Goal: Task Accomplishment & Management: Use online tool/utility

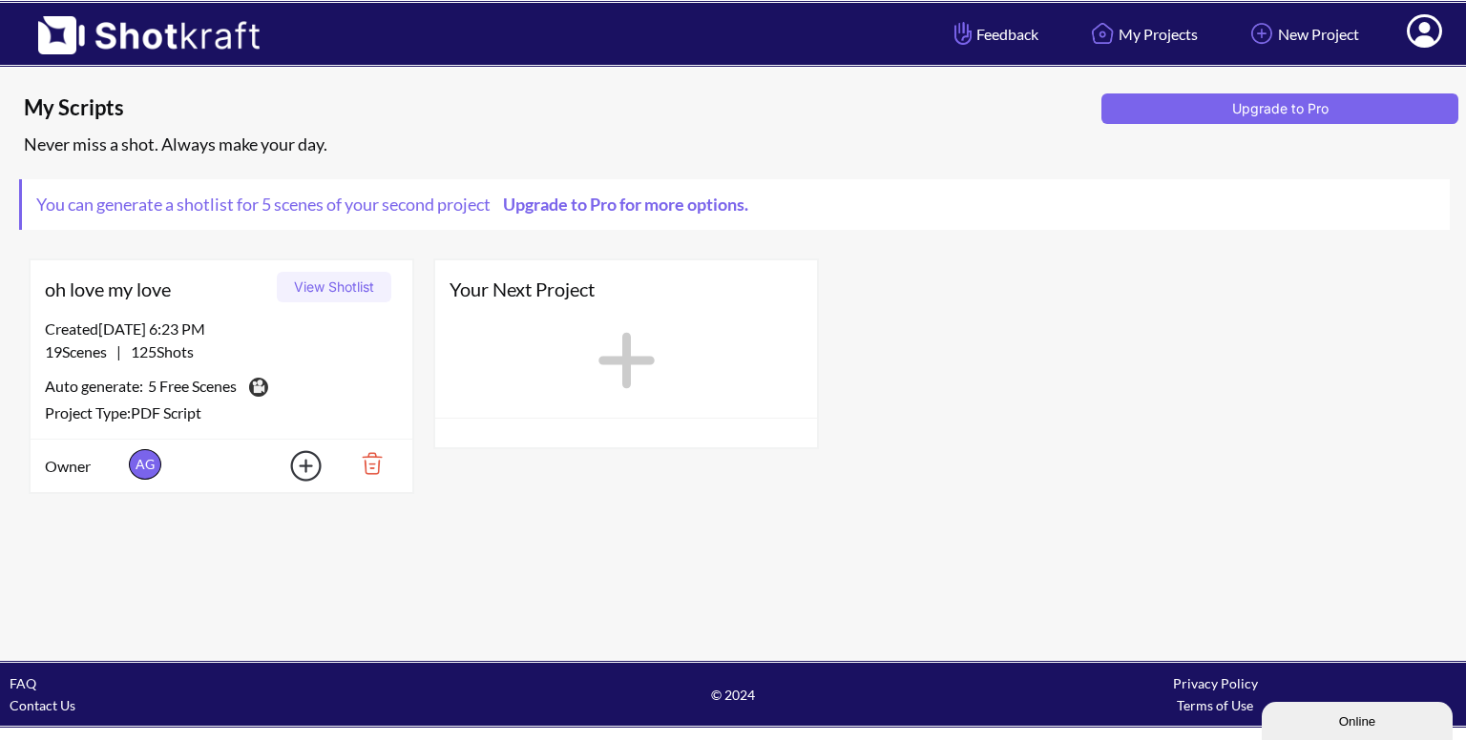
click at [314, 286] on button "View Shotlist" at bounding box center [334, 287] width 115 height 31
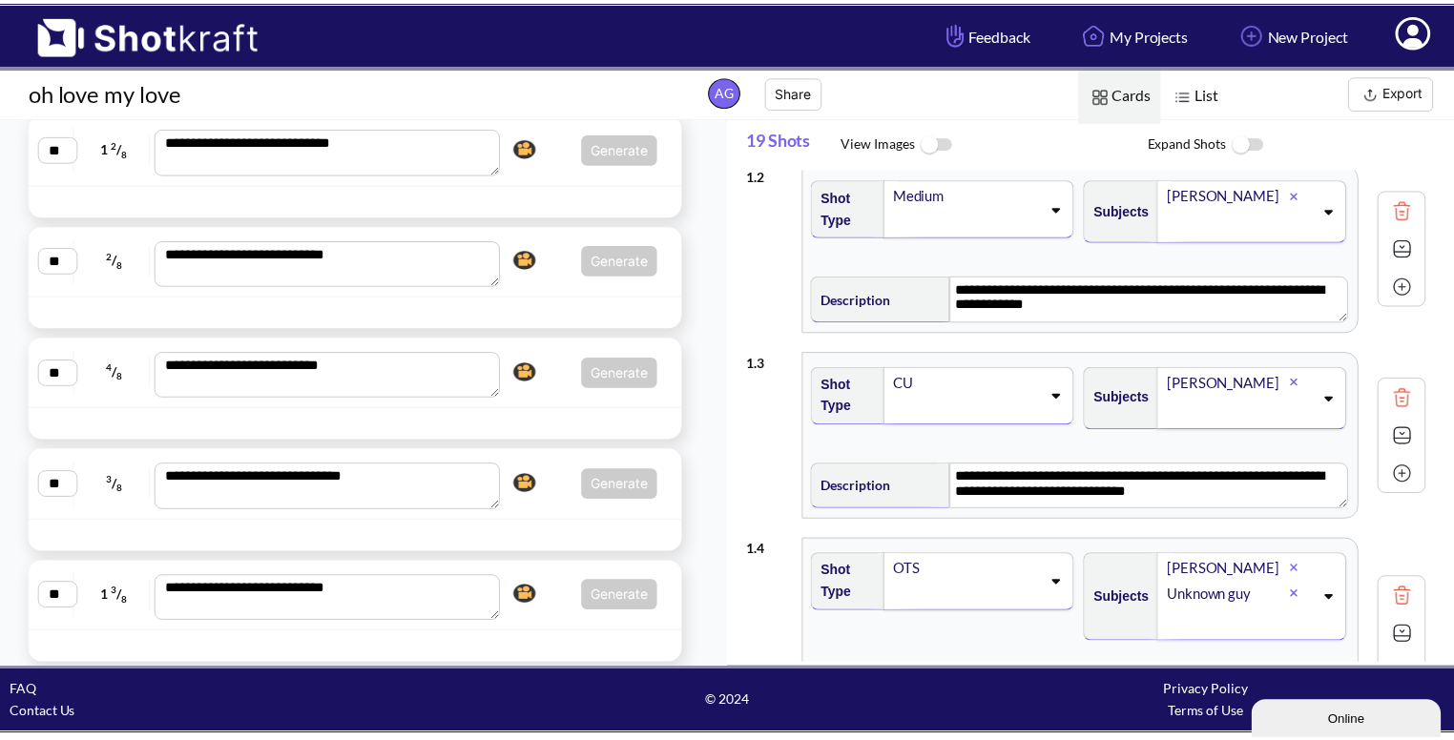
scroll to position [1953, 0]
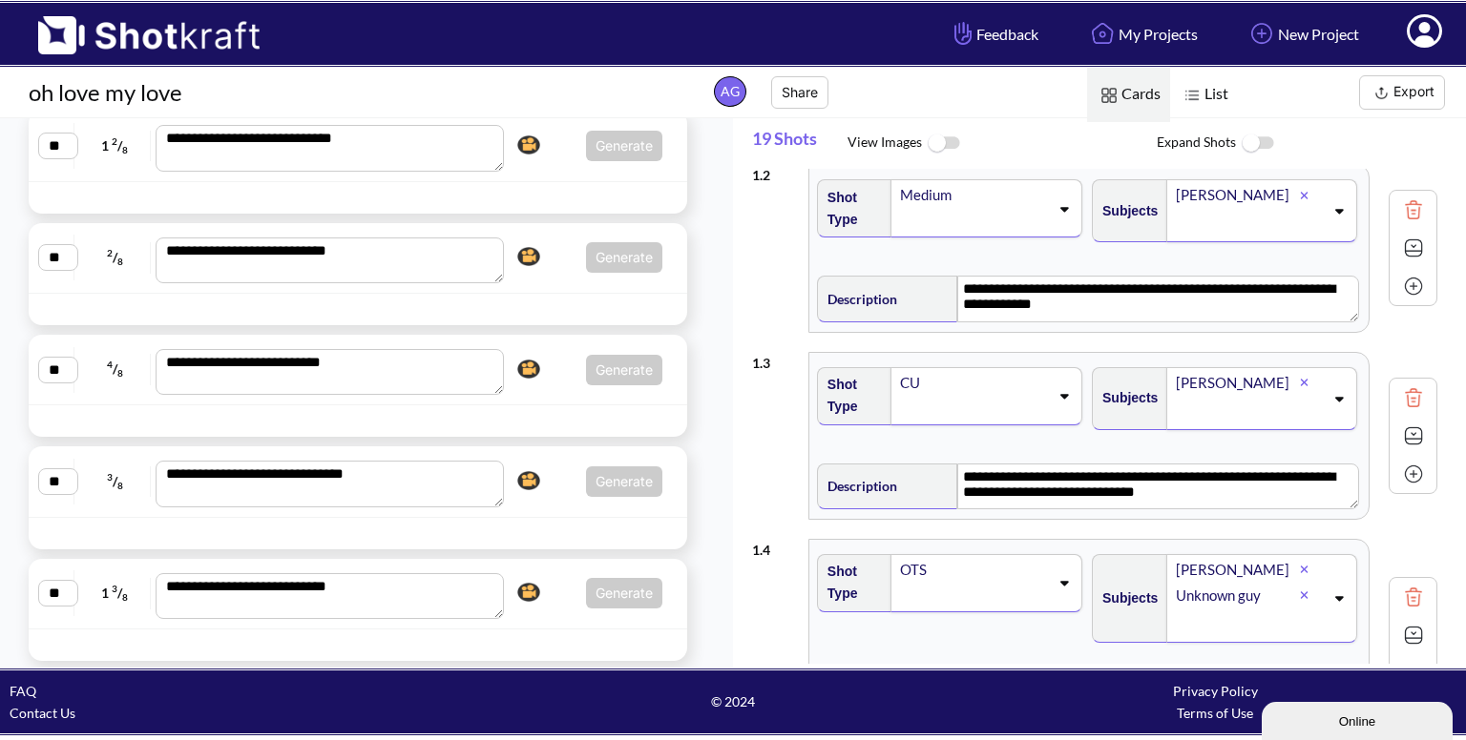
click at [552, 523] on div at bounding box center [617, 534] width 130 height 22
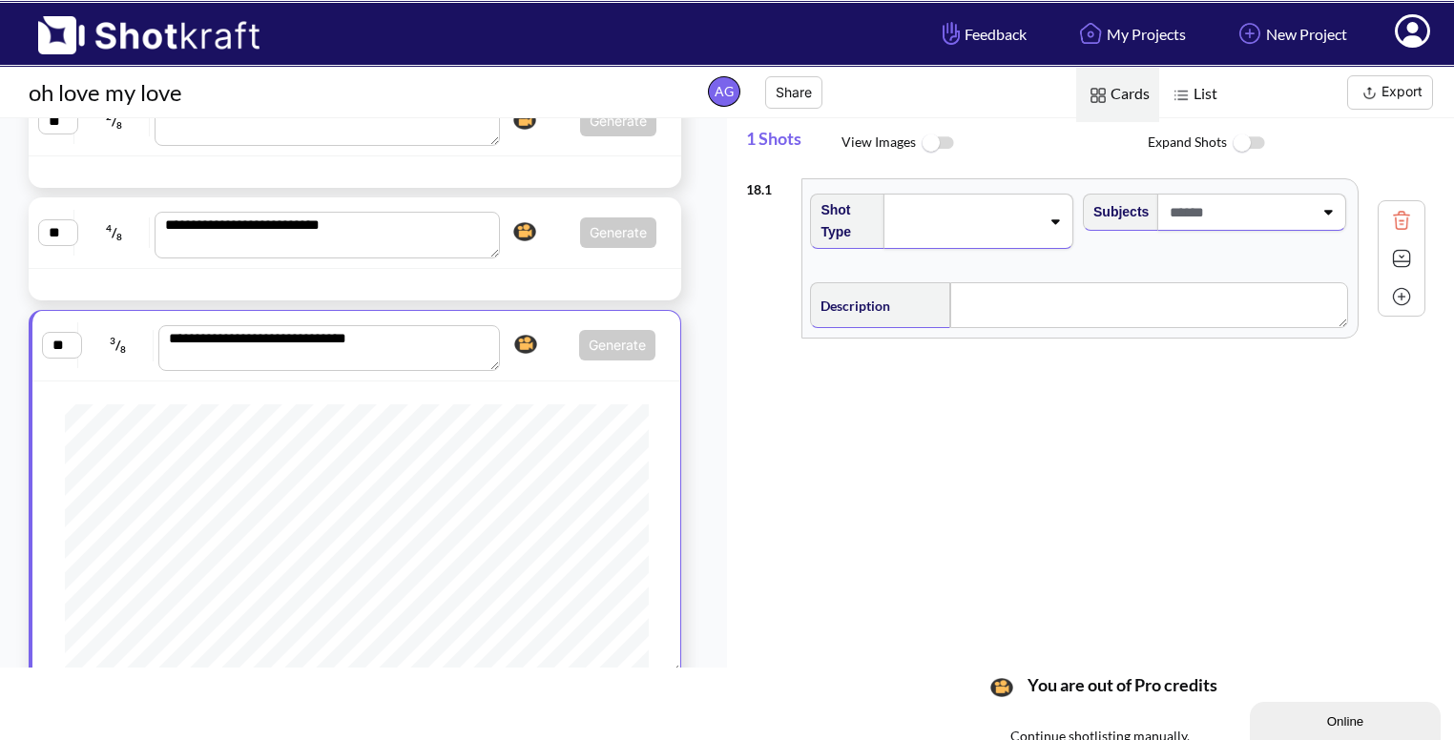
scroll to position [32, 0]
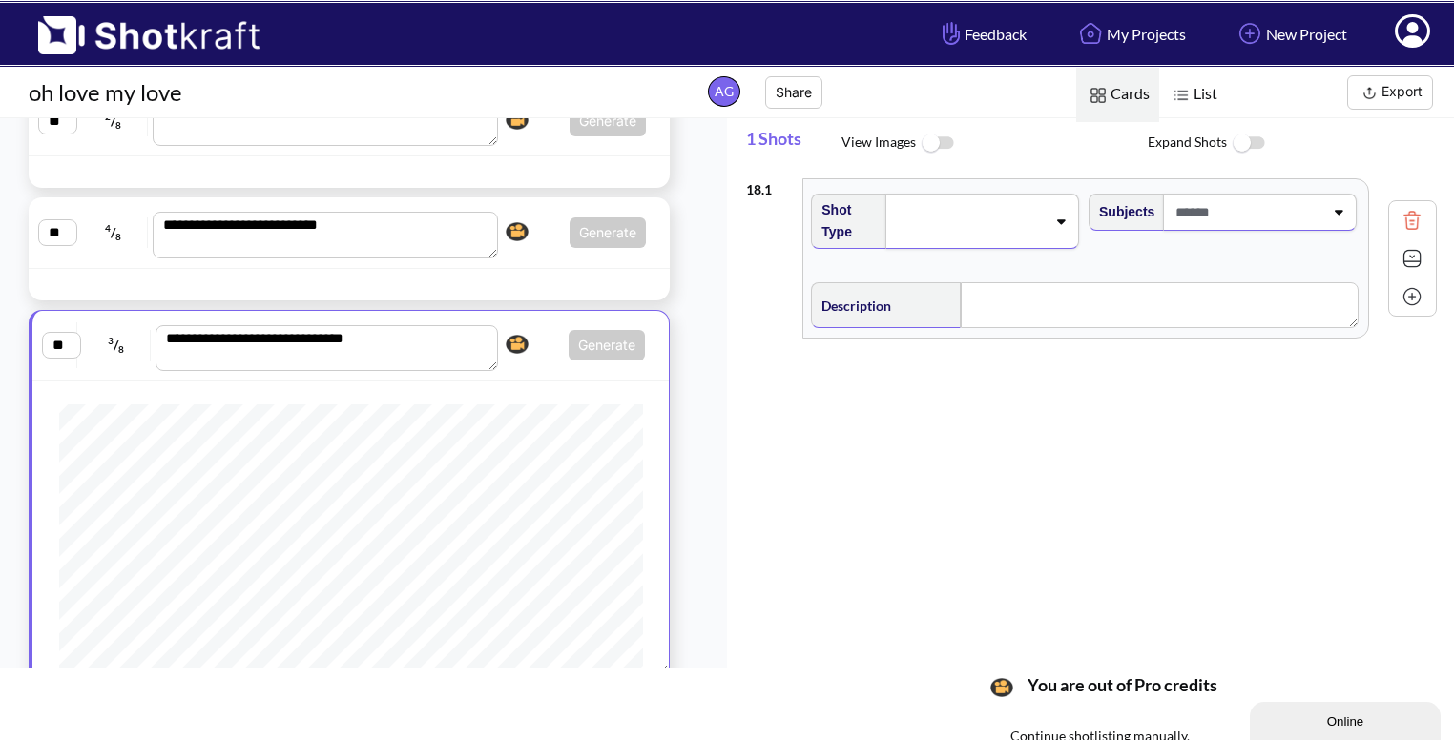
click at [1048, 228] on div at bounding box center [982, 221] width 194 height 55
click at [1046, 469] on div "18 . 1 Shot Type Subjects Description Notes Movement Camera Focus Frame Focal Y…" at bounding box center [1100, 416] width 708 height 495
click at [1024, 208] on span at bounding box center [971, 221] width 152 height 27
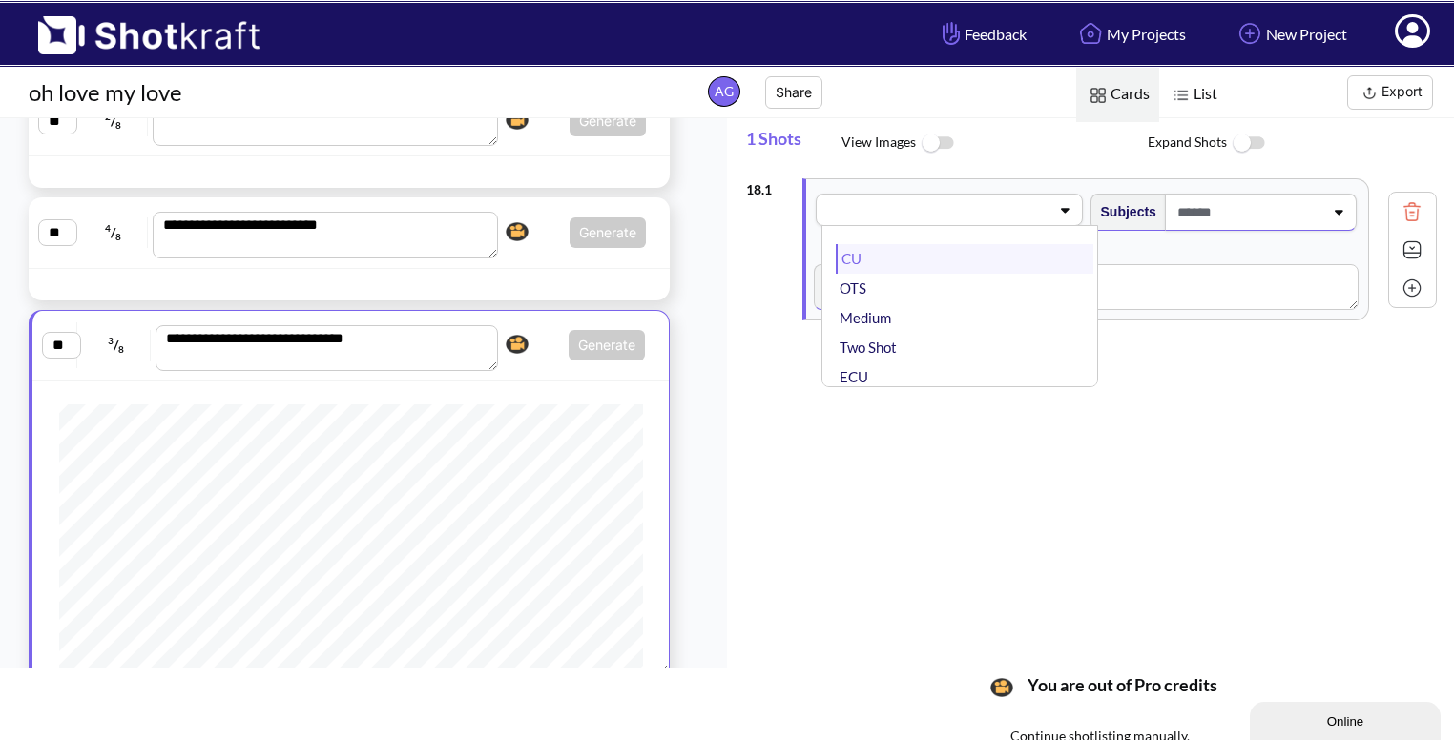
click at [968, 247] on li "CU" at bounding box center [964, 259] width 257 height 30
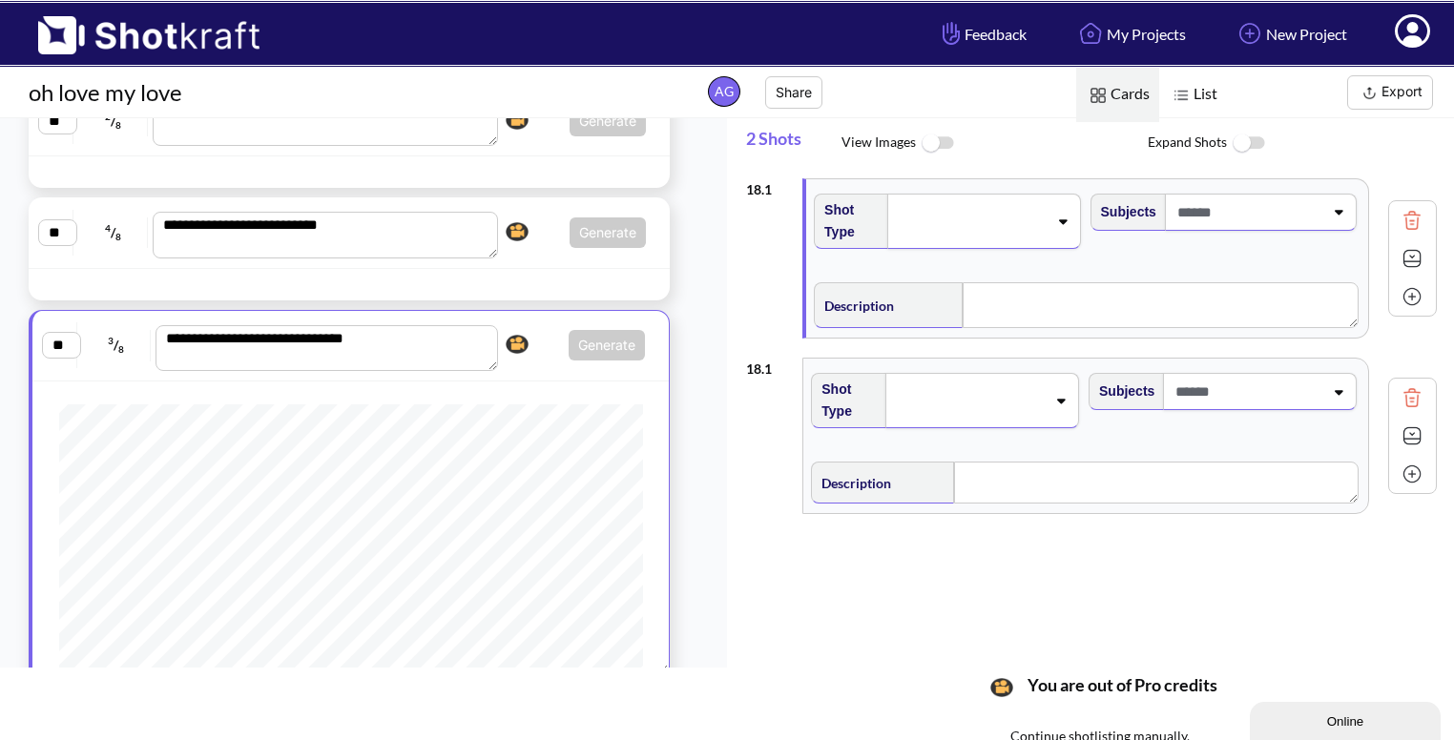
click at [1325, 207] on icon at bounding box center [1338, 211] width 26 height 13
click at [1204, 351] on li "ABHI" at bounding box center [1241, 356] width 257 height 30
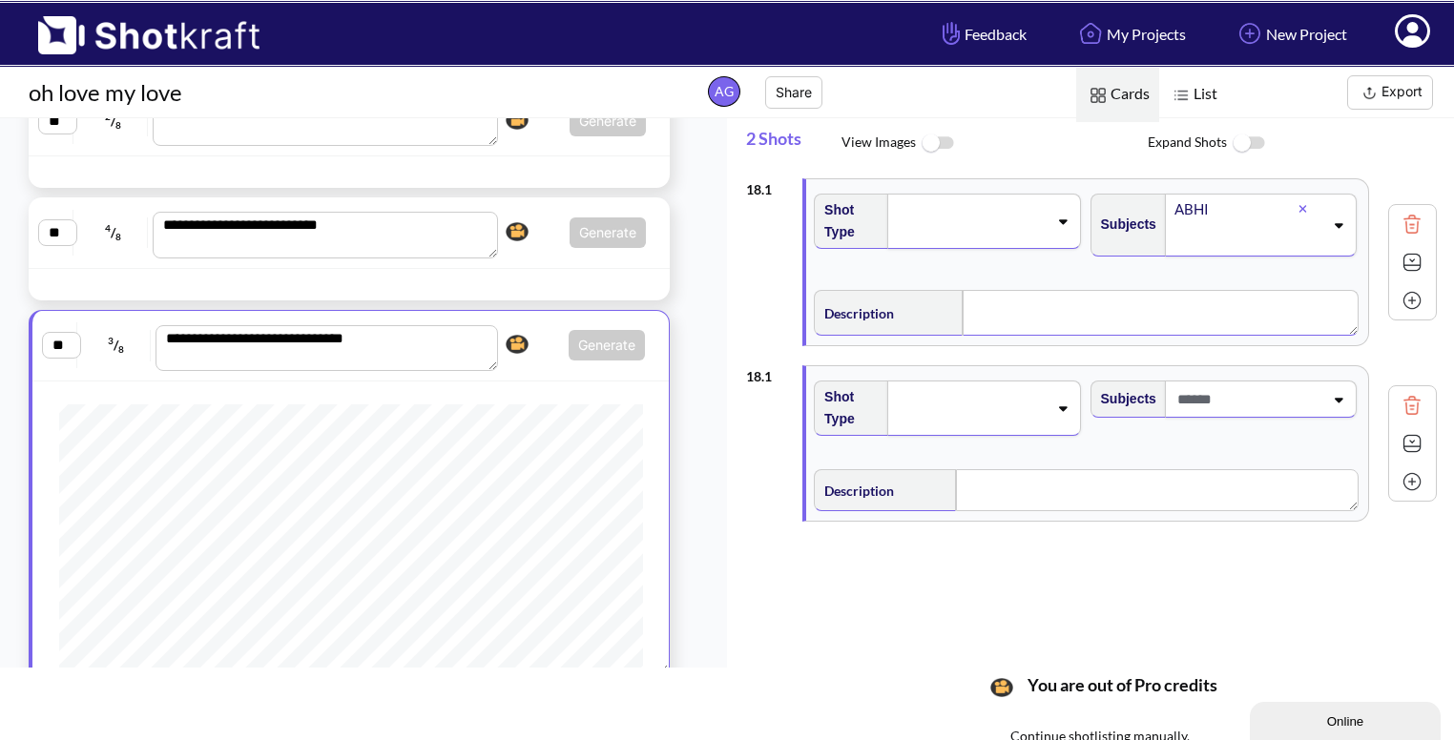
click at [1003, 298] on textarea at bounding box center [1161, 313] width 396 height 46
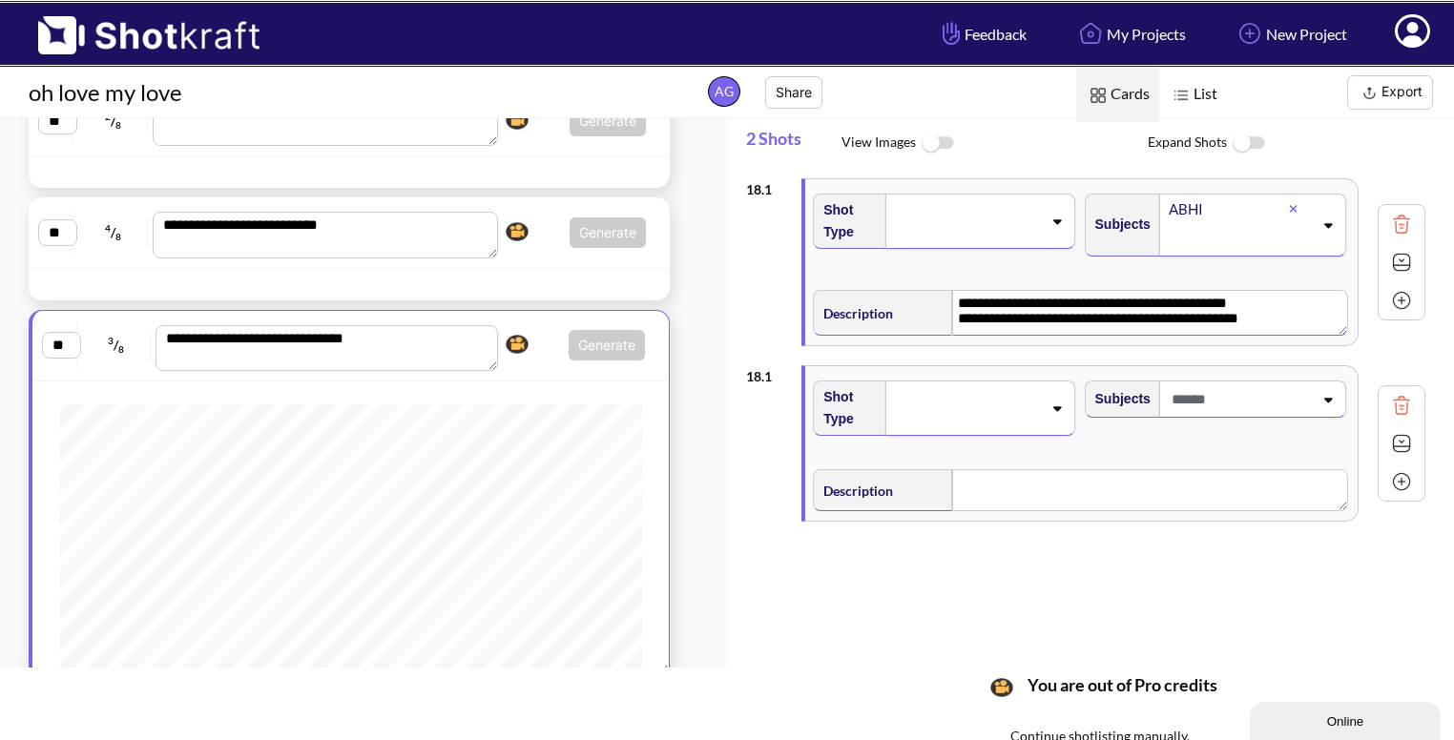
click at [1044, 219] on icon at bounding box center [1057, 221] width 26 height 13
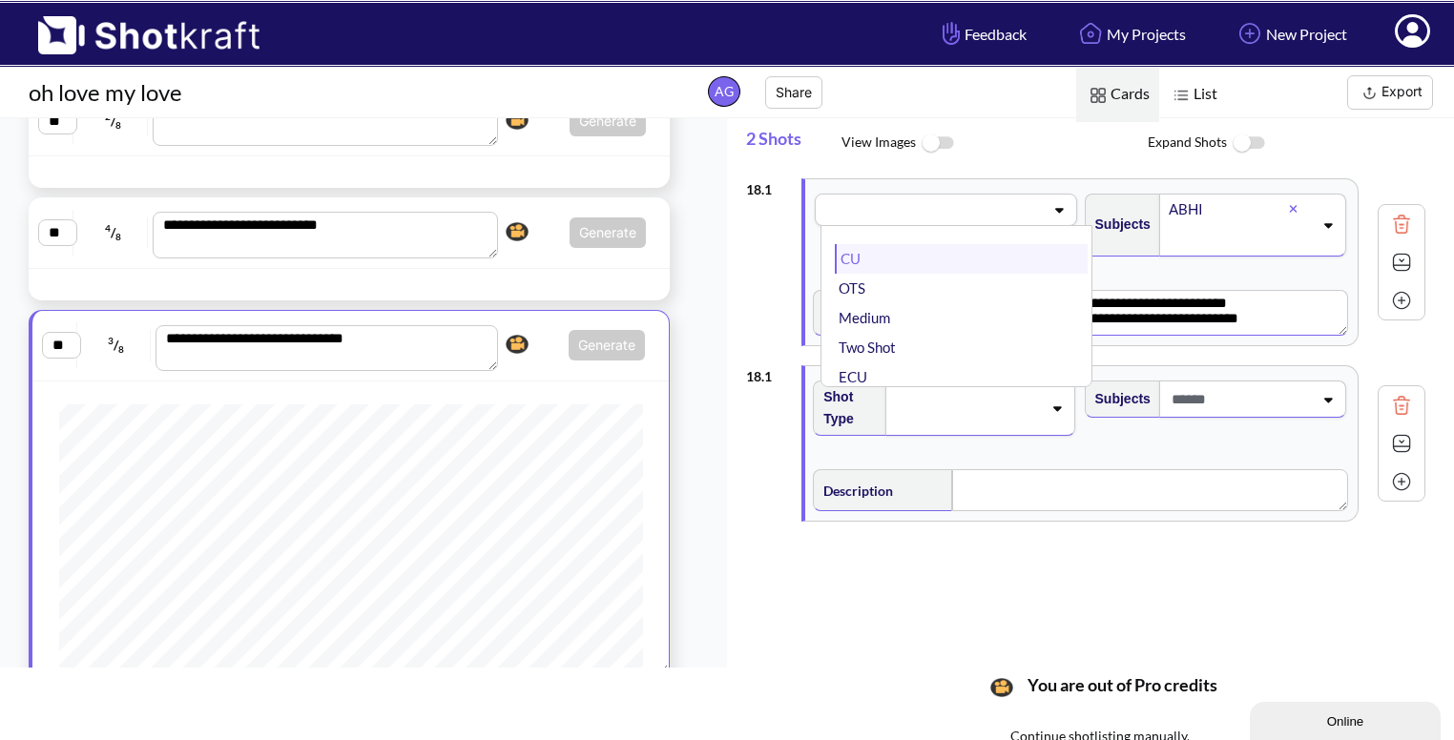
click at [950, 263] on li "CU" at bounding box center [961, 259] width 252 height 30
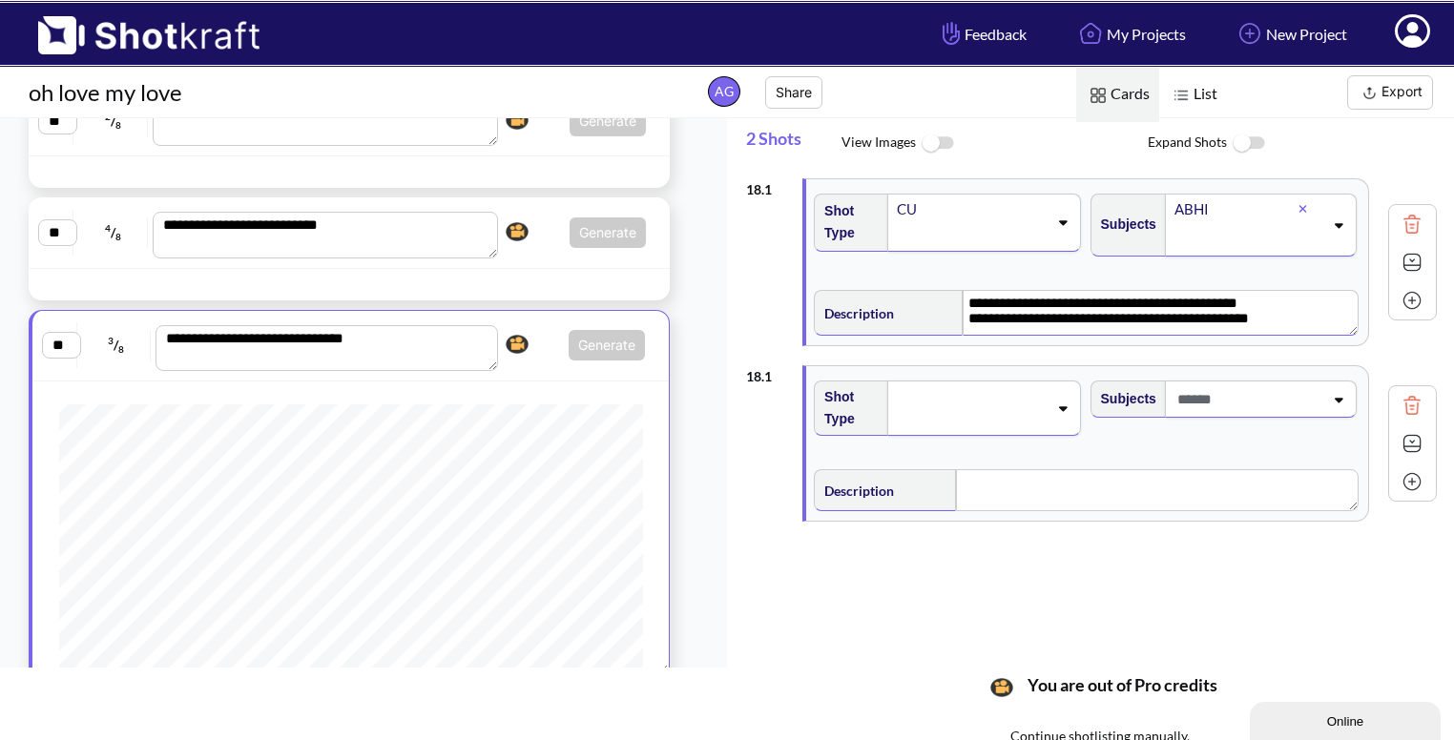
click at [1401, 259] on img at bounding box center [1412, 262] width 29 height 29
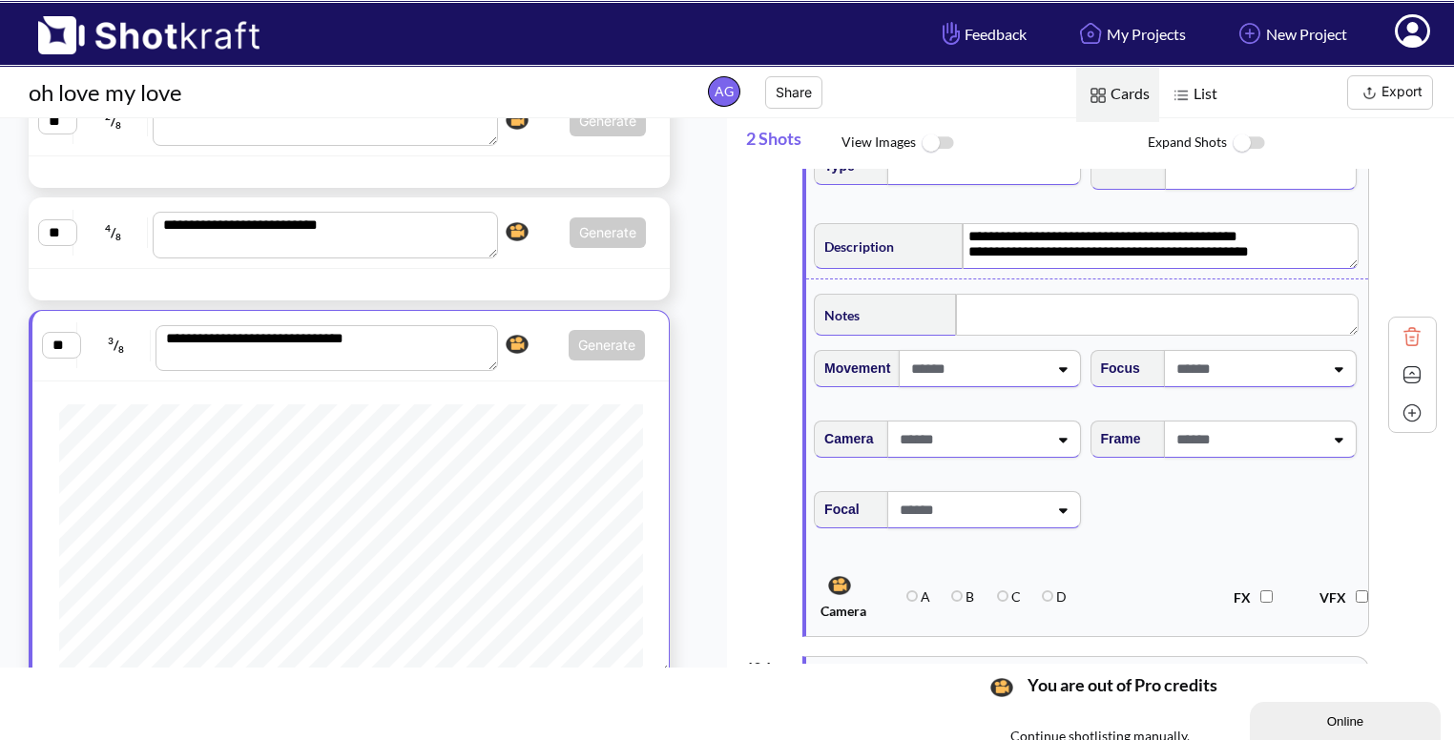
scroll to position [68, 0]
click at [1246, 424] on span at bounding box center [1248, 438] width 152 height 31
type textarea "**********"
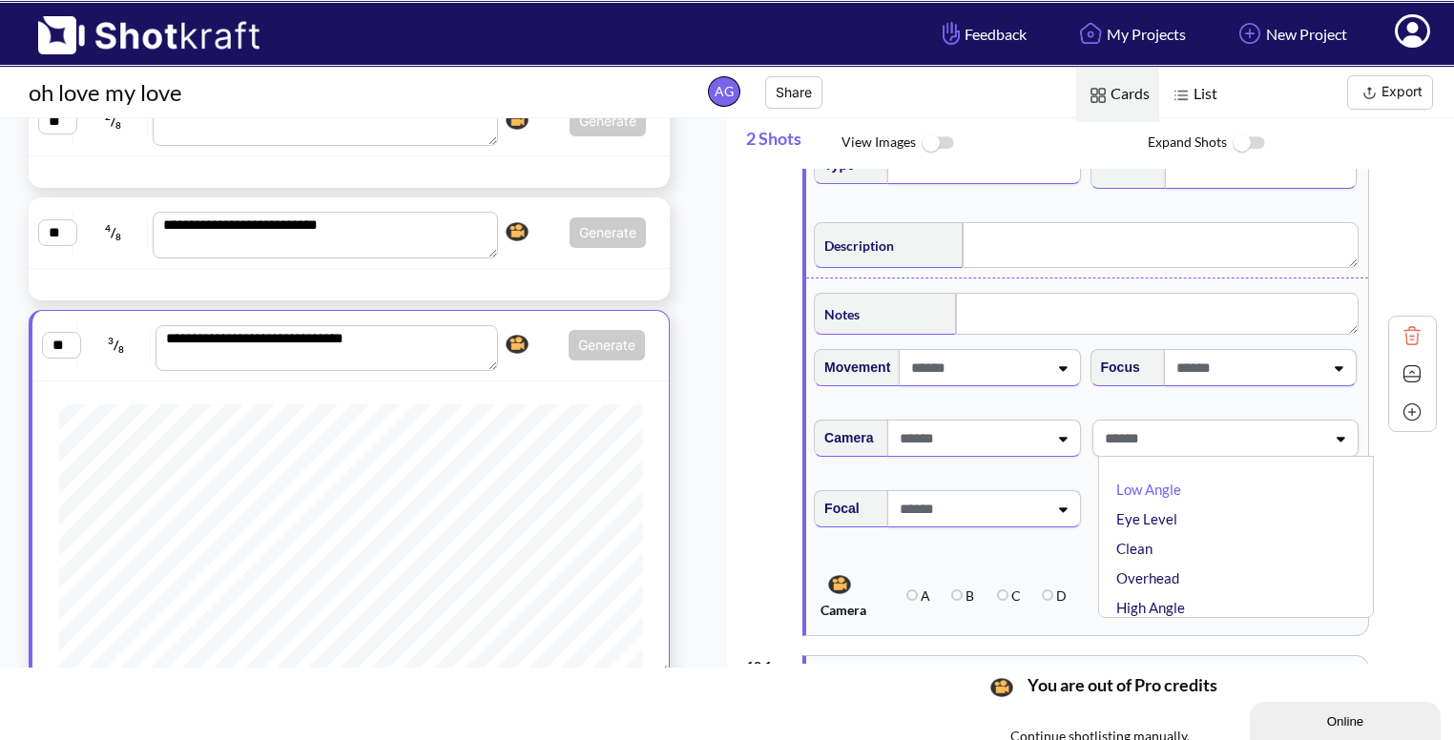
type textarea "**********"
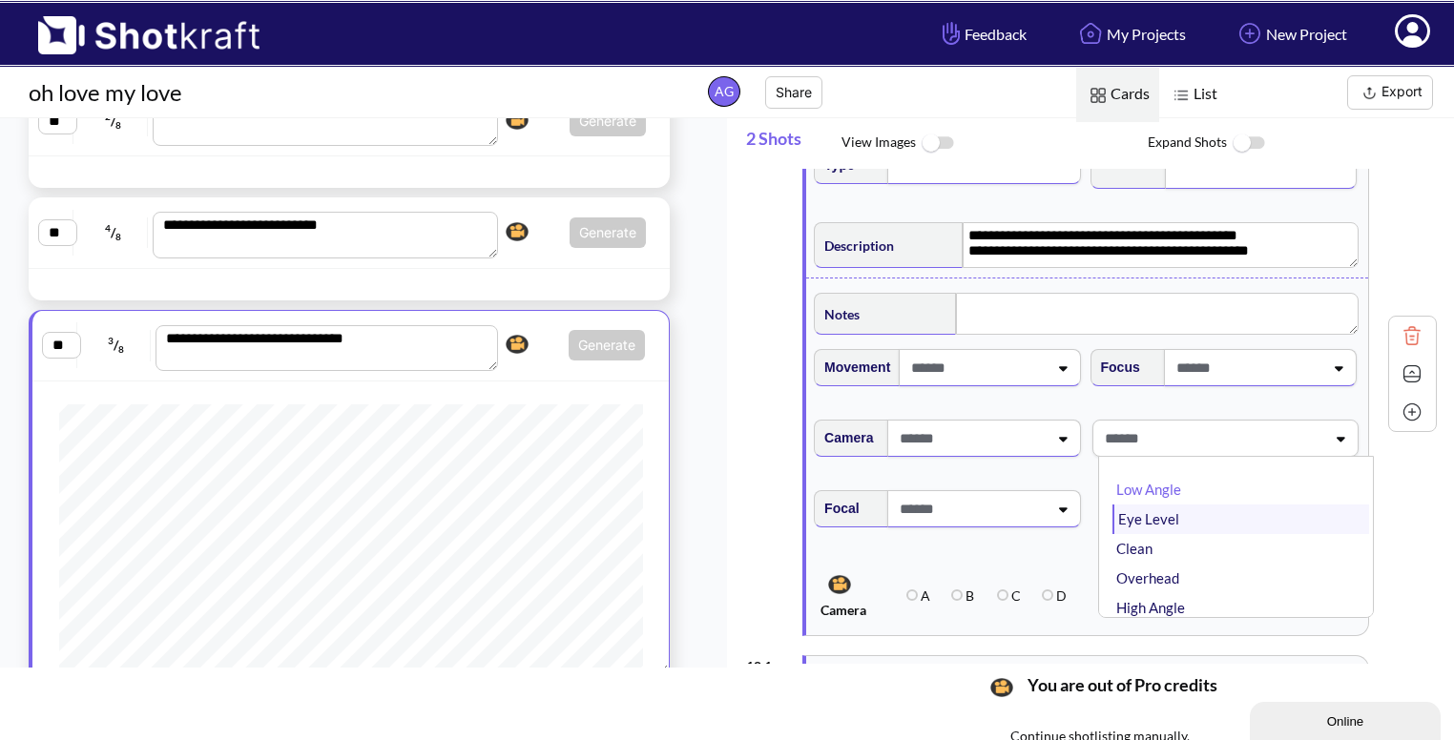
scroll to position [18, 0]
click at [1168, 573] on li "Overhead" at bounding box center [1241, 561] width 257 height 30
type input "***"
click at [1142, 492] on li "Eye Level" at bounding box center [1241, 490] width 257 height 30
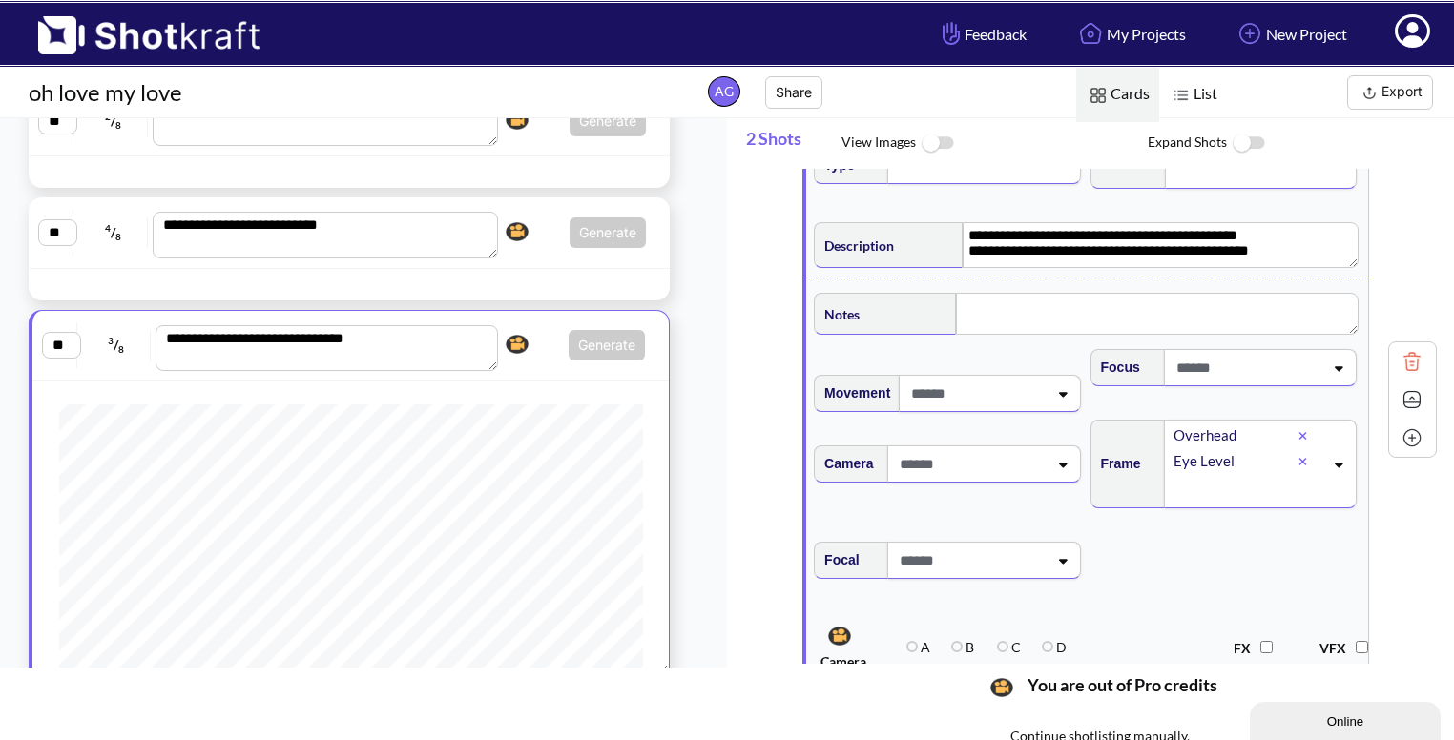
click at [1300, 464] on icon at bounding box center [1304, 462] width 8 height 8
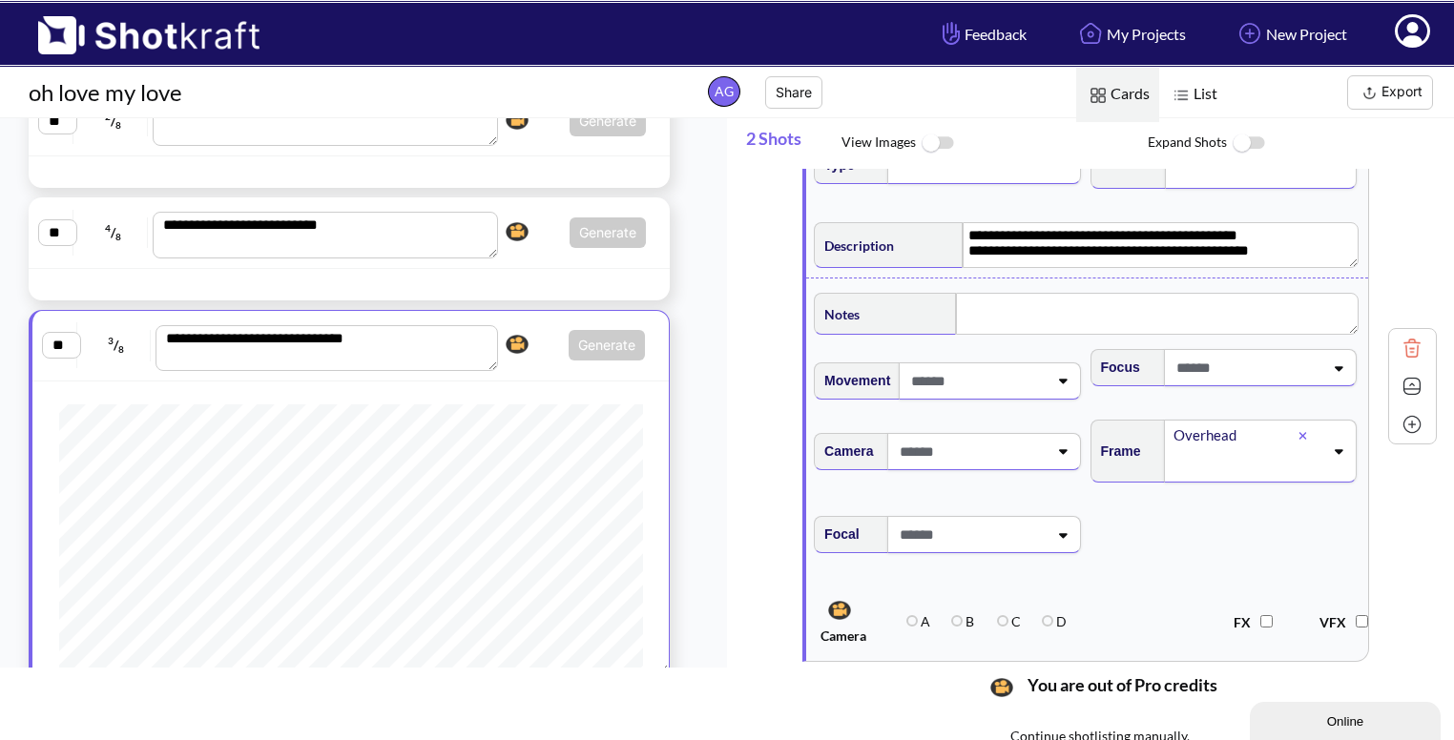
click at [1401, 380] on img at bounding box center [1412, 386] width 29 height 29
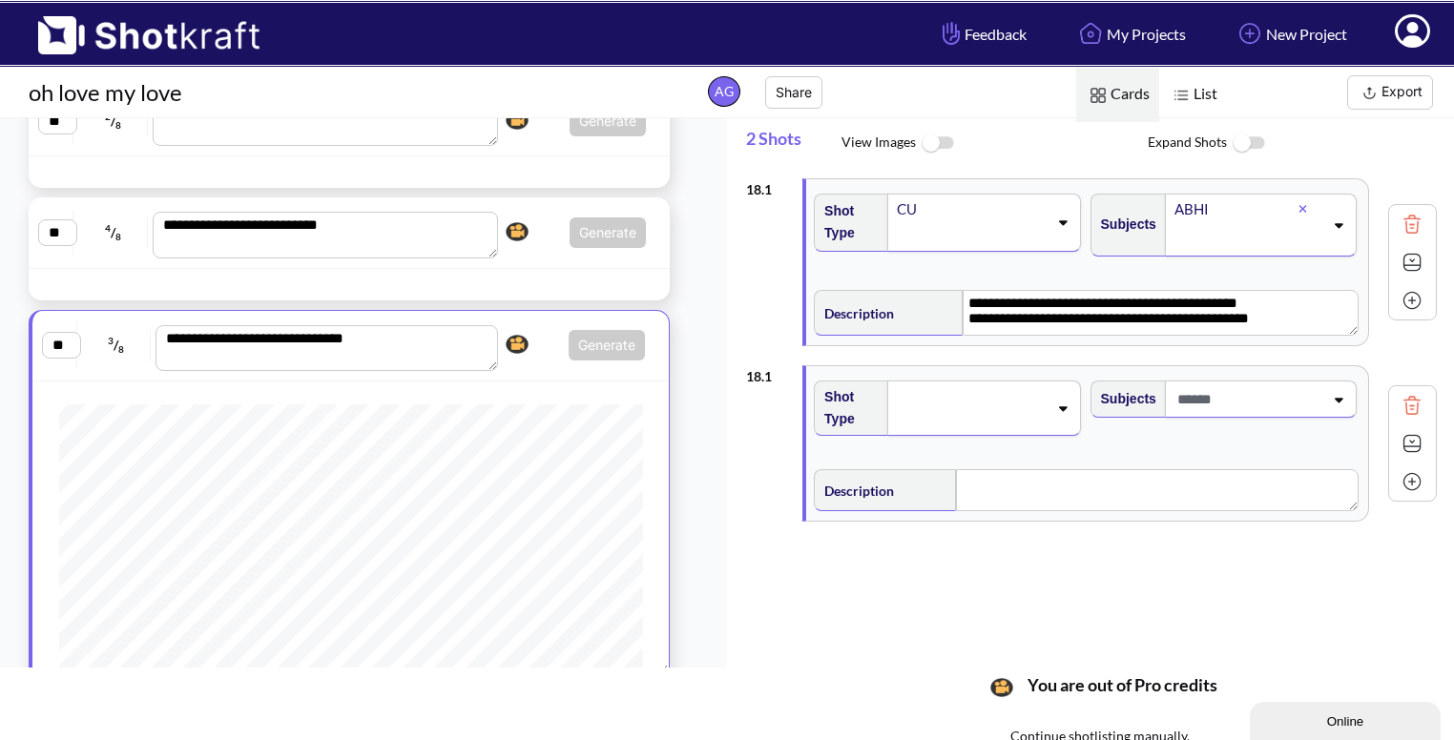
scroll to position [0, 0]
click at [1405, 258] on img at bounding box center [1412, 262] width 29 height 29
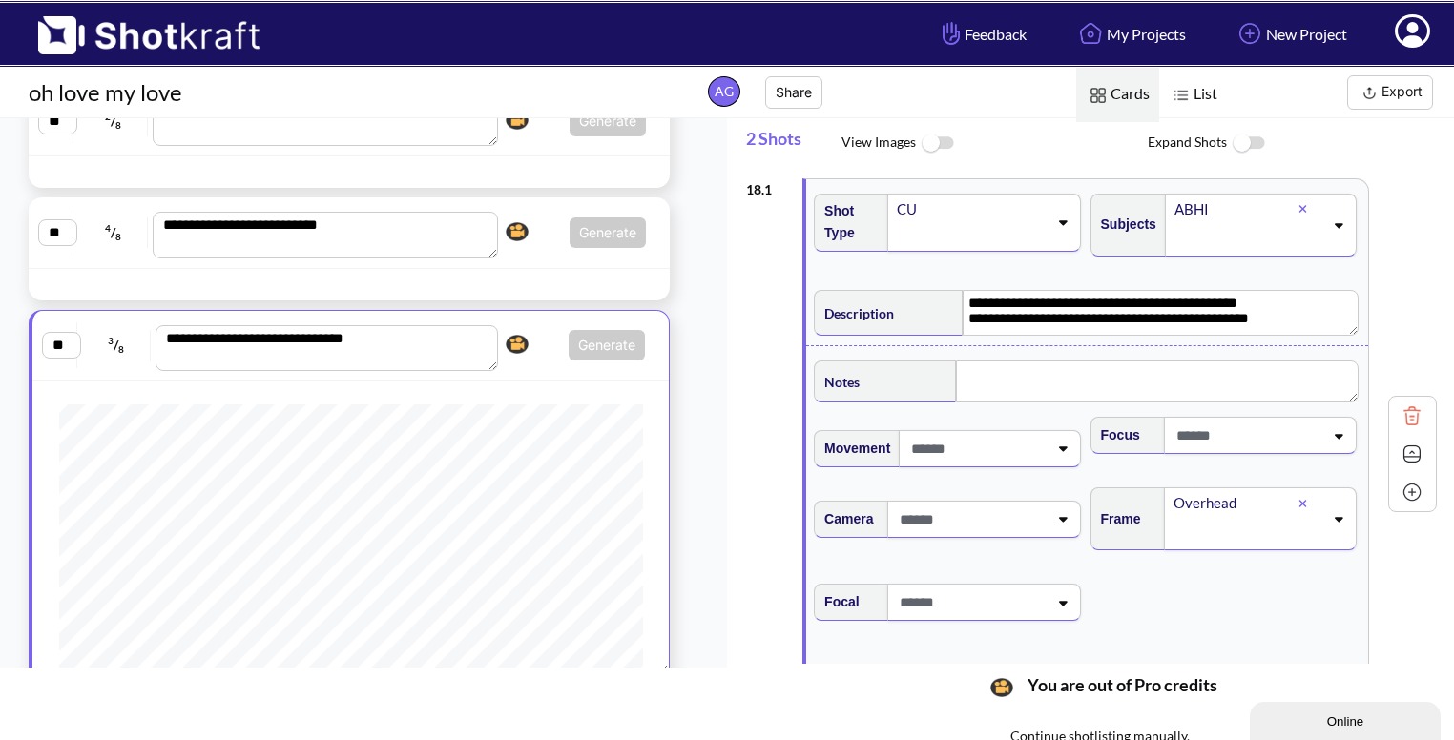
click at [1402, 450] on img at bounding box center [1412, 454] width 29 height 29
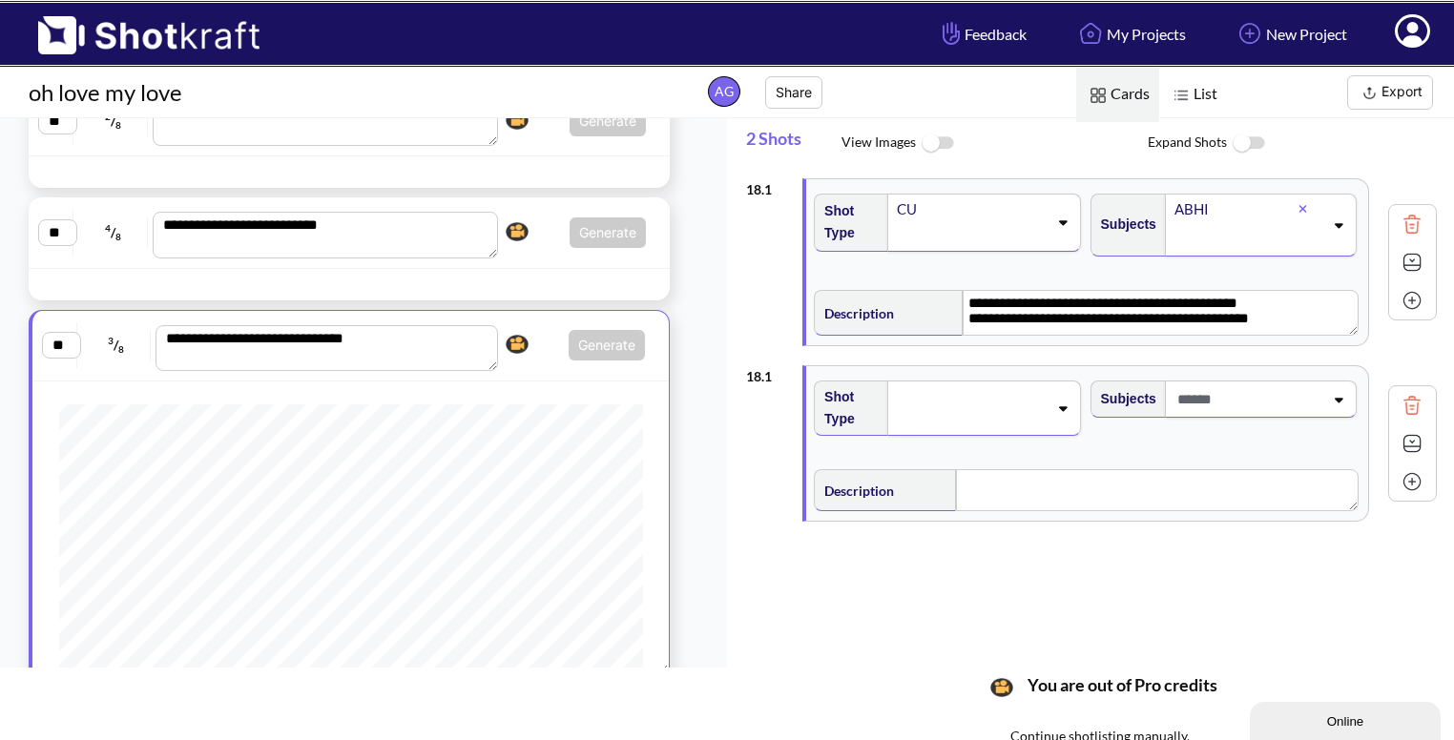
scroll to position [156, 0]
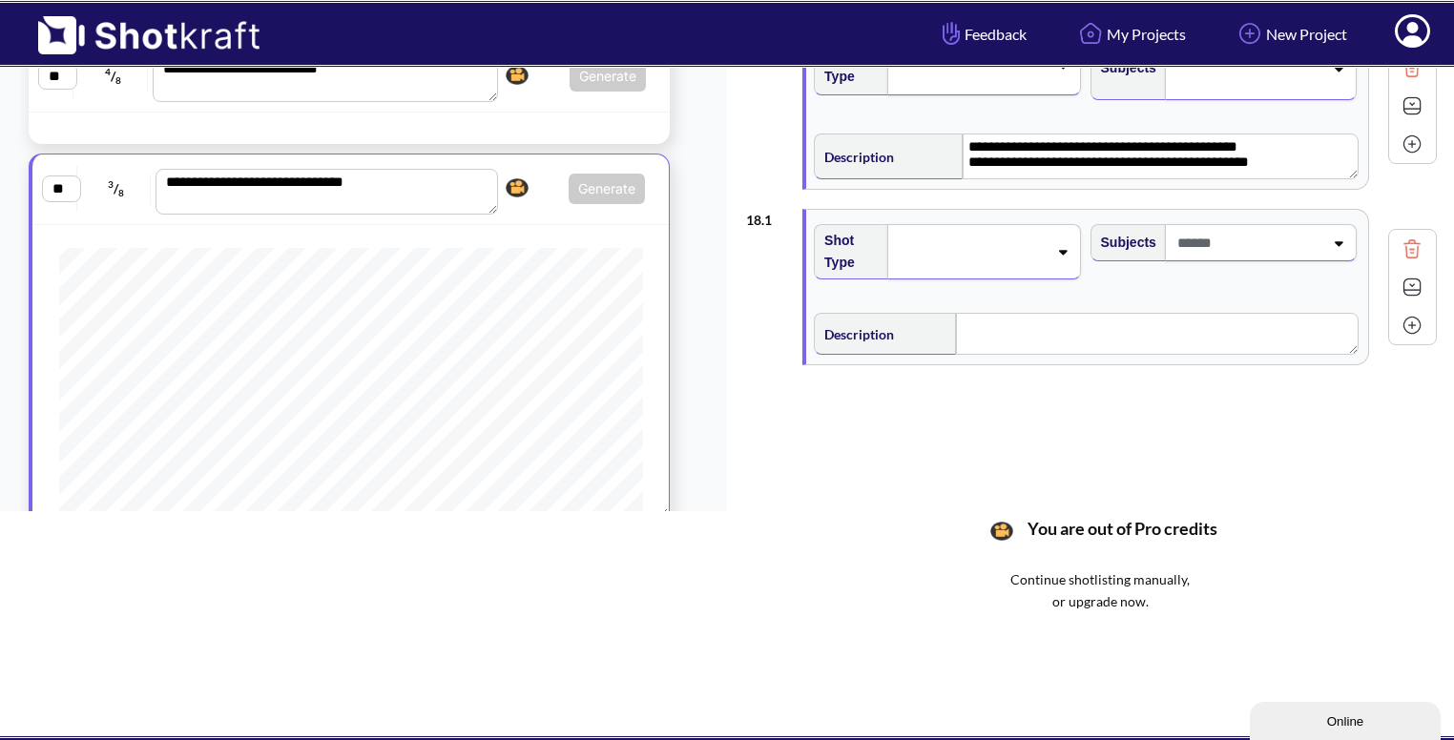
click at [1051, 246] on icon at bounding box center [1063, 251] width 26 height 13
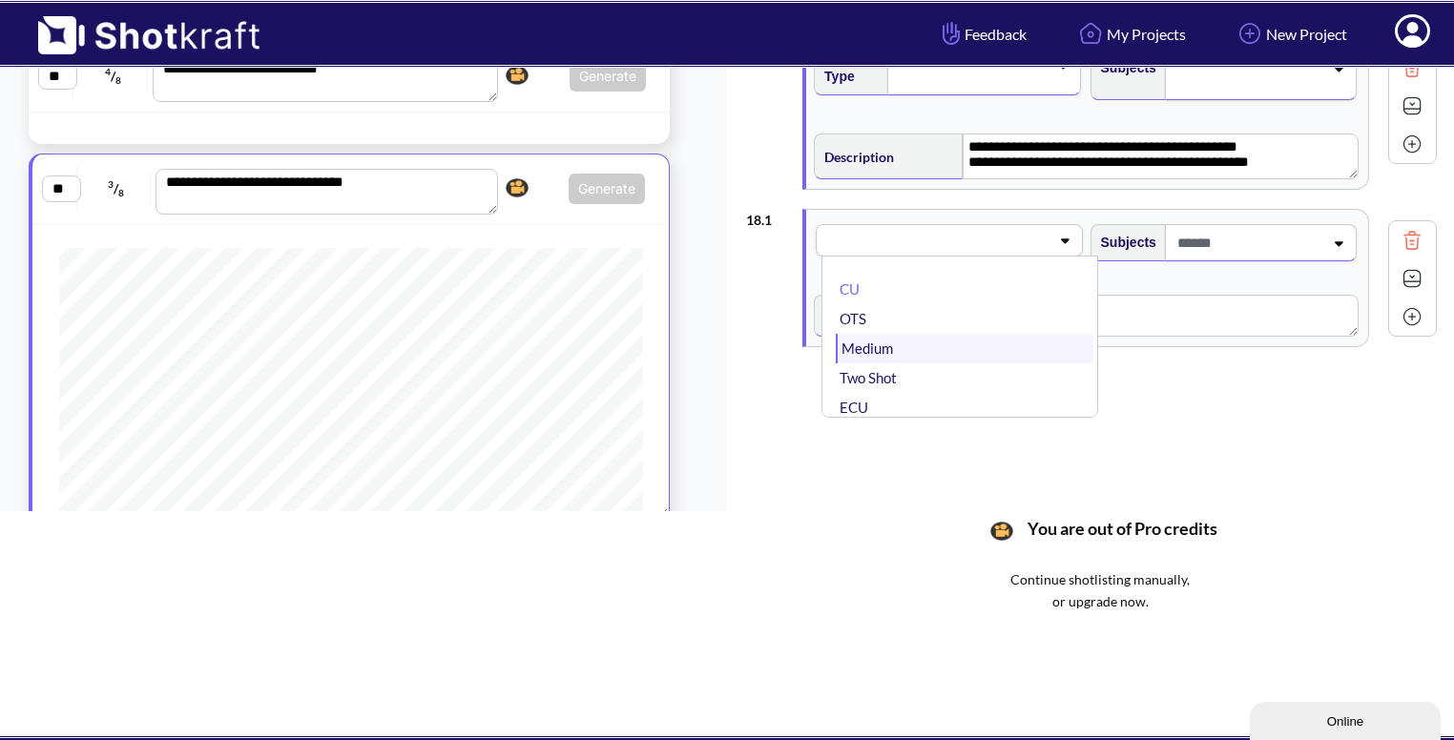
click at [954, 339] on li "Medium" at bounding box center [964, 349] width 257 height 30
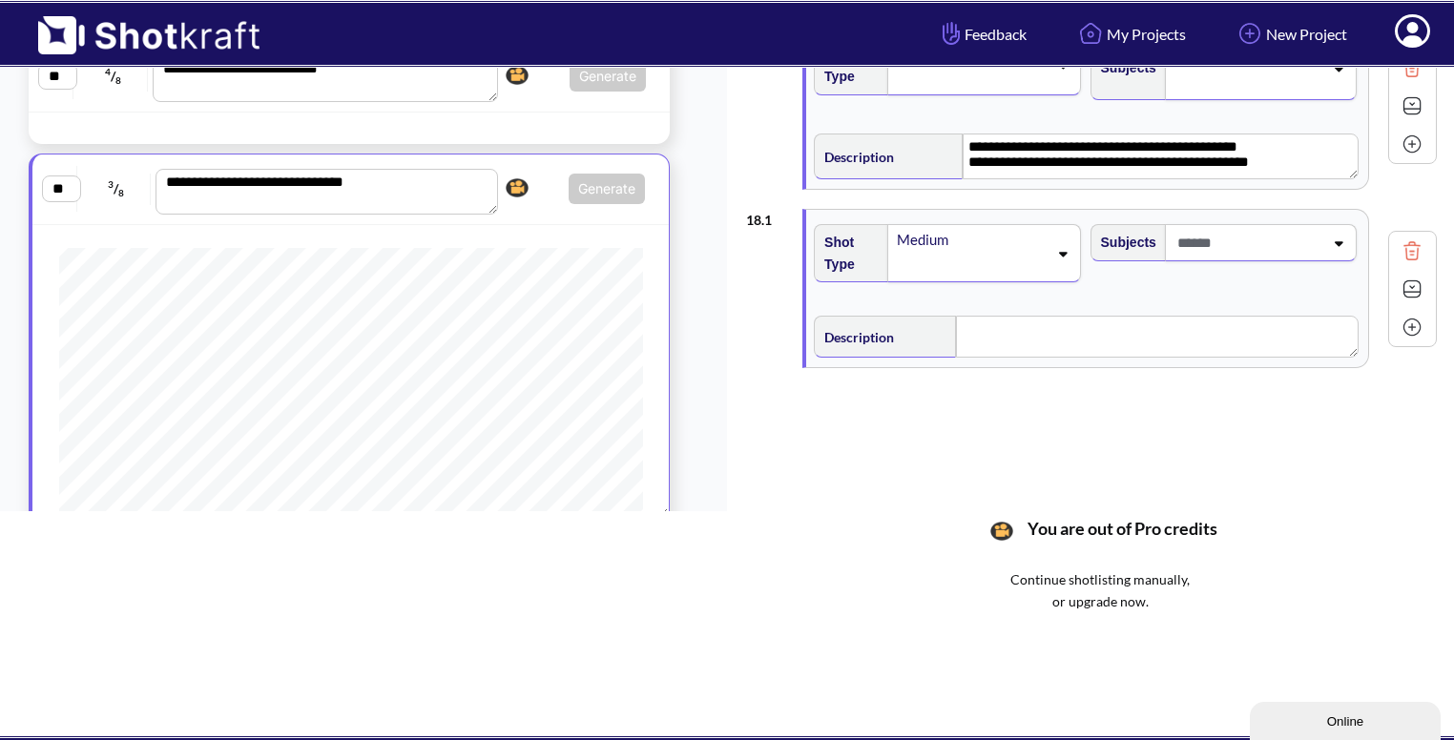
click at [1312, 229] on span at bounding box center [1248, 242] width 151 height 31
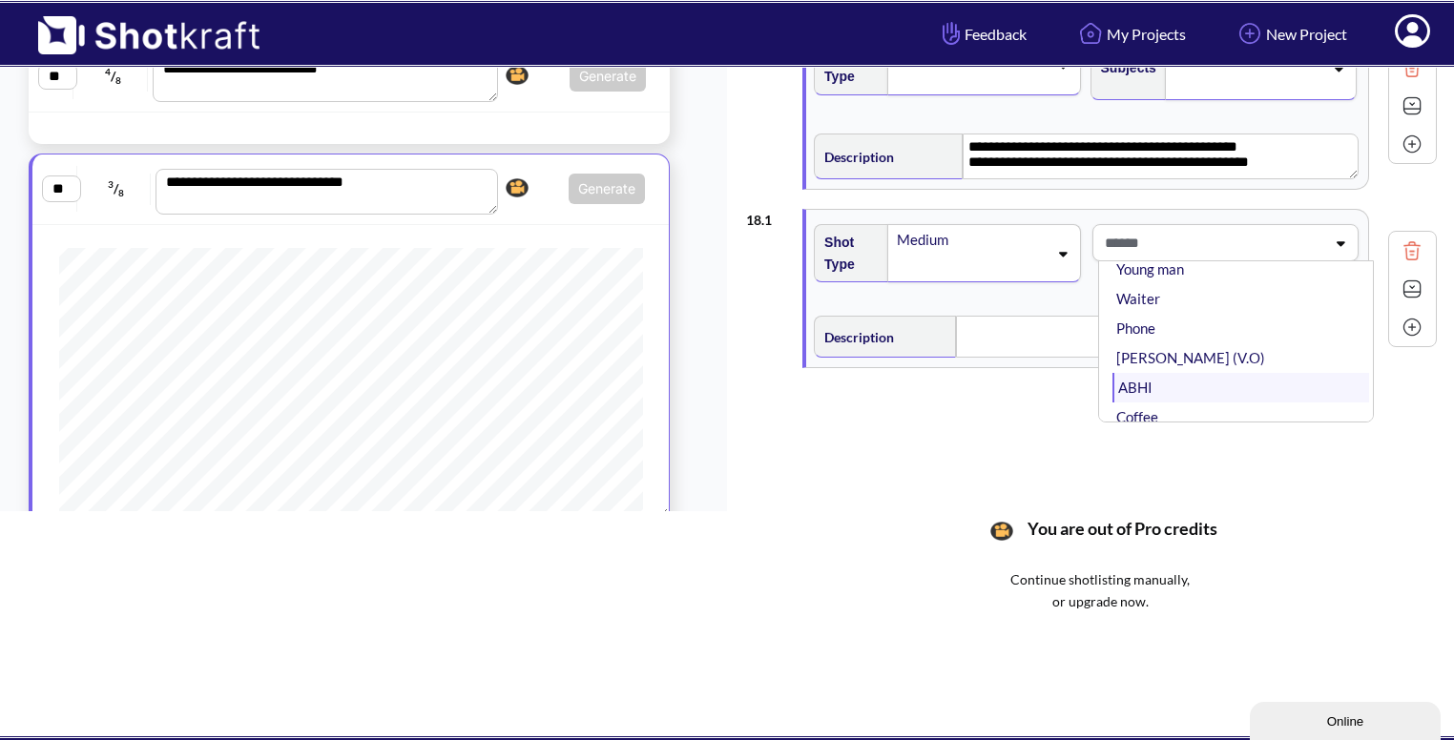
click at [1163, 383] on li "ABHI" at bounding box center [1241, 388] width 257 height 30
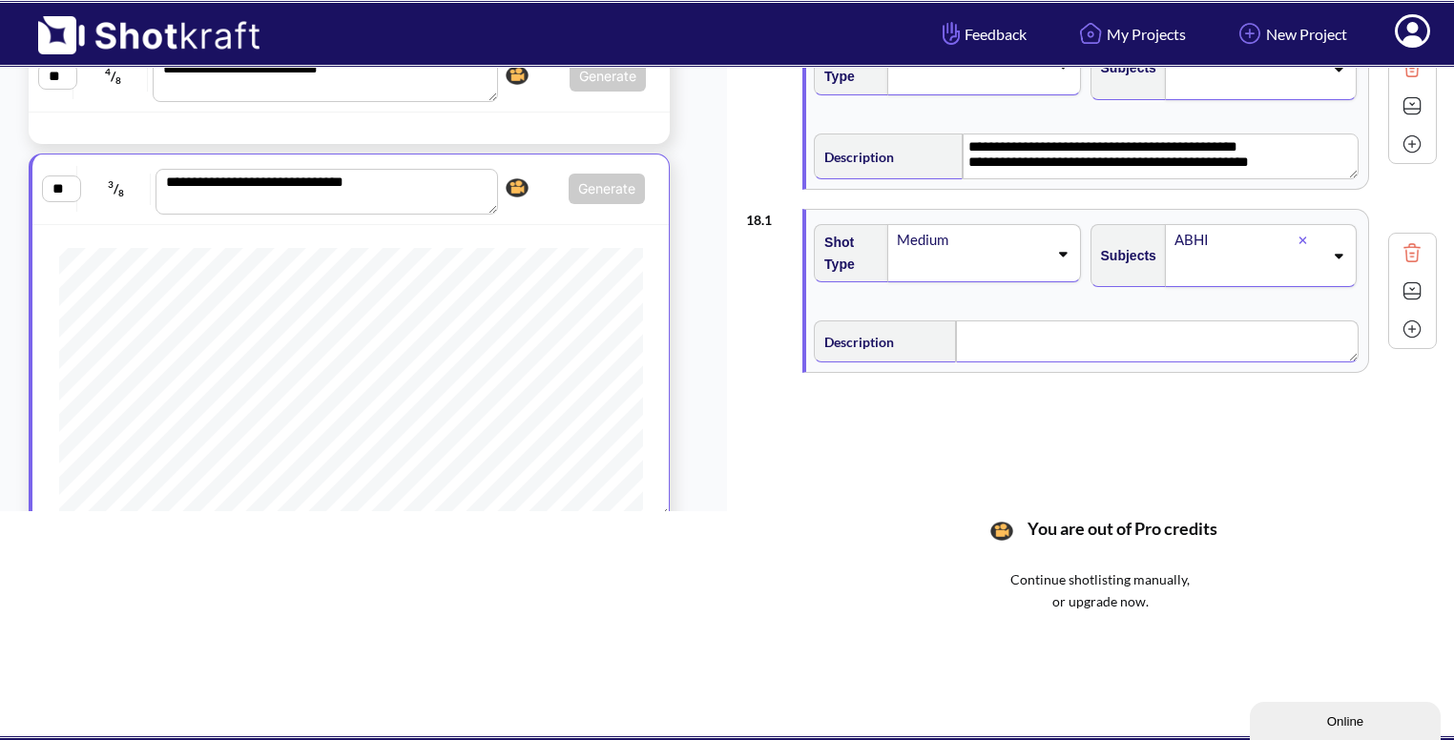
click at [1020, 347] on textarea at bounding box center [1157, 342] width 403 height 42
click at [1398, 304] on img at bounding box center [1412, 293] width 29 height 29
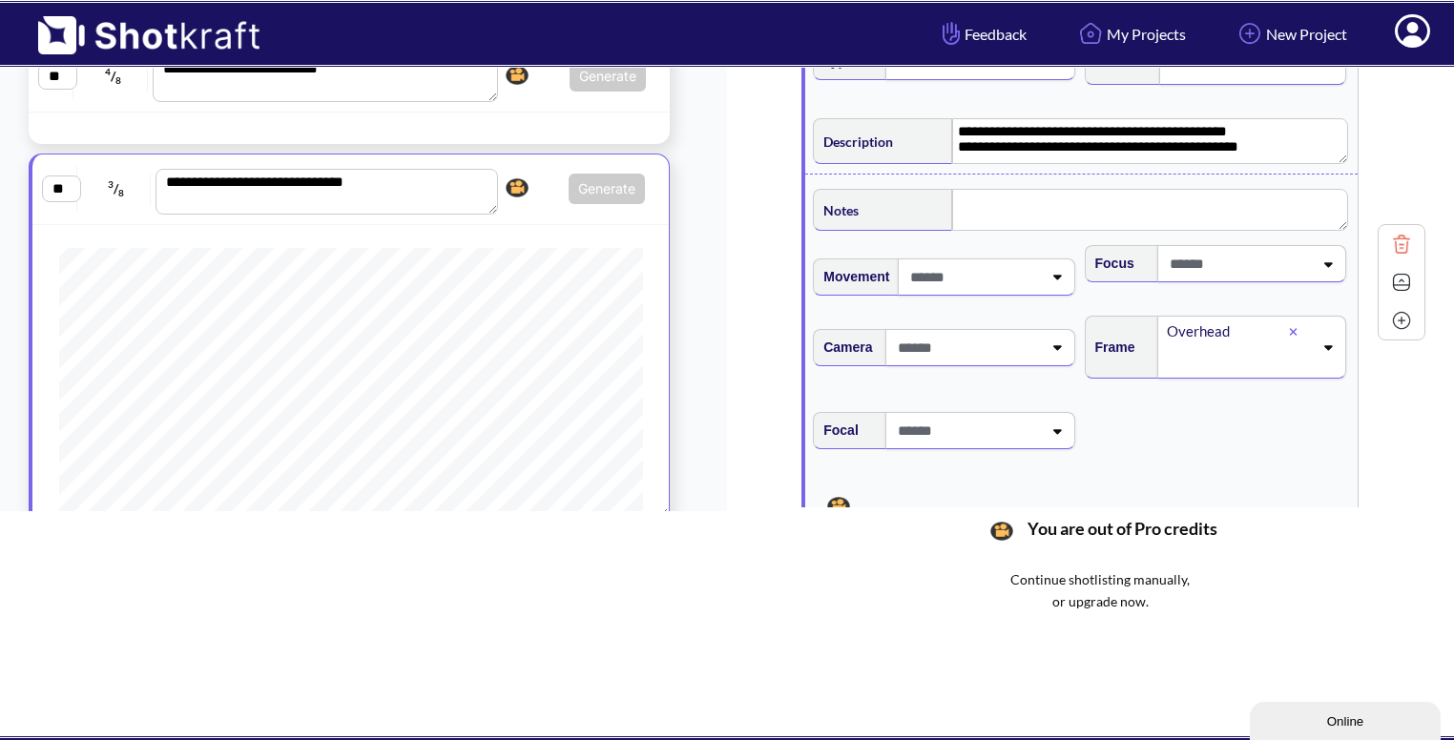
scroll to position [15, 0]
click at [1408, 289] on img at bounding box center [1401, 282] width 29 height 29
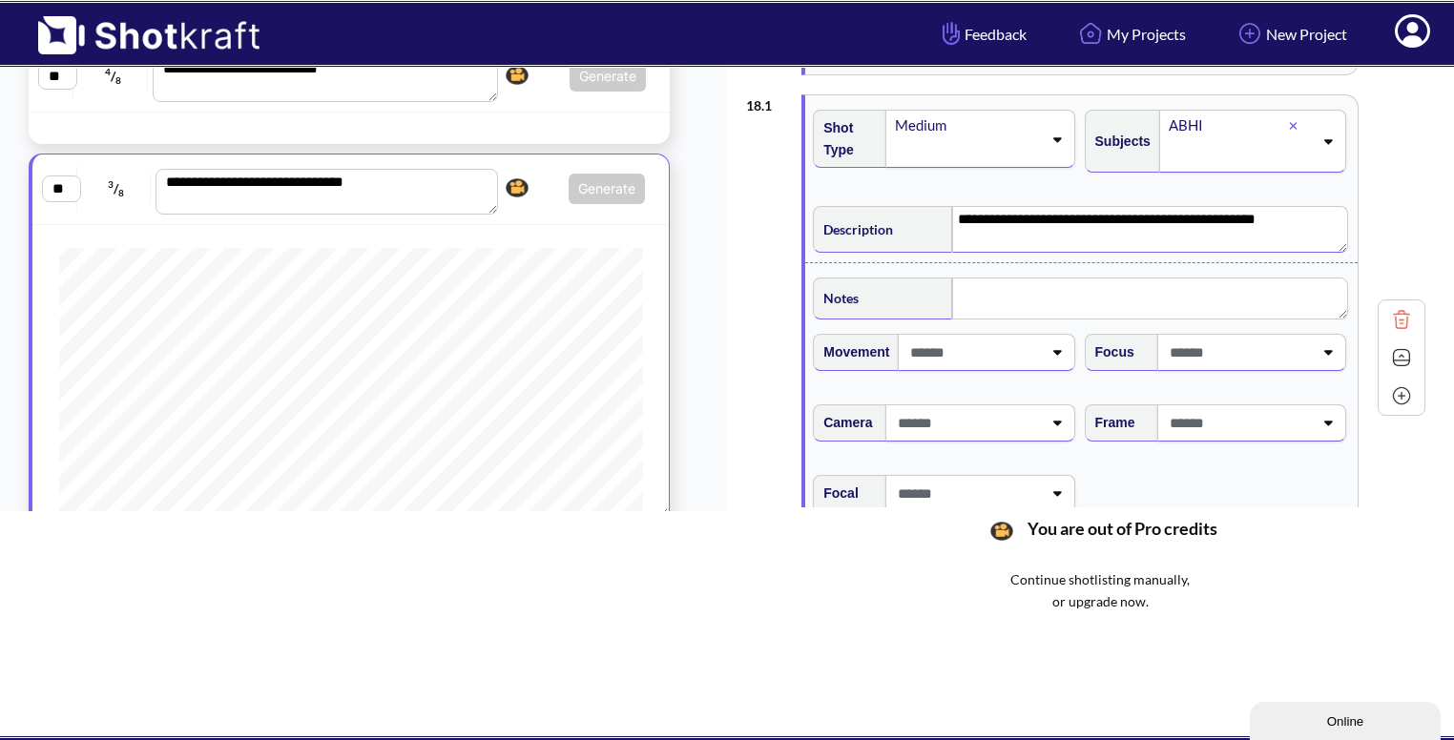
scroll to position [141, 0]
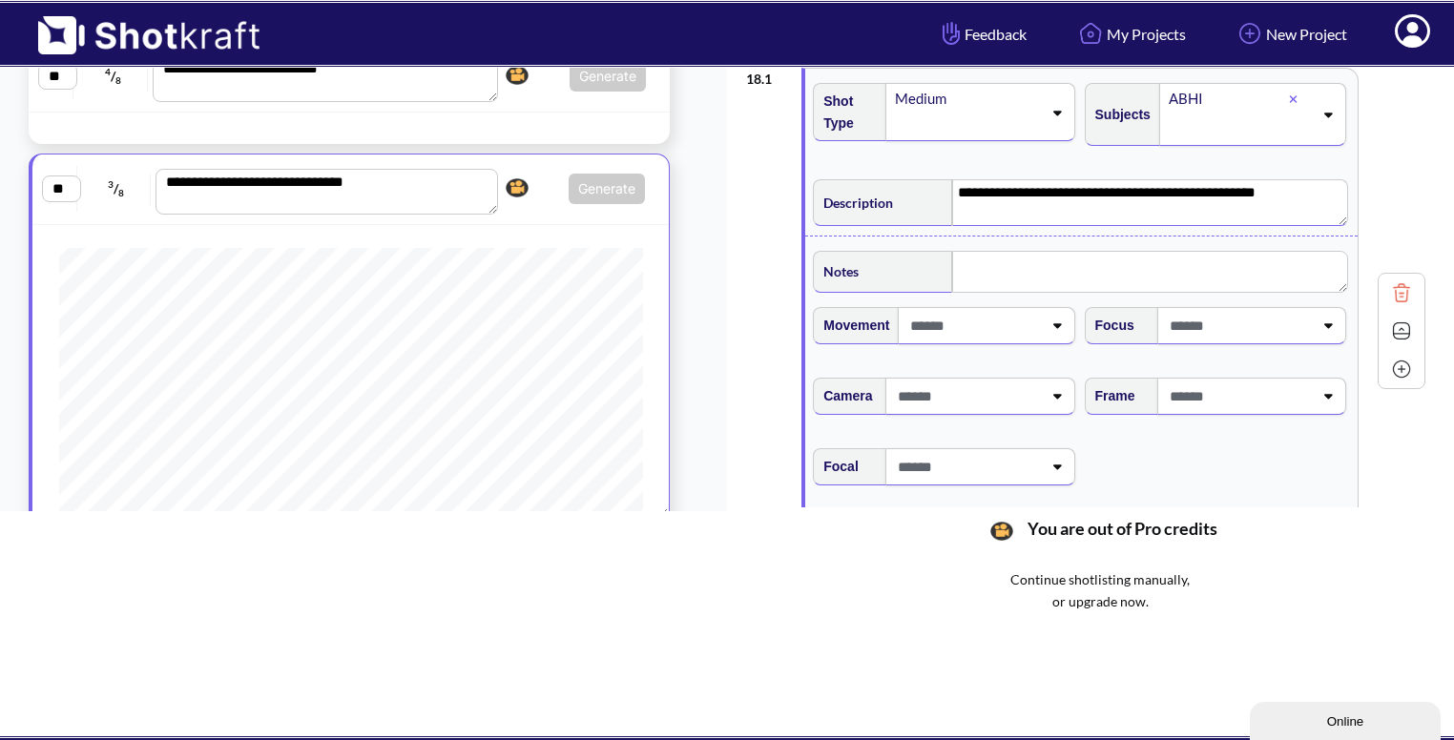
click at [1317, 394] on icon at bounding box center [1328, 395] width 26 height 13
click at [1177, 482] on li "Overhead" at bounding box center [1233, 472] width 252 height 30
type textarea "**********"
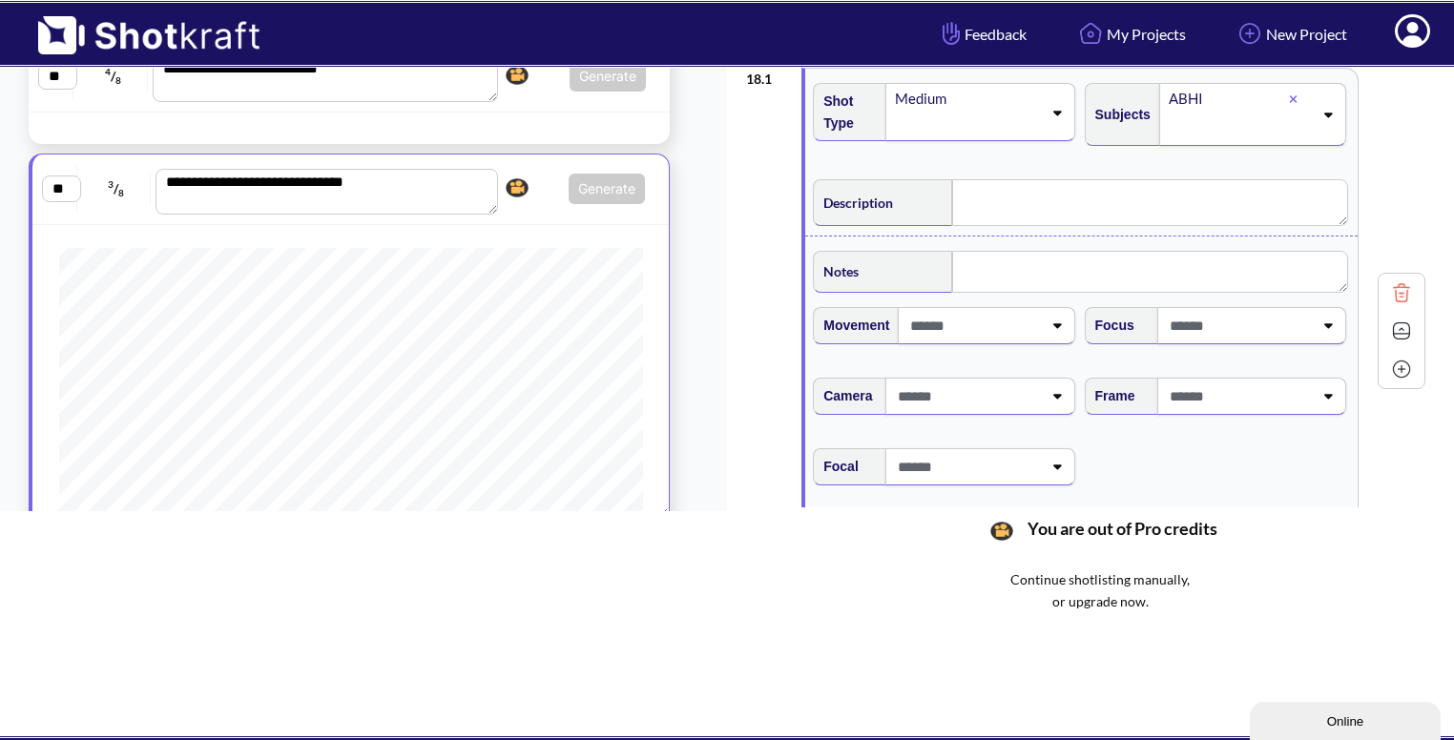
type textarea "**********"
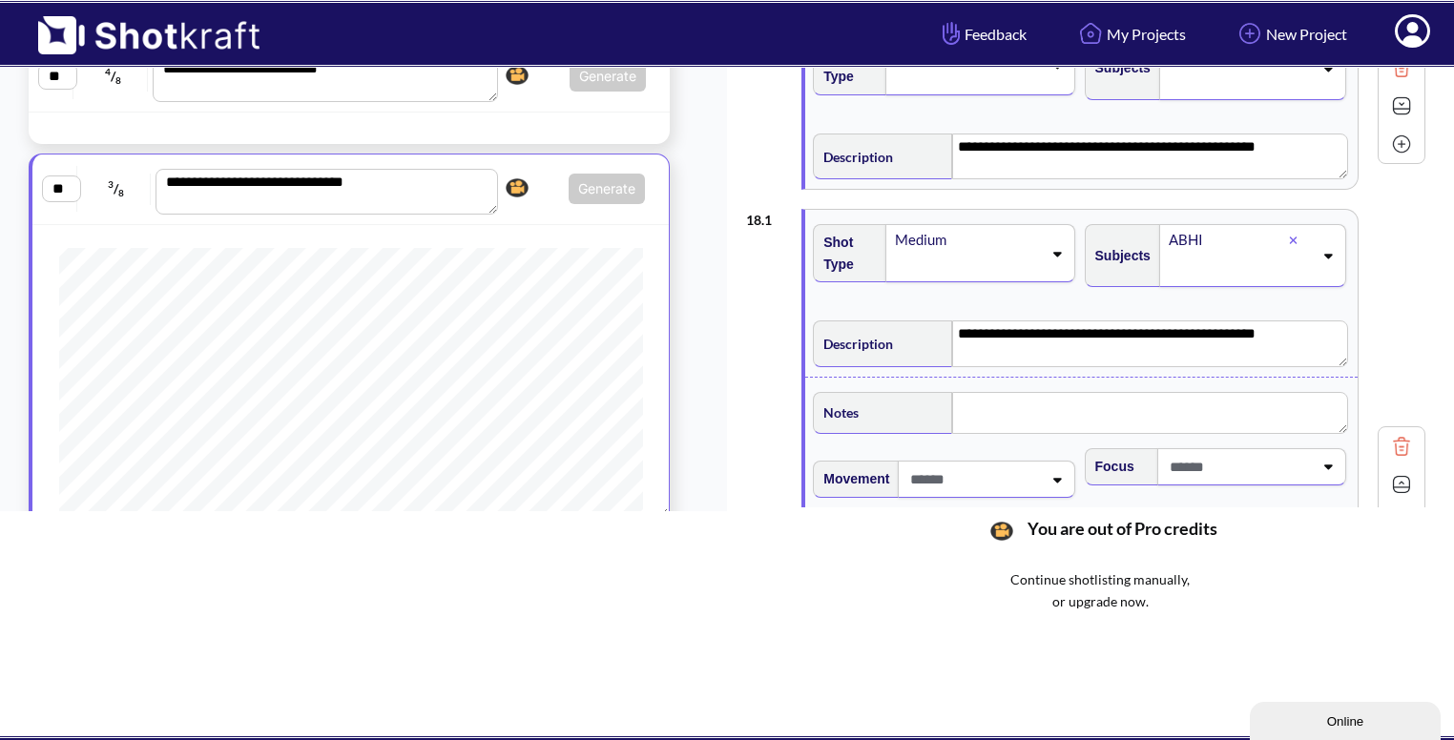
scroll to position [0, 0]
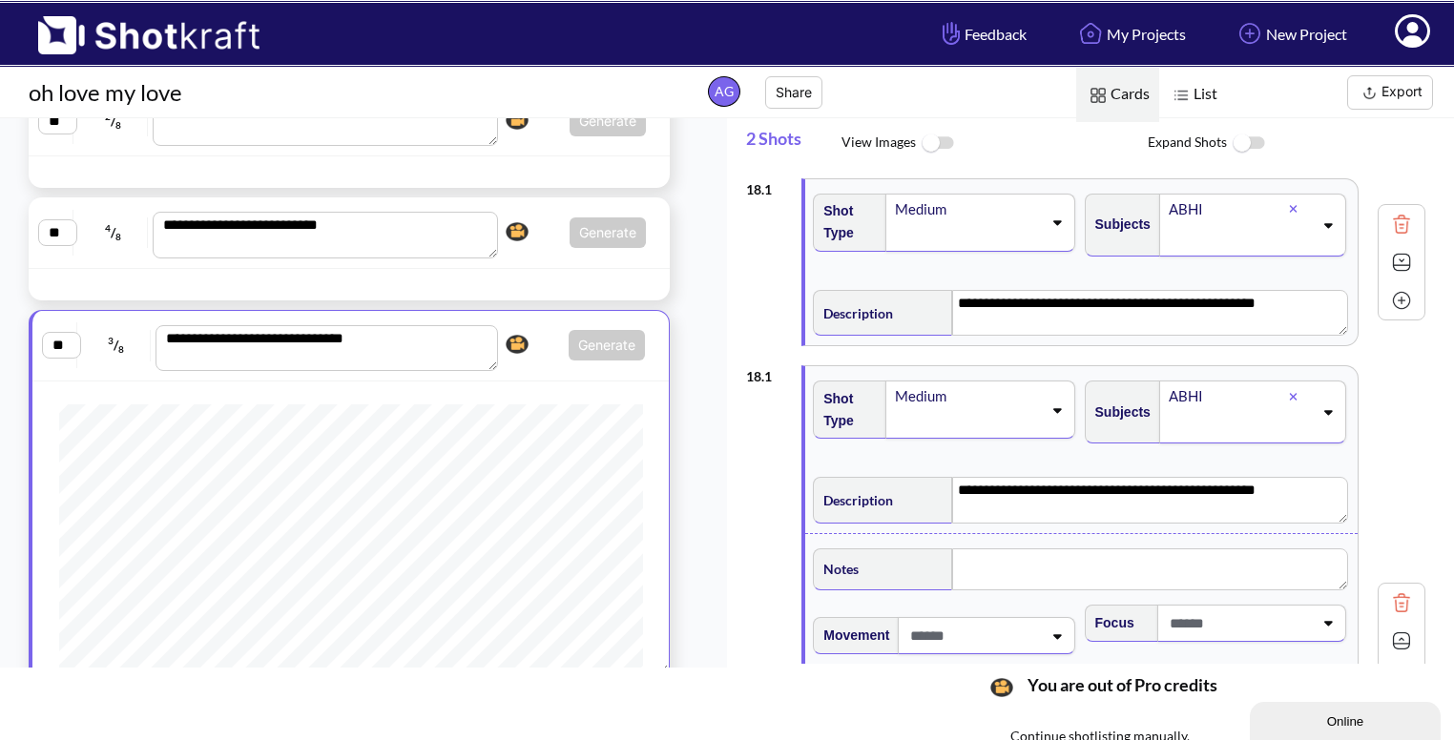
click at [1393, 226] on img at bounding box center [1401, 224] width 29 height 29
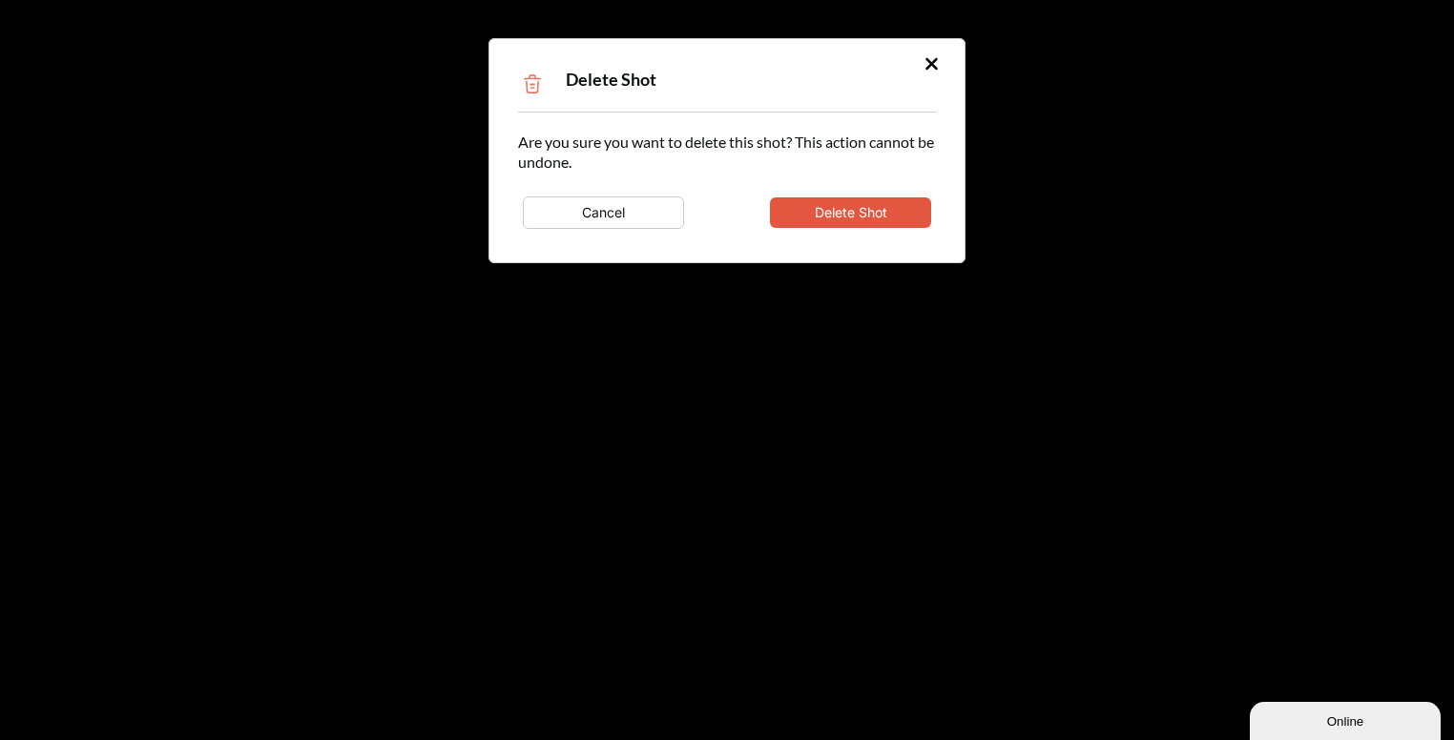
click at [882, 222] on button "Delete Shot" at bounding box center [850, 213] width 161 height 31
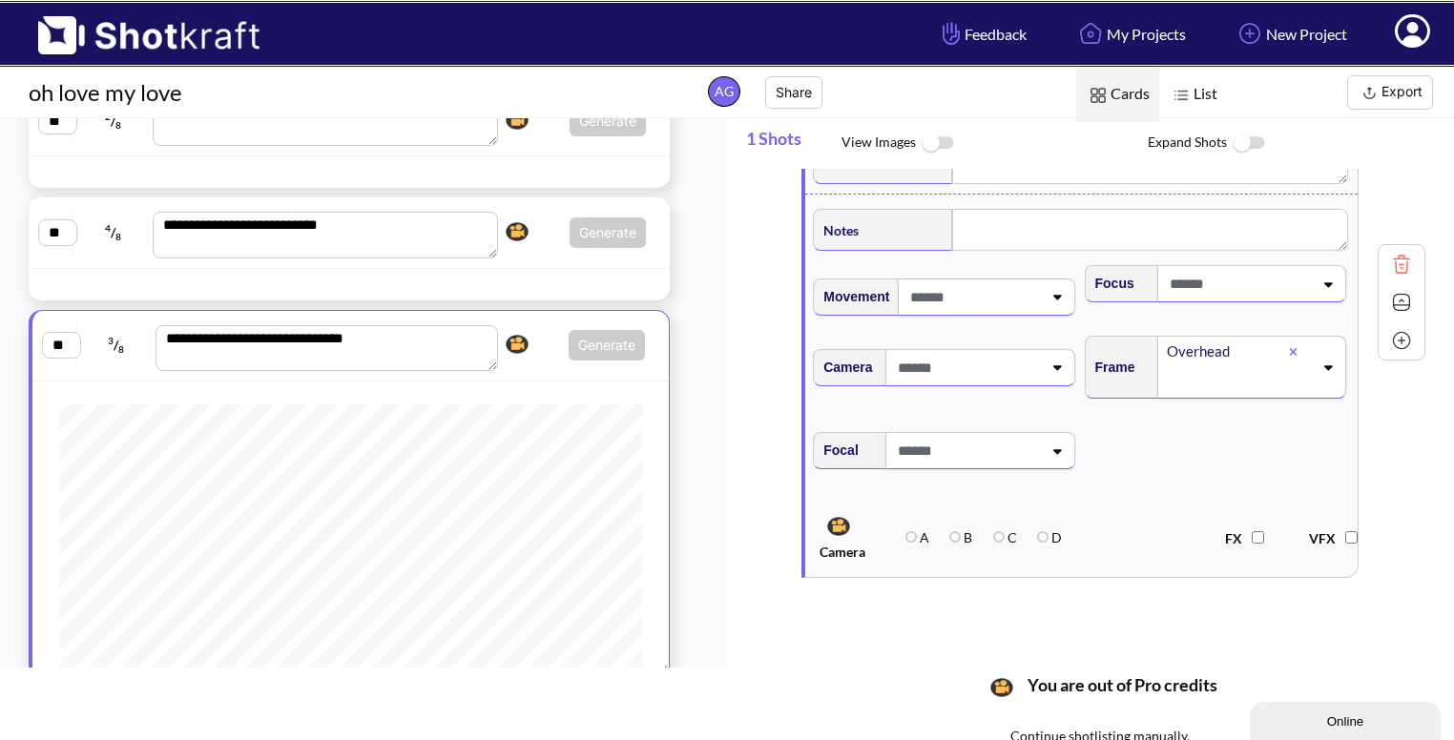
scroll to position [218, 0]
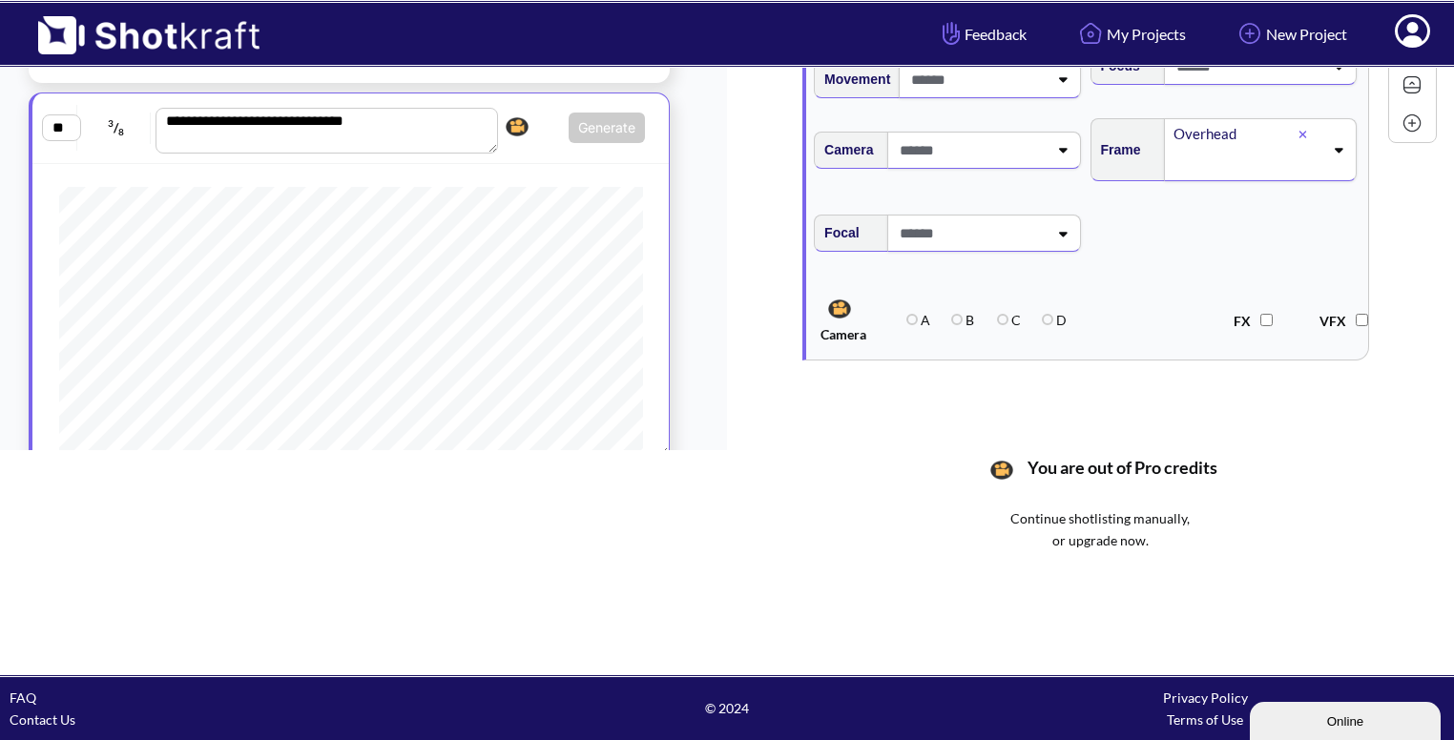
click at [1402, 128] on img at bounding box center [1412, 123] width 29 height 29
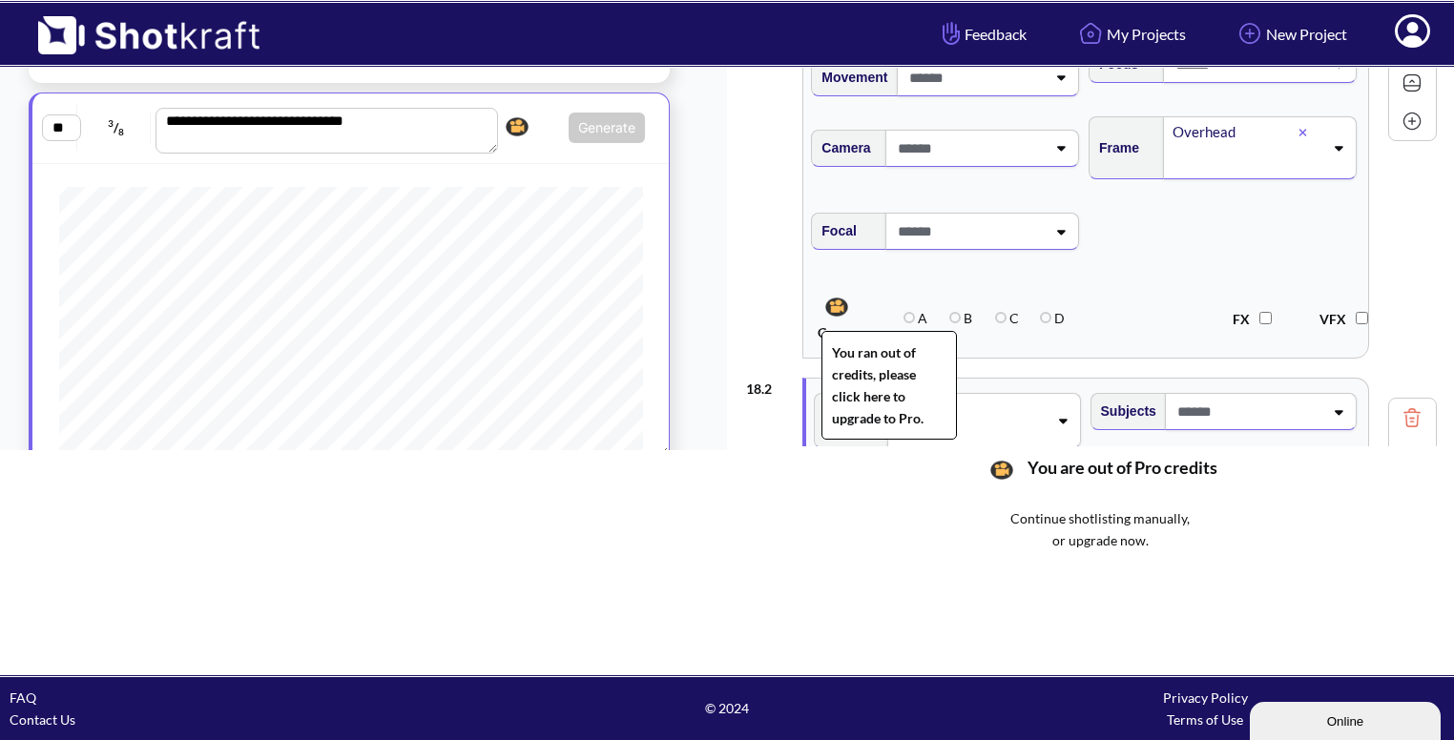
scroll to position [256, 0]
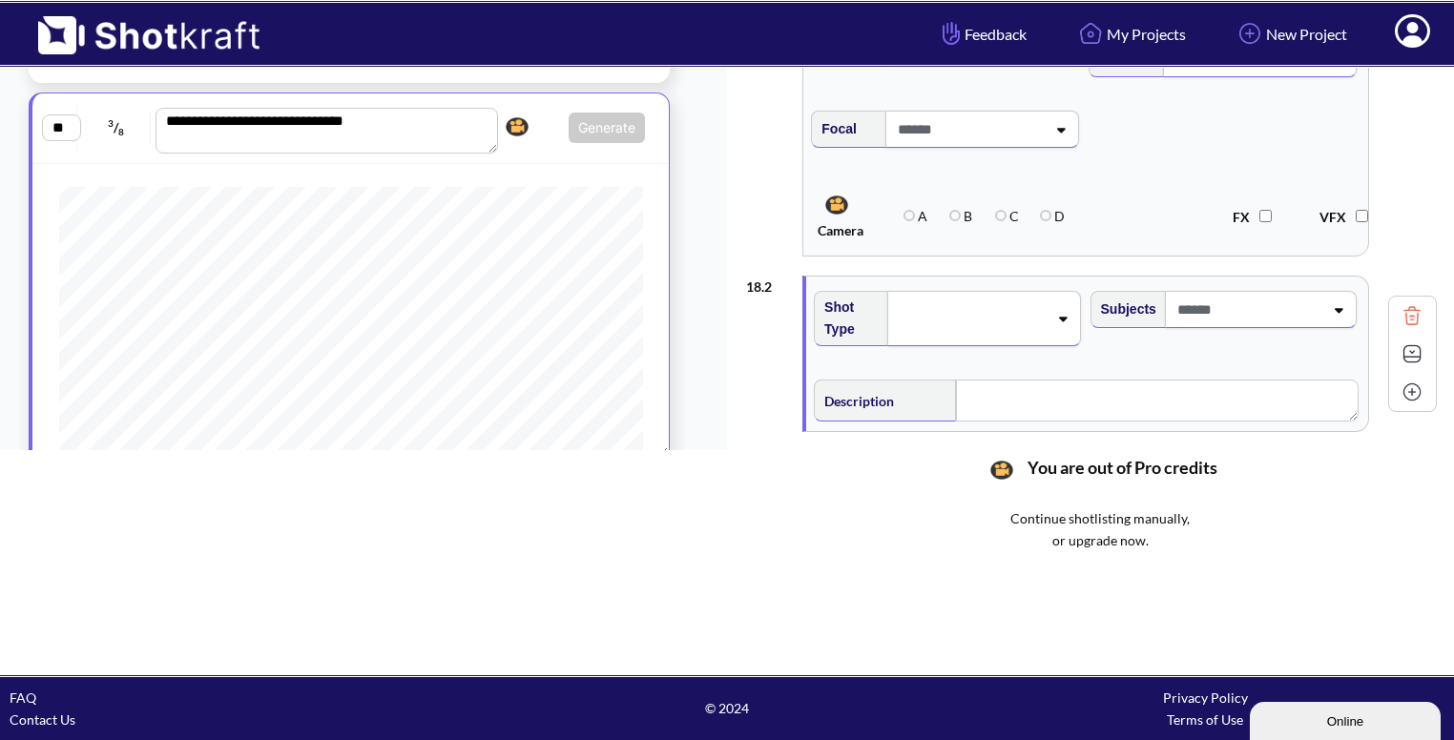
click at [1036, 316] on span at bounding box center [971, 318] width 152 height 27
click at [963, 358] on li "CU" at bounding box center [964, 357] width 257 height 30
click at [1269, 298] on span at bounding box center [1248, 309] width 151 height 31
click at [1398, 312] on img at bounding box center [1412, 317] width 29 height 29
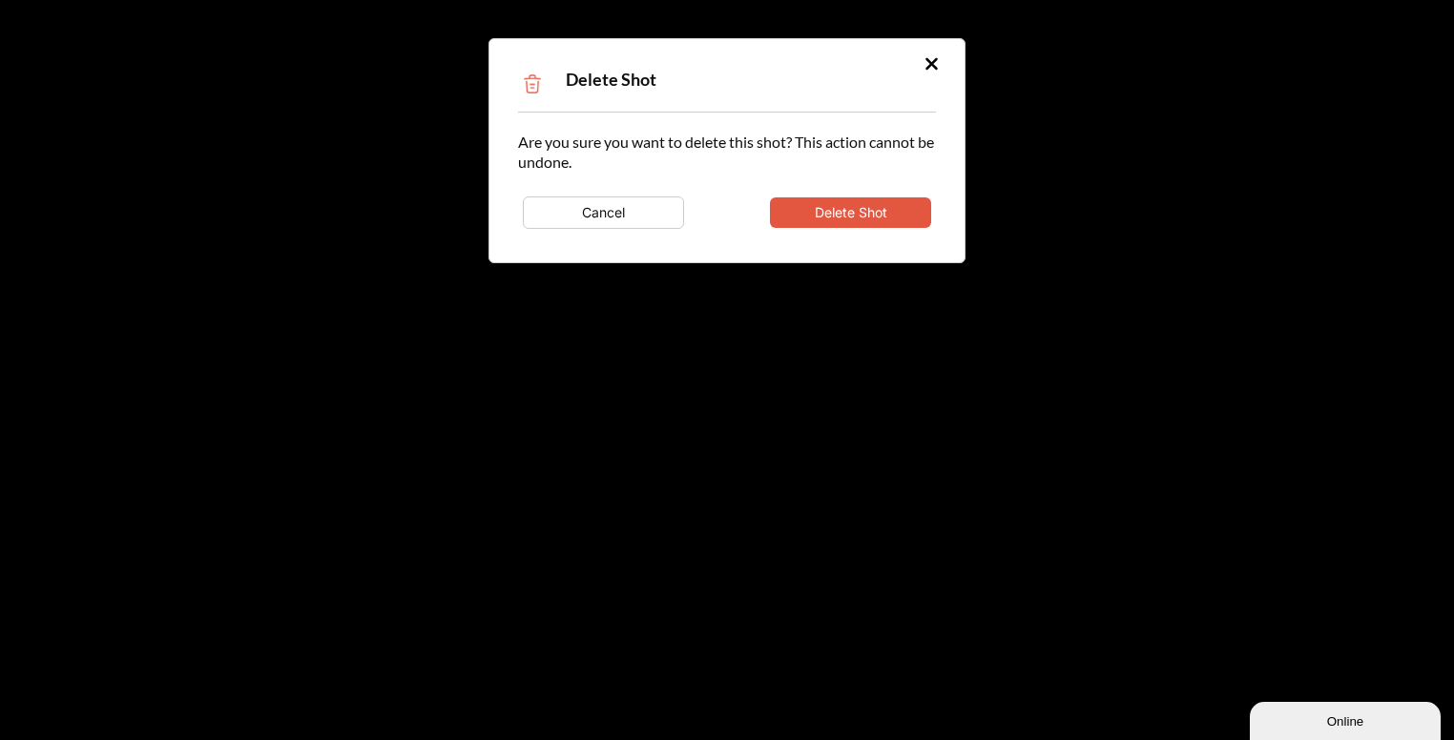
click at [870, 216] on button "Delete Shot" at bounding box center [850, 213] width 161 height 31
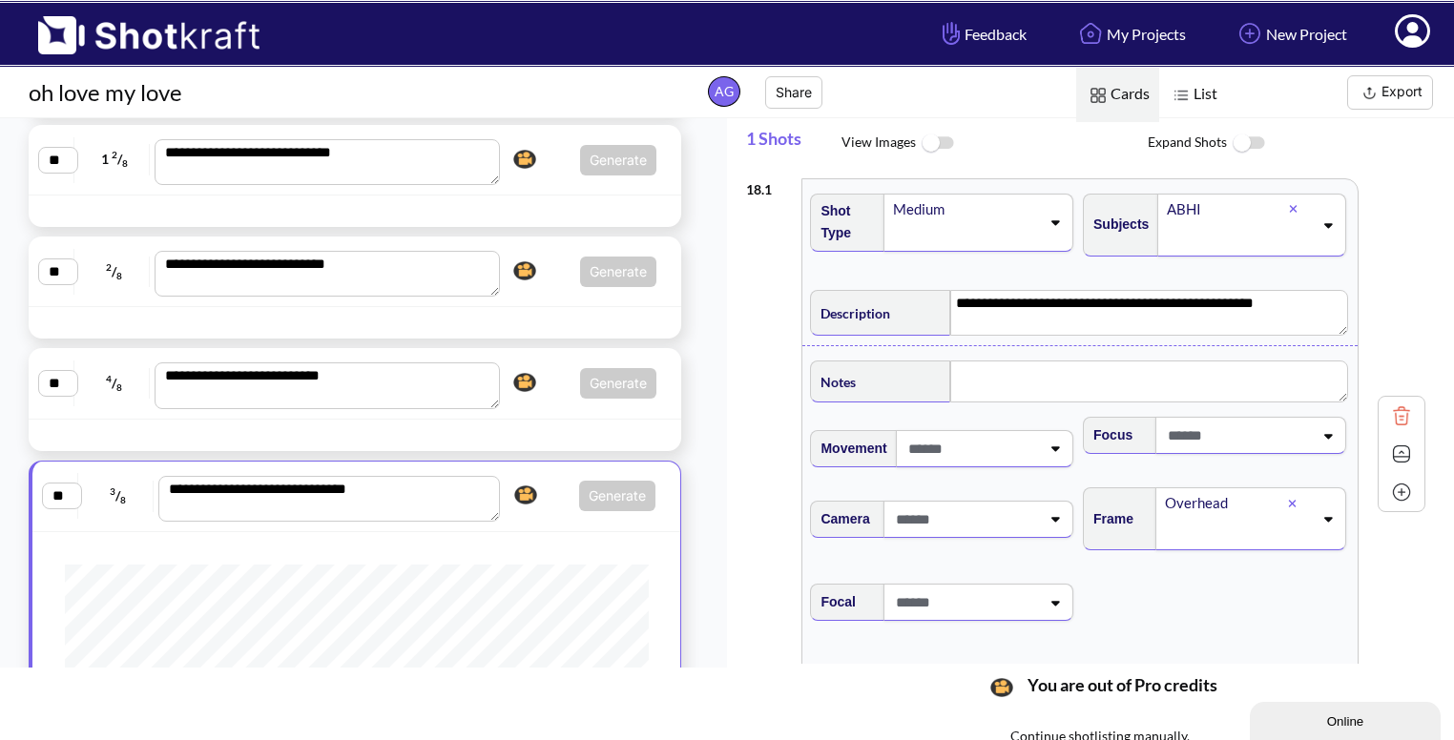
scroll to position [1626, 0]
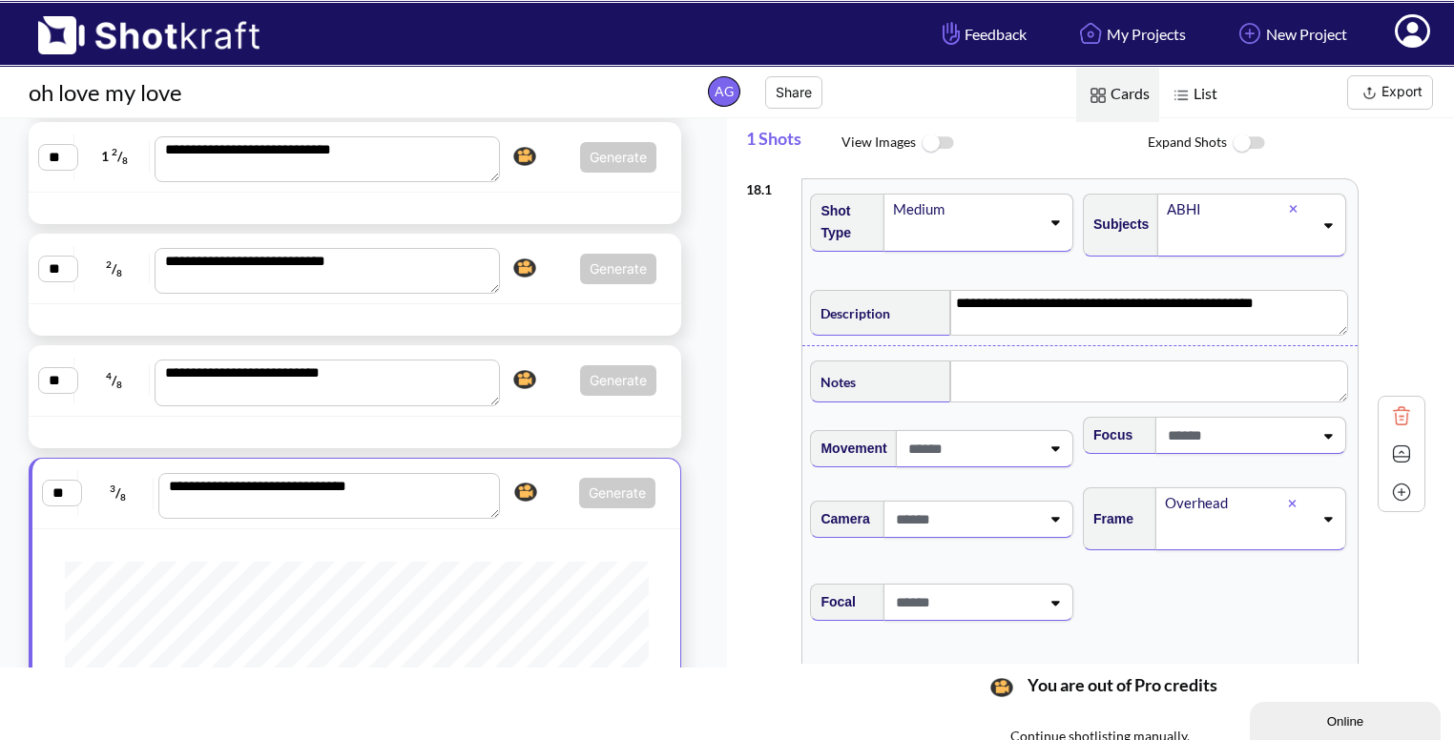
click at [544, 405] on div "**********" at bounding box center [355, 380] width 653 height 71
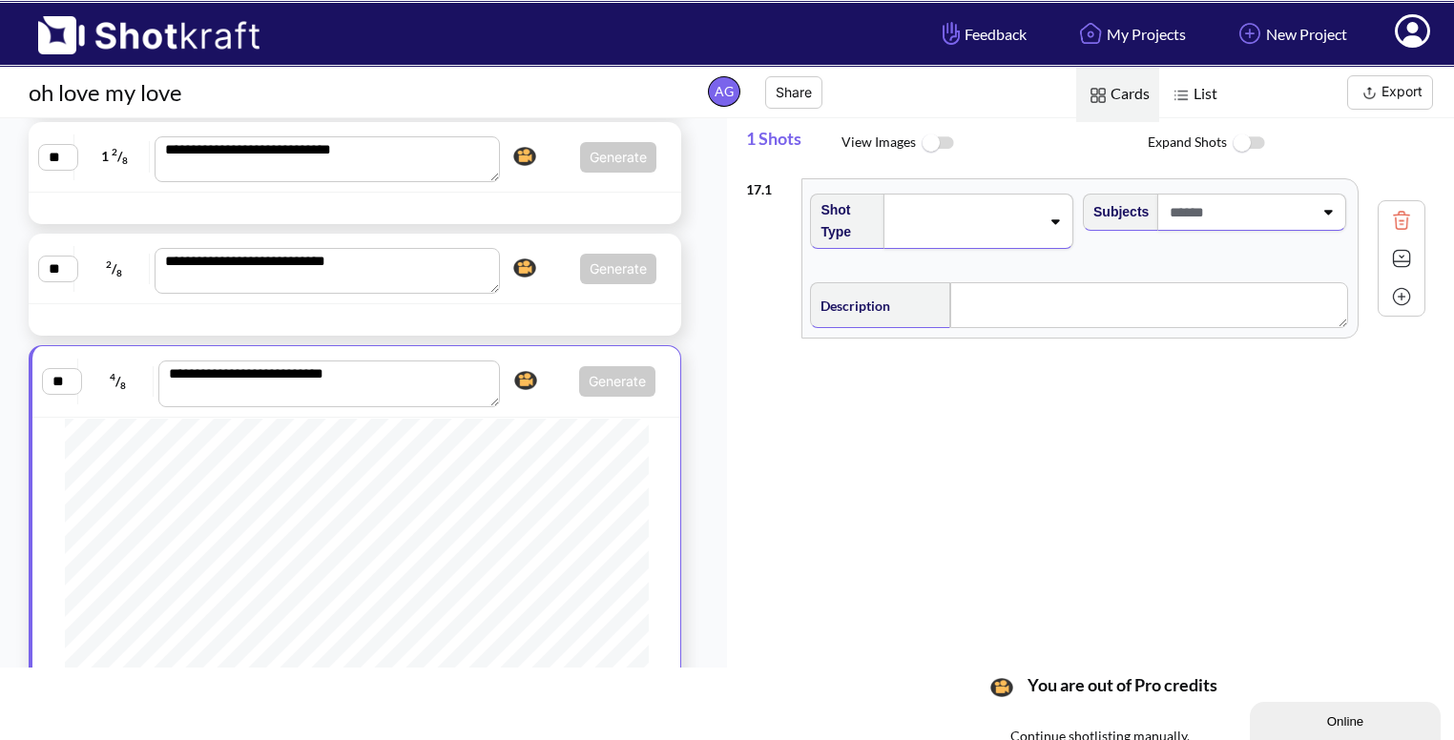
scroll to position [17, 0]
click at [550, 385] on span "Generate Click here to upgrade, or continue to shotlist manually." at bounding box center [582, 381] width 150 height 31
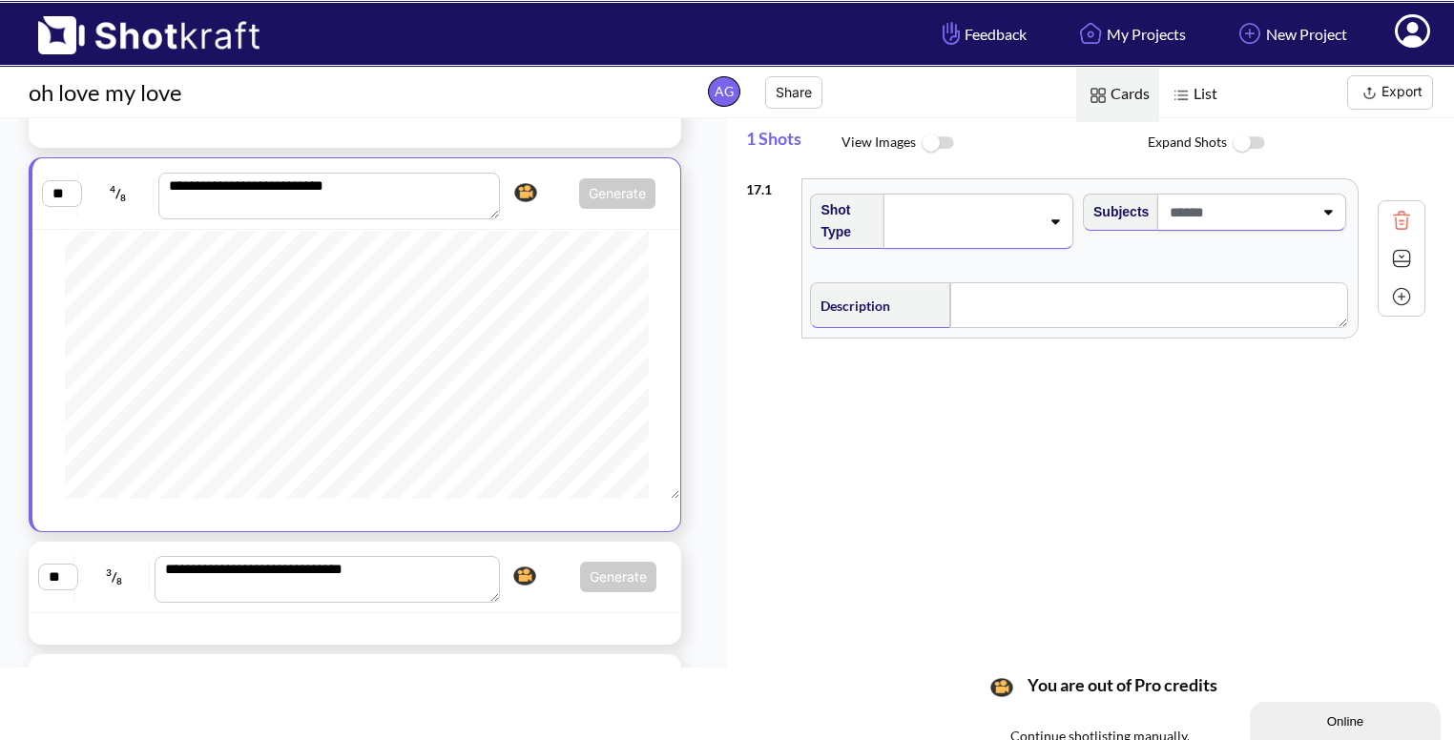
scroll to position [153, 0]
click at [550, 593] on span "Generate Click here to upgrade, or continue to shotlist manually." at bounding box center [581, 577] width 151 height 31
type textarea "**********"
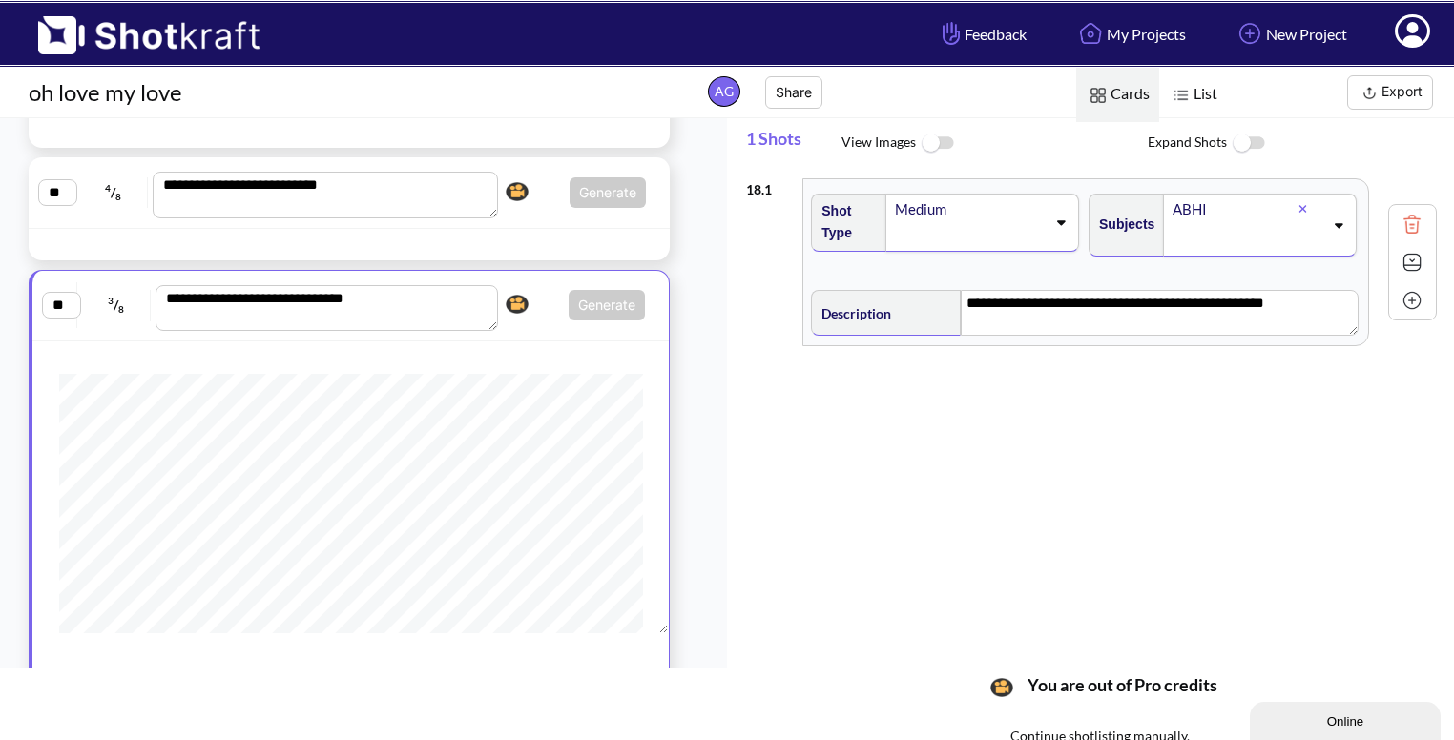
click at [1406, 219] on img at bounding box center [1412, 224] width 29 height 29
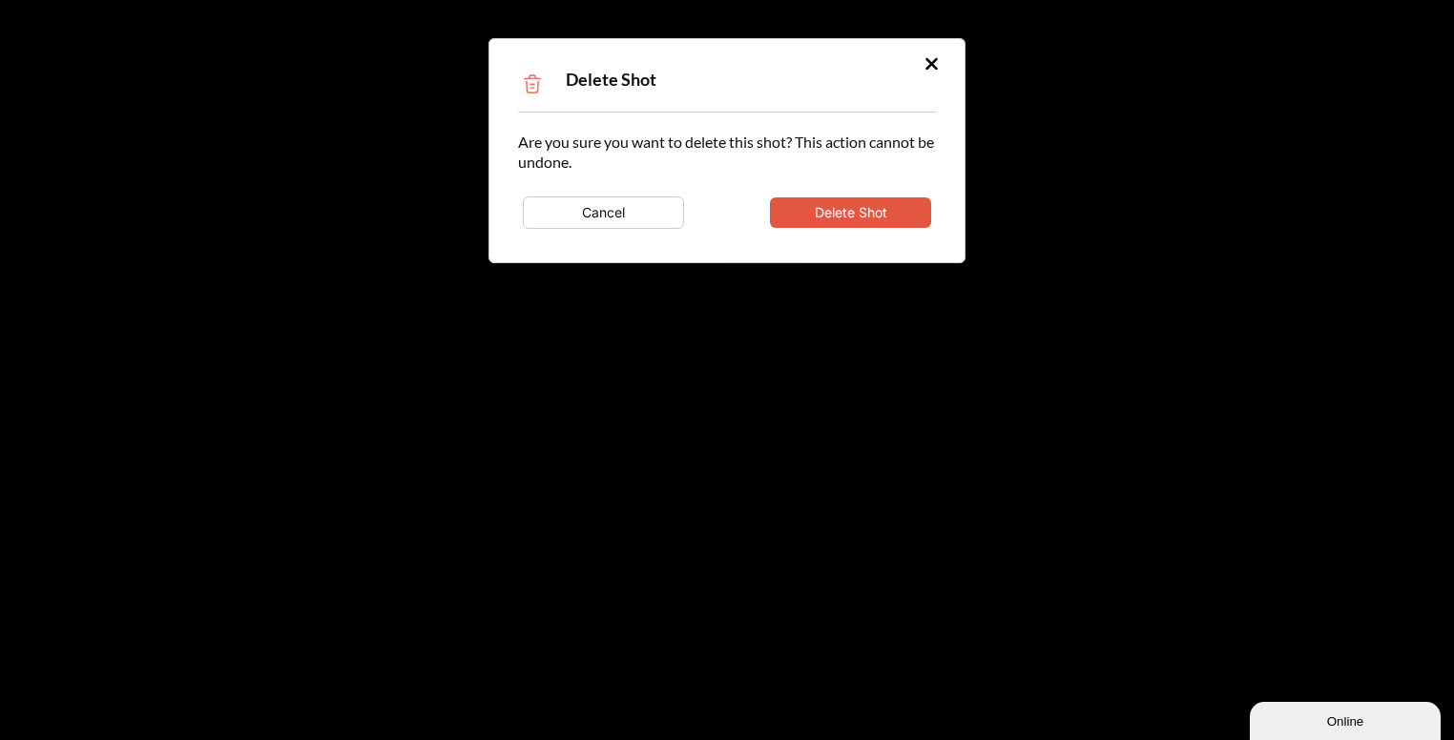
click at [897, 219] on button "Delete Shot" at bounding box center [850, 213] width 161 height 31
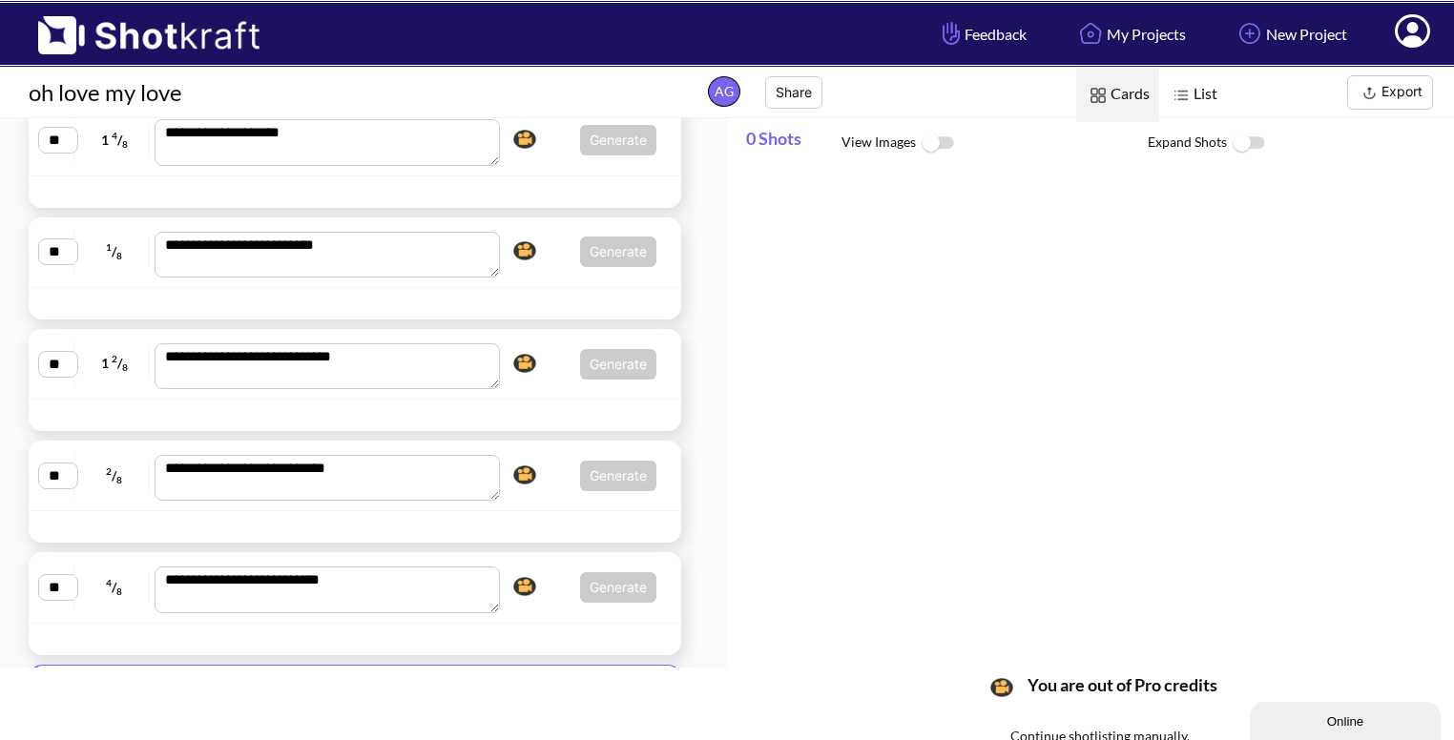
scroll to position [1418, 0]
click at [552, 295] on div at bounding box center [612, 305] width 129 height 22
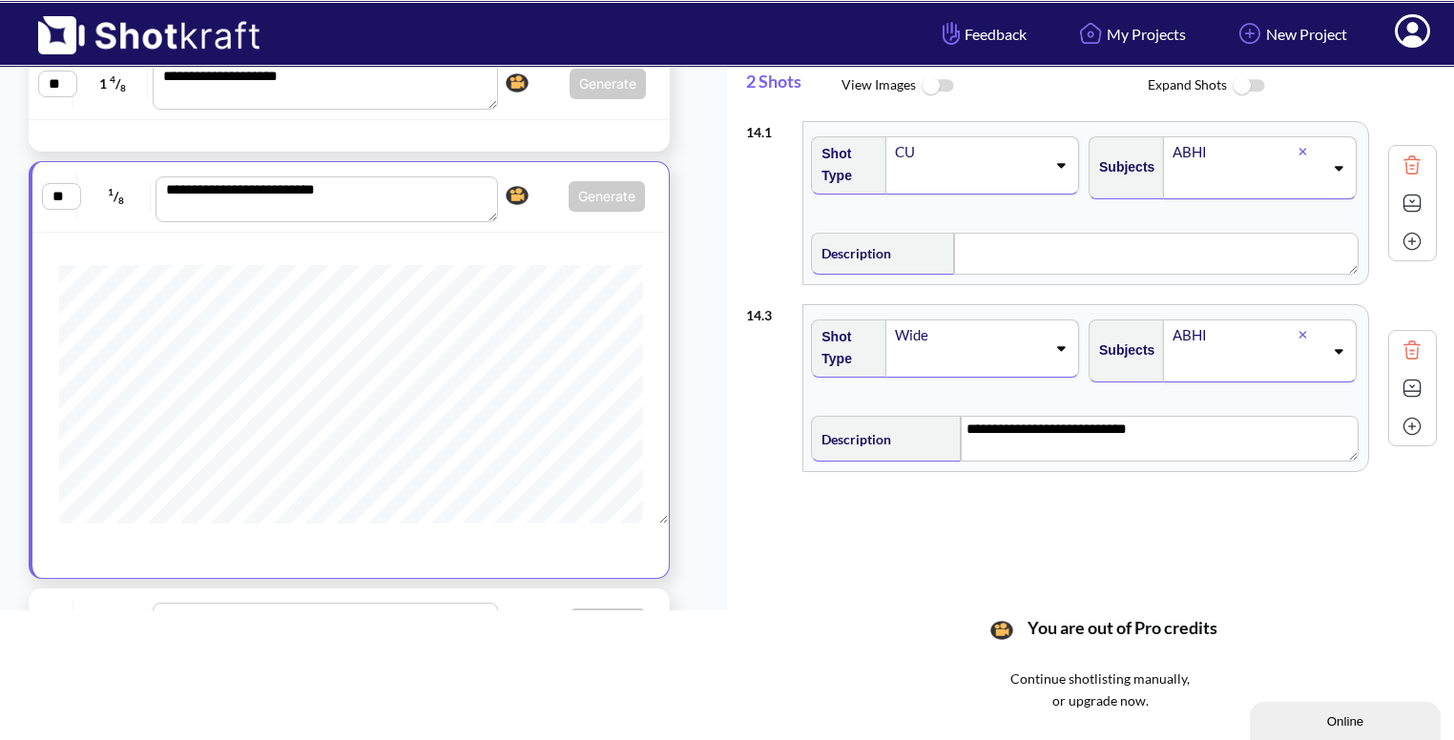
scroll to position [0, 0]
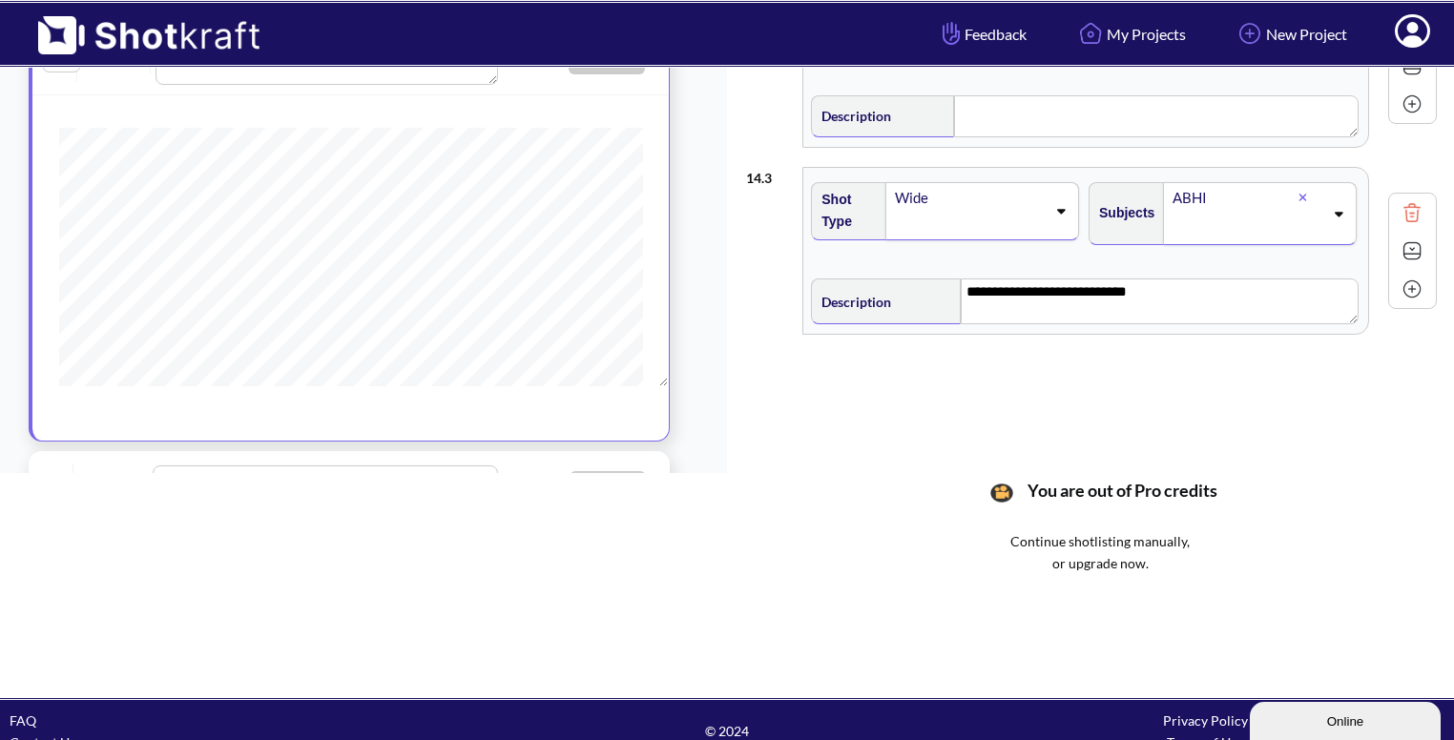
click at [861, 344] on div "**********" at bounding box center [1091, 250] width 691 height 187
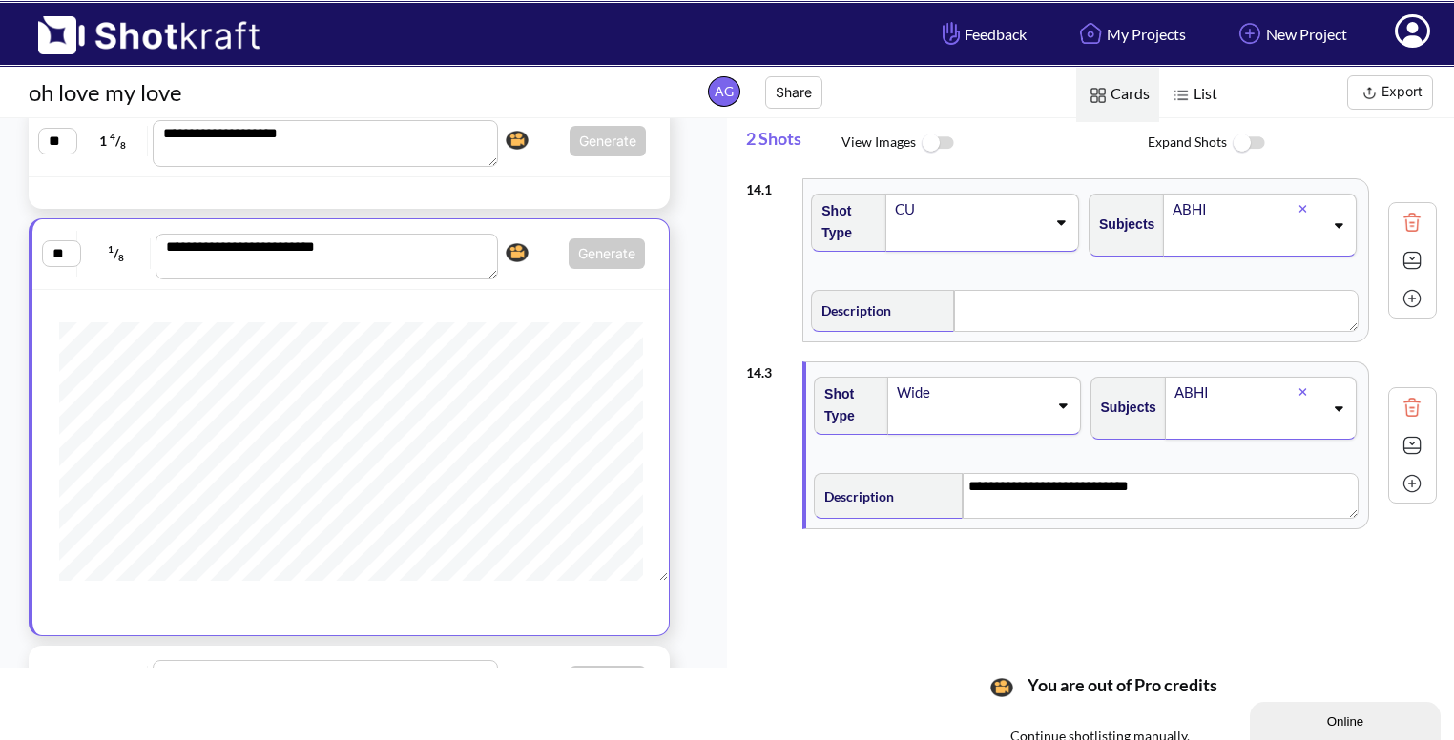
click at [948, 254] on div "Shot Type CU" at bounding box center [947, 232] width 278 height 96
click at [910, 432] on span at bounding box center [969, 419] width 153 height 27
click at [760, 337] on div "14 . 1 Shot Type CU Subjects ABHI Description Notes Movement Camera Focus Frame…" at bounding box center [1091, 260] width 691 height 183
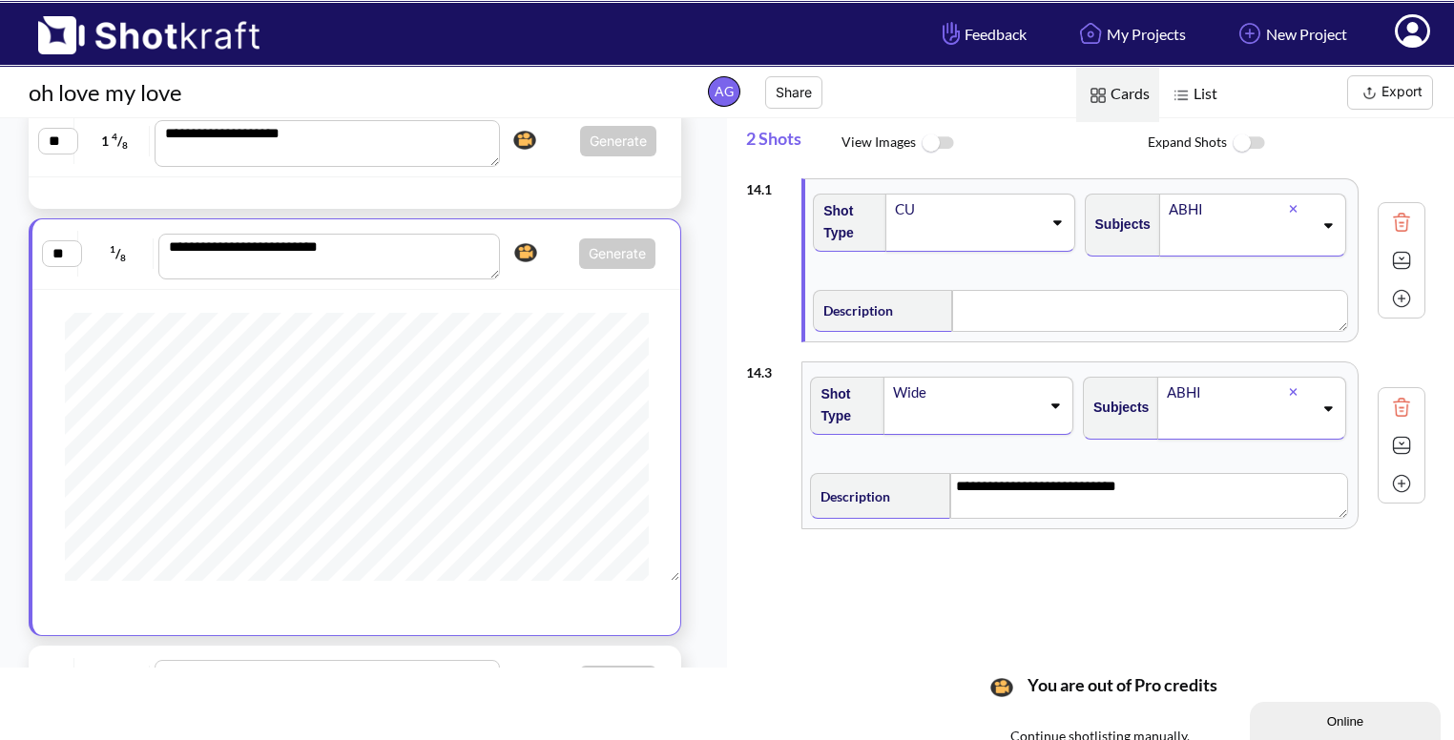
scroll to position [221, 0]
click at [553, 266] on div "**********" at bounding box center [356, 254] width 629 height 51
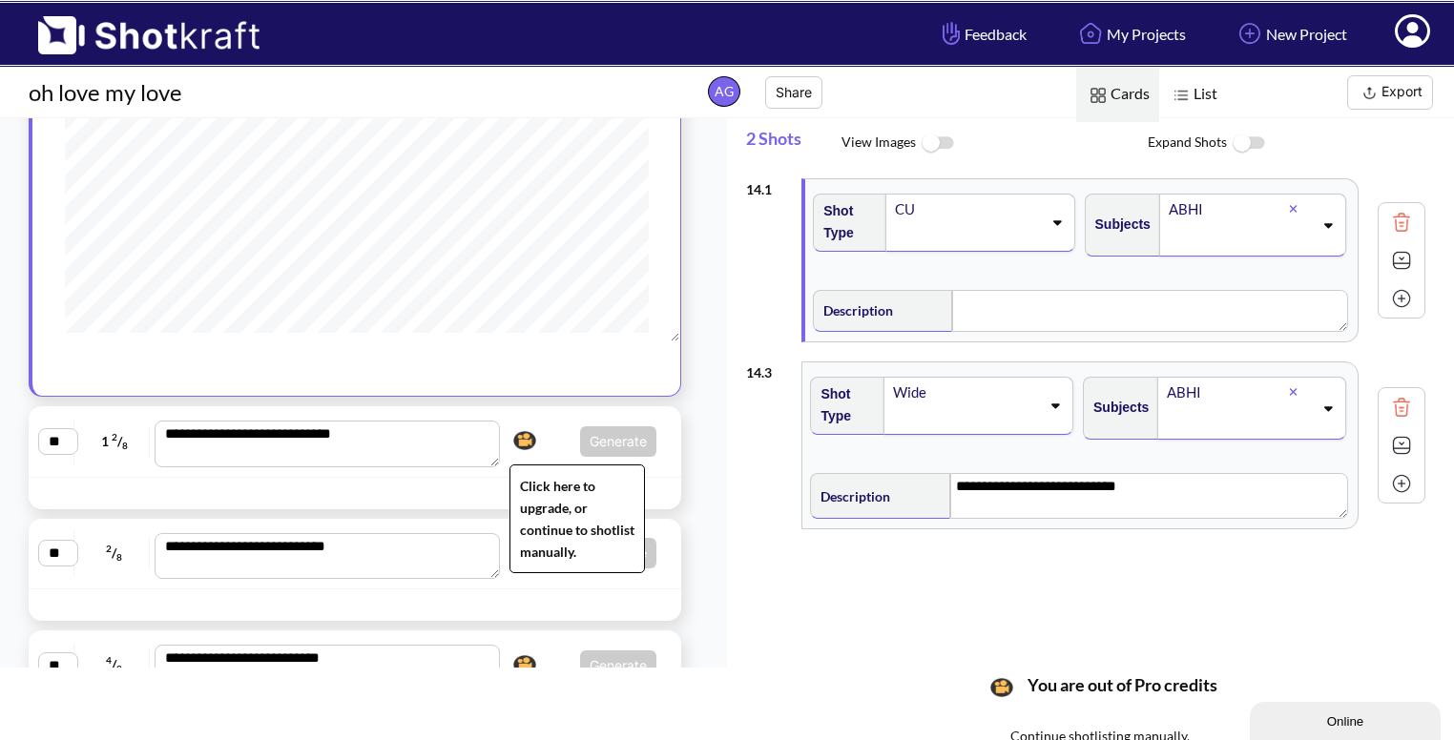
click at [531, 437] on img at bounding box center [525, 441] width 32 height 29
type textarea "**********"
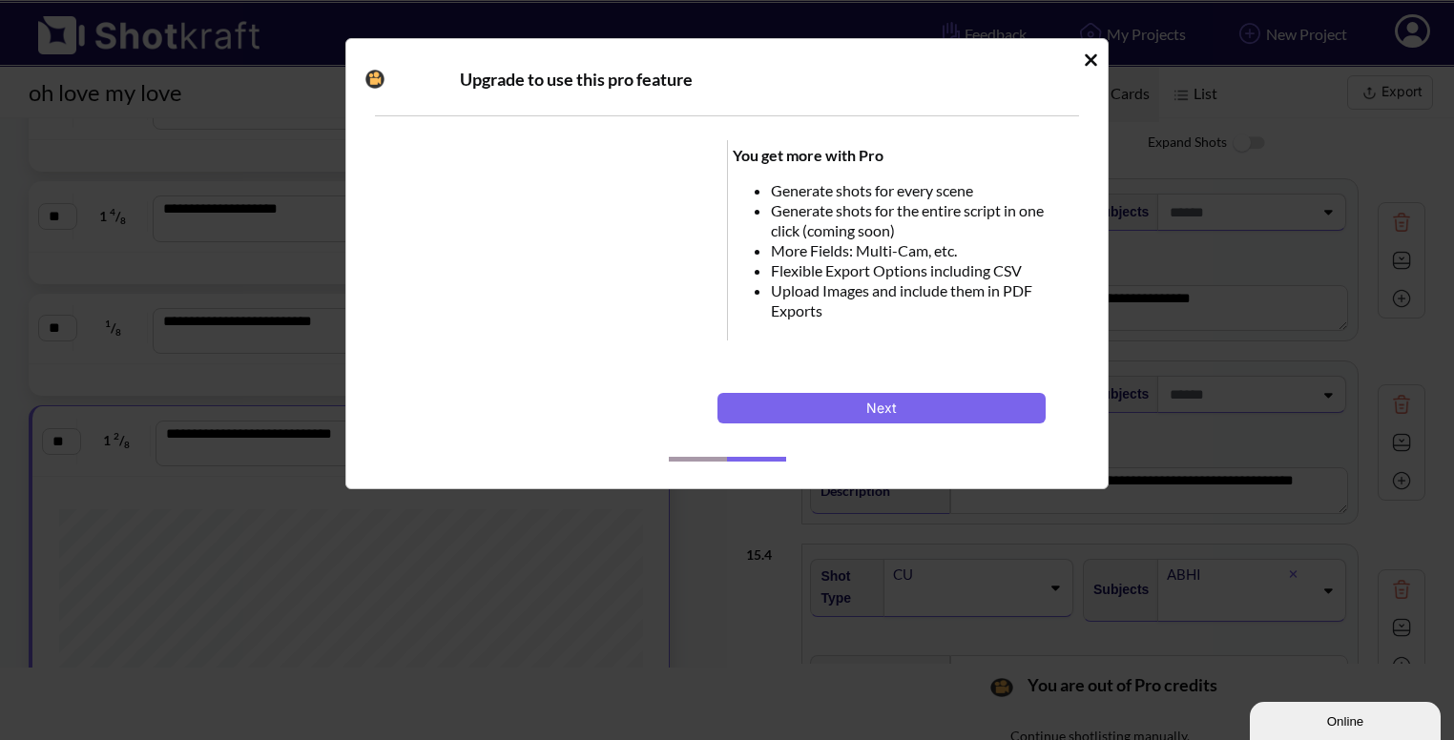
click at [1088, 58] on icon "Idle Modal" at bounding box center [1091, 60] width 14 height 19
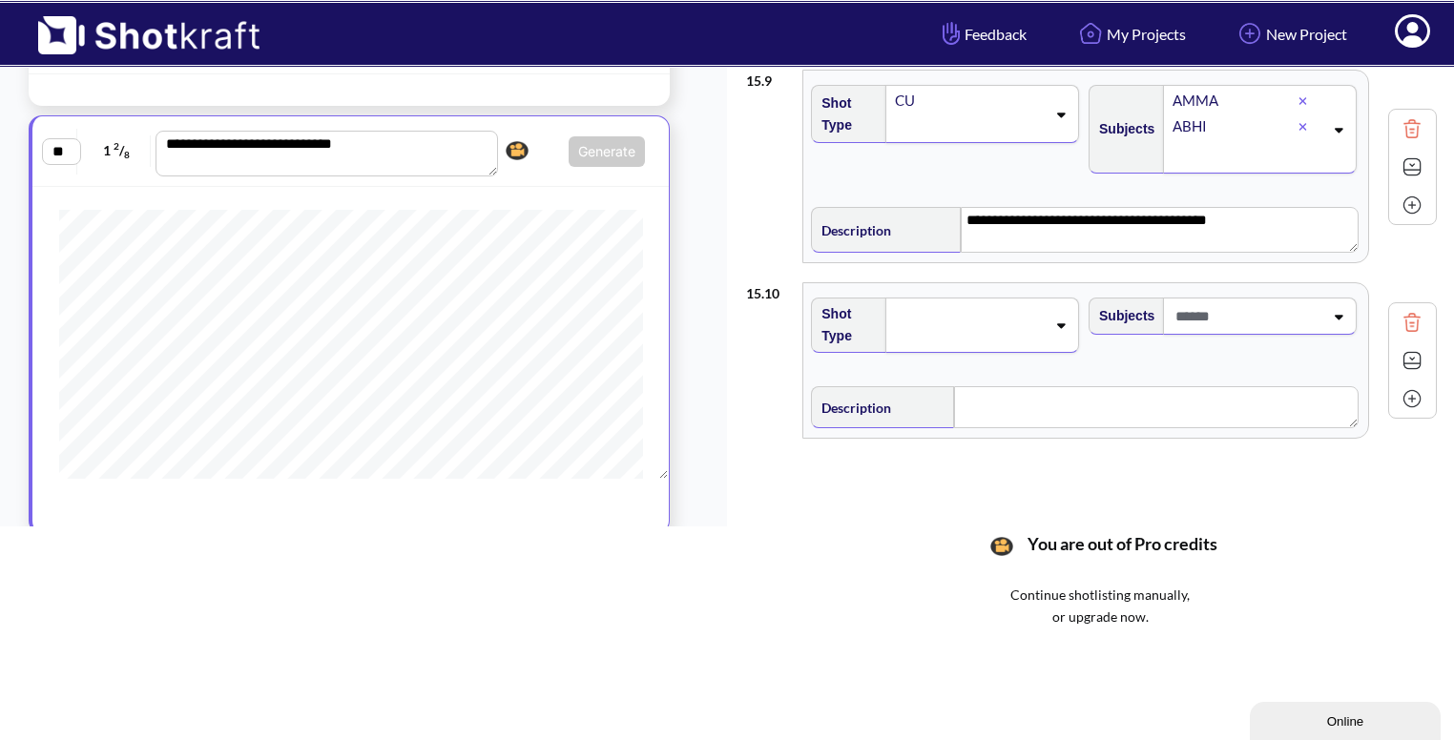
scroll to position [143, 0]
click at [1059, 325] on div at bounding box center [982, 323] width 194 height 55
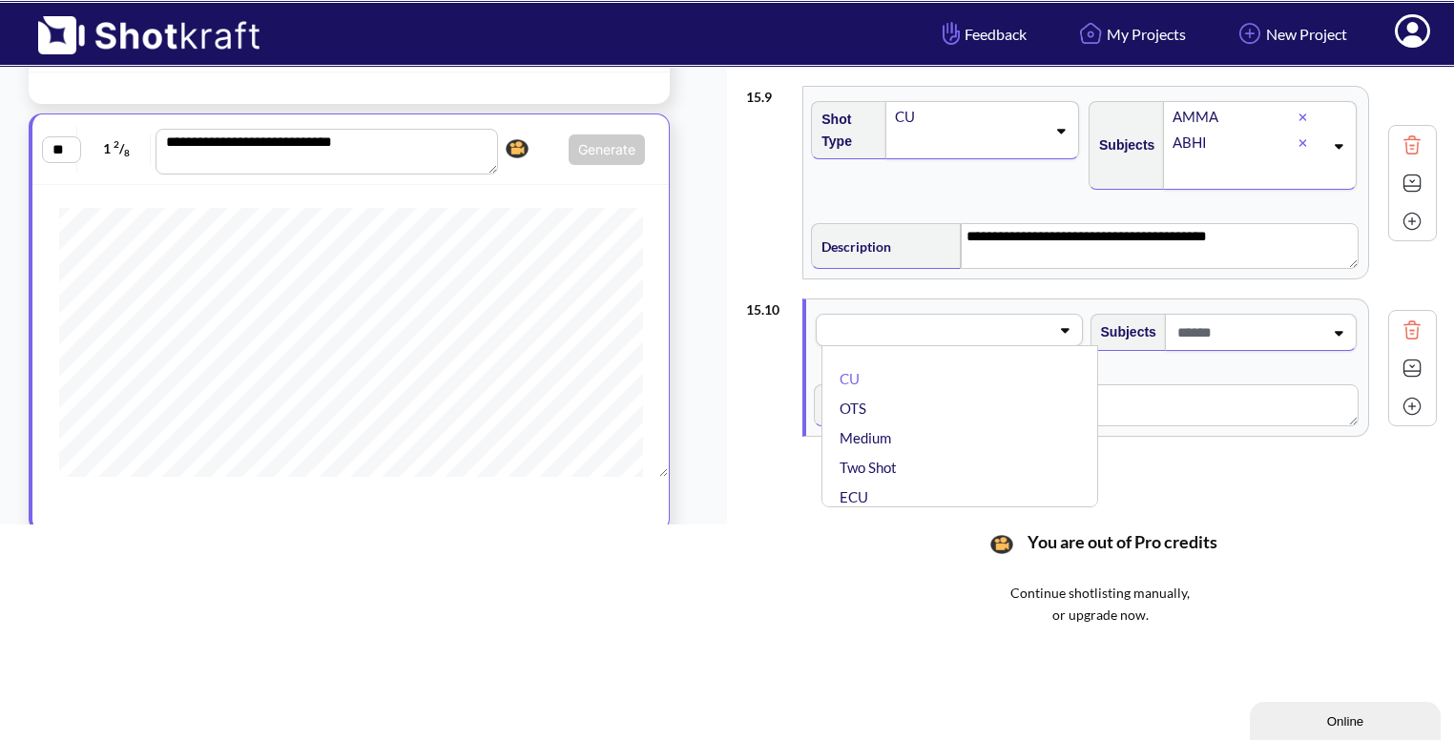
click at [885, 309] on div "Shot Type CU OTS Medium Two Shot ECU Wide Master shot Cowboy Insert POV Full Sh…" at bounding box center [949, 327] width 266 height 37
click at [951, 421] on li "Full Shot" at bounding box center [964, 420] width 257 height 30
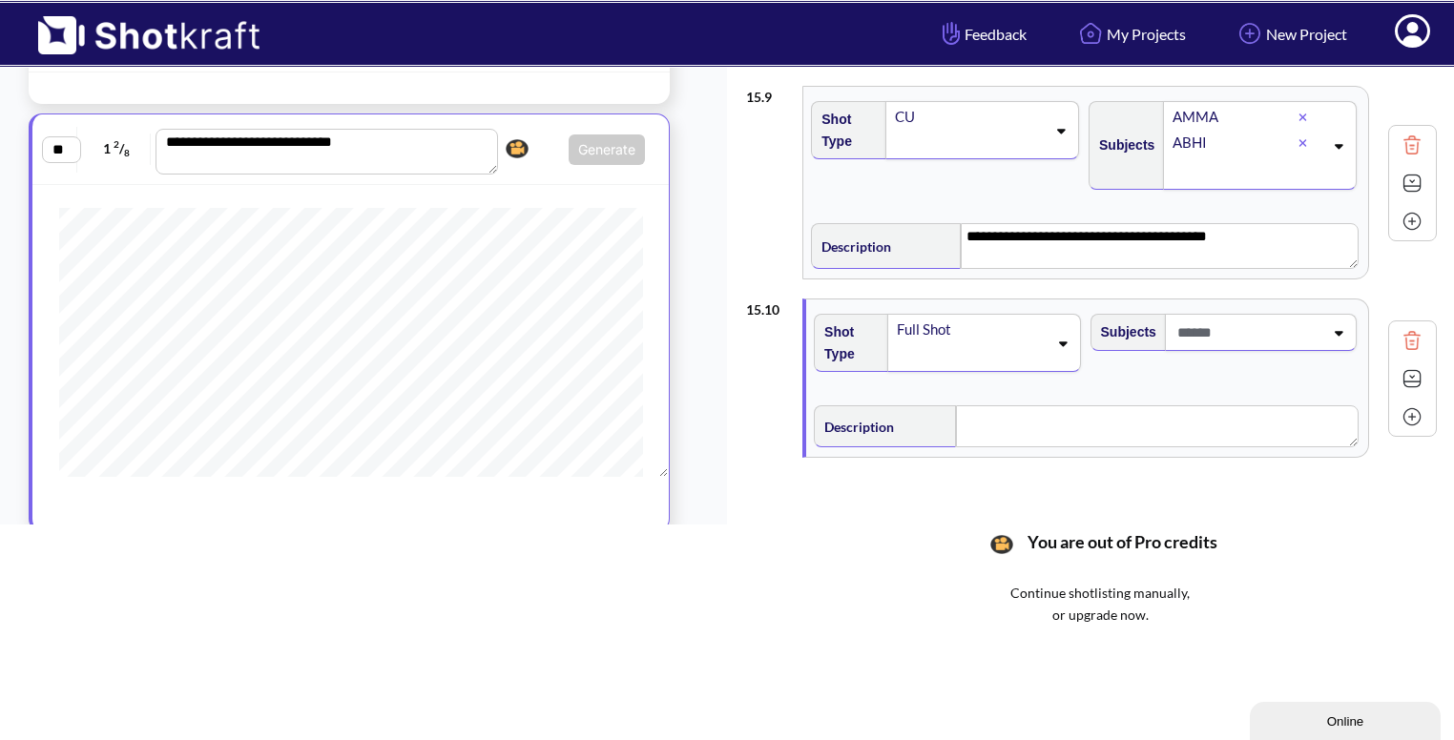
click at [1319, 314] on div at bounding box center [1261, 332] width 192 height 37
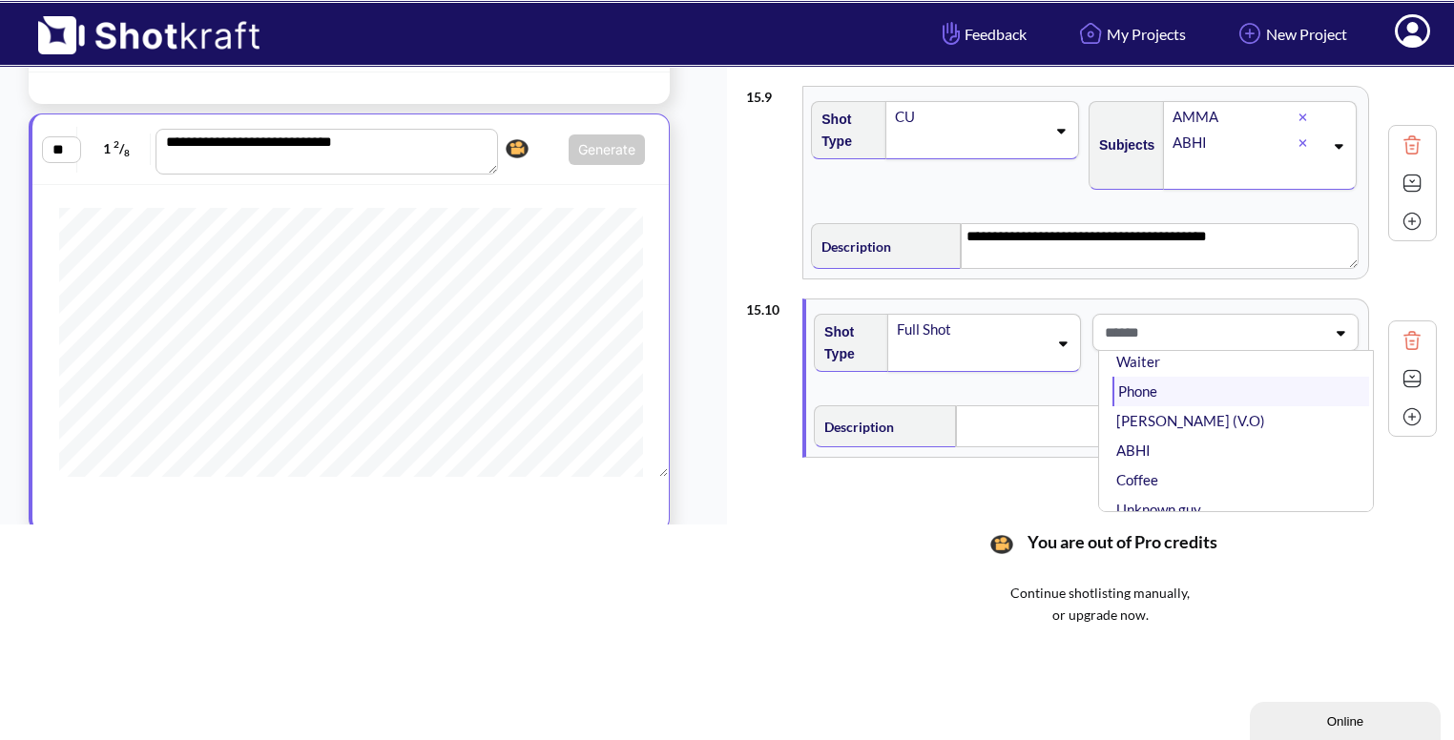
scroll to position [111, 0]
click at [1167, 448] on li "ABHI" at bounding box center [1241, 451] width 257 height 30
click at [1335, 344] on icon at bounding box center [1339, 346] width 9 height 5
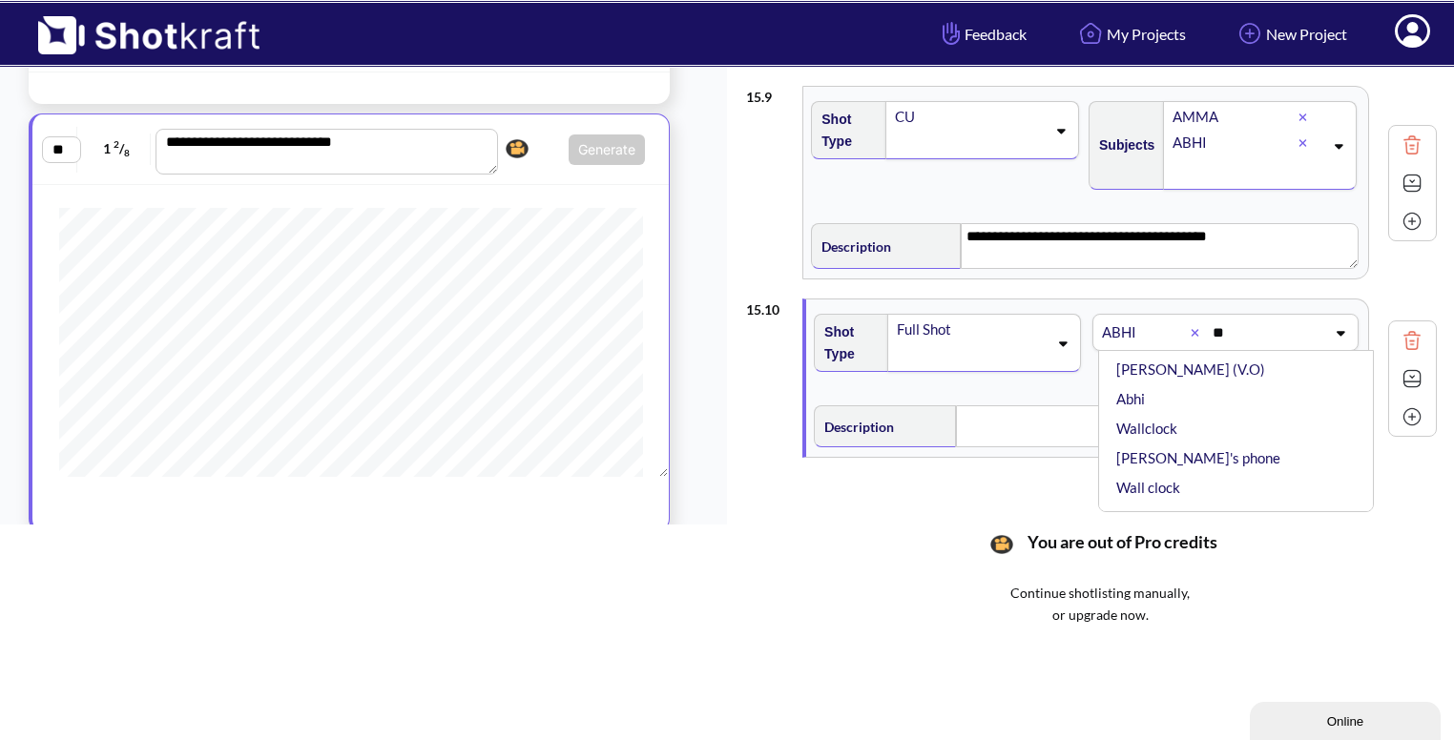
scroll to position [0, 0]
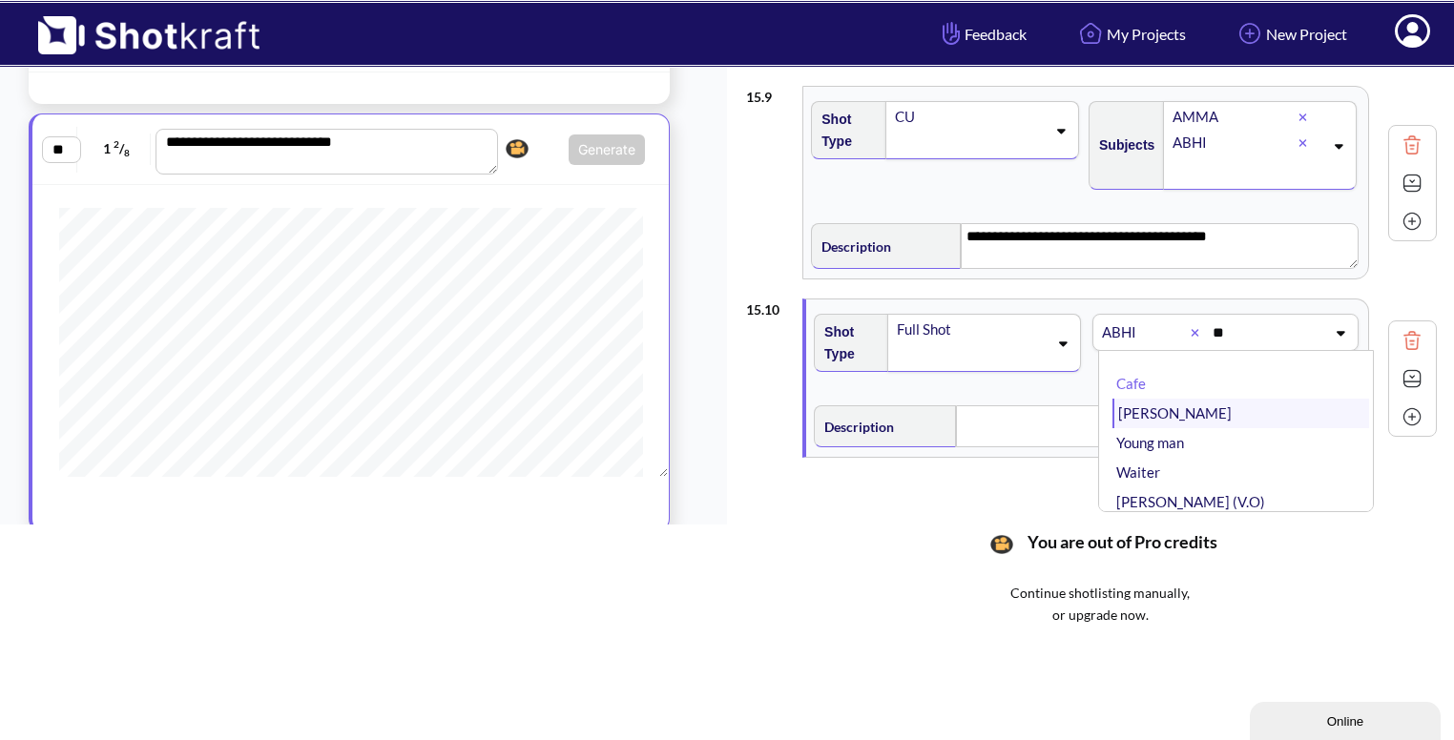
type input "***"
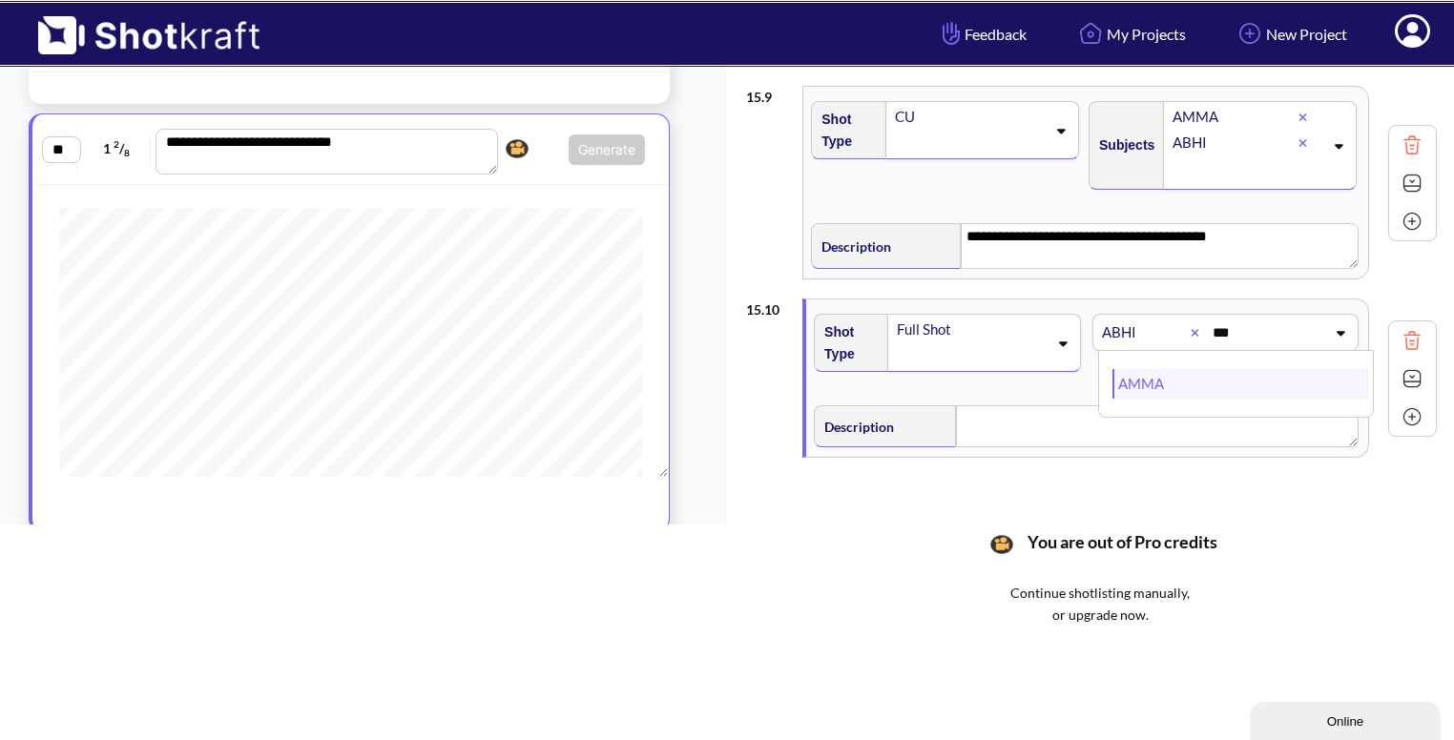
click at [1128, 369] on li "AMMA" at bounding box center [1241, 384] width 257 height 30
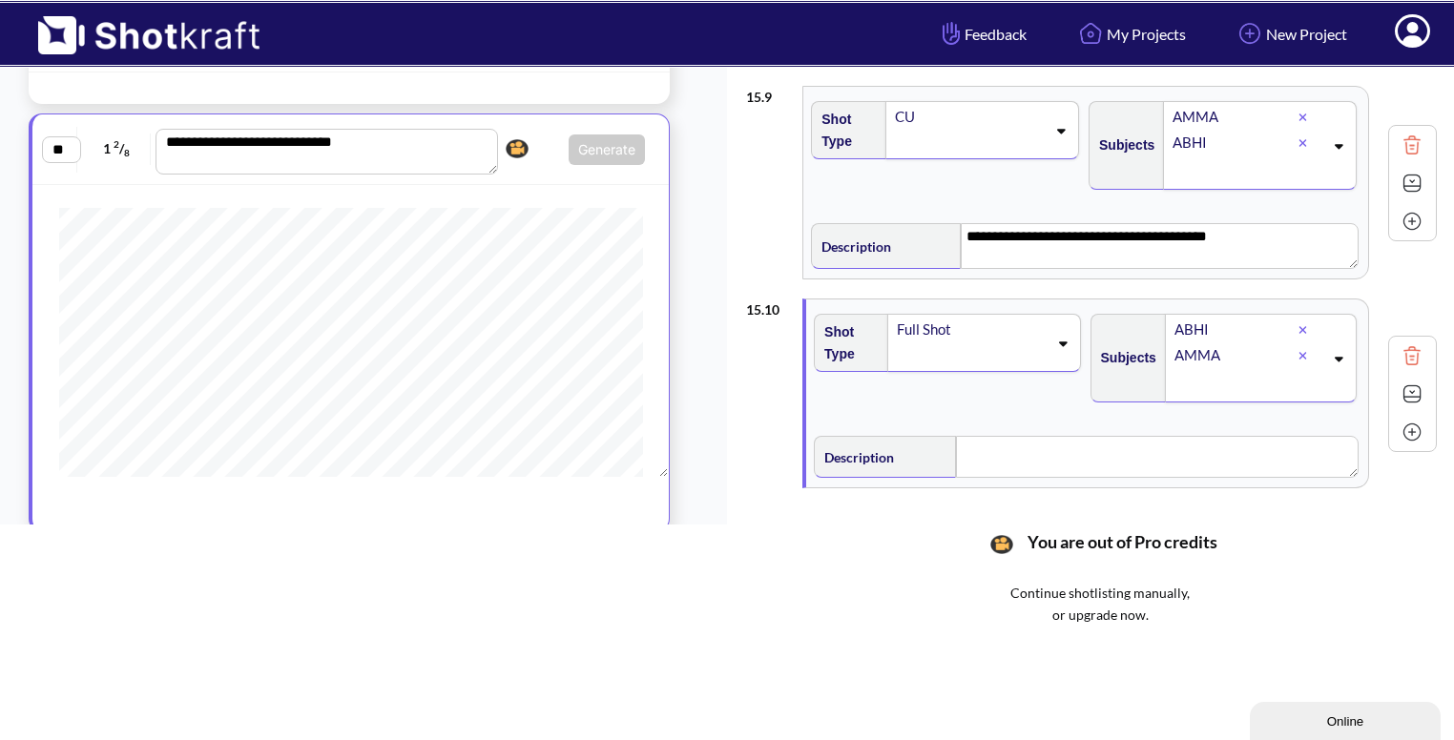
click at [1050, 344] on div "Full Shot" at bounding box center [983, 343] width 193 height 58
click at [985, 365] on li "CU" at bounding box center [964, 380] width 257 height 30
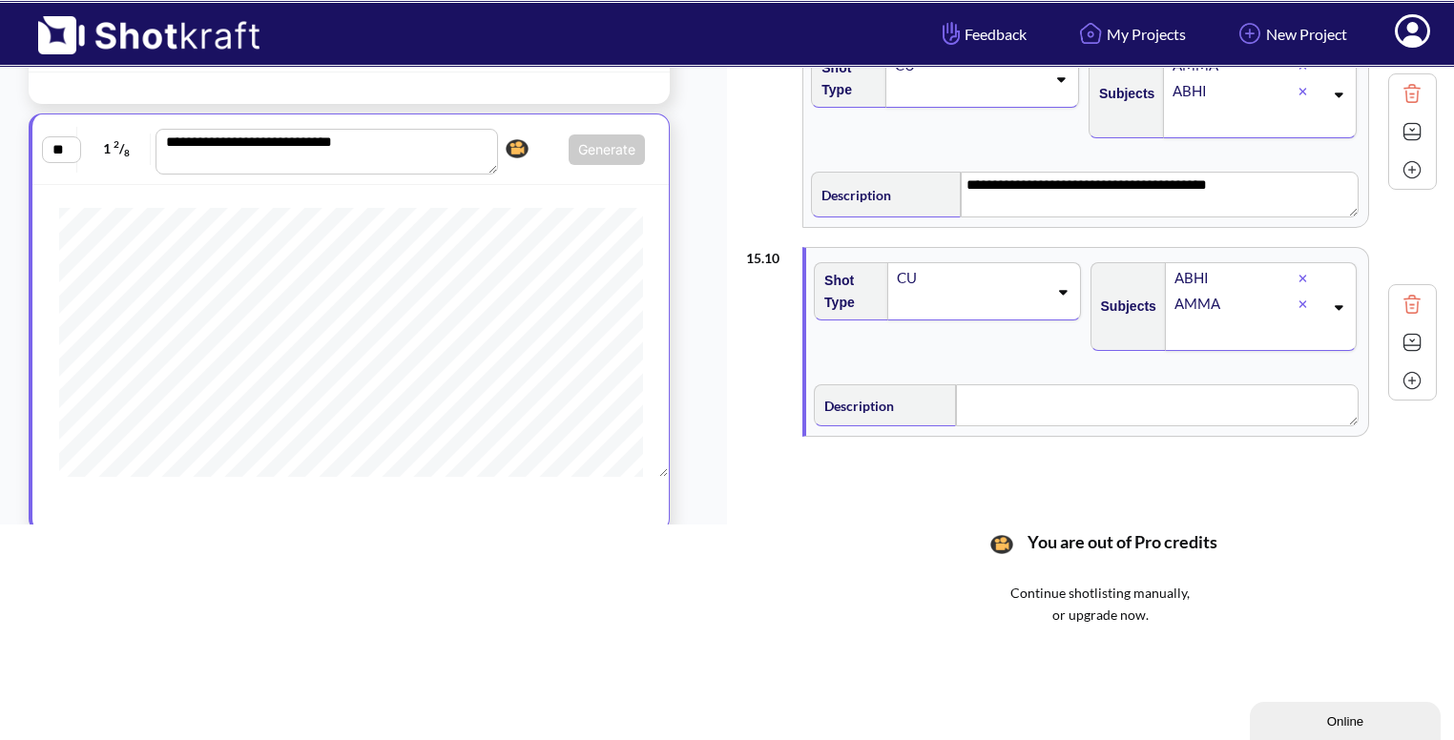
click at [1412, 333] on img at bounding box center [1412, 342] width 29 height 29
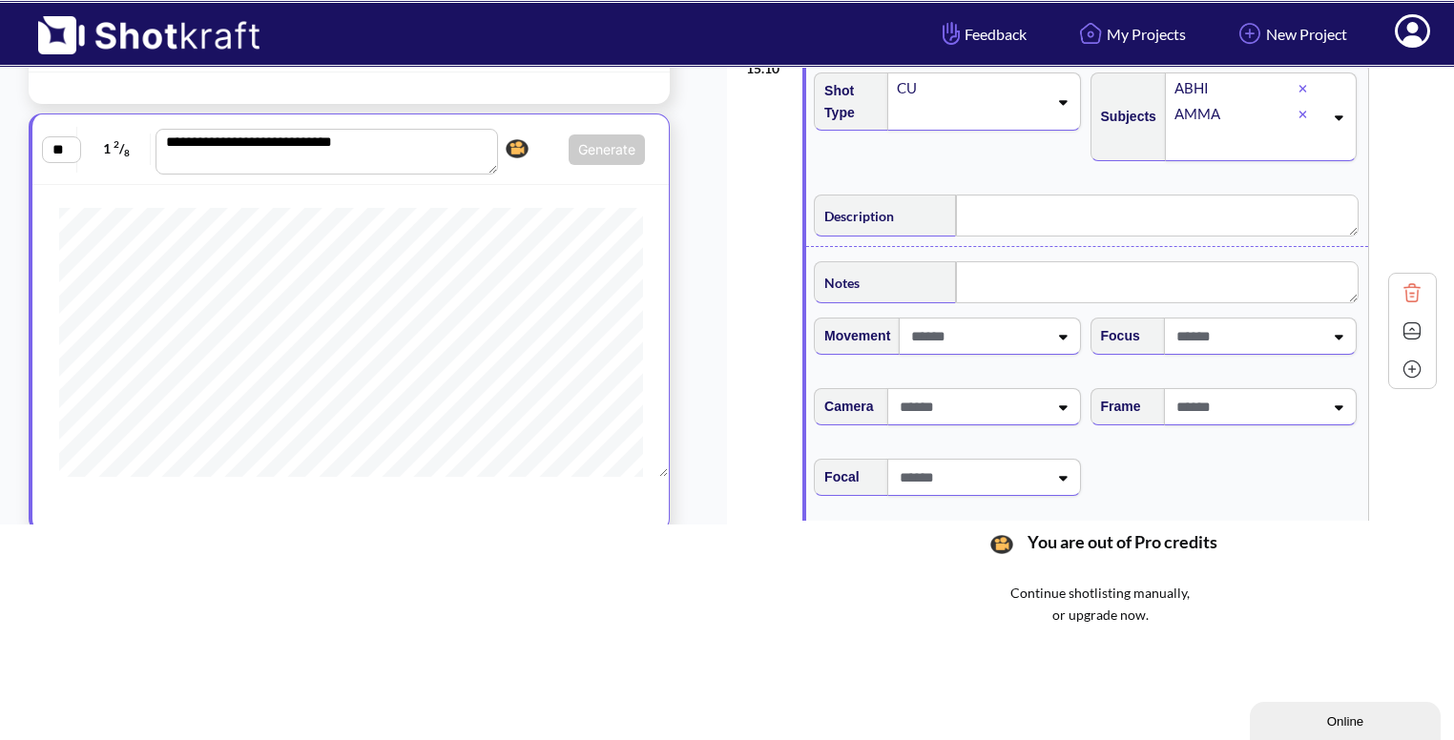
scroll to position [1514, 0]
click at [1046, 343] on div at bounding box center [989, 335] width 181 height 37
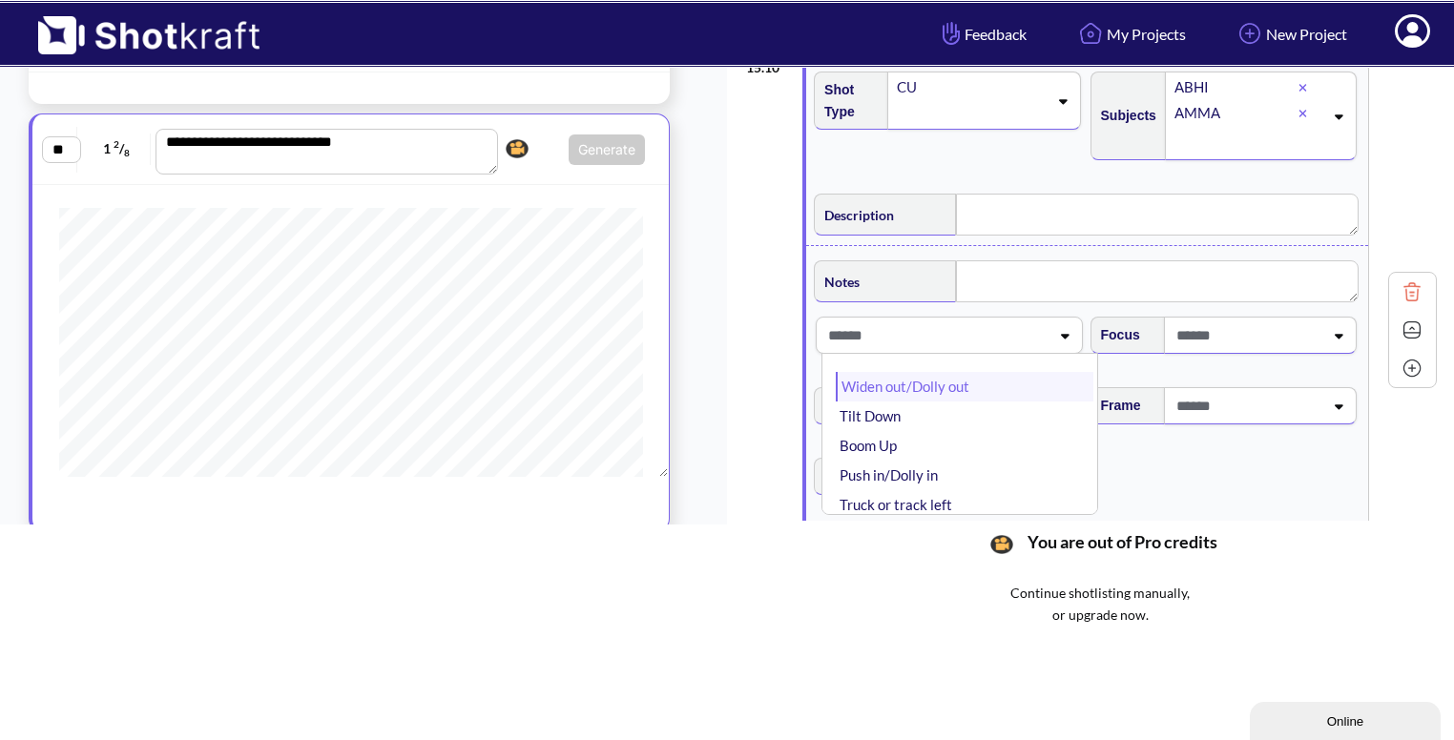
click at [1016, 391] on li "Widen out/Dolly out" at bounding box center [964, 387] width 257 height 30
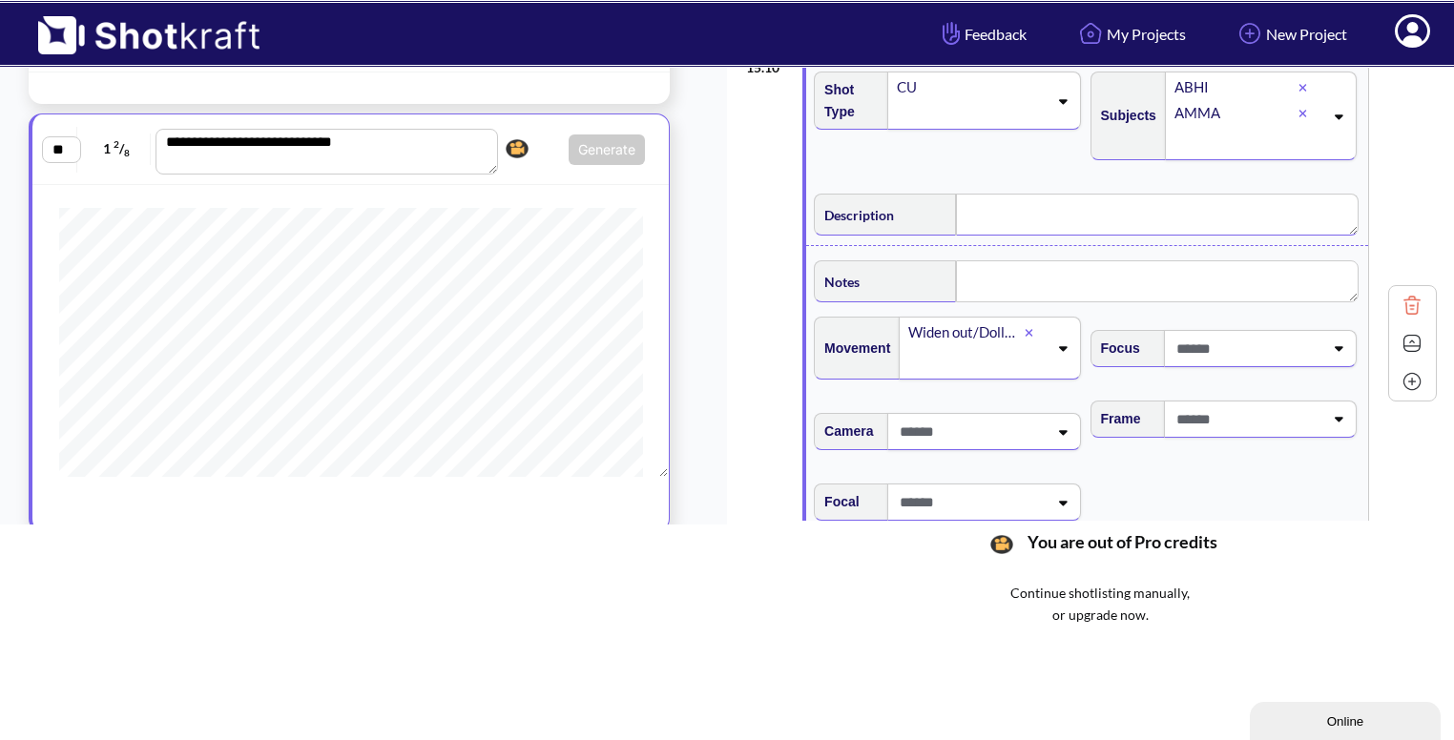
click at [1037, 202] on textarea at bounding box center [1157, 215] width 403 height 42
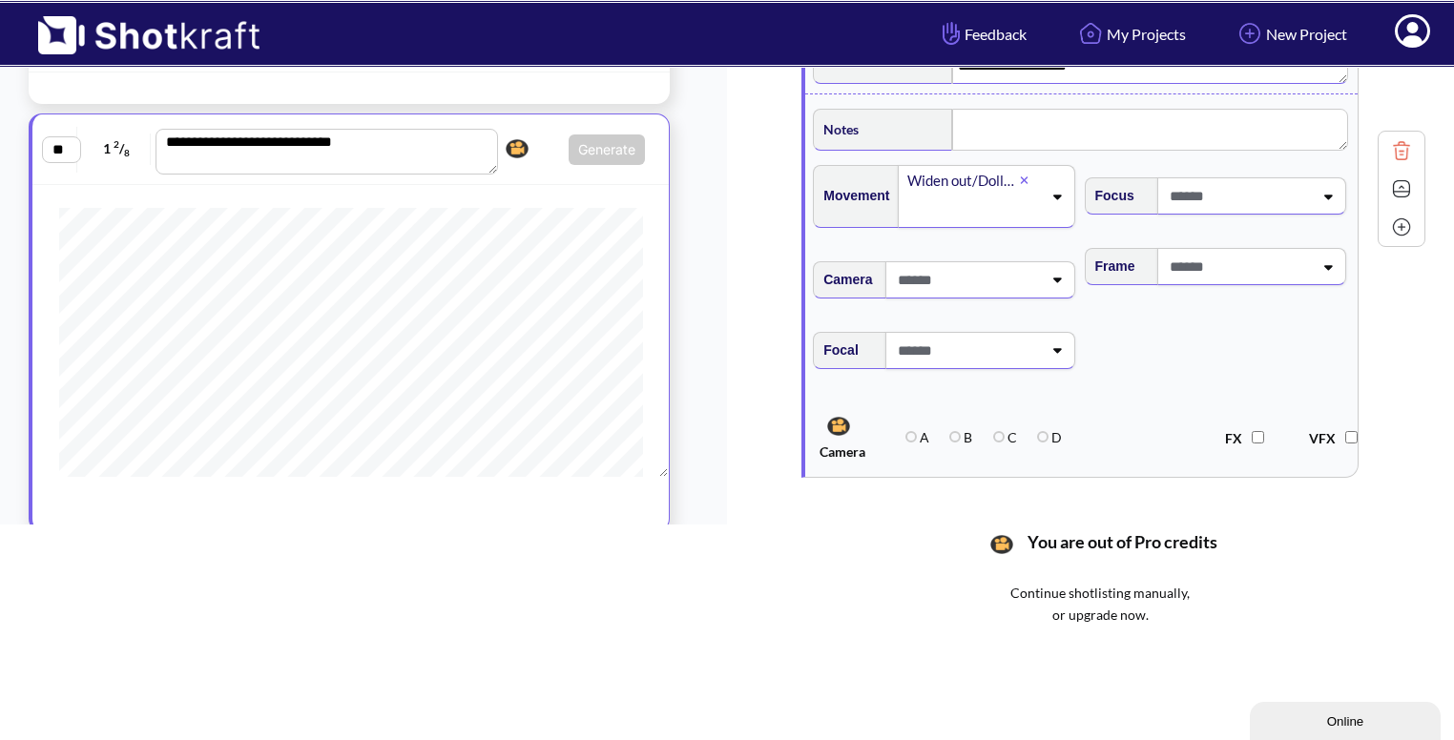
scroll to position [1672, 0]
click at [1277, 259] on span at bounding box center [1239, 265] width 148 height 31
type textarea "**********"
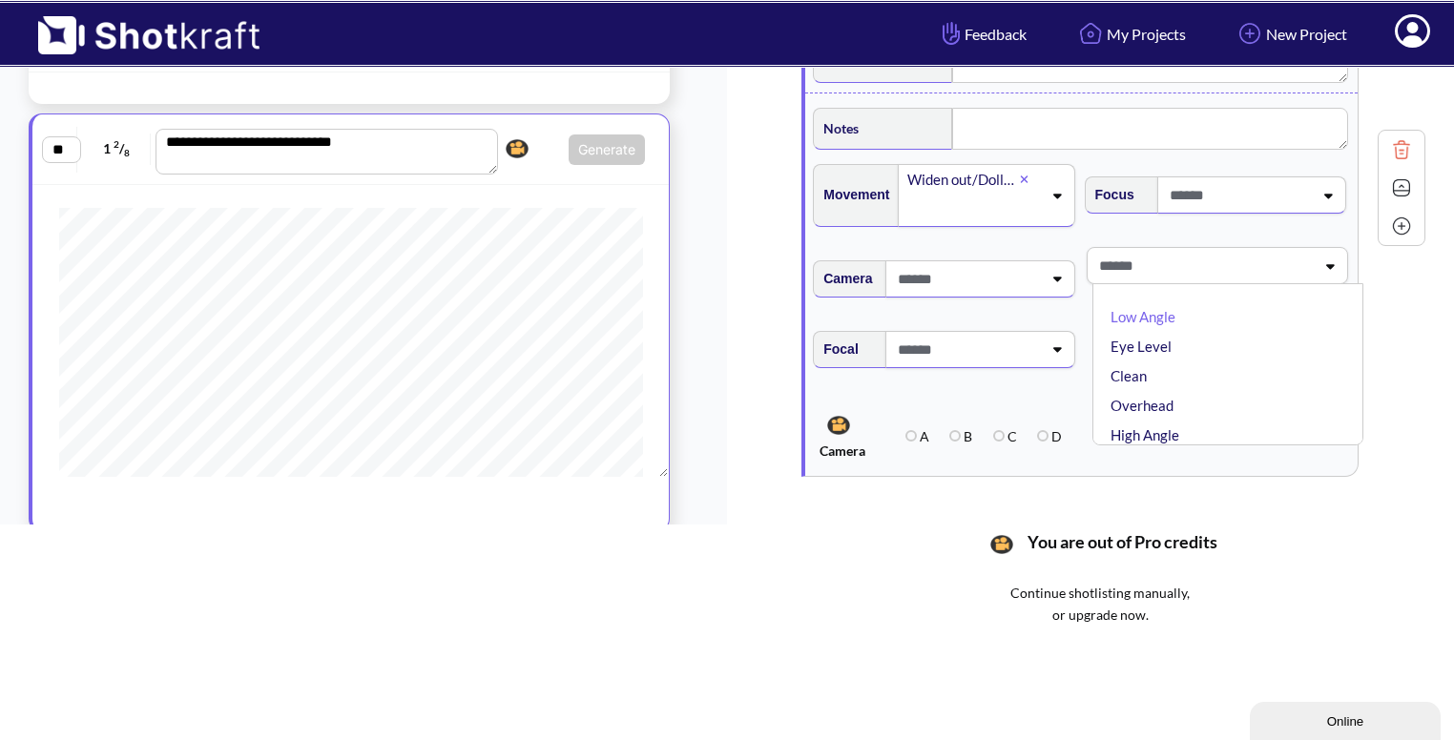
type textarea "**********"
type input "***"
click at [1145, 314] on li "Eye Level" at bounding box center [1233, 317] width 252 height 30
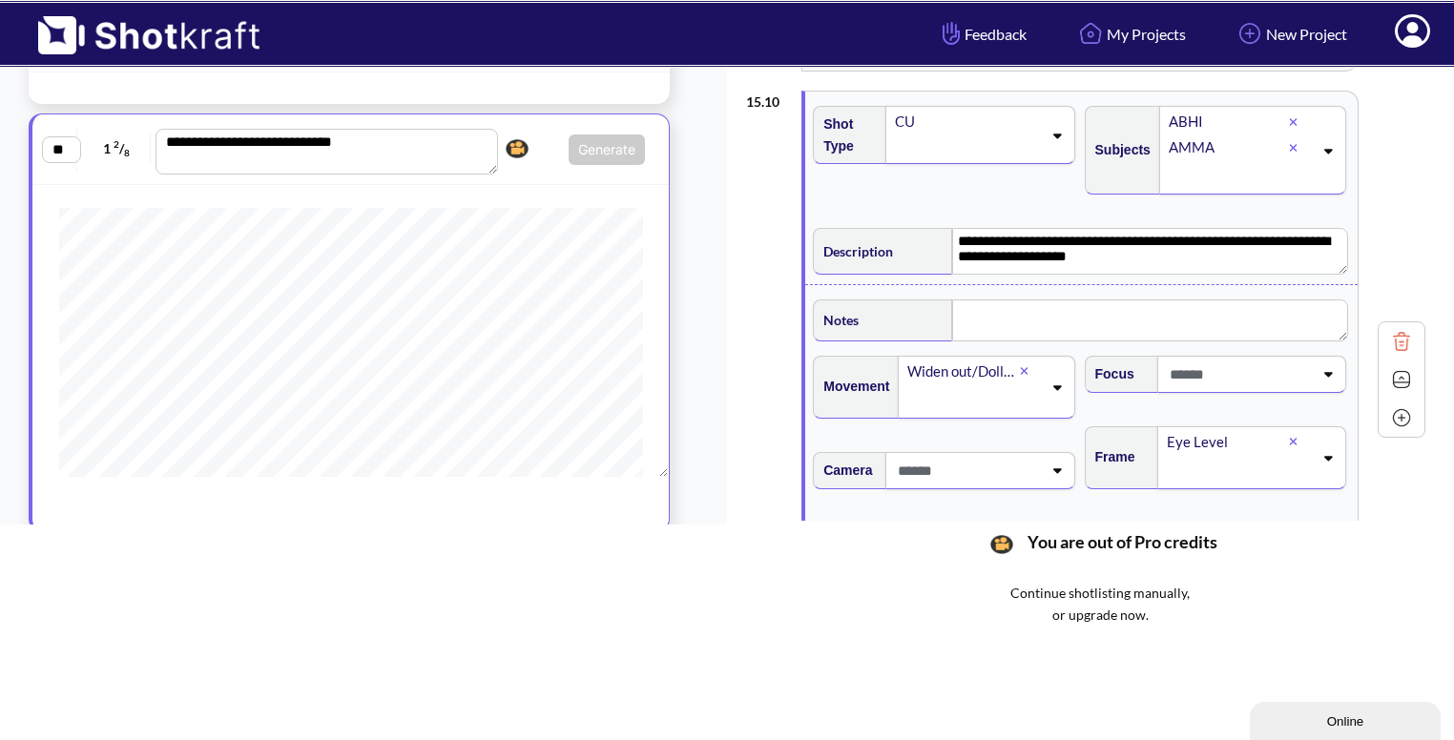
scroll to position [1481, 0]
click at [1409, 369] on img at bounding box center [1401, 379] width 29 height 29
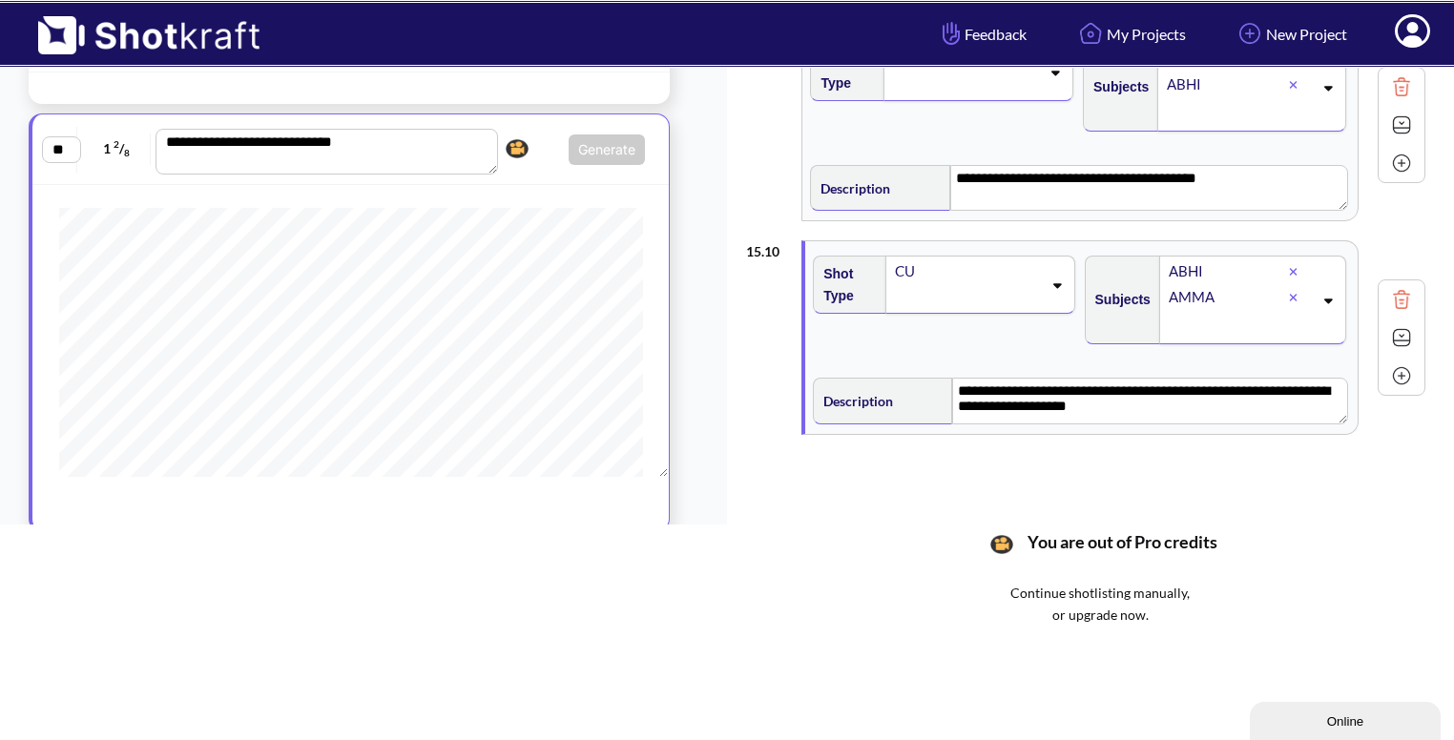
scroll to position [1323, 0]
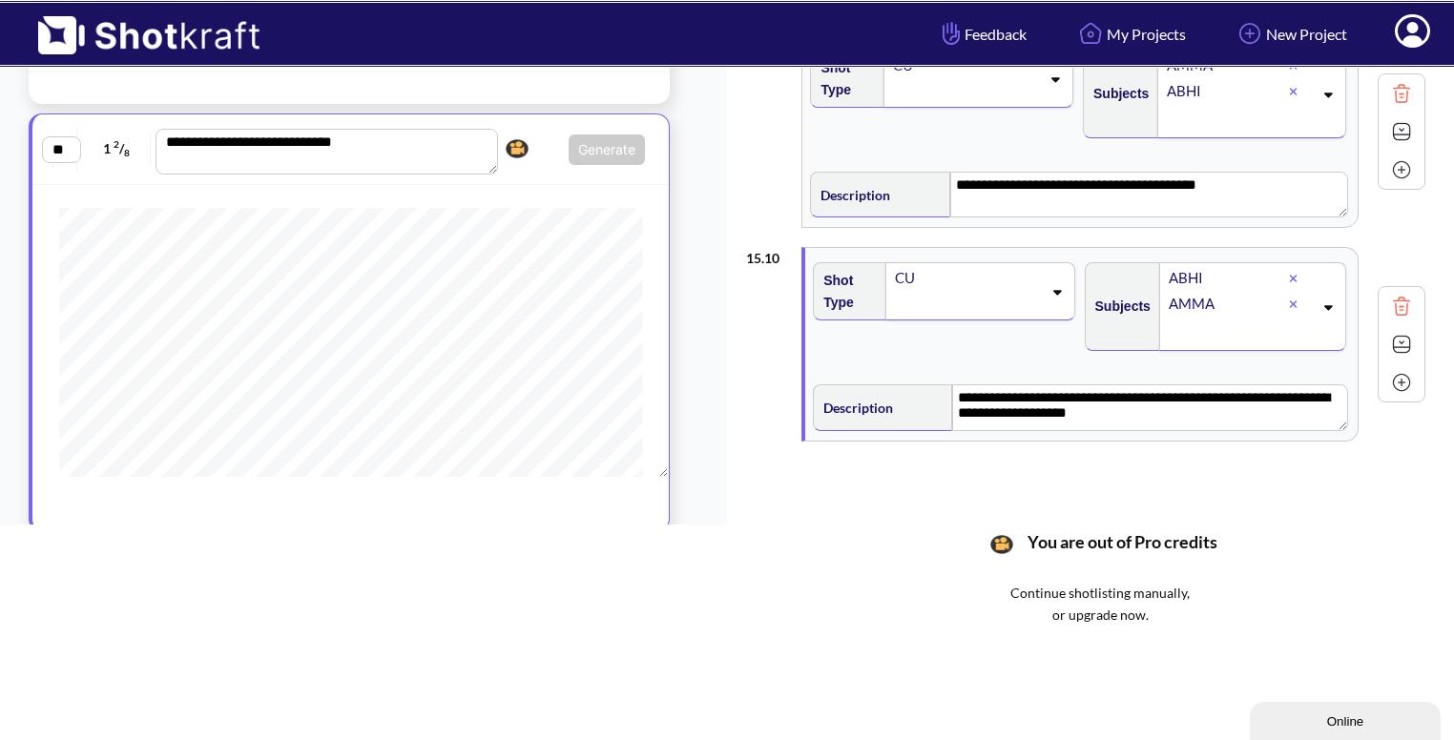
click at [1409, 377] on img at bounding box center [1401, 382] width 29 height 29
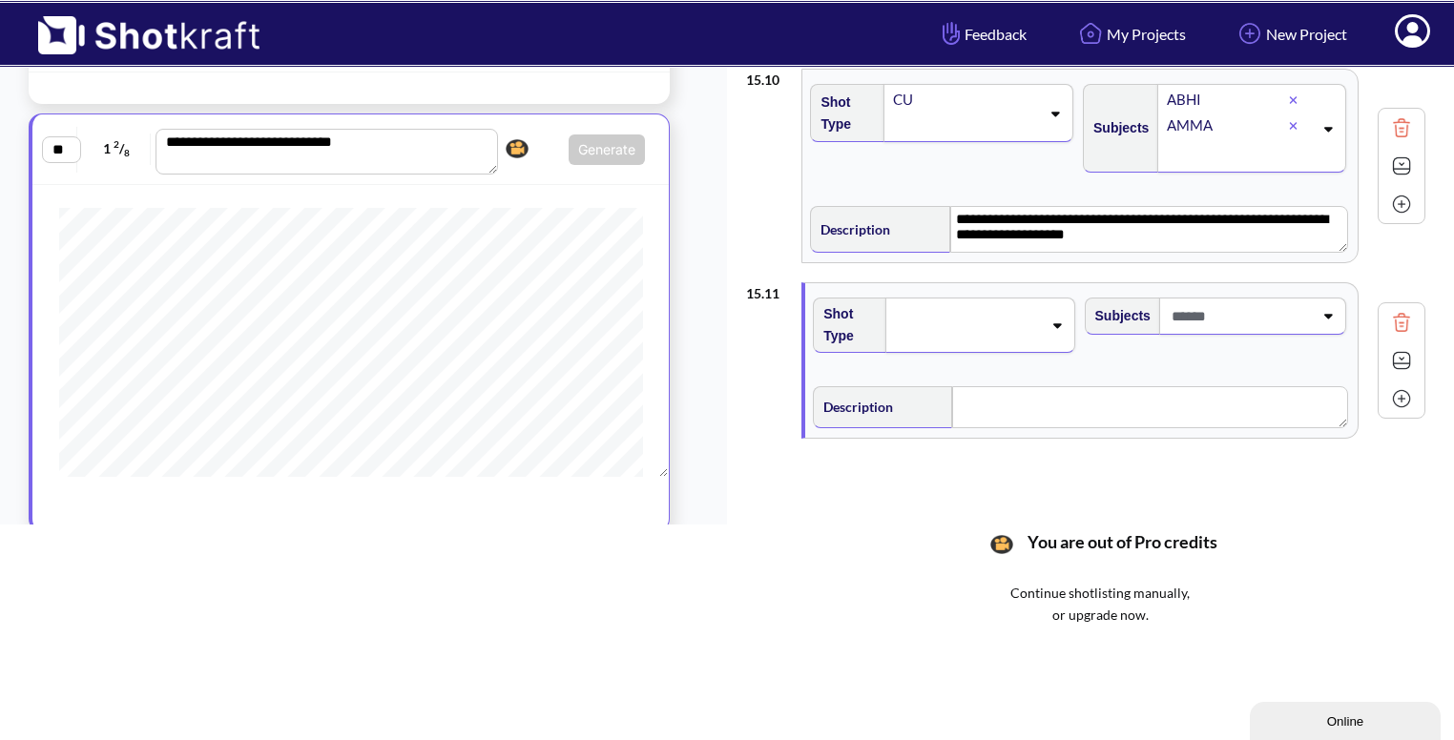
scroll to position [198, 0]
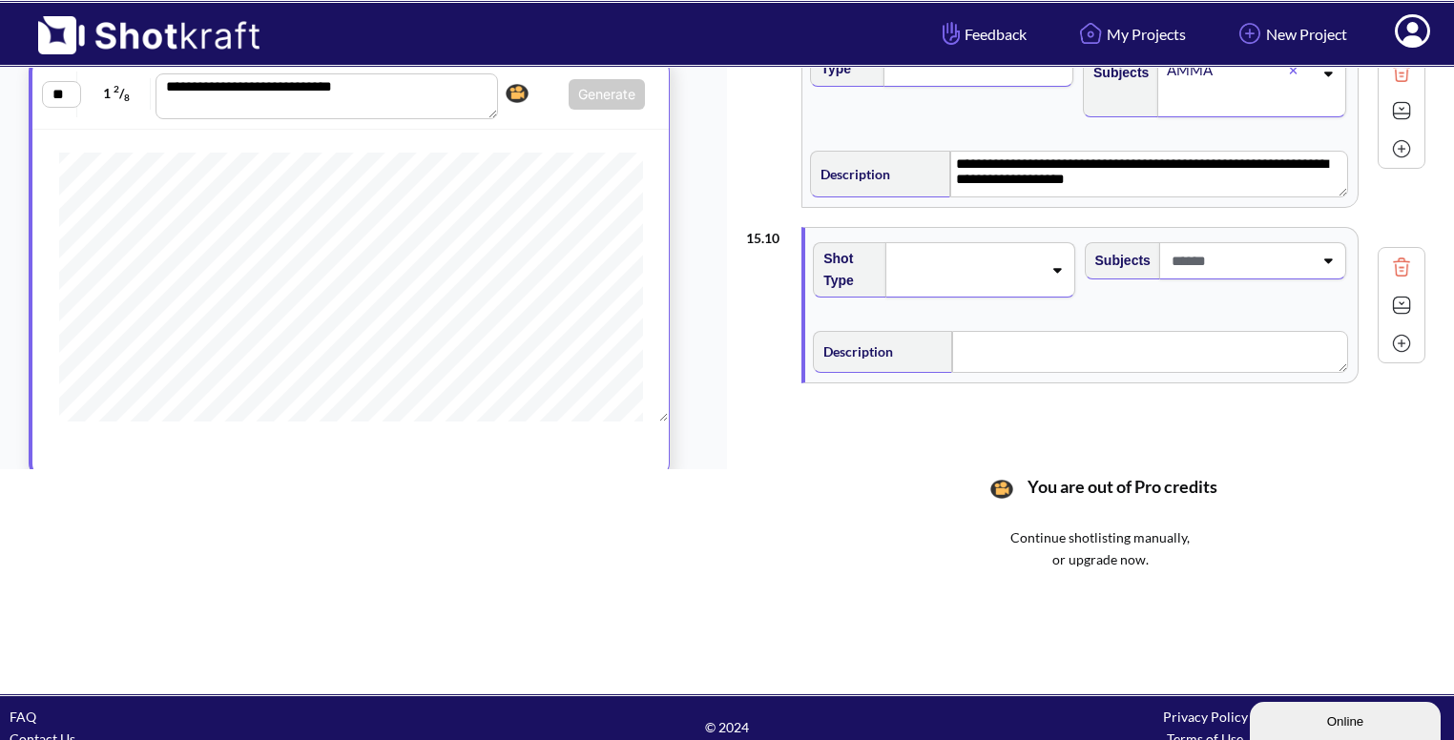
click at [1032, 257] on span at bounding box center [967, 270] width 148 height 27
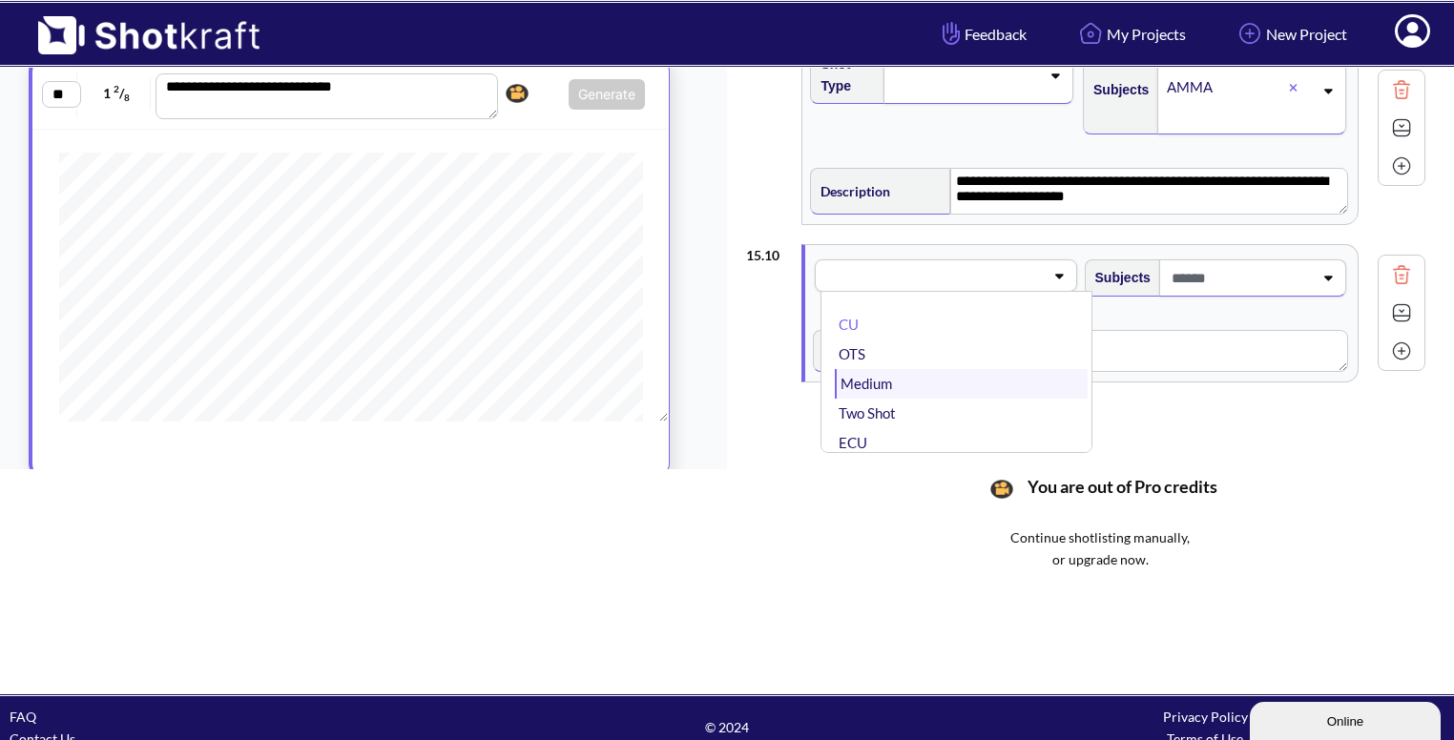
click at [950, 369] on li "Medium" at bounding box center [961, 384] width 252 height 30
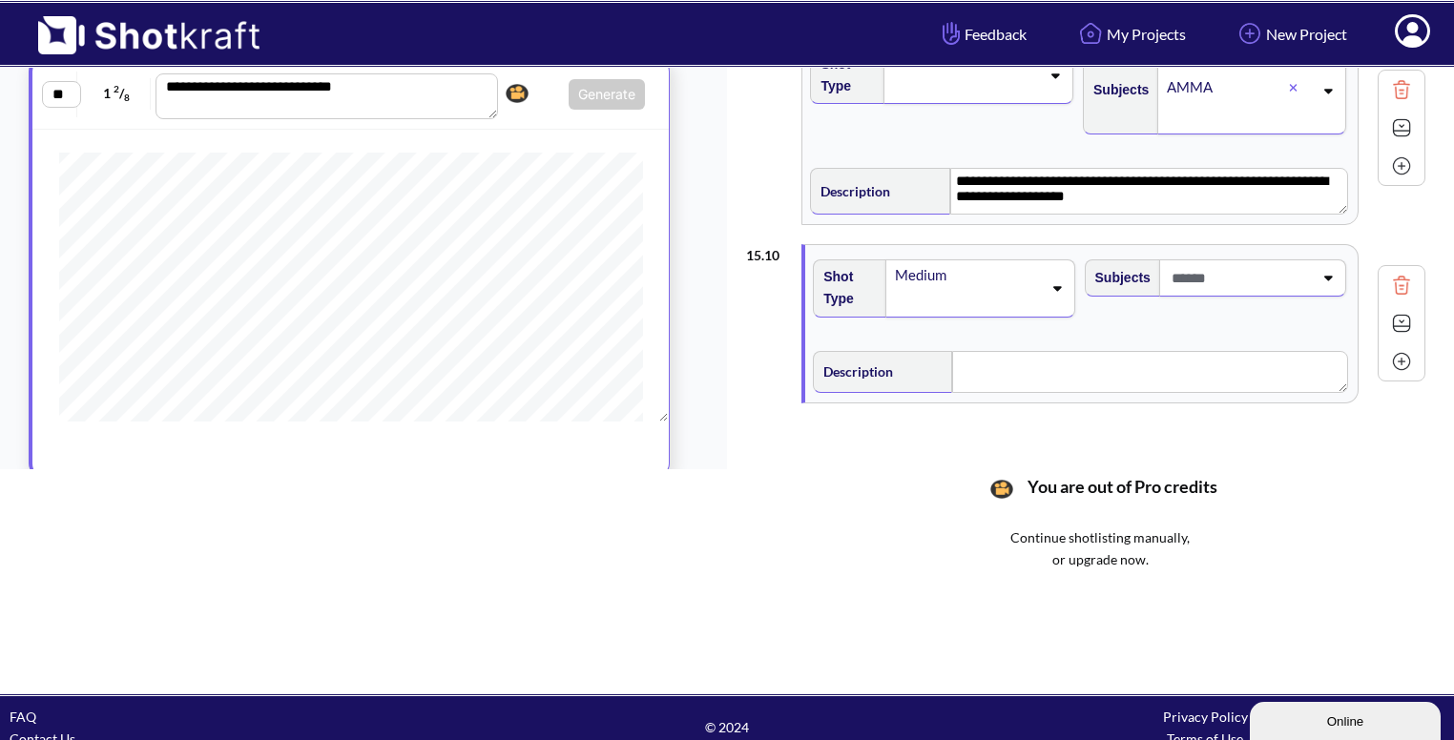
click at [1324, 271] on icon at bounding box center [1328, 277] width 26 height 13
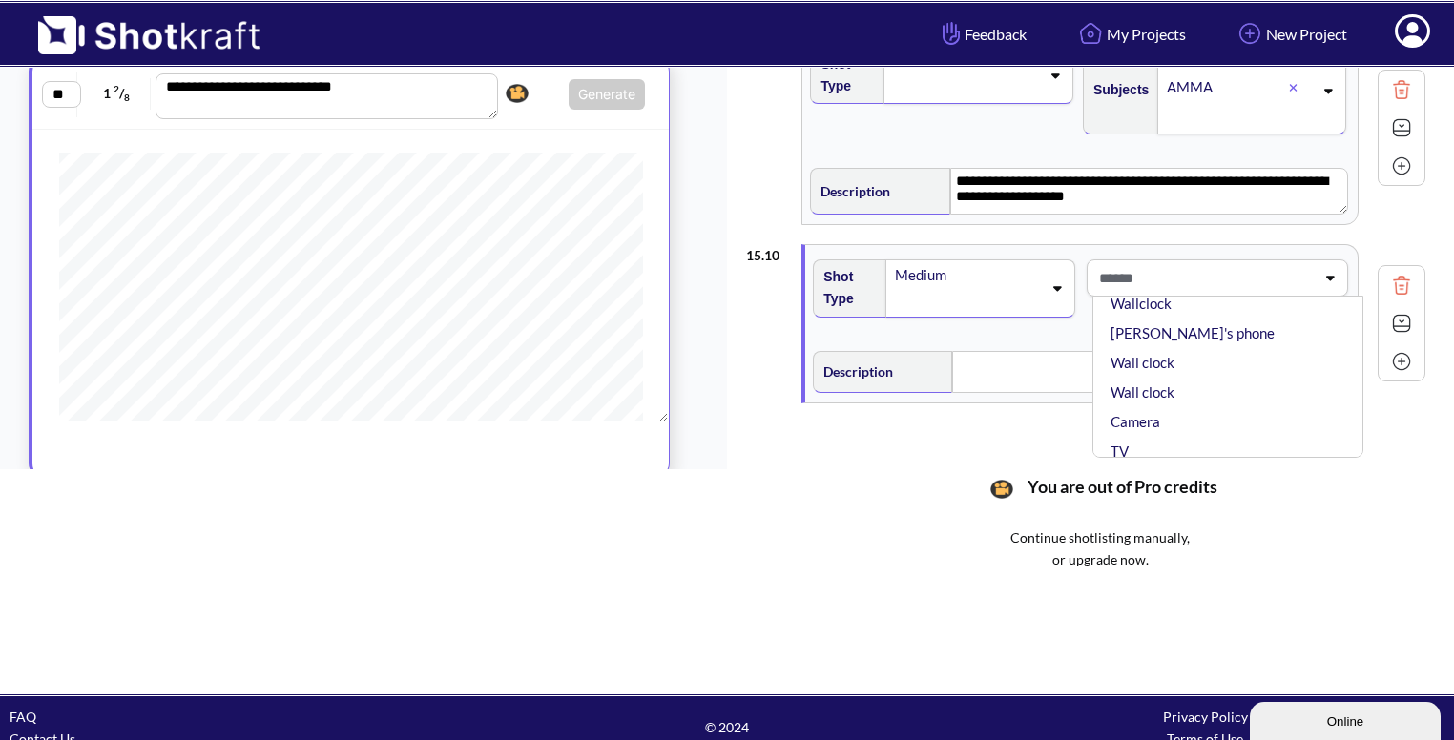
scroll to position [405, 0]
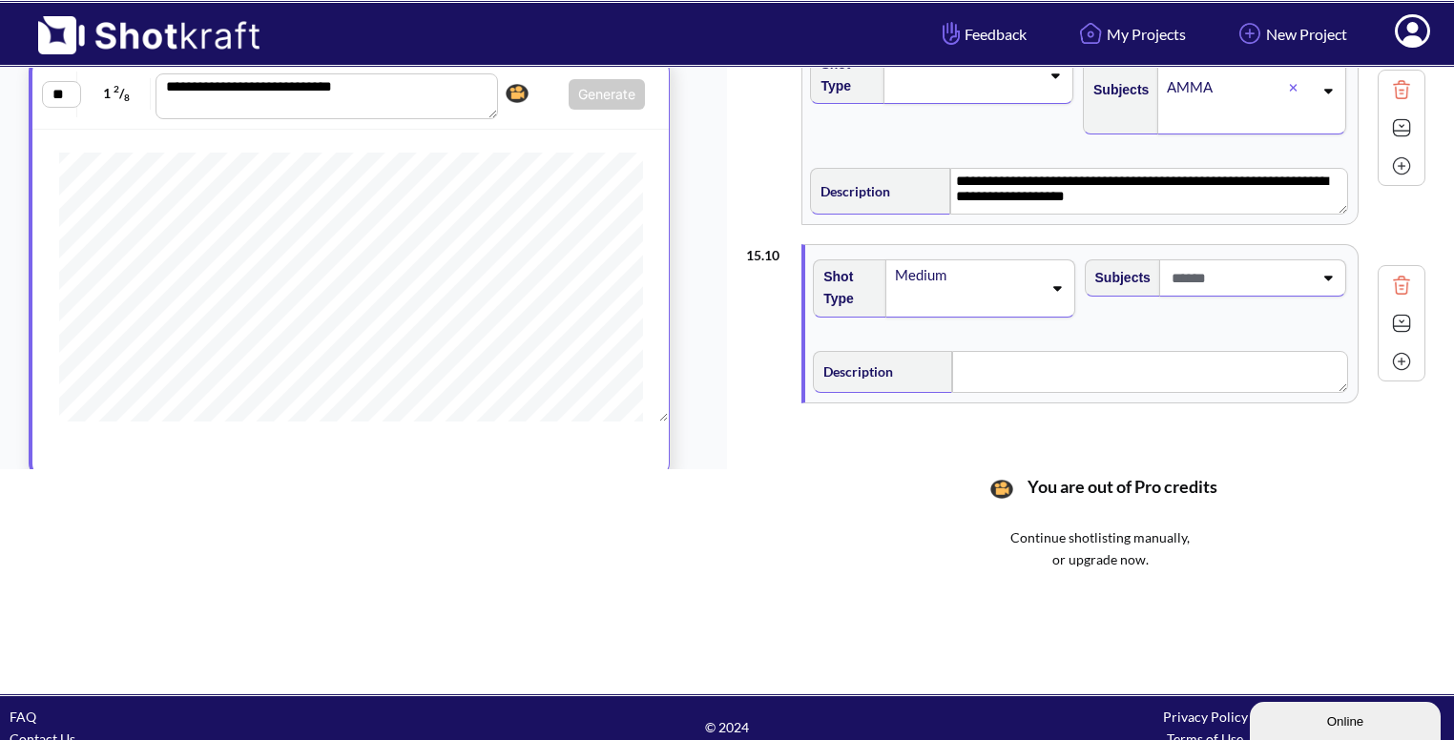
click at [1072, 260] on div "Medium" at bounding box center [979, 289] width 189 height 58
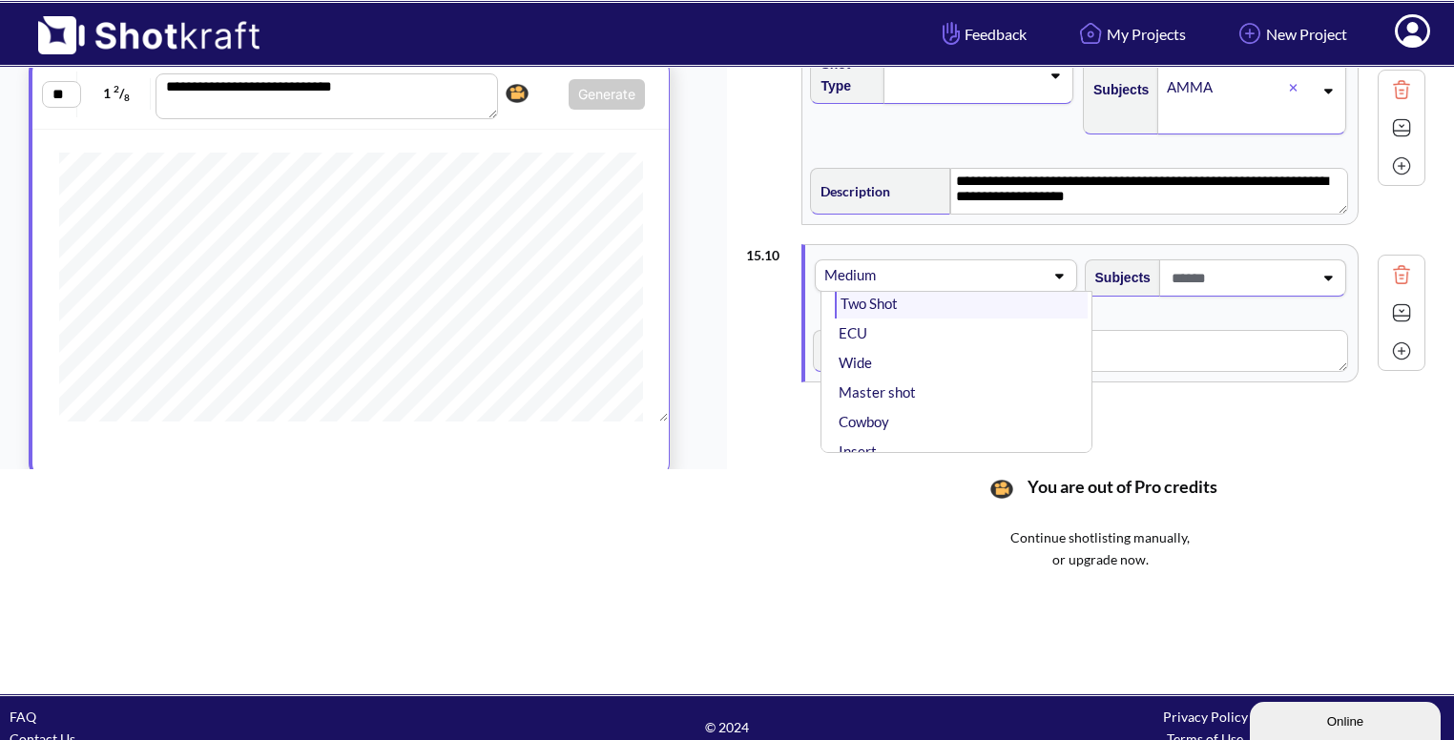
scroll to position [0, 0]
click at [1025, 323] on li "CU" at bounding box center [961, 325] width 252 height 30
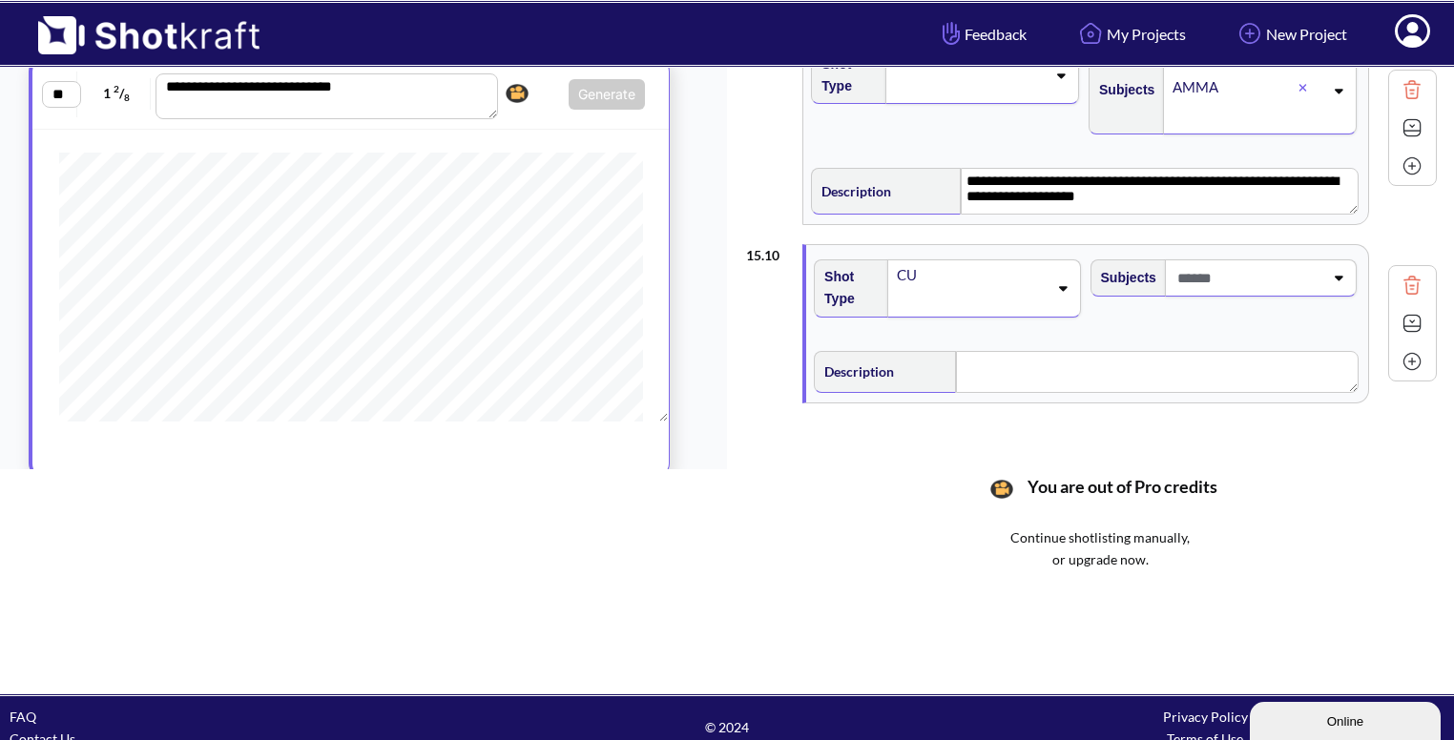
click at [1307, 270] on span at bounding box center [1248, 277] width 151 height 31
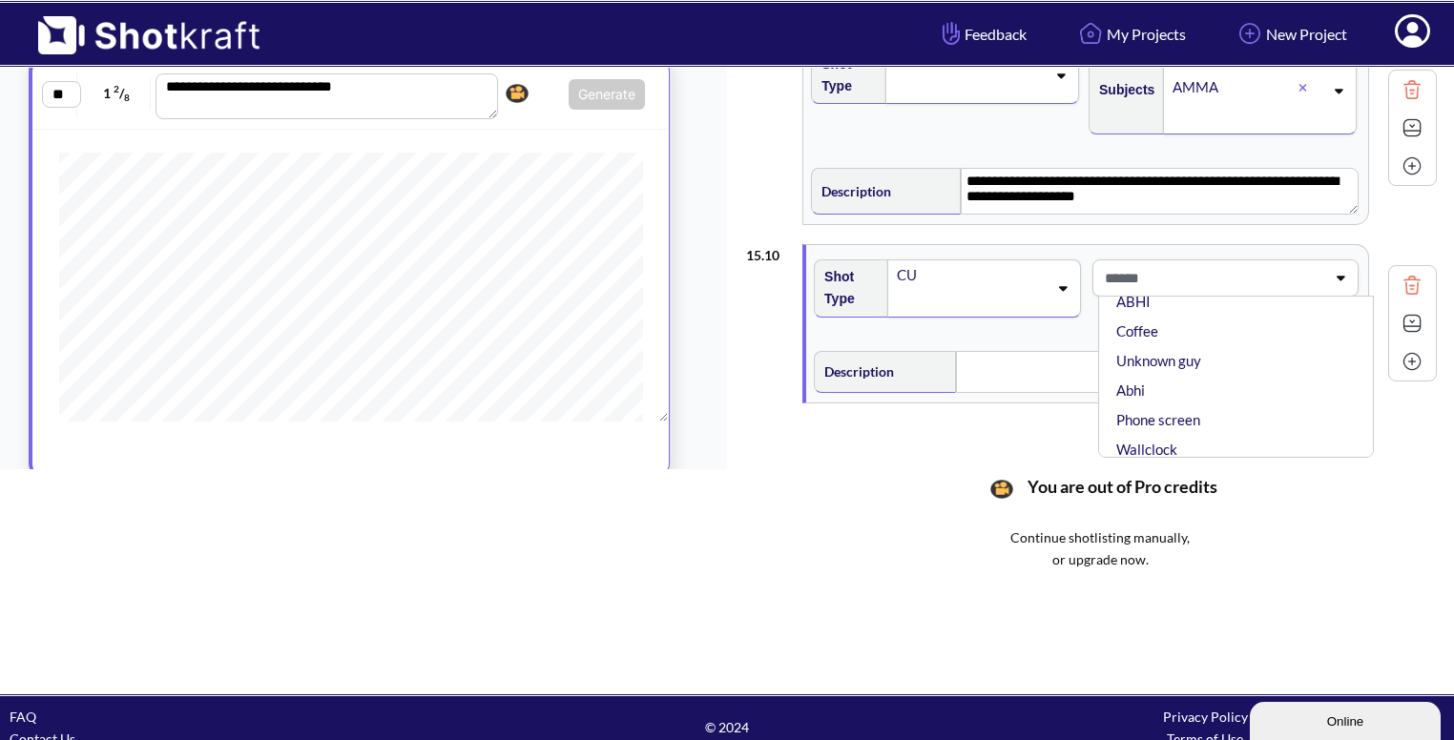
scroll to position [206, 0]
click at [1249, 298] on li "ABHI" at bounding box center [1241, 301] width 257 height 30
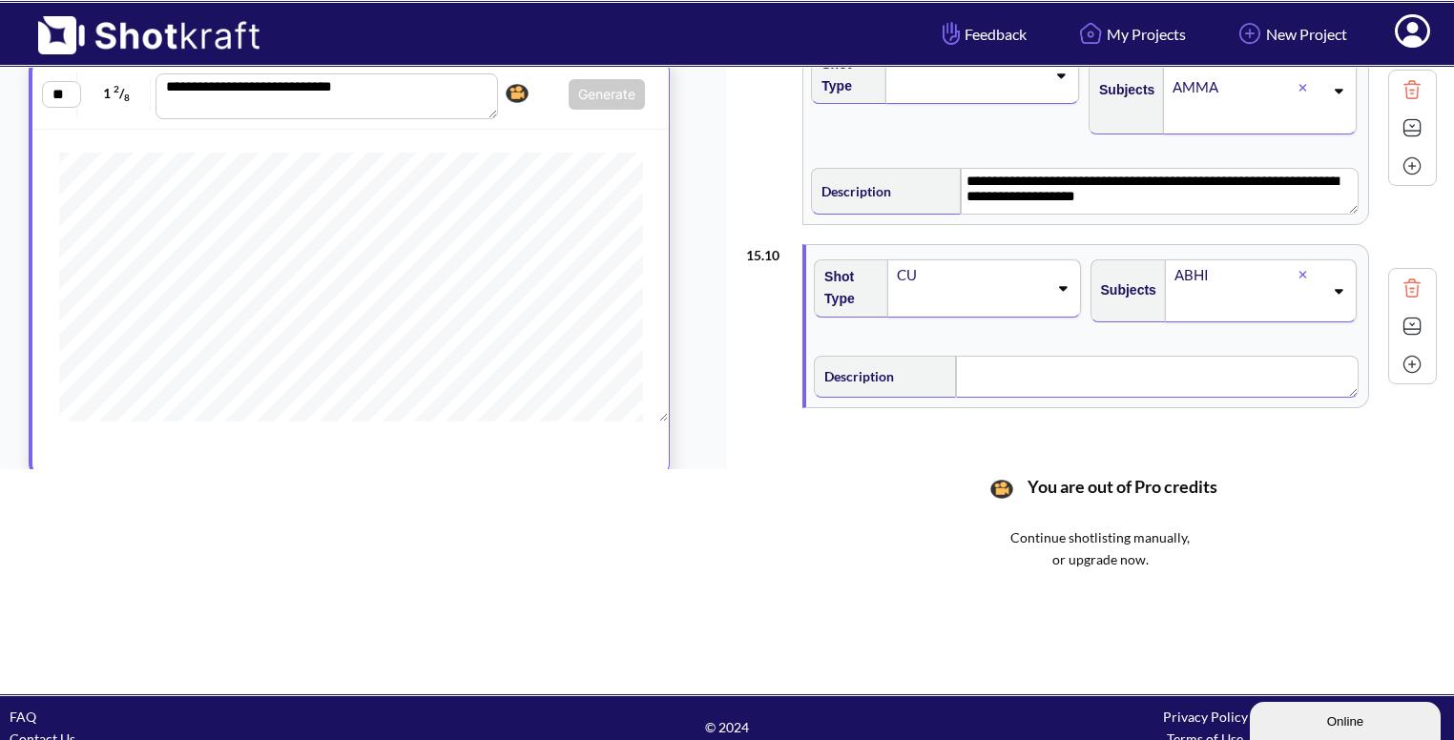
click at [1027, 384] on textarea at bounding box center [1157, 377] width 403 height 42
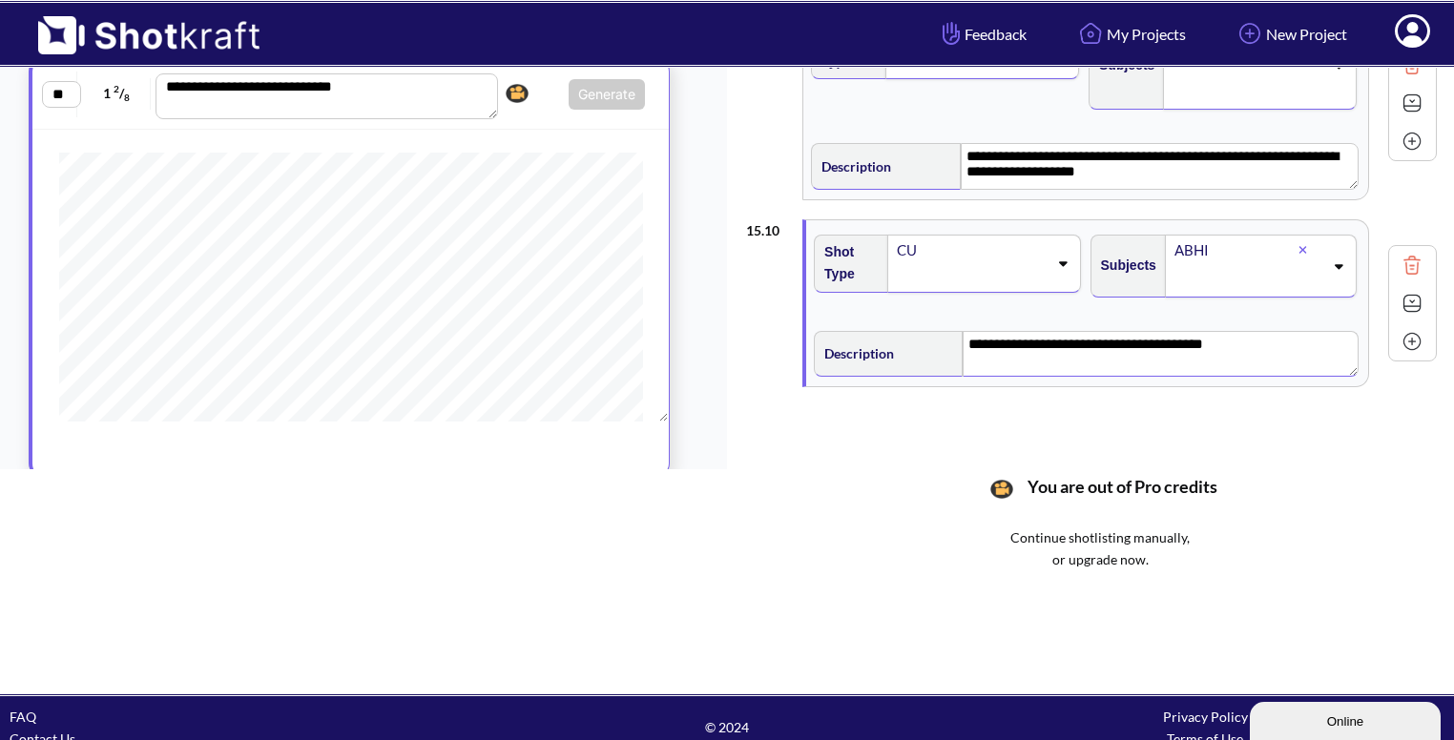
click at [1413, 297] on img at bounding box center [1412, 303] width 29 height 29
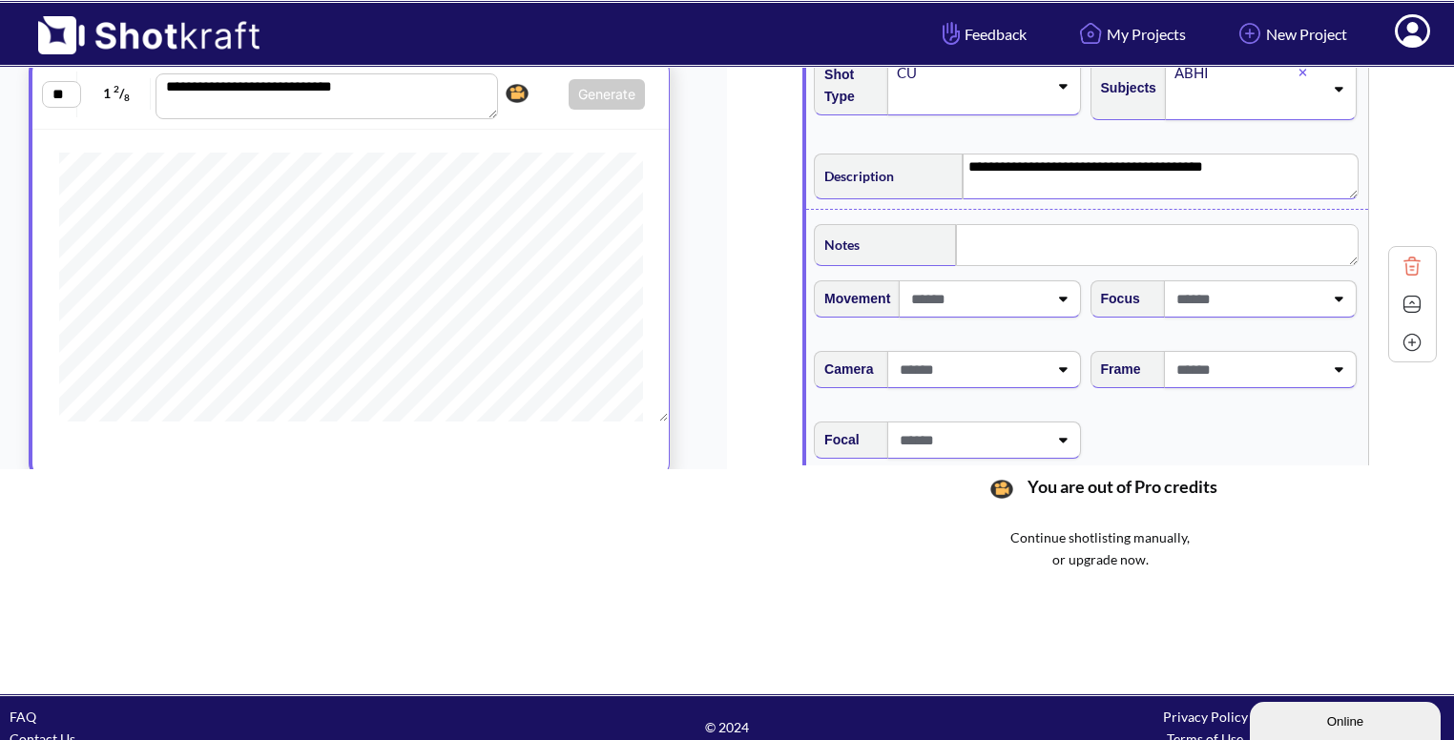
scroll to position [1688, 0]
click at [1313, 367] on span at bounding box center [1248, 368] width 152 height 31
type textarea "**********"
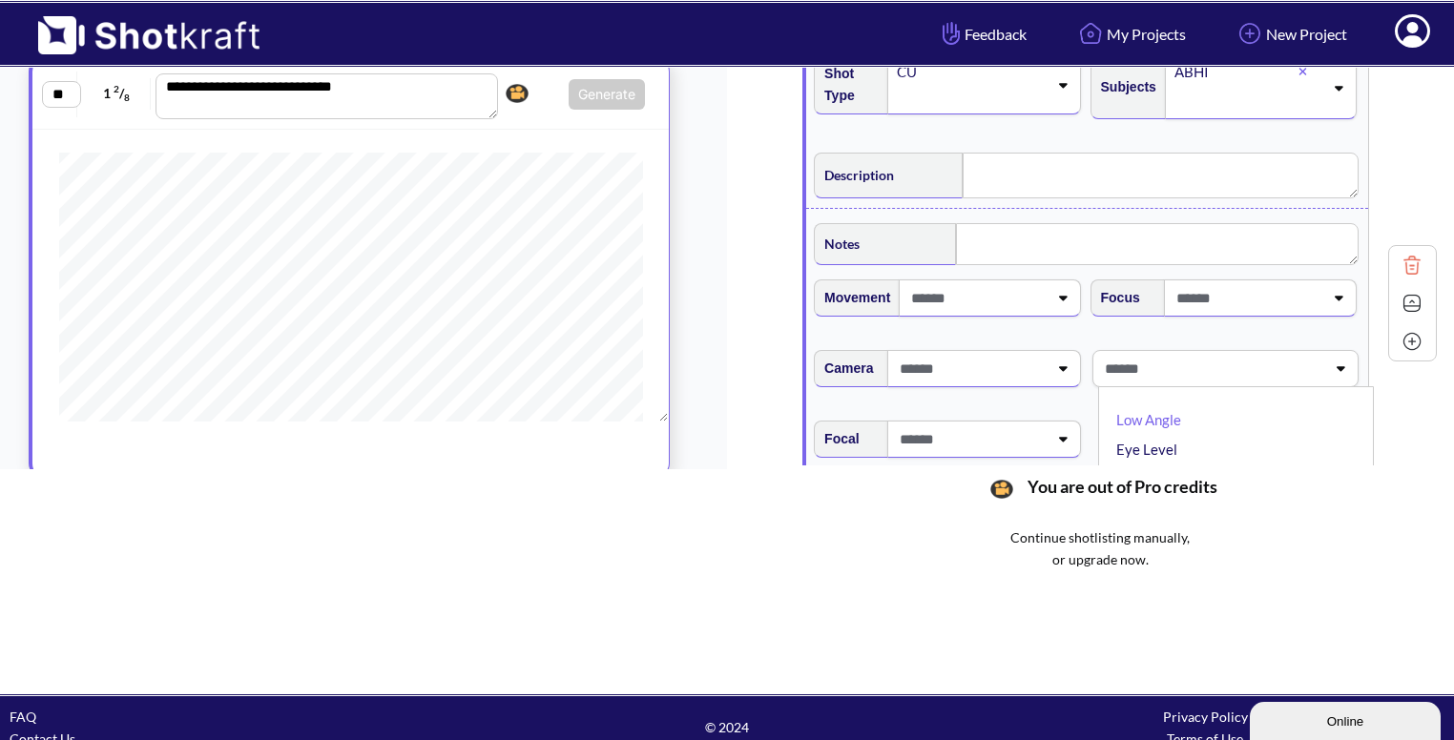
scroll to position [1750, 0]
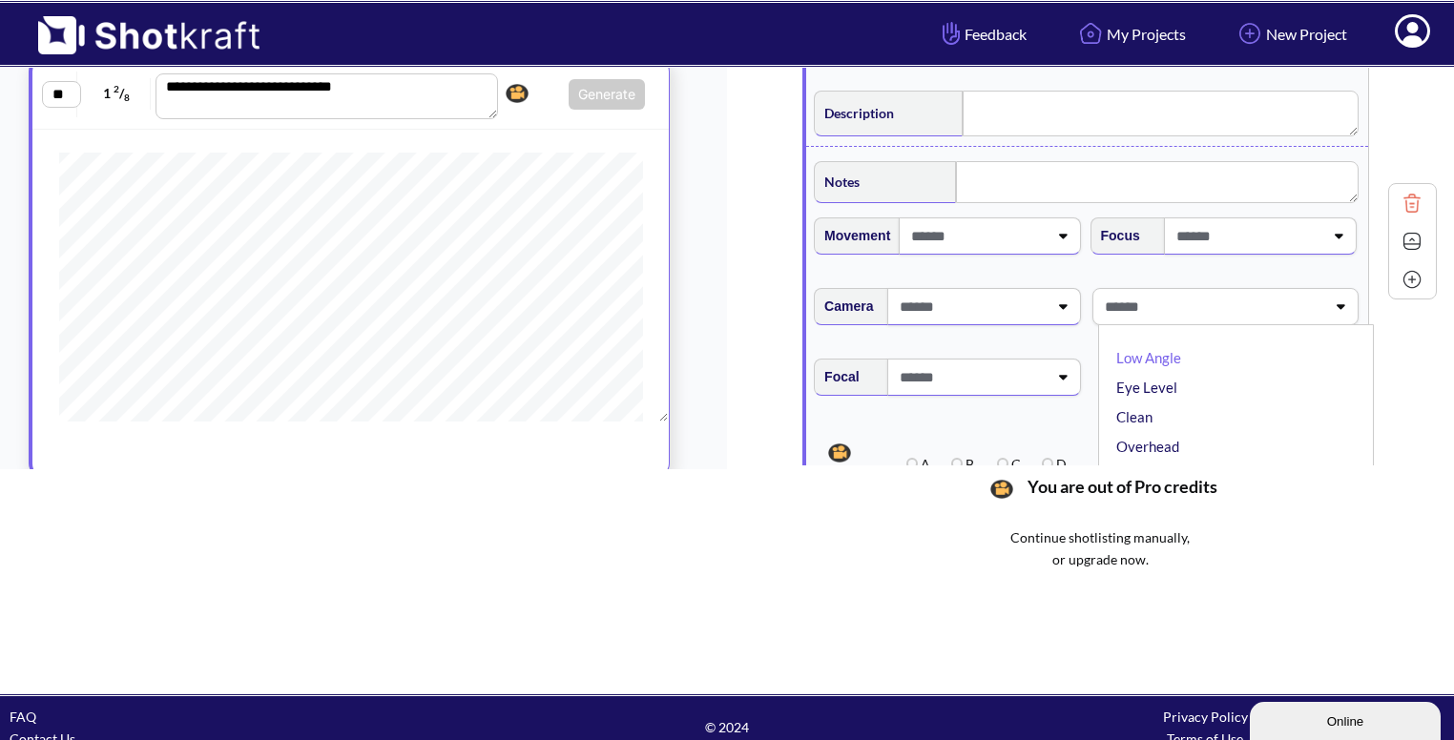
type textarea "**********"
click at [1289, 373] on li "Eye Level" at bounding box center [1241, 388] width 257 height 30
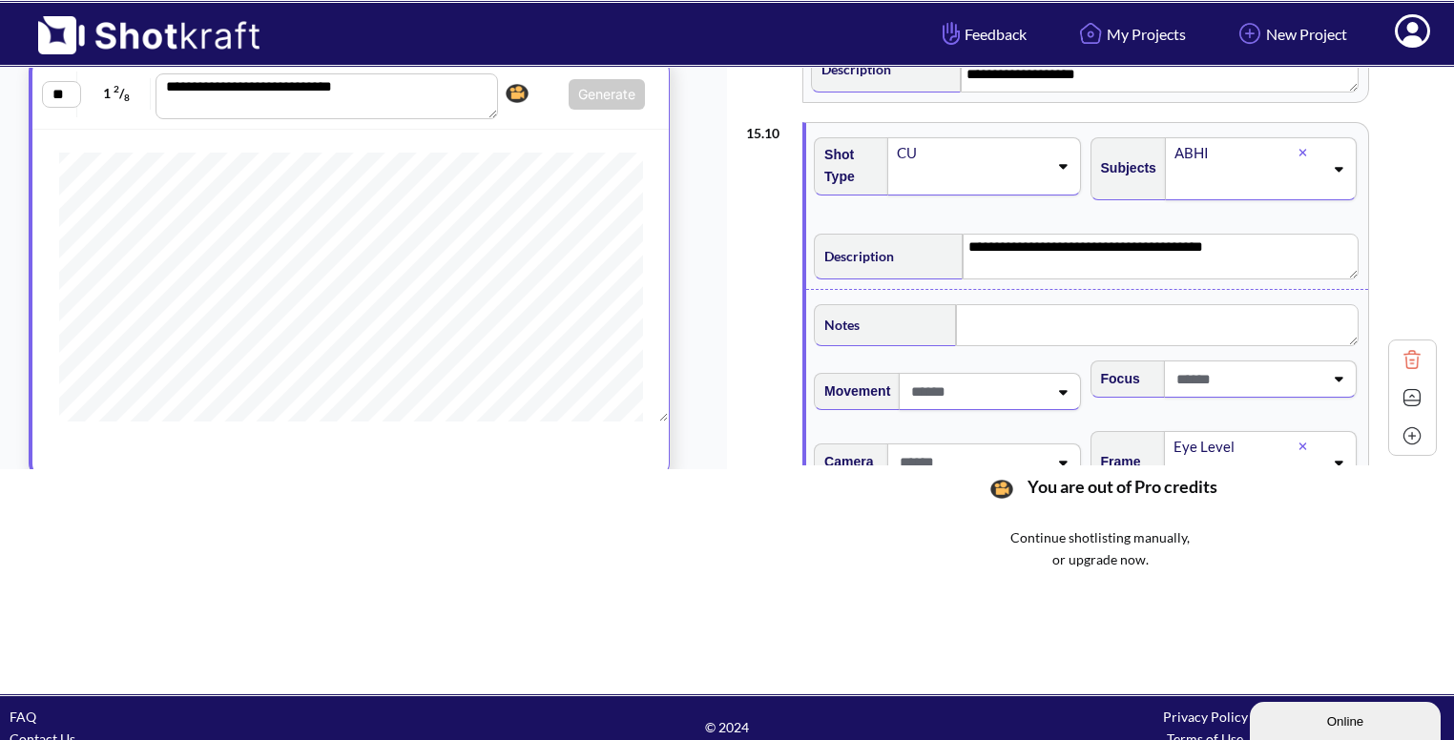
scroll to position [1606, 0]
click at [1406, 396] on img at bounding box center [1412, 399] width 29 height 29
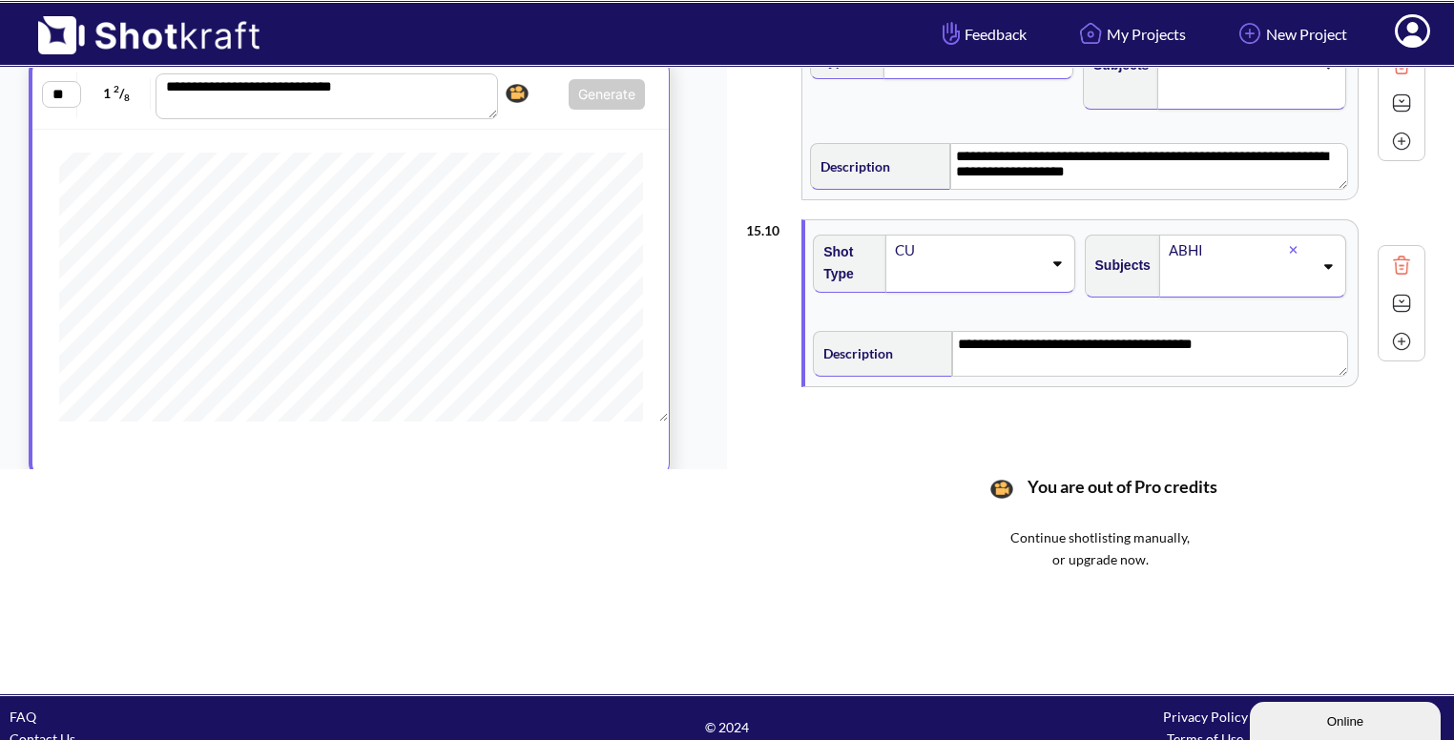
scroll to position [218, 0]
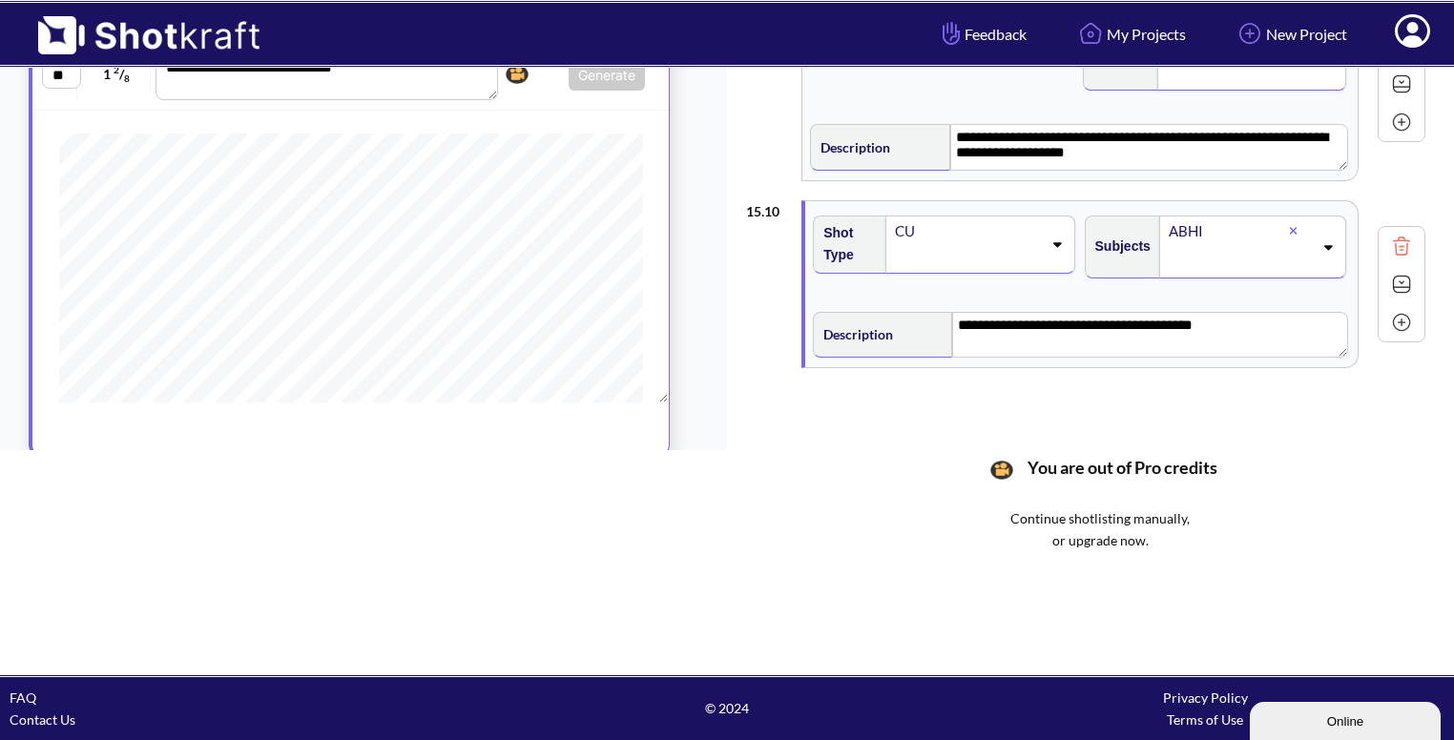
click at [1400, 322] on img at bounding box center [1401, 322] width 29 height 29
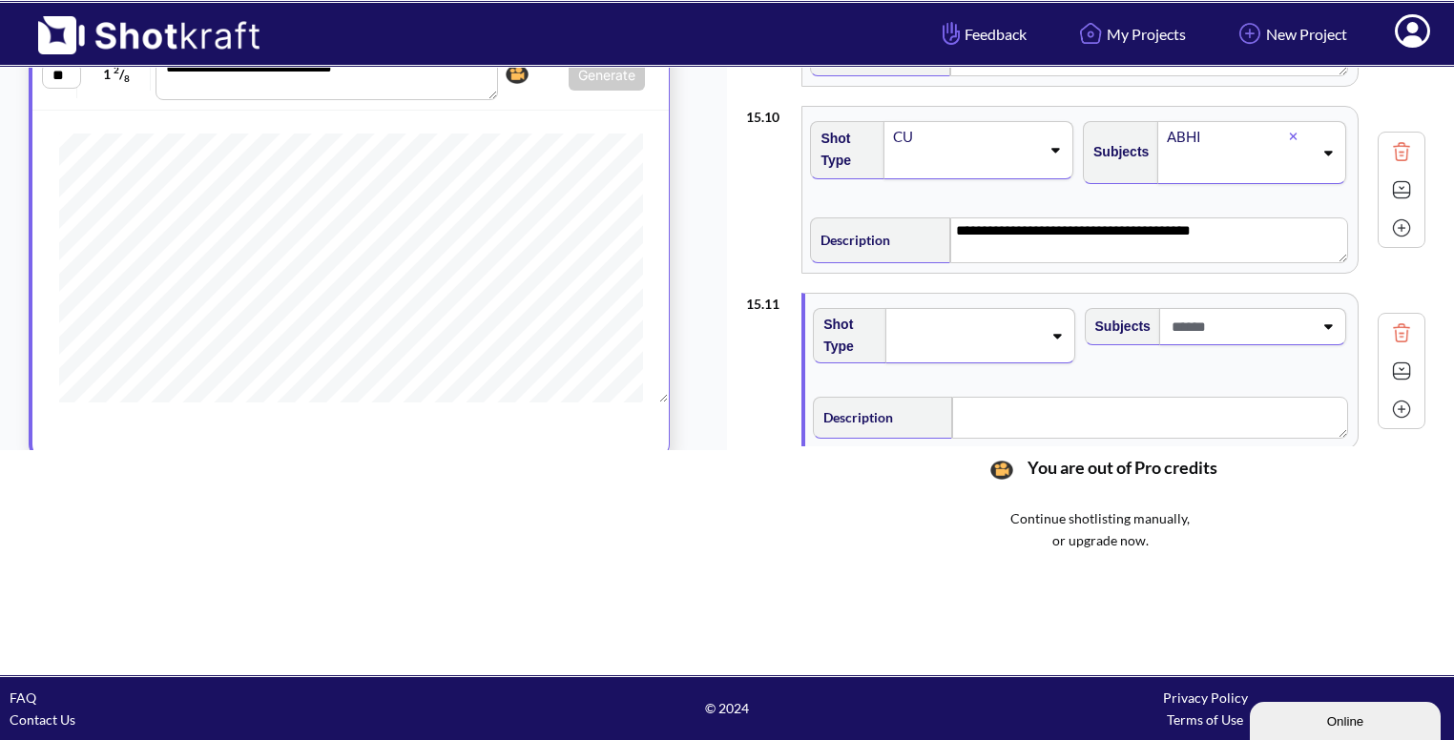
scroll to position [1606, 0]
click at [1406, 175] on img at bounding box center [1401, 188] width 29 height 29
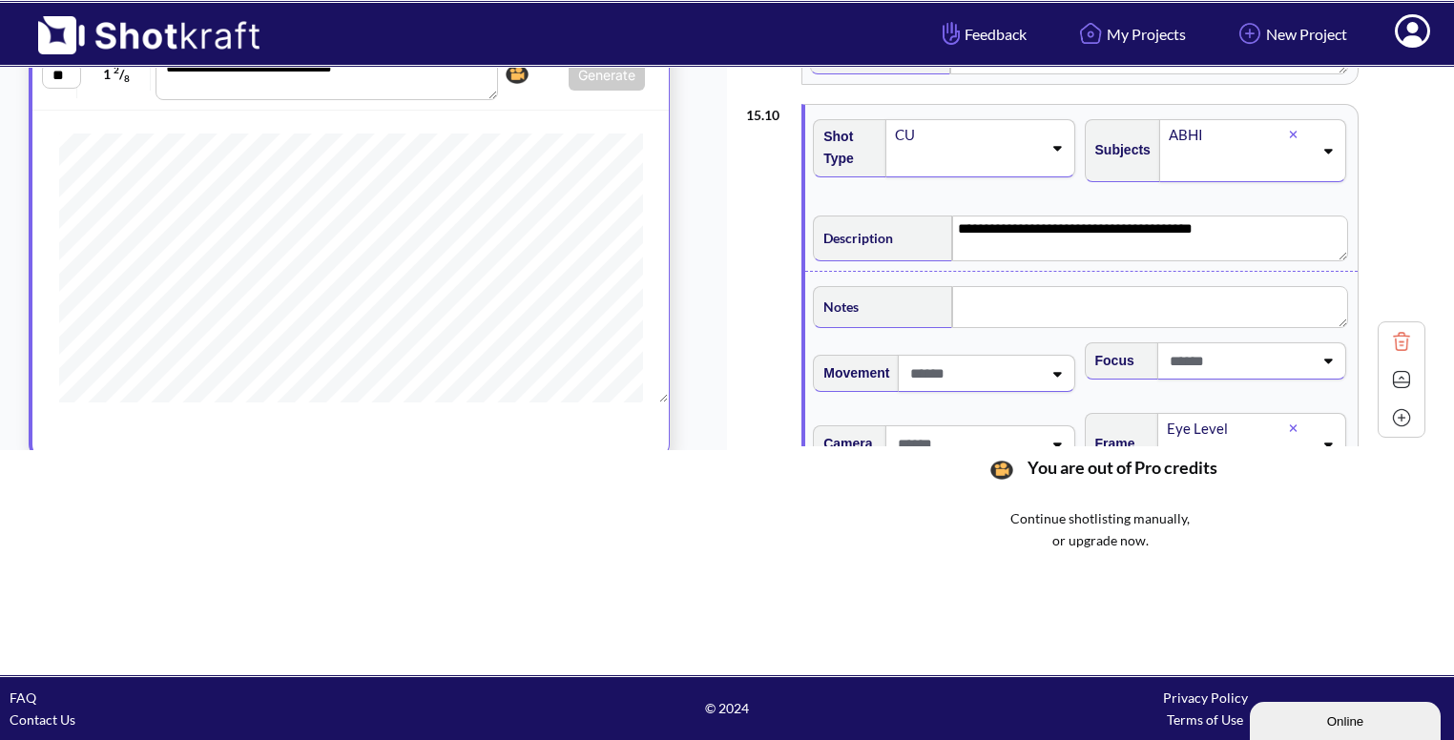
scroll to position [1654, 0]
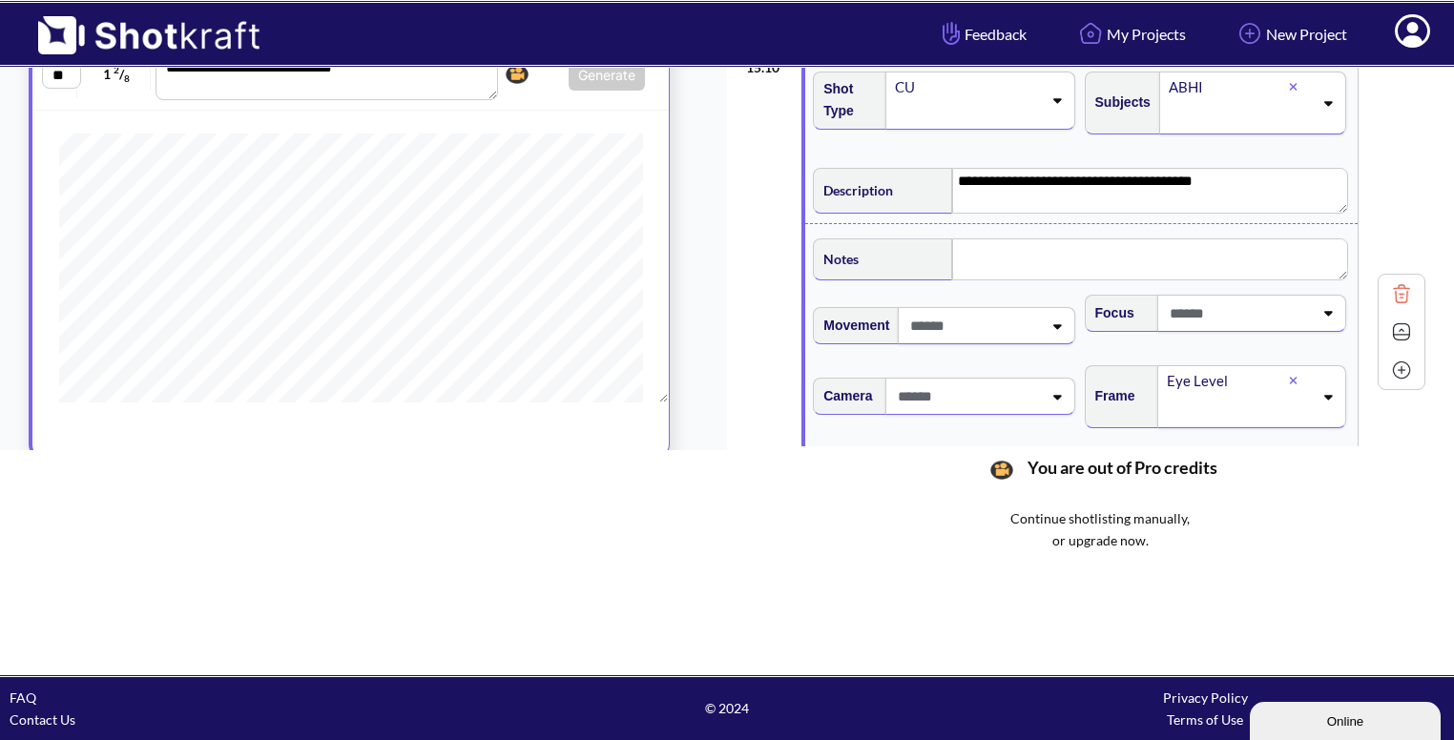
click at [1292, 375] on icon at bounding box center [1293, 380] width 9 height 11
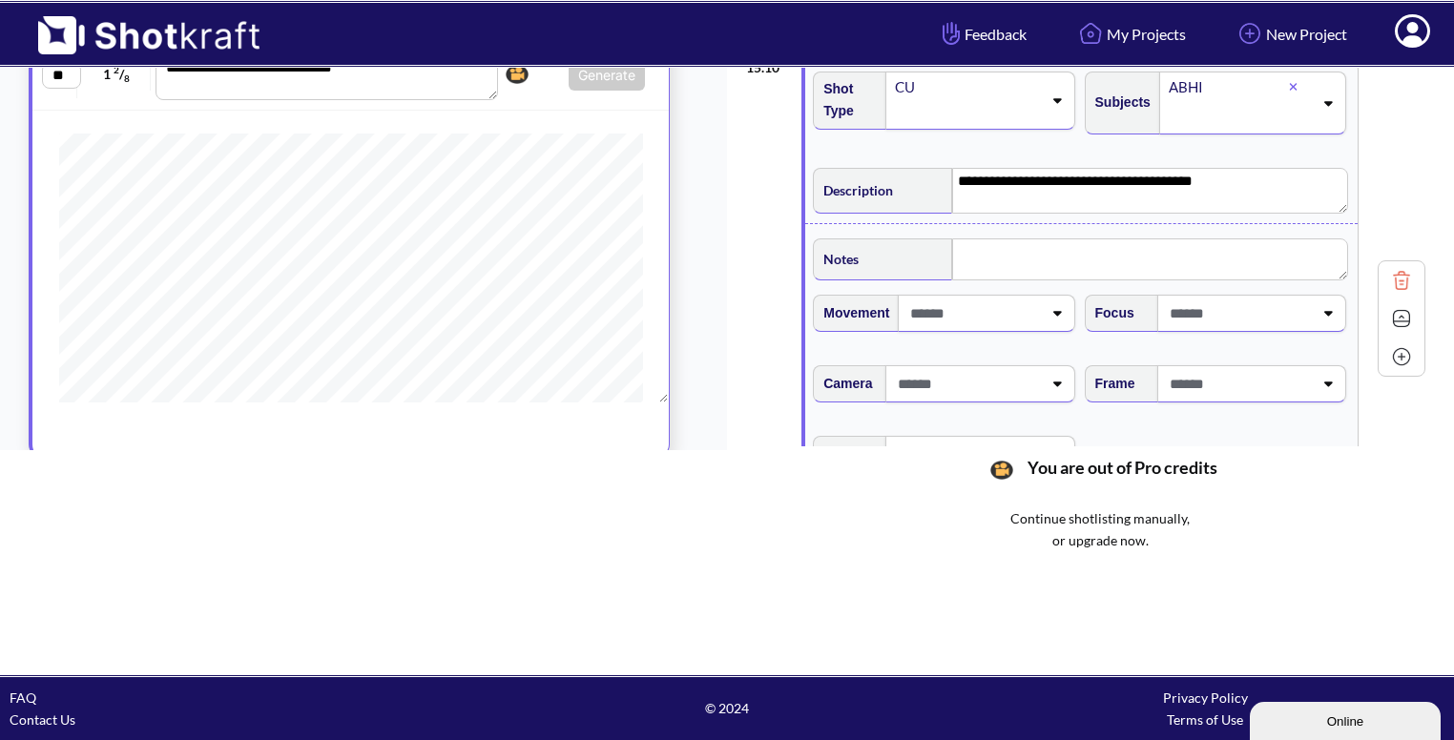
click at [1319, 377] on icon at bounding box center [1328, 383] width 26 height 13
click at [1214, 421] on li "High Angle" at bounding box center [1233, 429] width 252 height 30
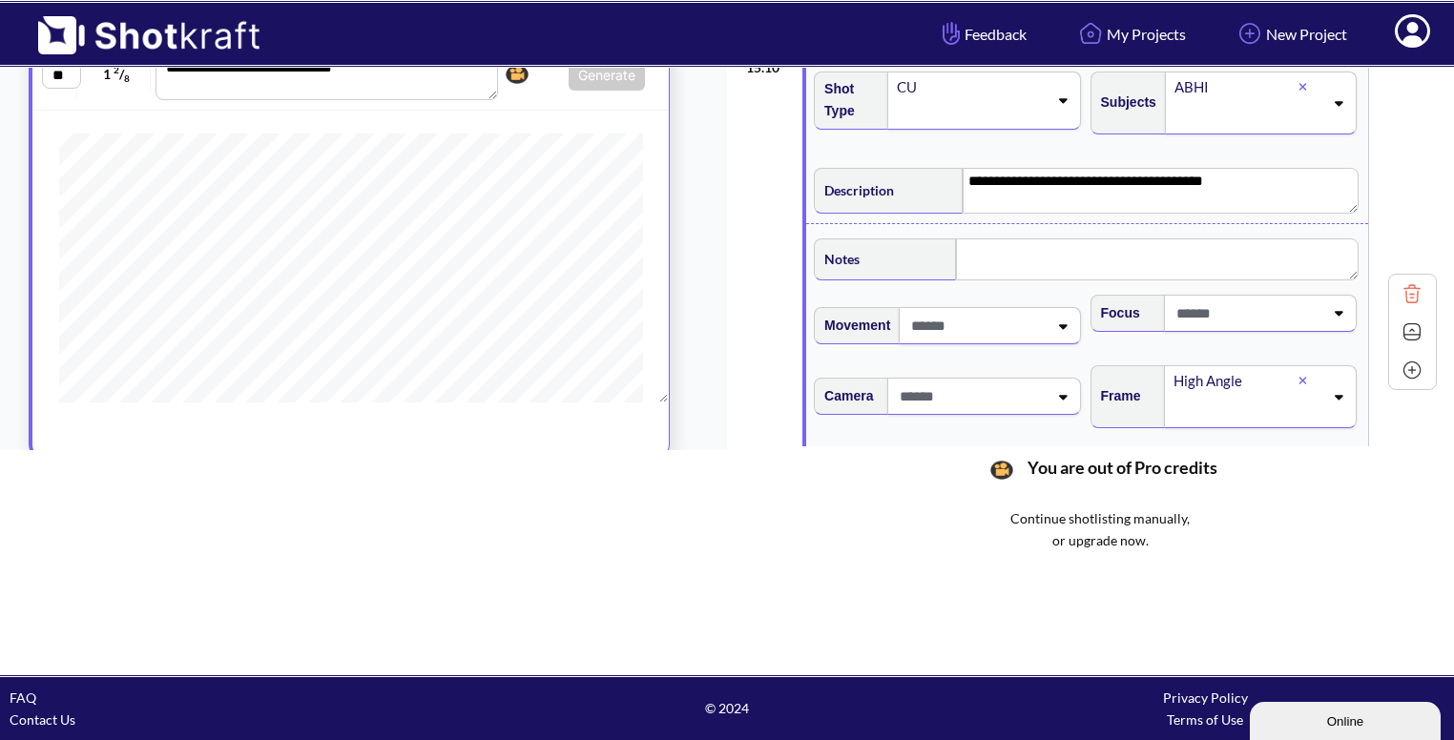
click at [1404, 322] on img at bounding box center [1412, 332] width 29 height 29
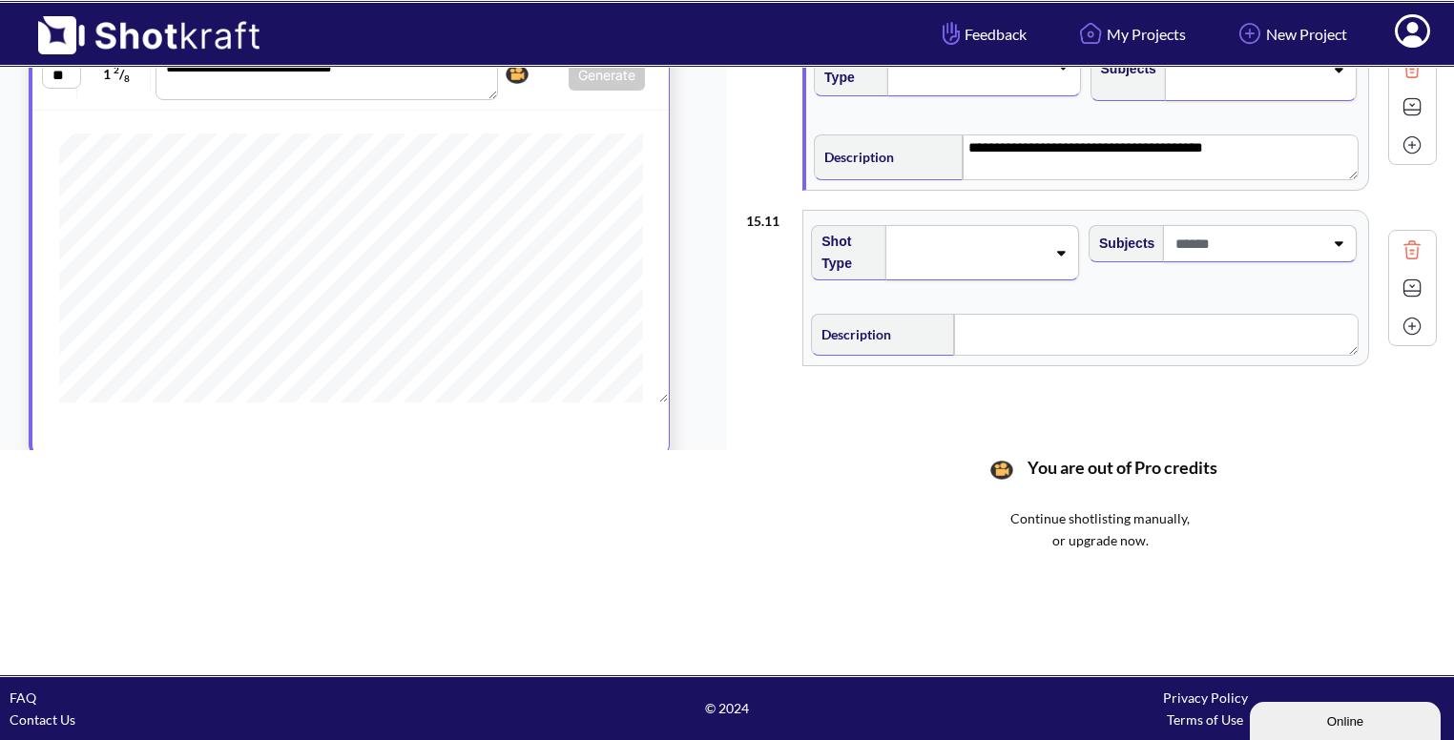
scroll to position [1689, 0]
click at [1057, 262] on div at bounding box center [982, 250] width 194 height 55
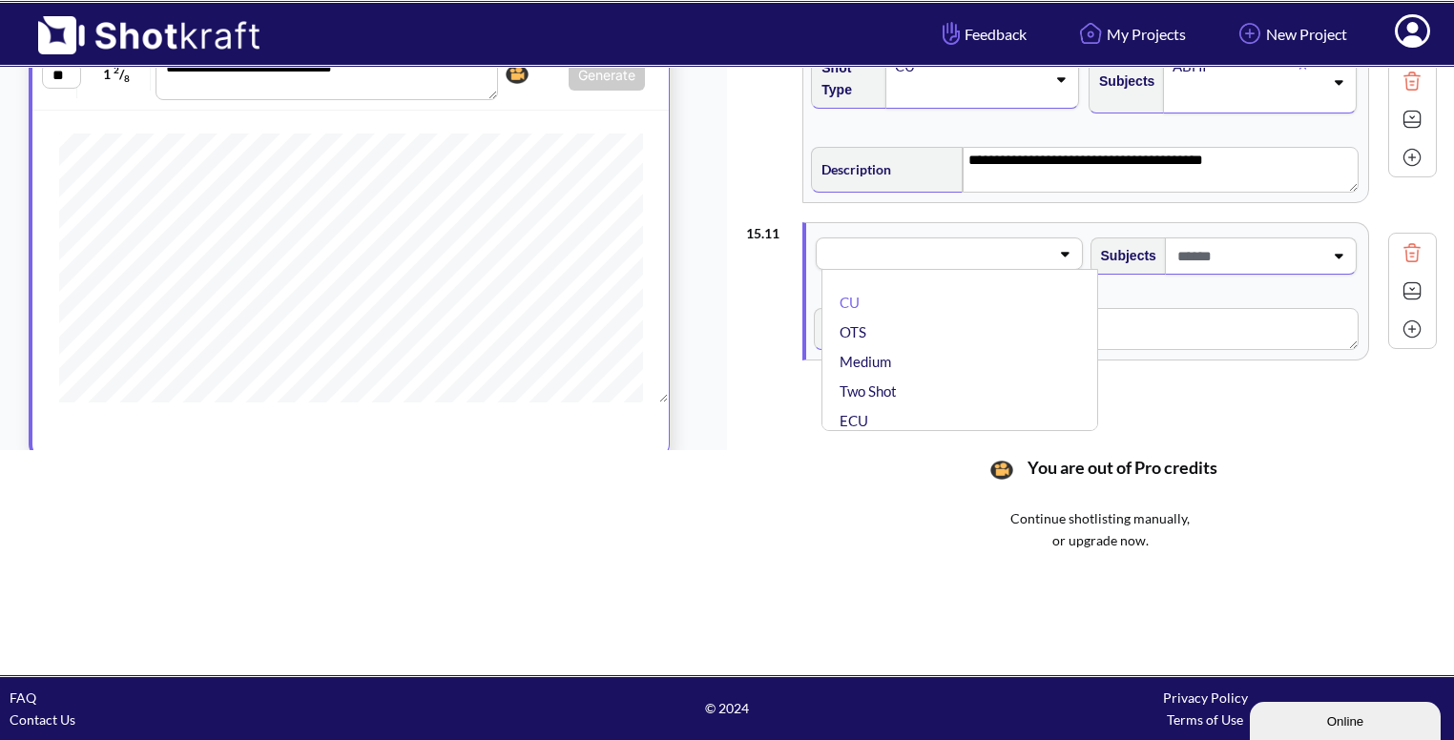
scroll to position [1671, 0]
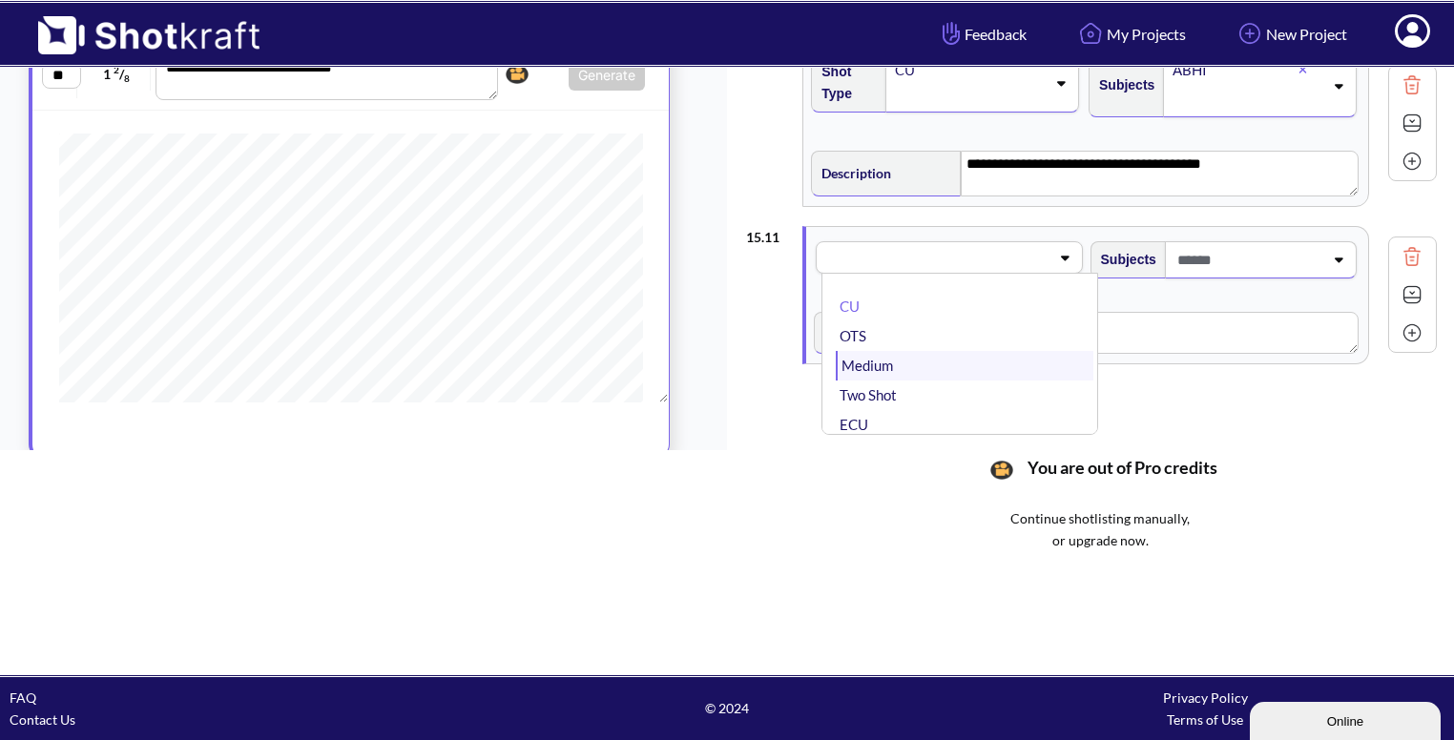
click at [955, 351] on li "Medium" at bounding box center [964, 366] width 257 height 30
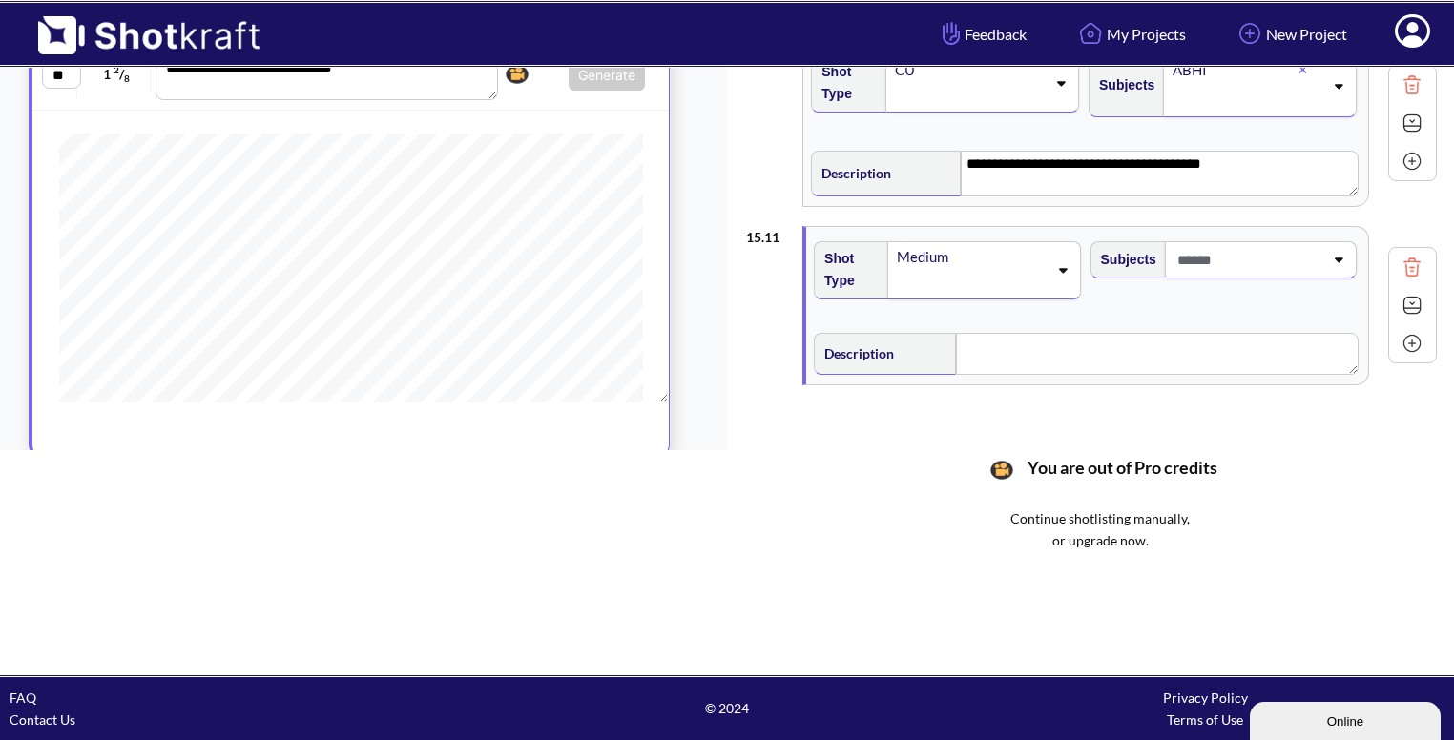
click at [1325, 253] on icon at bounding box center [1338, 259] width 26 height 13
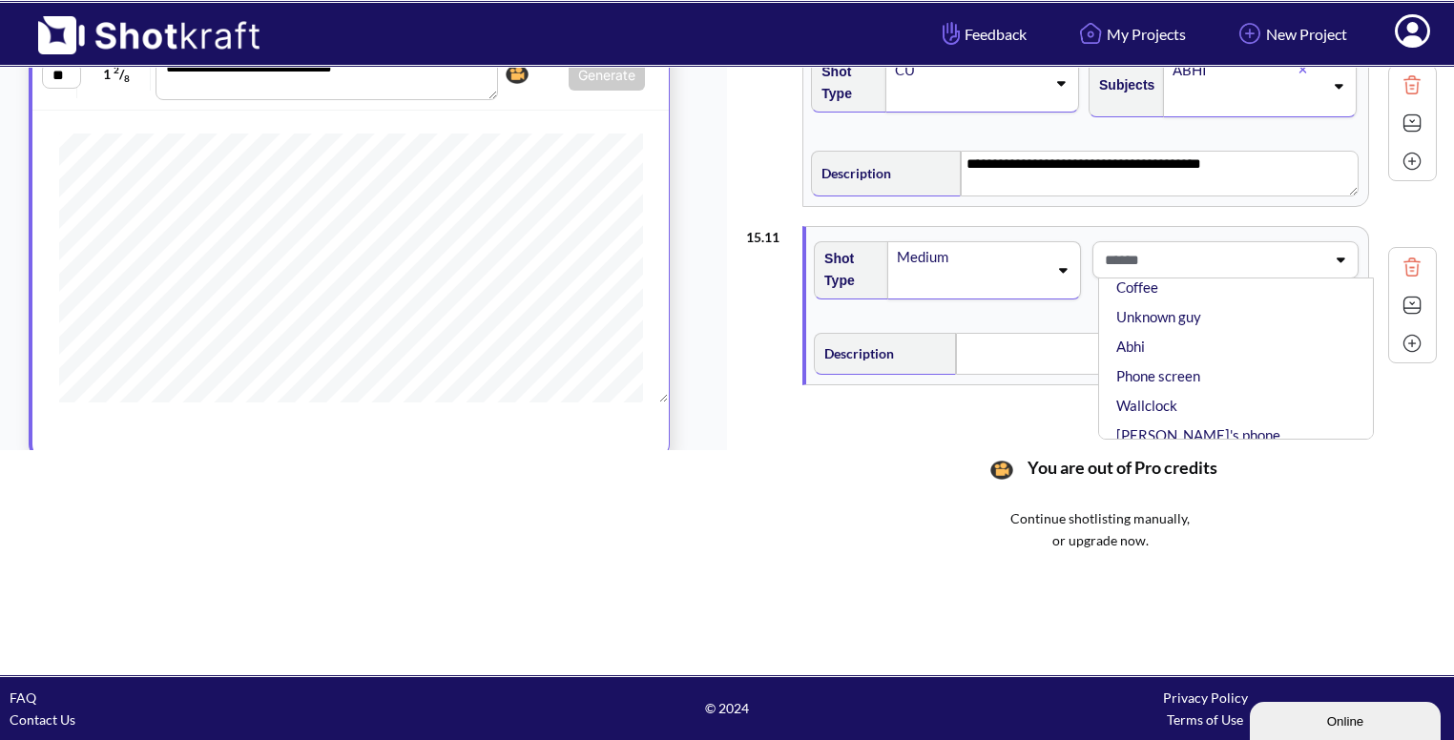
scroll to position [233, 0]
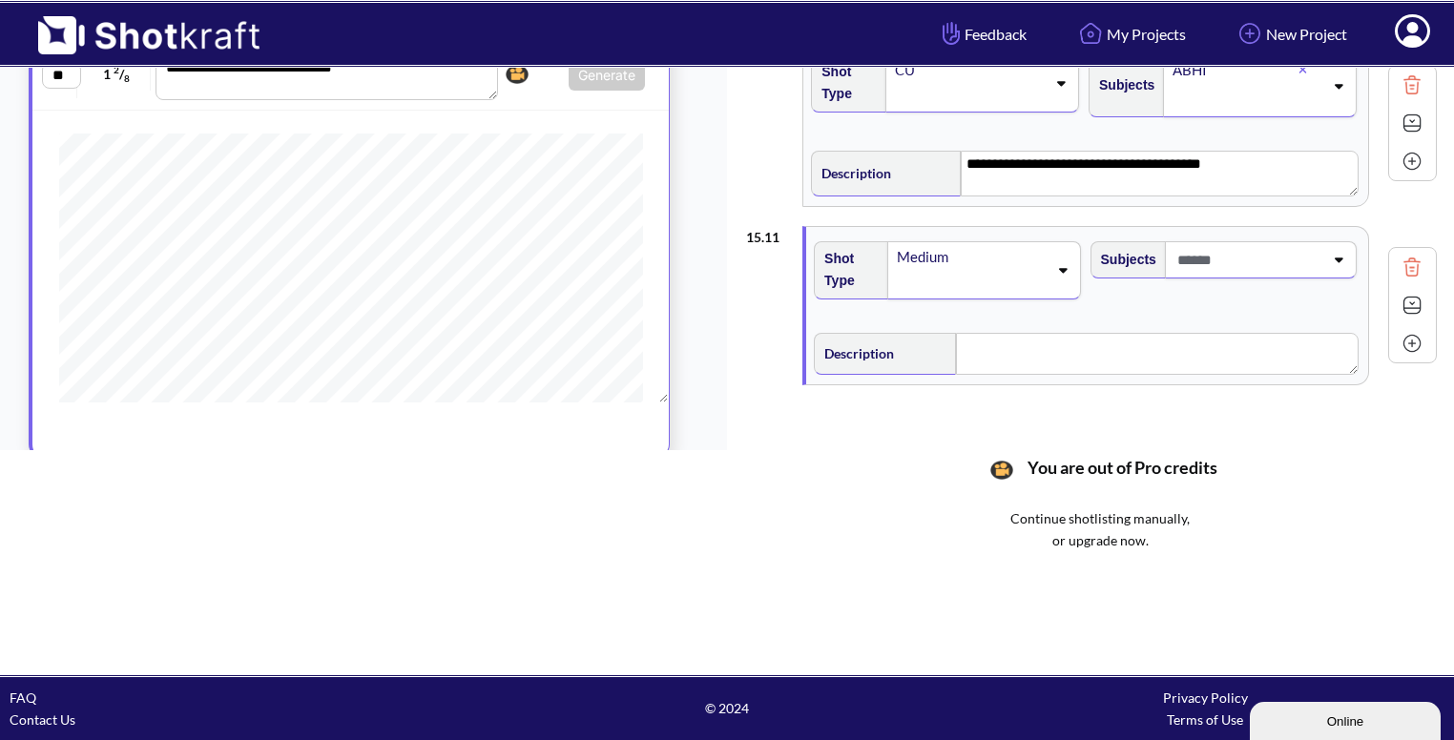
click at [1139, 245] on div "Subjects" at bounding box center [1224, 258] width 266 height 42
type input "***"
click at [1128, 297] on li "AMMA" at bounding box center [1241, 312] width 257 height 30
click at [1033, 346] on textarea at bounding box center [1157, 354] width 403 height 42
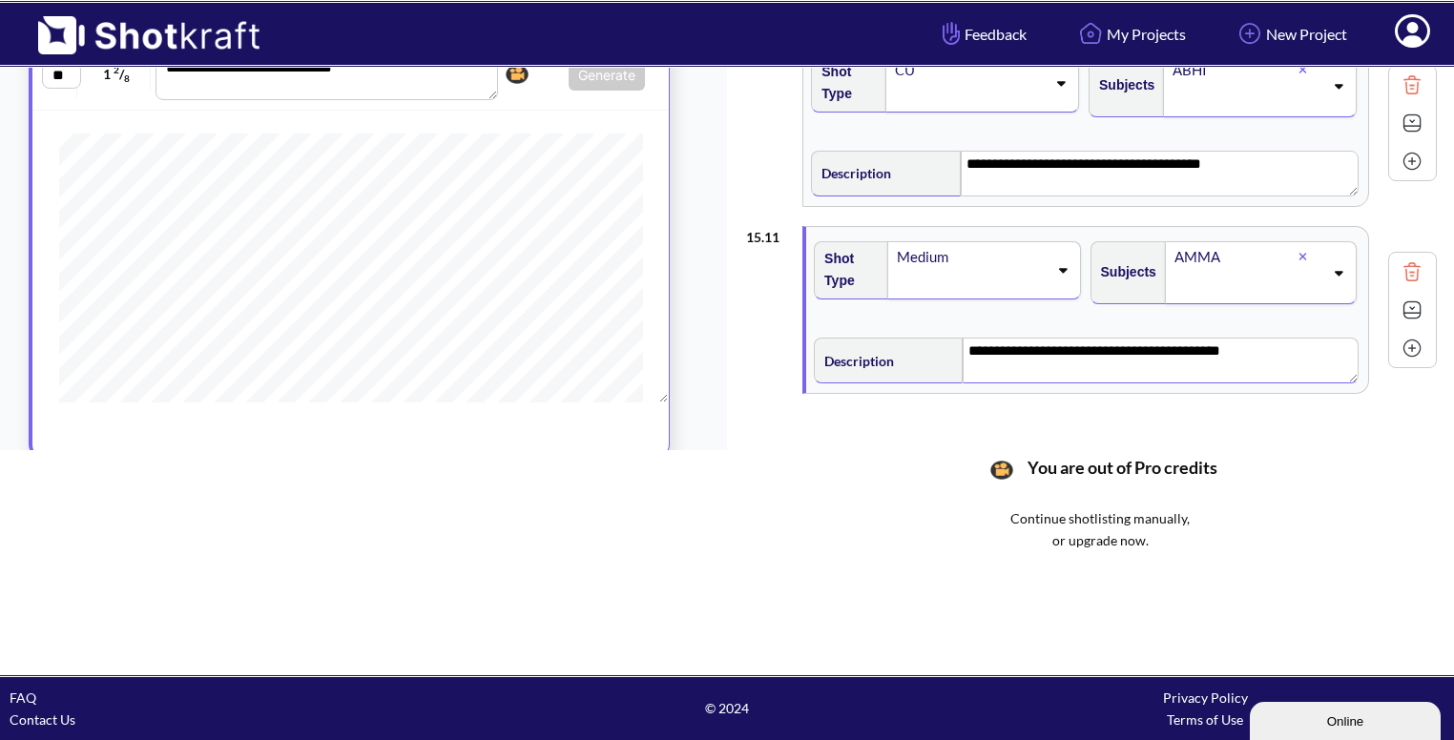
click at [1407, 300] on img at bounding box center [1412, 310] width 29 height 29
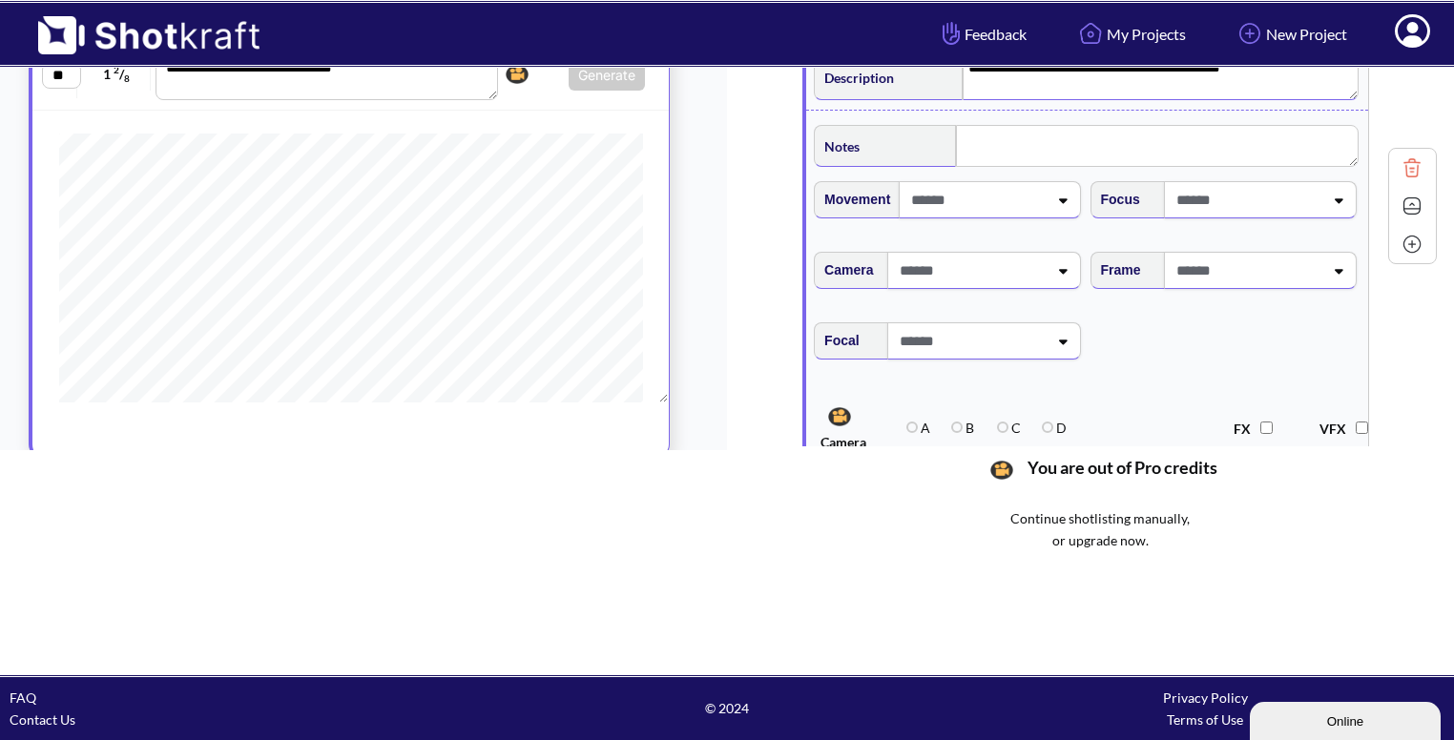
scroll to position [1956, 0]
click at [1303, 269] on span at bounding box center [1248, 268] width 152 height 31
type textarea "**********"
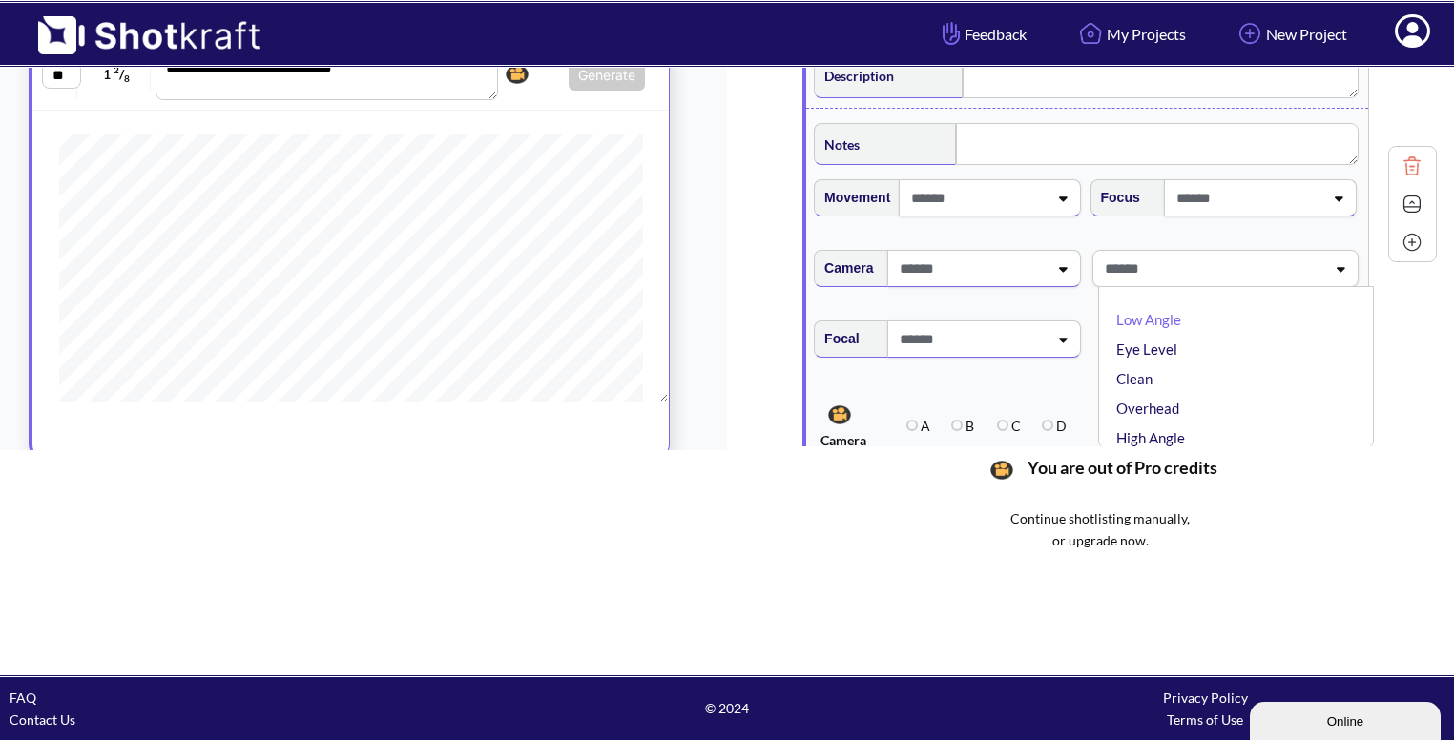
type textarea "**********"
click at [1237, 326] on li "Low Angle" at bounding box center [1241, 320] width 257 height 30
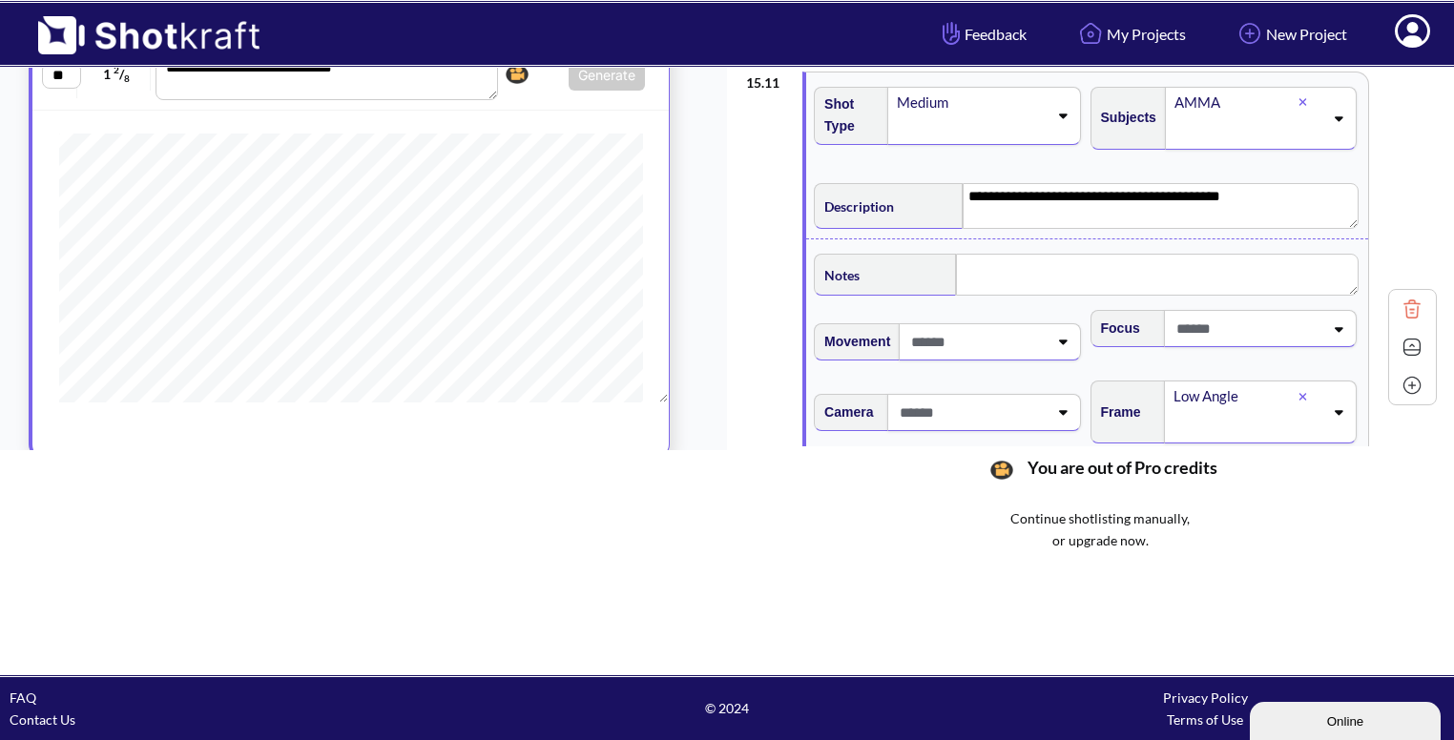
scroll to position [1826, 0]
click at [1399, 335] on img at bounding box center [1412, 346] width 29 height 29
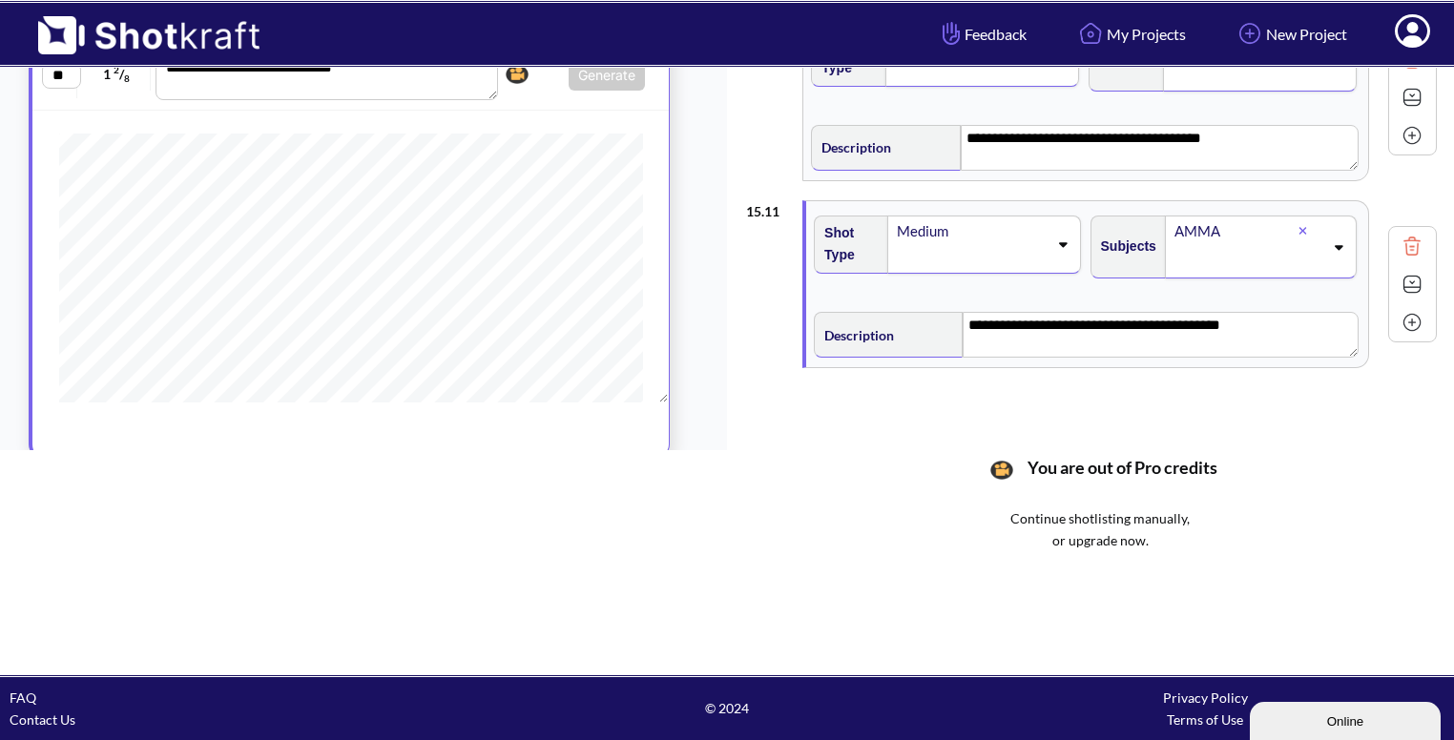
click at [1401, 315] on img at bounding box center [1412, 322] width 29 height 29
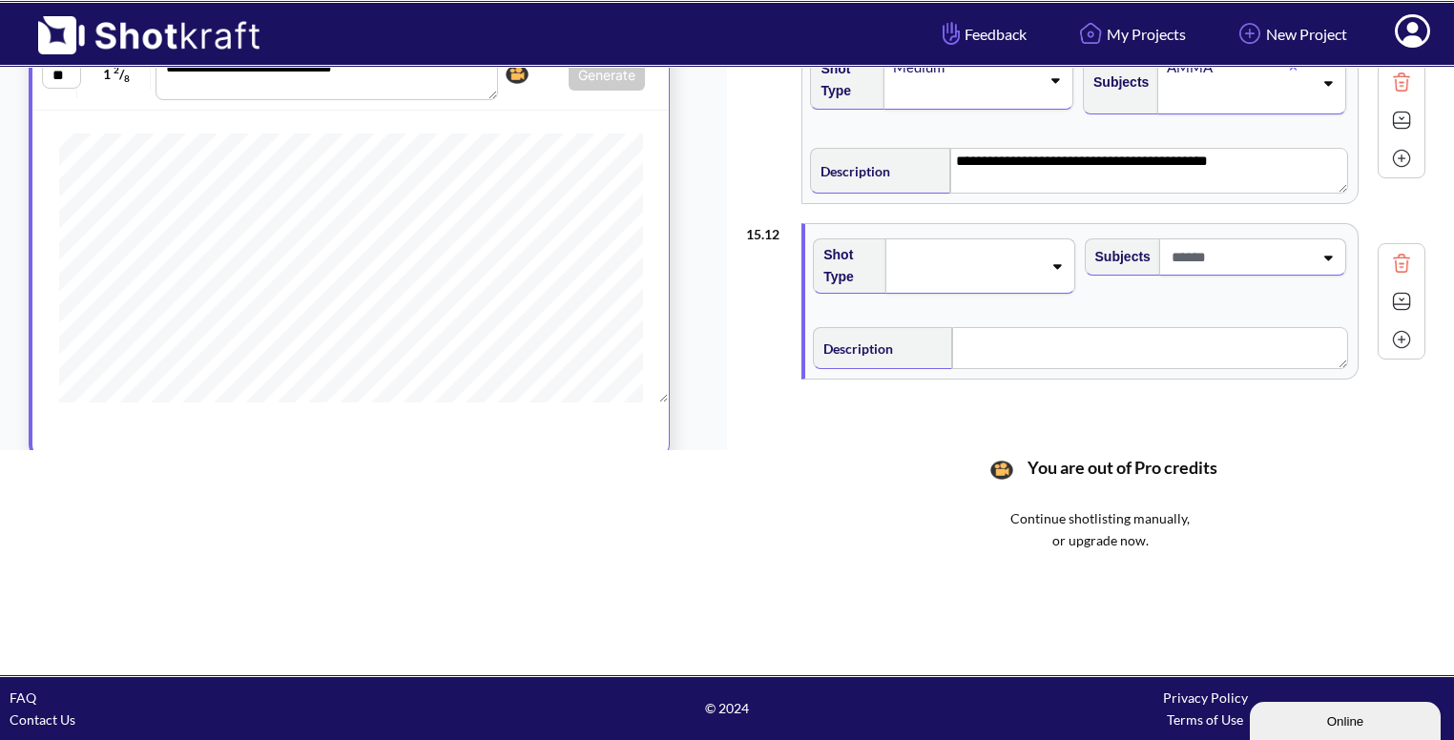
scroll to position [1875, 0]
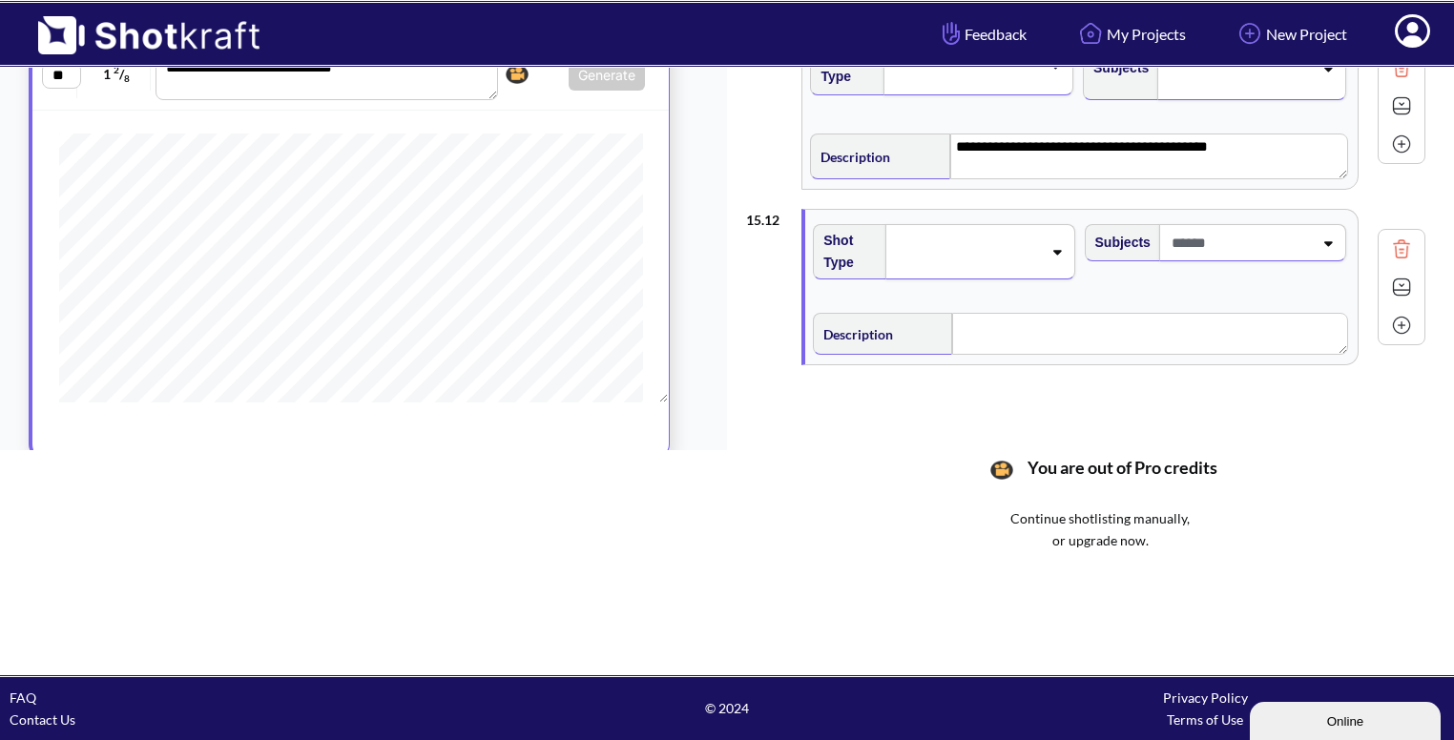
click at [1037, 239] on span at bounding box center [967, 252] width 148 height 27
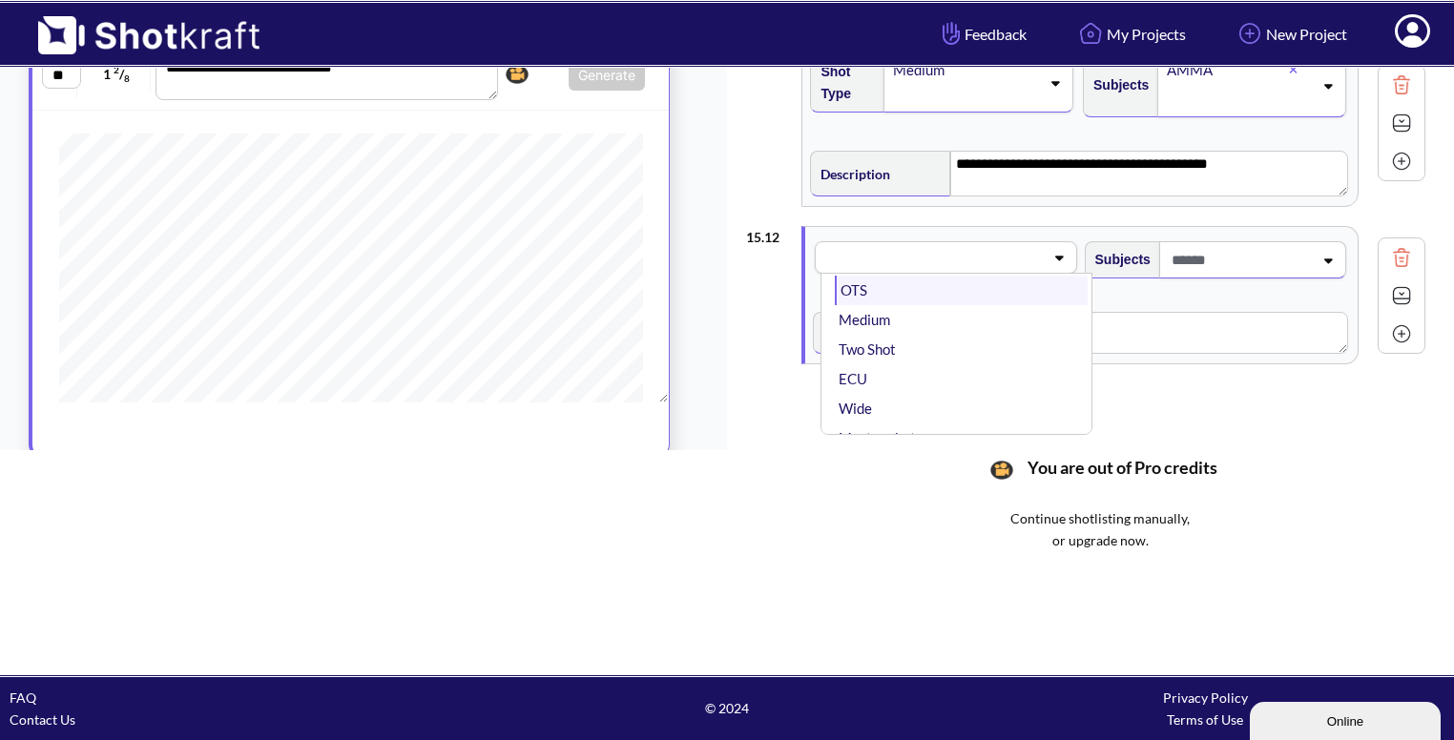
scroll to position [0, 0]
click at [943, 303] on li "CU" at bounding box center [961, 307] width 252 height 30
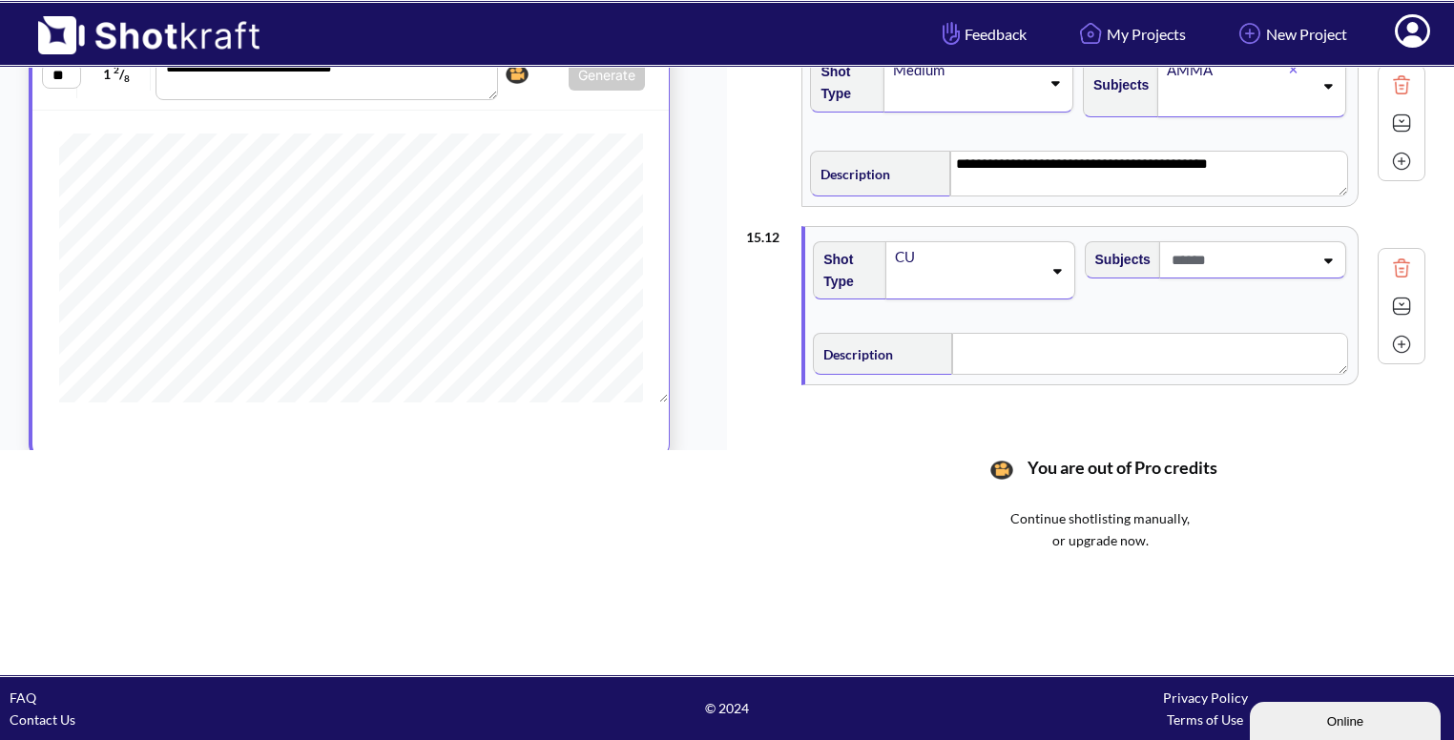
click at [1322, 254] on icon at bounding box center [1328, 260] width 26 height 13
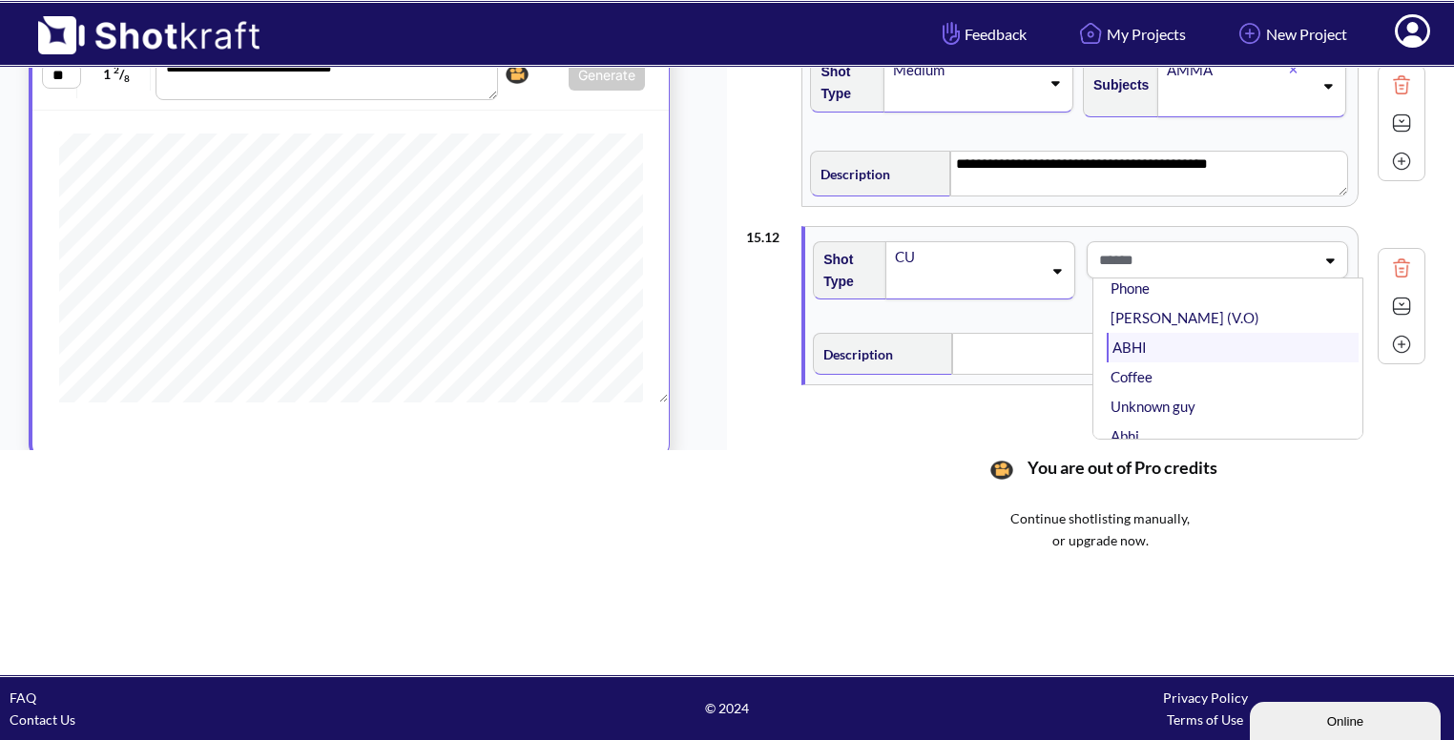
click at [1210, 333] on li "ABHI" at bounding box center [1233, 348] width 252 height 30
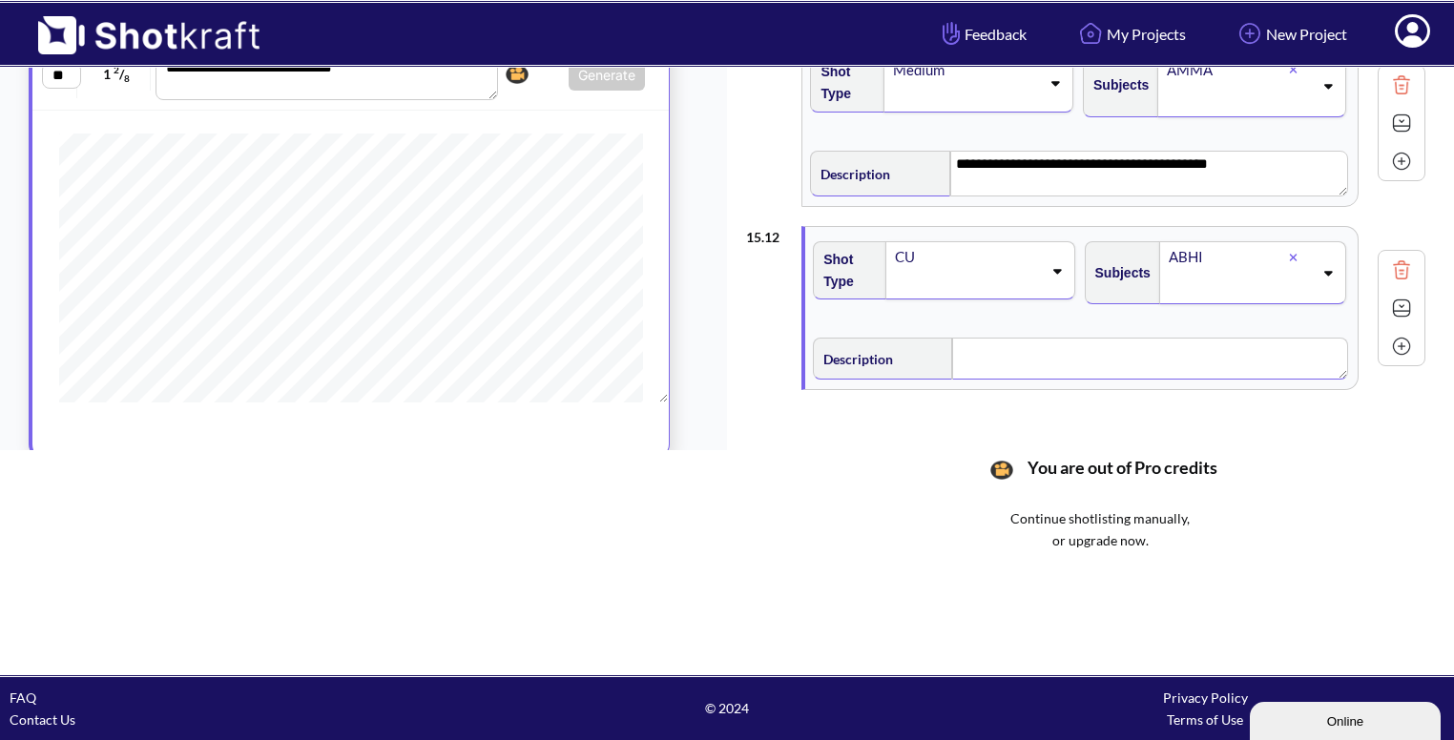
click at [1034, 350] on textarea at bounding box center [1149, 359] width 395 height 42
click at [1411, 302] on img at bounding box center [1401, 310] width 29 height 29
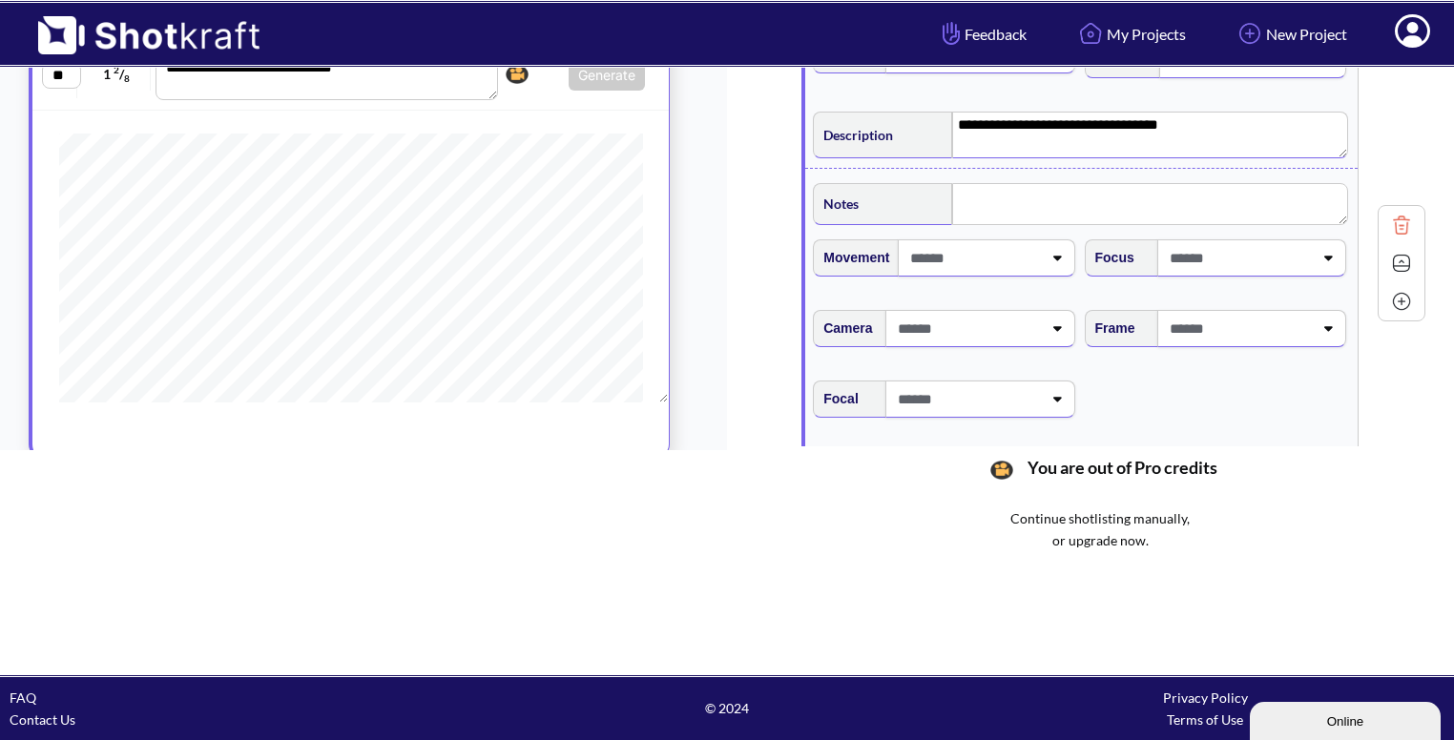
scroll to position [2062, 0]
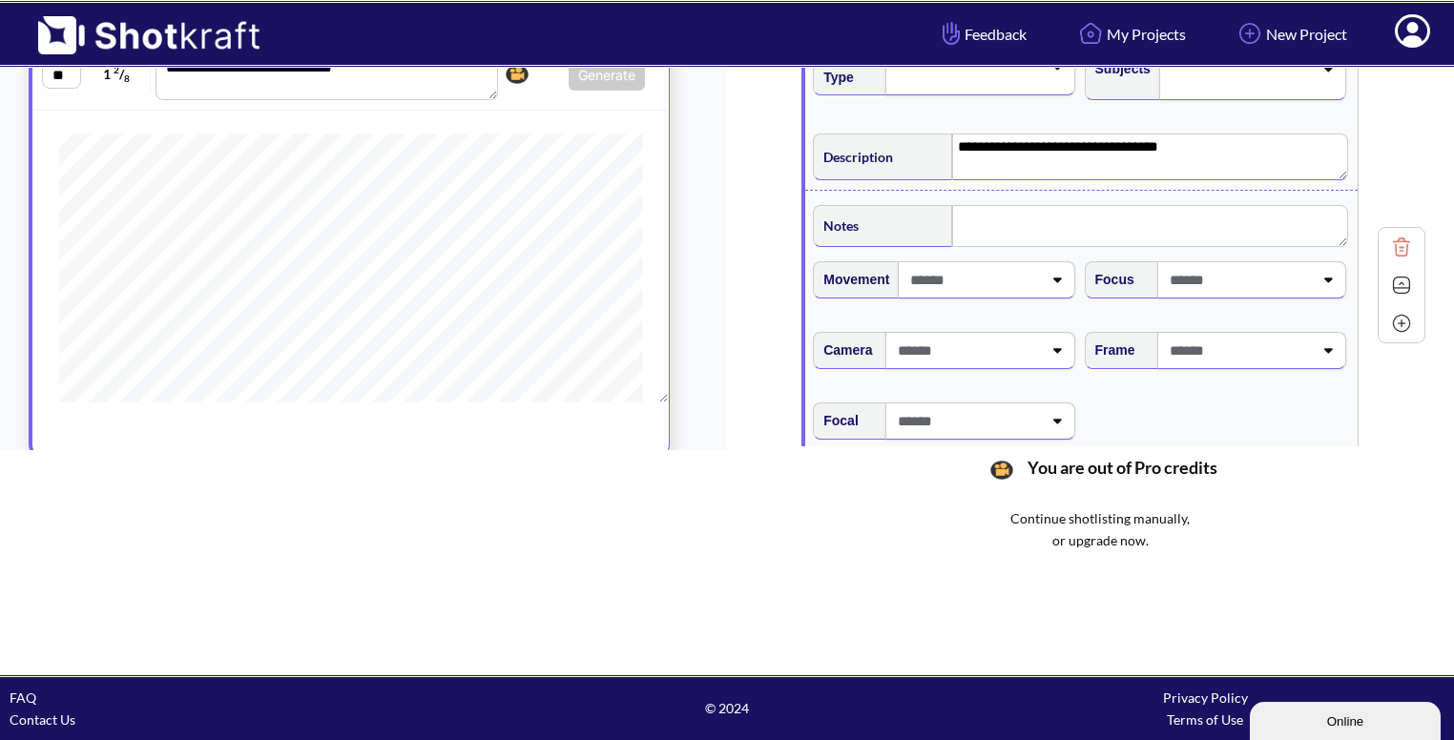
type textarea "**********"
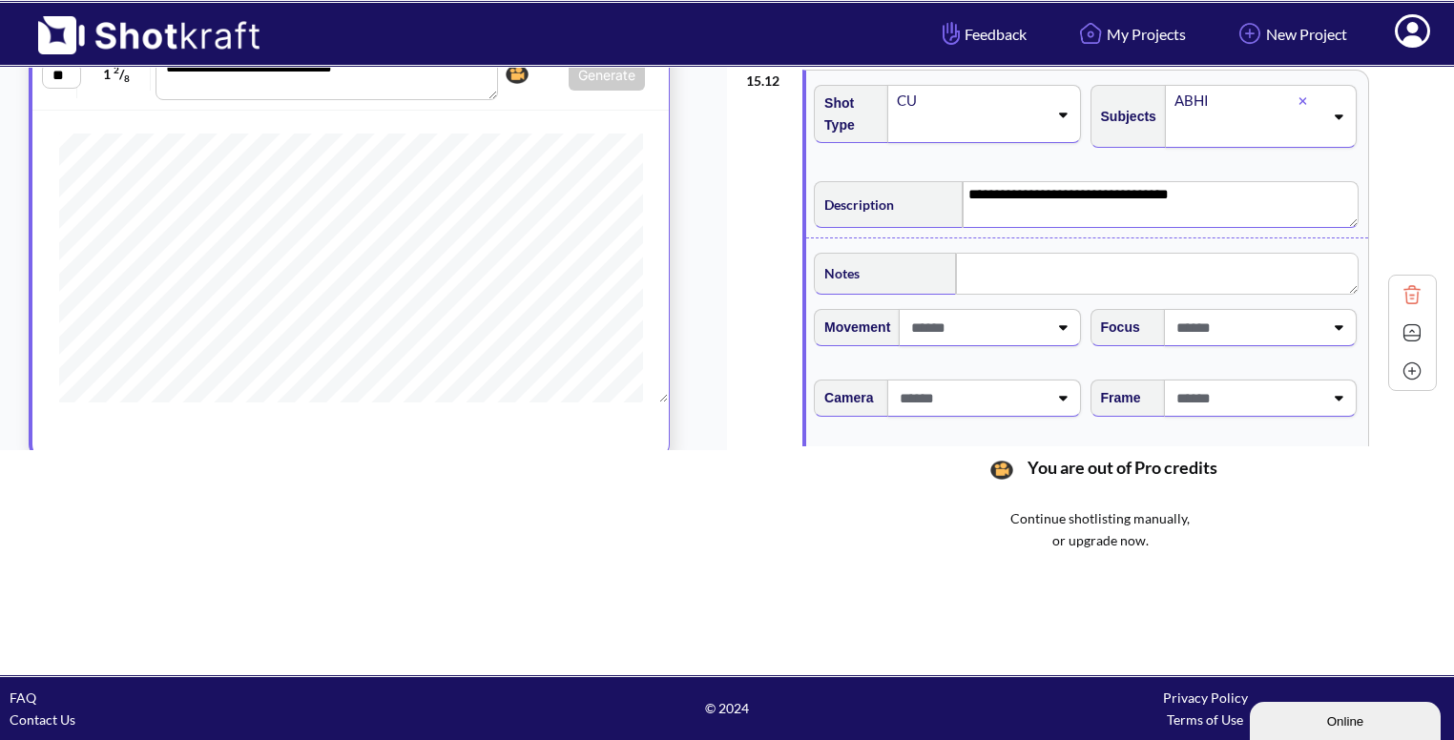
scroll to position [2026, 0]
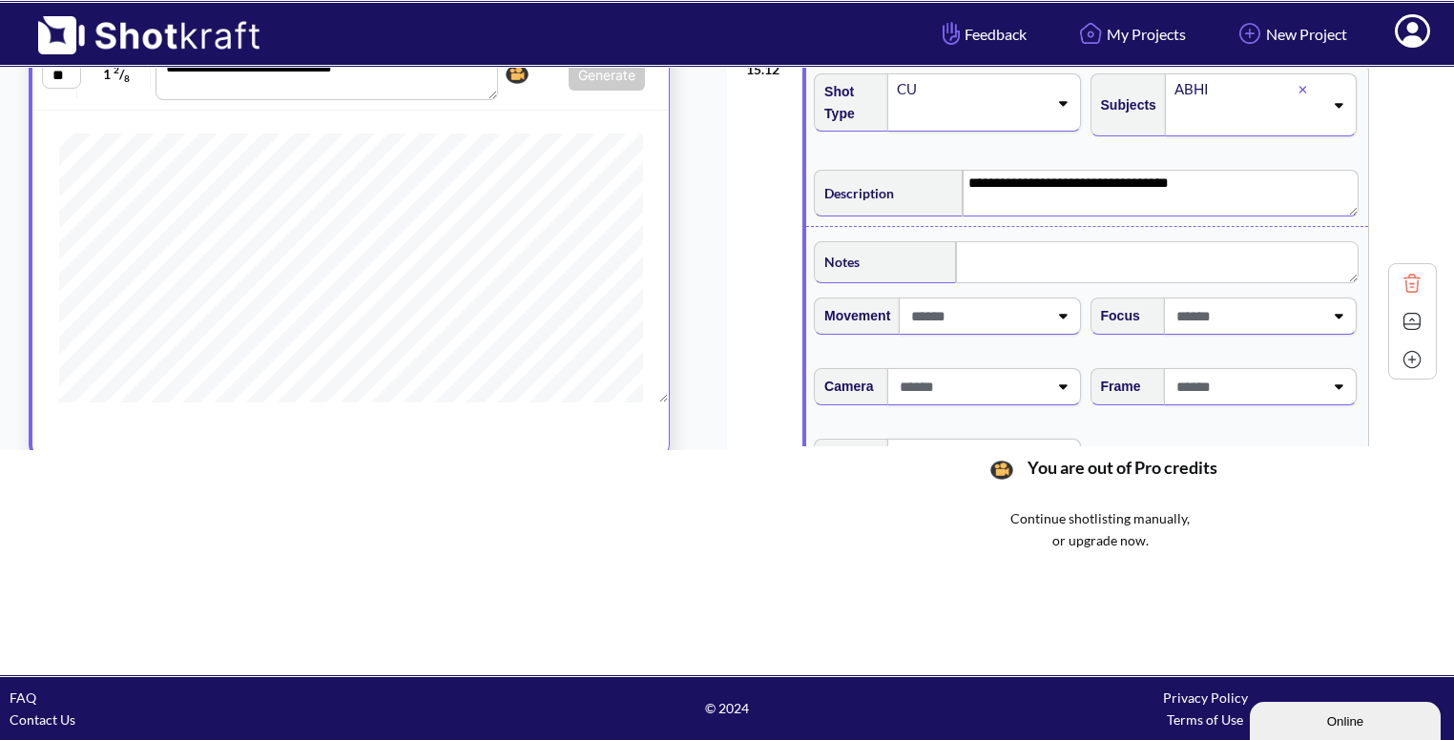
click at [1261, 379] on span at bounding box center [1248, 386] width 152 height 31
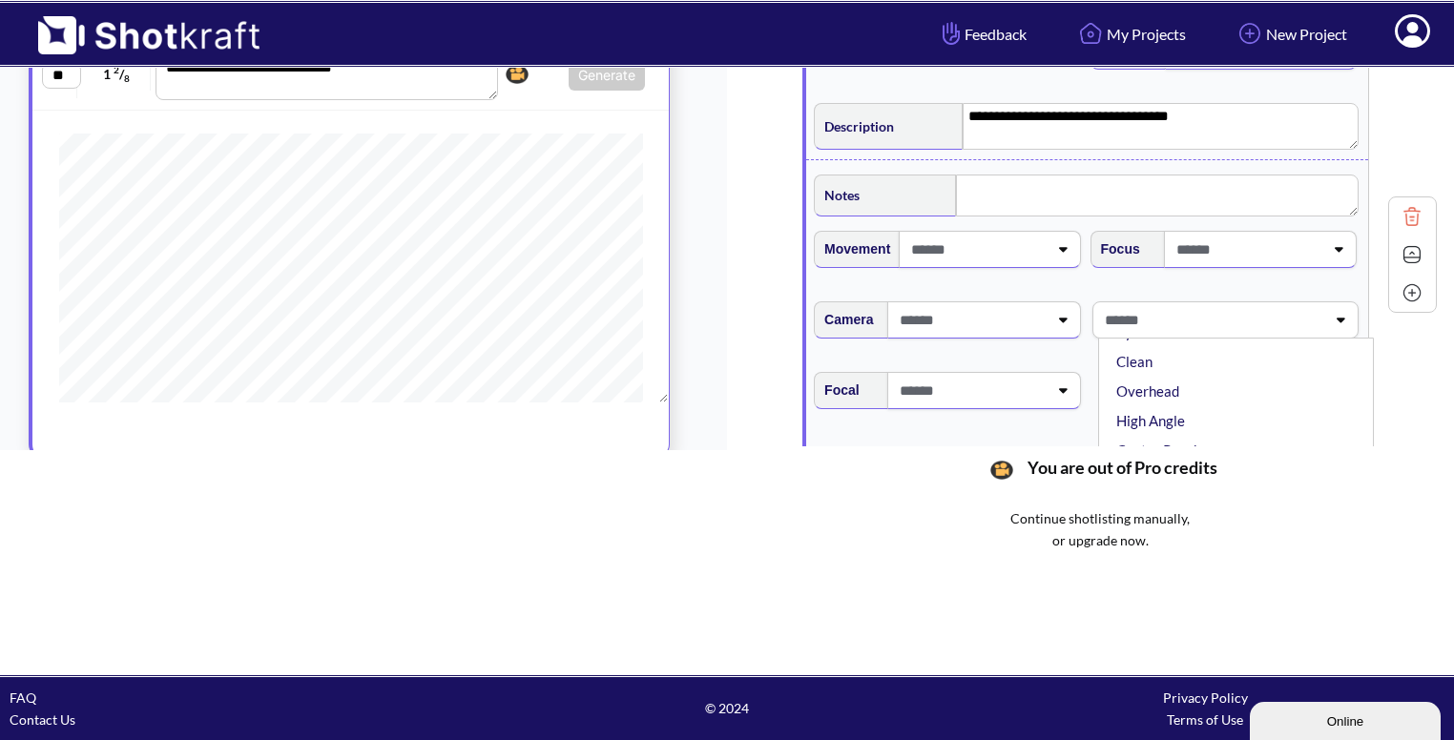
scroll to position [86, 0]
click at [1236, 389] on li "High Angle" at bounding box center [1241, 404] width 257 height 30
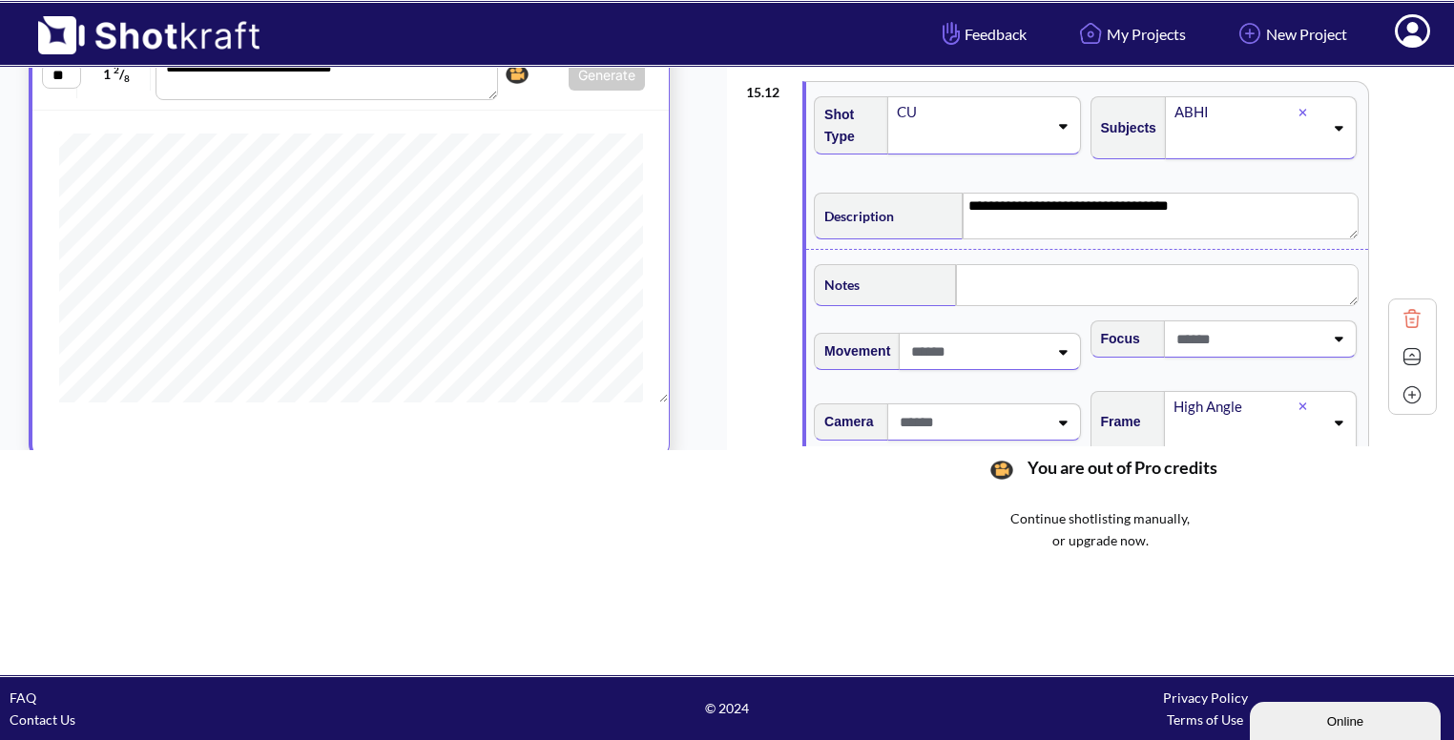
scroll to position [2096, 0]
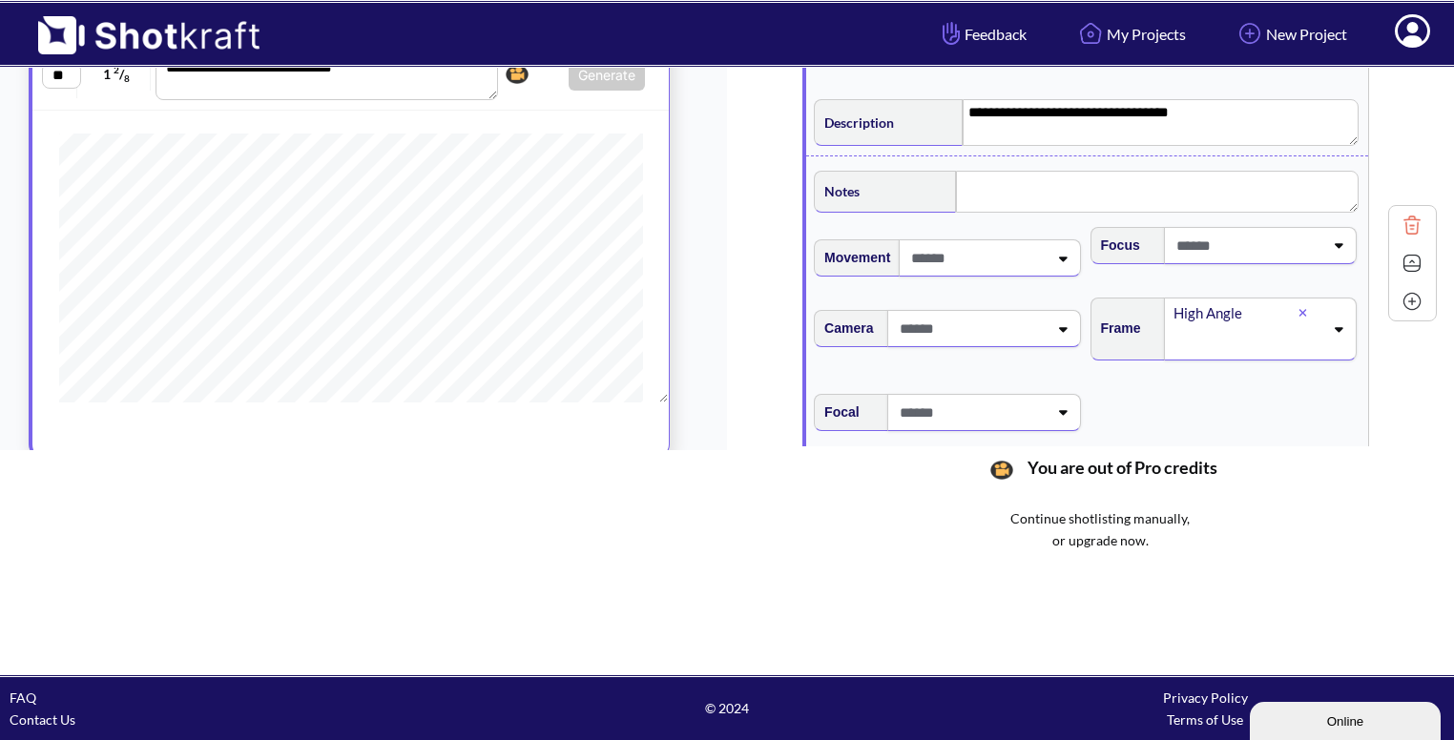
click at [1404, 258] on img at bounding box center [1412, 263] width 29 height 29
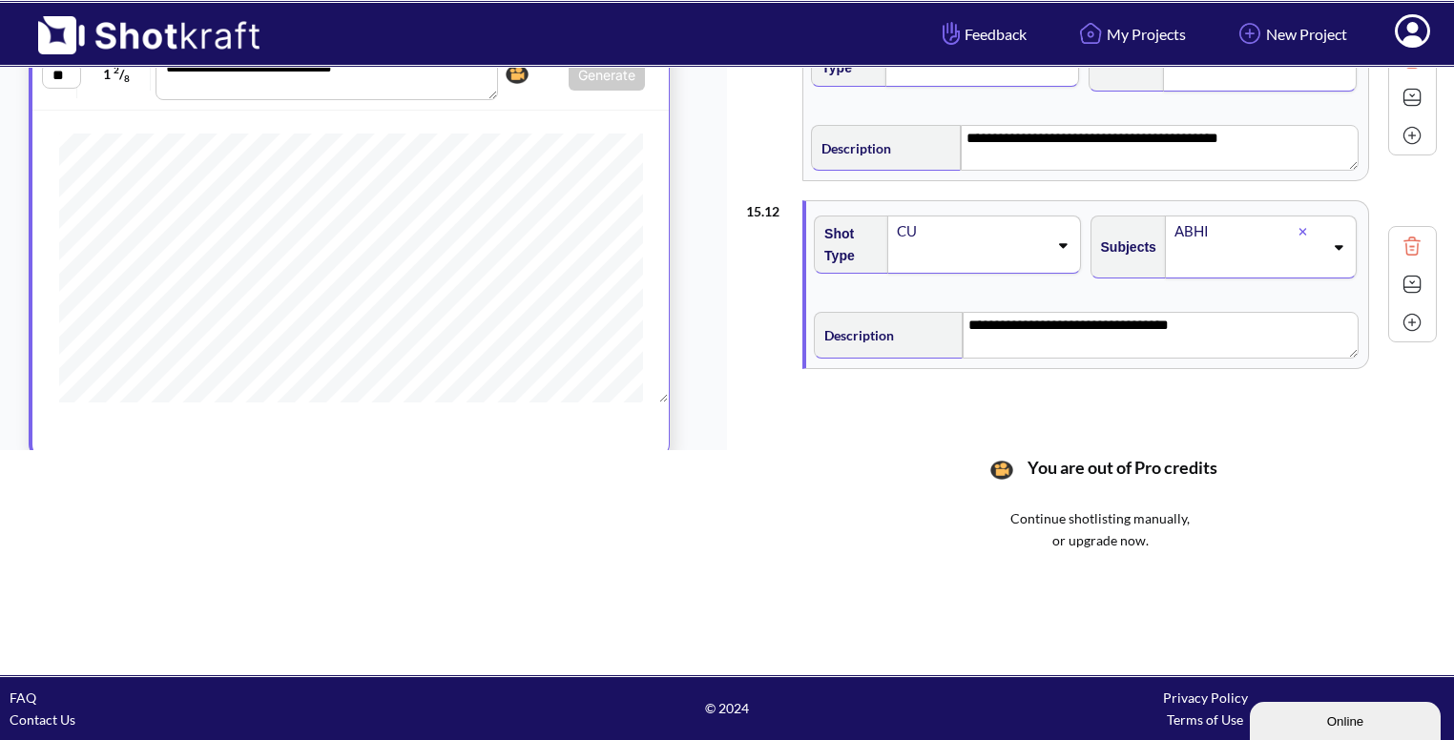
scroll to position [1883, 0]
click at [1406, 283] on img at bounding box center [1412, 285] width 29 height 29
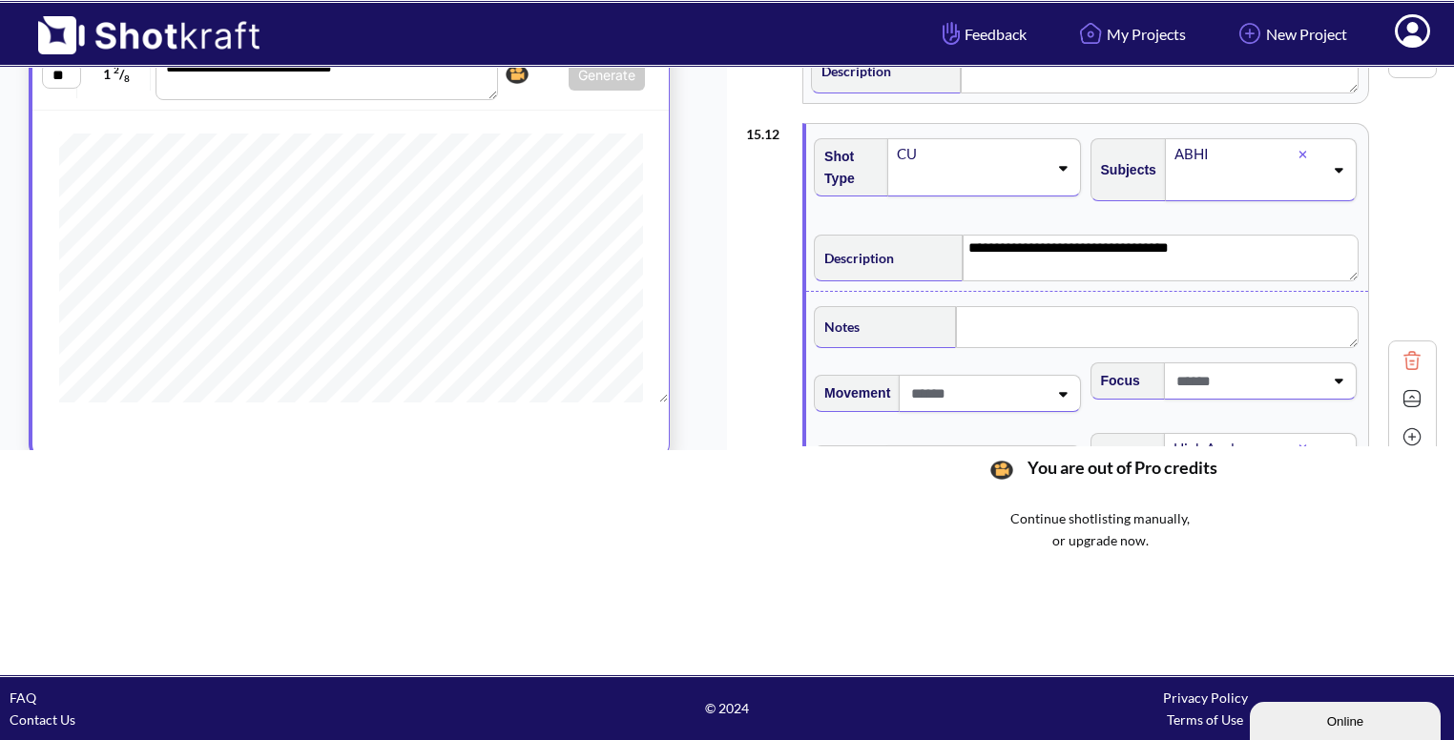
scroll to position [1966, 0]
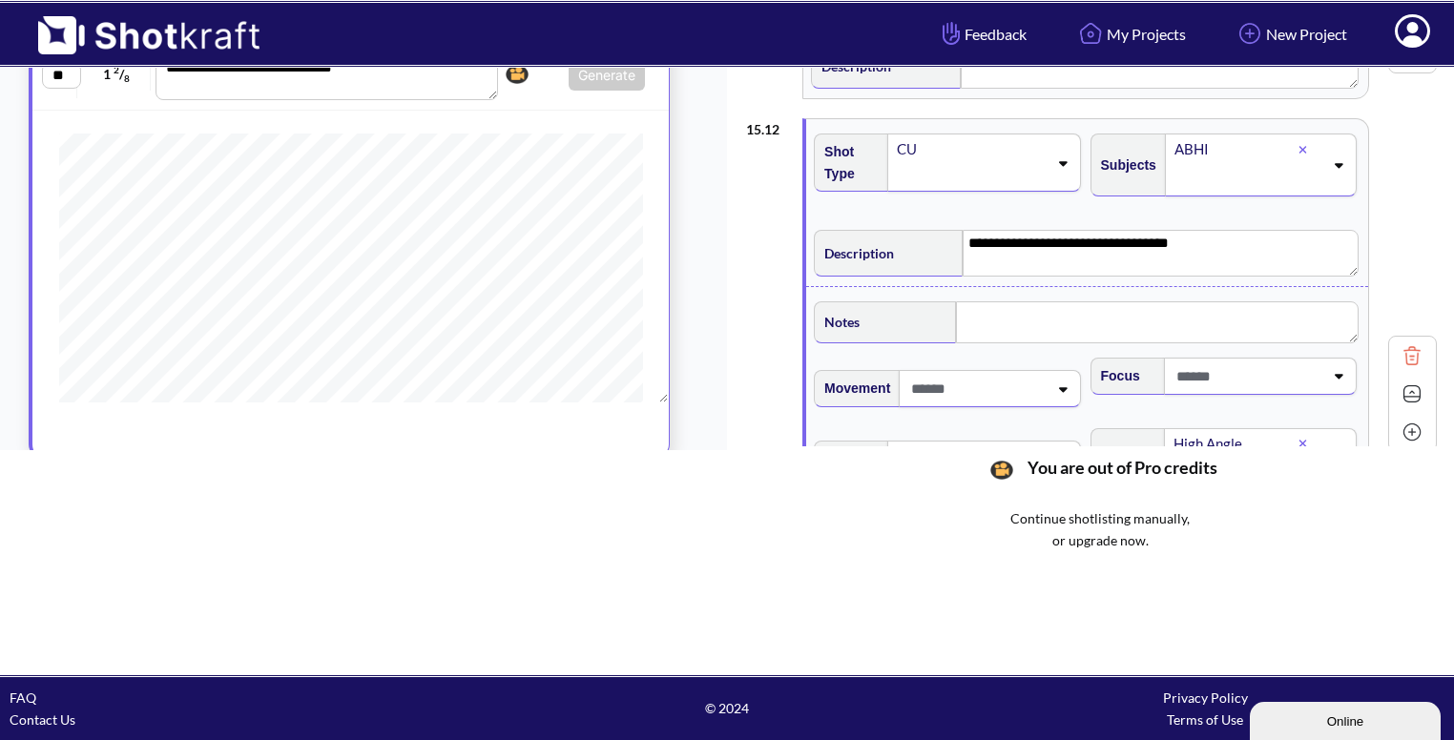
click at [1401, 381] on img at bounding box center [1412, 394] width 29 height 29
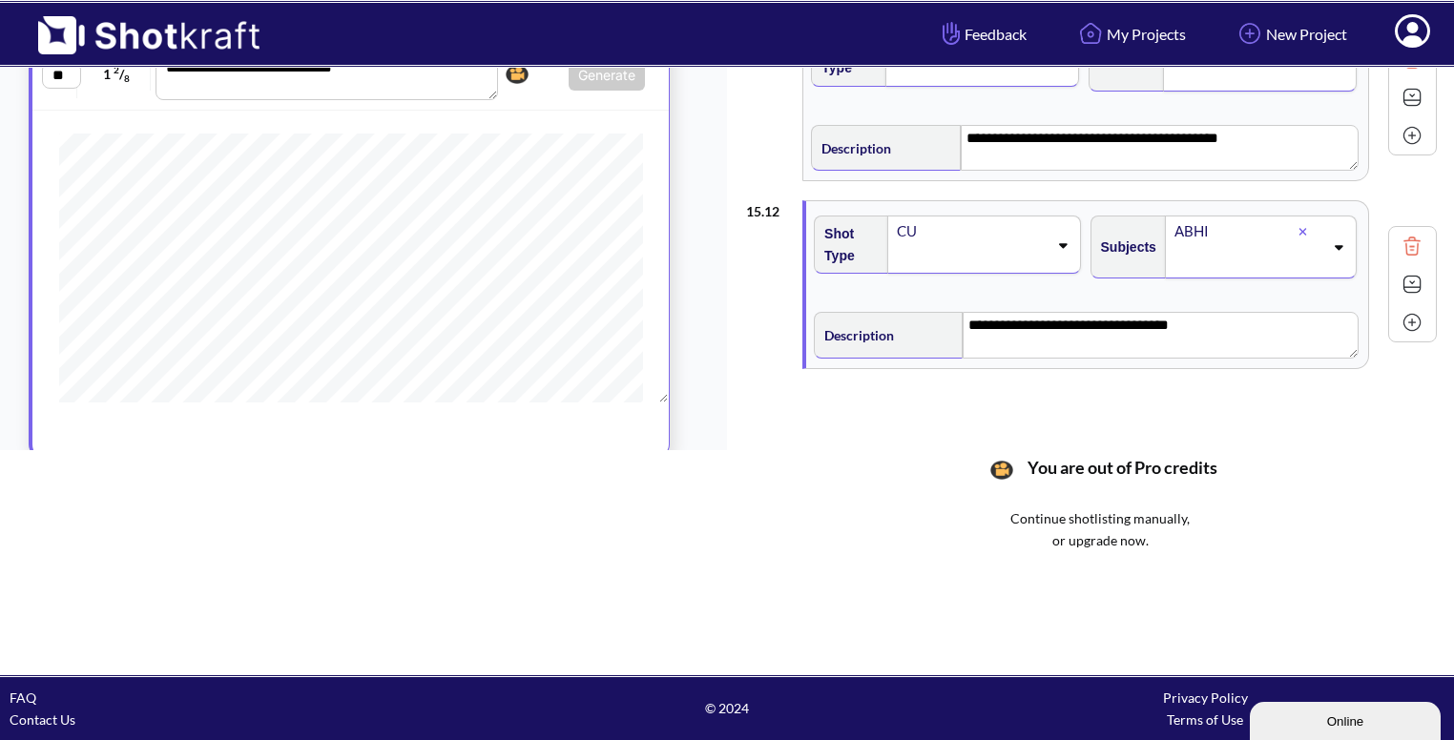
scroll to position [1883, 0]
click at [1398, 314] on img at bounding box center [1412, 323] width 29 height 29
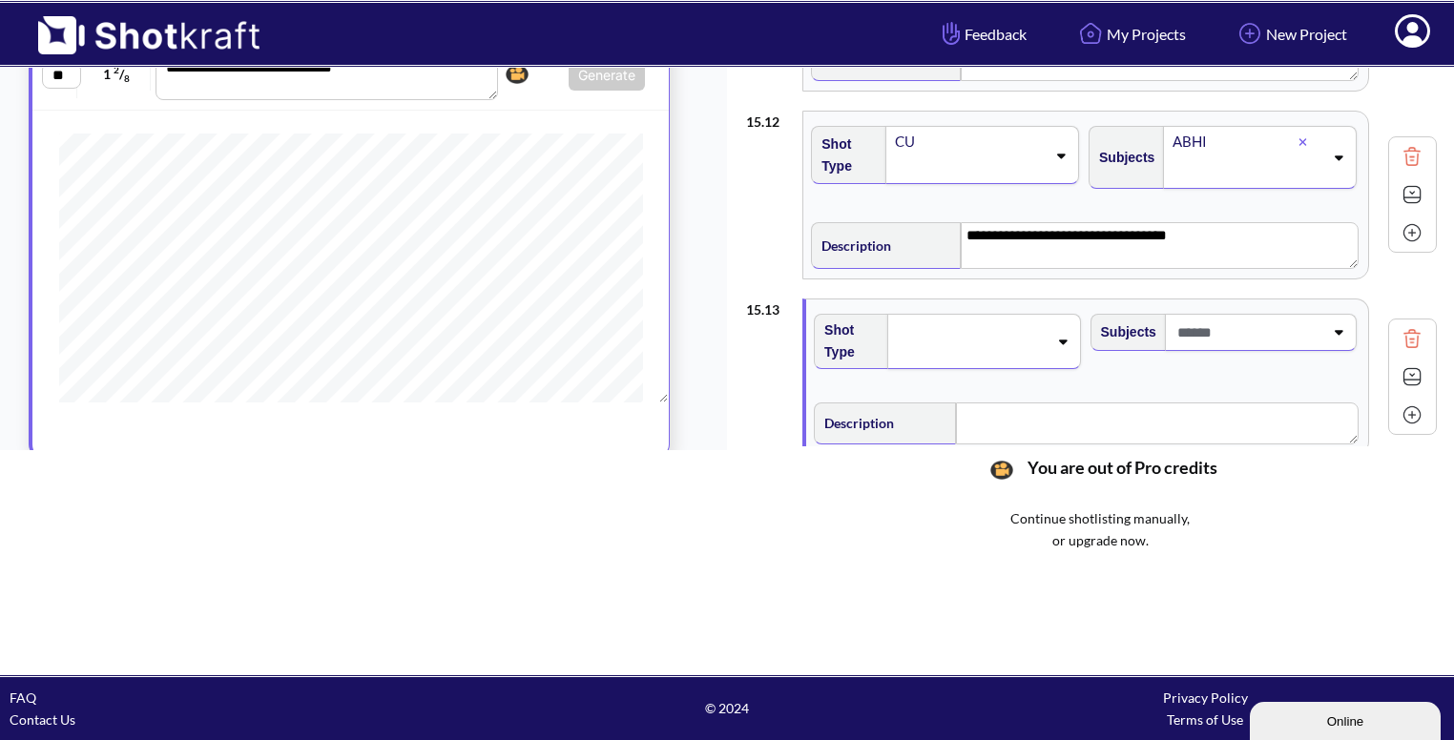
scroll to position [1968, 0]
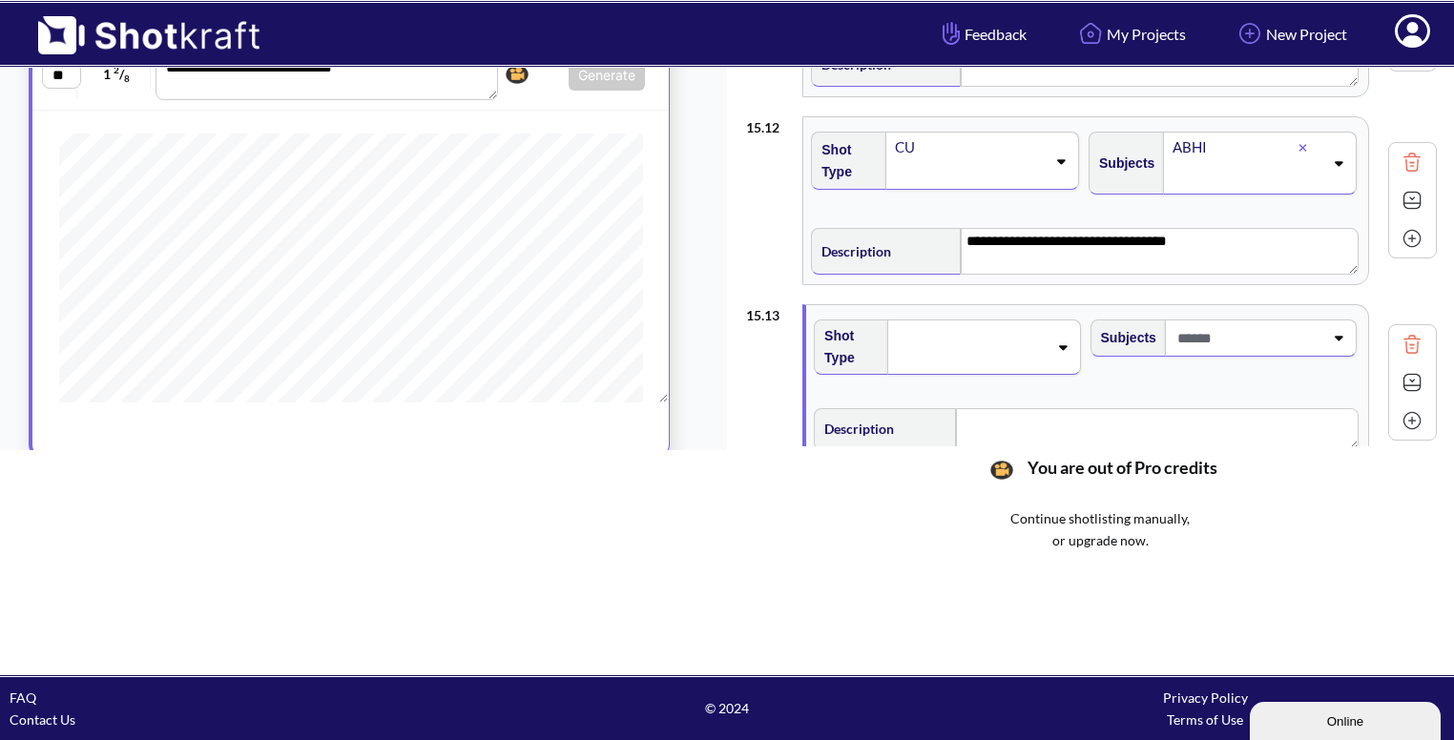
click at [1023, 334] on span at bounding box center [971, 347] width 152 height 27
click at [983, 401] on li "Medium" at bounding box center [964, 416] width 257 height 30
click at [1286, 330] on span at bounding box center [1248, 338] width 151 height 31
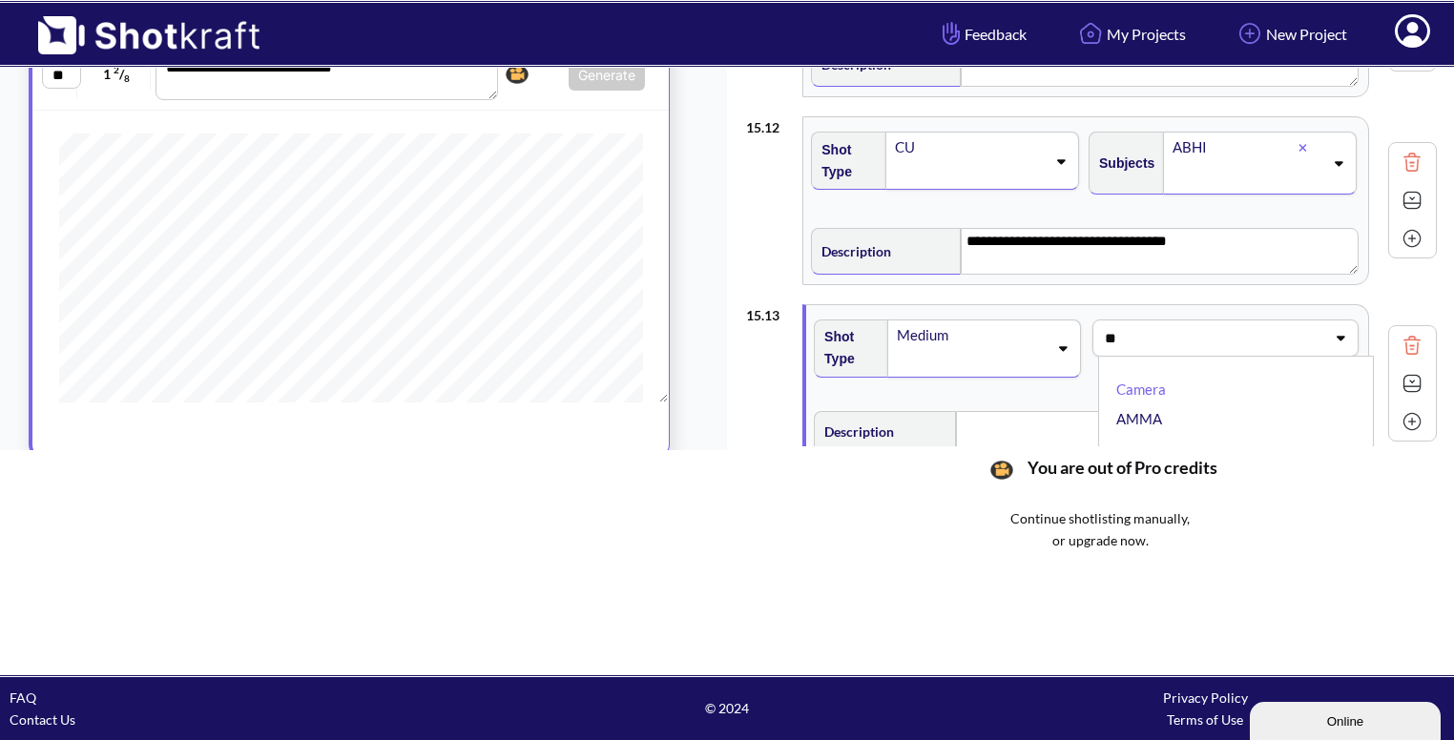
type input "***"
click at [1137, 375] on li "AMMA" at bounding box center [1233, 390] width 252 height 30
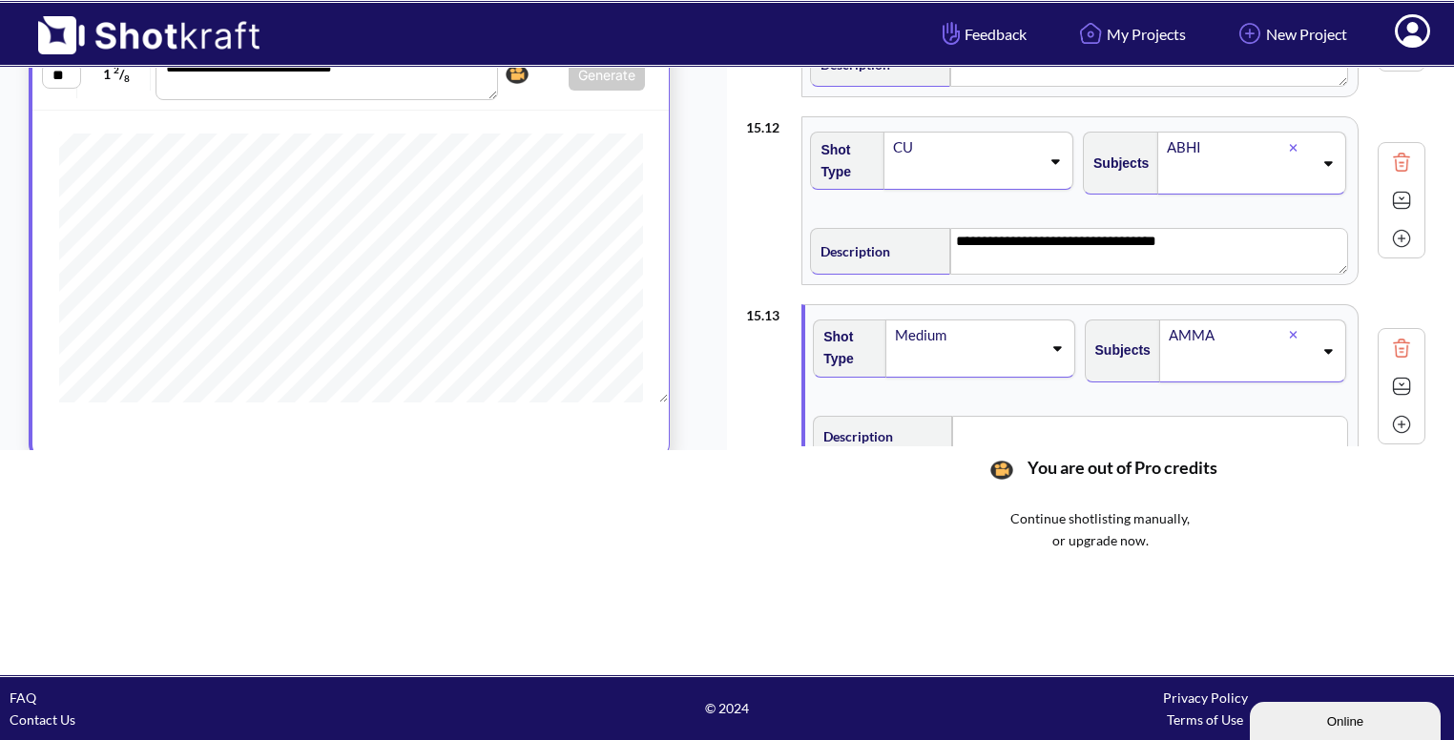
scroll to position [2070, 0]
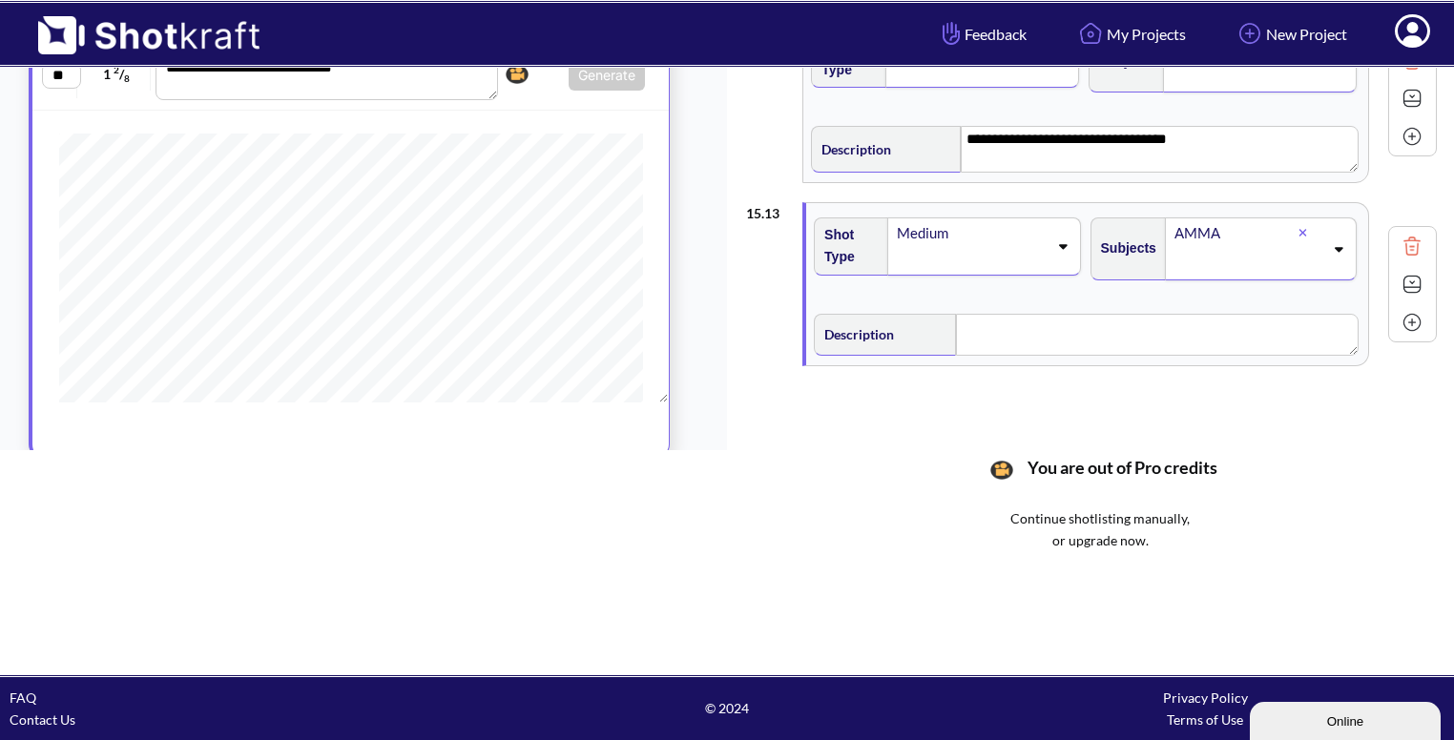
click at [1398, 270] on img at bounding box center [1412, 284] width 29 height 29
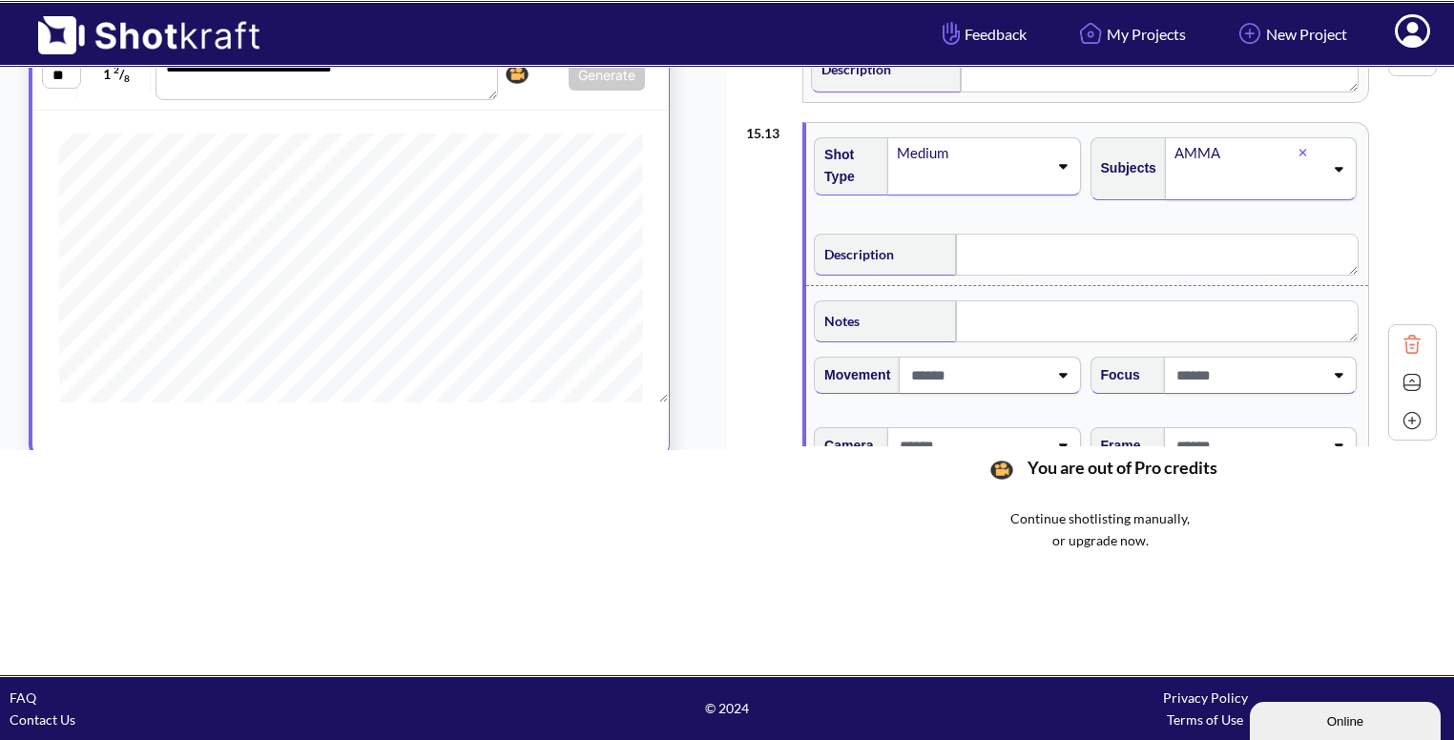
scroll to position [2164, 0]
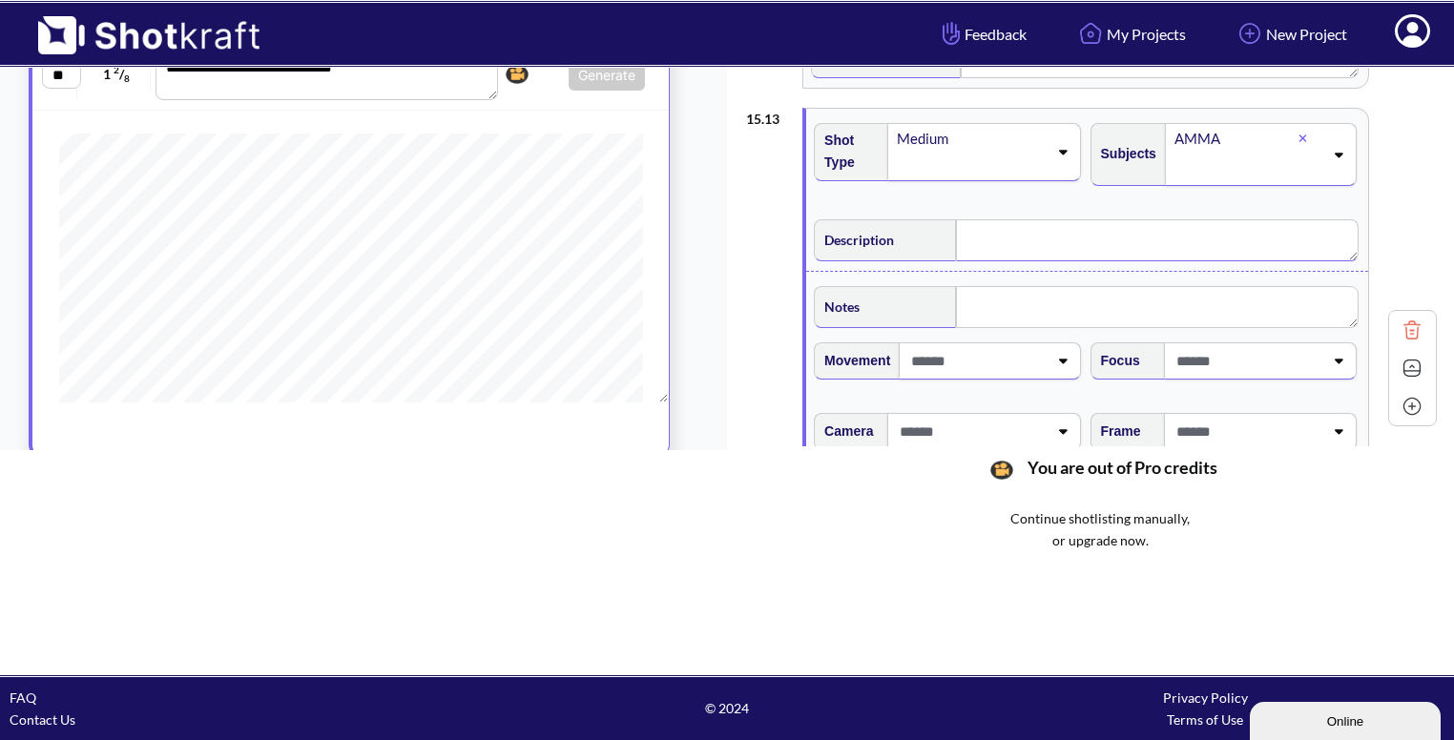
click at [1073, 235] on textarea at bounding box center [1157, 240] width 403 height 42
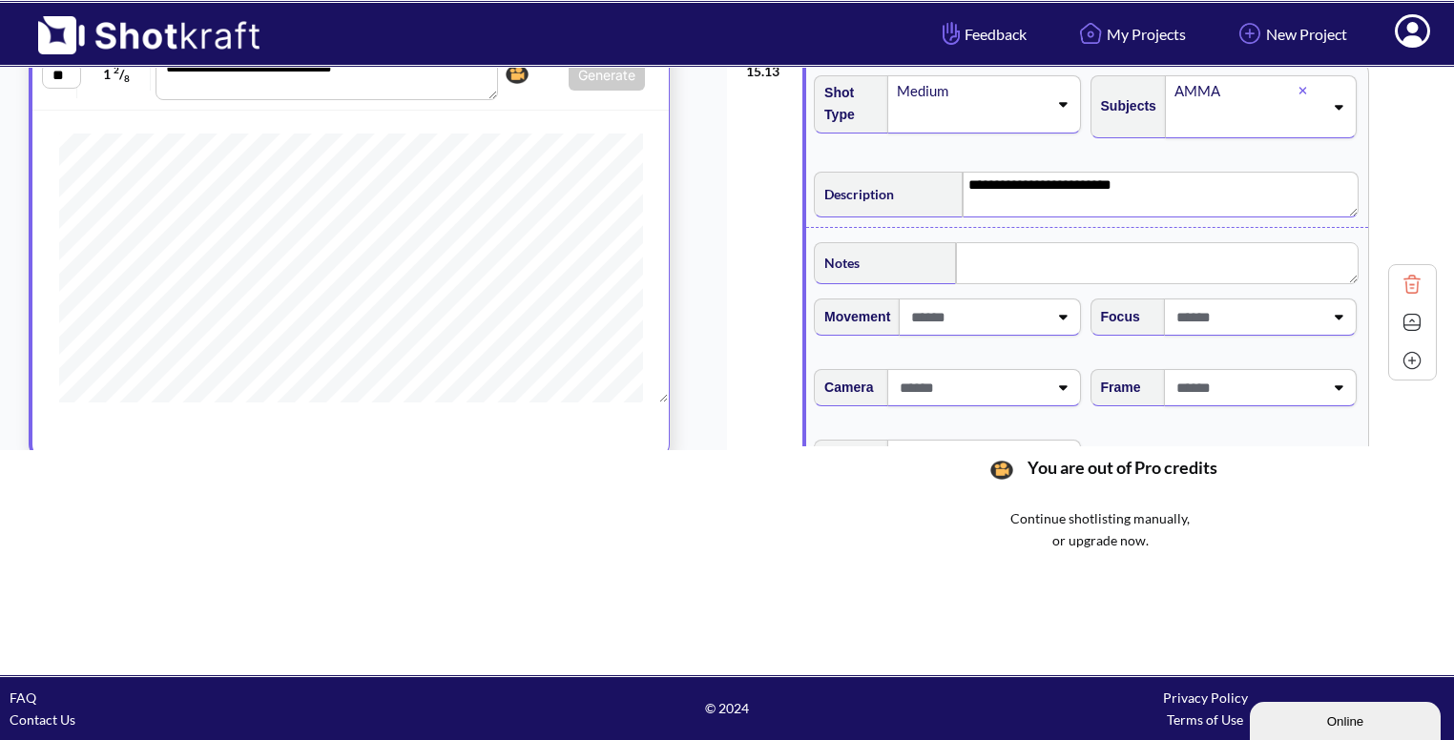
scroll to position [2214, 0]
type textarea "**********"
click at [1058, 240] on textarea at bounding box center [1157, 261] width 403 height 42
type textarea "**********"
type textarea "*"
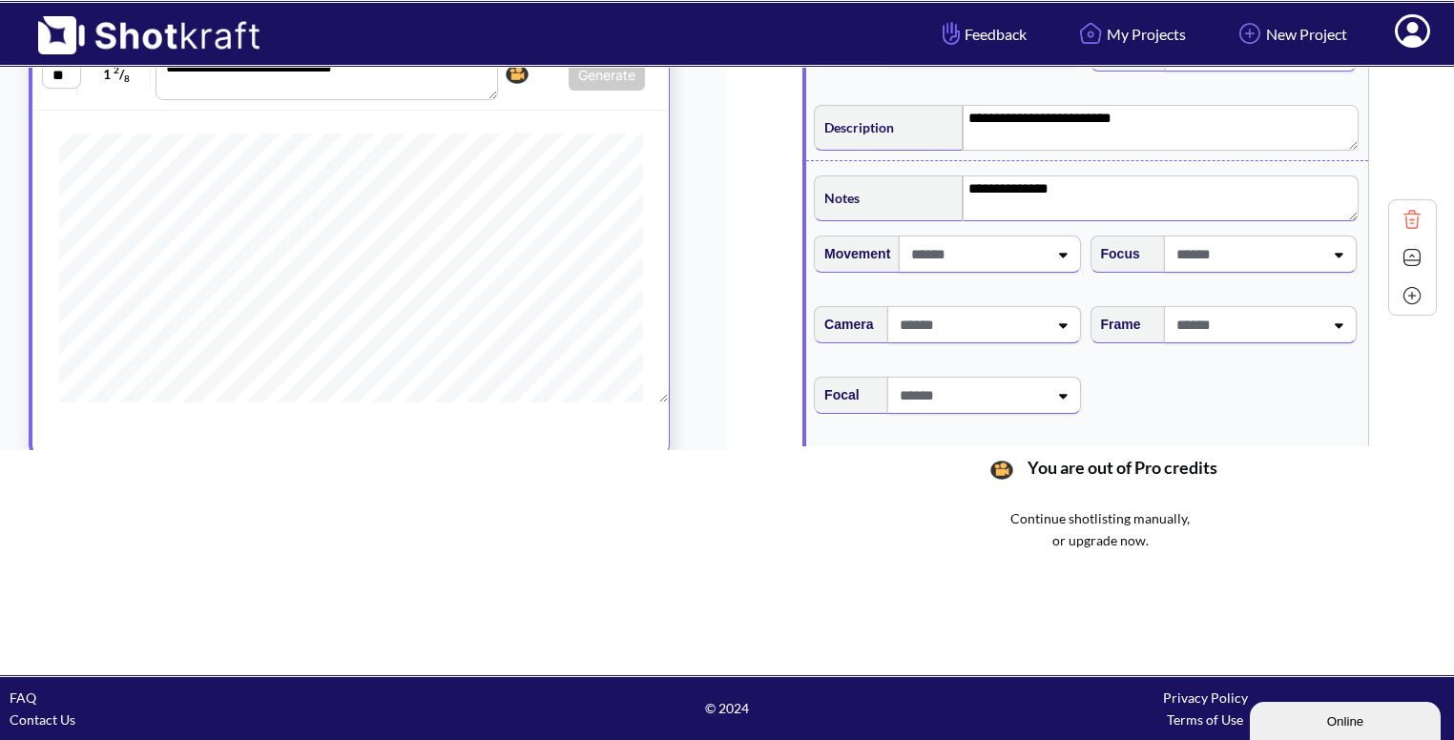
scroll to position [2313, 0]
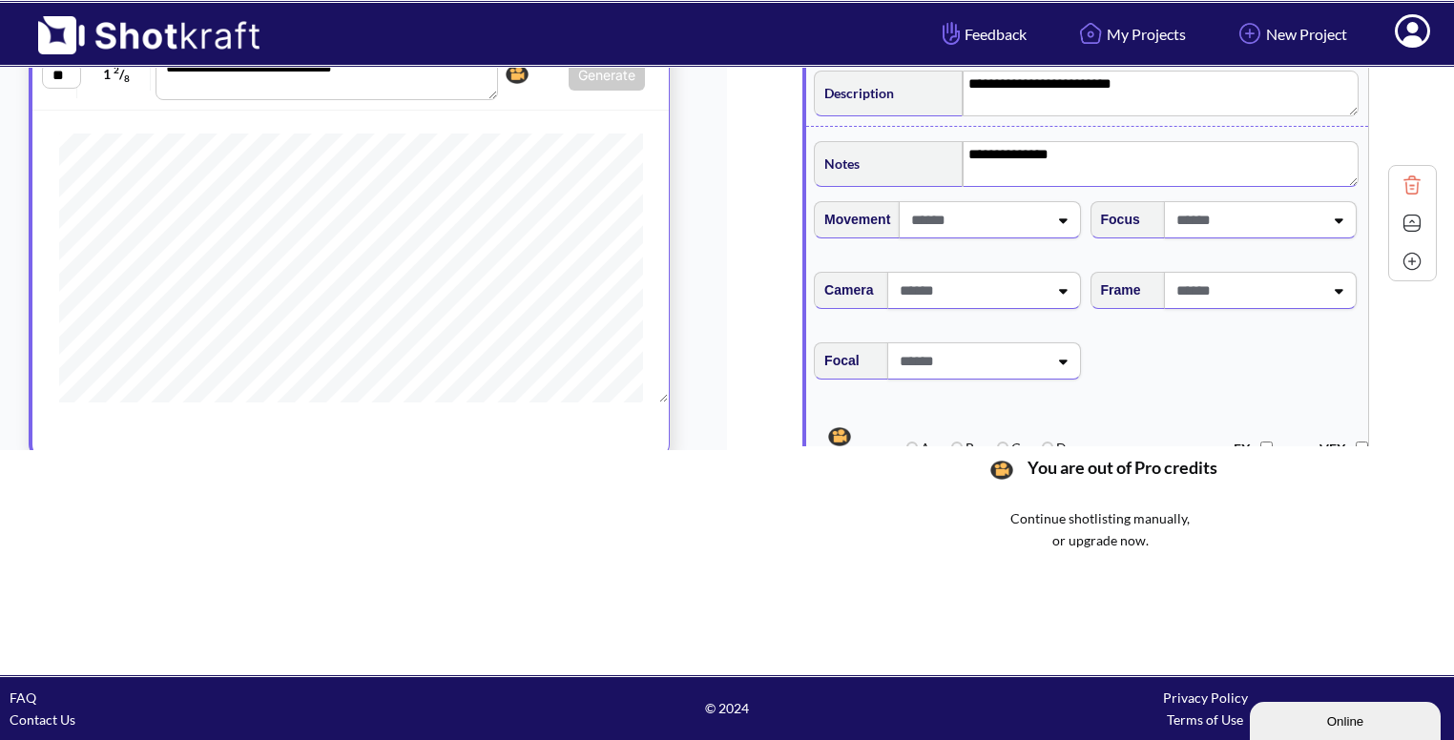
click at [1261, 275] on span at bounding box center [1248, 290] width 152 height 31
type textarea "**********"
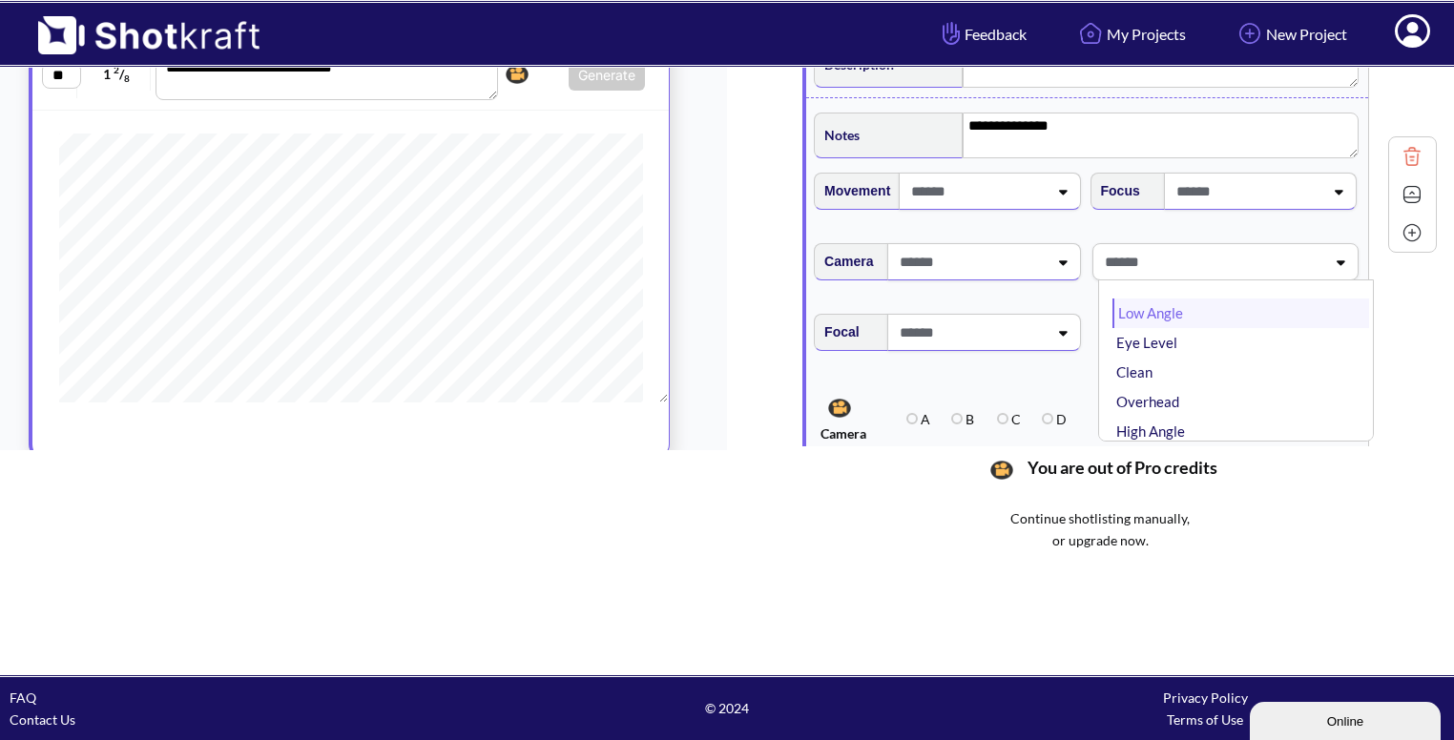
click at [1279, 301] on li "Low Angle" at bounding box center [1241, 314] width 257 height 30
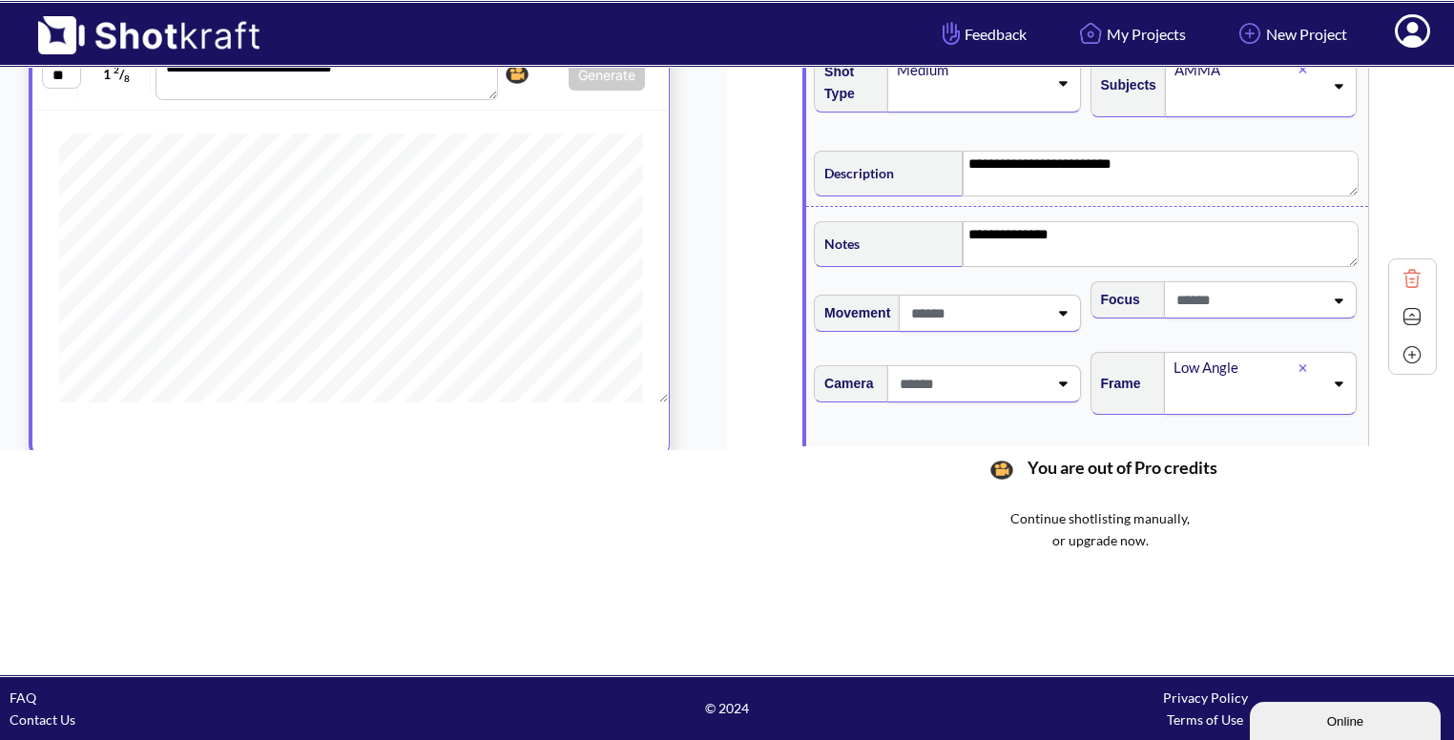
scroll to position [2234, 0]
click at [1398, 302] on img at bounding box center [1412, 316] width 29 height 29
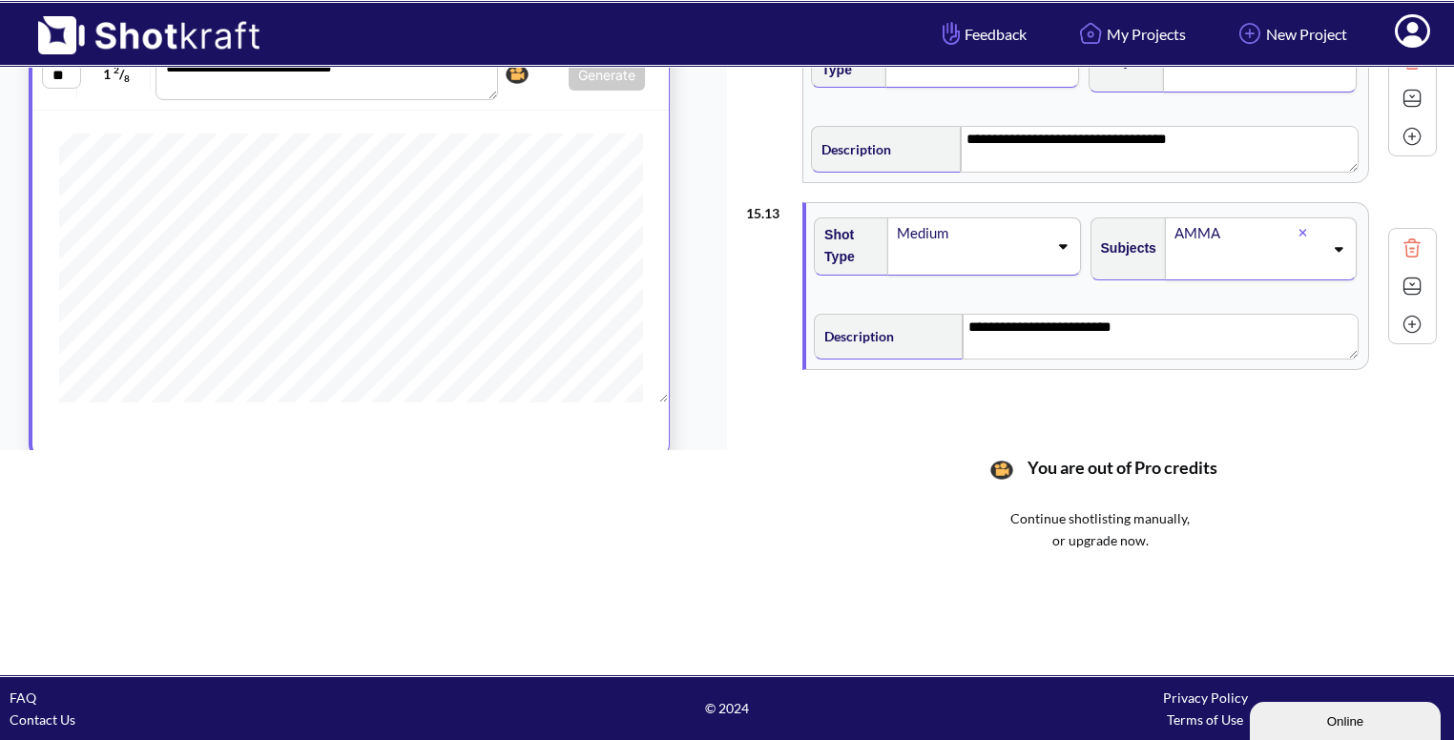
click at [1406, 313] on img at bounding box center [1412, 324] width 29 height 29
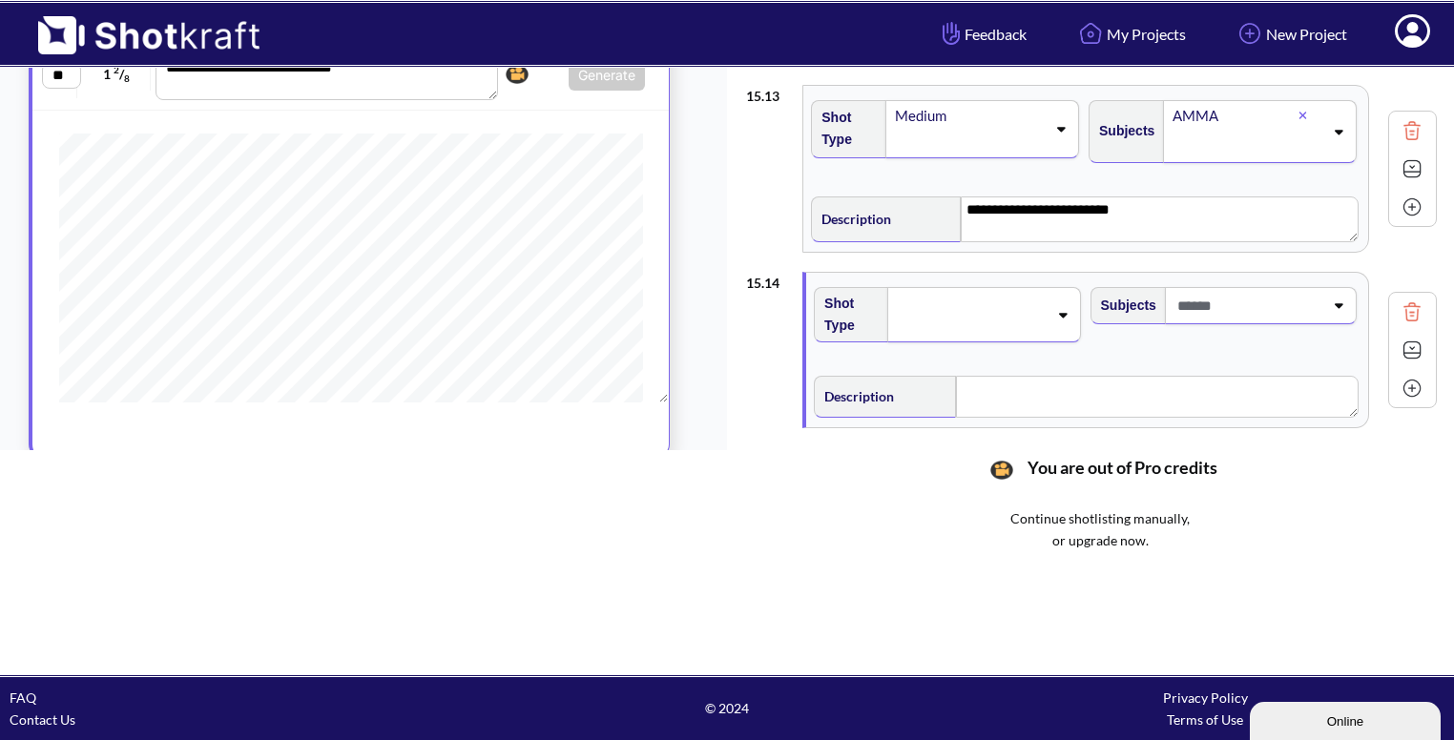
scroll to position [2191, 0]
click at [1341, 285] on div at bounding box center [1261, 301] width 192 height 37
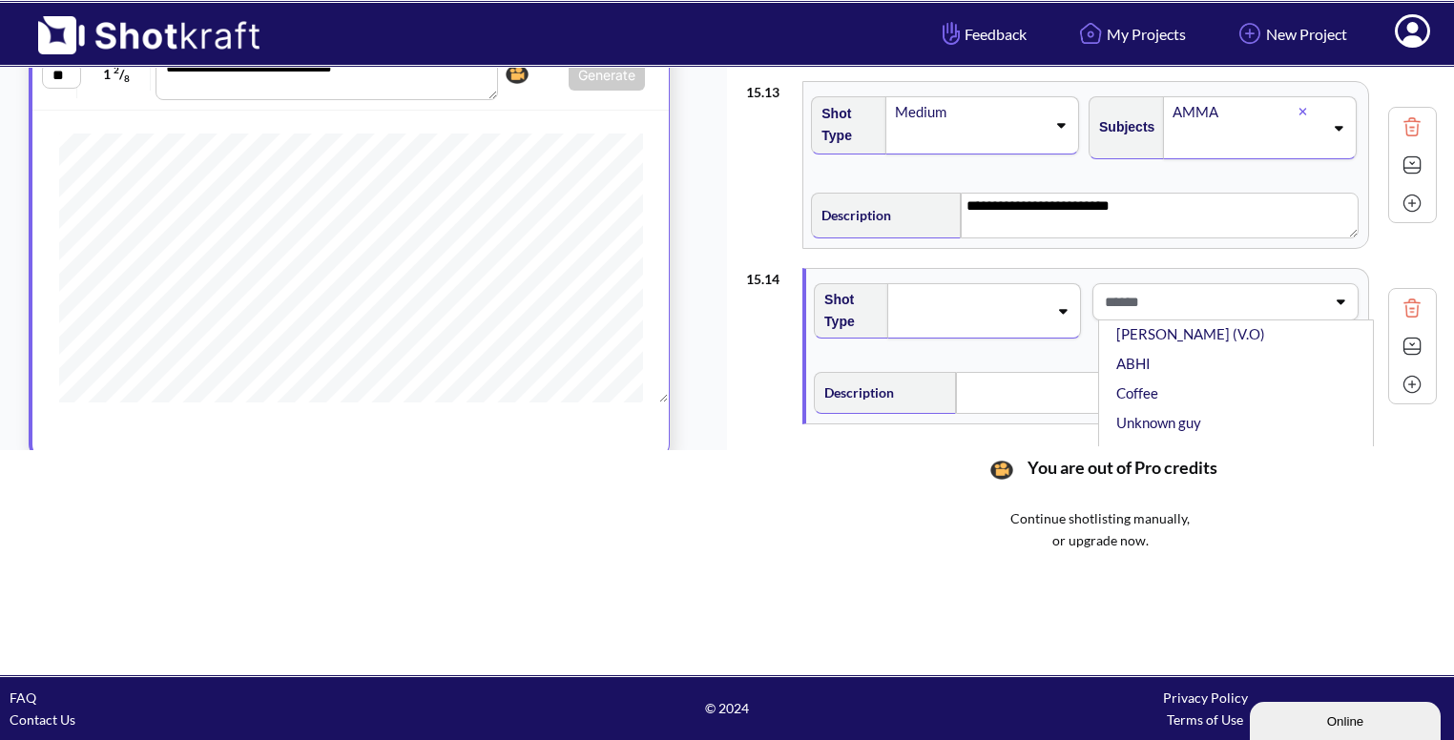
scroll to position [163, 0]
click at [1179, 353] on li "ABHI" at bounding box center [1241, 368] width 257 height 30
click at [1035, 306] on span at bounding box center [971, 311] width 152 height 27
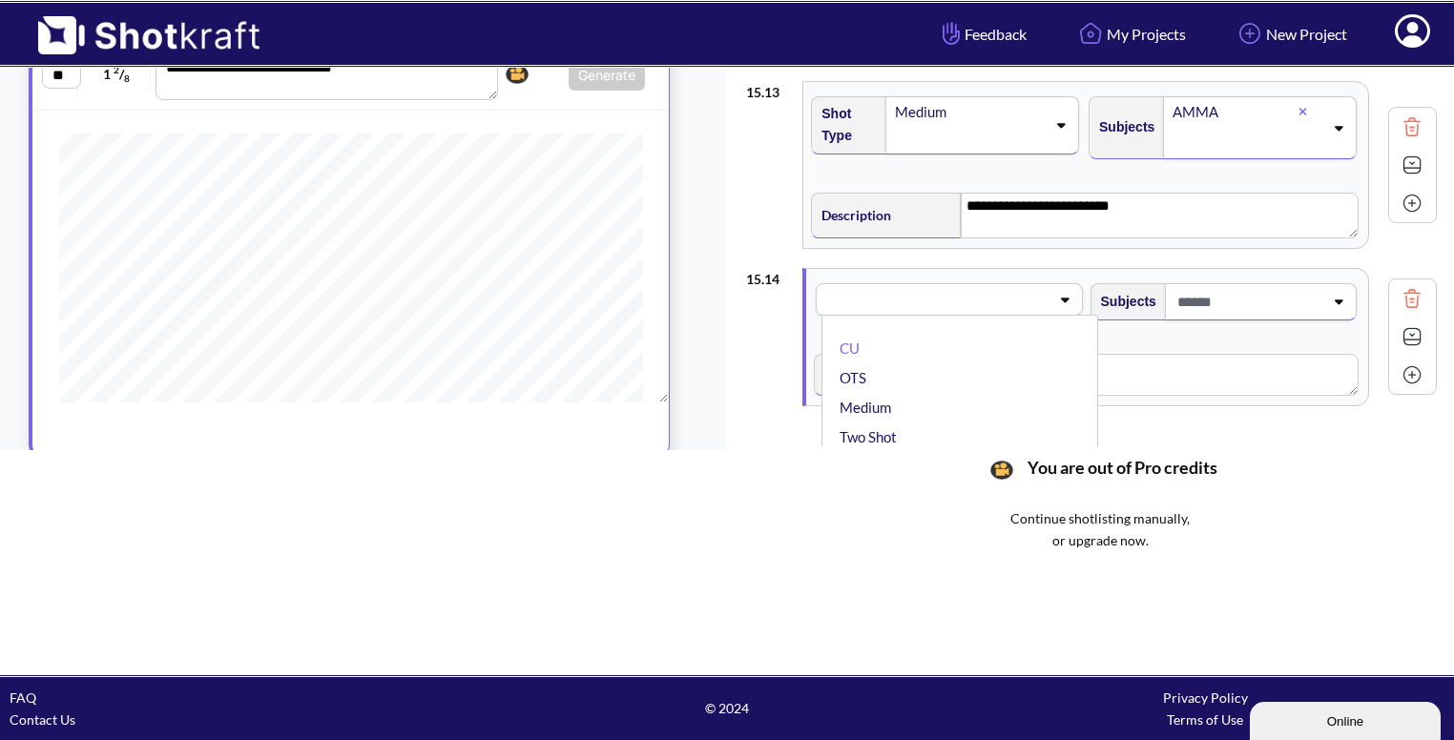
scroll to position [27, 0]
click at [1010, 307] on li "CU" at bounding box center [964, 322] width 257 height 30
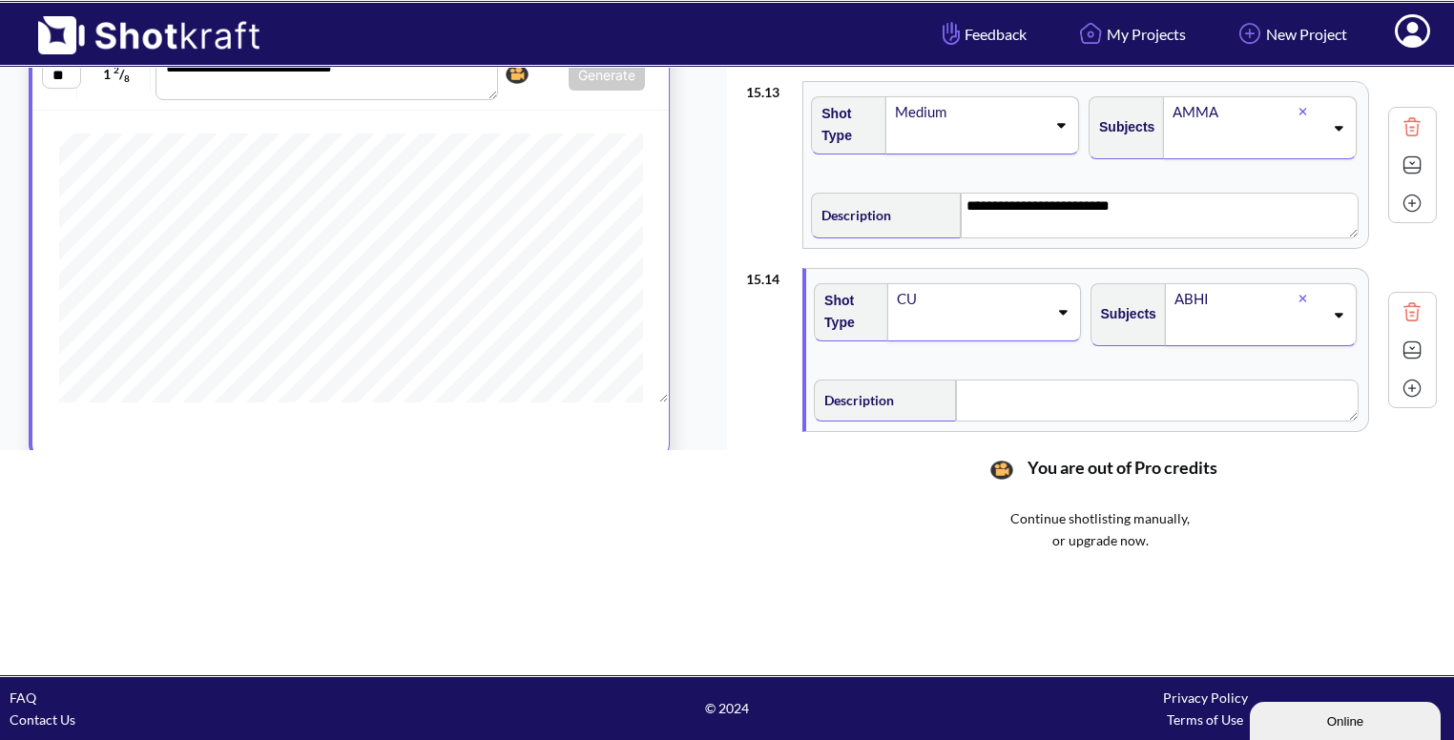
scroll to position [2256, 0]
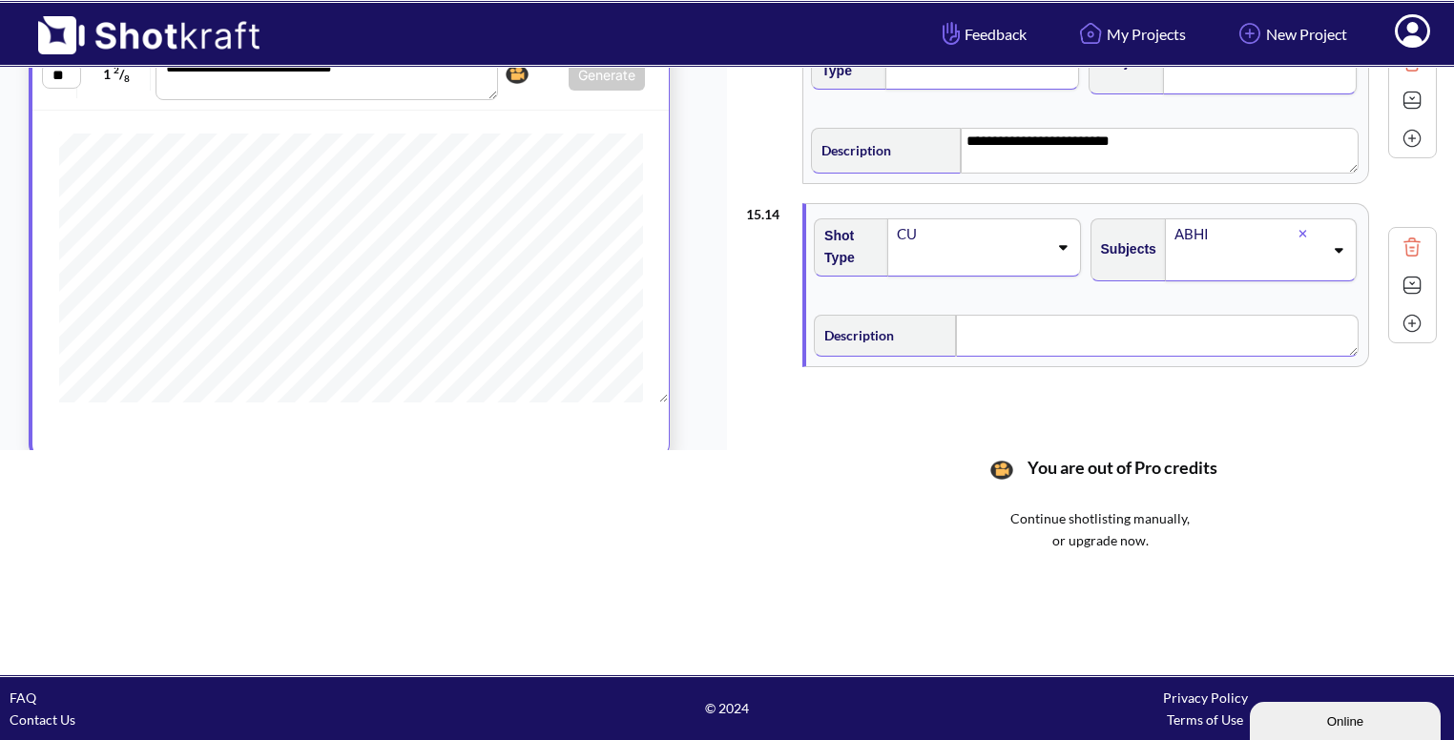
click at [1056, 329] on textarea at bounding box center [1157, 336] width 403 height 42
click at [1398, 276] on img at bounding box center [1412, 287] width 29 height 29
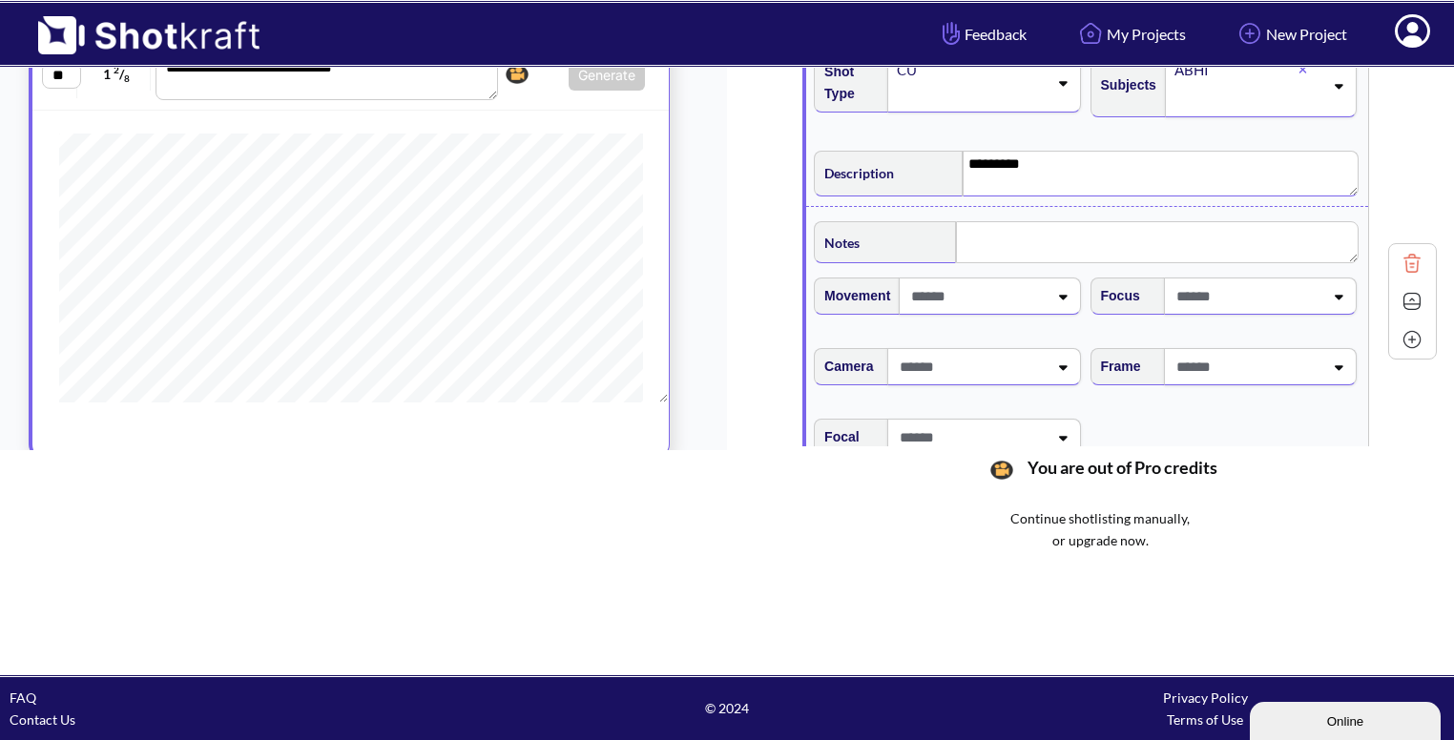
scroll to position [2420, 0]
type textarea "*********"
click at [1034, 230] on textarea at bounding box center [1157, 242] width 403 height 42
type textarea "*********"
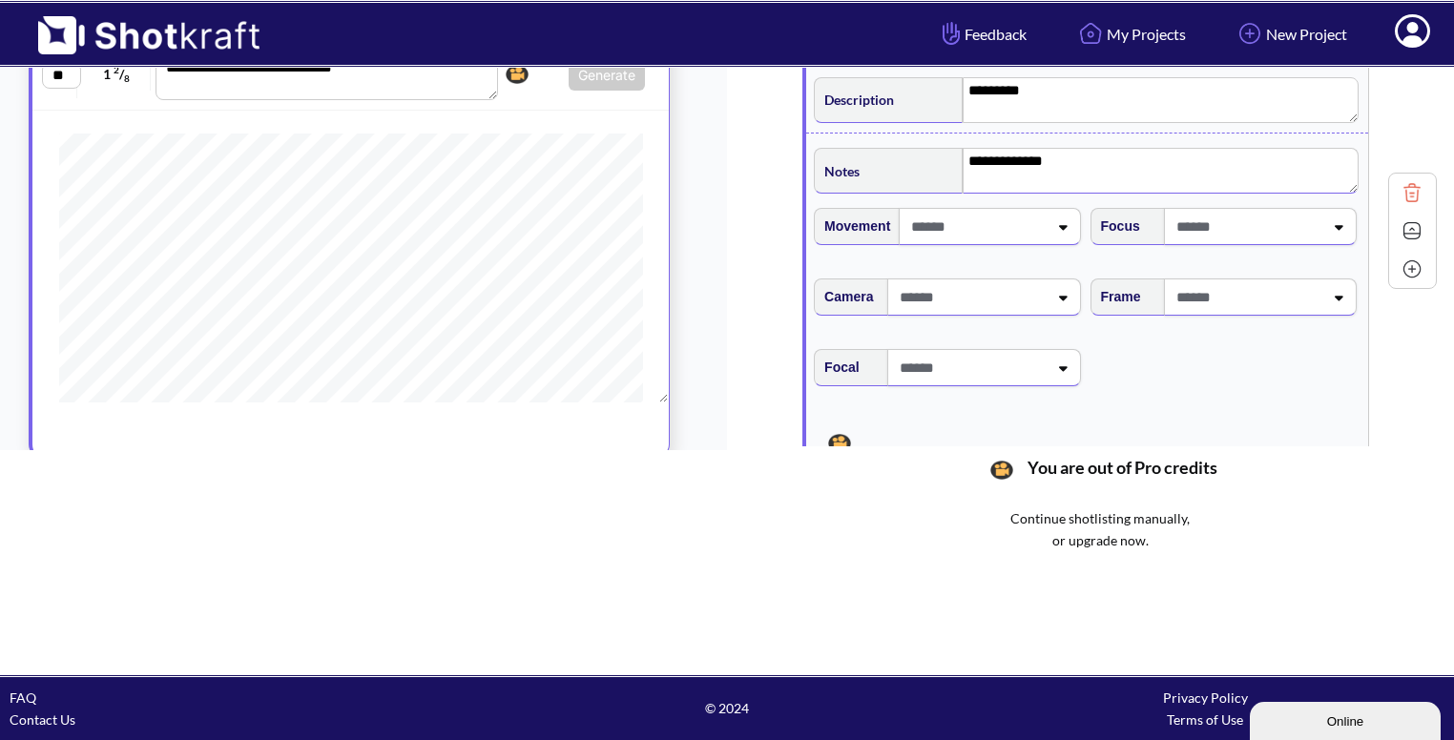
scroll to position [2497, 0]
click at [1302, 281] on span at bounding box center [1248, 293] width 152 height 31
type textarea "**********"
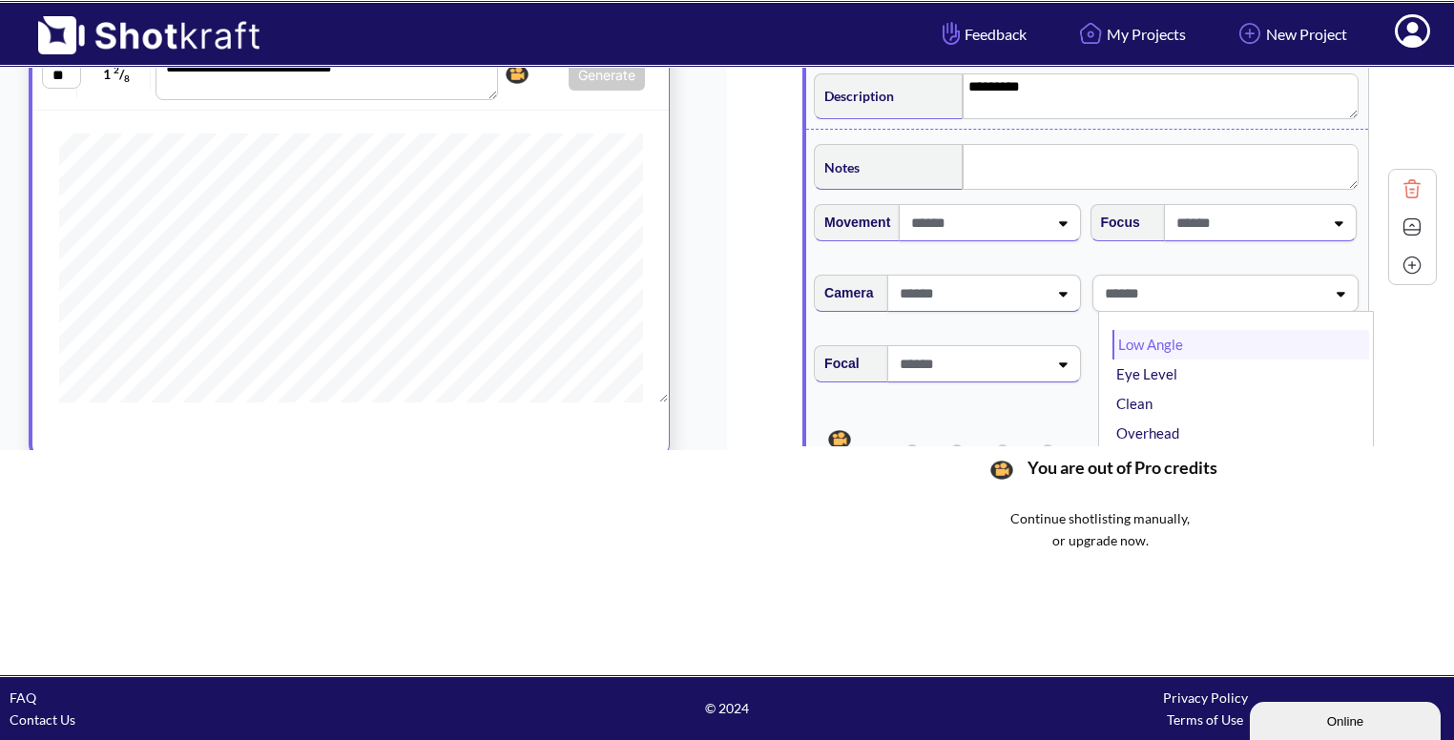
type textarea "**********"
click at [1198, 390] on li "High Angle" at bounding box center [1241, 399] width 257 height 30
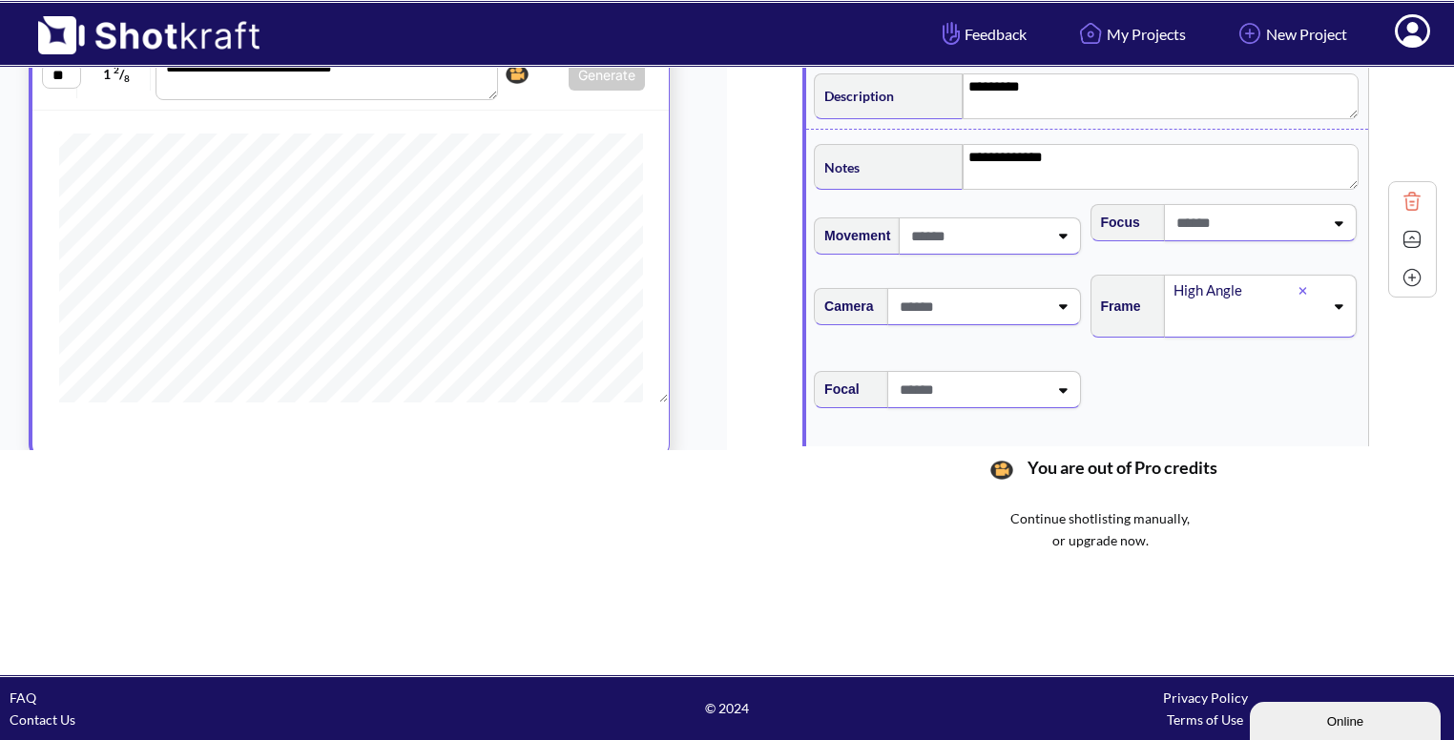
scroll to position [2367, 0]
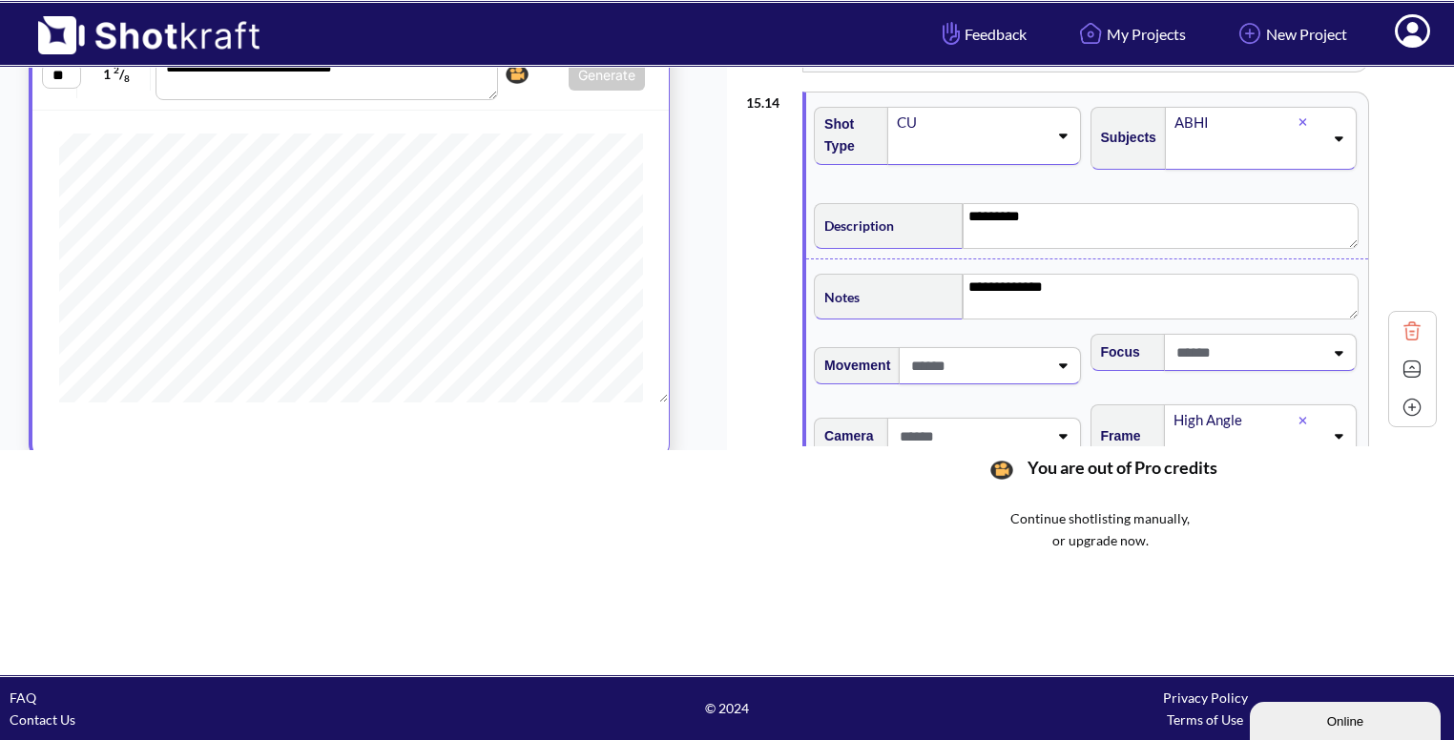
click at [1407, 360] on img at bounding box center [1412, 369] width 29 height 29
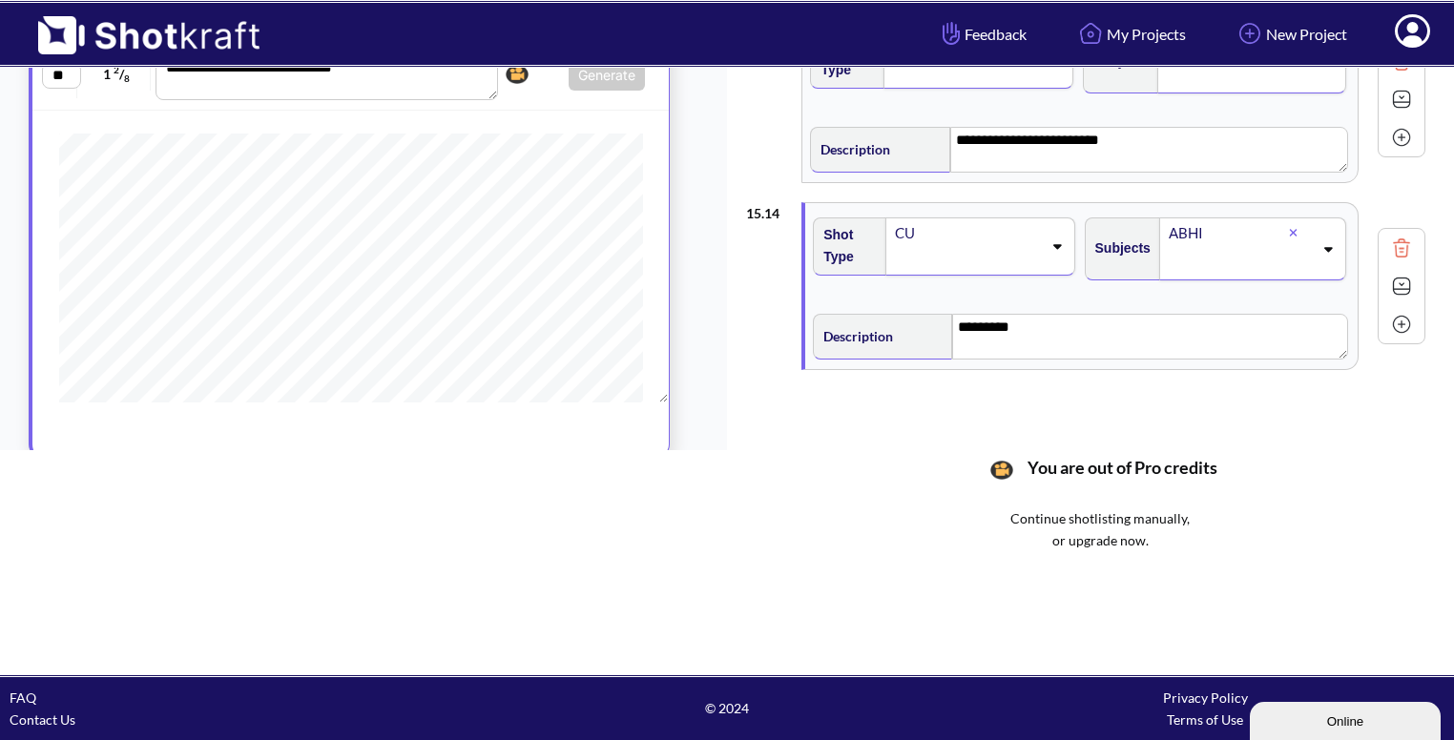
scroll to position [2256, 0]
click at [1404, 311] on img at bounding box center [1401, 325] width 29 height 29
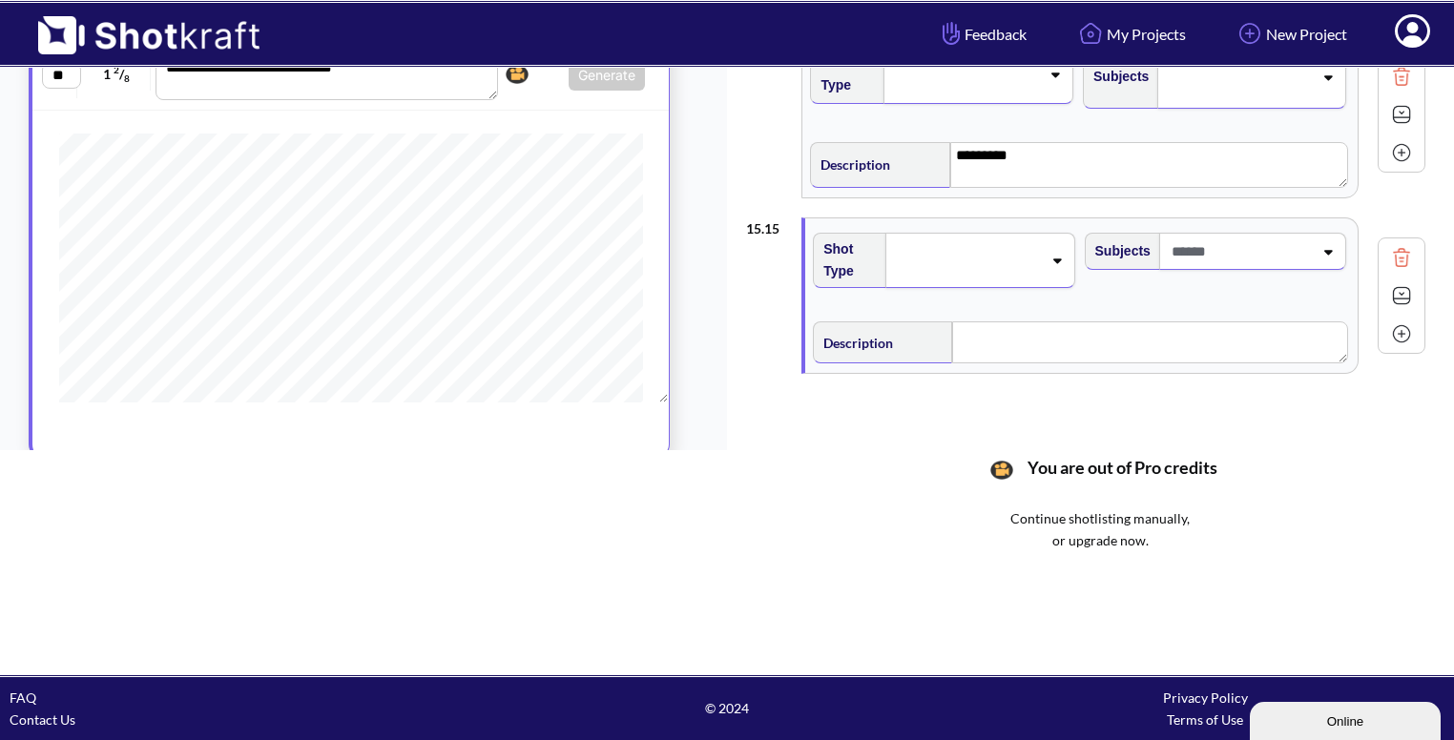
click at [1049, 258] on div at bounding box center [979, 260] width 189 height 55
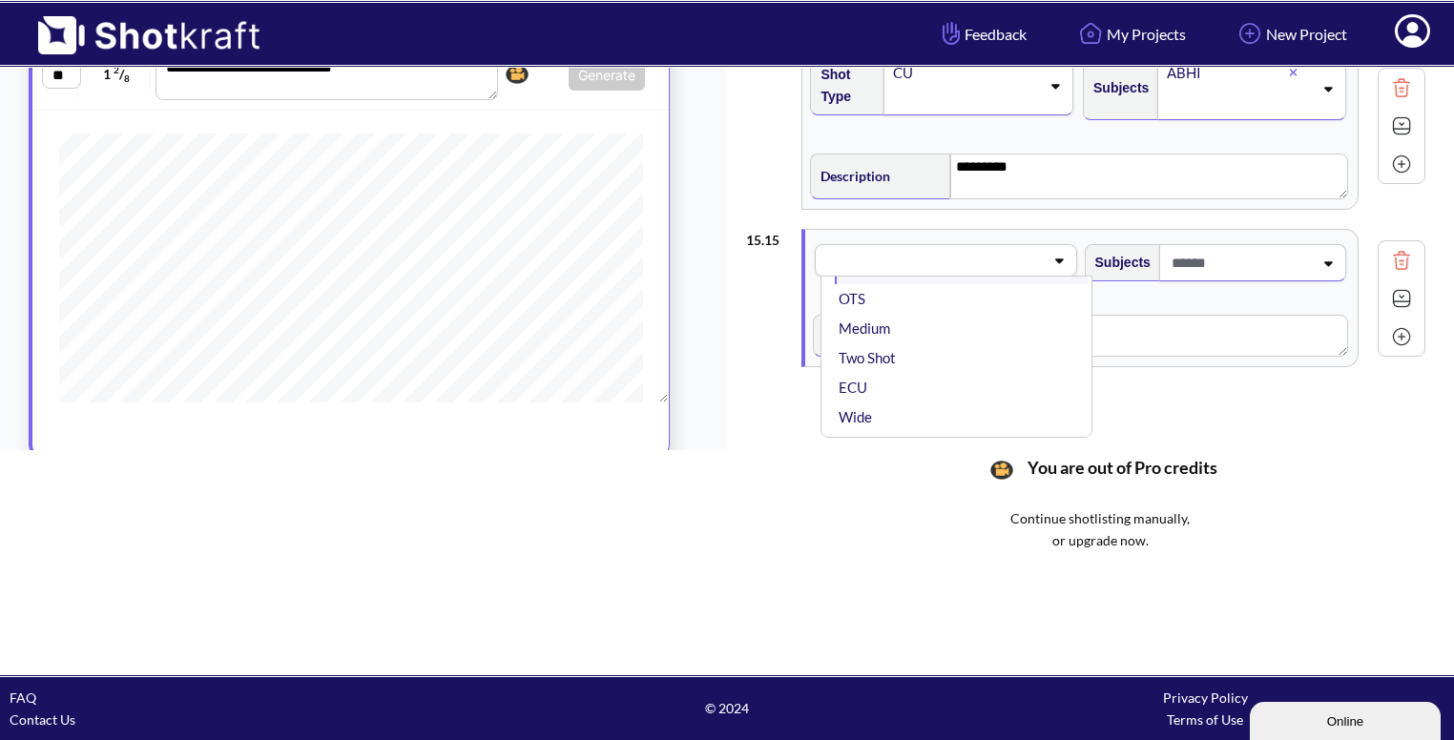
scroll to position [53, 0]
click at [927, 311] on li "Medium" at bounding box center [961, 316] width 252 height 30
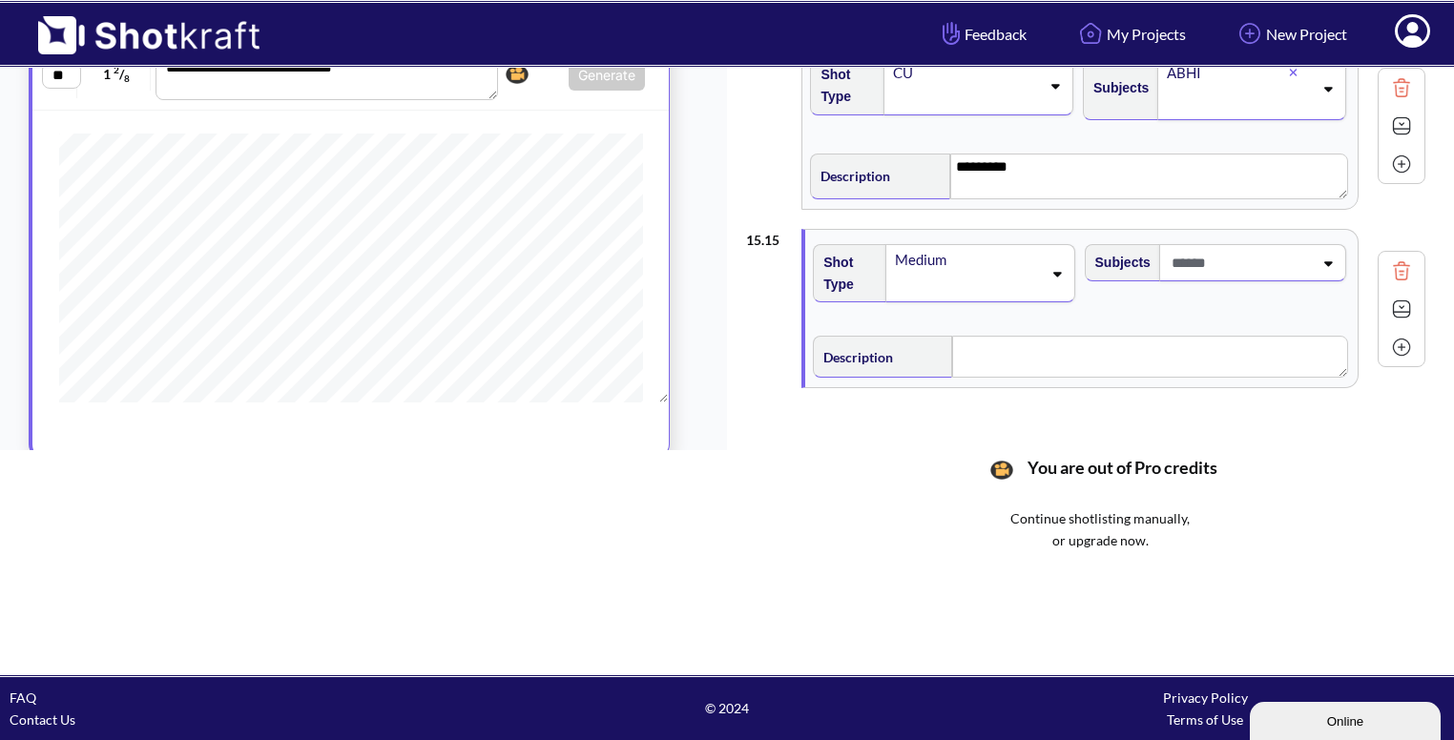
scroll to position [2439, 0]
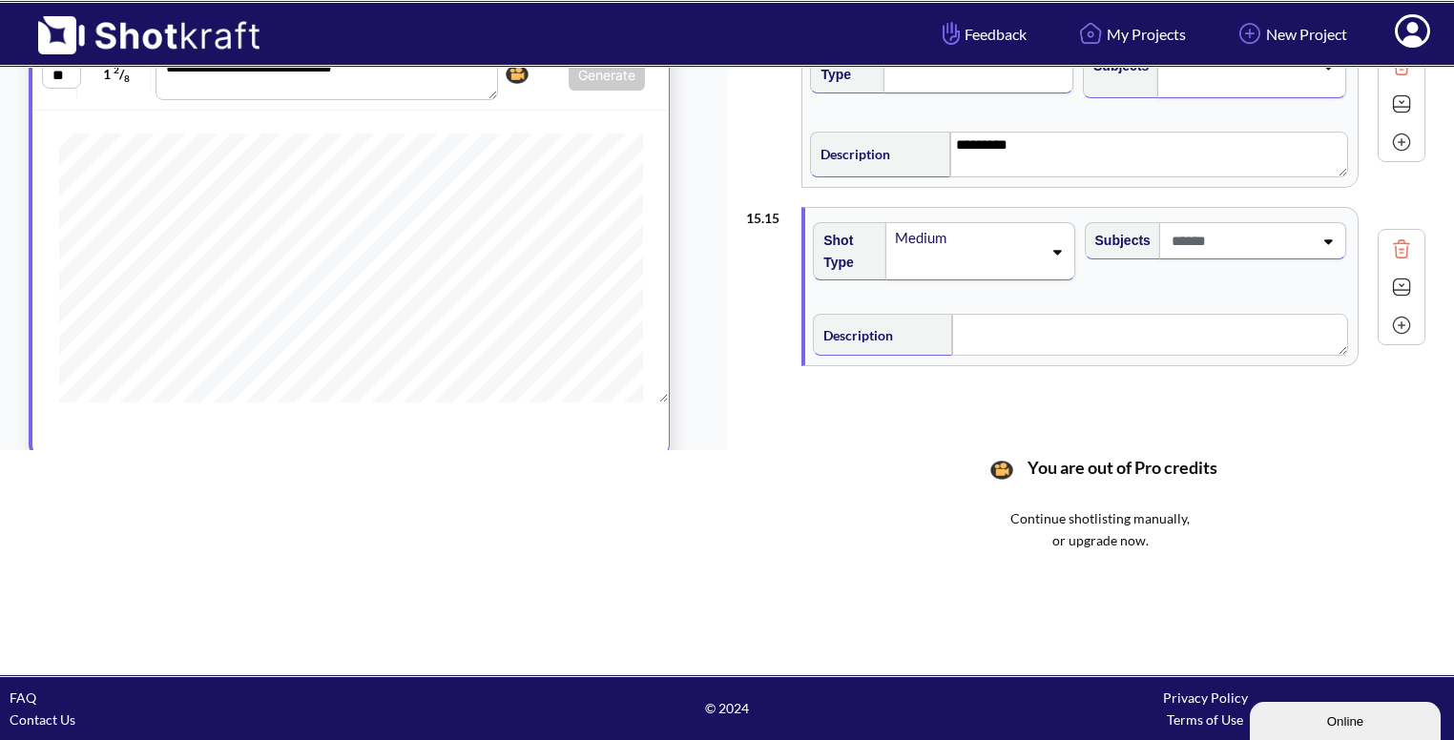
click at [1254, 236] on span at bounding box center [1240, 240] width 146 height 31
type input "***"
click at [1137, 278] on li "AMMA" at bounding box center [1233, 293] width 252 height 30
type input "***"
click at [1227, 287] on li "ABHI" at bounding box center [1233, 293] width 252 height 30
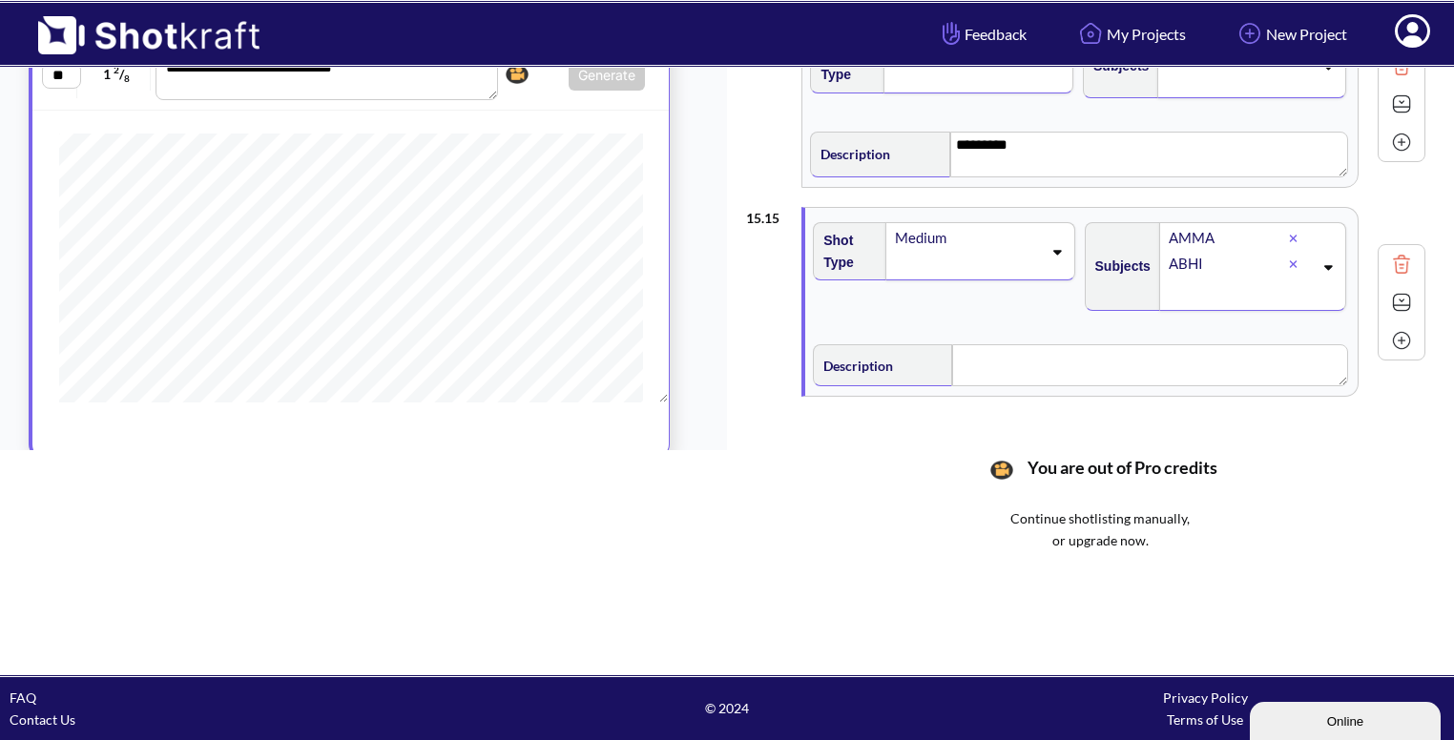
click at [1065, 319] on div "Shot Type Medium" at bounding box center [945, 274] width 271 height 122
click at [1018, 356] on textarea at bounding box center [1149, 365] width 395 height 42
click at [1395, 290] on img at bounding box center [1401, 304] width 29 height 29
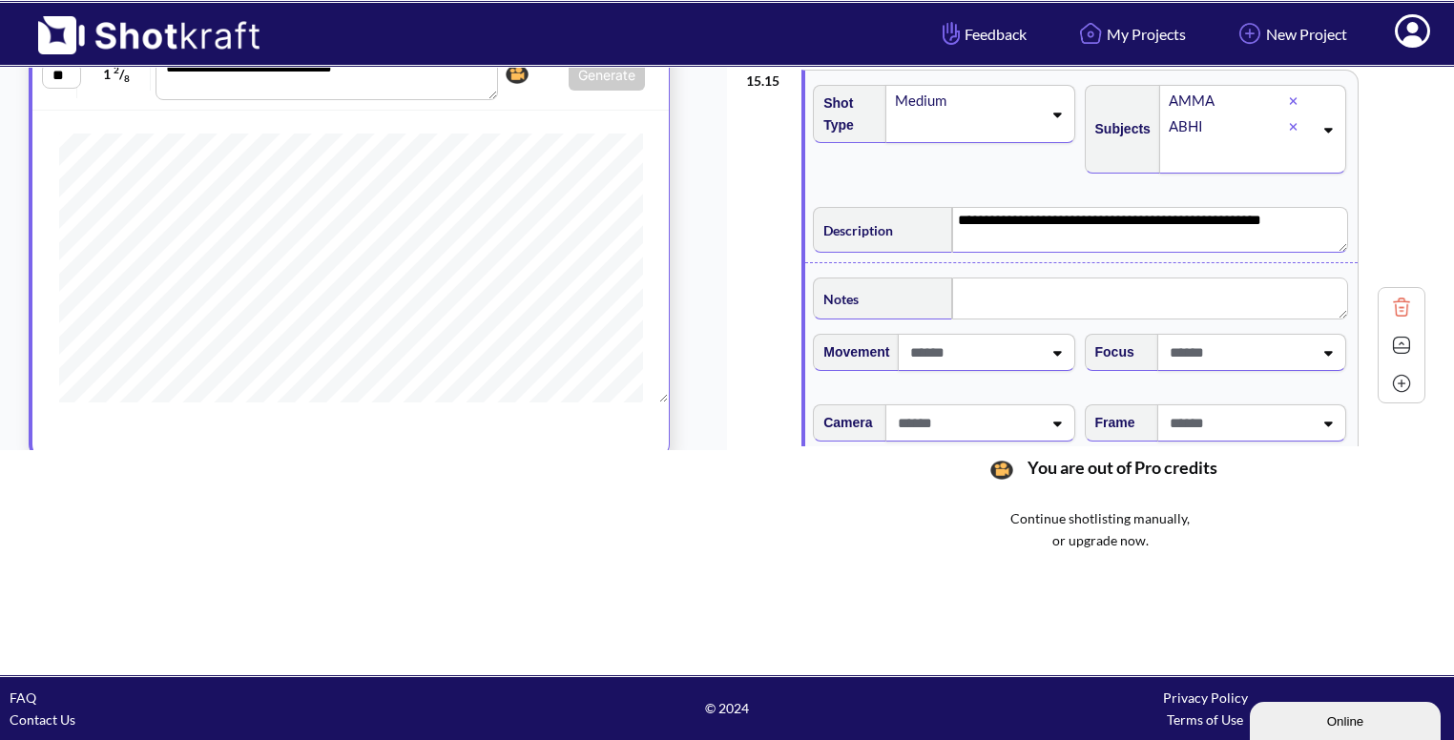
scroll to position [2599, 0]
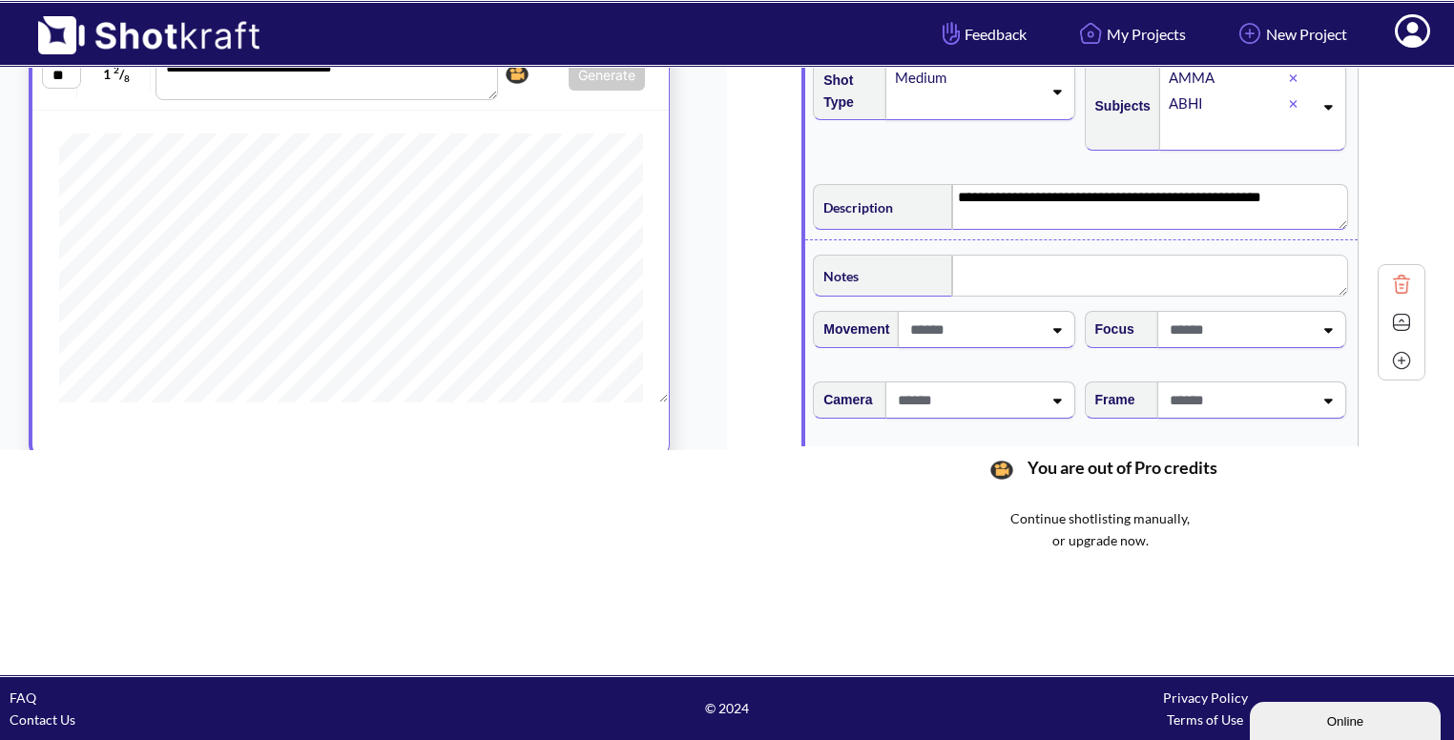
click at [1151, 250] on div "Notes" at bounding box center [1080, 273] width 535 height 47
type textarea "**********"
click at [1107, 266] on textarea at bounding box center [1149, 276] width 395 height 42
type textarea "**********"
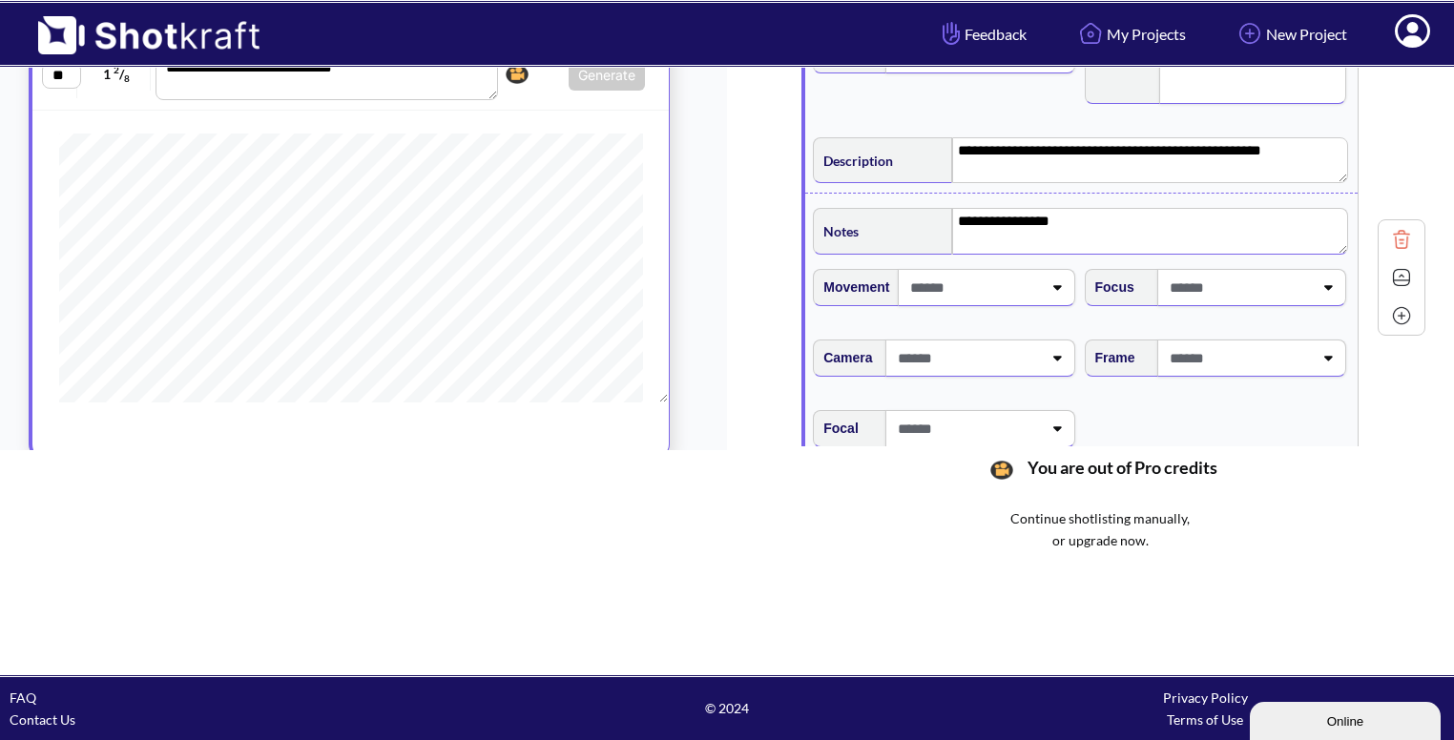
scroll to position [2648, 0]
click at [1307, 345] on span at bounding box center [1239, 356] width 148 height 31
type textarea "**********"
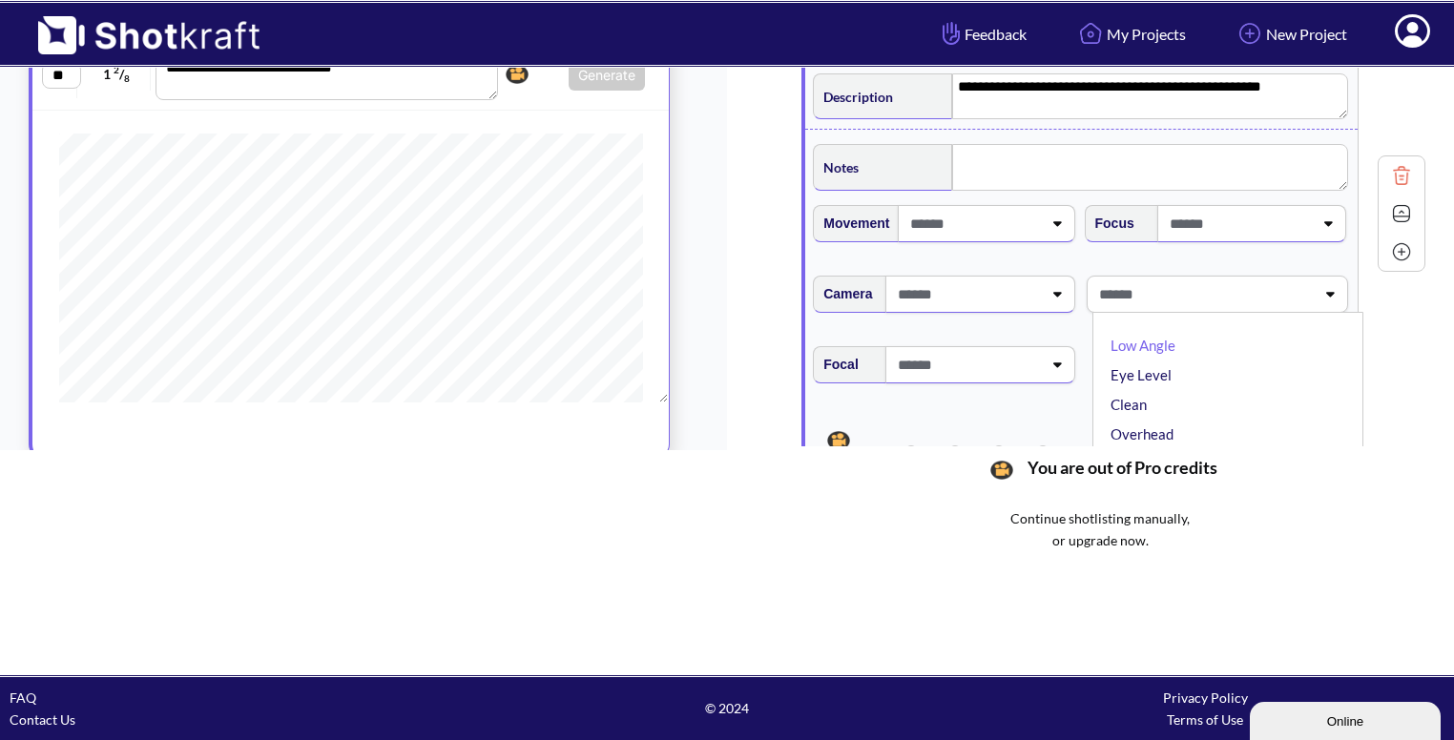
scroll to position [2718, 0]
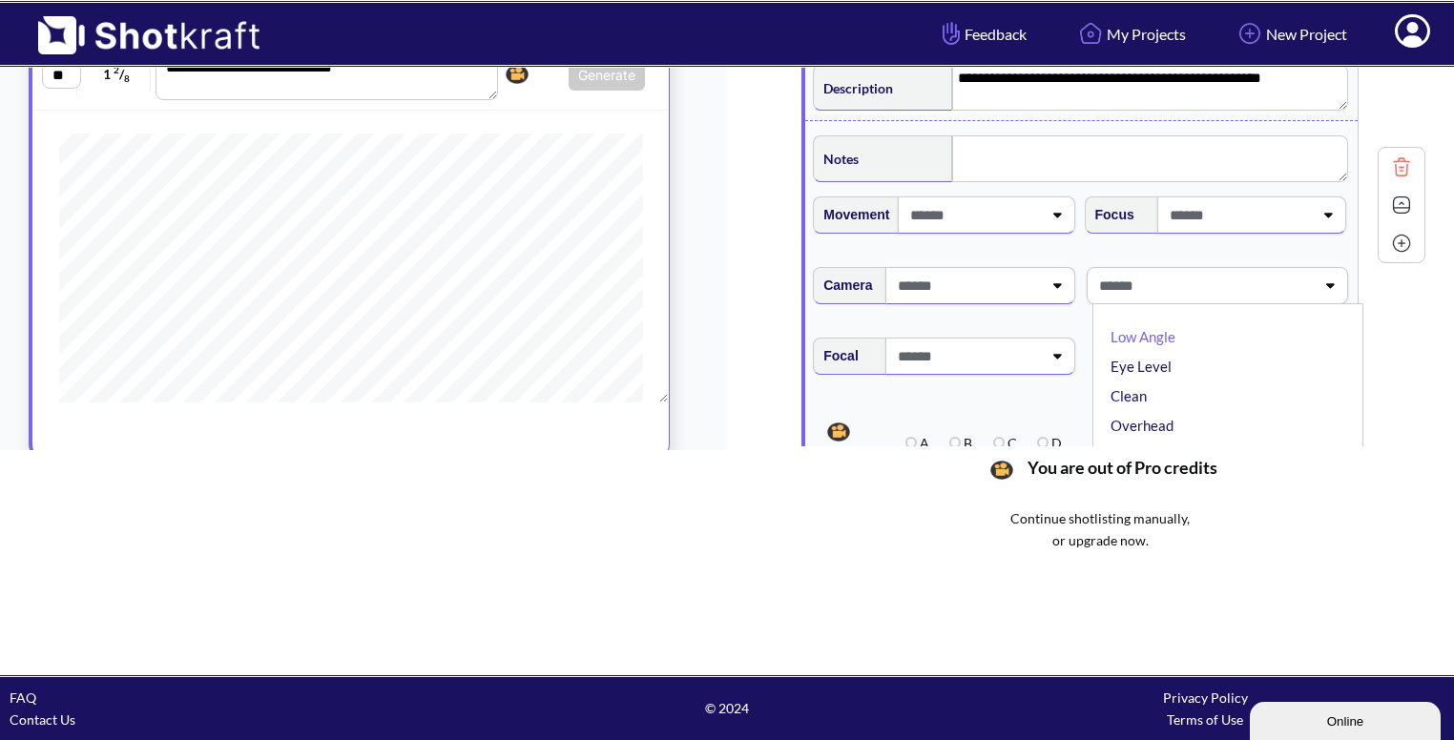
type textarea "**********"
click at [1233, 316] on li "Eye Level" at bounding box center [1233, 331] width 252 height 30
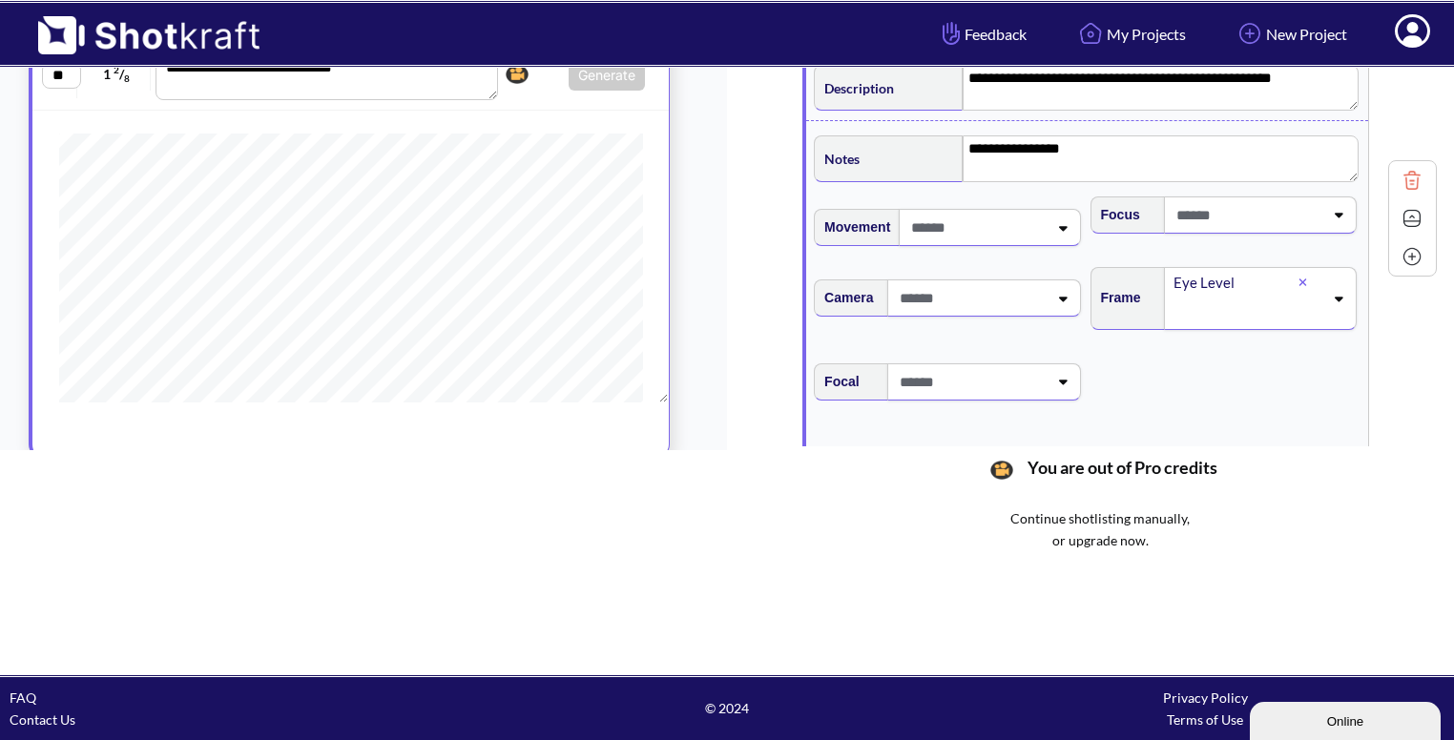
click at [1408, 205] on img at bounding box center [1412, 218] width 29 height 29
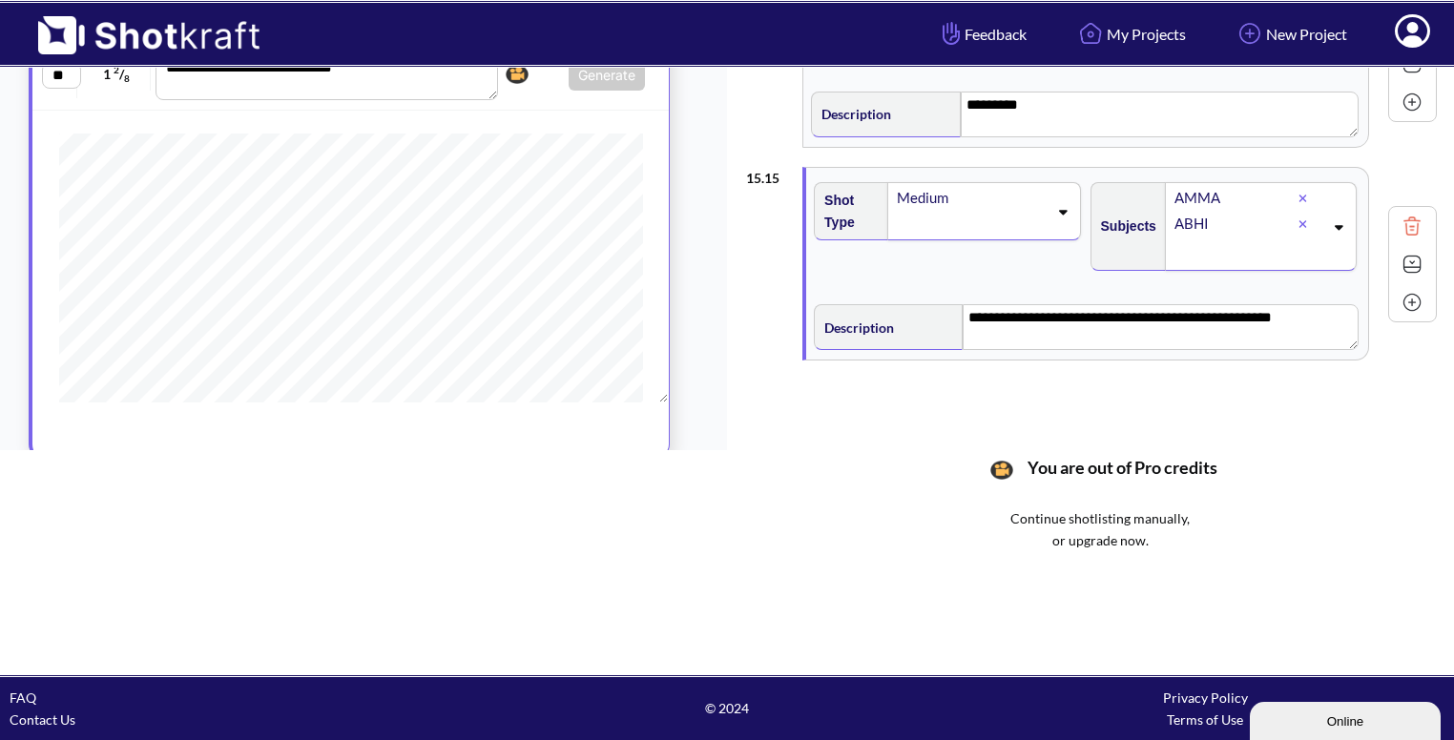
scroll to position [2469, 0]
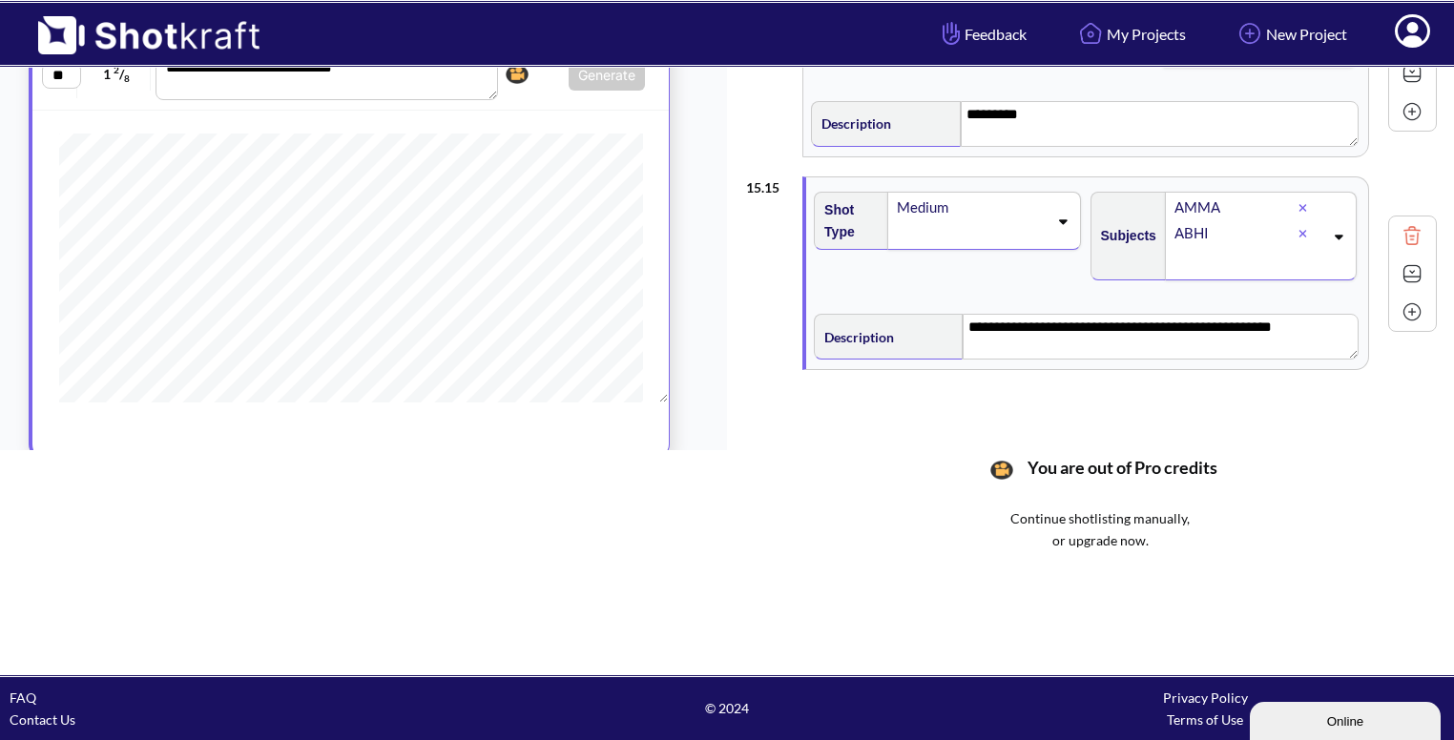
click at [1398, 298] on img at bounding box center [1412, 312] width 29 height 29
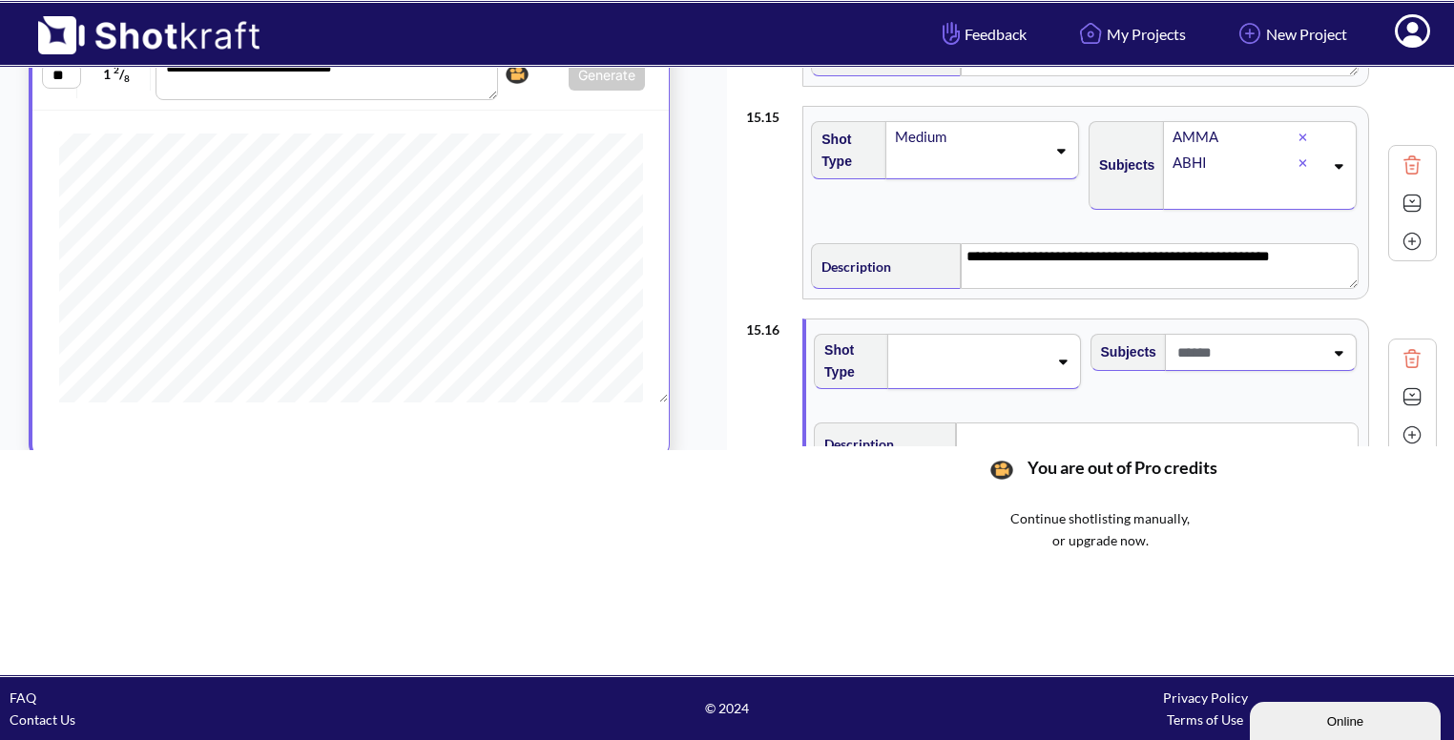
scroll to position [2594, 0]
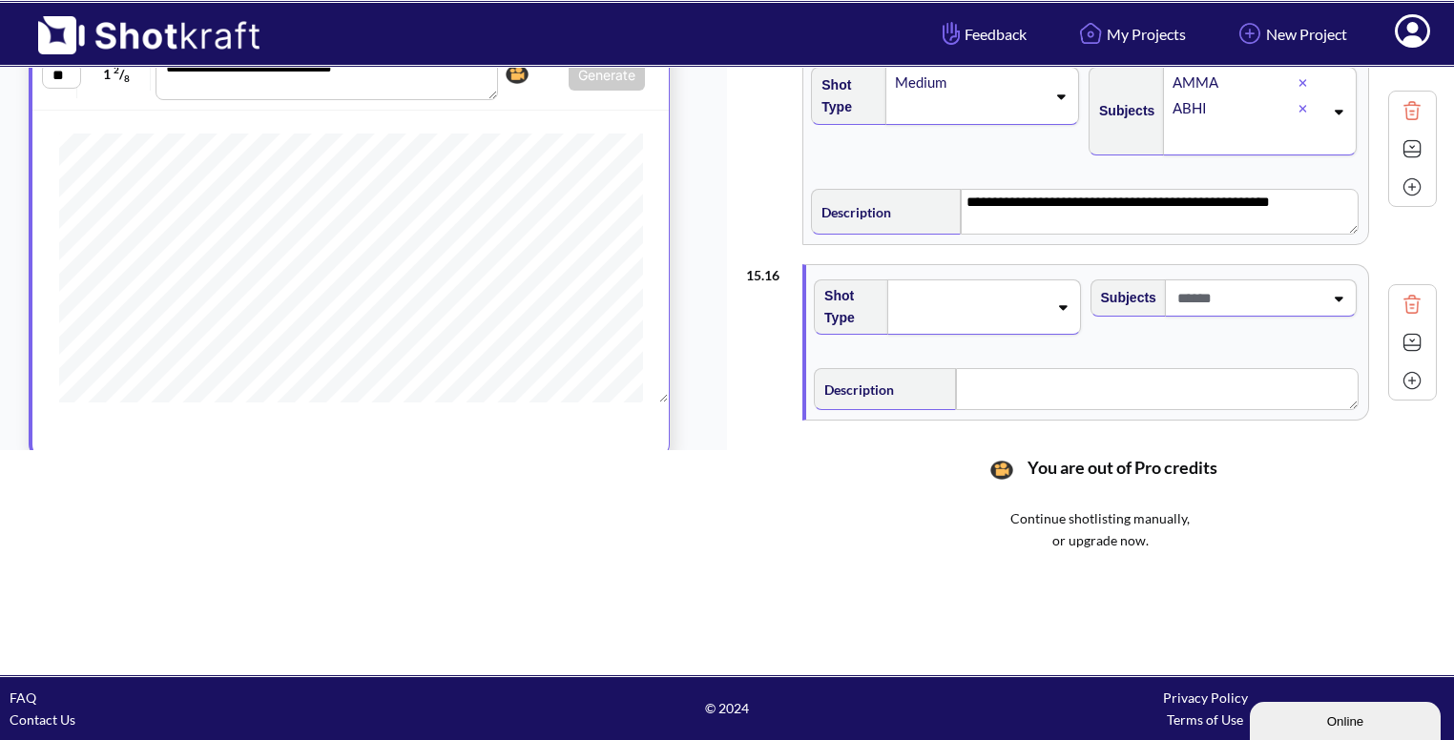
click at [1034, 302] on span at bounding box center [971, 307] width 152 height 27
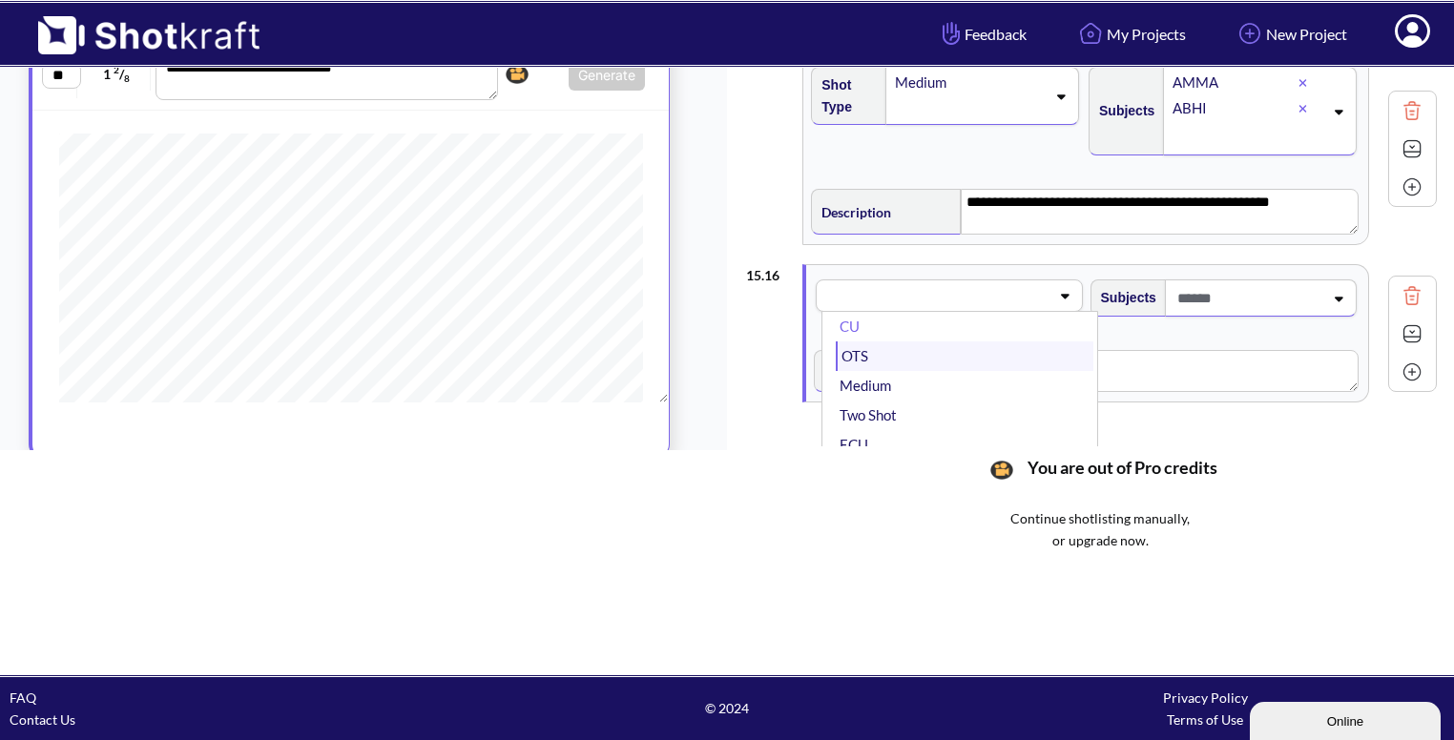
scroll to position [19, 0]
click at [971, 370] on li "Medium" at bounding box center [964, 385] width 257 height 30
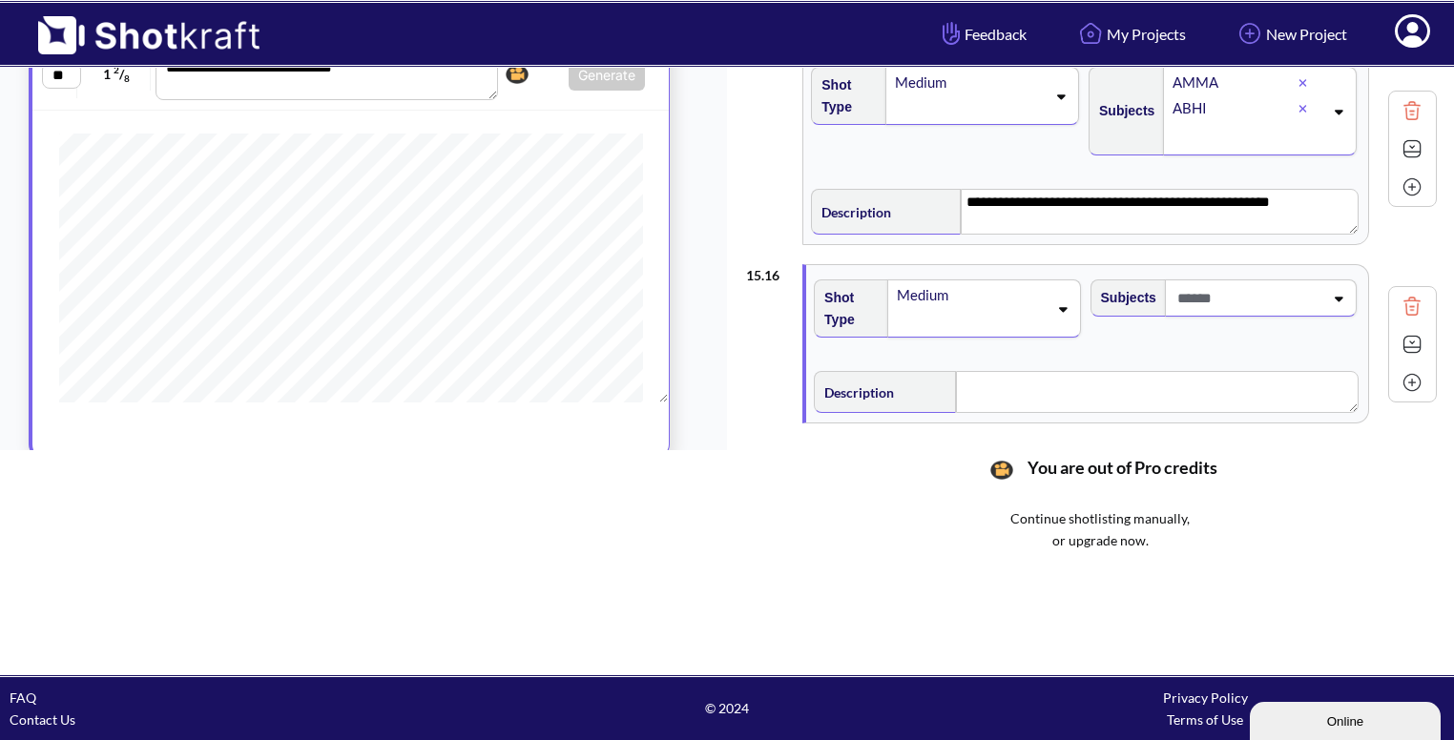
click at [1301, 282] on span at bounding box center [1248, 297] width 151 height 31
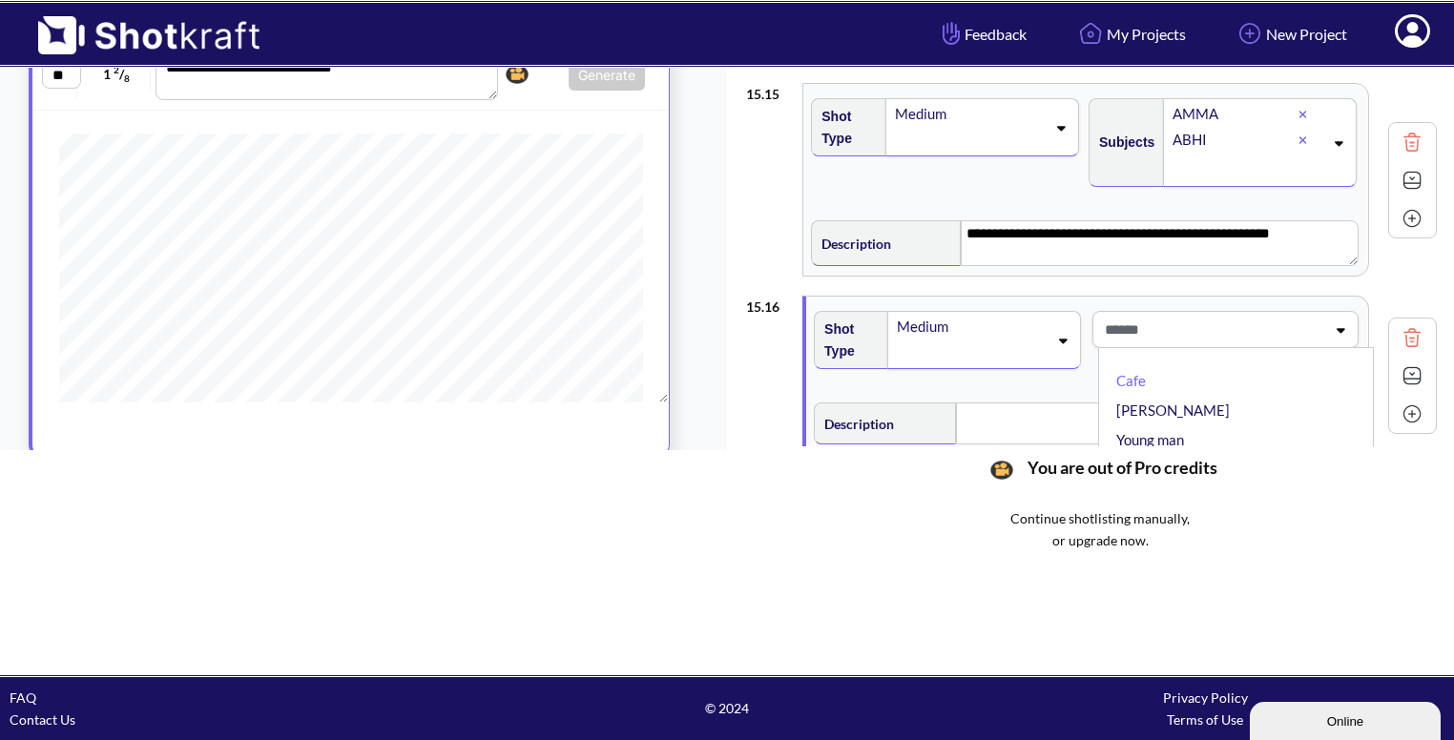
scroll to position [2562, 0]
click at [1313, 221] on textarea "**********" at bounding box center [1160, 244] width 398 height 46
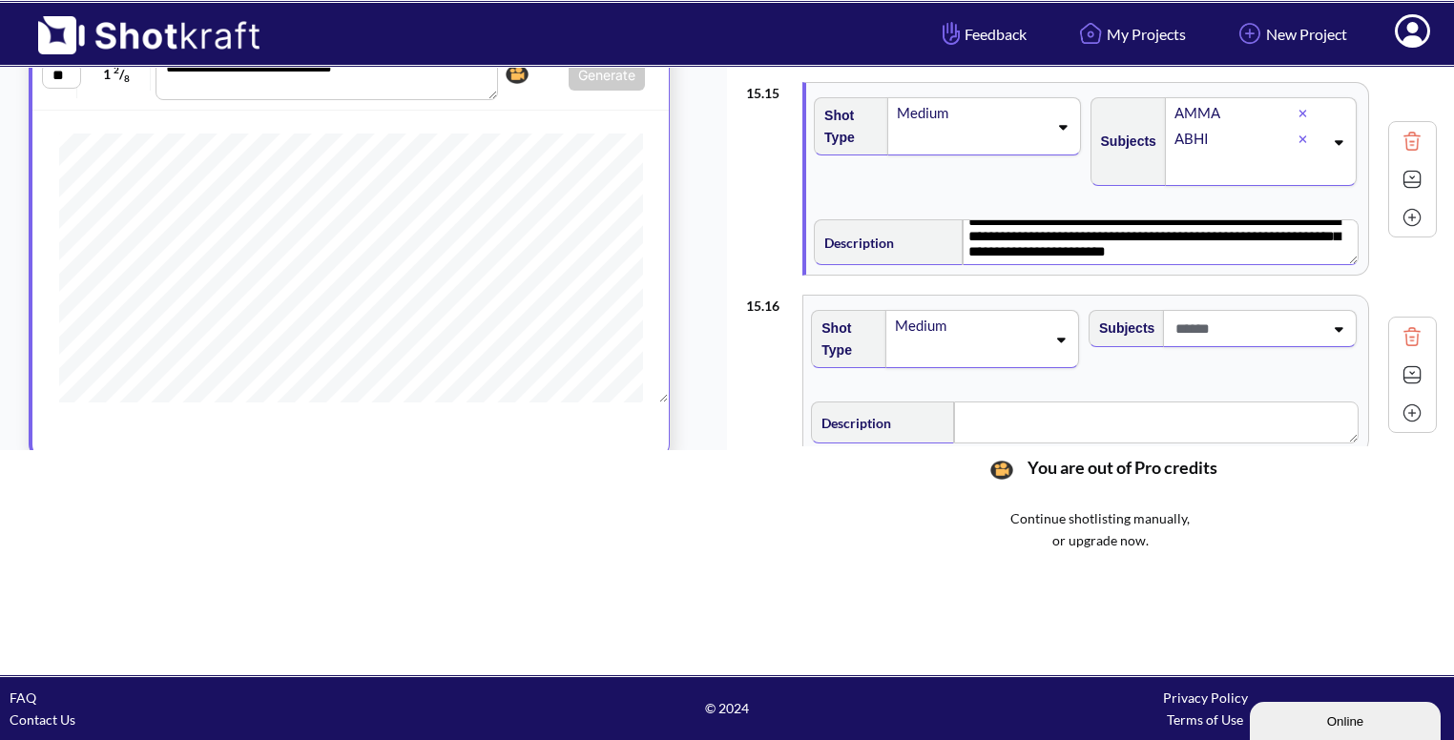
scroll to position [2651, 0]
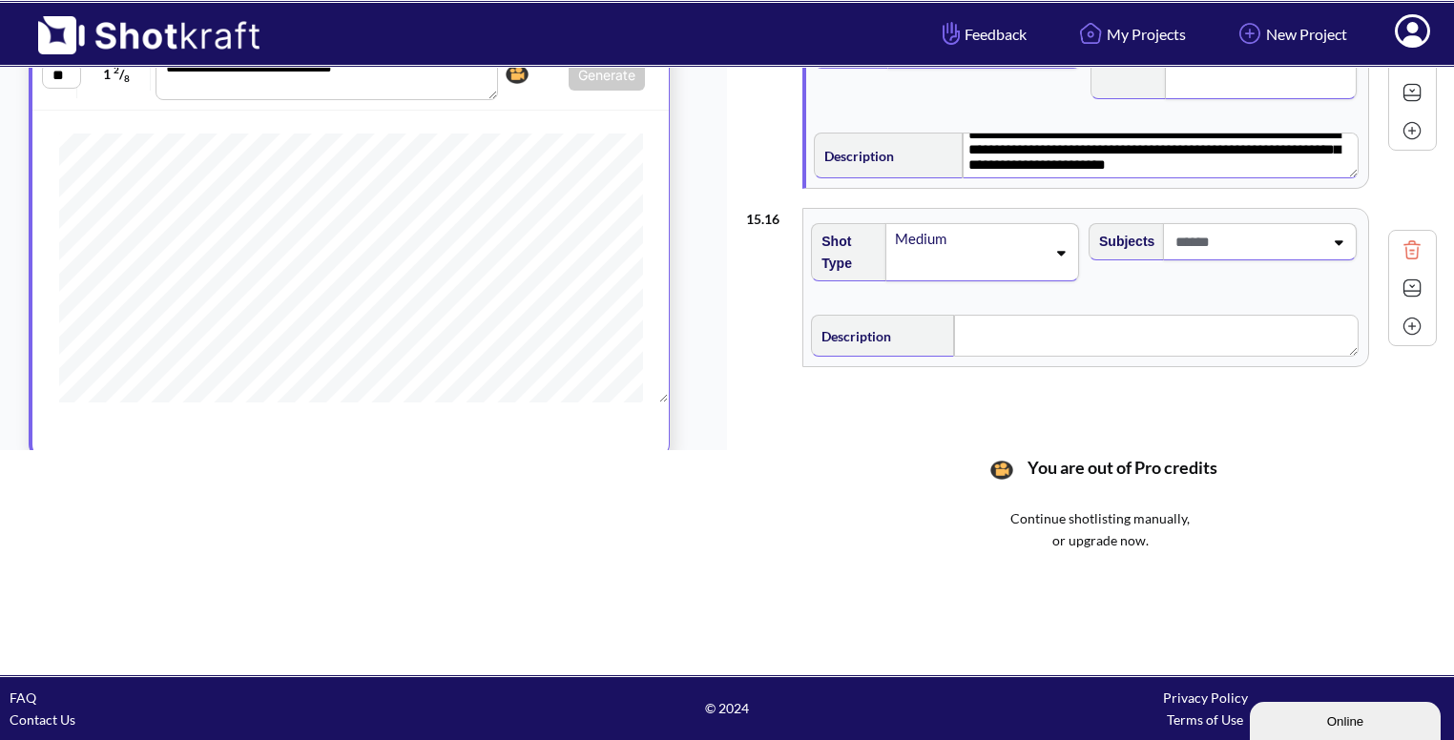
click at [1229, 226] on span at bounding box center [1247, 241] width 153 height 31
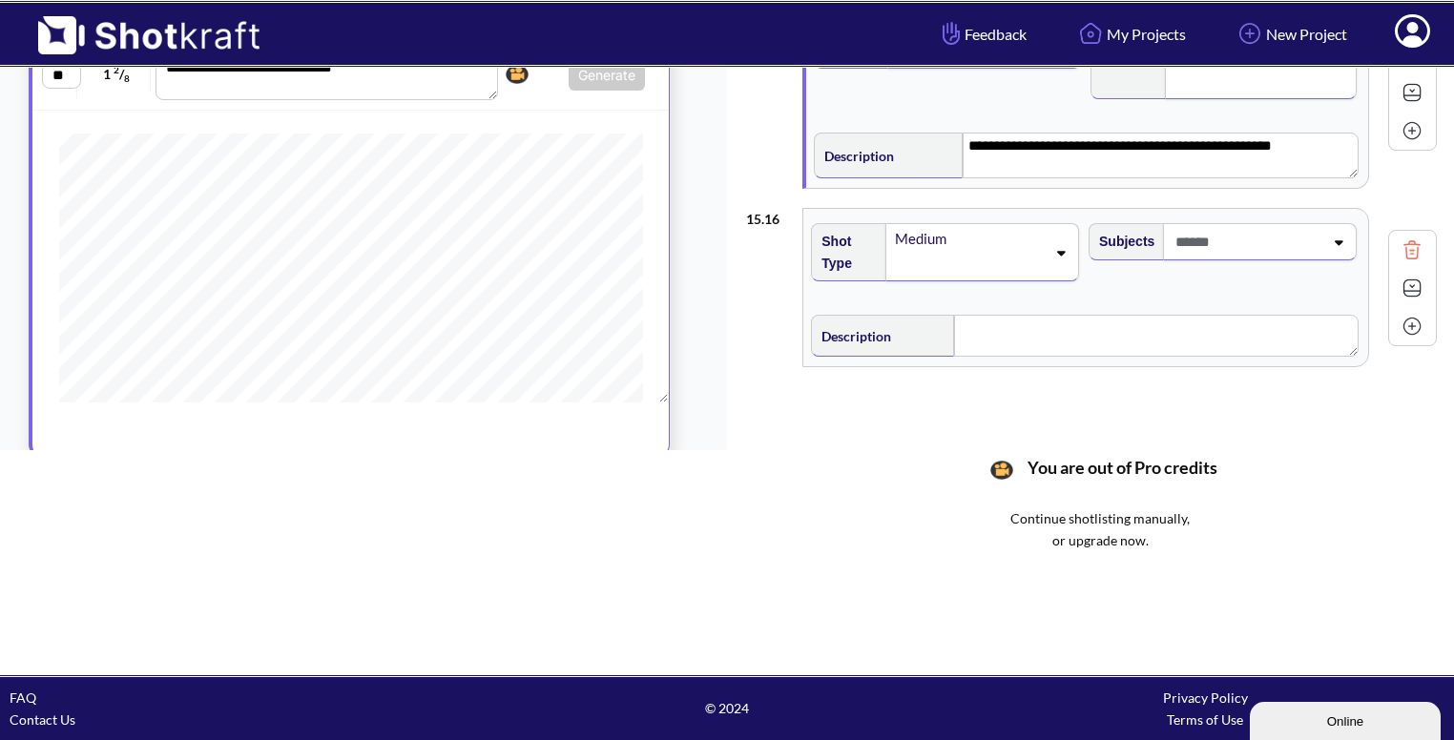
scroll to position [0, 0]
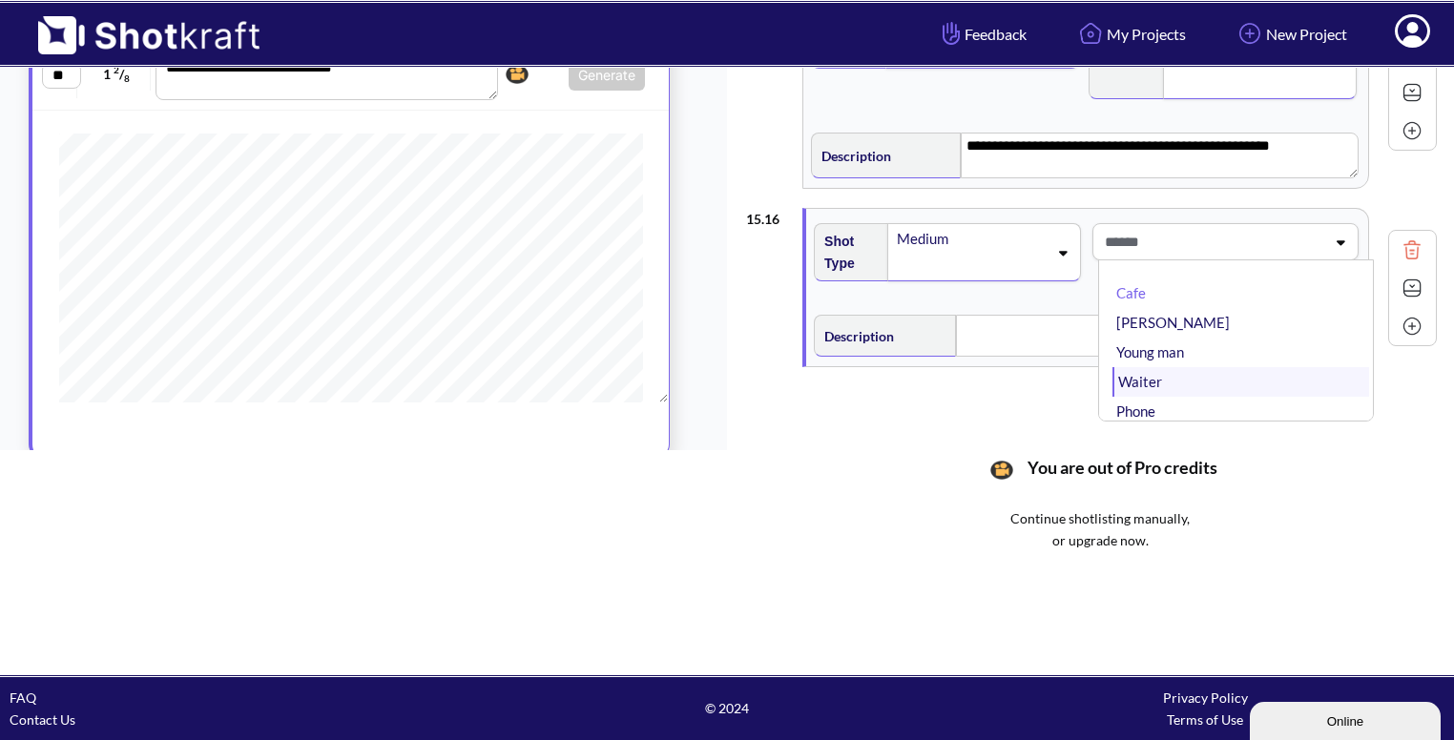
type textarea "**********"
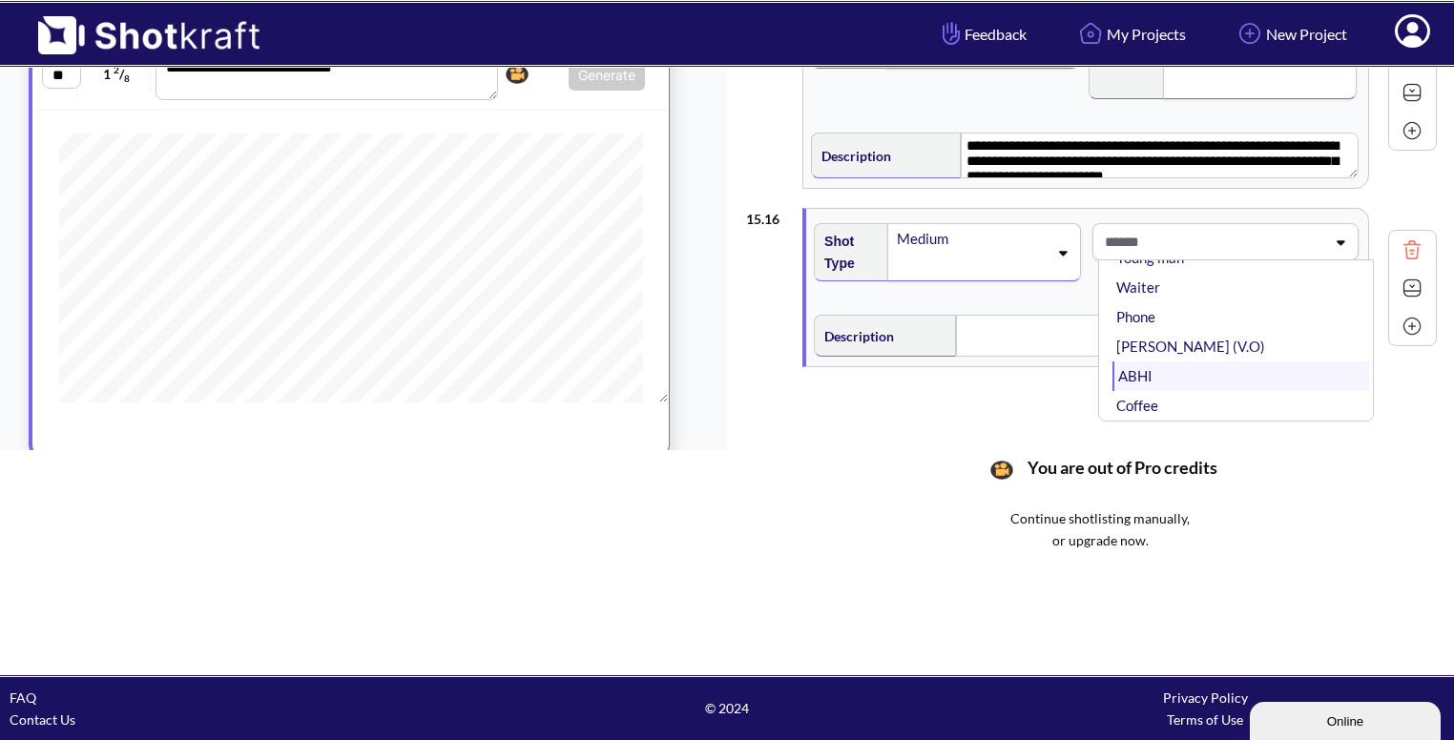
click at [1177, 363] on li "ABHI" at bounding box center [1241, 377] width 257 height 30
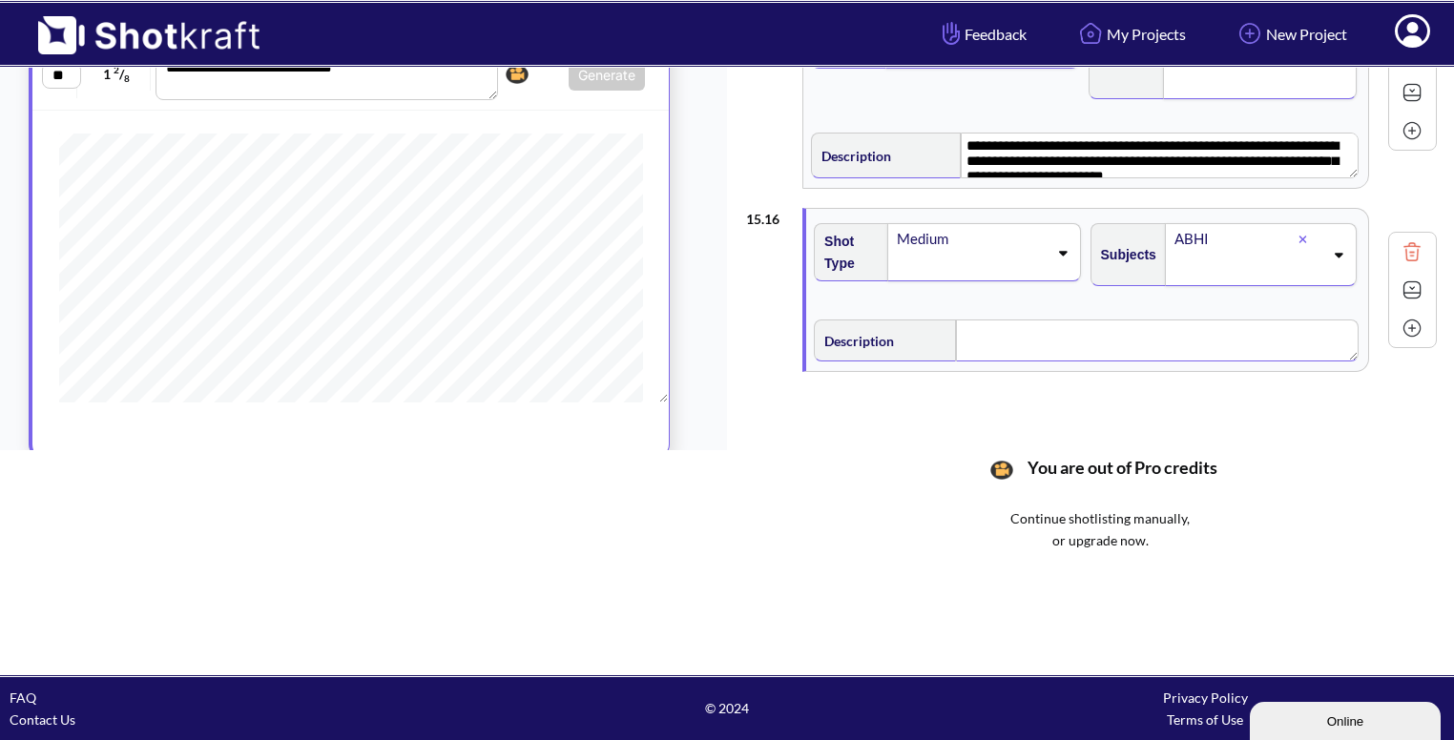
click at [1015, 320] on textarea at bounding box center [1157, 341] width 403 height 42
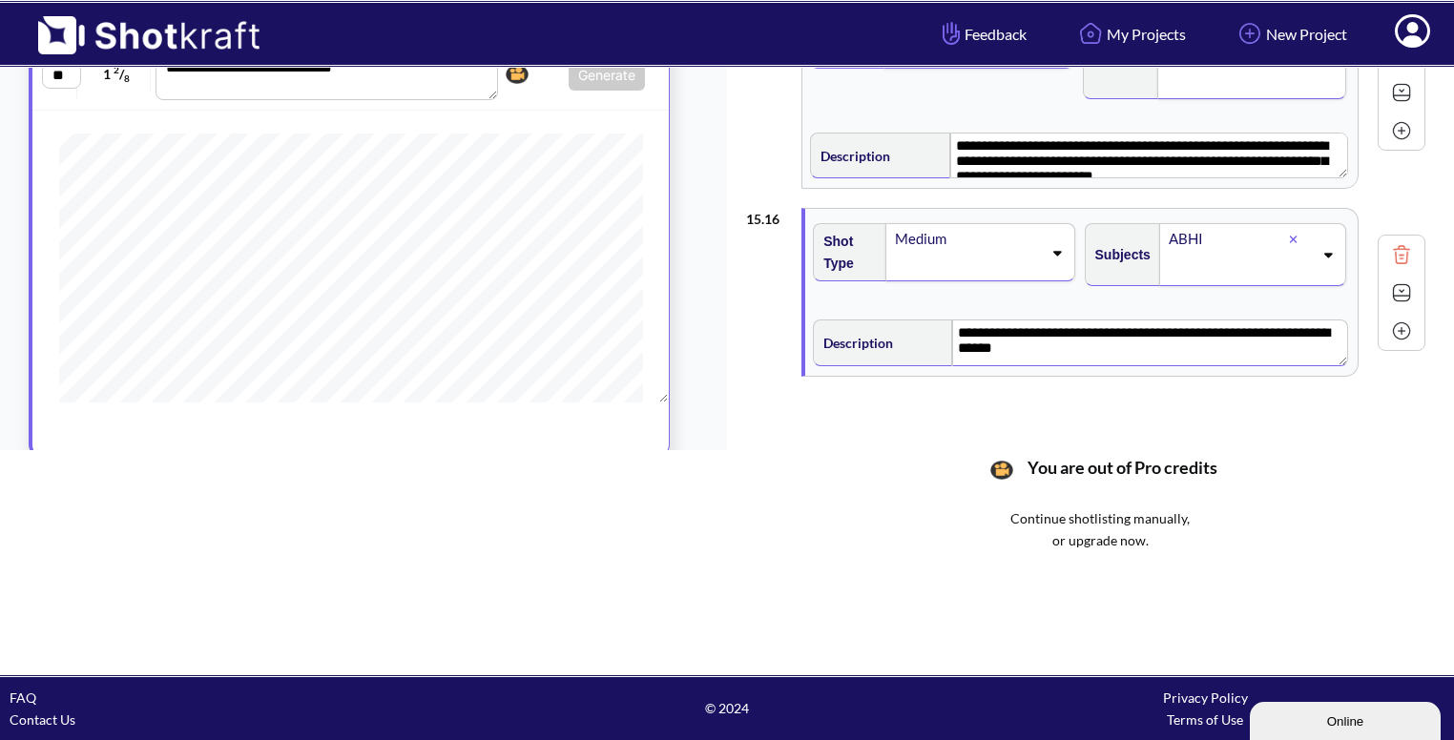
scroll to position [2656, 0]
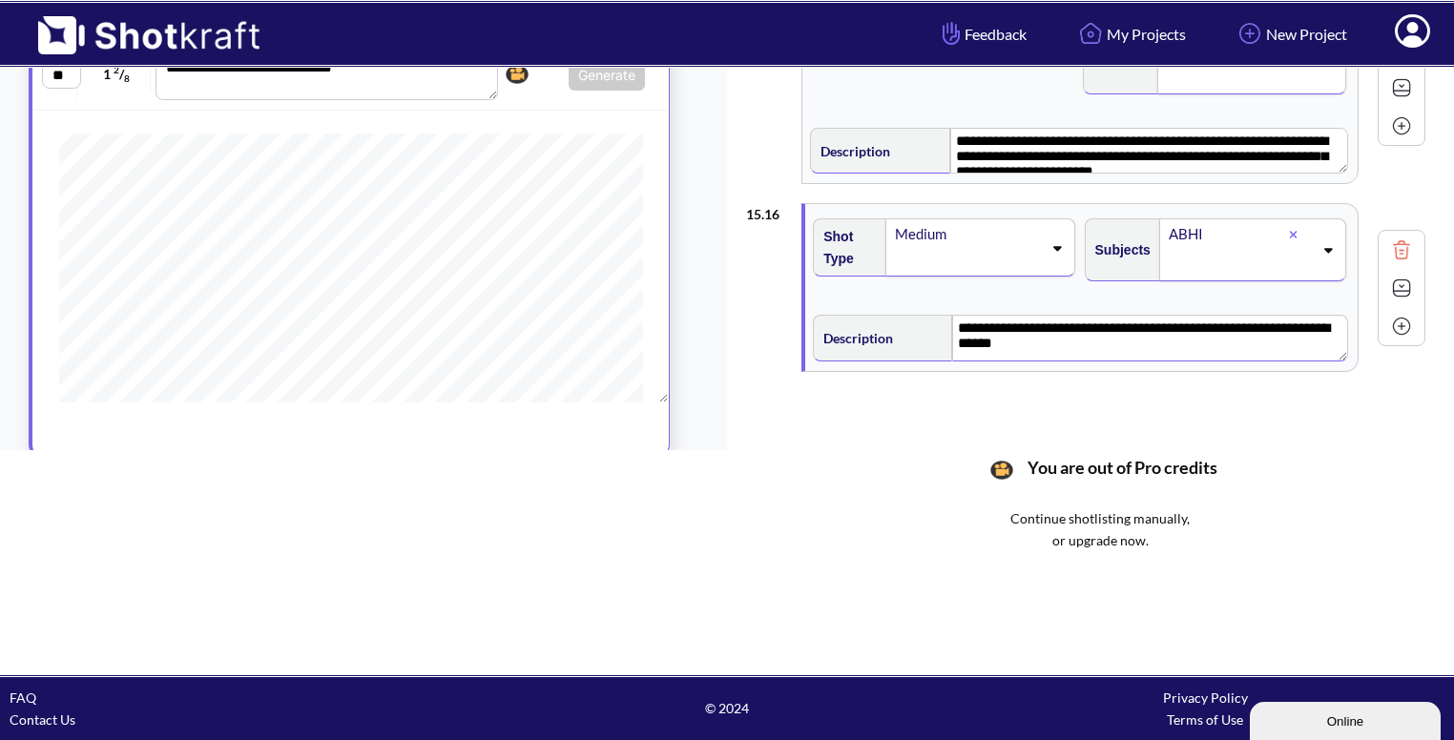
click at [1404, 278] on img at bounding box center [1401, 288] width 29 height 29
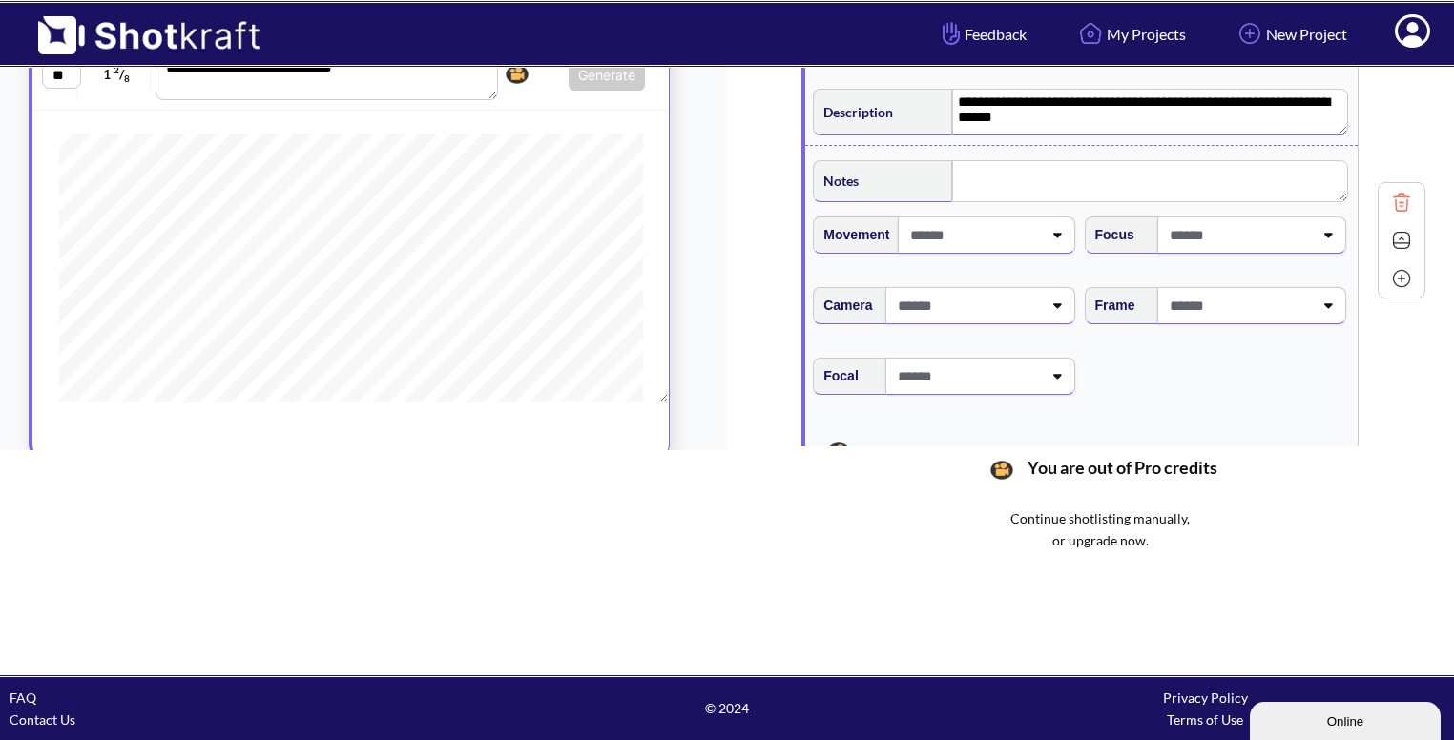
scroll to position [2883, 0]
click at [1309, 295] on span at bounding box center [1239, 304] width 148 height 31
type textarea "**********"
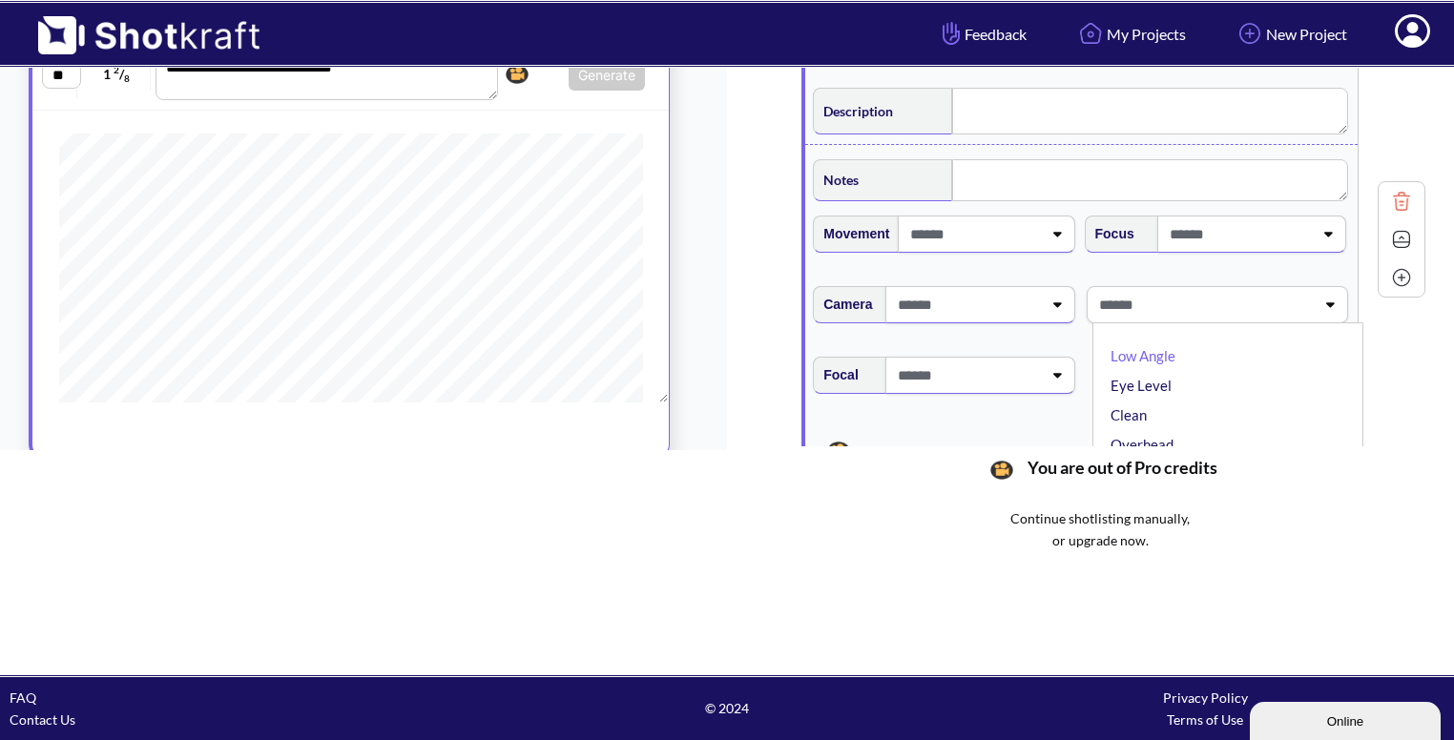
scroll to position [2941, 0]
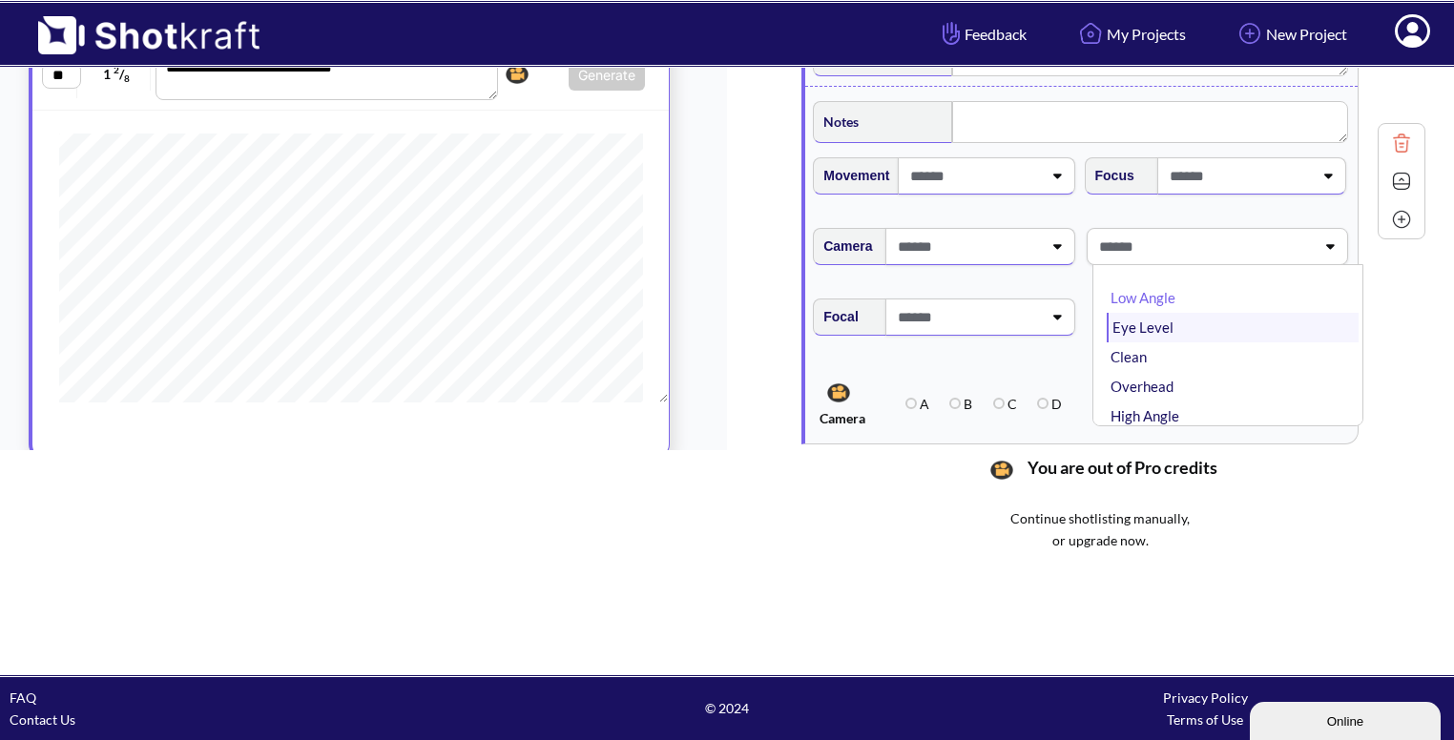
type textarea "**********"
click at [1187, 313] on li "Eye Level" at bounding box center [1233, 328] width 252 height 30
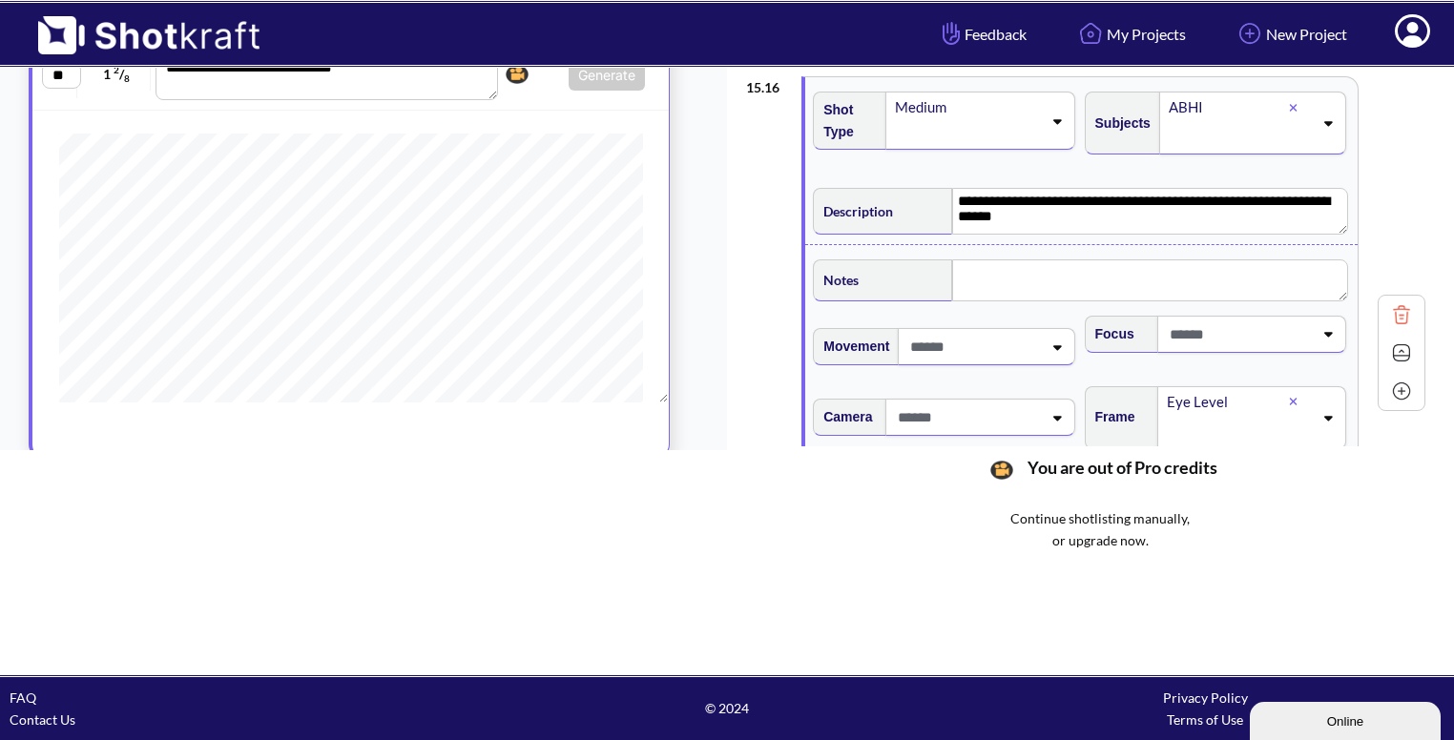
scroll to position [2780, 0]
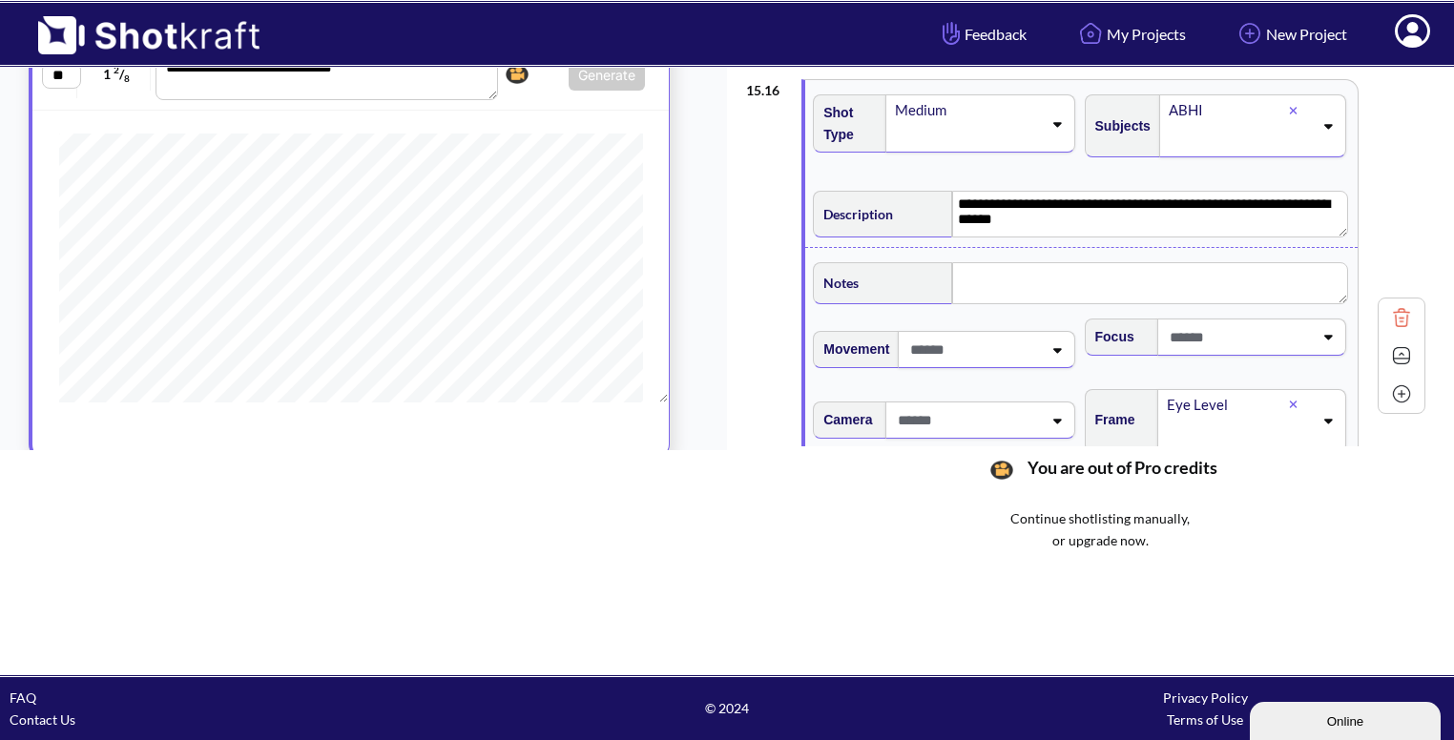
click at [1405, 348] on img at bounding box center [1401, 356] width 29 height 29
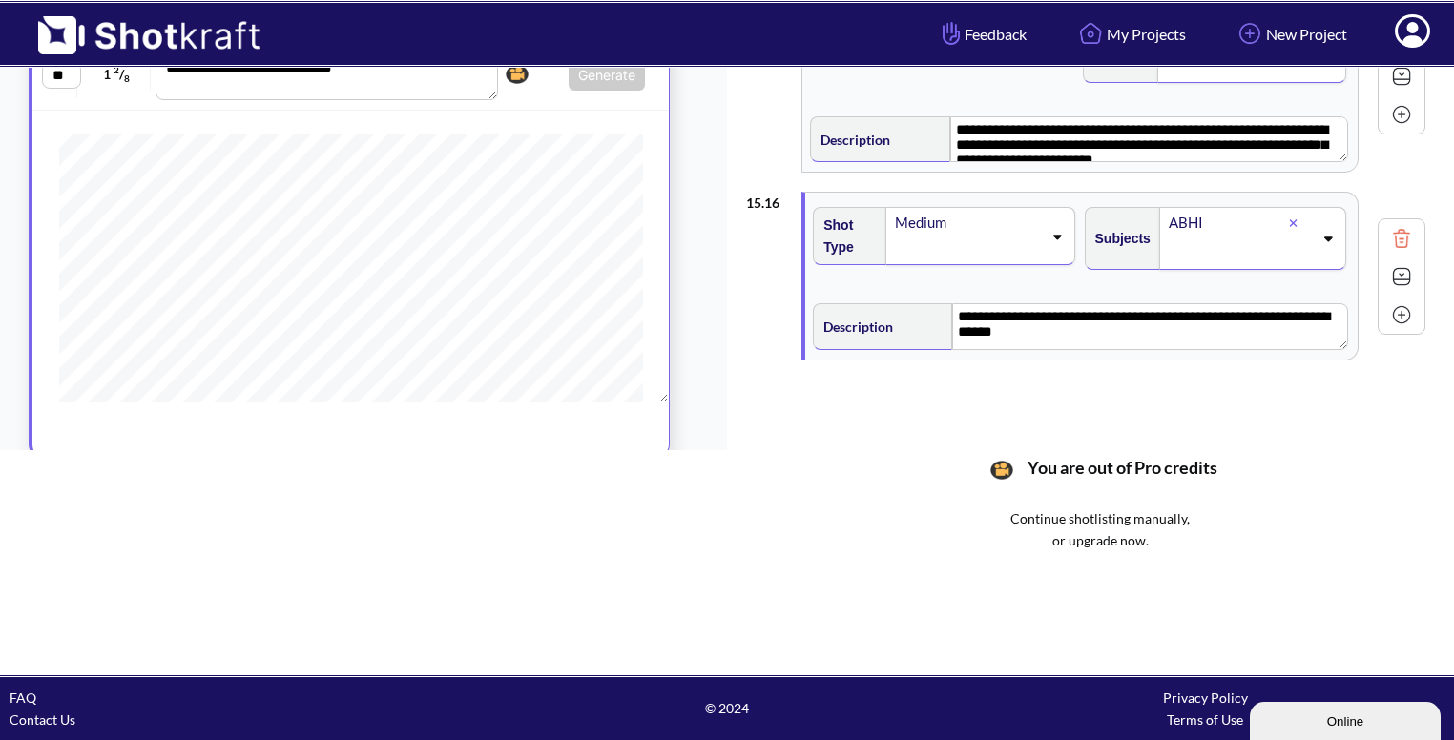
scroll to position [2656, 0]
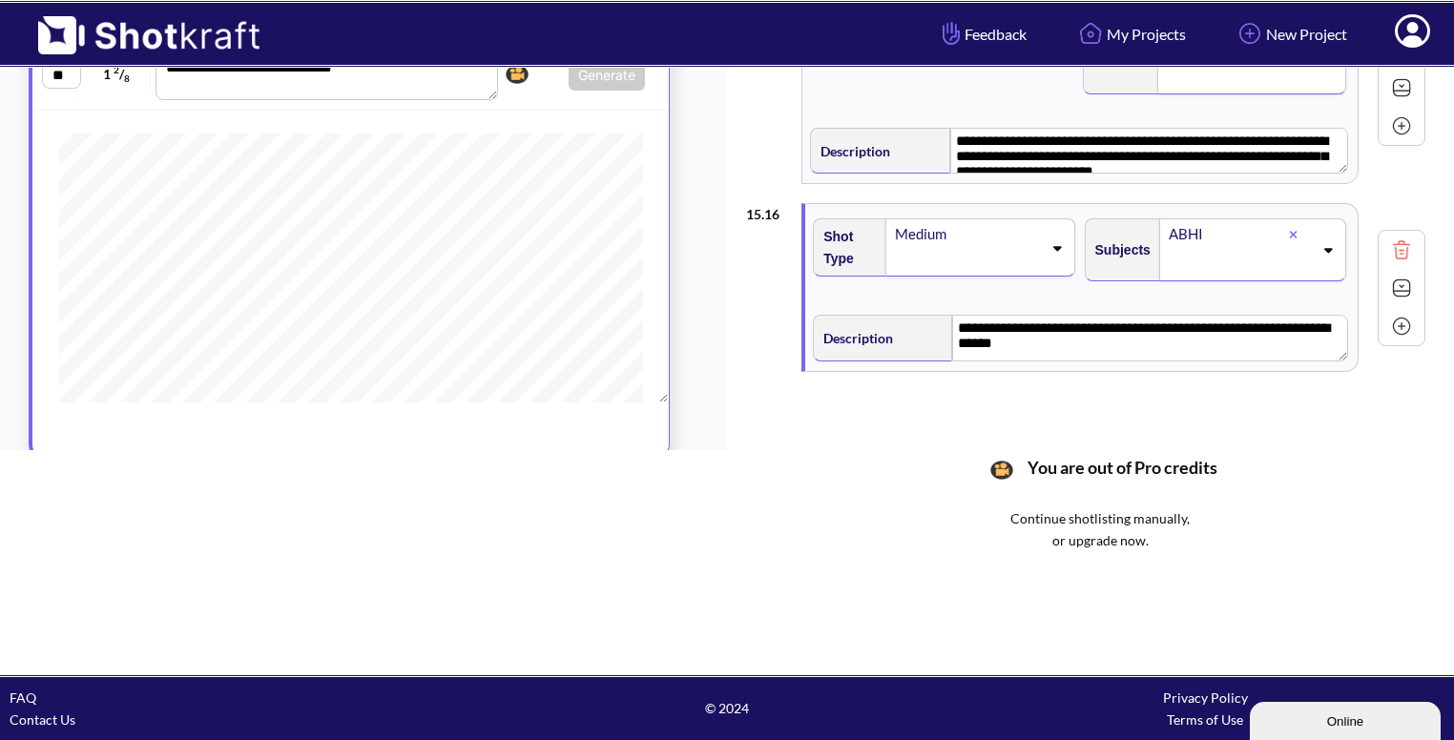
click at [1401, 312] on img at bounding box center [1401, 326] width 29 height 29
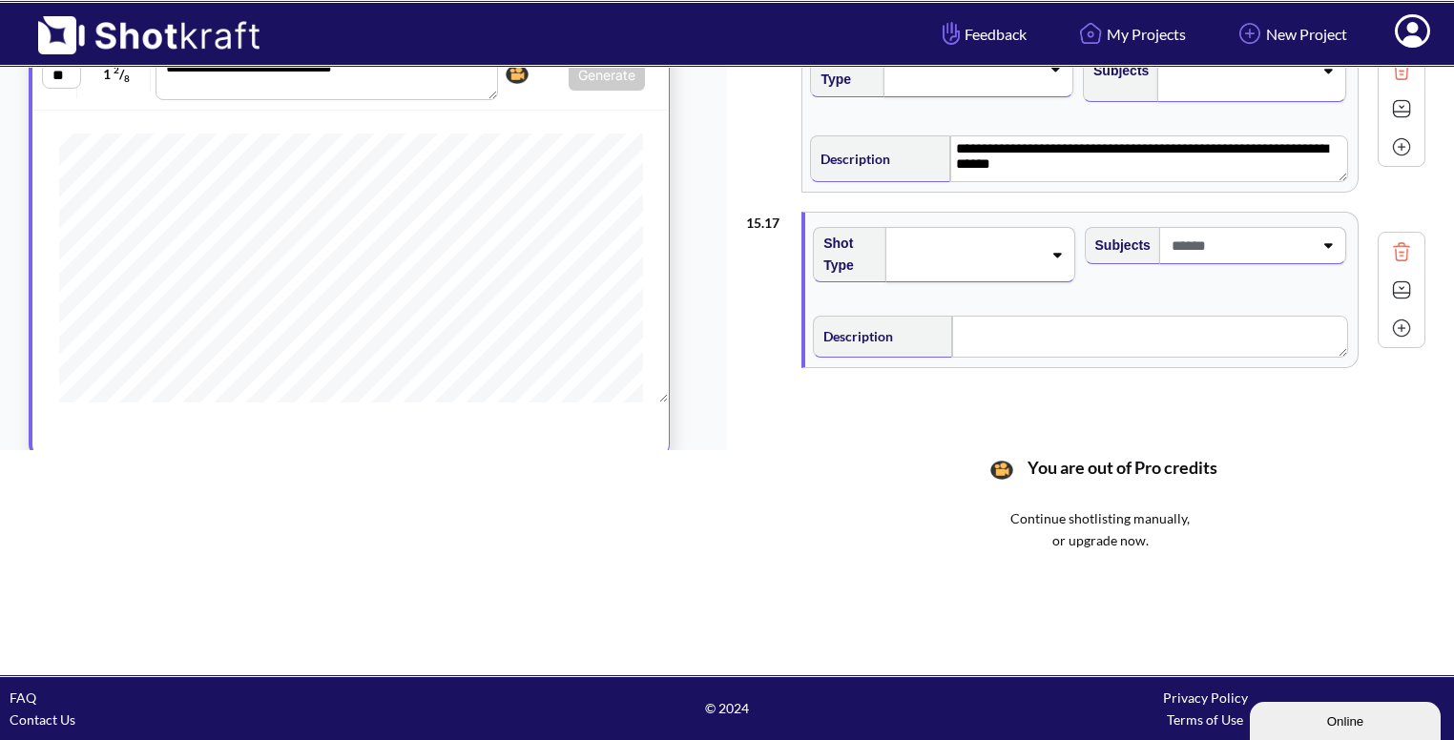
click at [1047, 248] on icon at bounding box center [1057, 254] width 26 height 13
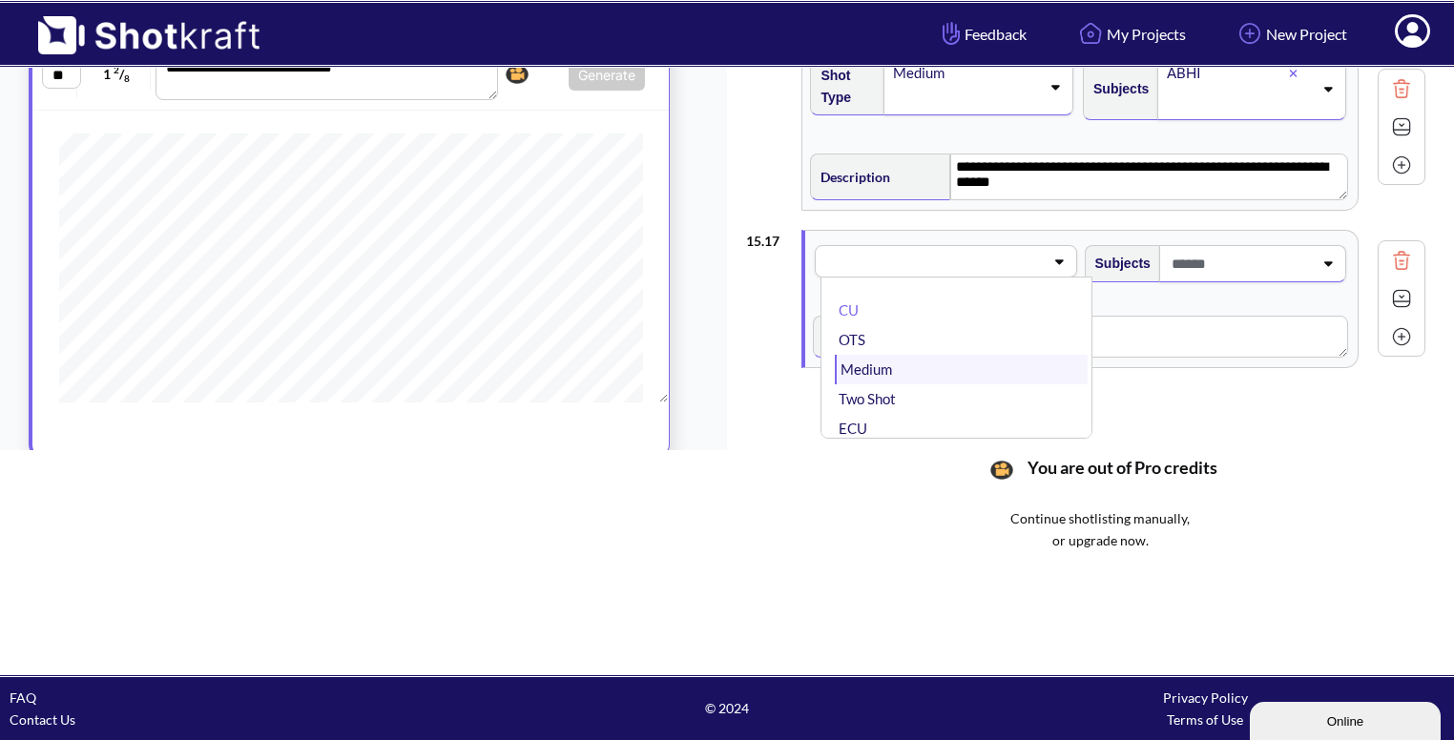
click at [935, 355] on li "Medium" at bounding box center [961, 370] width 252 height 30
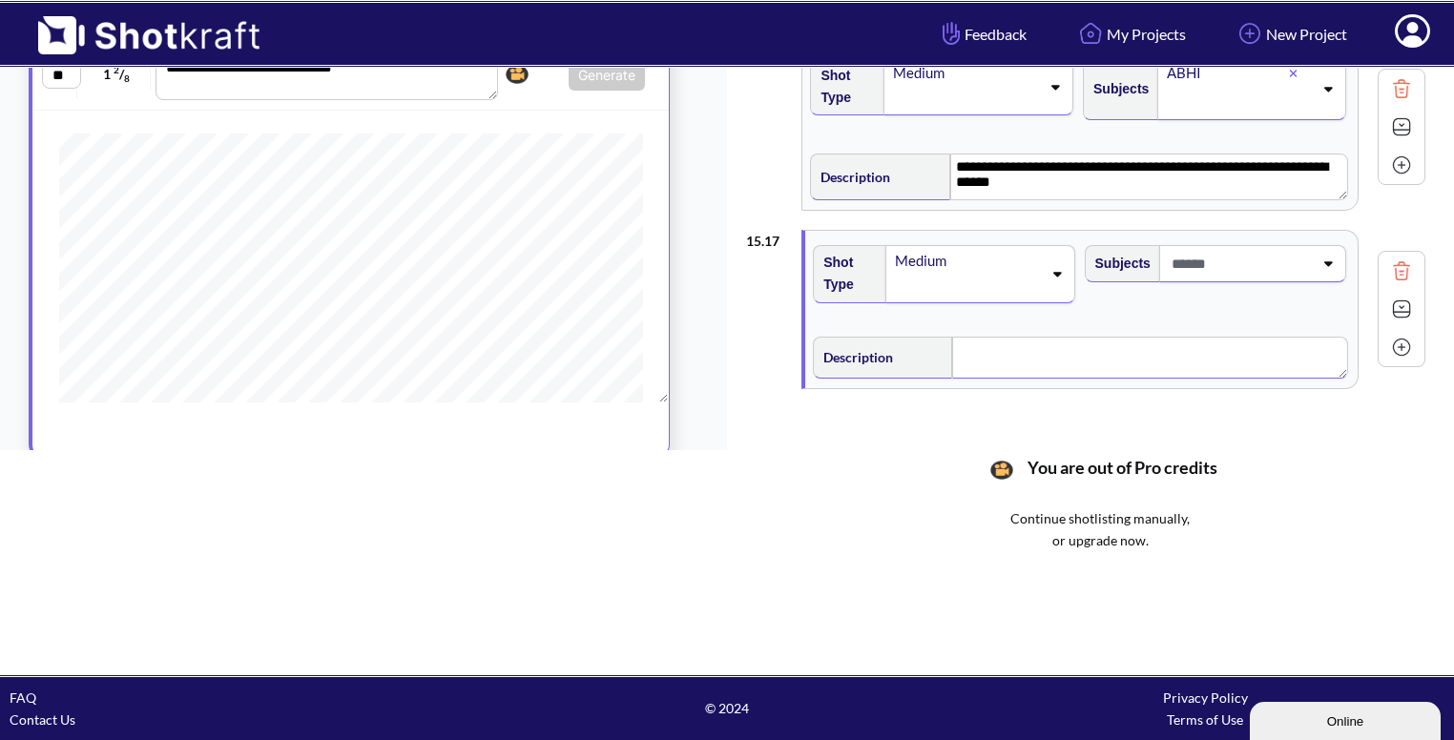
click at [1002, 341] on textarea at bounding box center [1149, 358] width 395 height 42
click at [1248, 248] on span at bounding box center [1240, 263] width 146 height 31
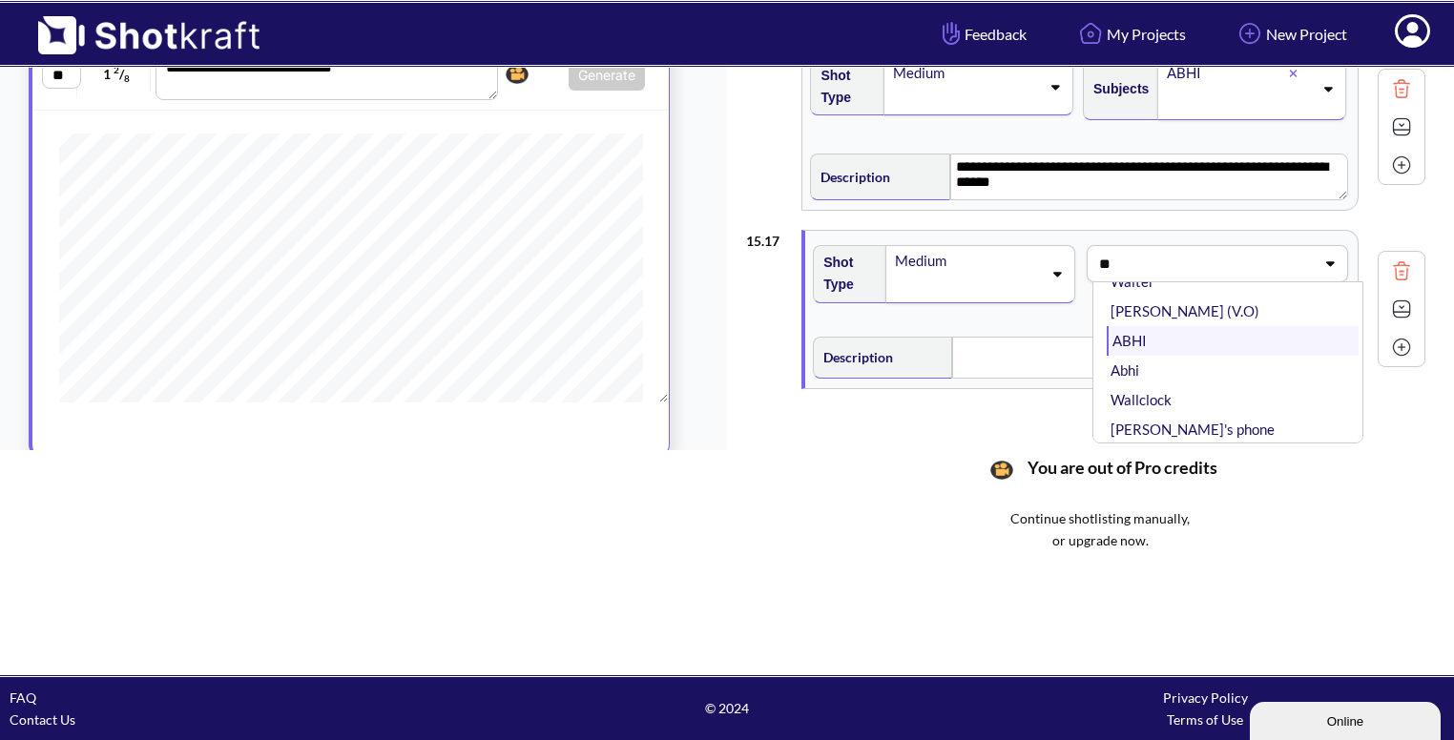
scroll to position [0, 0]
type input "****"
click at [1132, 301] on li "AMMA" at bounding box center [1233, 316] width 252 height 30
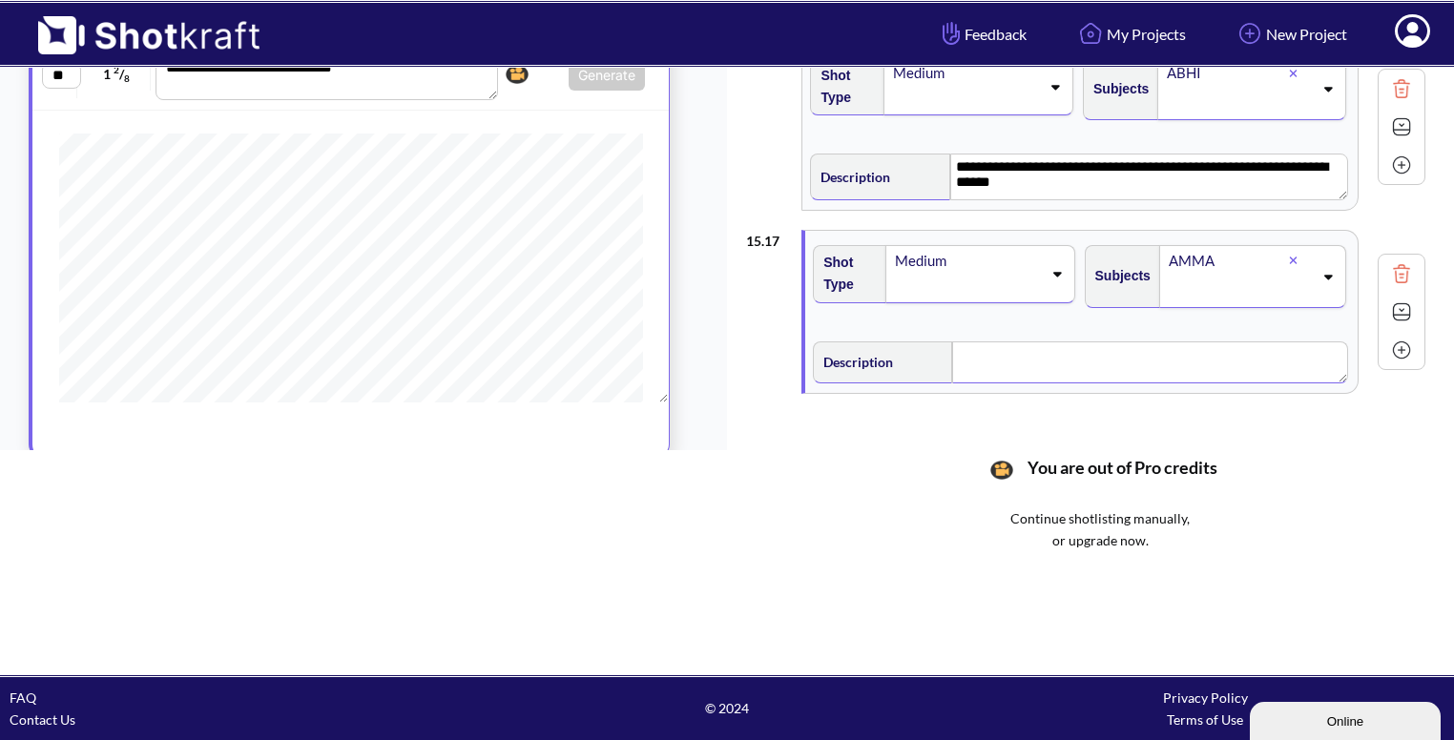
click at [1043, 342] on textarea at bounding box center [1149, 363] width 395 height 42
click at [1407, 306] on img at bounding box center [1401, 314] width 29 height 29
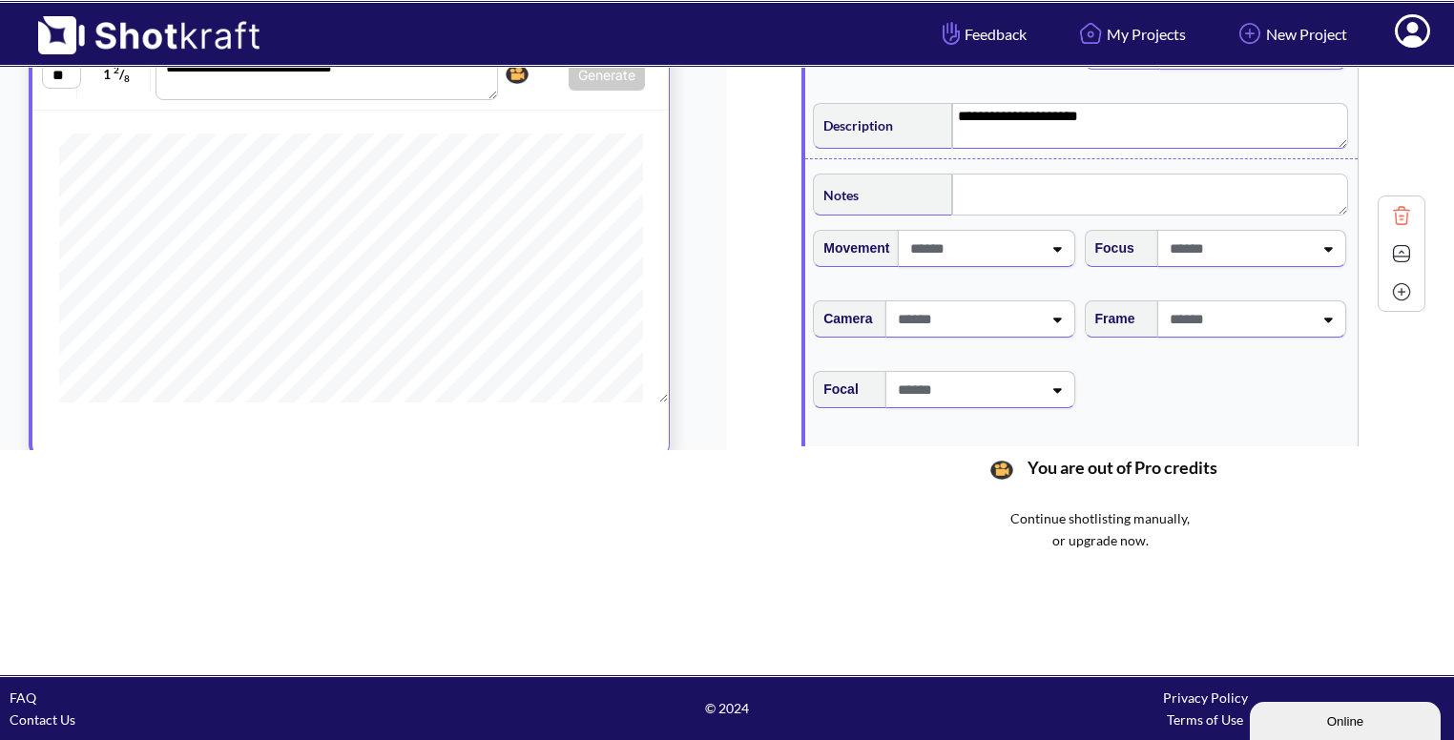
scroll to position [3056, 0]
click at [1260, 310] on span at bounding box center [1239, 317] width 148 height 31
type textarea "**********"
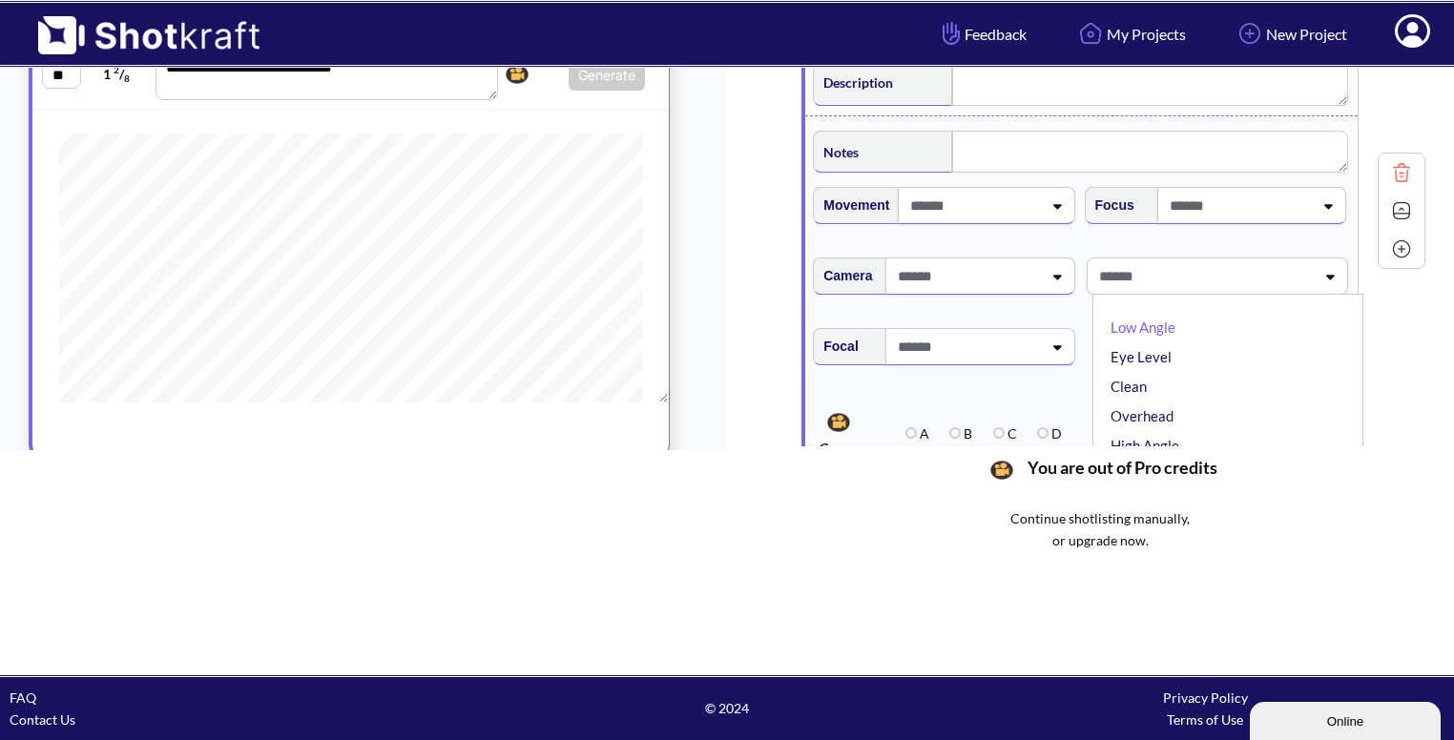
type textarea "**********"
click at [1209, 342] on li "Eye Level" at bounding box center [1233, 357] width 252 height 30
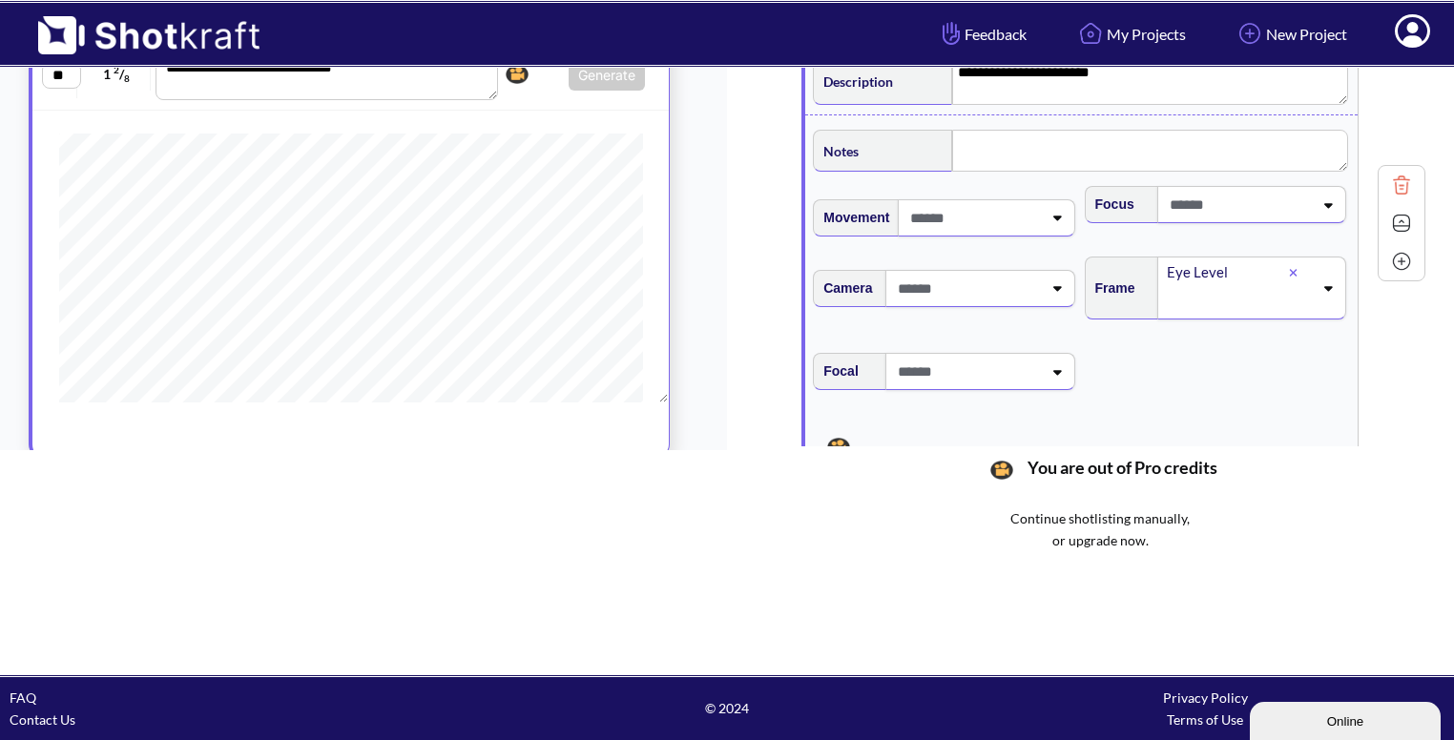
click at [1402, 213] on img at bounding box center [1401, 223] width 29 height 29
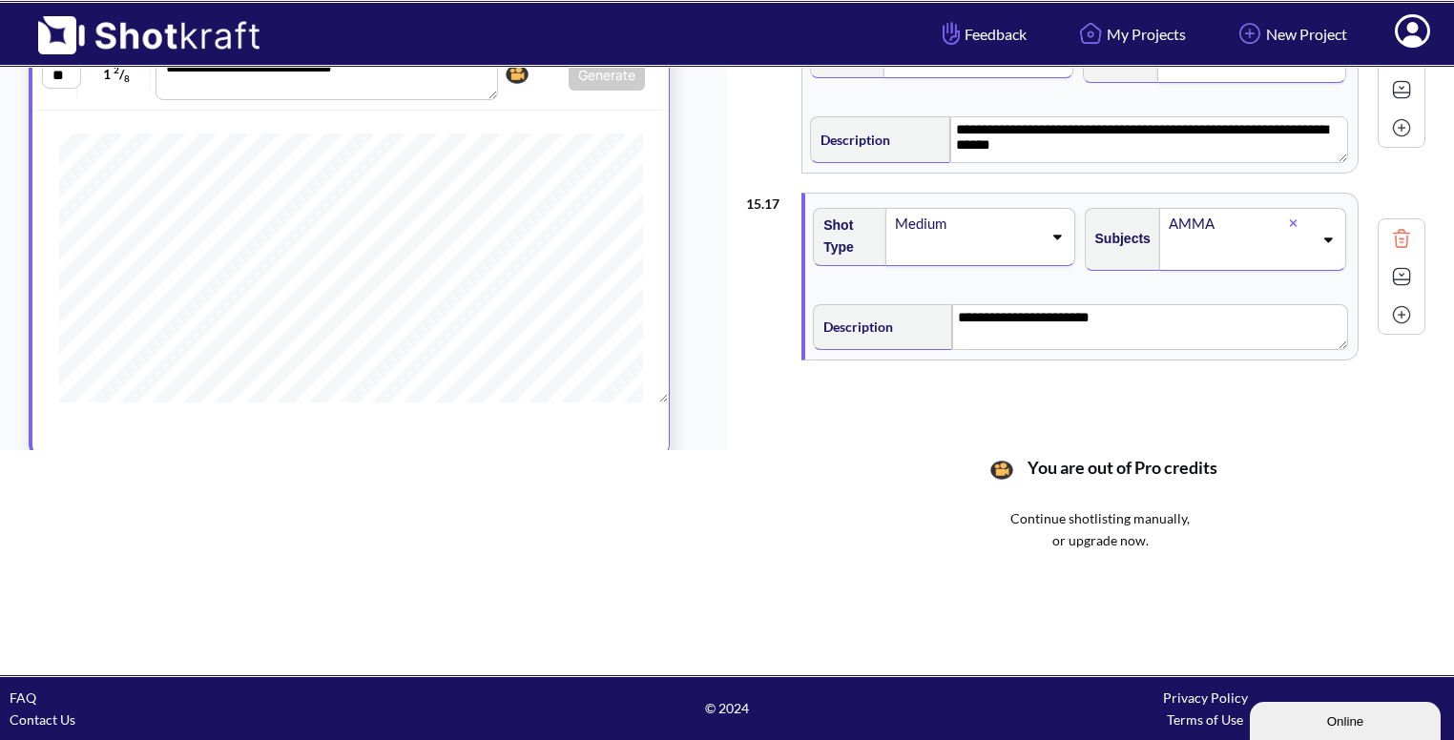
scroll to position [2843, 0]
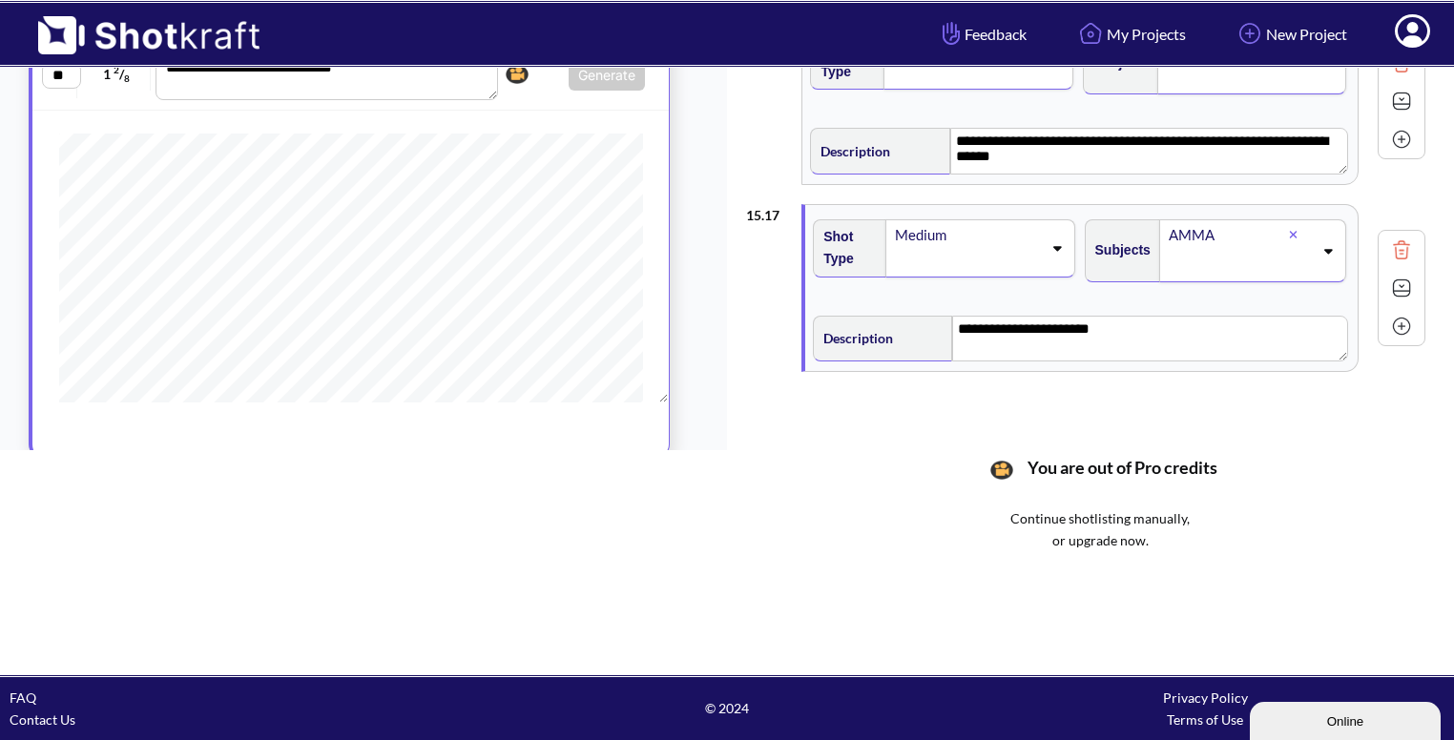
click at [1400, 312] on img at bounding box center [1401, 326] width 29 height 29
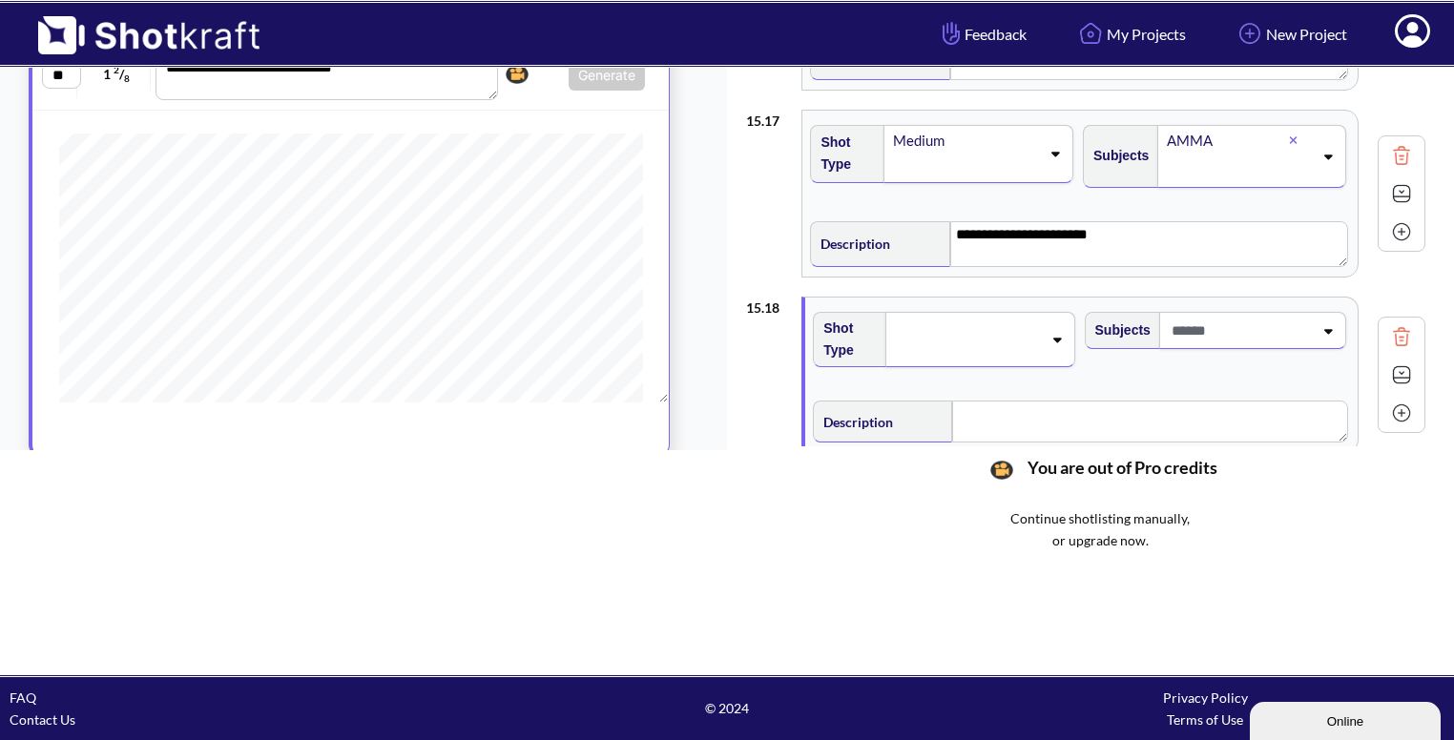
scroll to position [2938, 0]
click at [1402, 183] on img at bounding box center [1401, 192] width 29 height 29
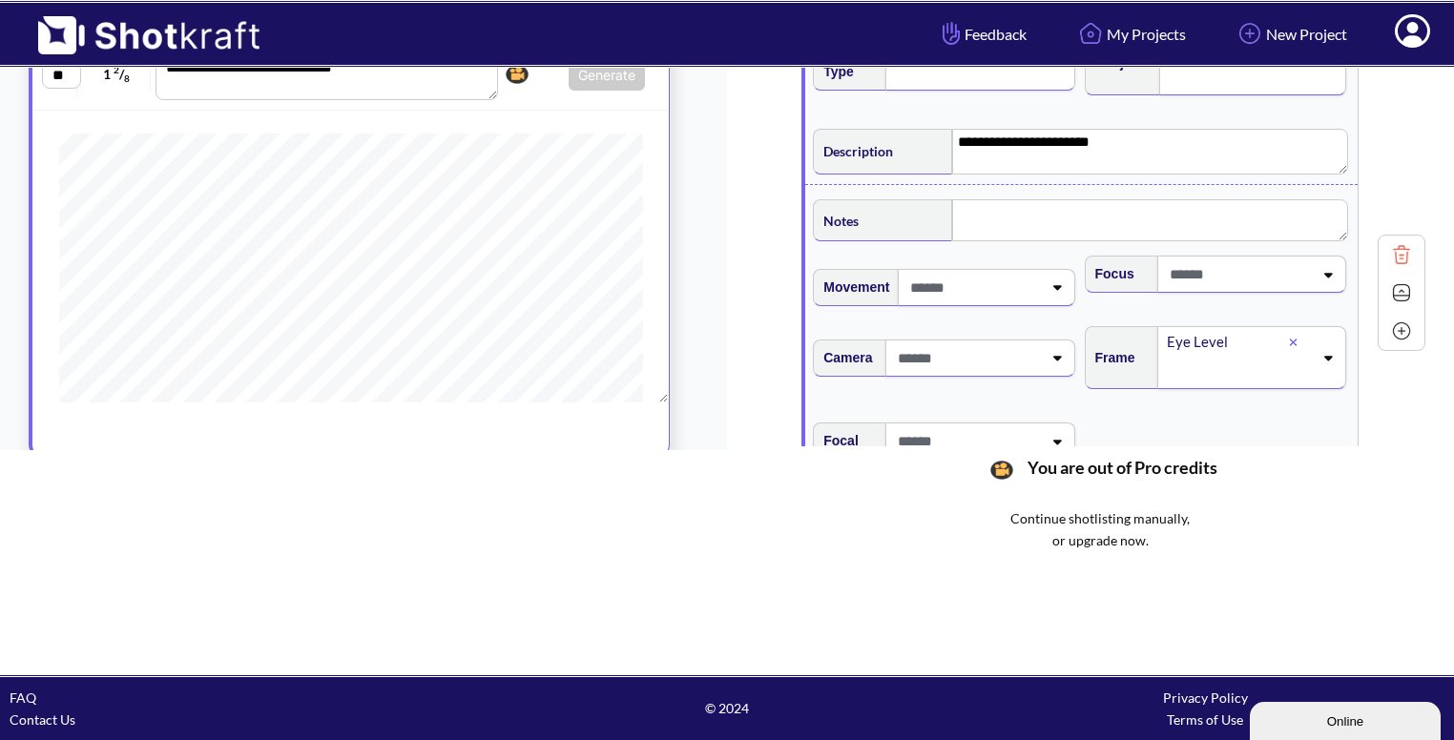
scroll to position [3036, 0]
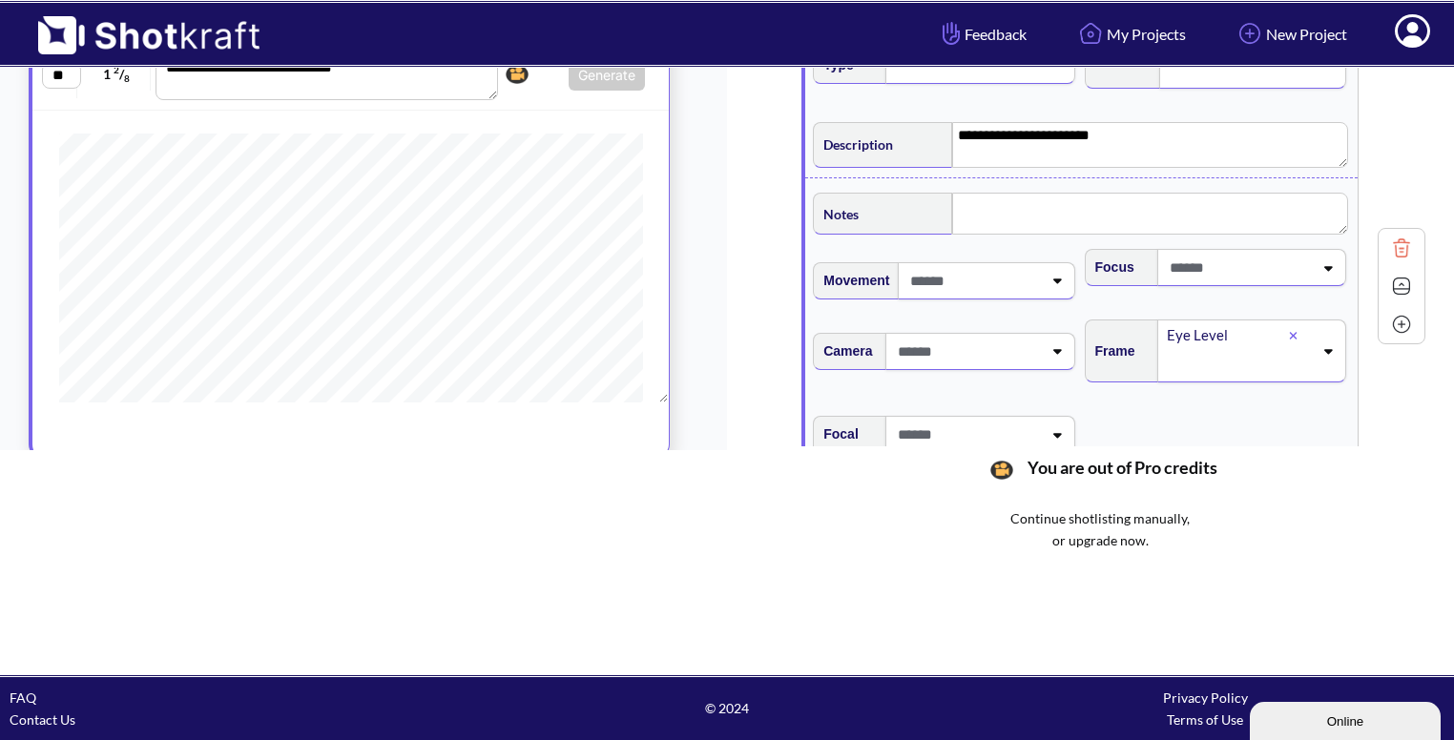
click at [1400, 276] on img at bounding box center [1401, 286] width 29 height 29
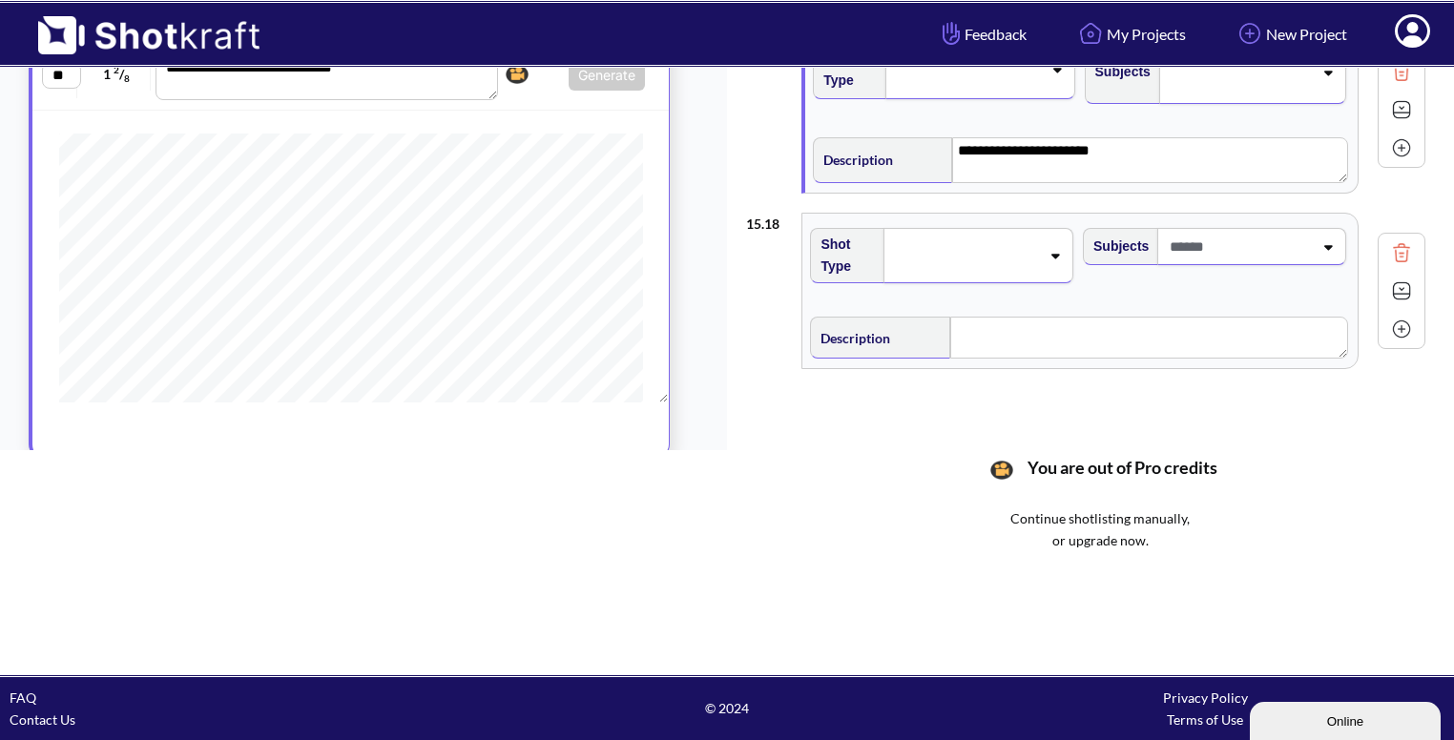
click at [1062, 249] on icon at bounding box center [1055, 255] width 26 height 13
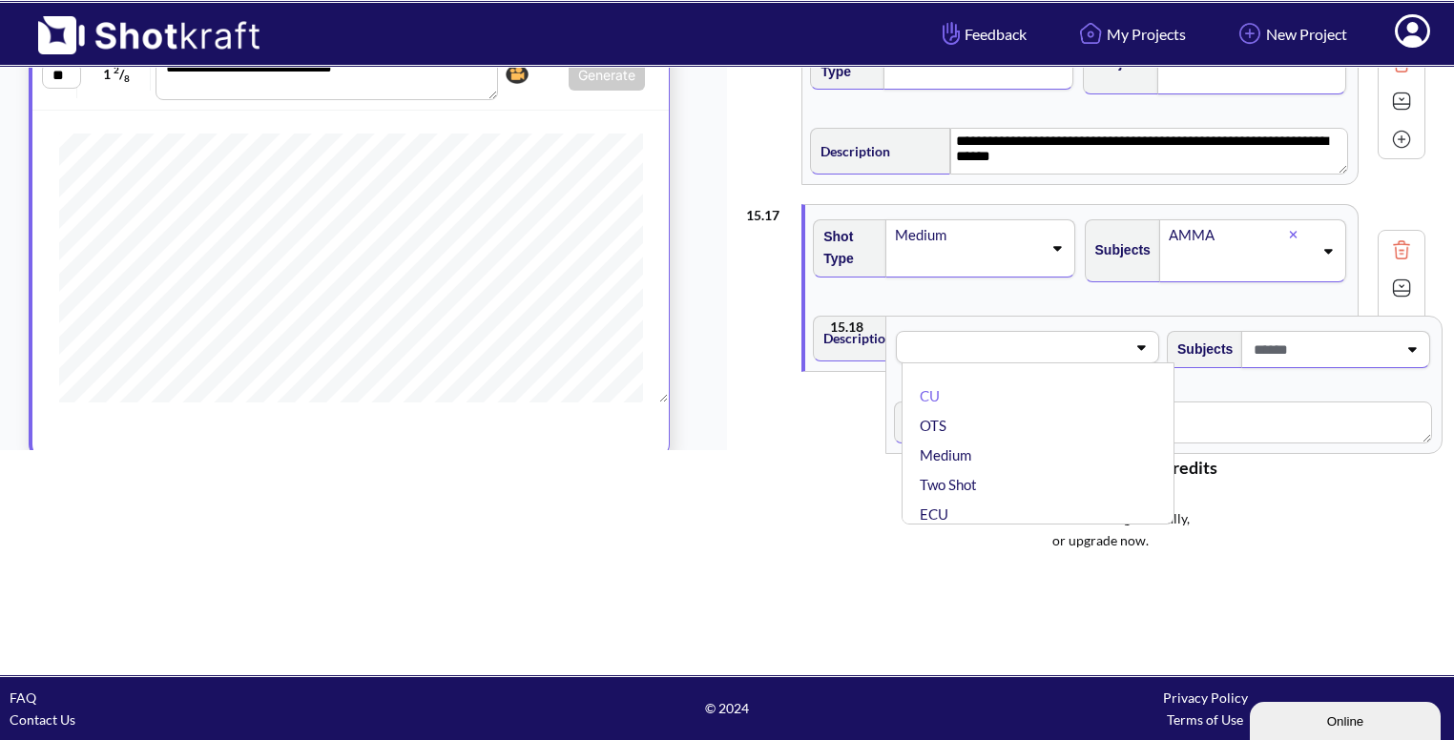
scroll to position [2843, 0]
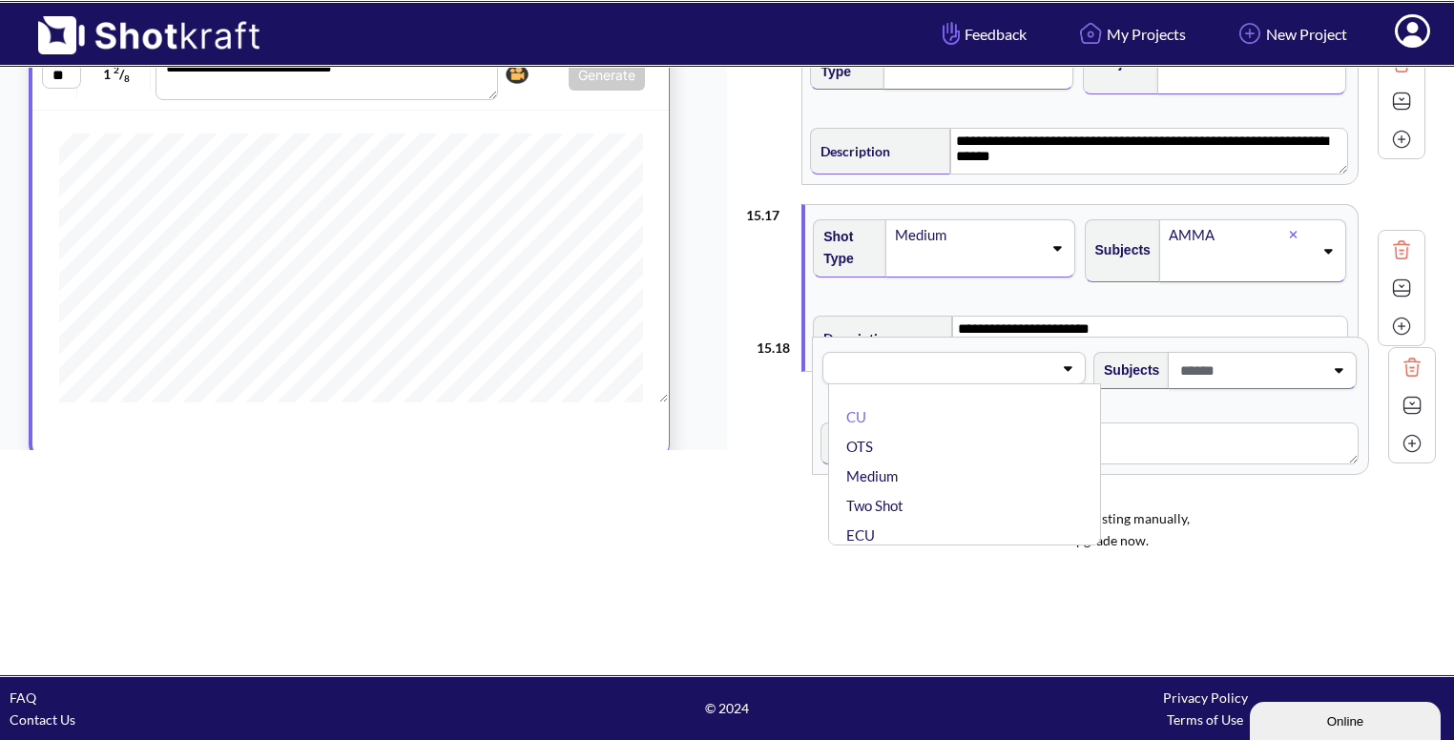
drag, startPoint x: 928, startPoint y: 347, endPoint x: 941, endPoint y: 455, distance: 108.5
click at [941, 455] on div "**********" at bounding box center [1100, 259] width 708 height 717
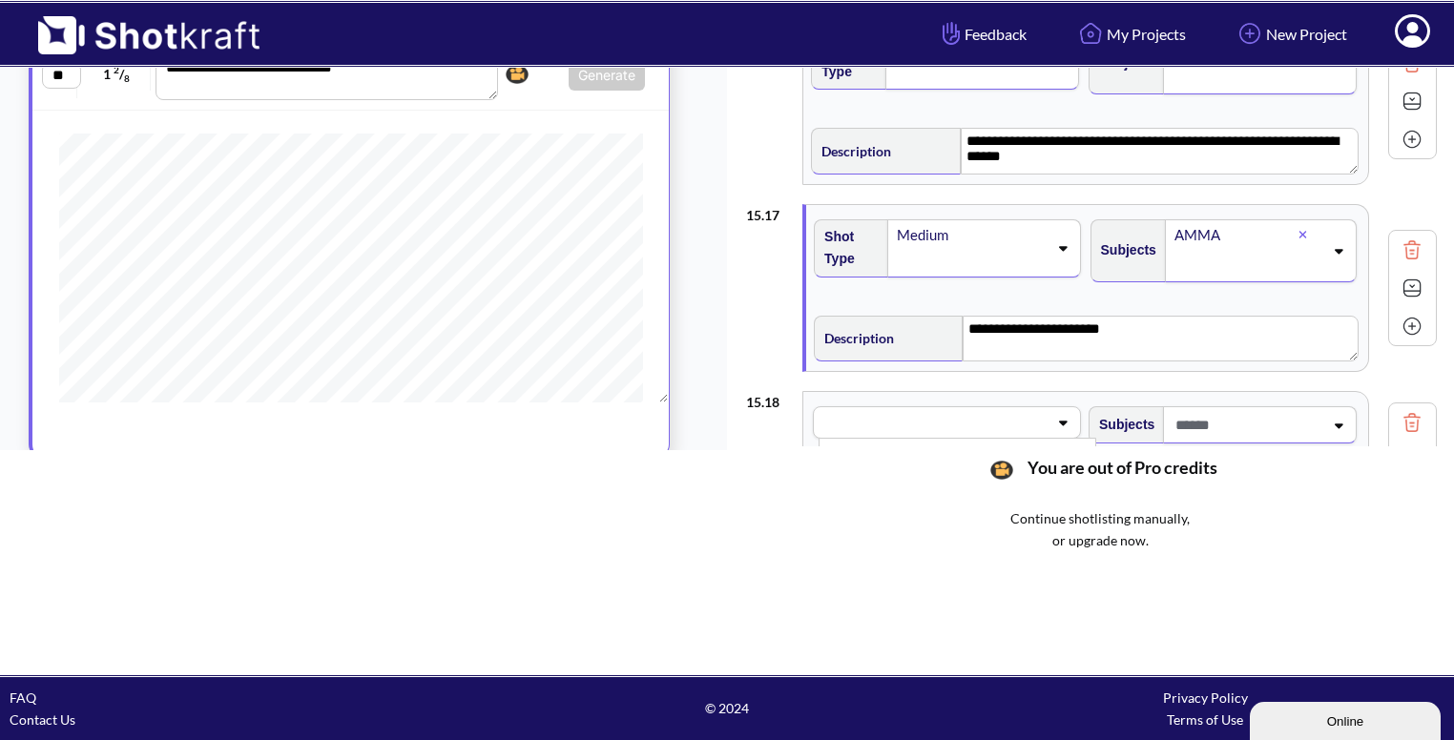
scroll to position [3003, 0]
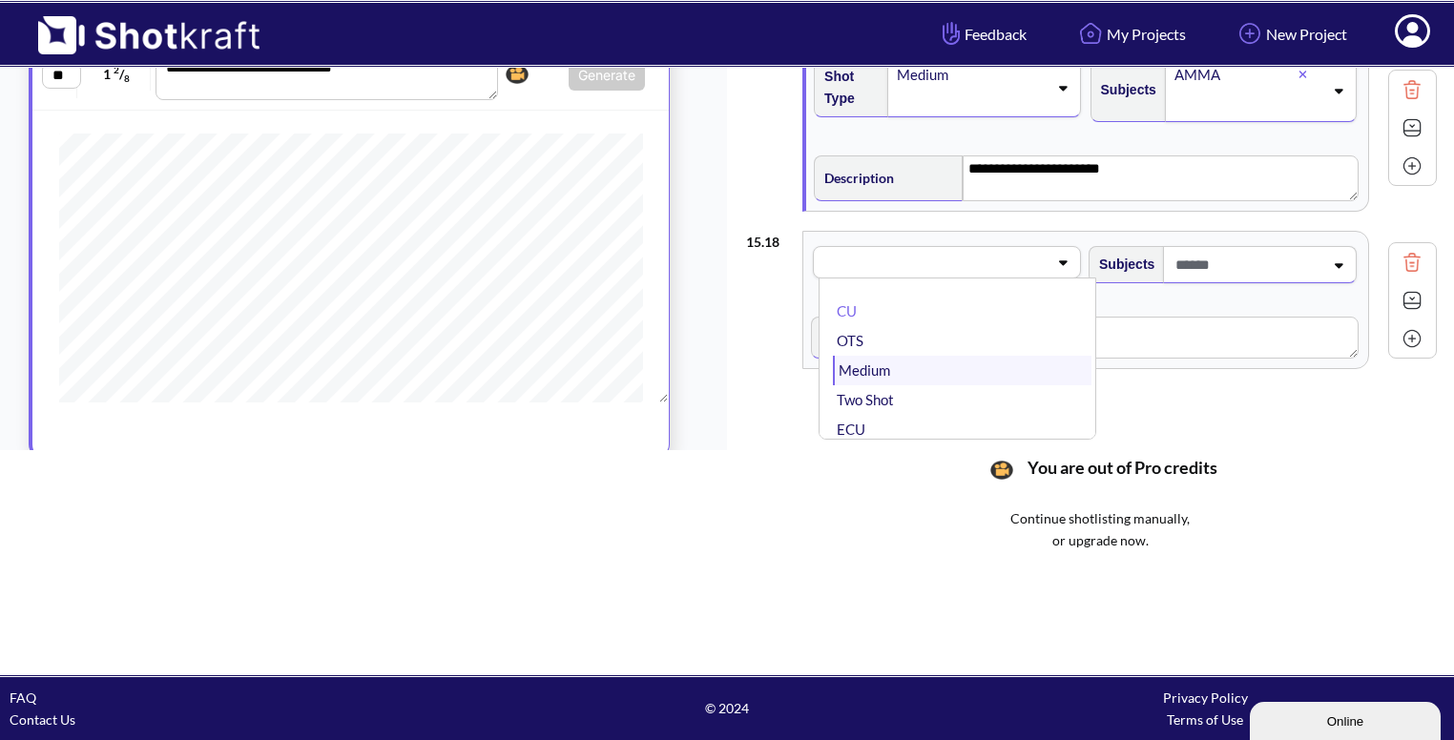
click at [943, 356] on li "Medium" at bounding box center [962, 371] width 259 height 30
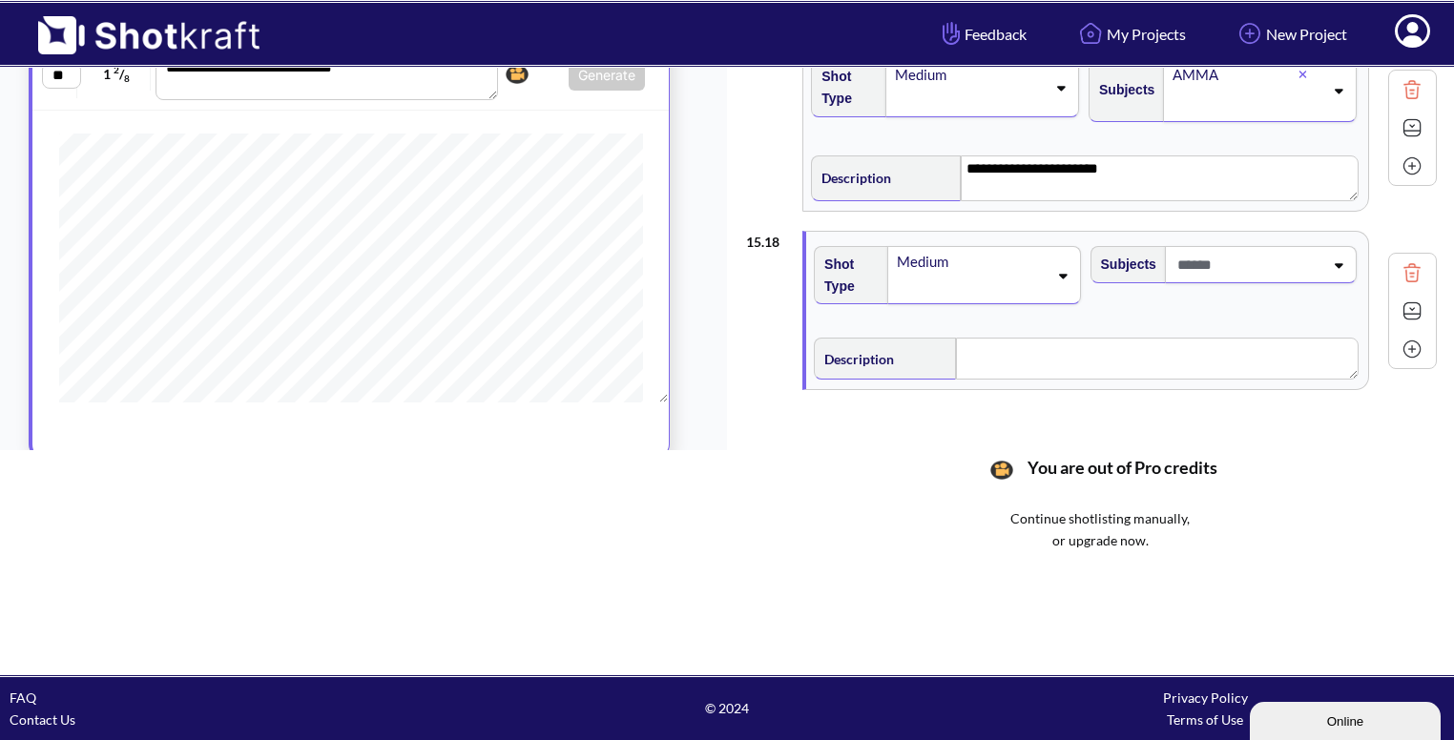
click at [1289, 246] on div at bounding box center [1261, 264] width 192 height 37
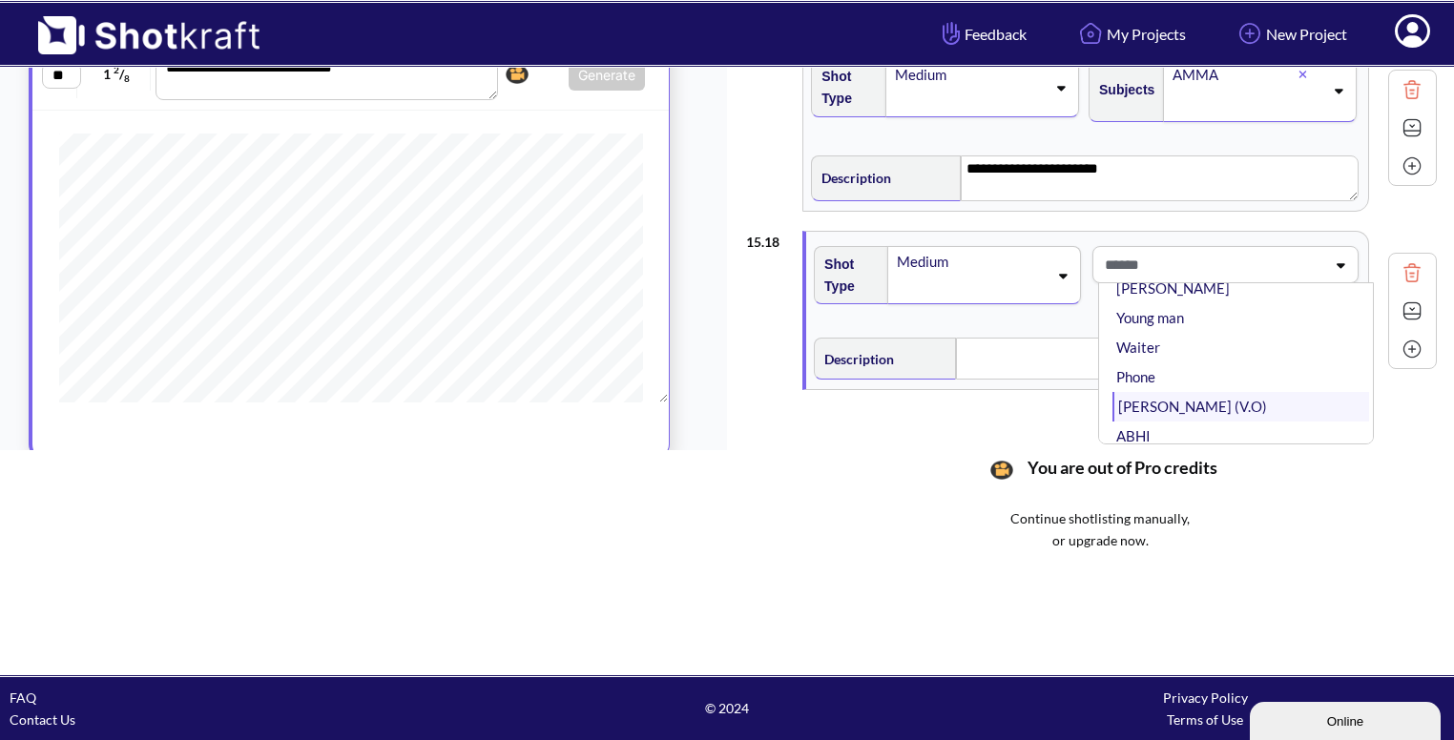
scroll to position [88, 0]
click at [1173, 394] on li "ABHI" at bounding box center [1241, 406] width 257 height 30
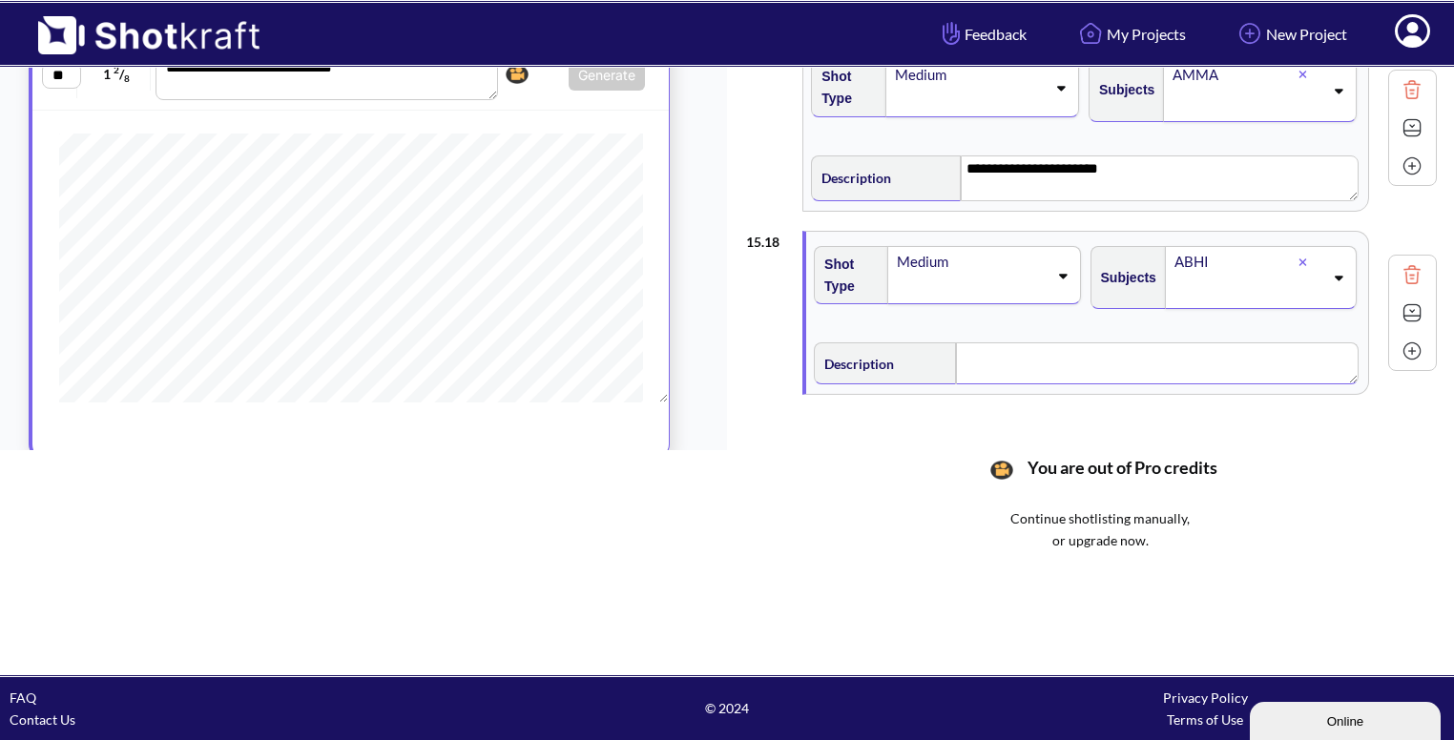
click at [1082, 351] on textarea at bounding box center [1157, 364] width 403 height 42
click at [1405, 301] on img at bounding box center [1412, 315] width 29 height 29
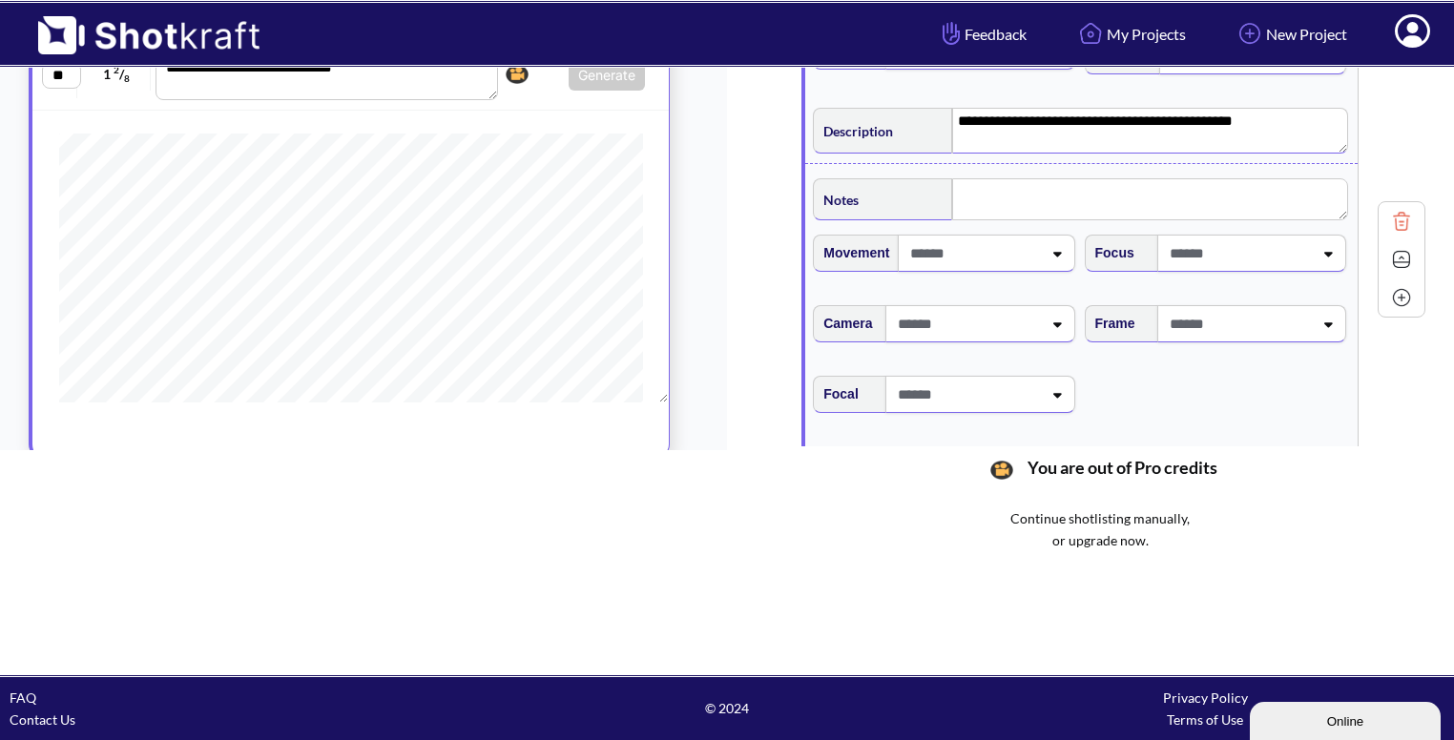
scroll to position [3239, 0]
click at [1269, 323] on span at bounding box center [1239, 322] width 148 height 31
type textarea "**********"
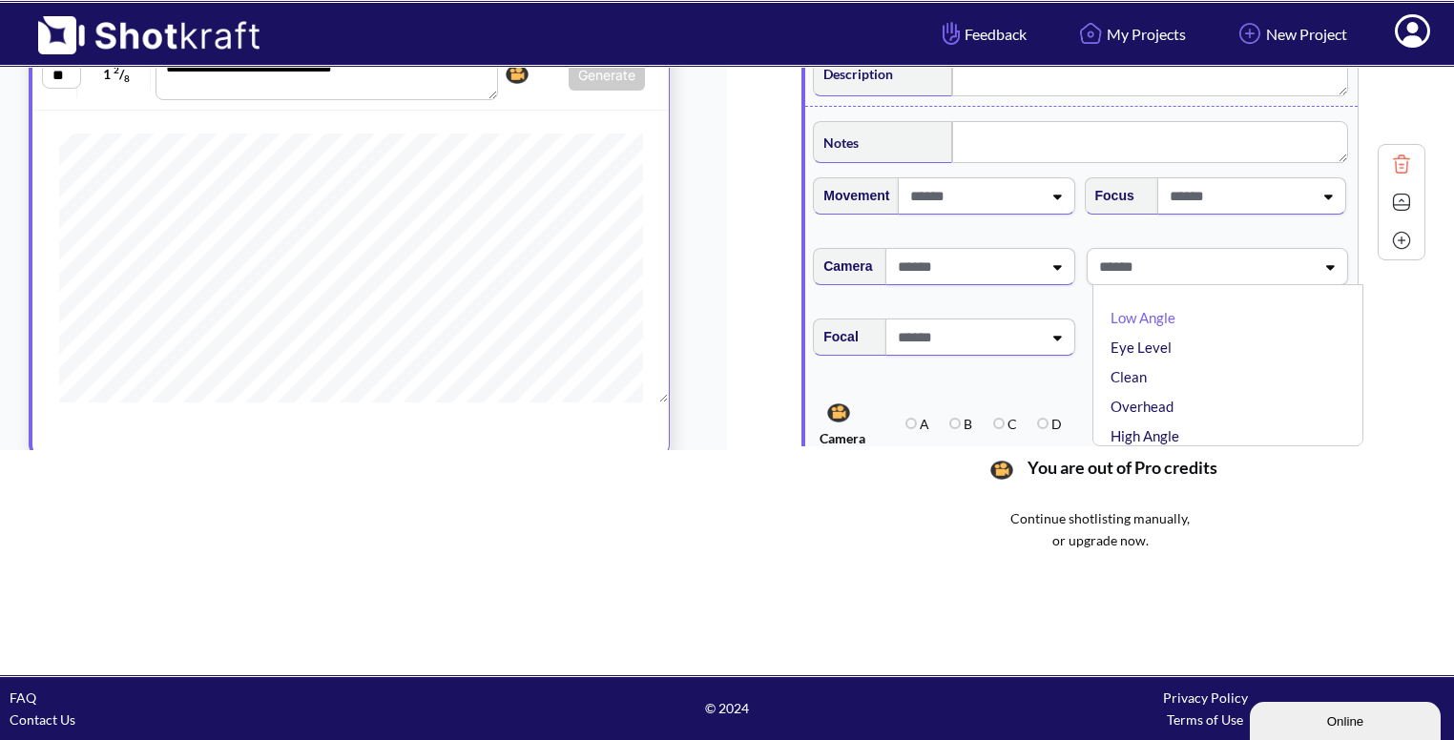
scroll to position [3296, 0]
click at [1249, 318] on li "Low Angle" at bounding box center [1233, 317] width 252 height 30
type textarea "**********"
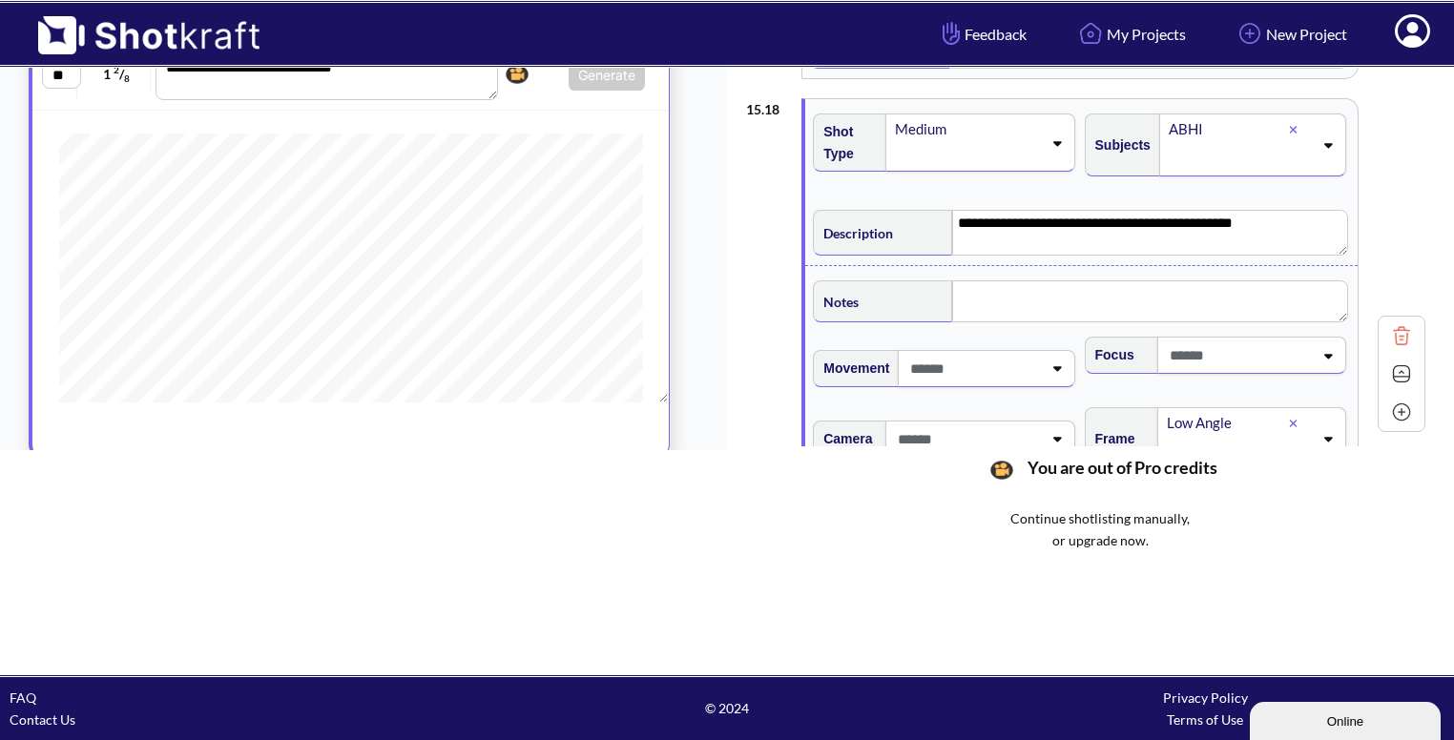
scroll to position [3136, 0]
click at [1391, 361] on img at bounding box center [1401, 373] width 29 height 29
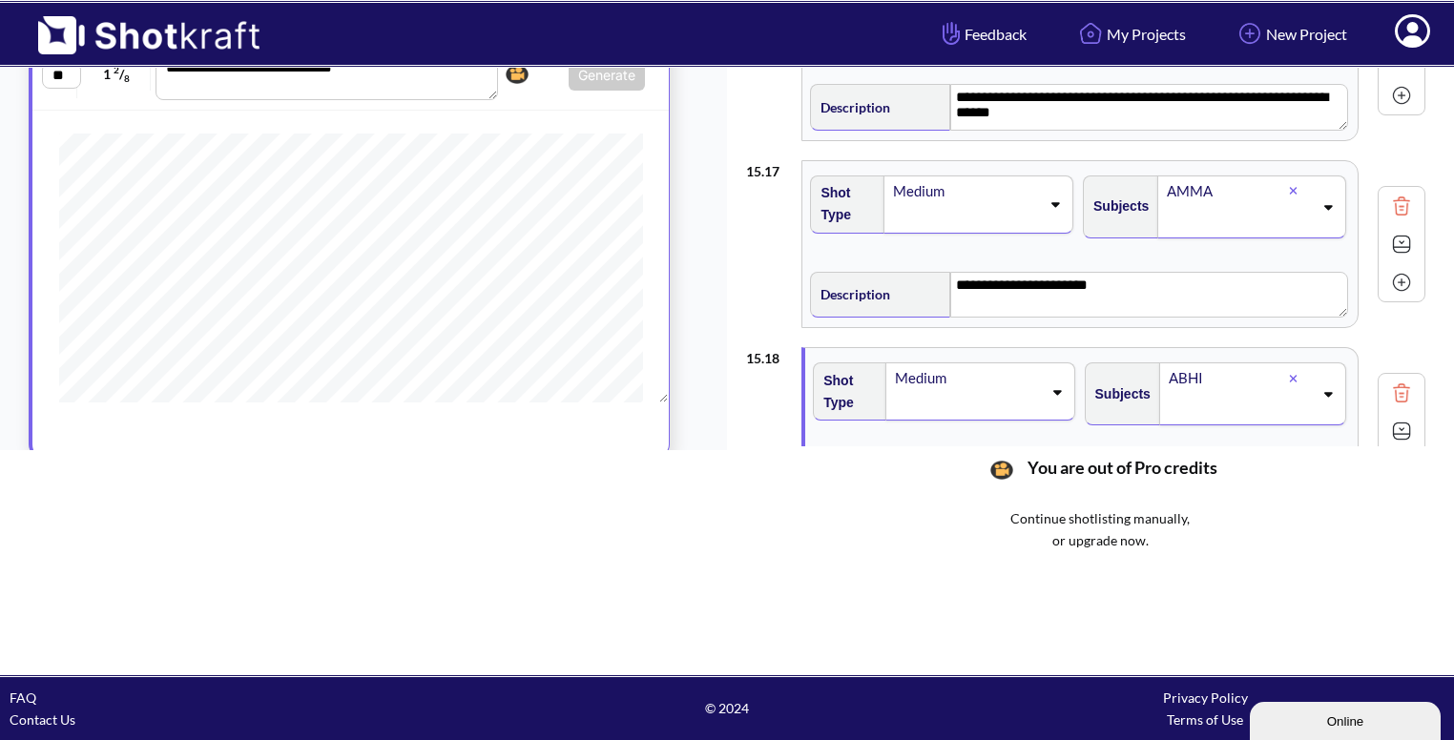
scroll to position [2880, 0]
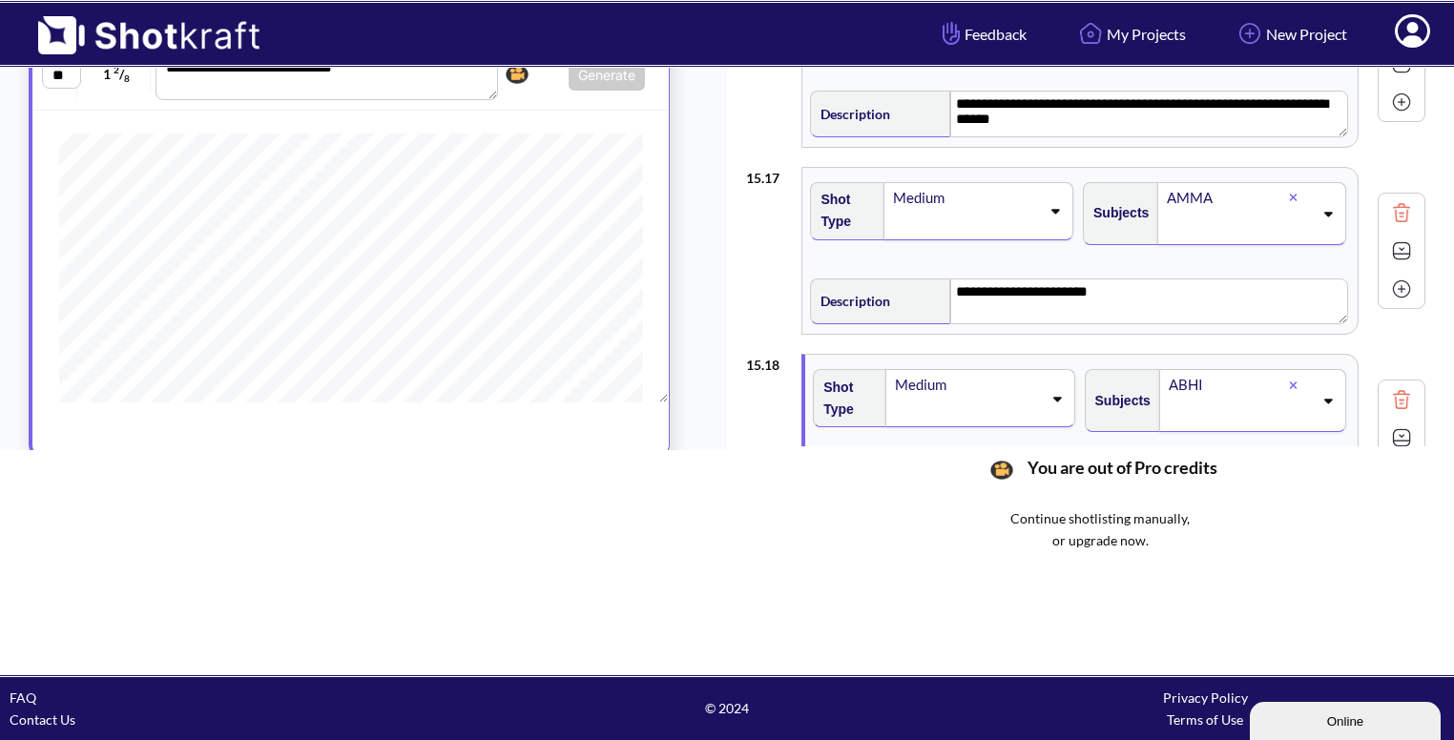
drag, startPoint x: 1400, startPoint y: 243, endPoint x: 1245, endPoint y: 247, distance: 154.6
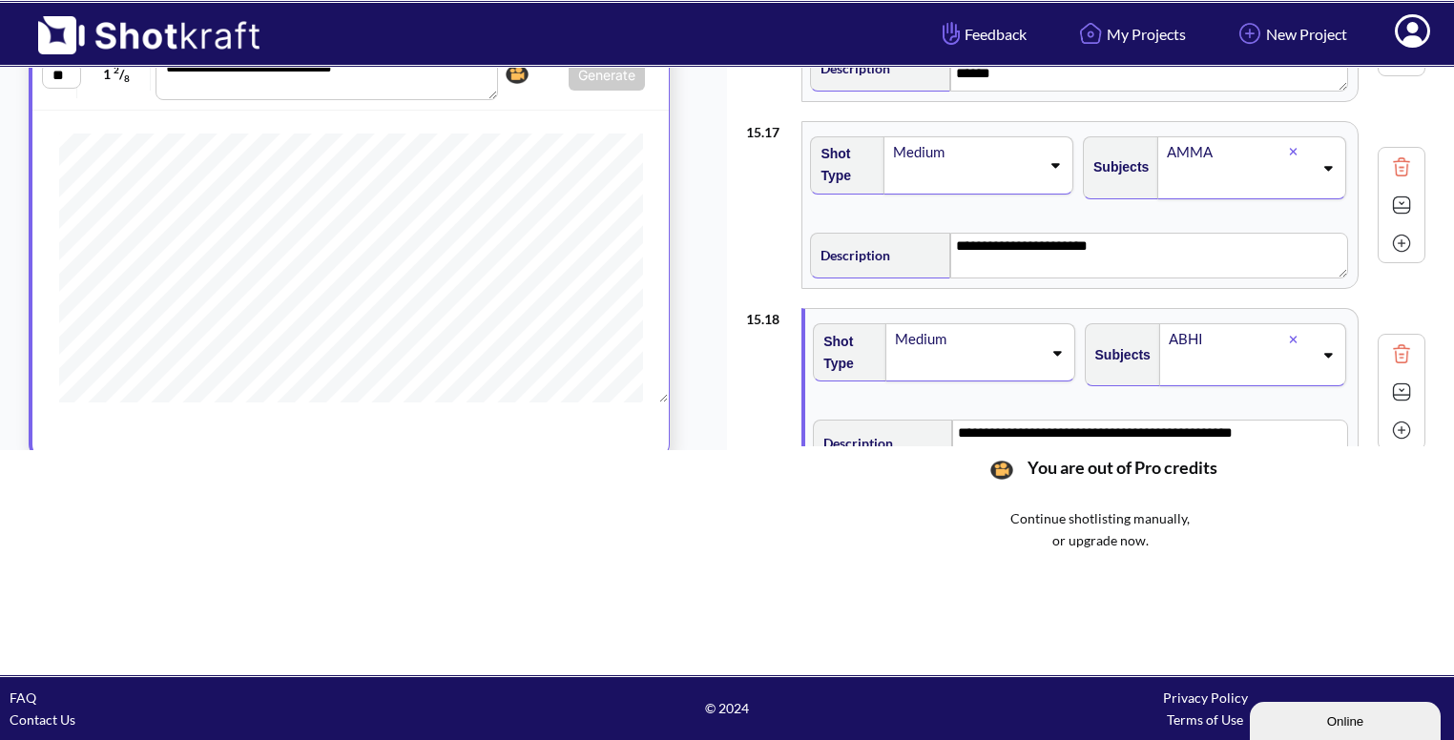
scroll to position [2920, 0]
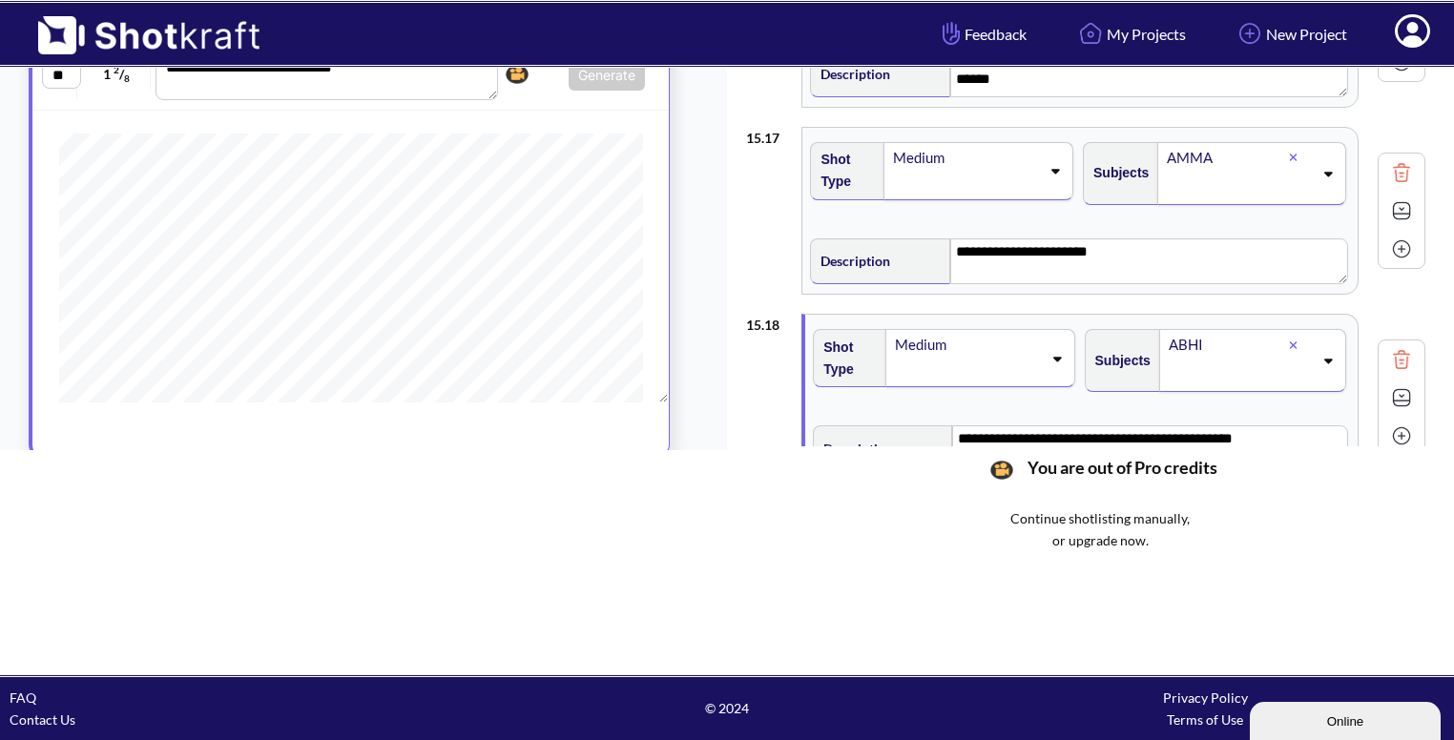
click at [1392, 207] on img at bounding box center [1401, 211] width 29 height 29
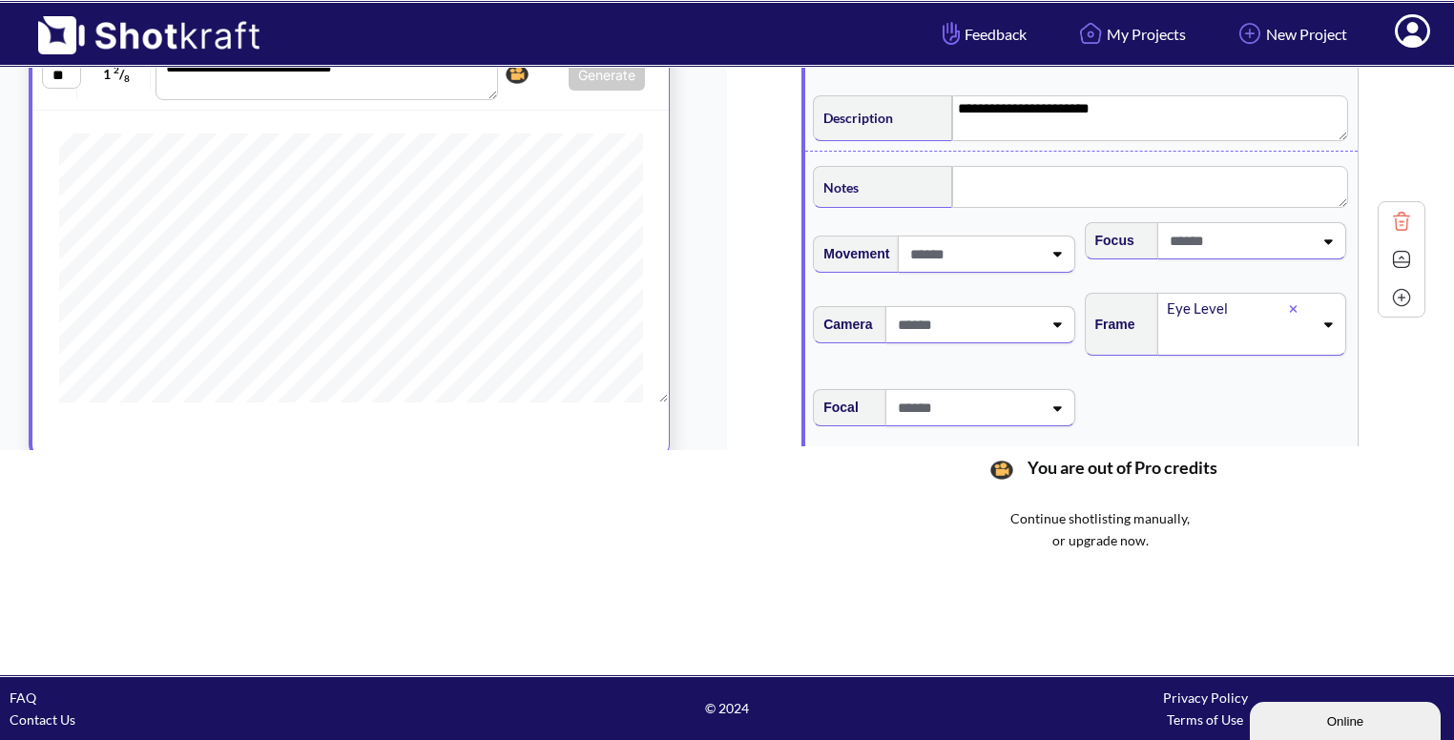
scroll to position [3072, 0]
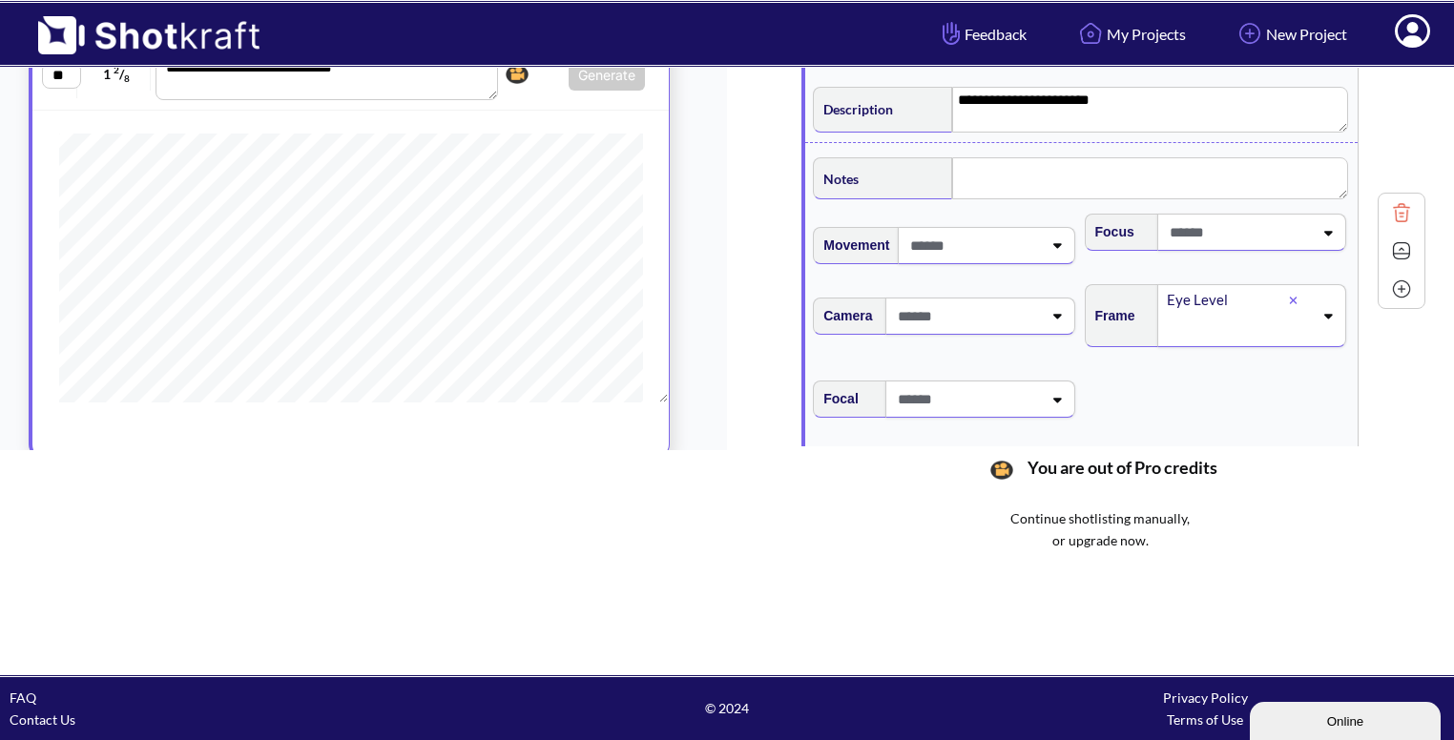
click at [1328, 309] on icon at bounding box center [1328, 315] width 26 height 13
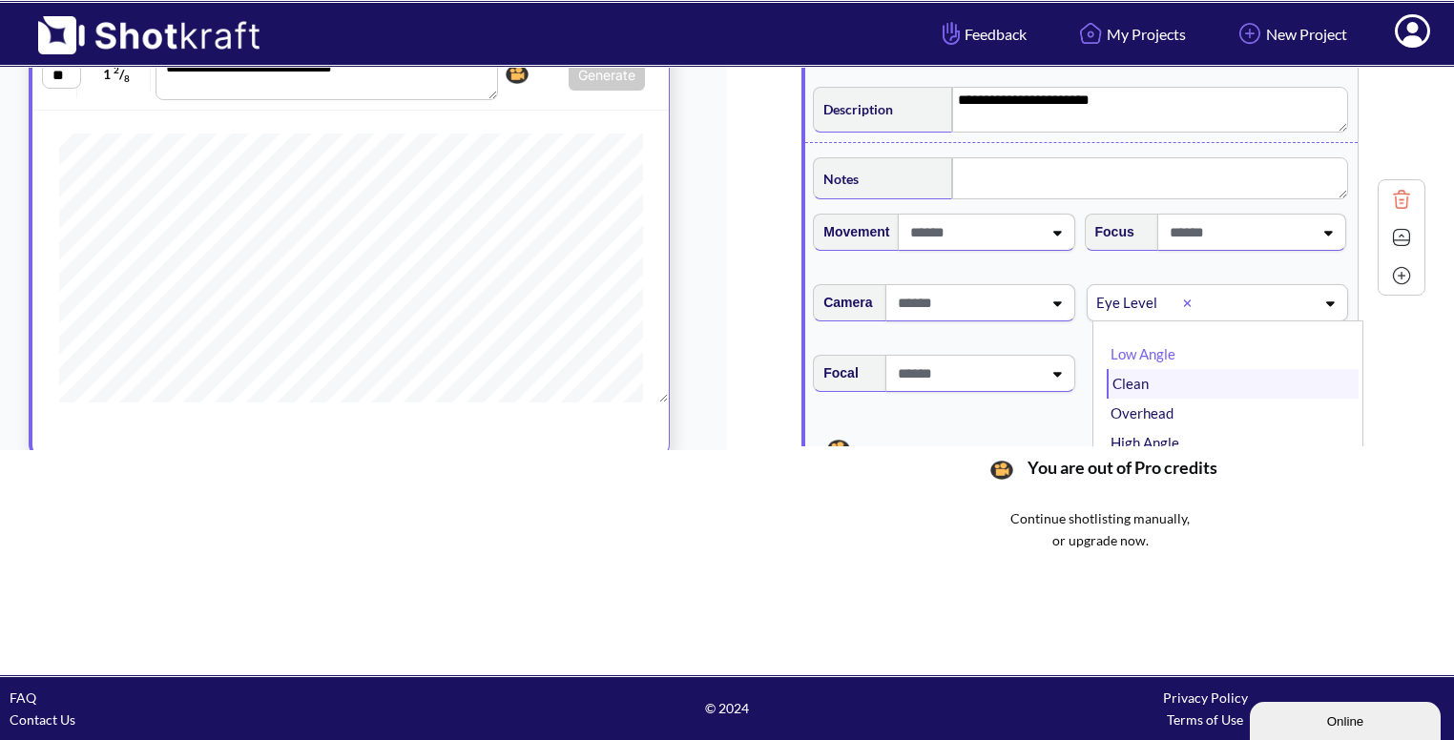
scroll to position [30, 0]
click at [1159, 399] on li "High Angle" at bounding box center [1233, 414] width 252 height 30
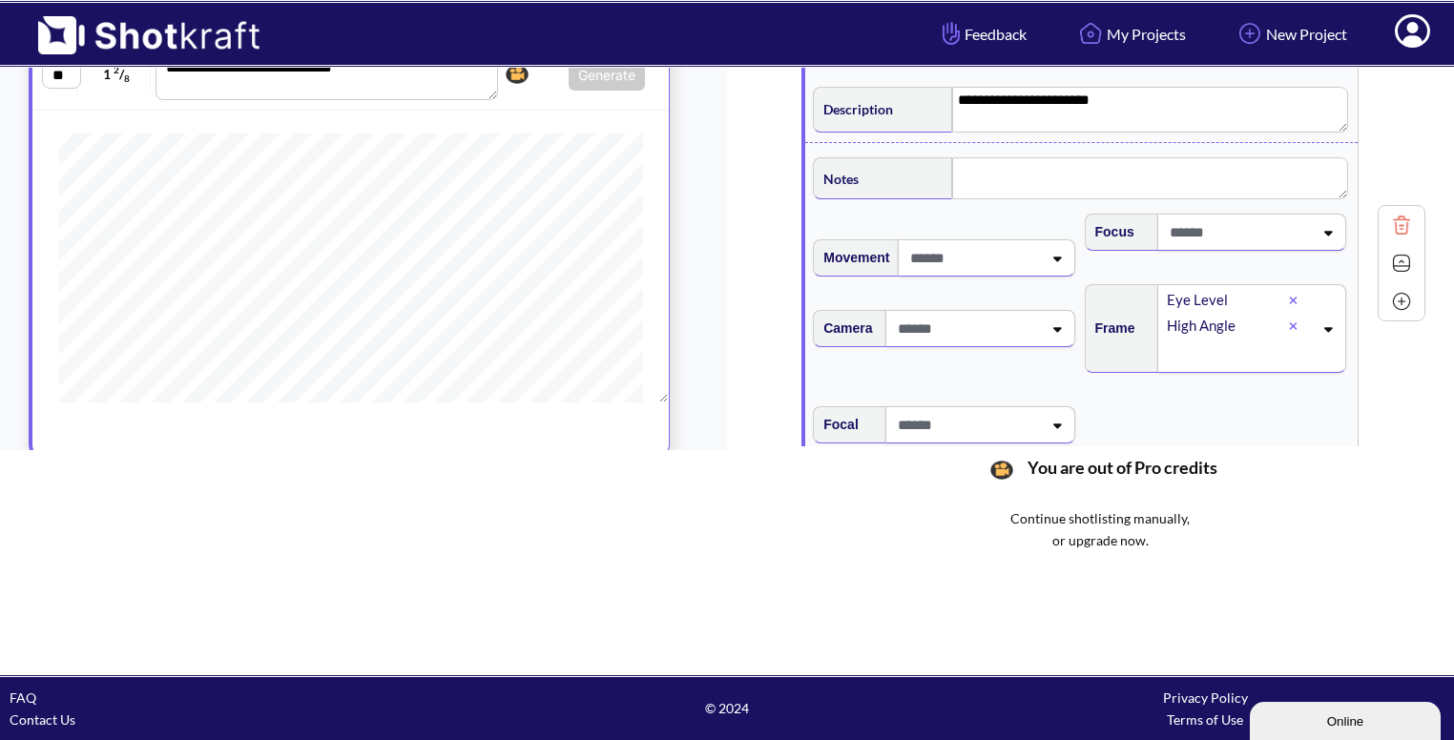
click at [1294, 297] on icon at bounding box center [1294, 301] width 8 height 8
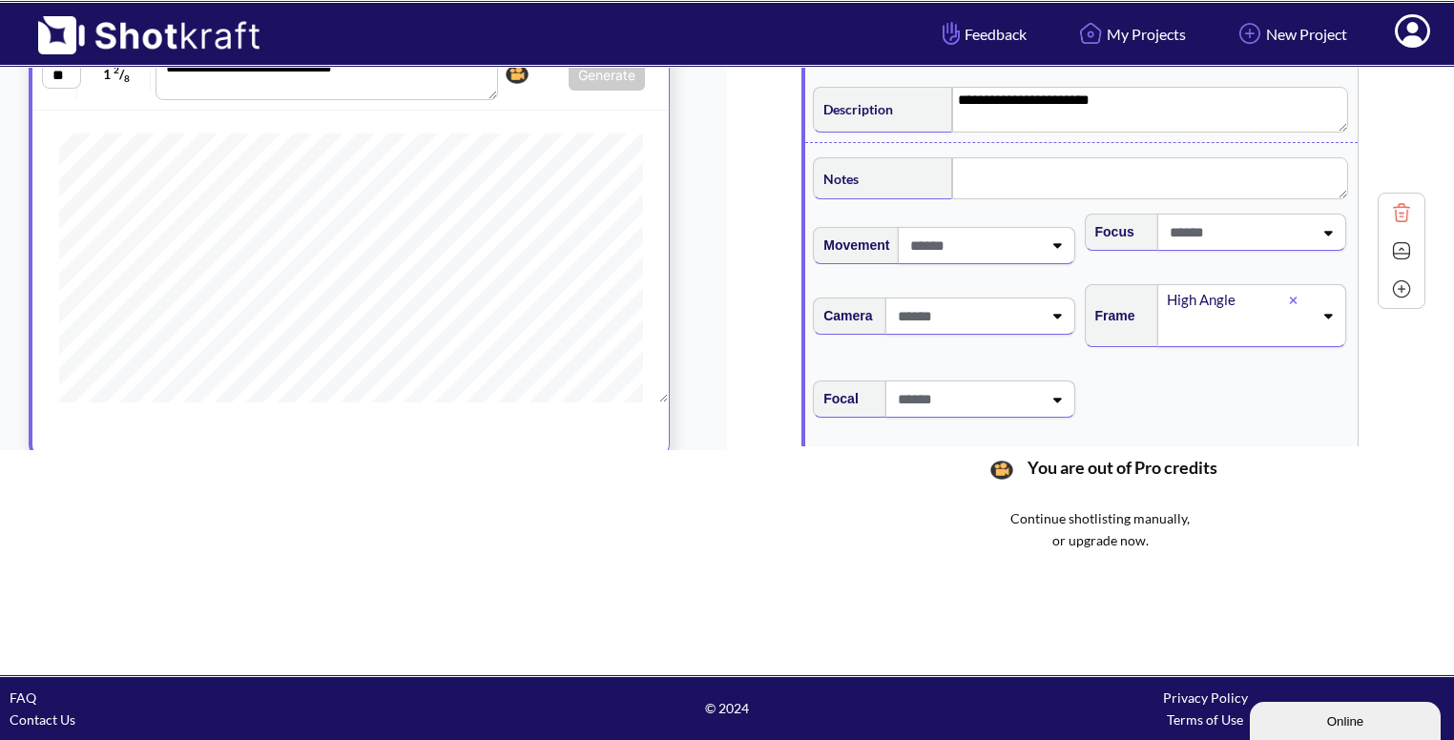
click at [1390, 237] on img at bounding box center [1401, 251] width 29 height 29
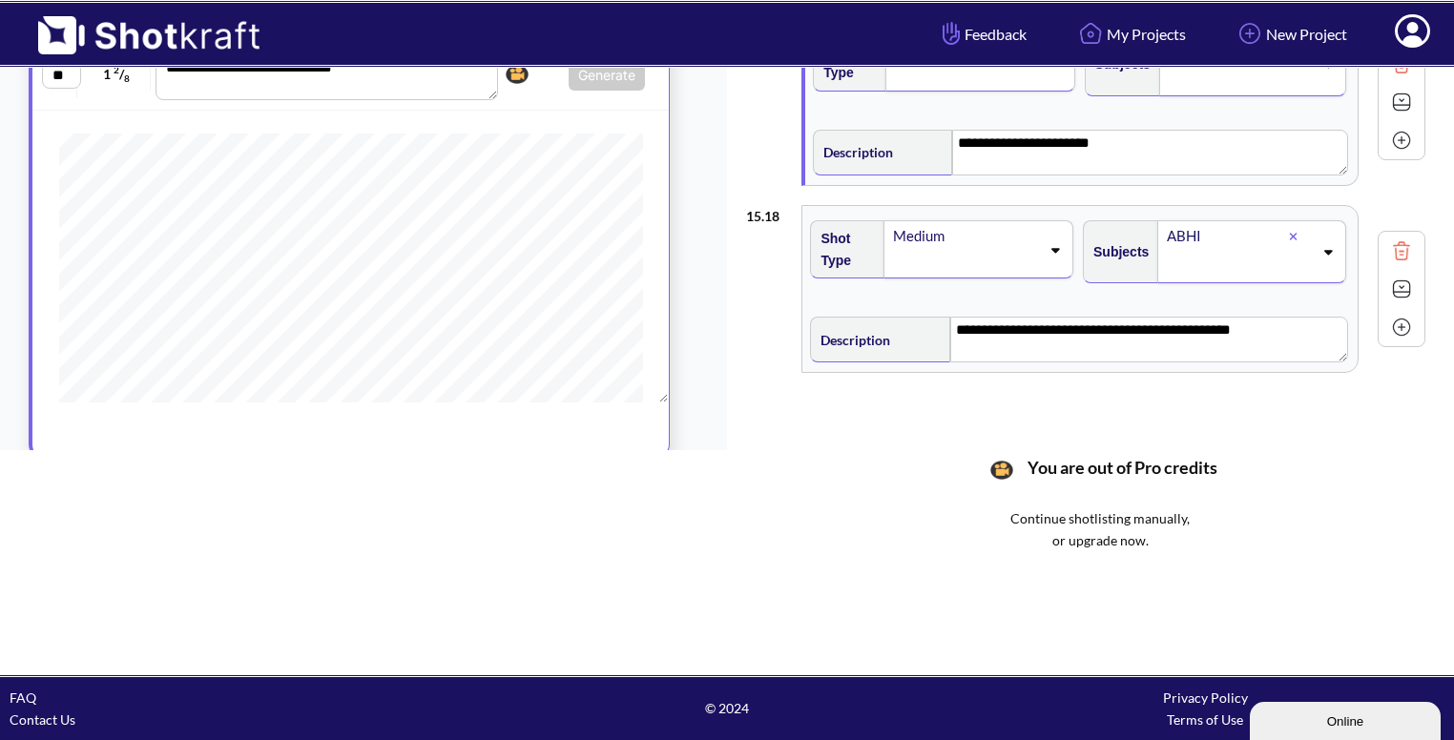
scroll to position [3028, 0]
click at [1298, 313] on div "**********" at bounding box center [1078, 338] width 537 height 51
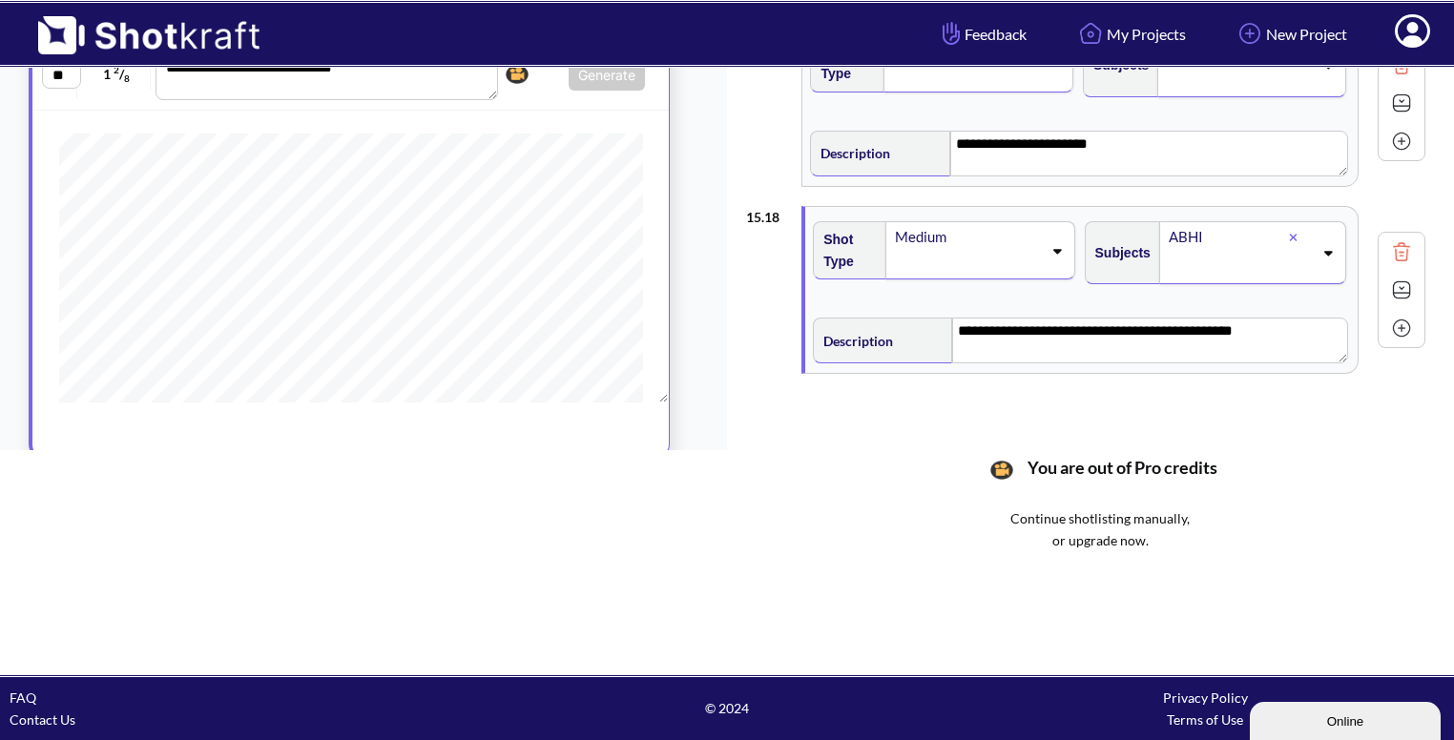
click at [1403, 319] on img at bounding box center [1401, 328] width 29 height 29
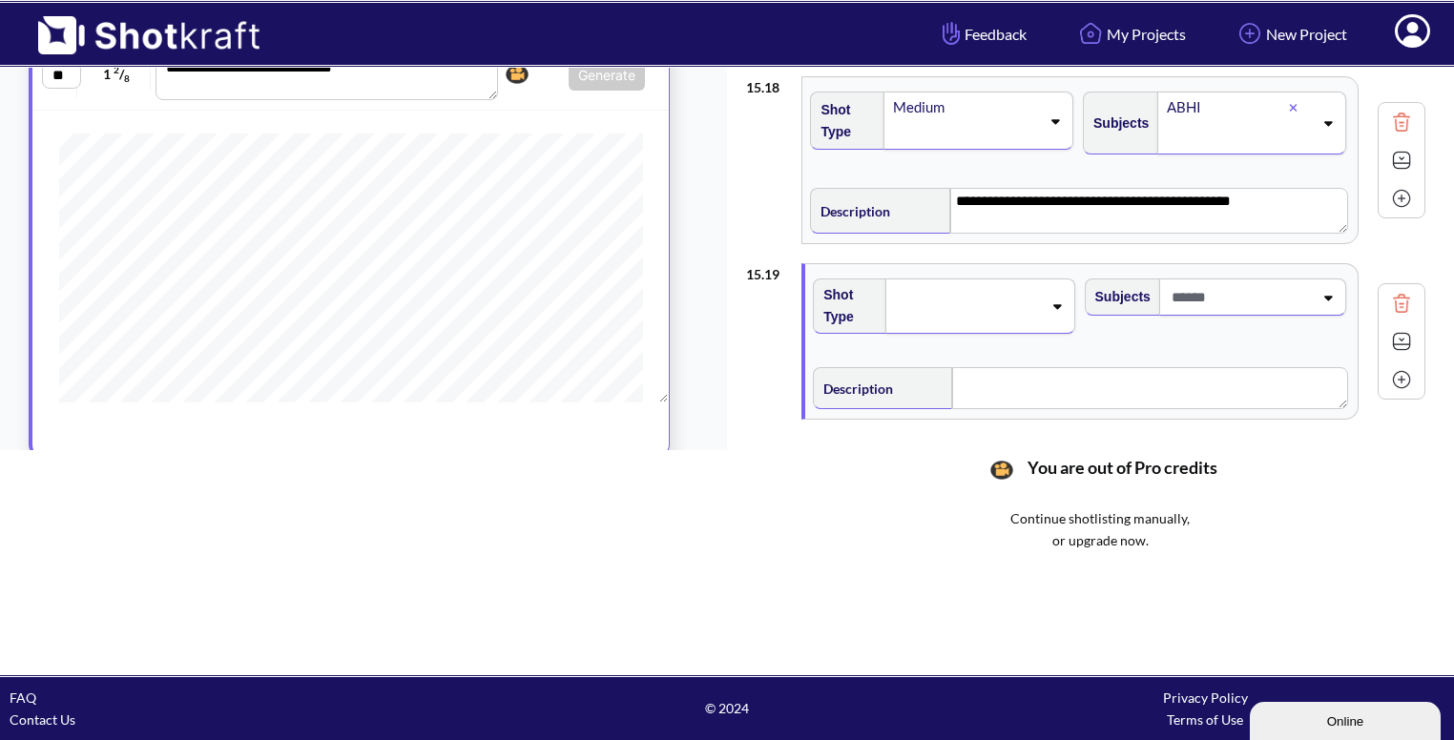
scroll to position [3208, 0]
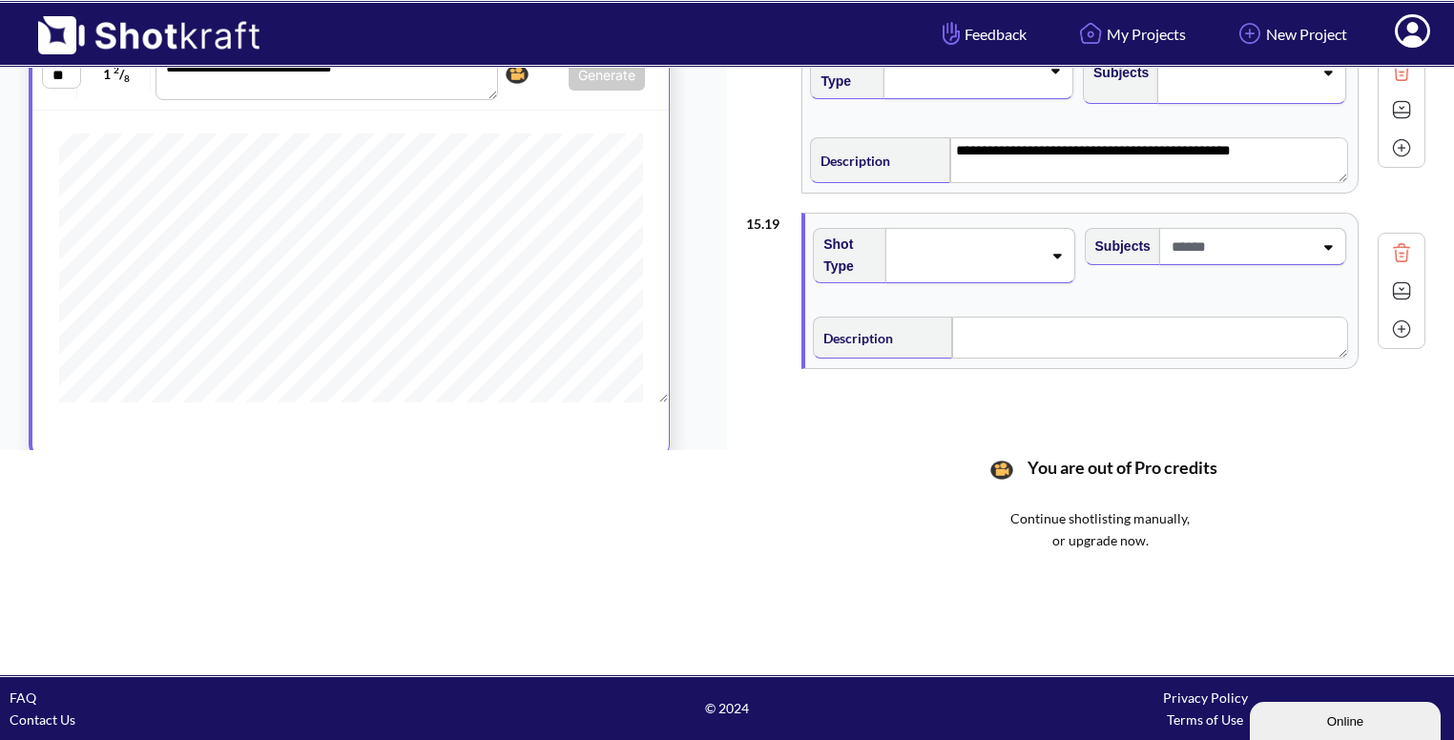
click at [1057, 255] on icon at bounding box center [1057, 257] width 9 height 5
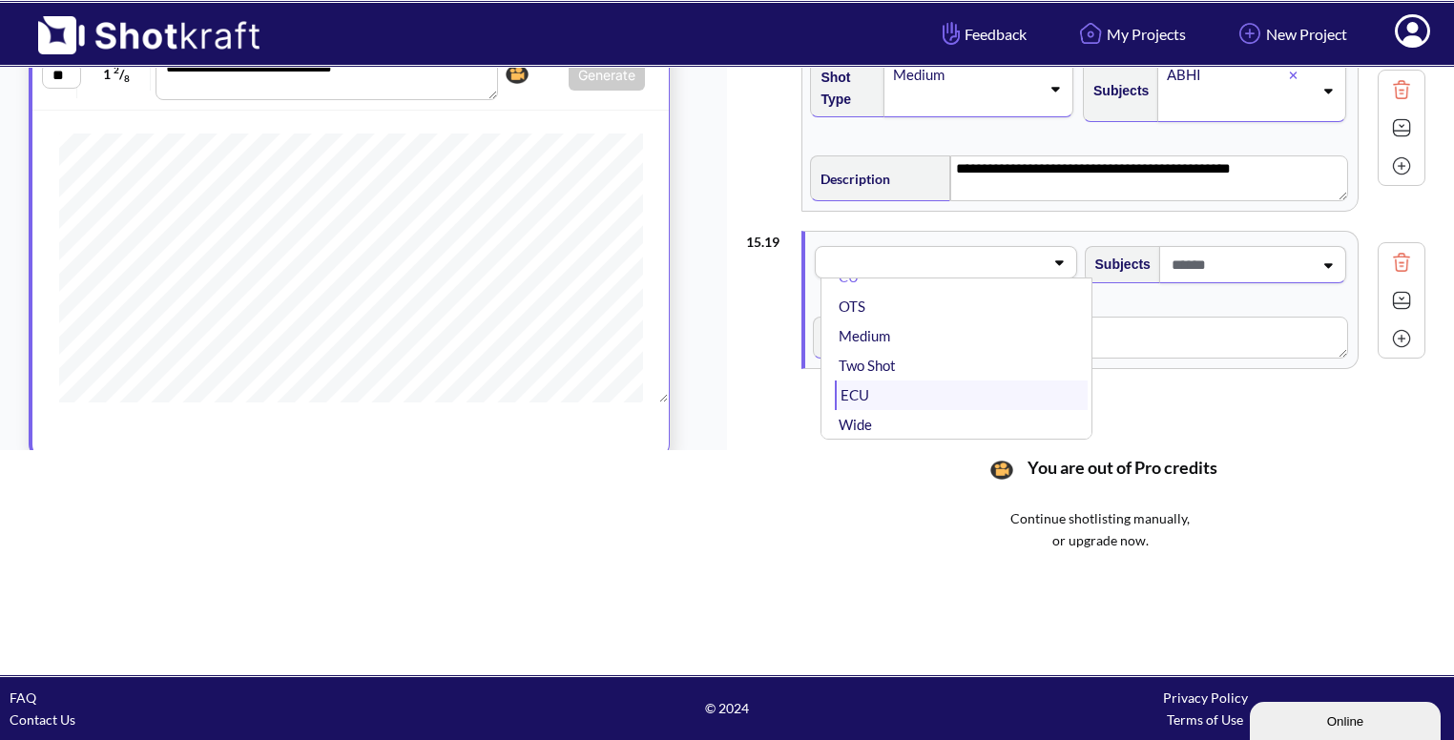
scroll to position [36, 0]
click at [927, 326] on li "Medium" at bounding box center [961, 335] width 252 height 30
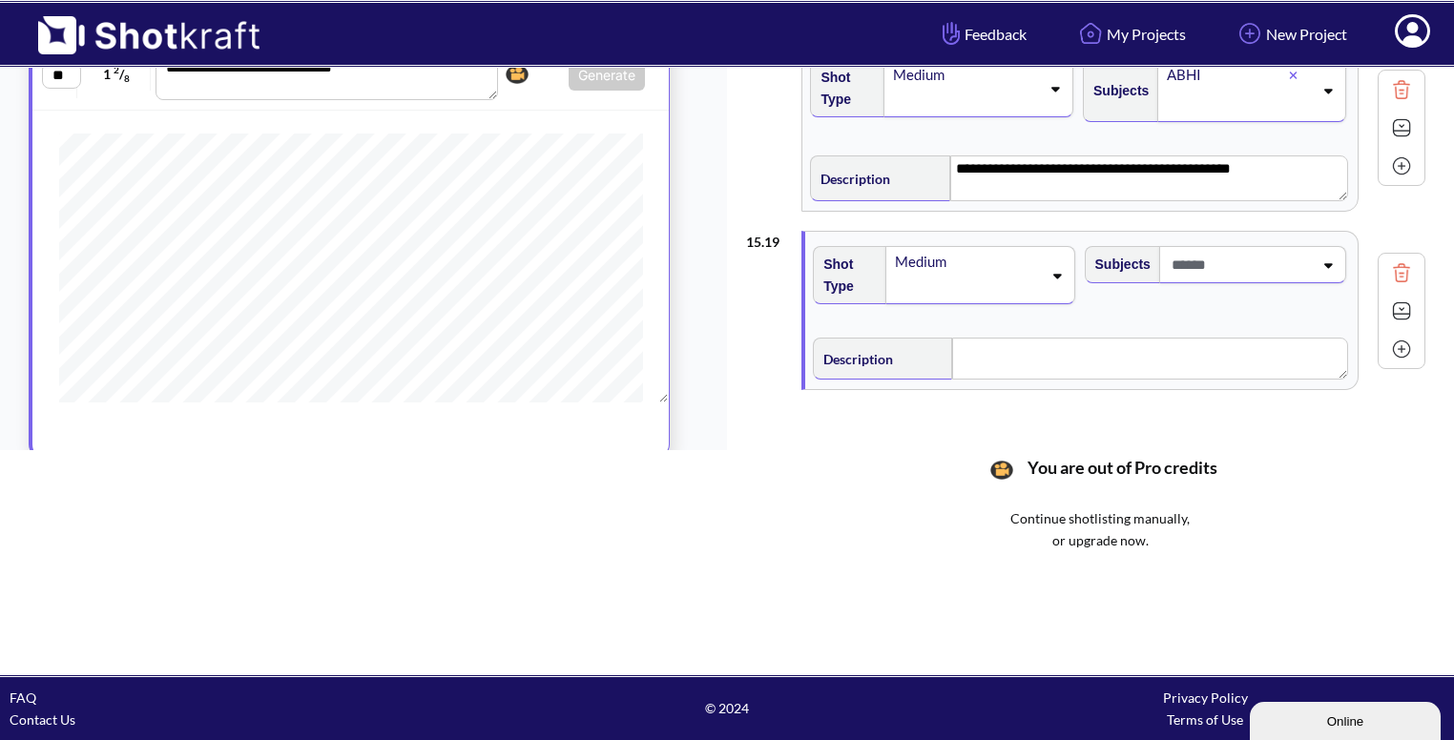
click at [1241, 249] on span at bounding box center [1240, 264] width 146 height 31
type input "***"
click at [1127, 302] on li "AMMA" at bounding box center [1233, 317] width 252 height 30
click at [1028, 338] on textarea at bounding box center [1149, 359] width 395 height 42
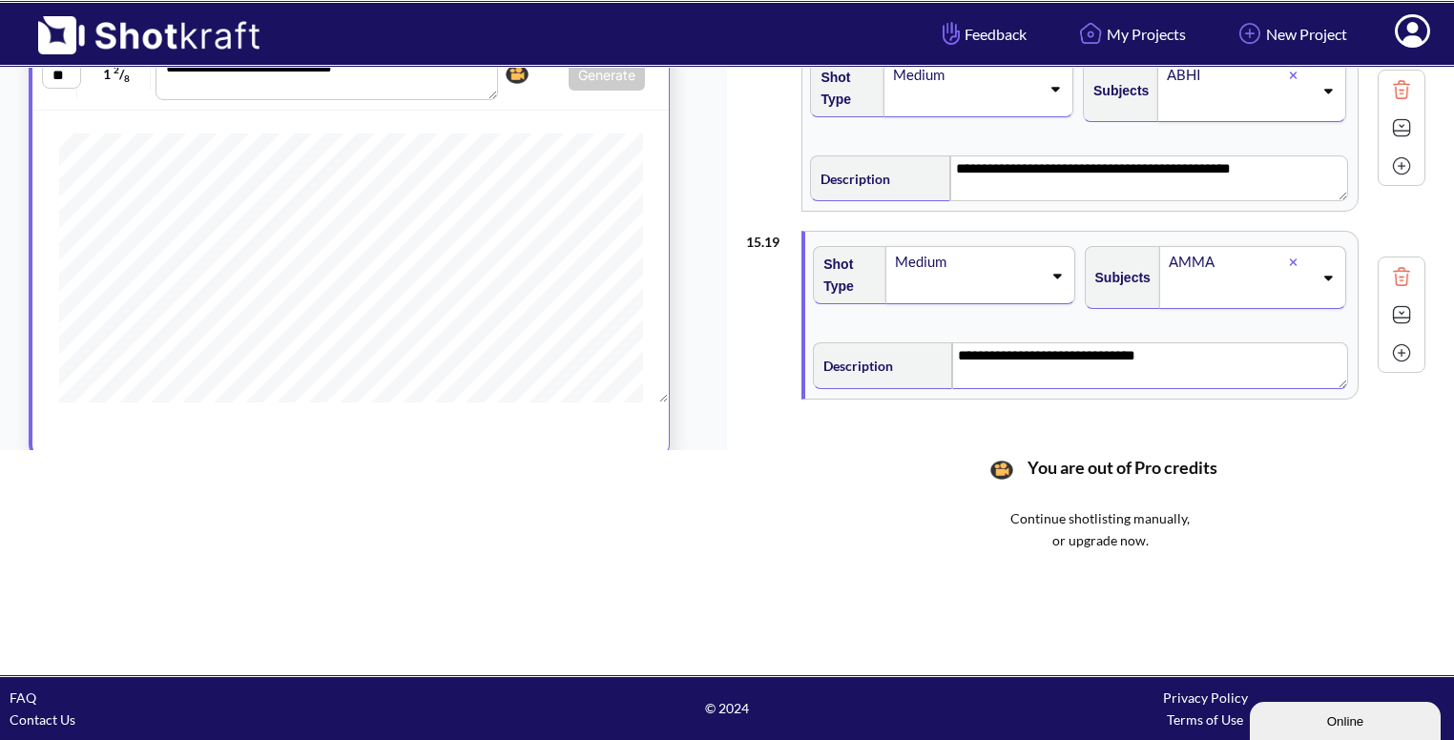
click at [1401, 314] on img at bounding box center [1401, 315] width 29 height 29
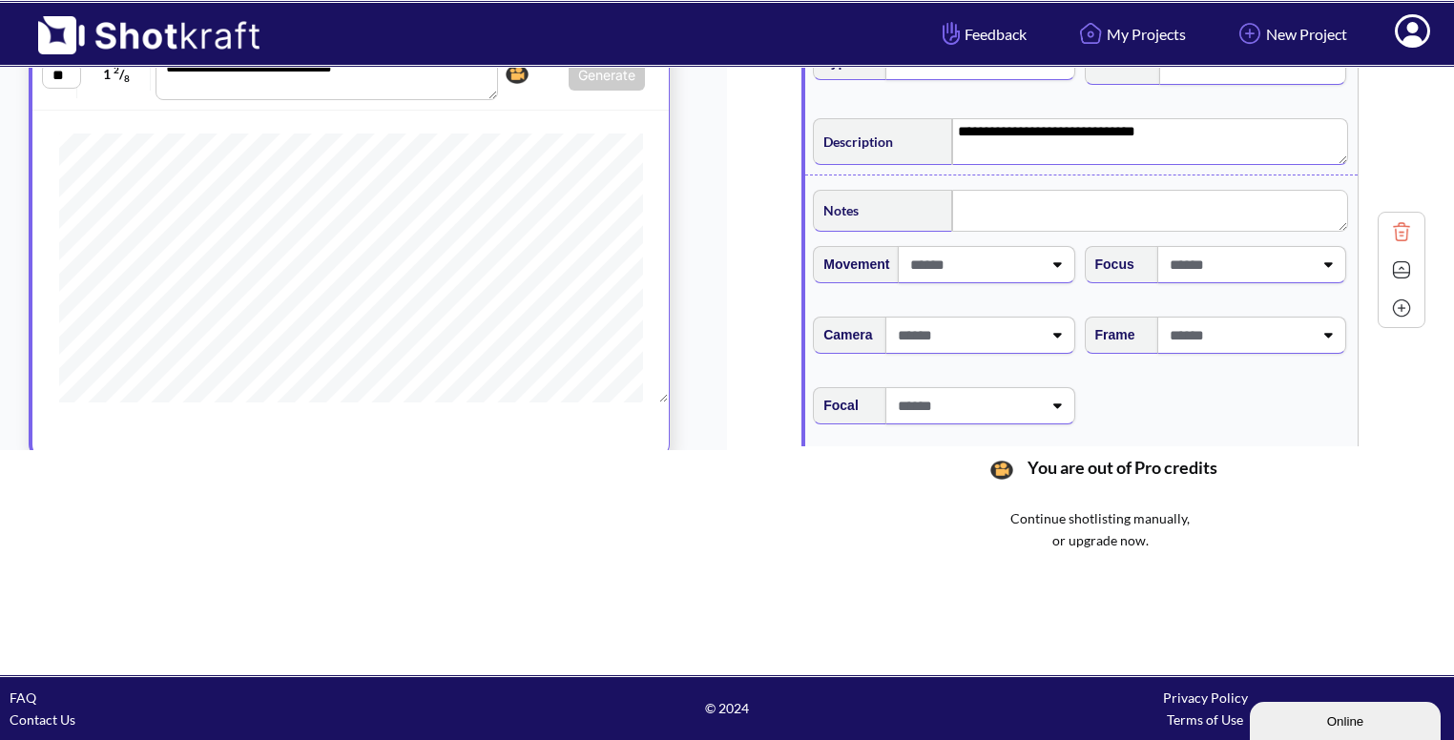
scroll to position [3418, 0]
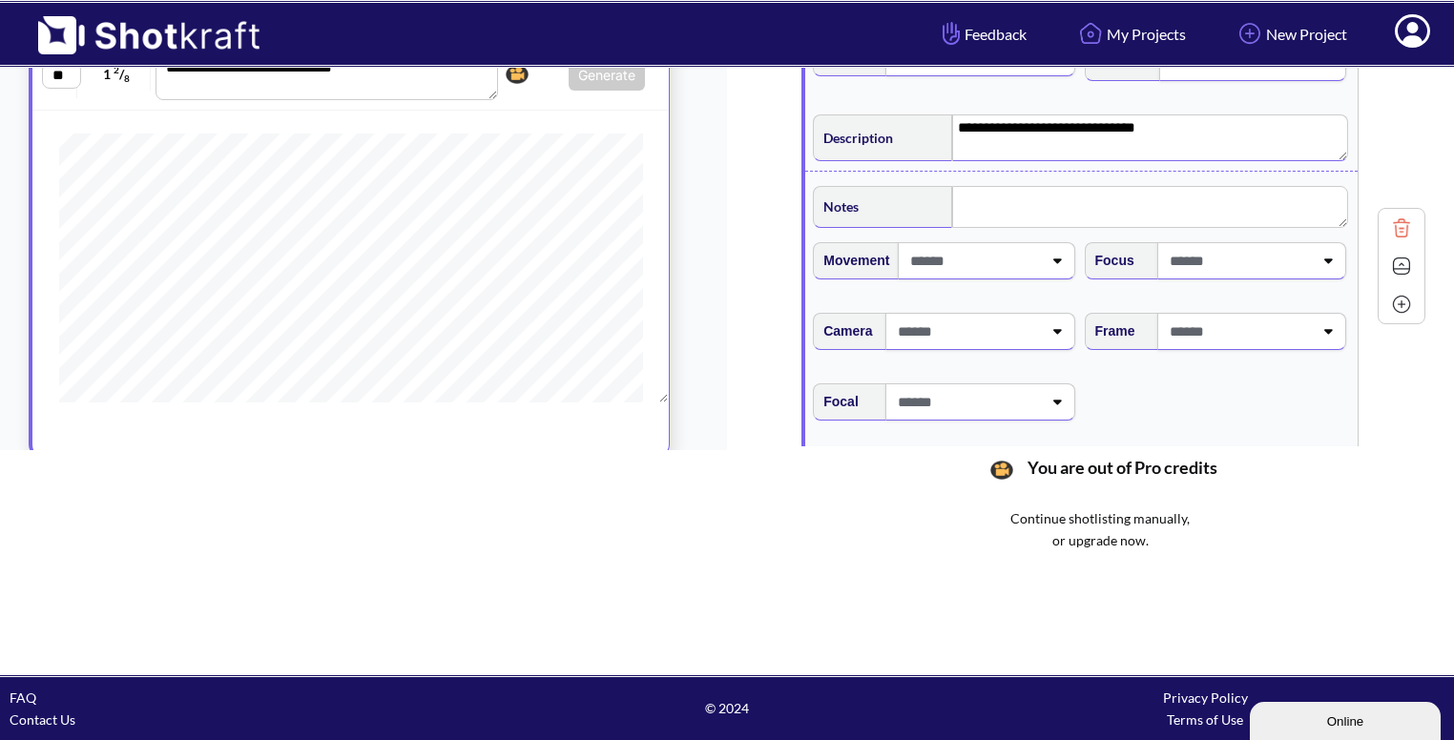
click at [1287, 332] on span at bounding box center [1239, 331] width 148 height 31
type textarea "**********"
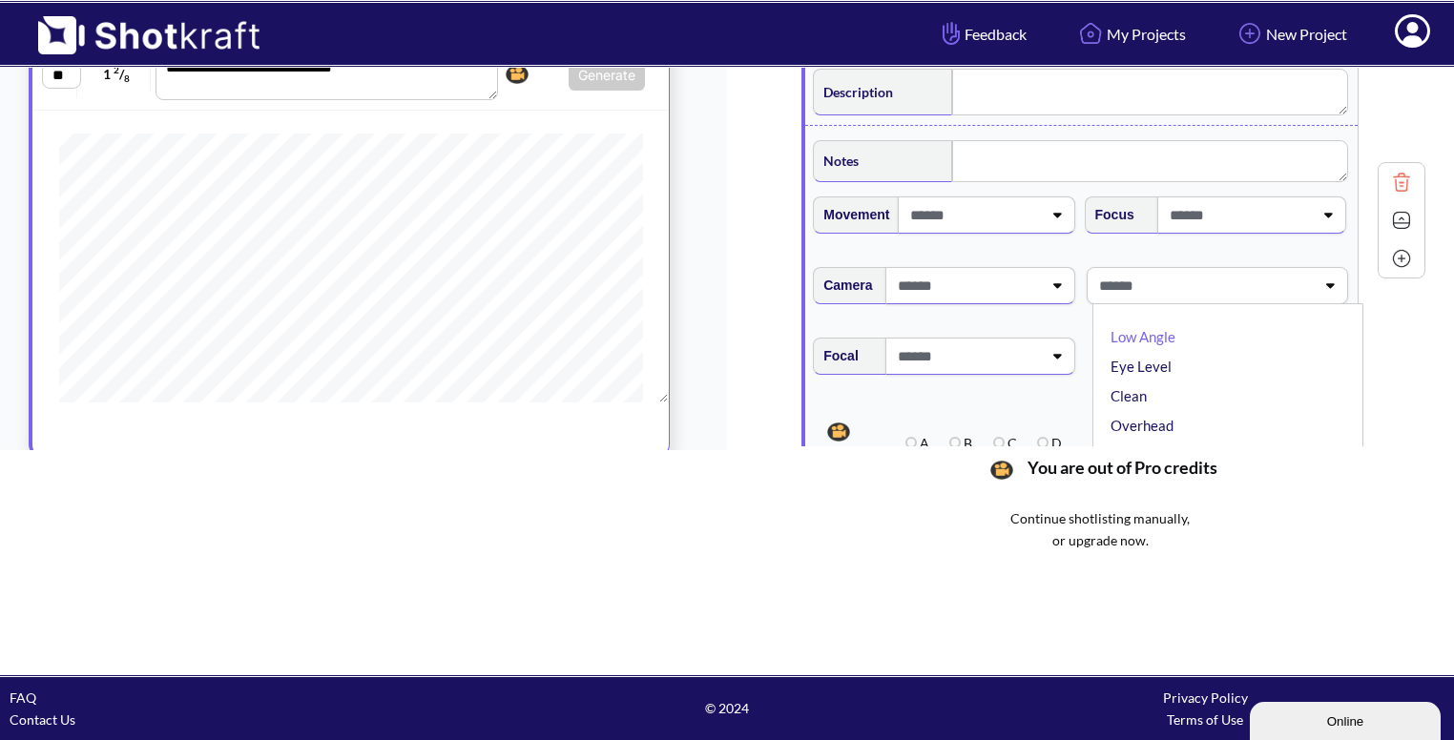
scroll to position [3470, 0]
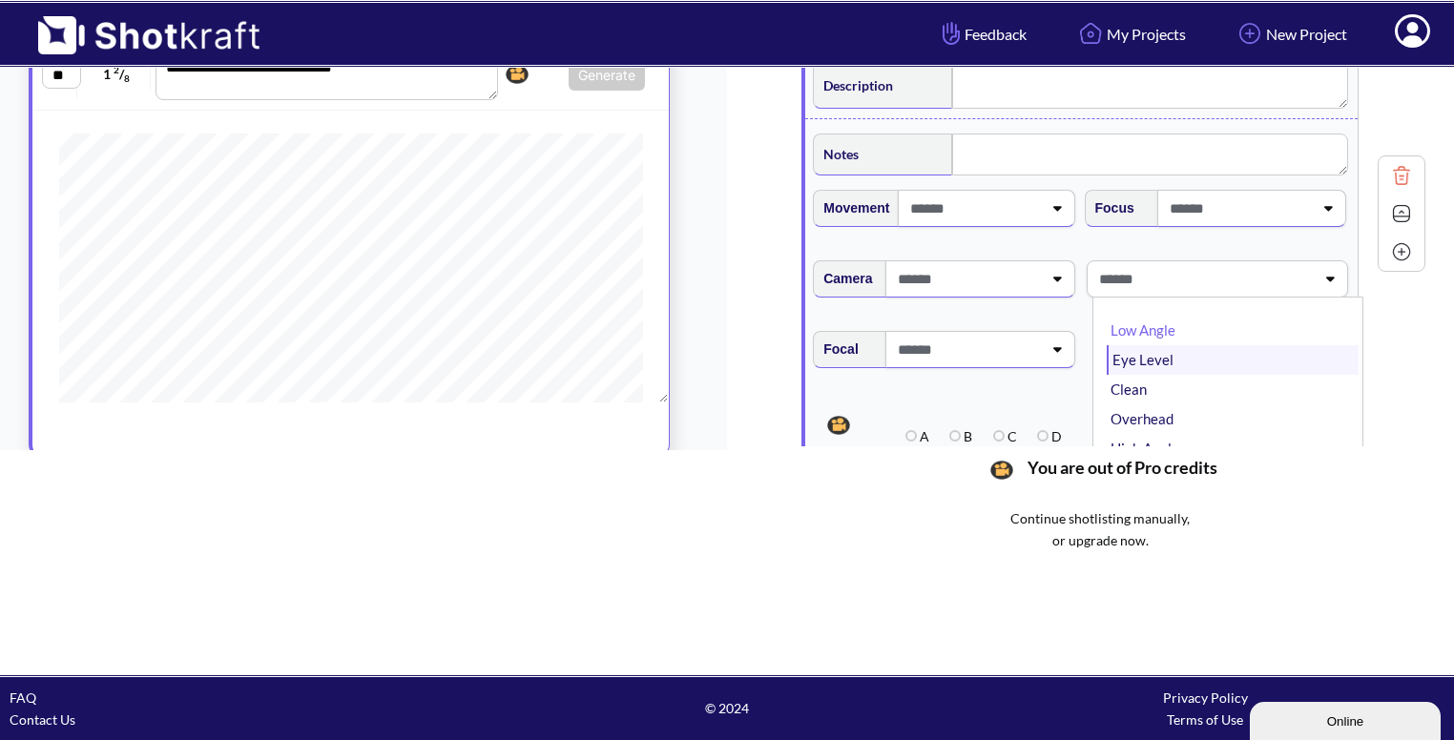
type textarea "**********"
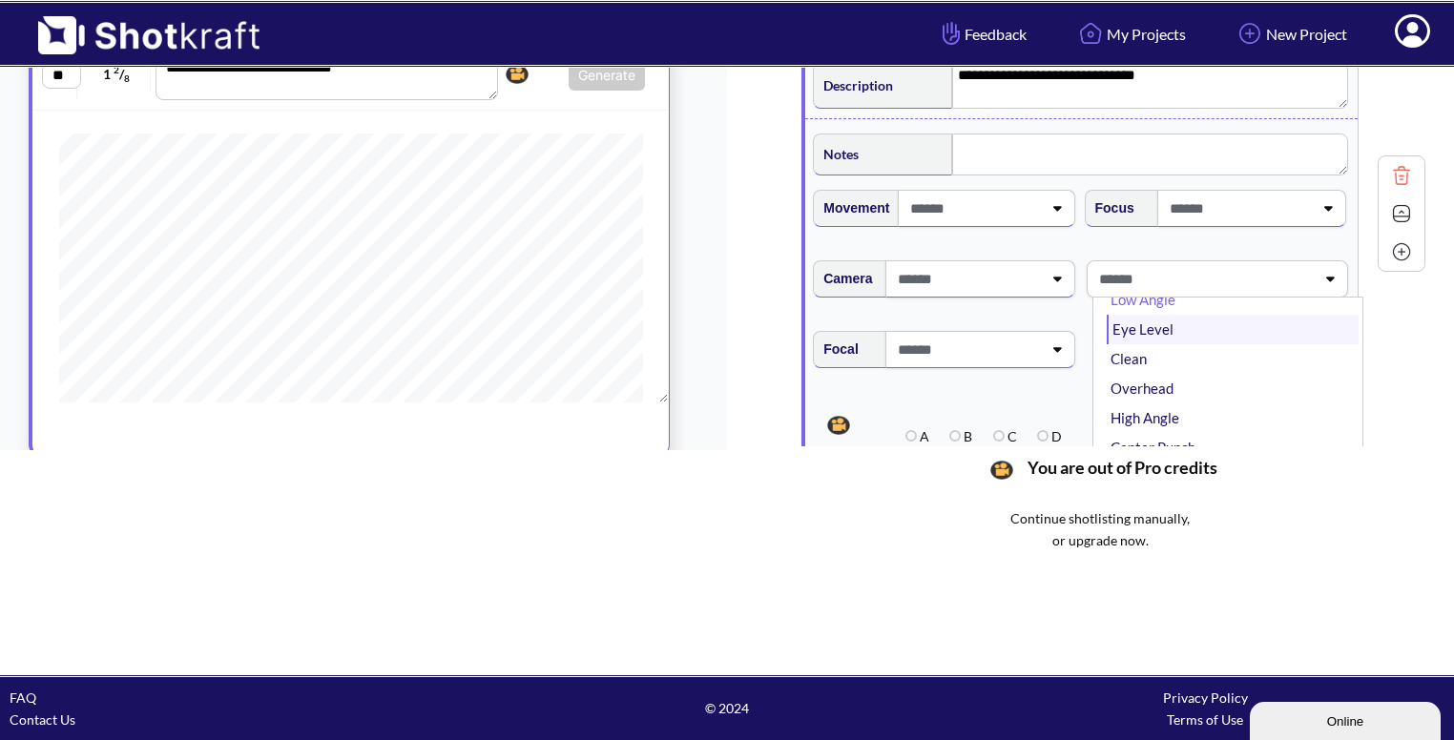
scroll to position [36, 0]
click at [1205, 315] on li "Eye Level" at bounding box center [1233, 324] width 252 height 30
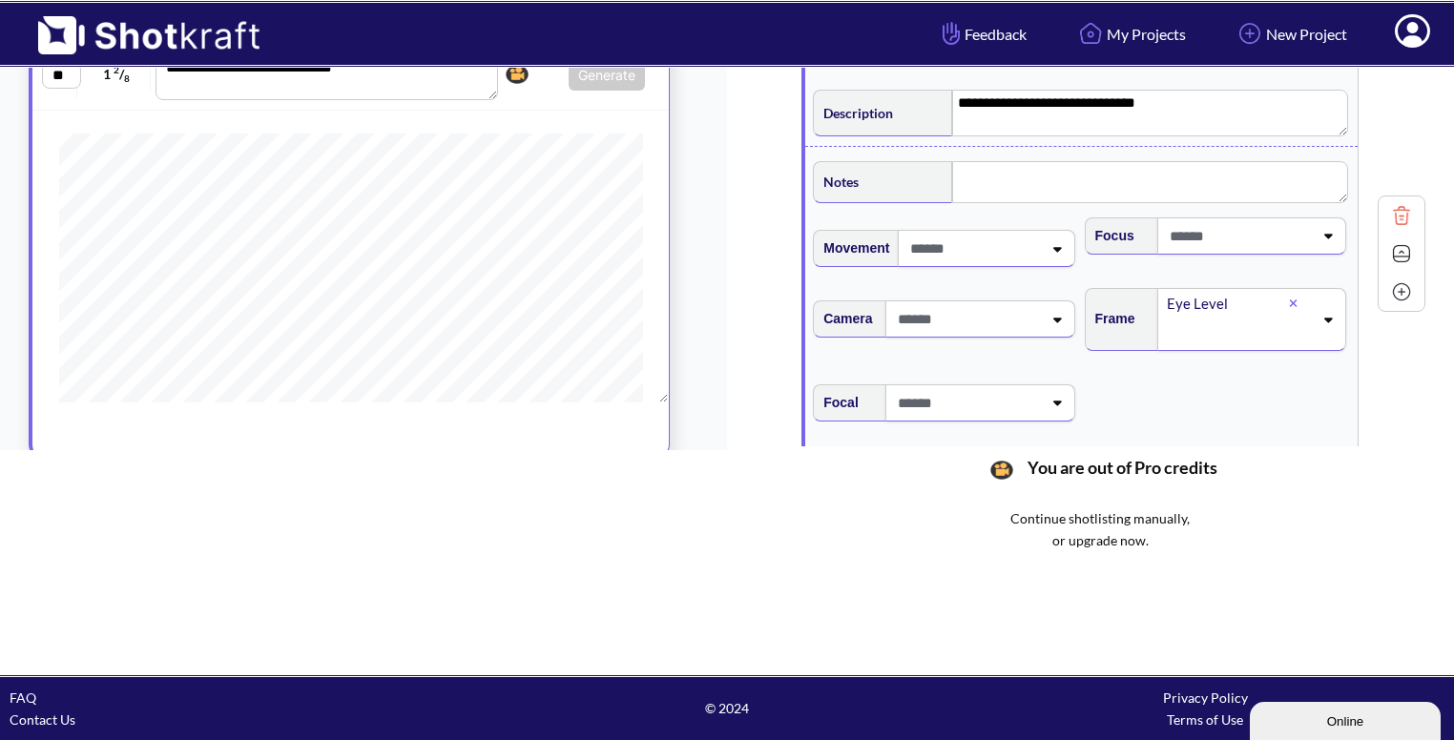
scroll to position [3448, 0]
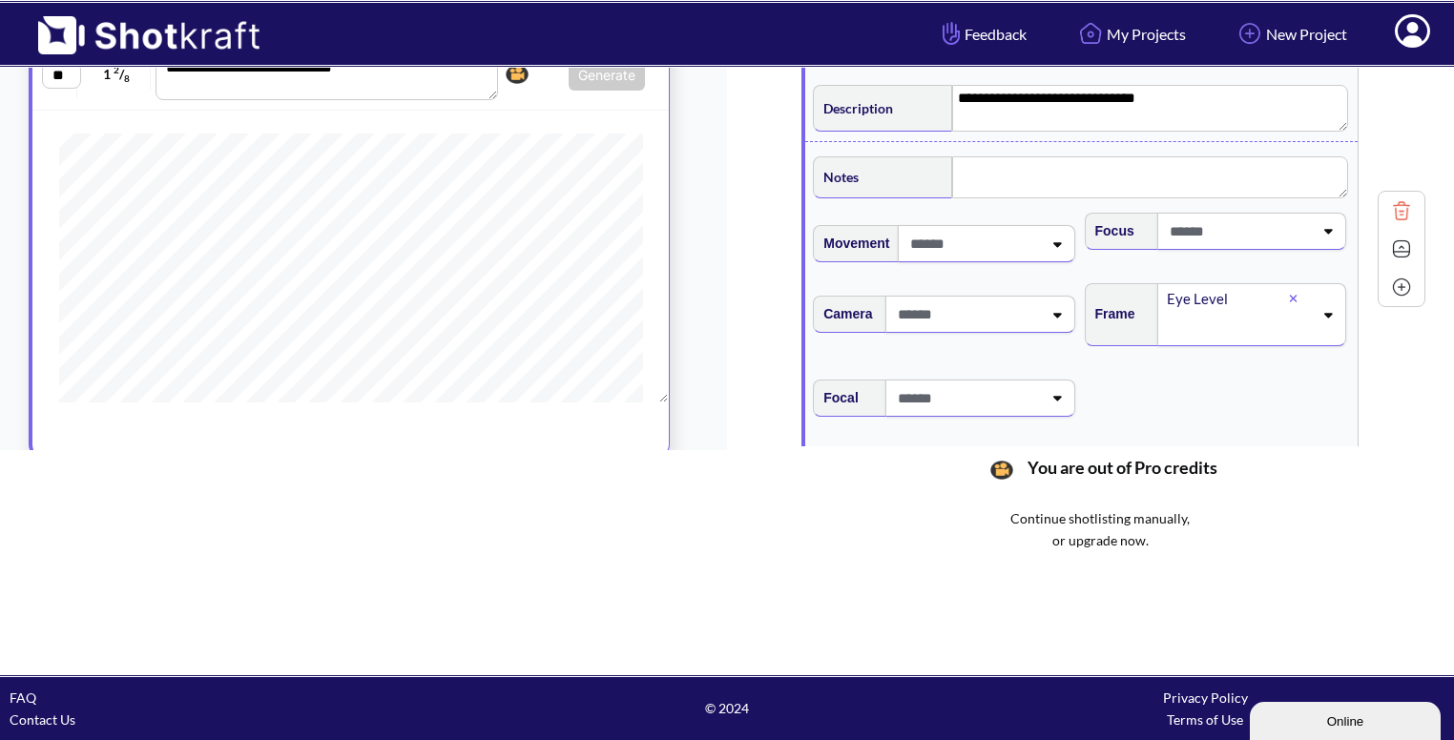
click at [1397, 238] on img at bounding box center [1401, 249] width 29 height 29
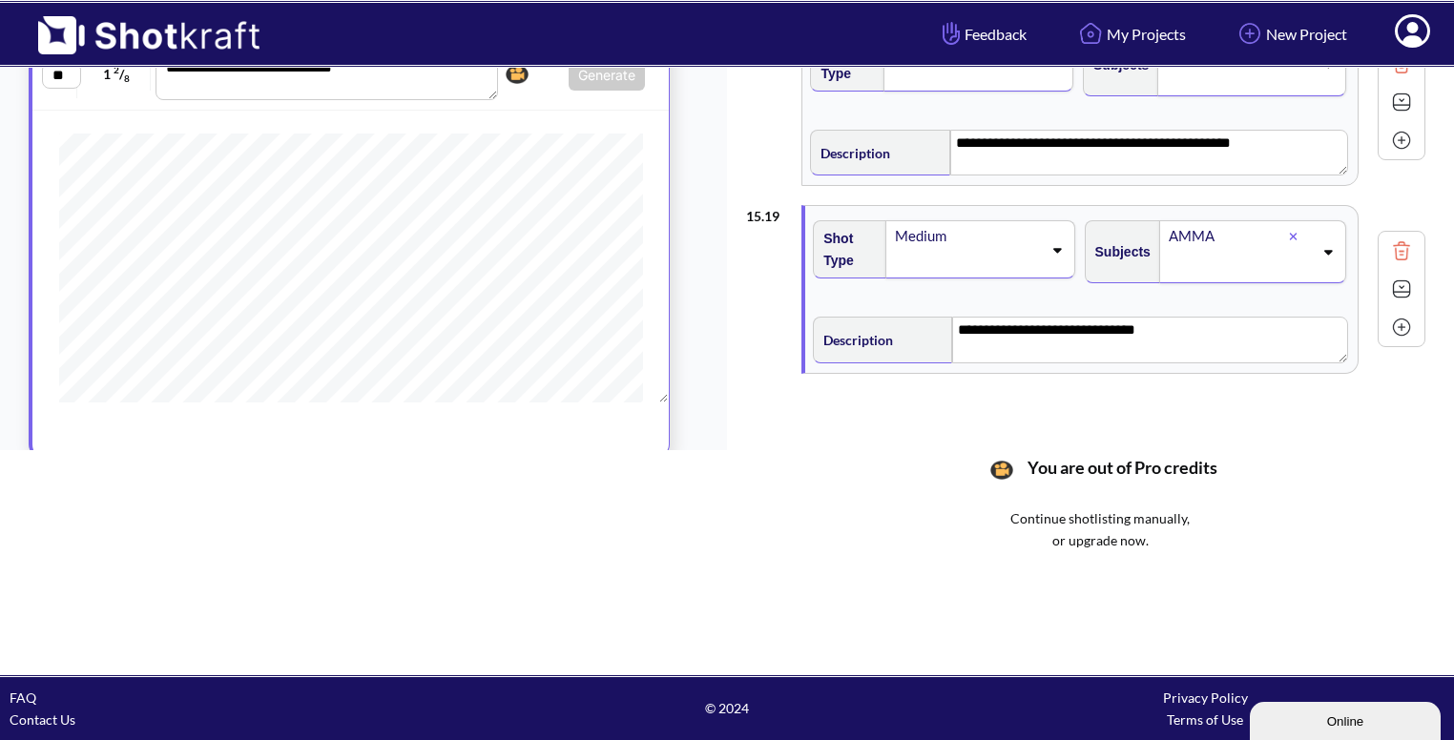
click at [1402, 278] on img at bounding box center [1401, 289] width 29 height 29
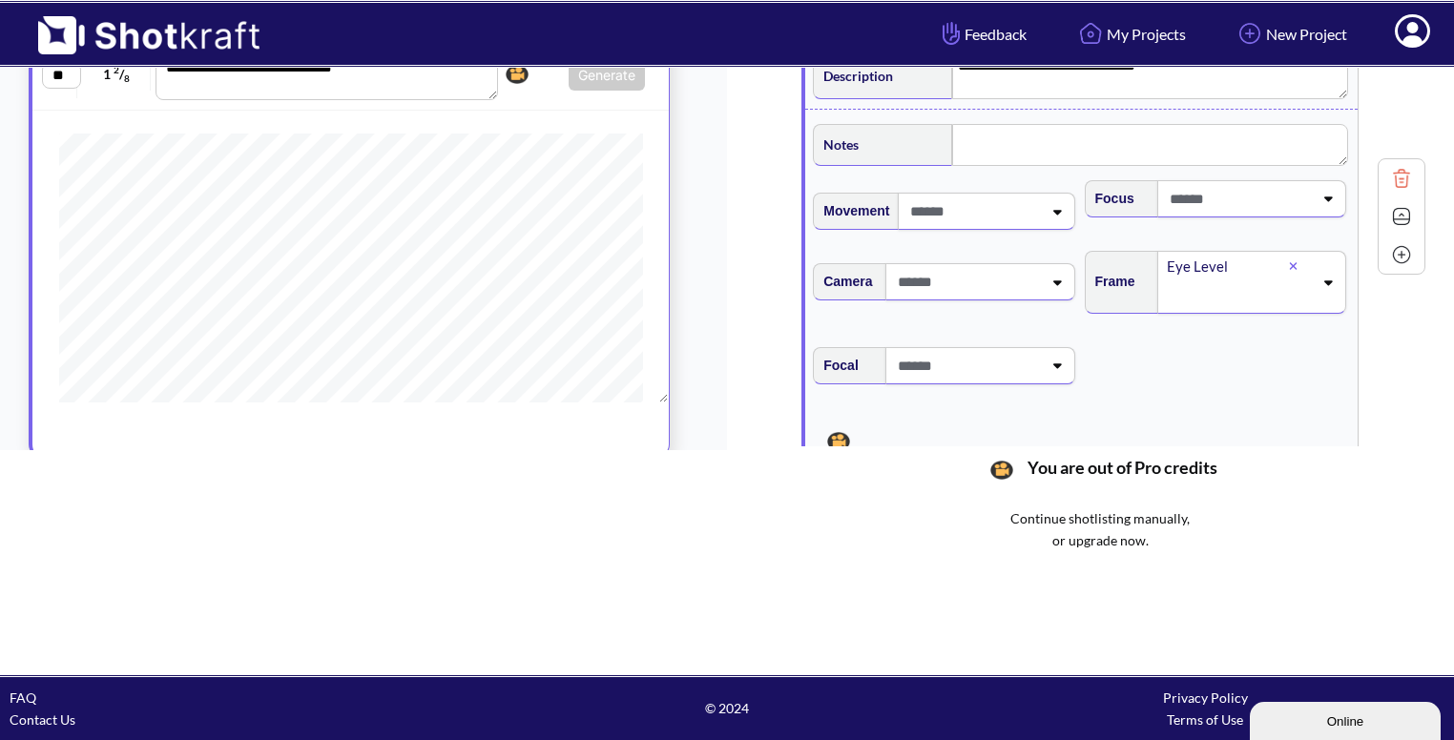
scroll to position [3527, 0]
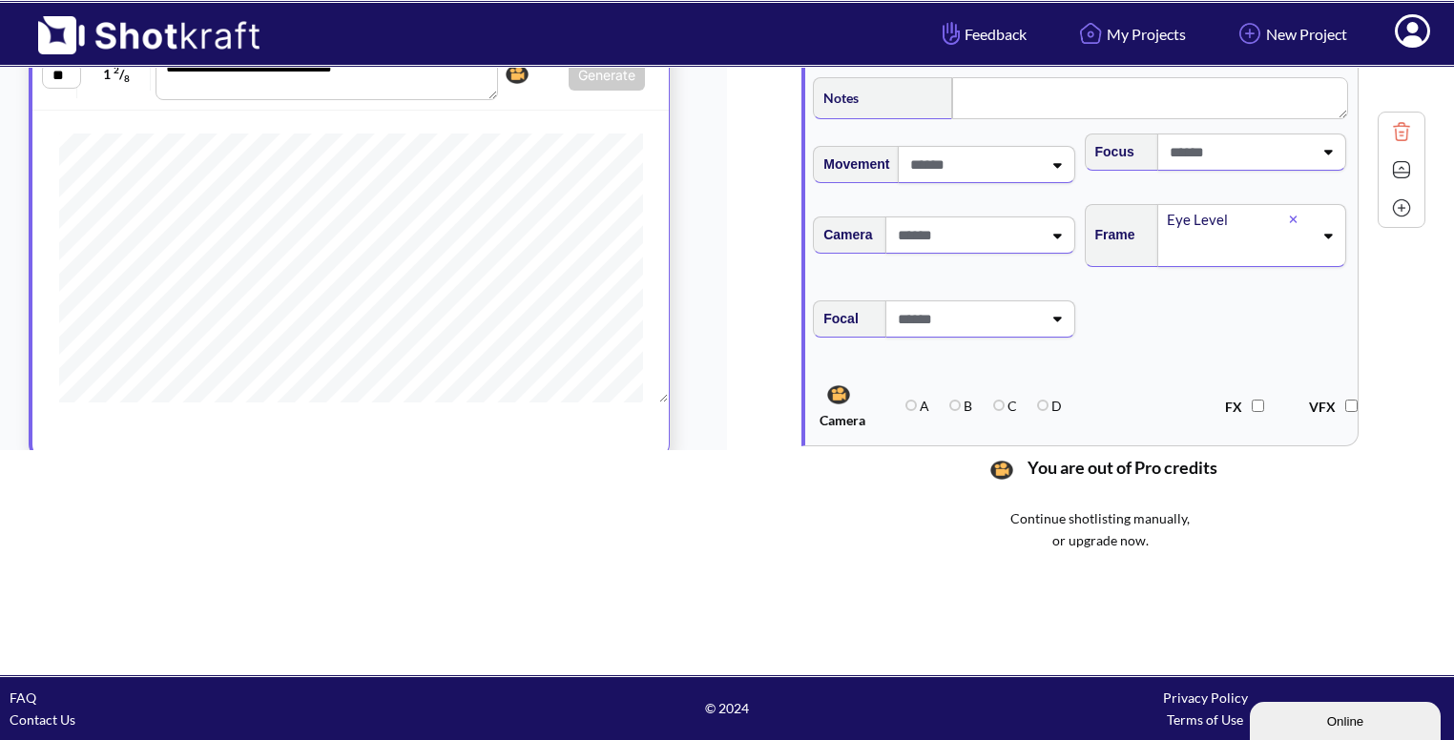
click at [1398, 161] on img at bounding box center [1401, 170] width 29 height 29
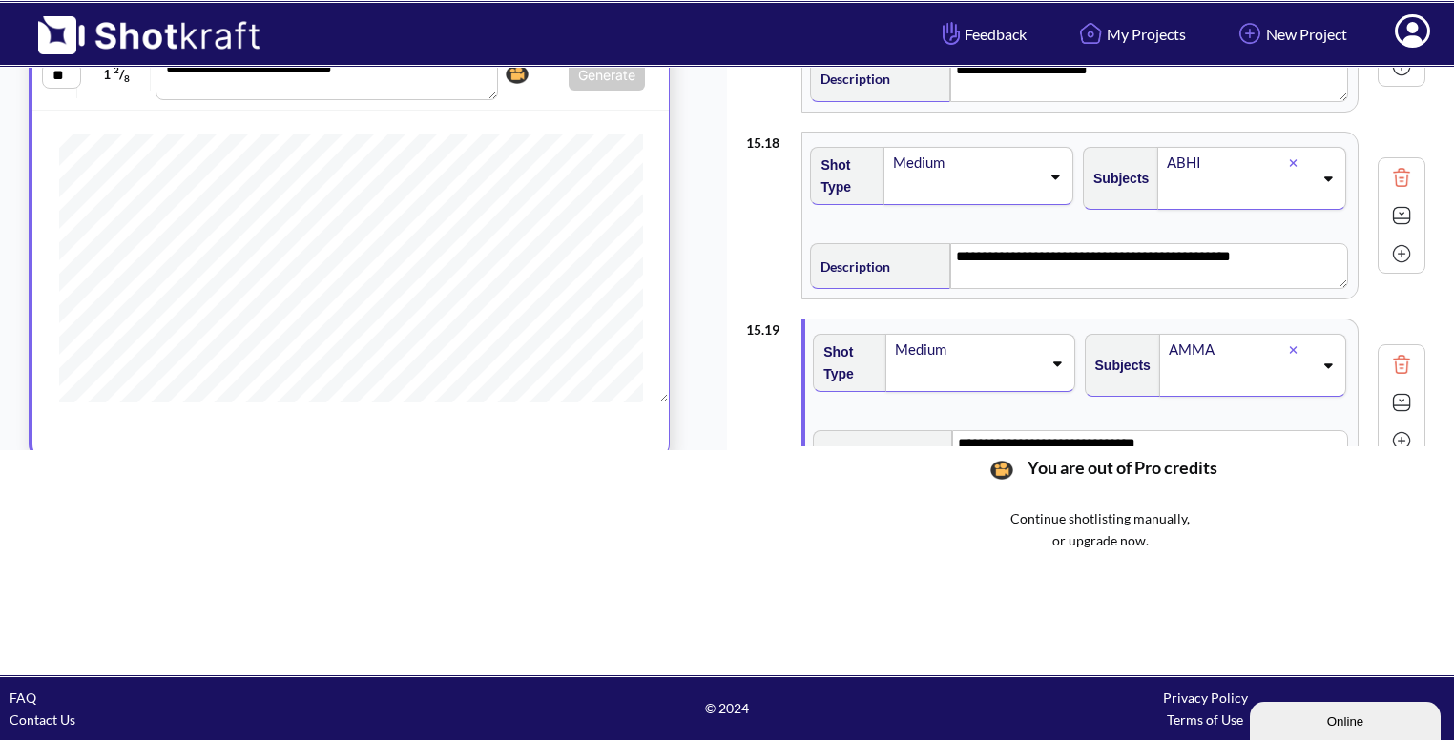
scroll to position [3216, 0]
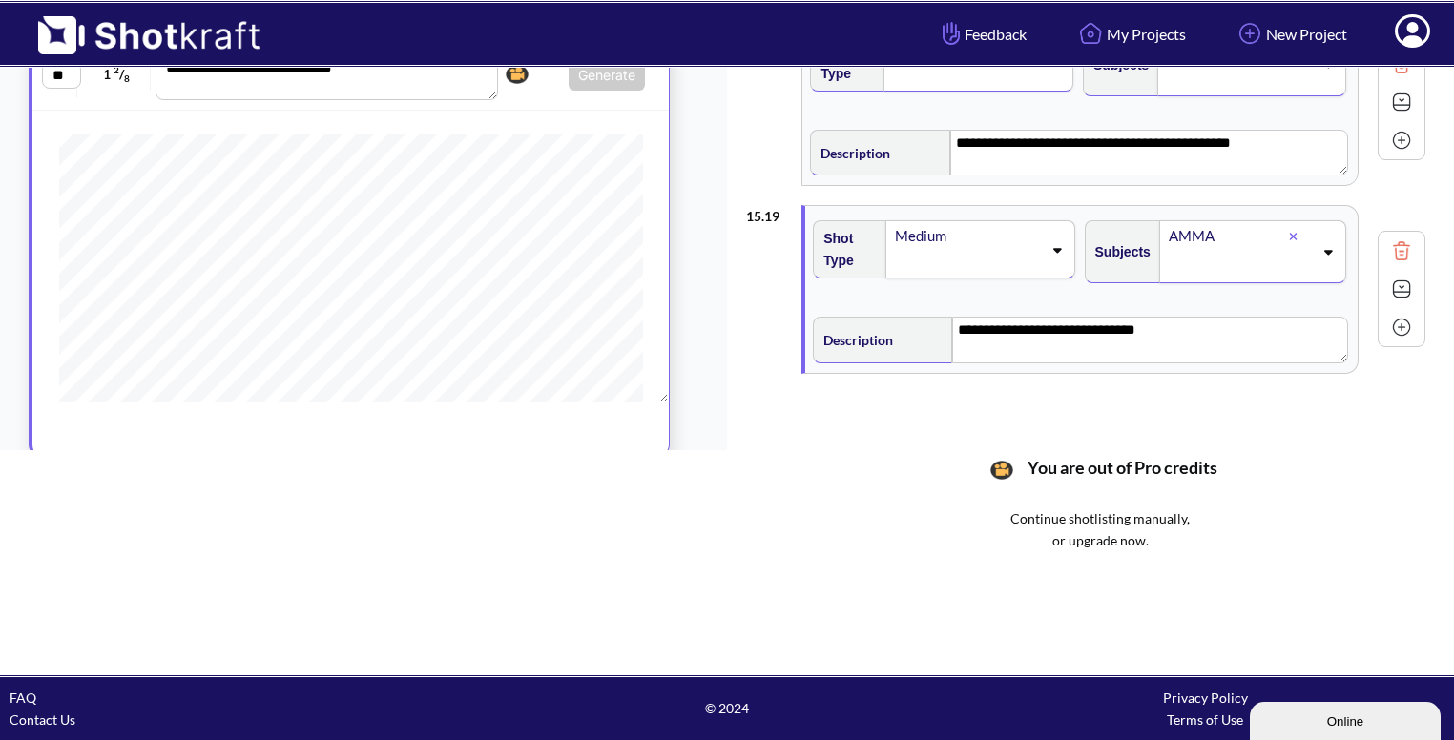
click at [1399, 313] on img at bounding box center [1401, 327] width 29 height 29
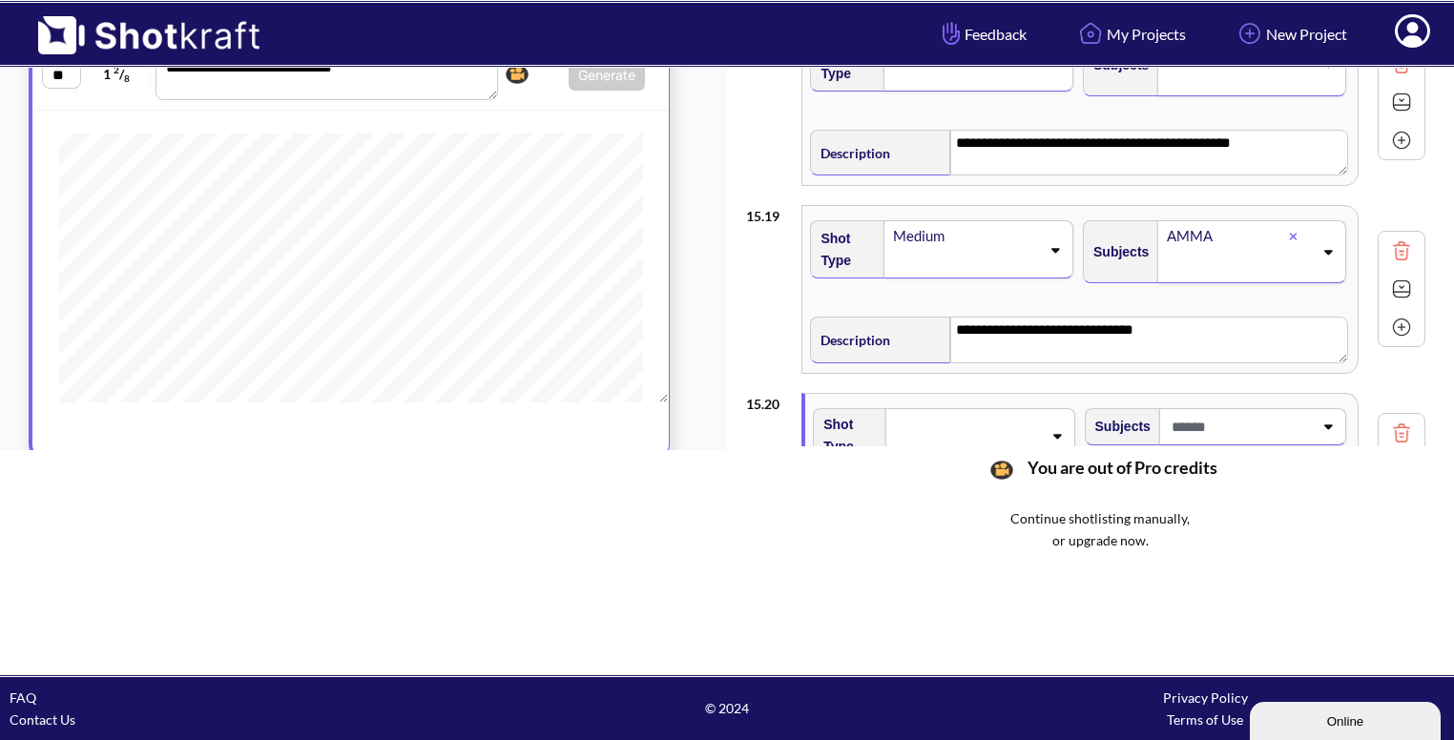
scroll to position [3394, 0]
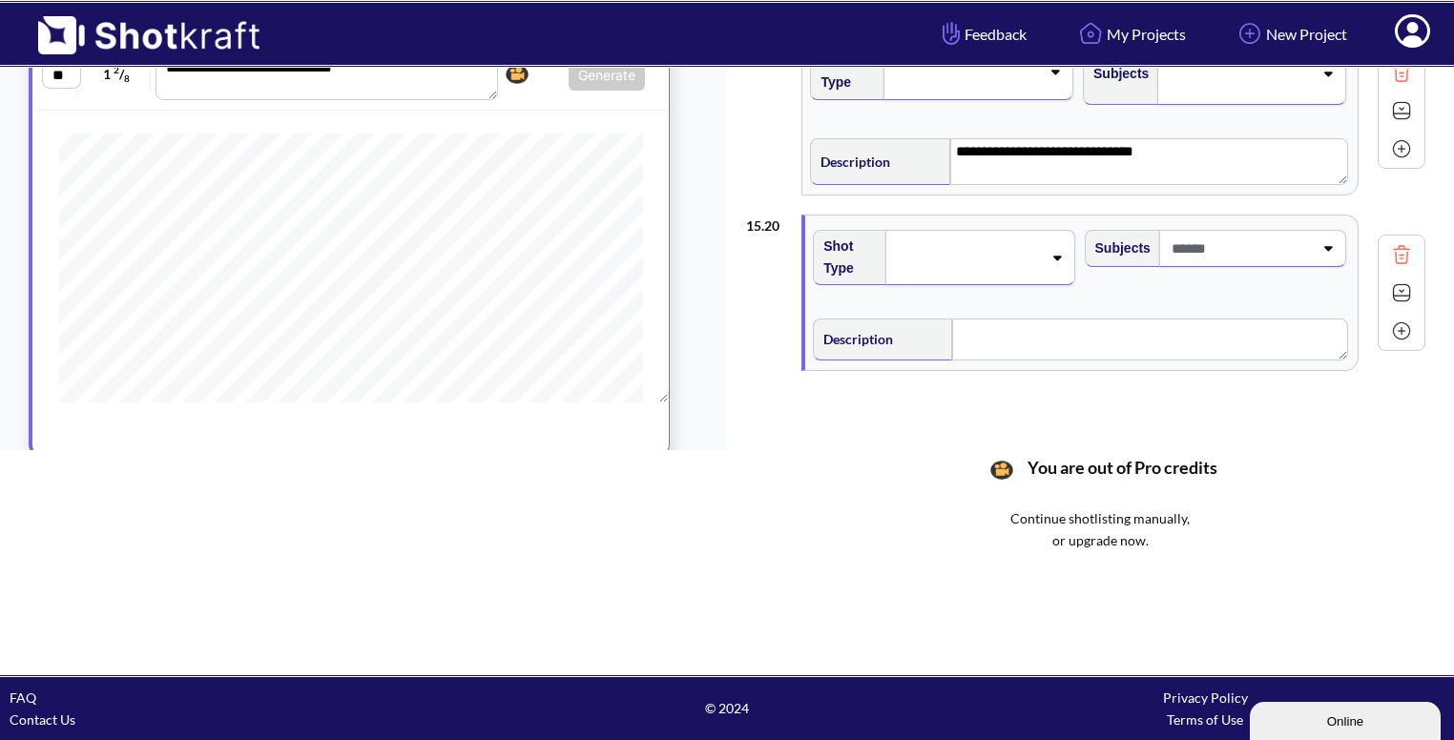
click at [1027, 245] on span at bounding box center [967, 257] width 148 height 27
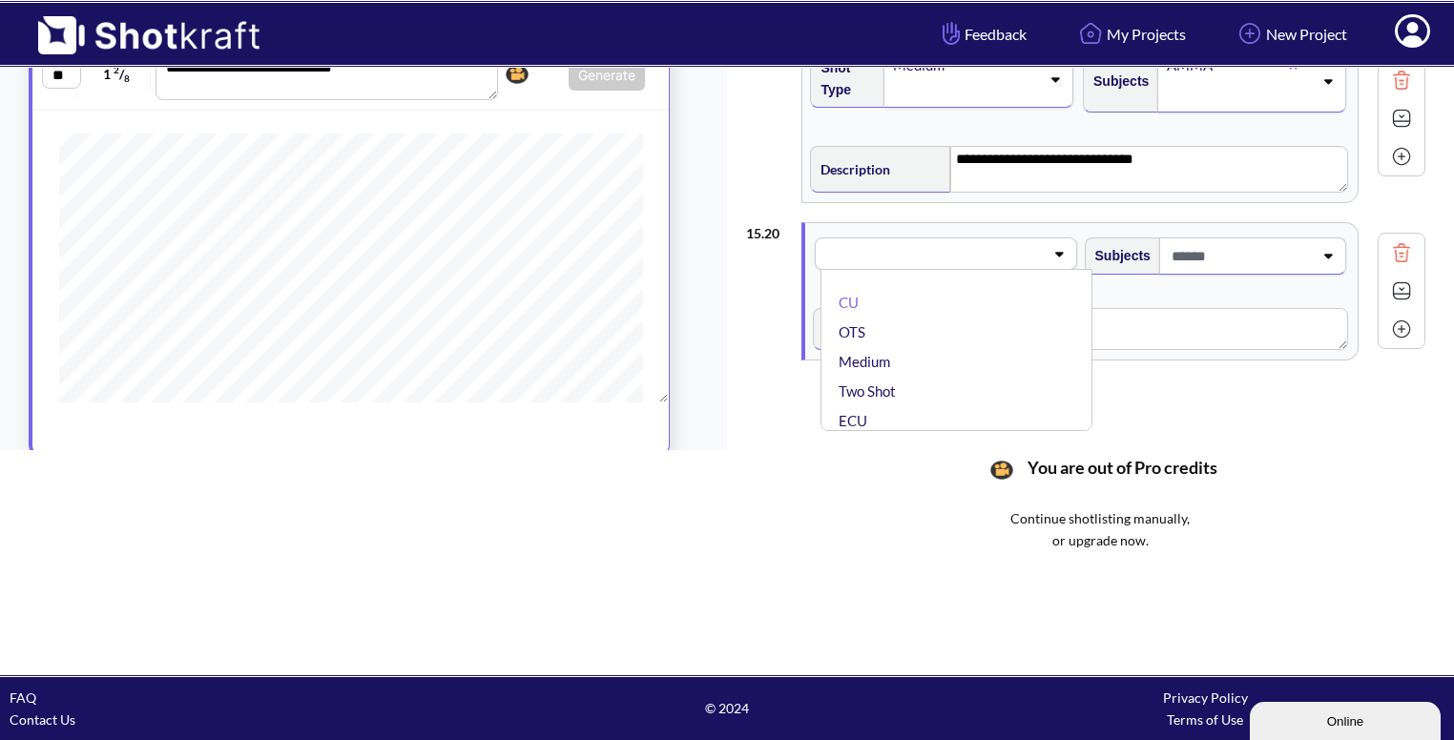
scroll to position [3377, 0]
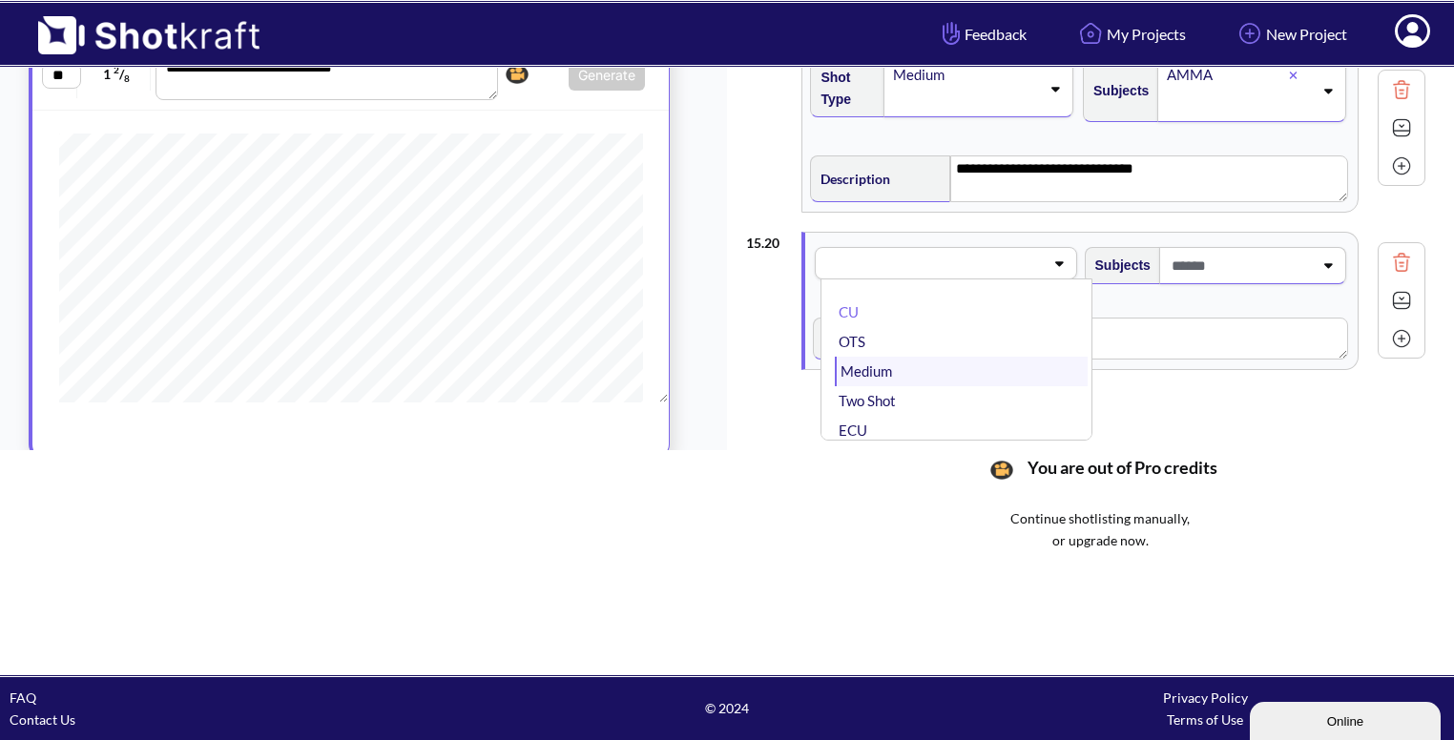
click at [945, 357] on li "Medium" at bounding box center [961, 372] width 252 height 30
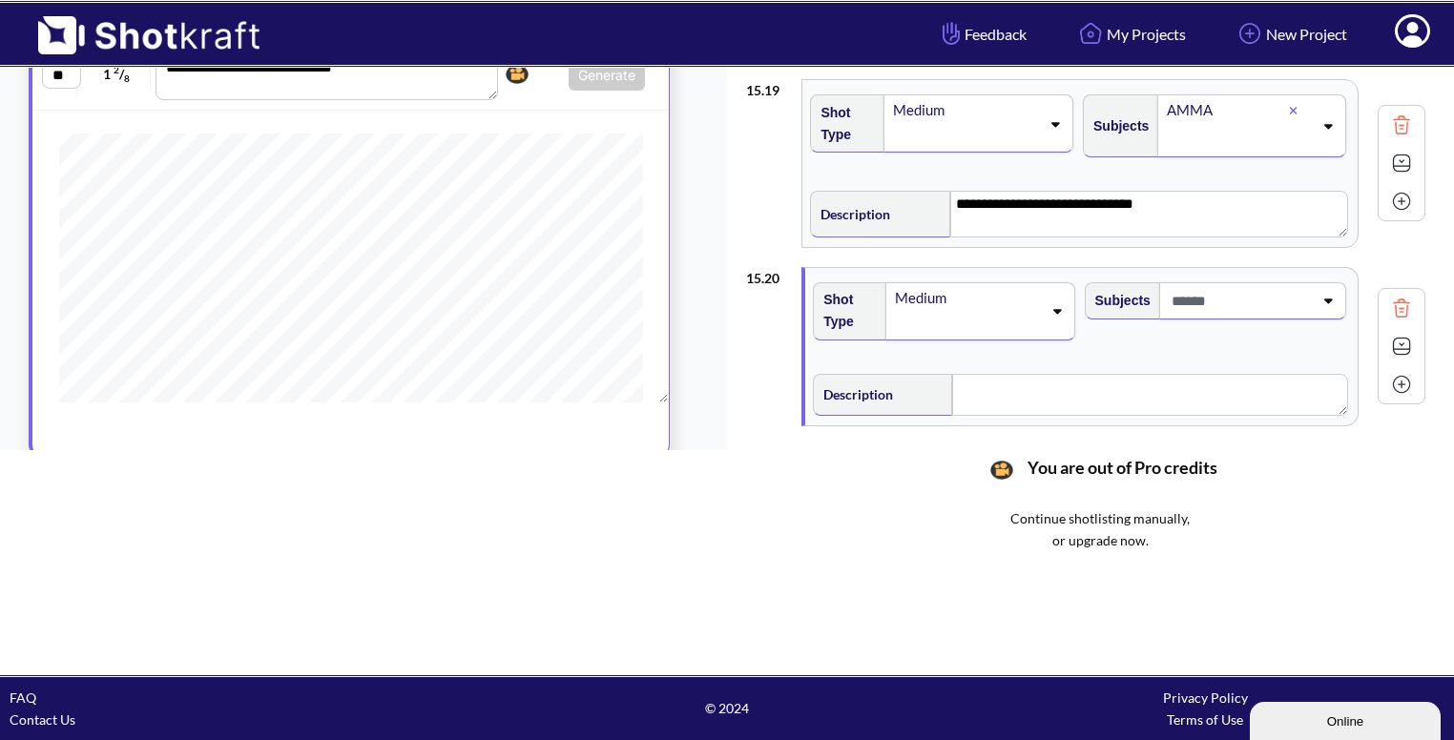
scroll to position [3350, 0]
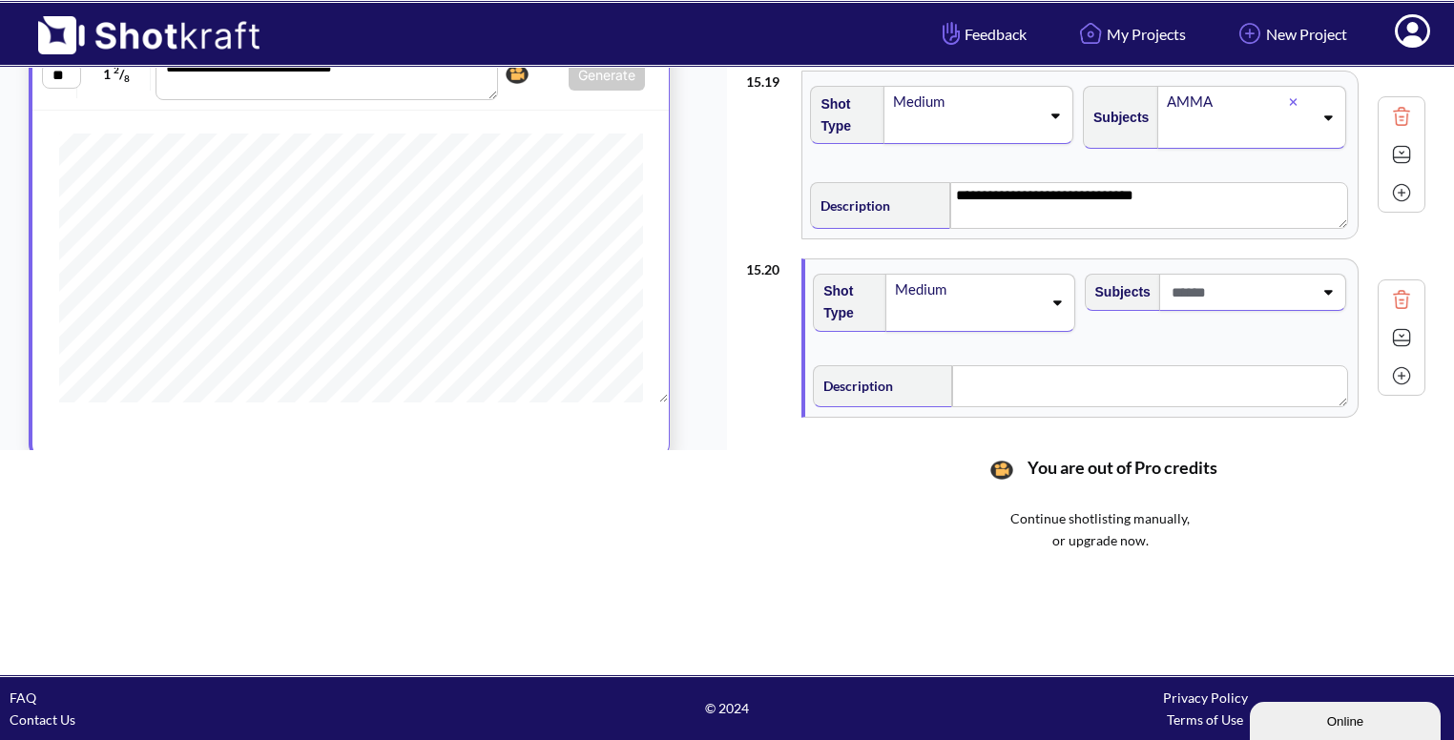
click at [1050, 279] on div "Medium" at bounding box center [979, 303] width 189 height 58
click at [916, 324] on li "CU" at bounding box center [961, 339] width 252 height 30
click at [1275, 284] on span at bounding box center [1240, 292] width 146 height 31
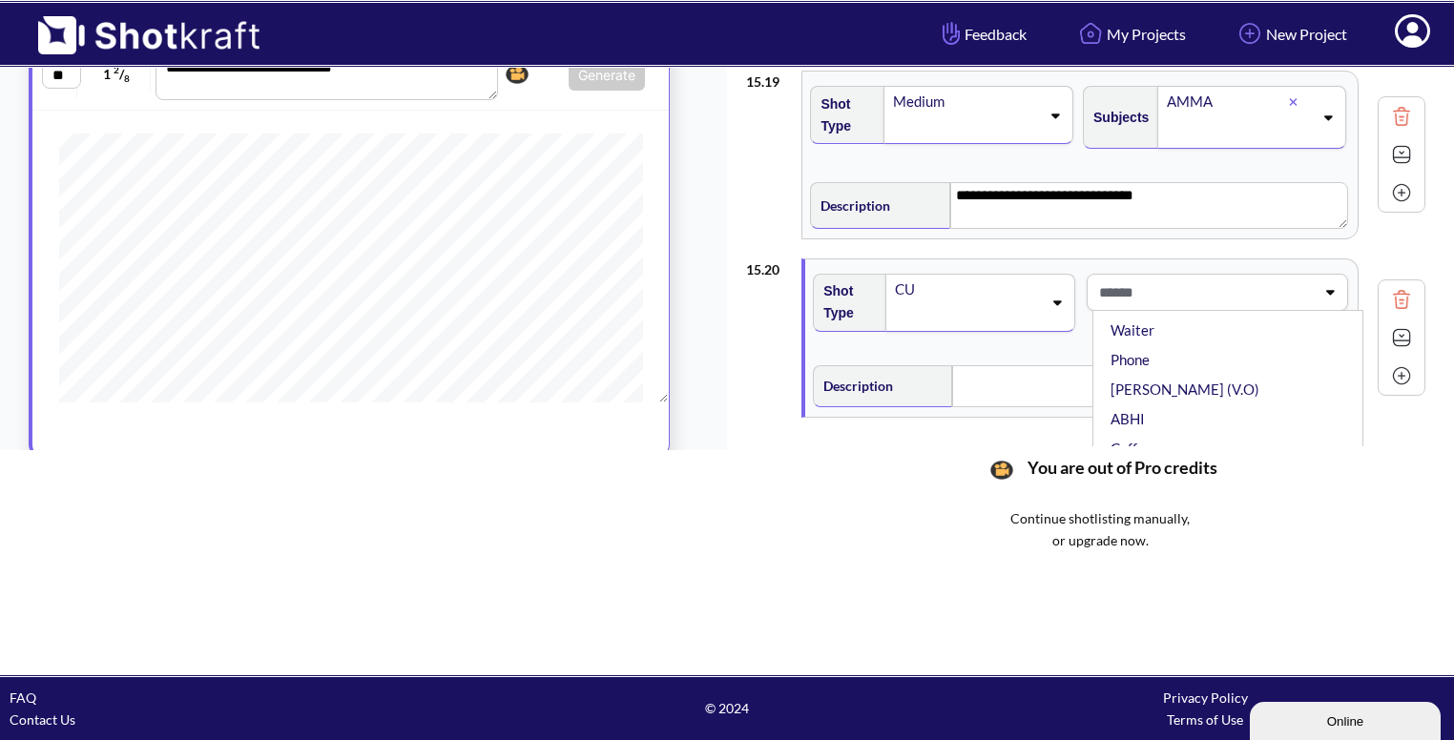
scroll to position [103, 0]
click at [1170, 404] on li "ABHI" at bounding box center [1233, 419] width 252 height 30
click at [1061, 386] on textarea at bounding box center [1149, 386] width 395 height 42
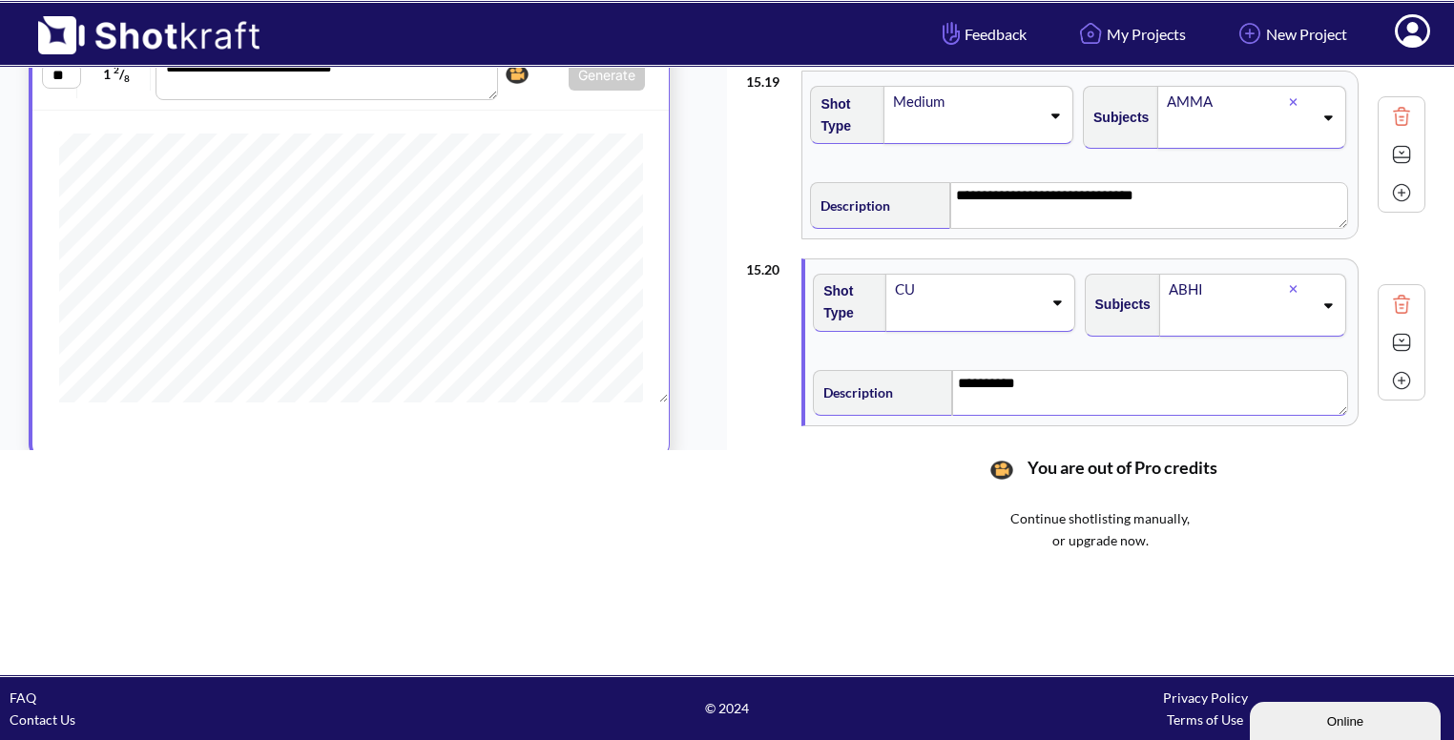
scroll to position [3402, 0]
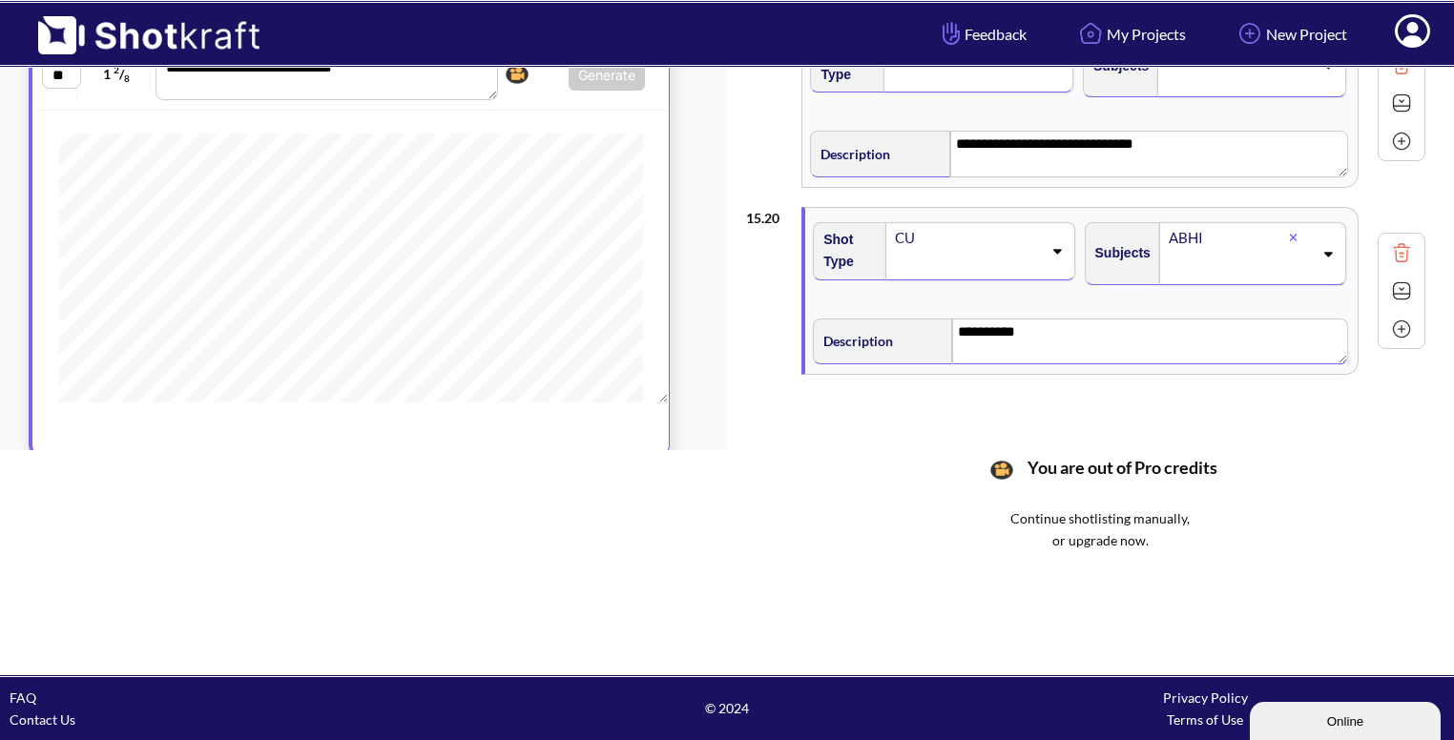
click at [1406, 281] on img at bounding box center [1401, 291] width 29 height 29
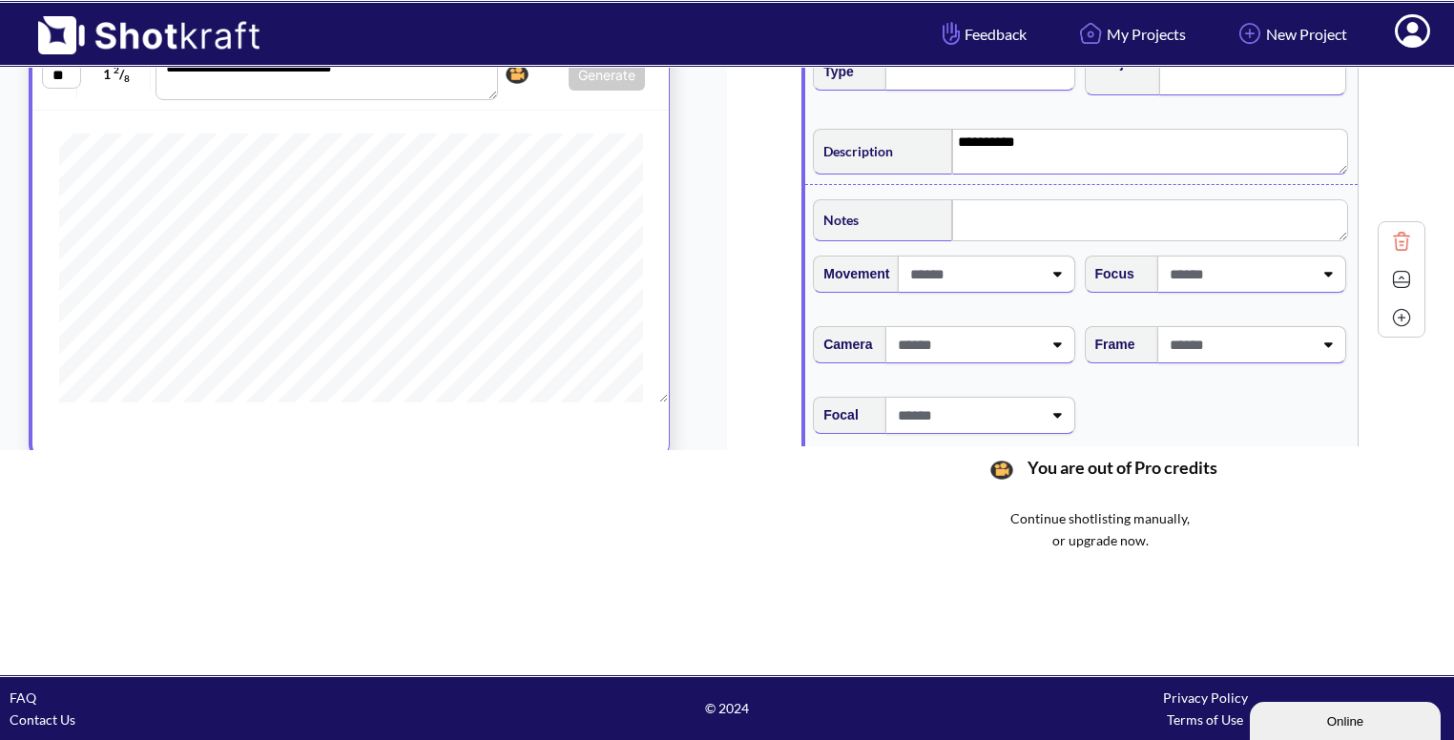
scroll to position [3590, 0]
click at [1310, 342] on span at bounding box center [1239, 346] width 148 height 31
type textarea "*********"
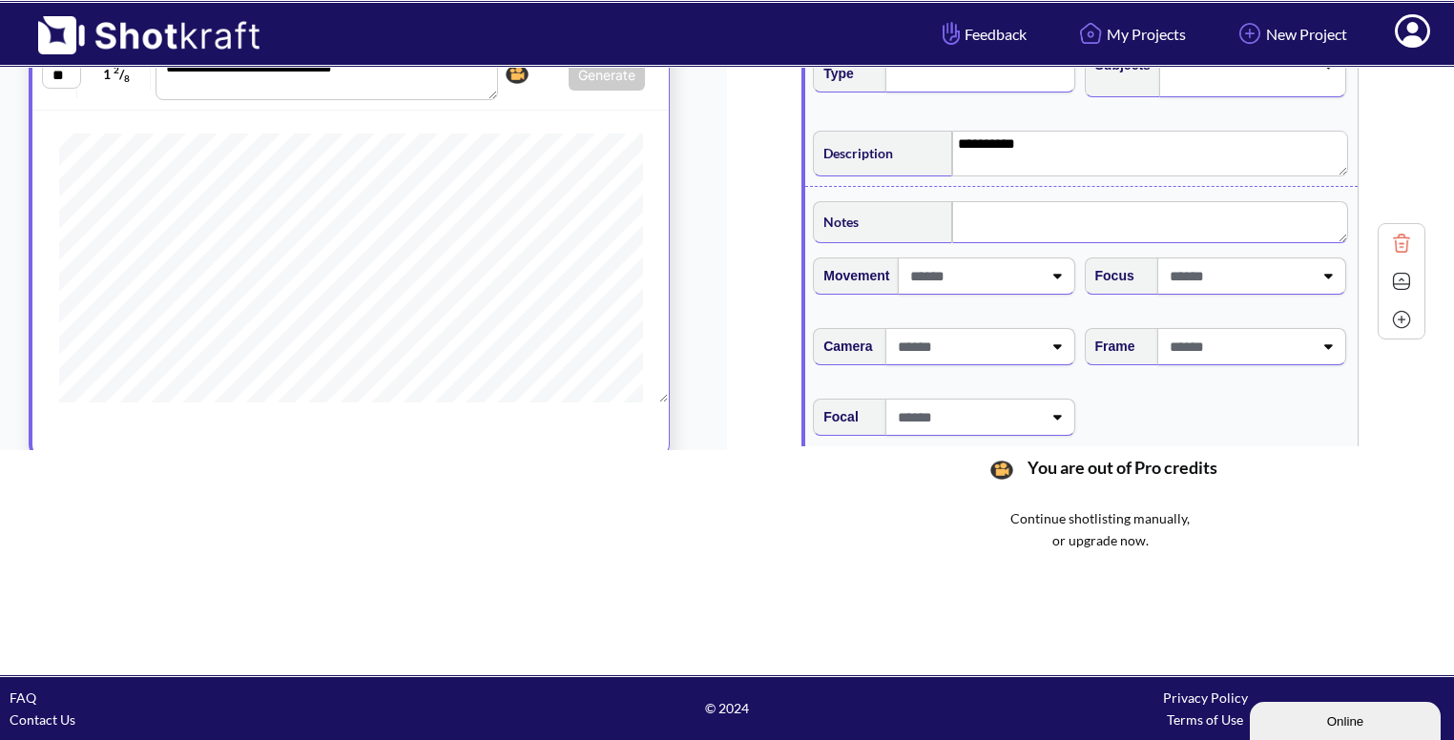
click at [1035, 208] on textarea at bounding box center [1149, 222] width 395 height 42
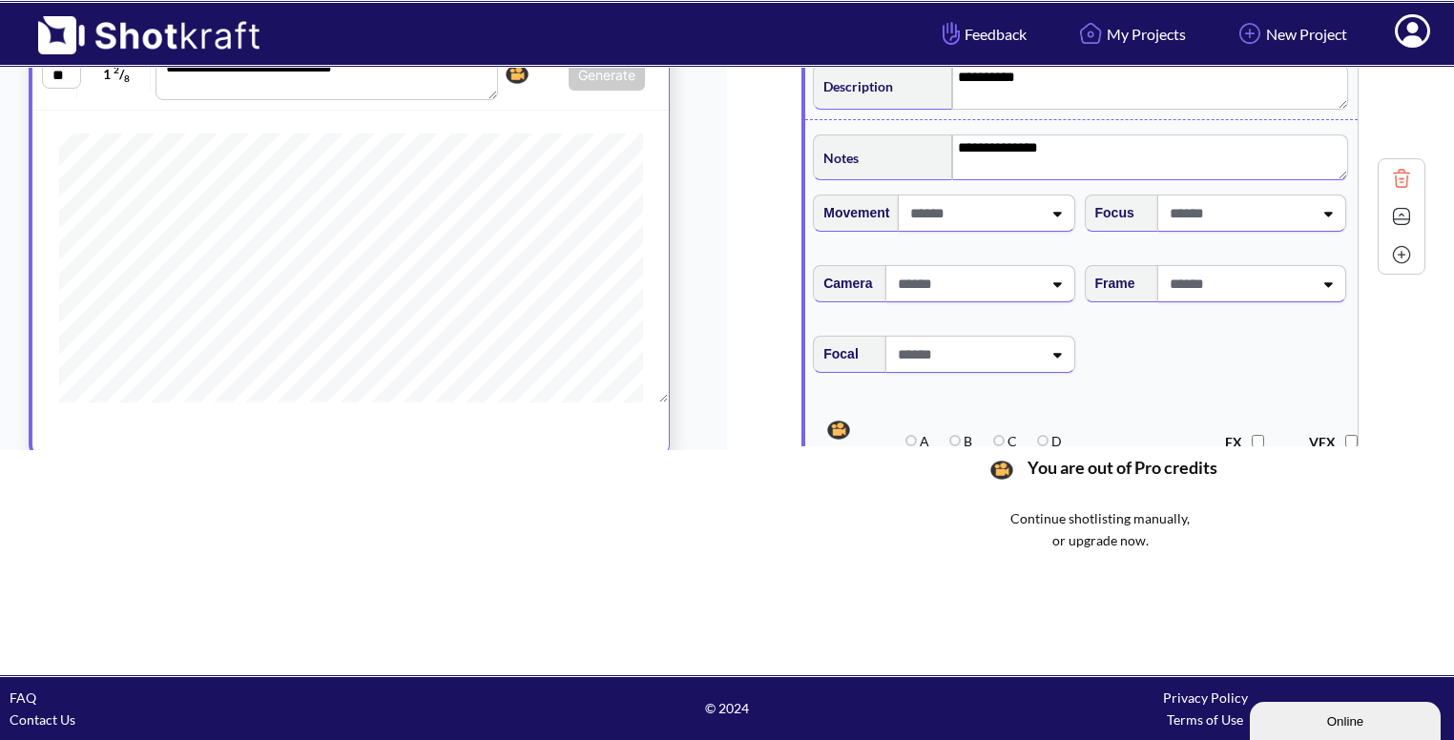
scroll to position [3656, 0]
click at [1249, 268] on span at bounding box center [1239, 283] width 148 height 31
type textarea "**********"
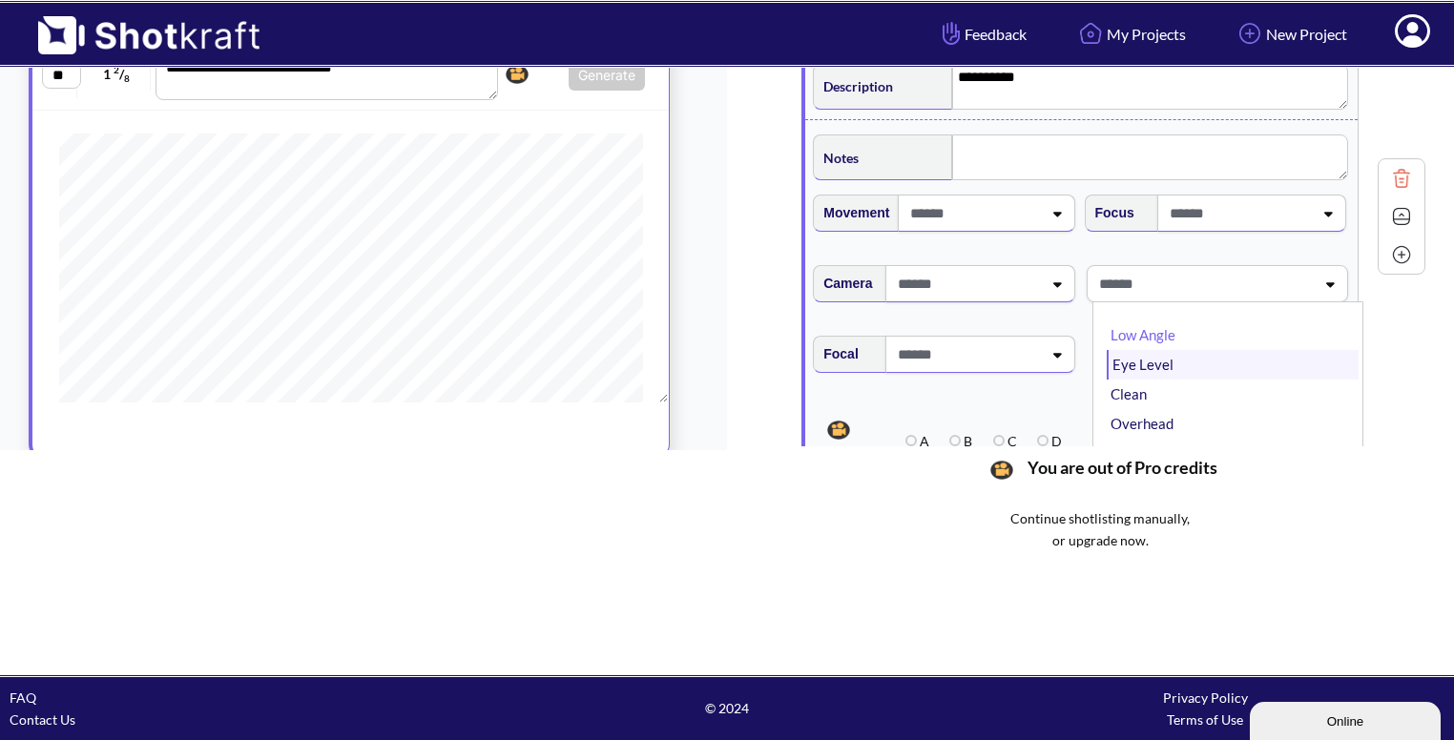
scroll to position [61, 0]
type textarea "**********"
click at [1164, 350] on li "Eye Level" at bounding box center [1233, 365] width 252 height 30
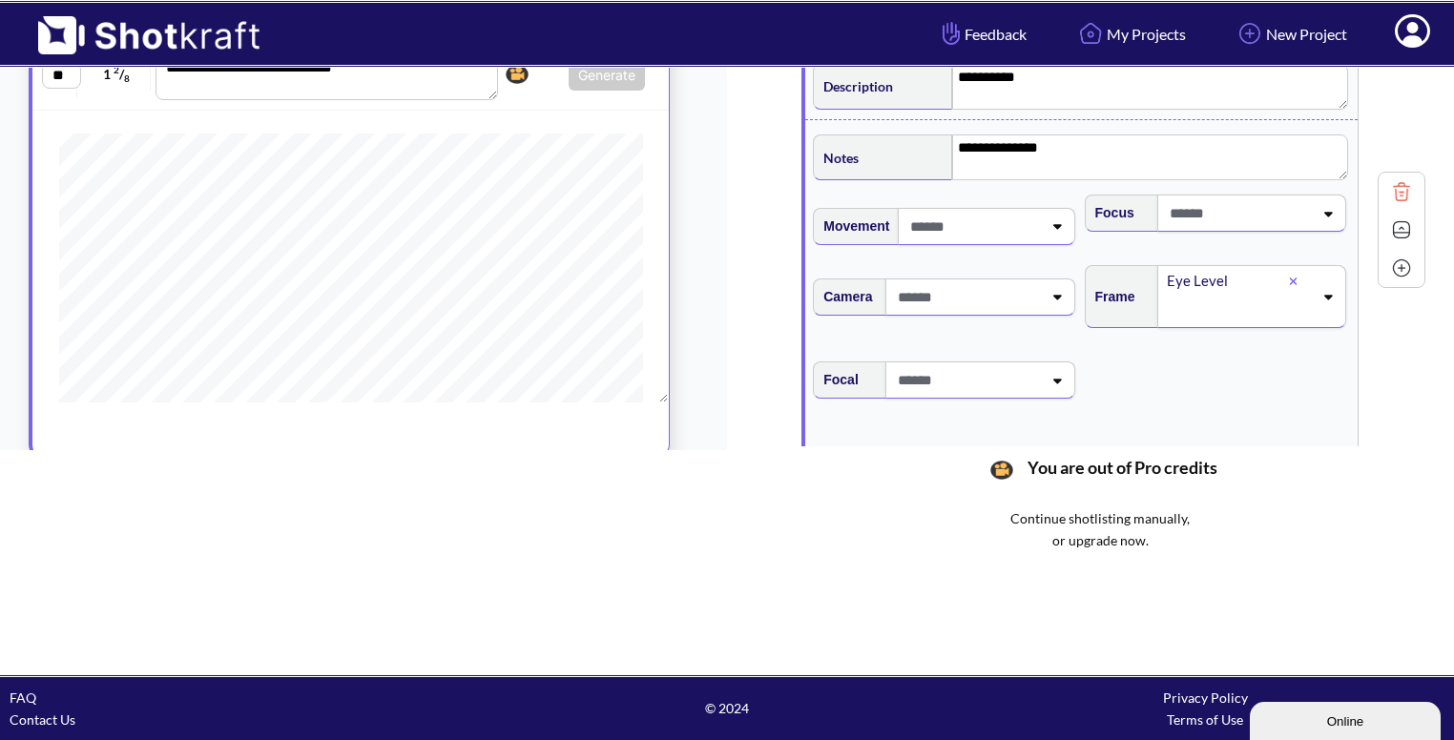
click at [1408, 216] on img at bounding box center [1401, 230] width 29 height 29
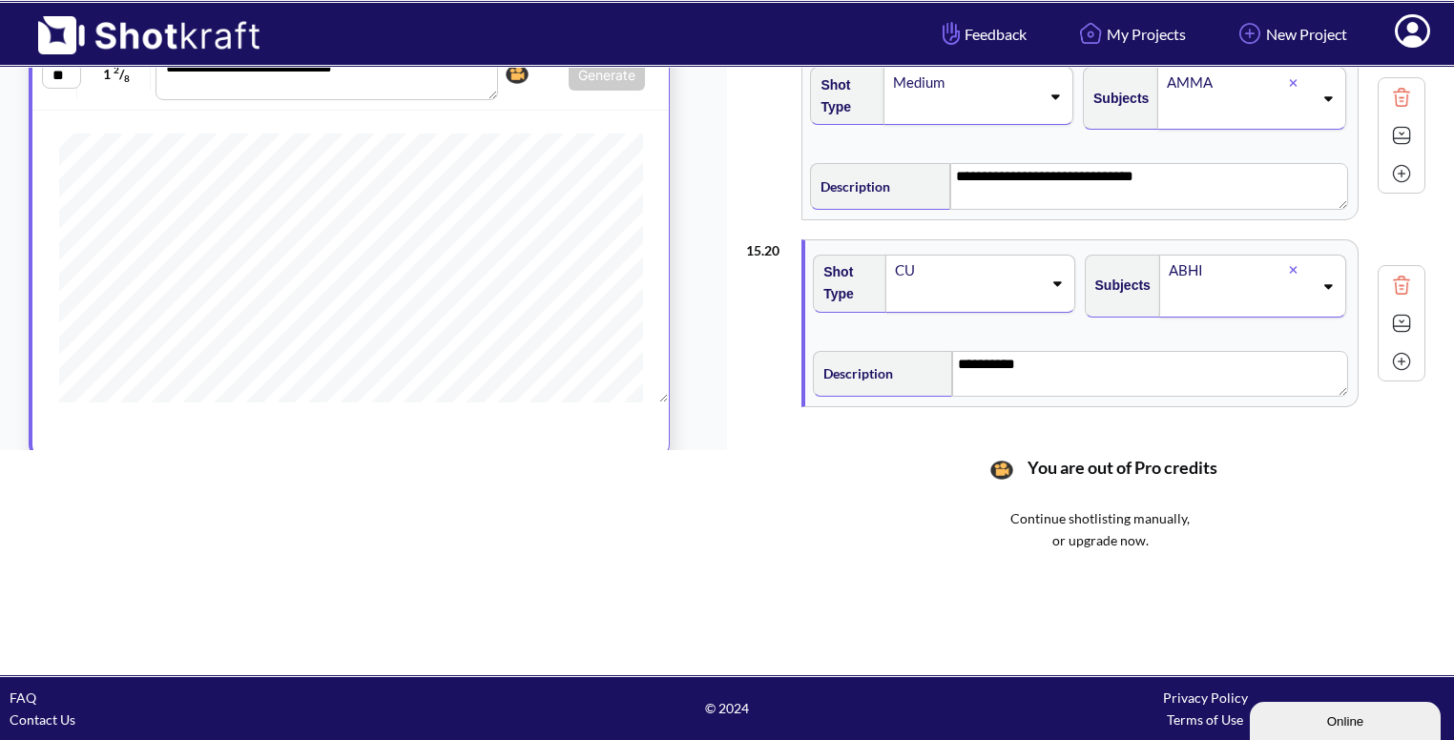
scroll to position [3402, 0]
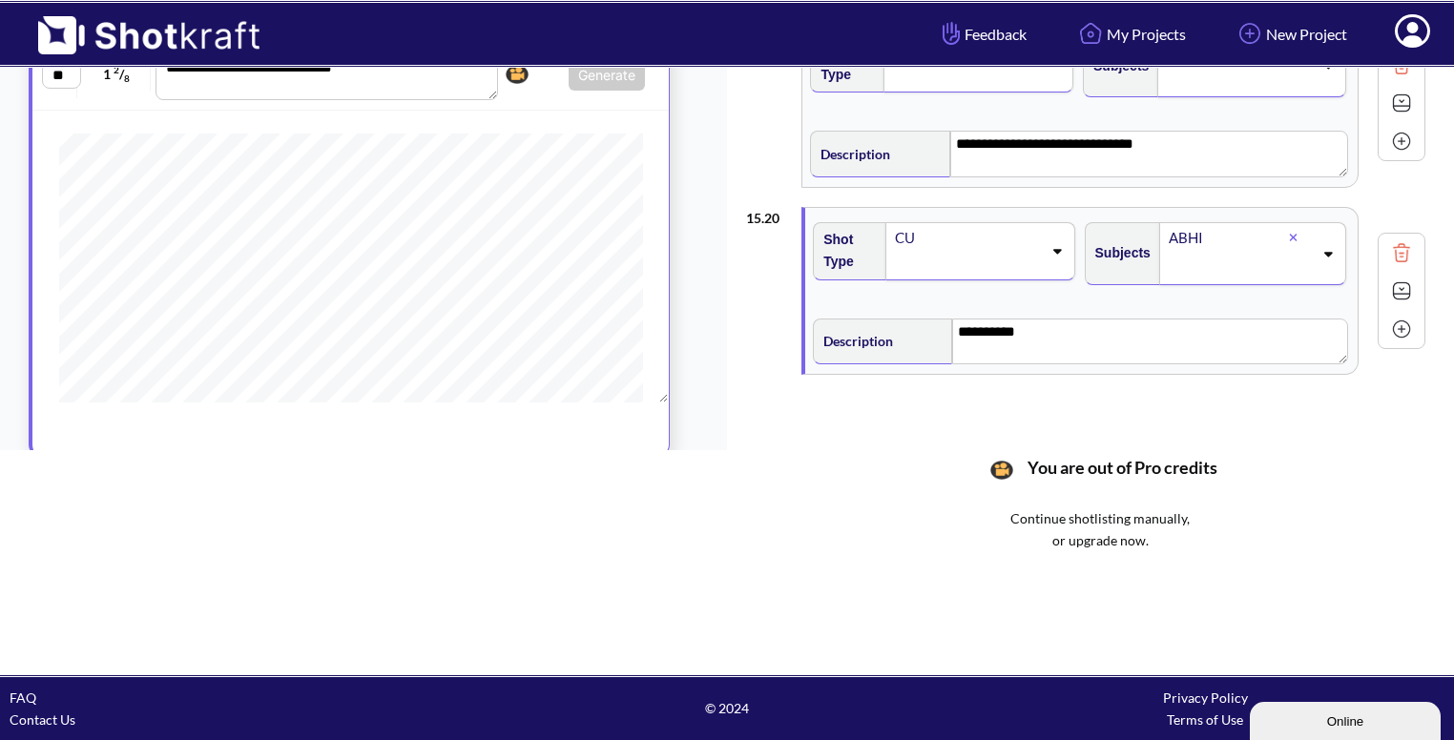
click at [1406, 315] on img at bounding box center [1401, 329] width 29 height 29
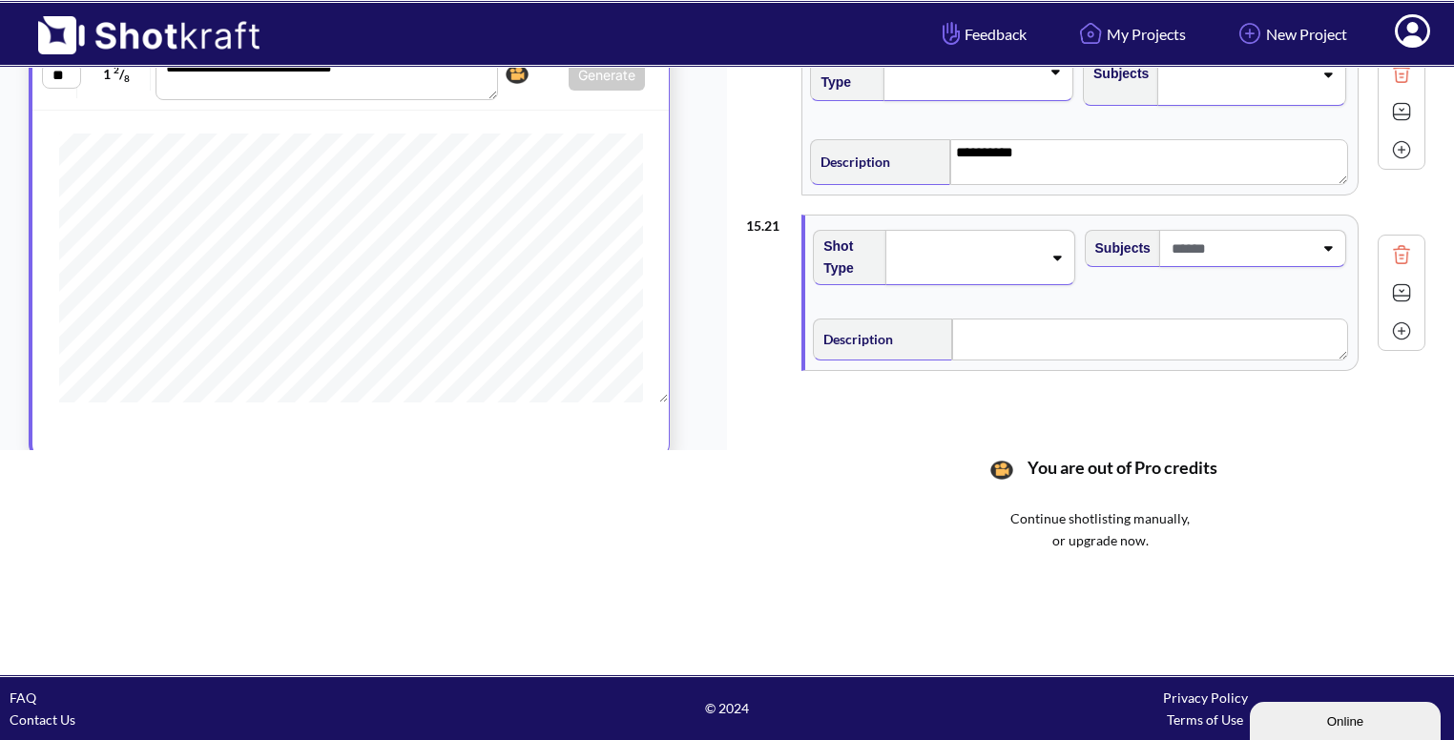
click at [1017, 244] on span at bounding box center [967, 257] width 148 height 27
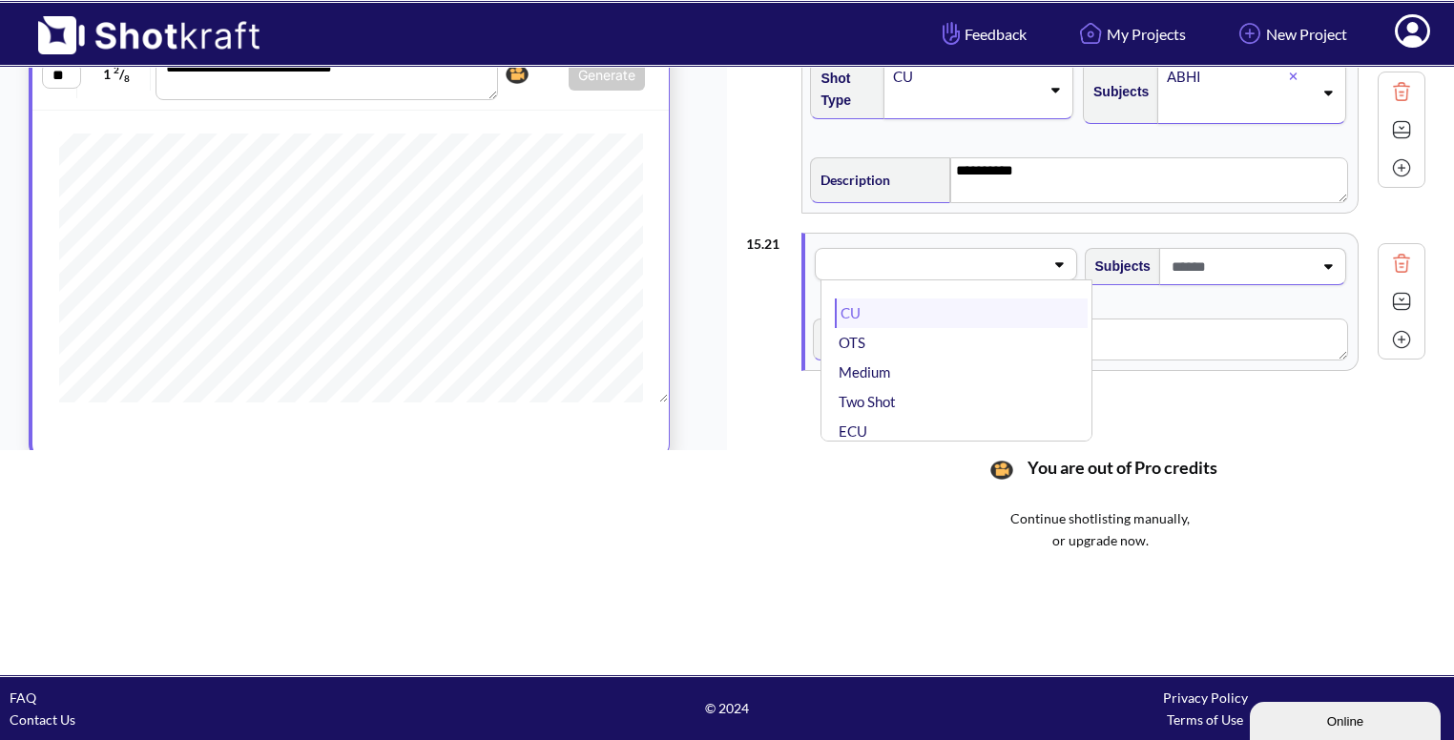
click at [969, 299] on li "CU" at bounding box center [961, 314] width 252 height 30
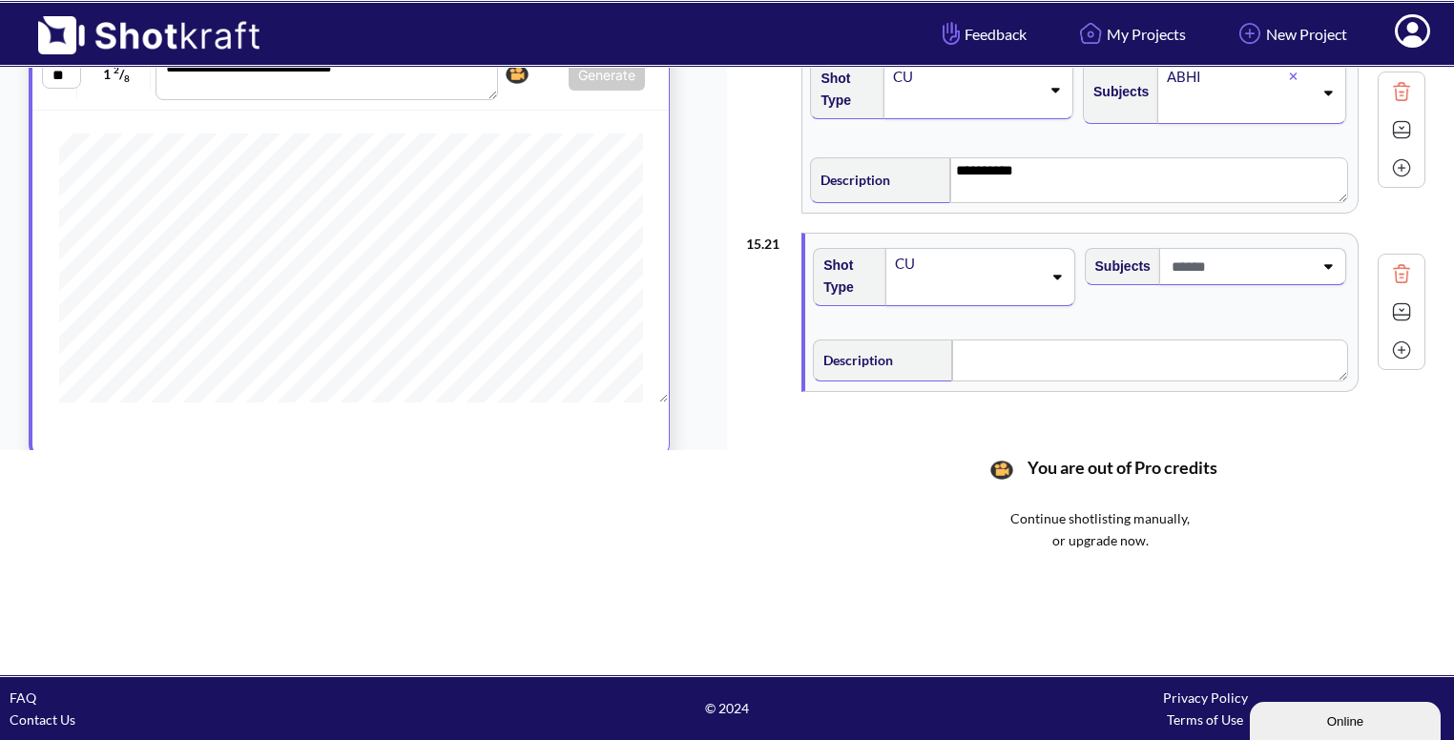
click at [1275, 251] on span at bounding box center [1240, 266] width 146 height 31
click at [1238, 336] on li "Bhavya" at bounding box center [1233, 348] width 252 height 30
type input "**"
click at [1162, 303] on li "ABHI" at bounding box center [1233, 318] width 252 height 30
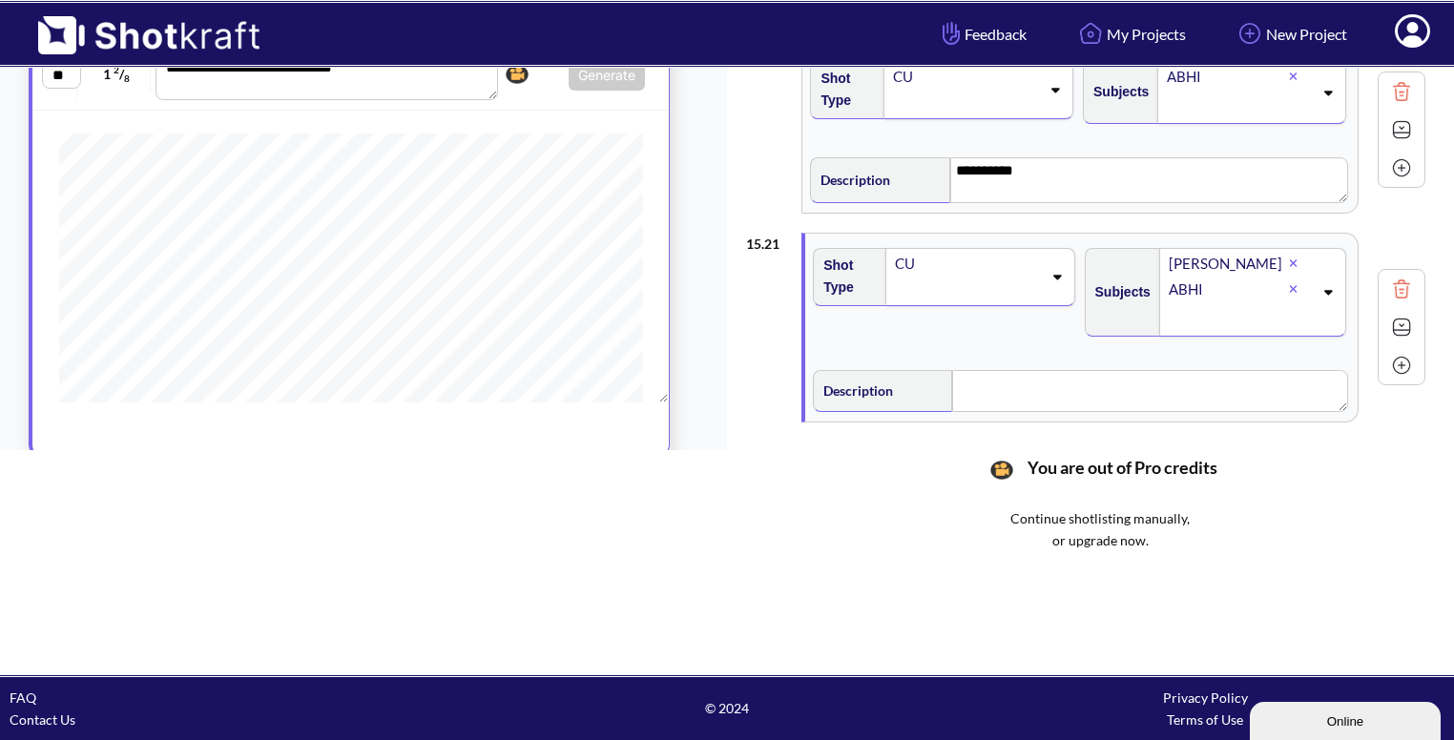
click at [1291, 258] on icon at bounding box center [1293, 263] width 9 height 11
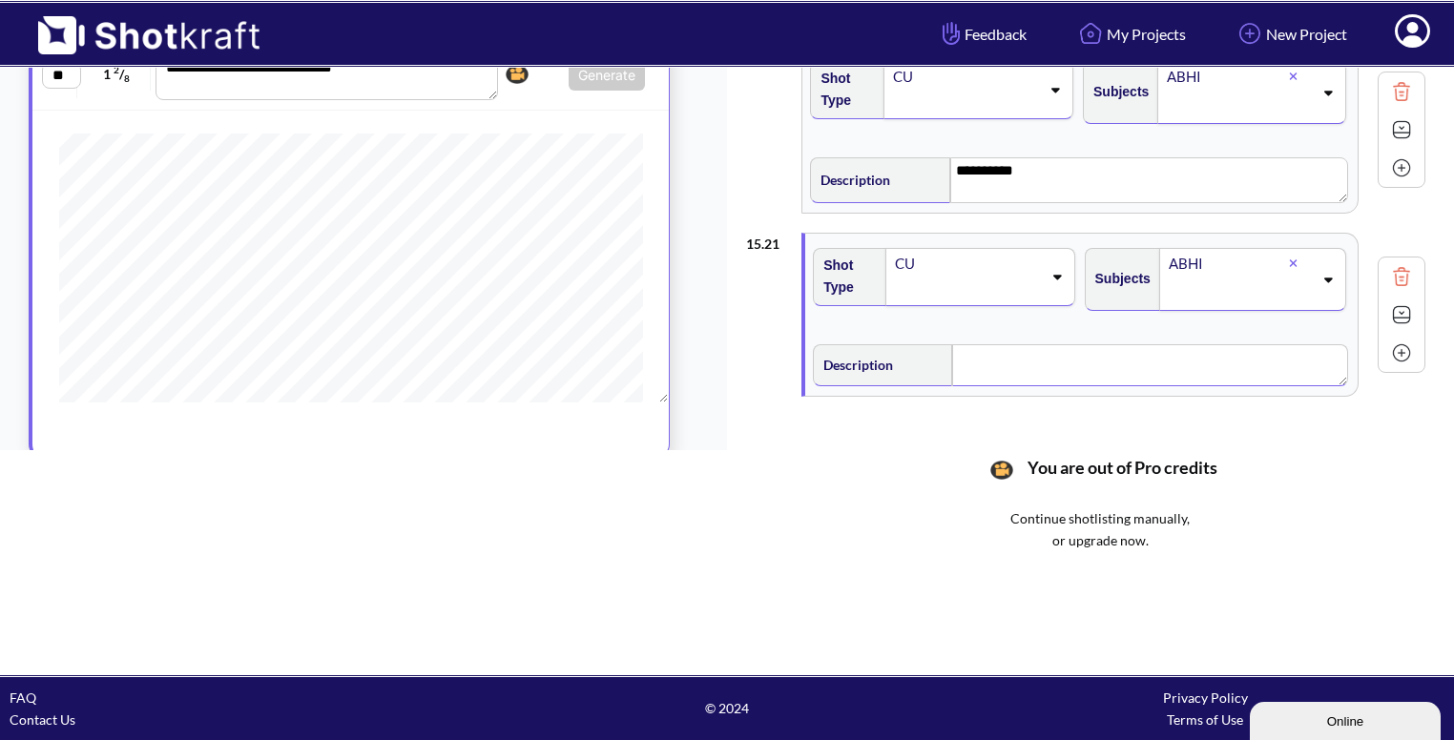
click at [1083, 369] on textarea at bounding box center [1149, 365] width 395 height 42
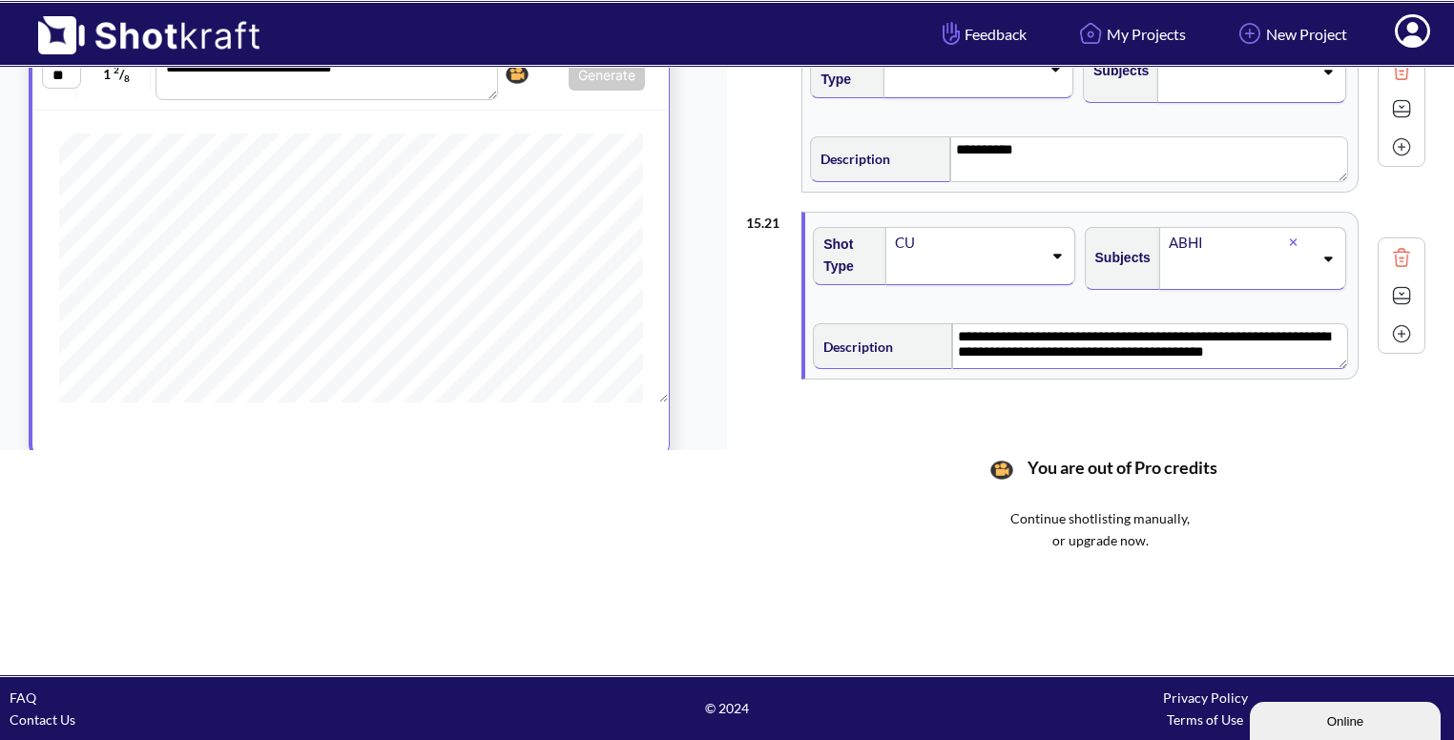
scroll to position [3588, 0]
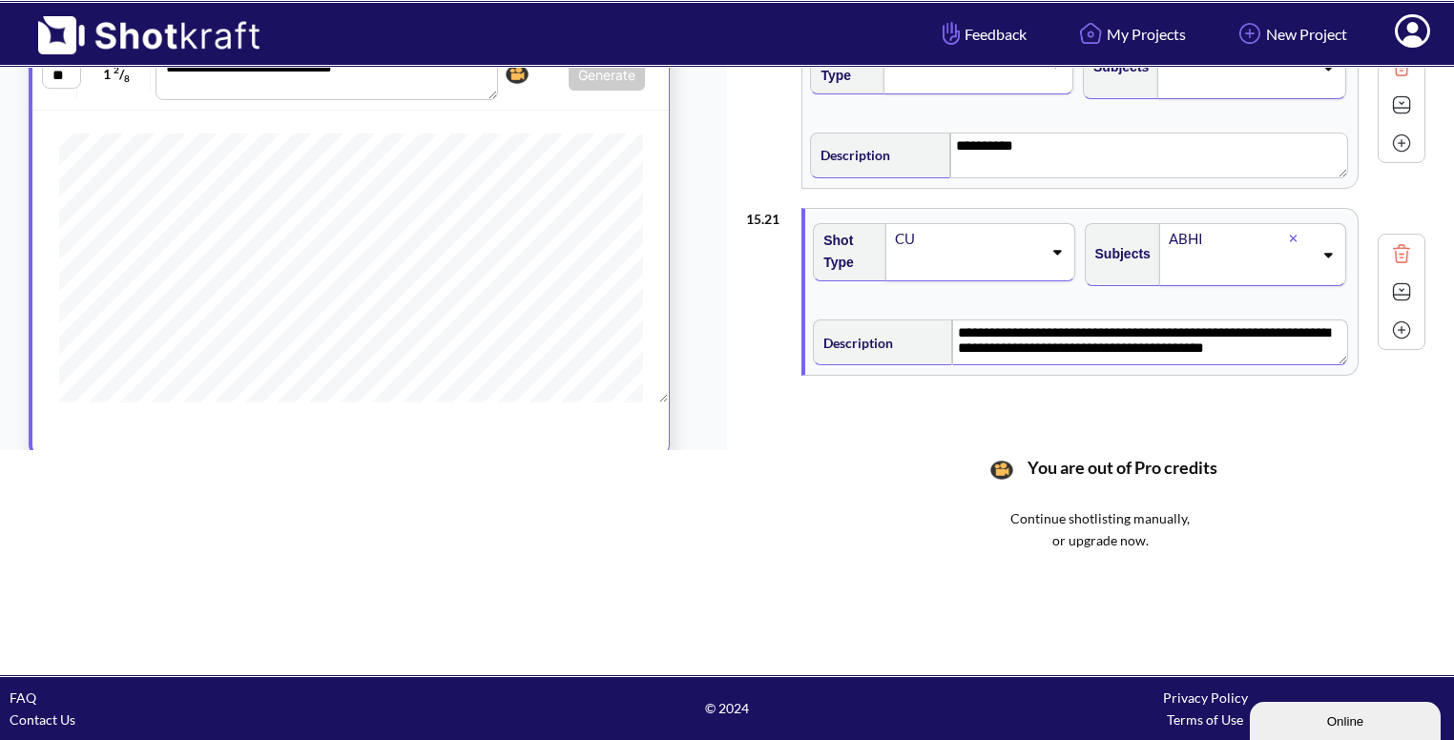
click at [1267, 335] on textarea "**********" at bounding box center [1150, 343] width 396 height 46
click at [1405, 278] on img at bounding box center [1401, 292] width 29 height 29
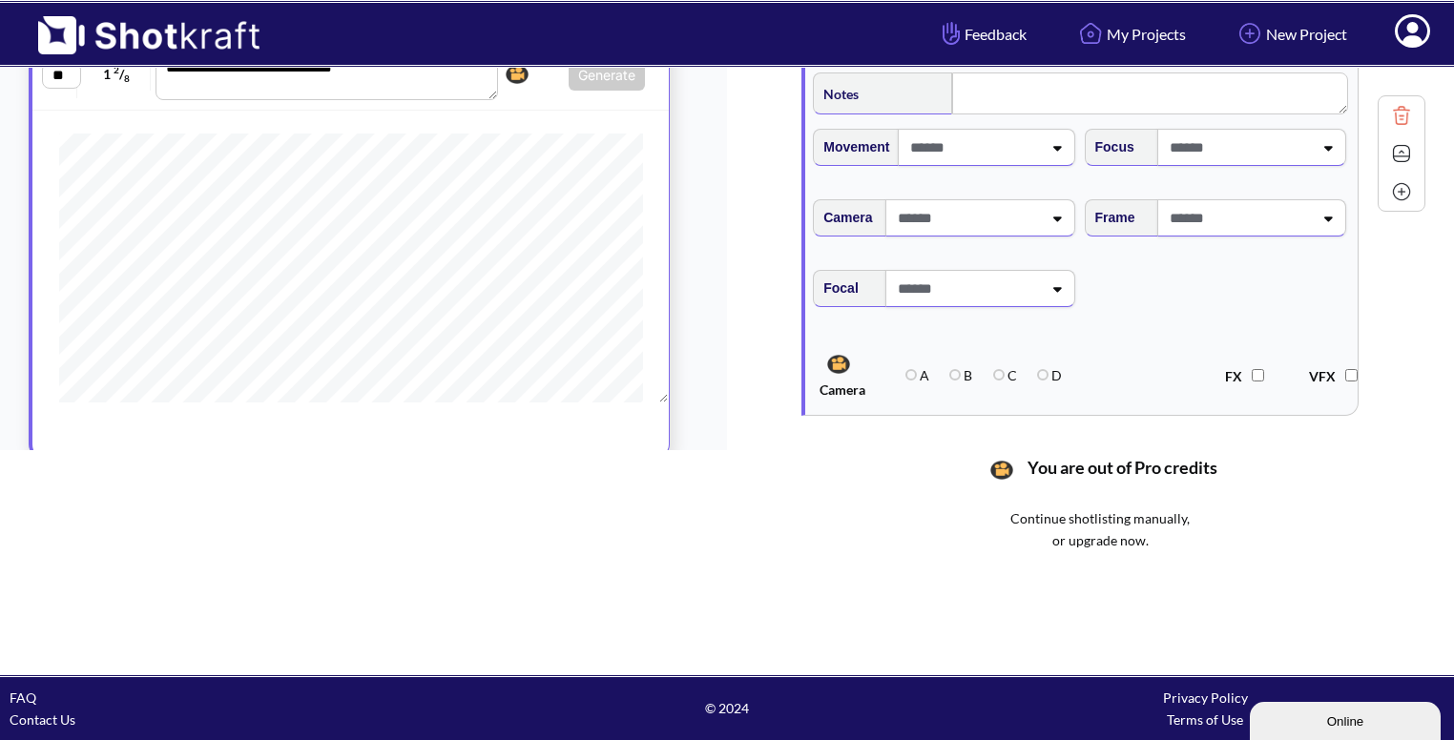
scroll to position [3919, 0]
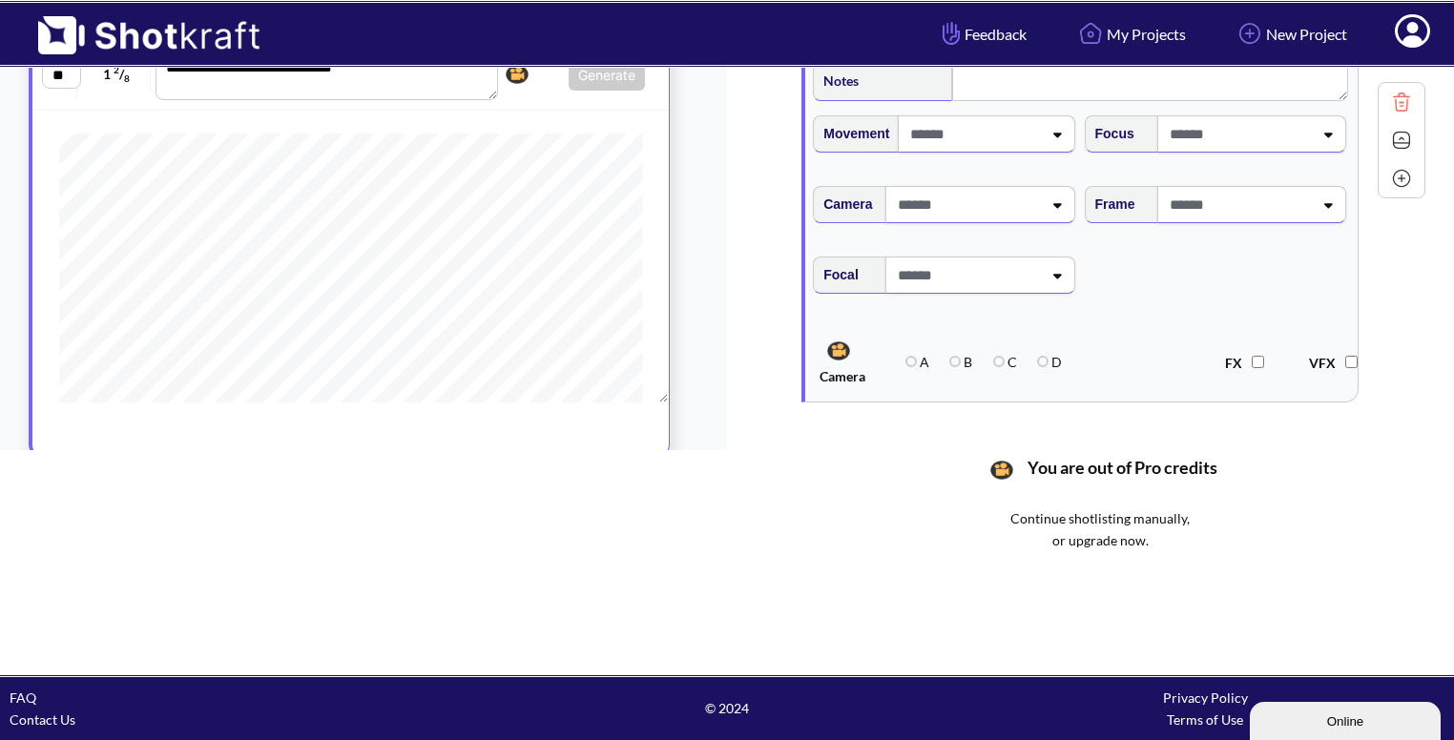
click at [1279, 203] on span at bounding box center [1239, 204] width 148 height 31
type textarea "**********"
click at [1212, 278] on li "Overhead" at bounding box center [1233, 293] width 252 height 30
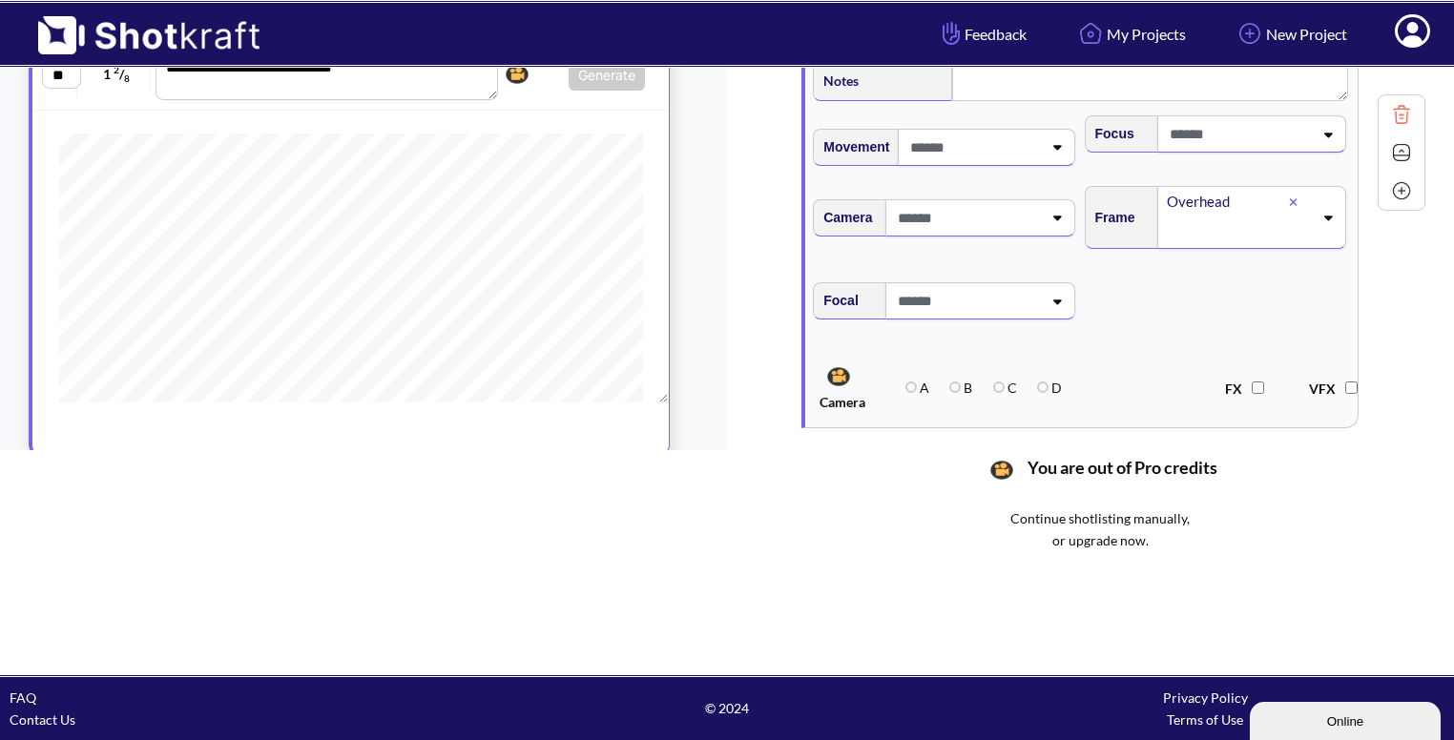
click at [1394, 138] on img at bounding box center [1401, 152] width 29 height 29
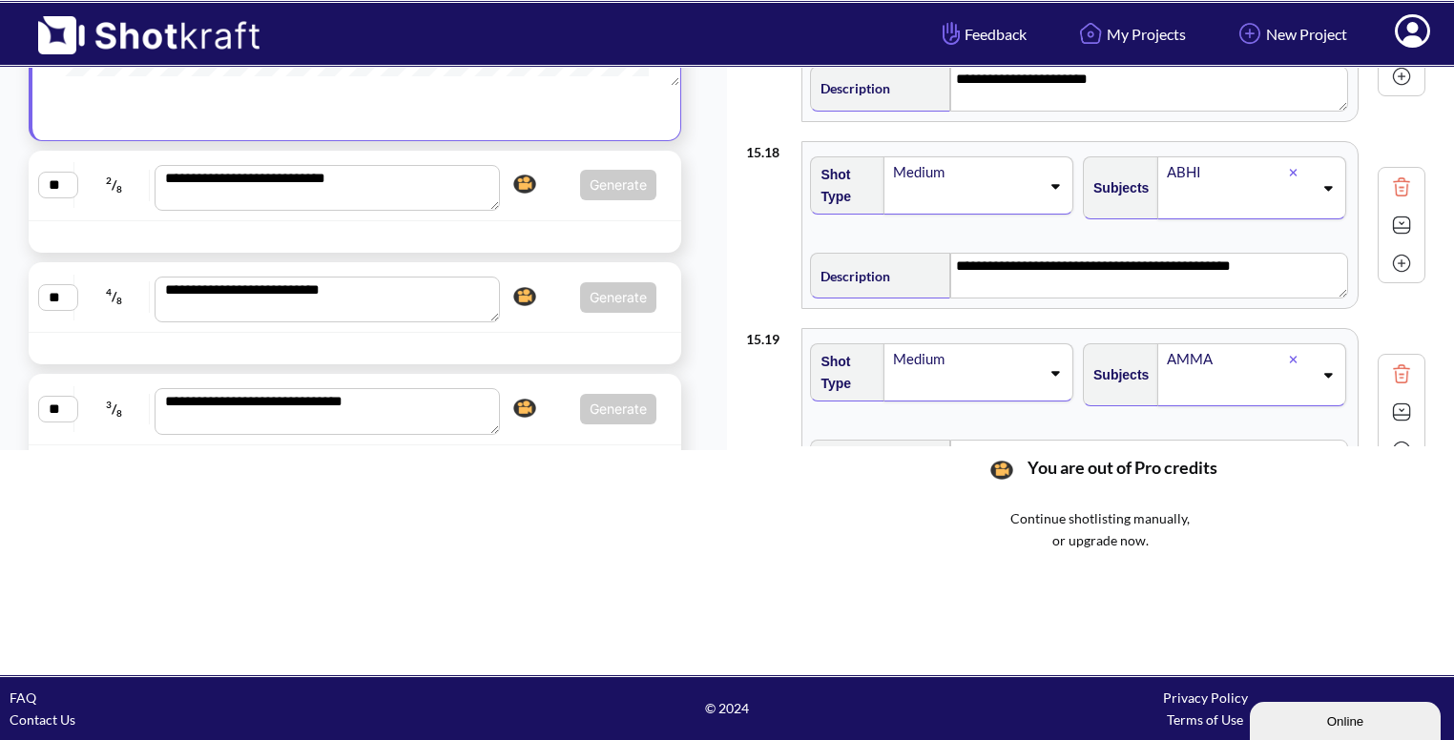
scroll to position [1791, 0]
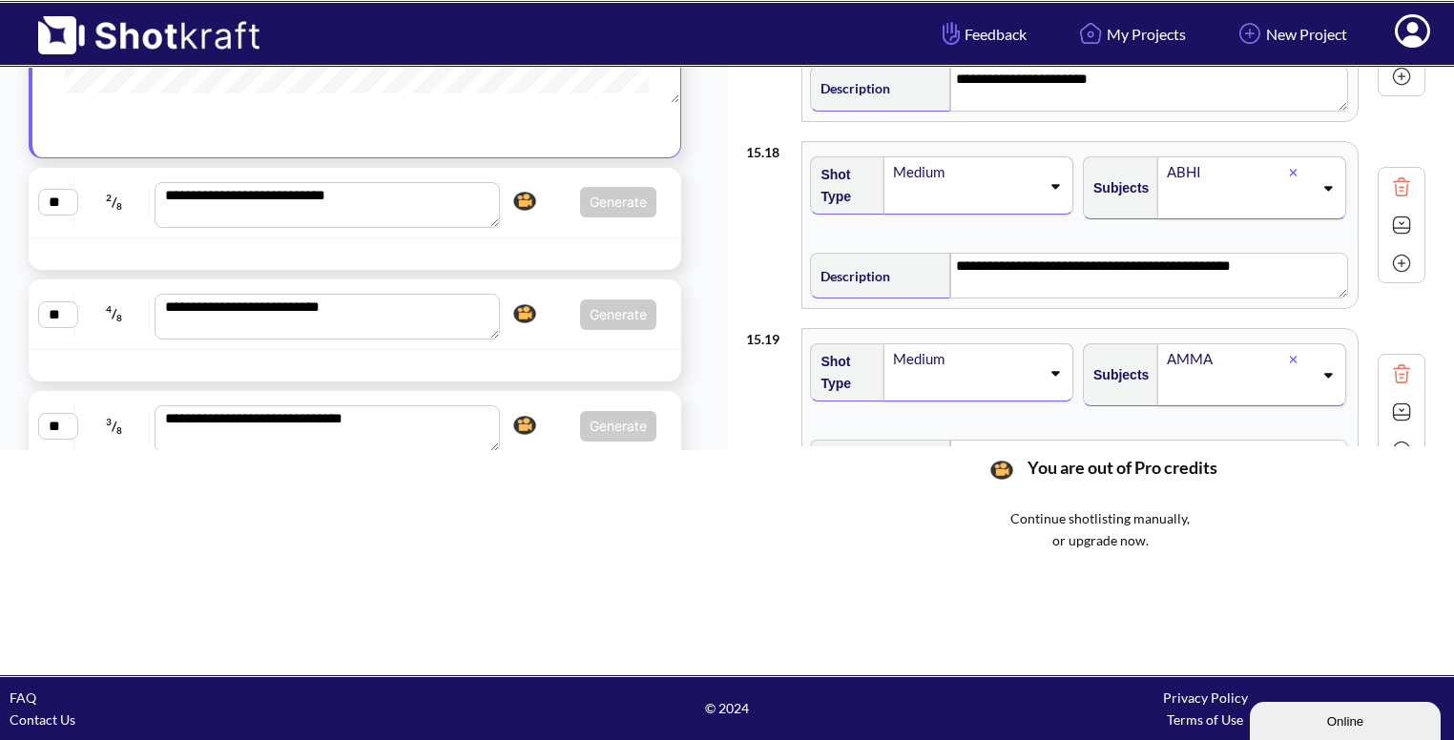
click at [561, 215] on div "**********" at bounding box center [355, 202] width 634 height 51
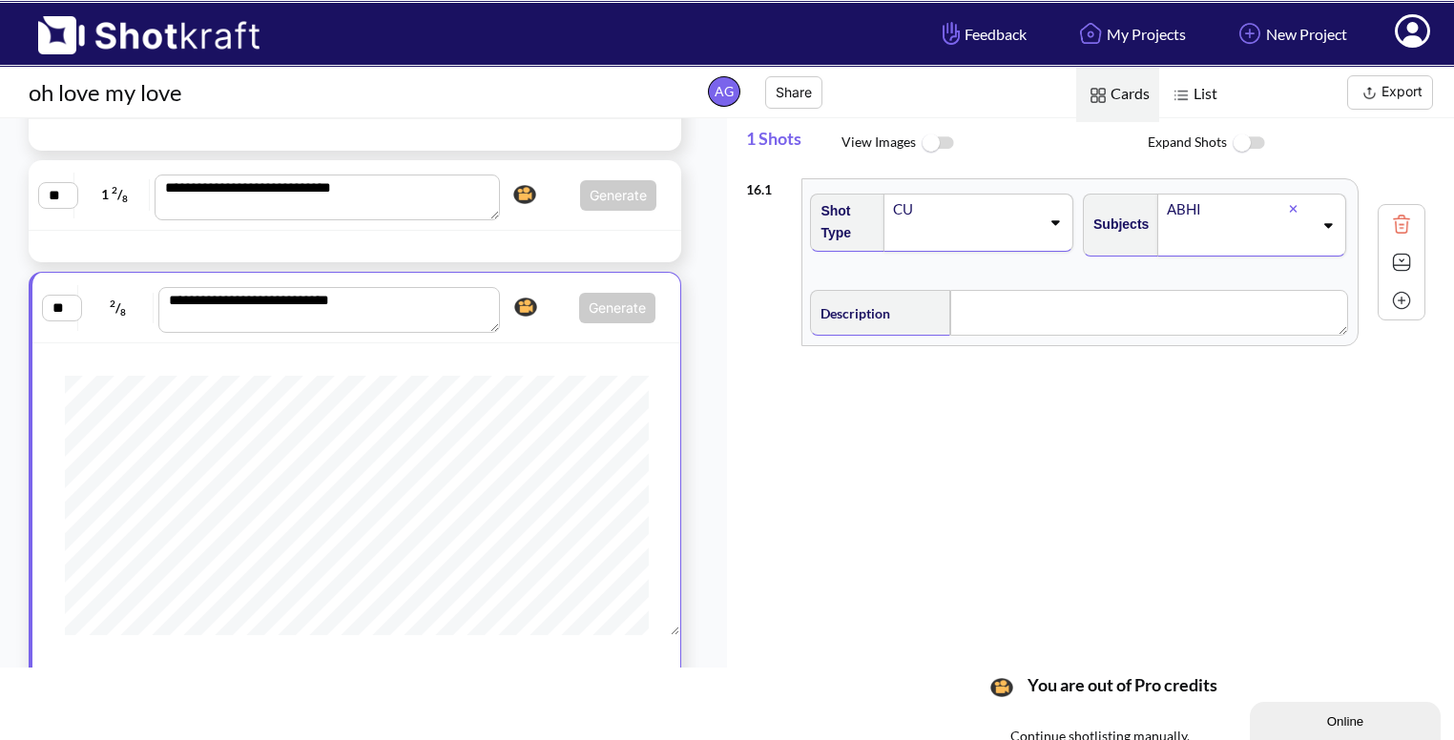
scroll to position [1591, 0]
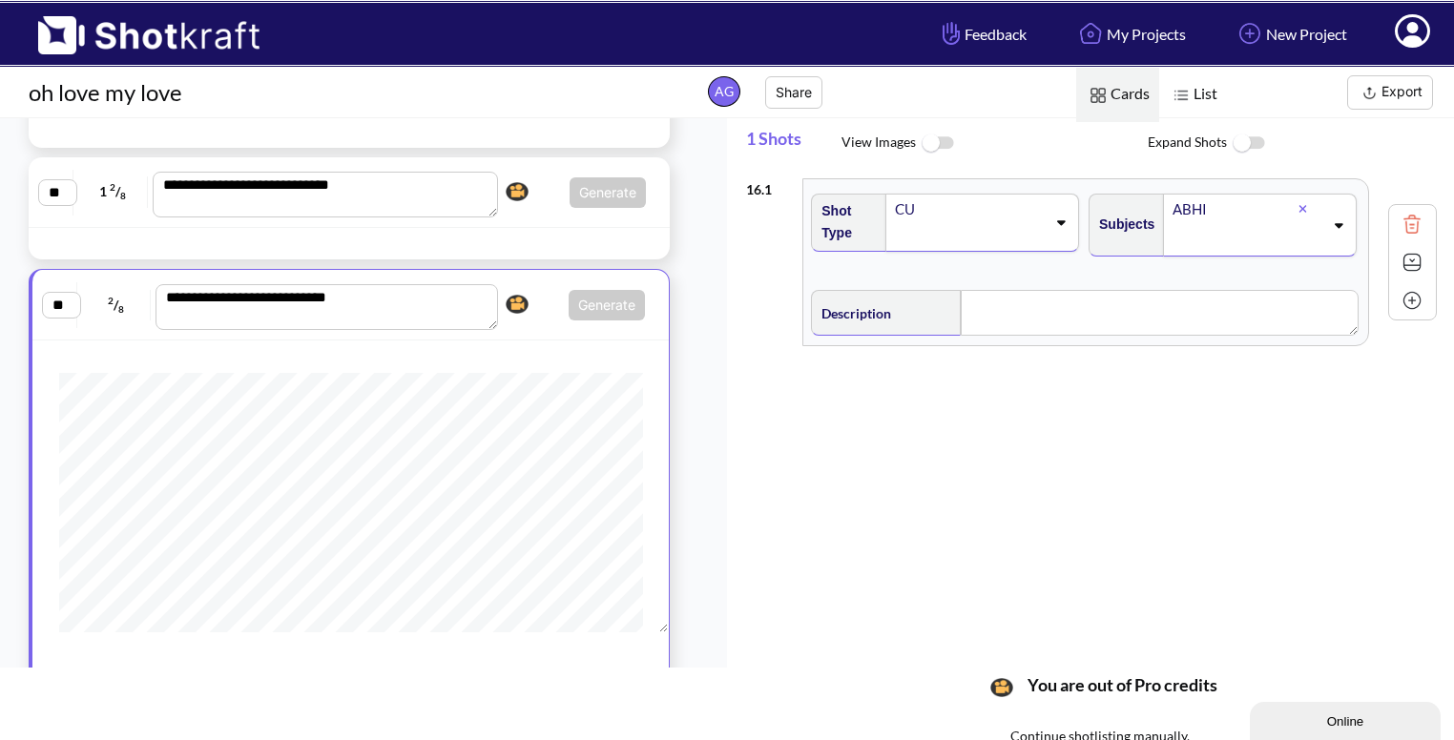
click at [1033, 212] on div "CU" at bounding box center [969, 210] width 153 height 26
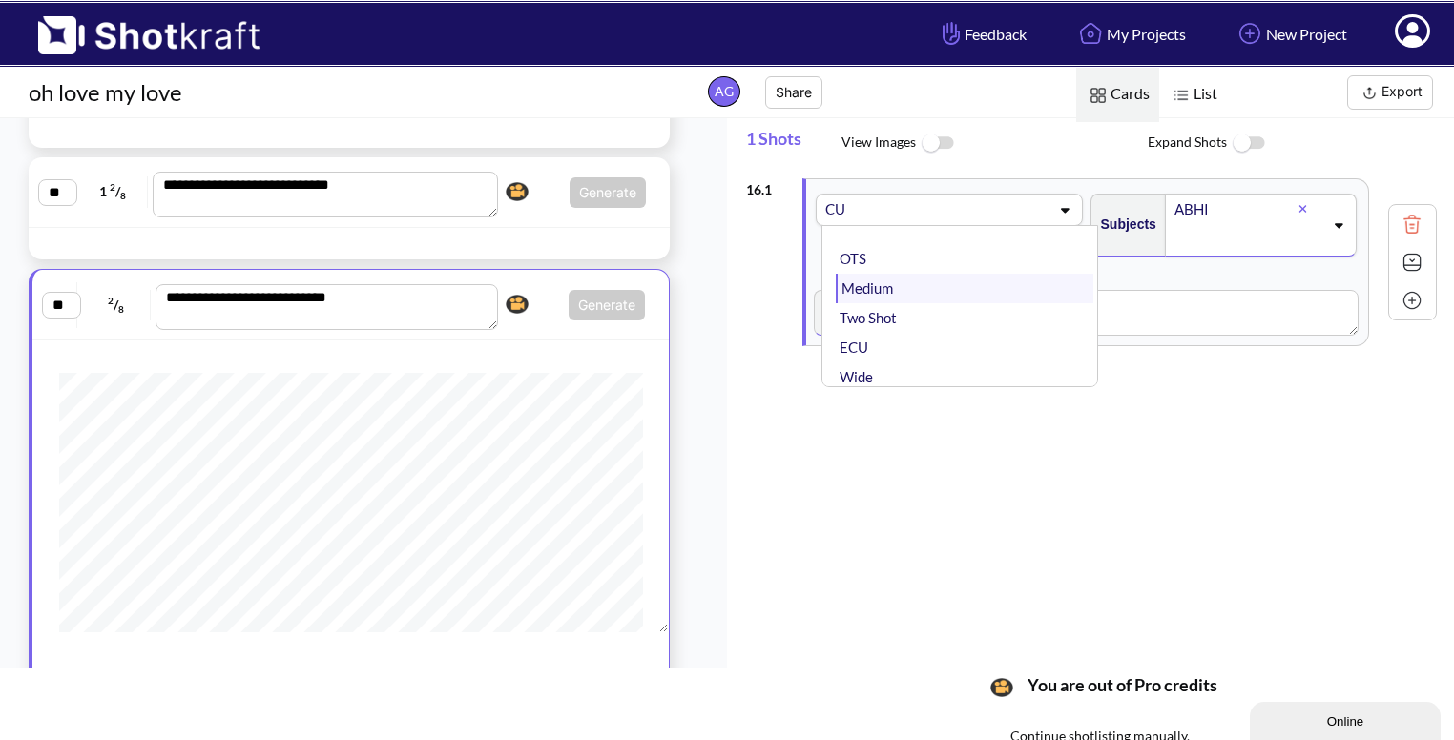
click at [980, 284] on li "Medium" at bounding box center [964, 289] width 257 height 30
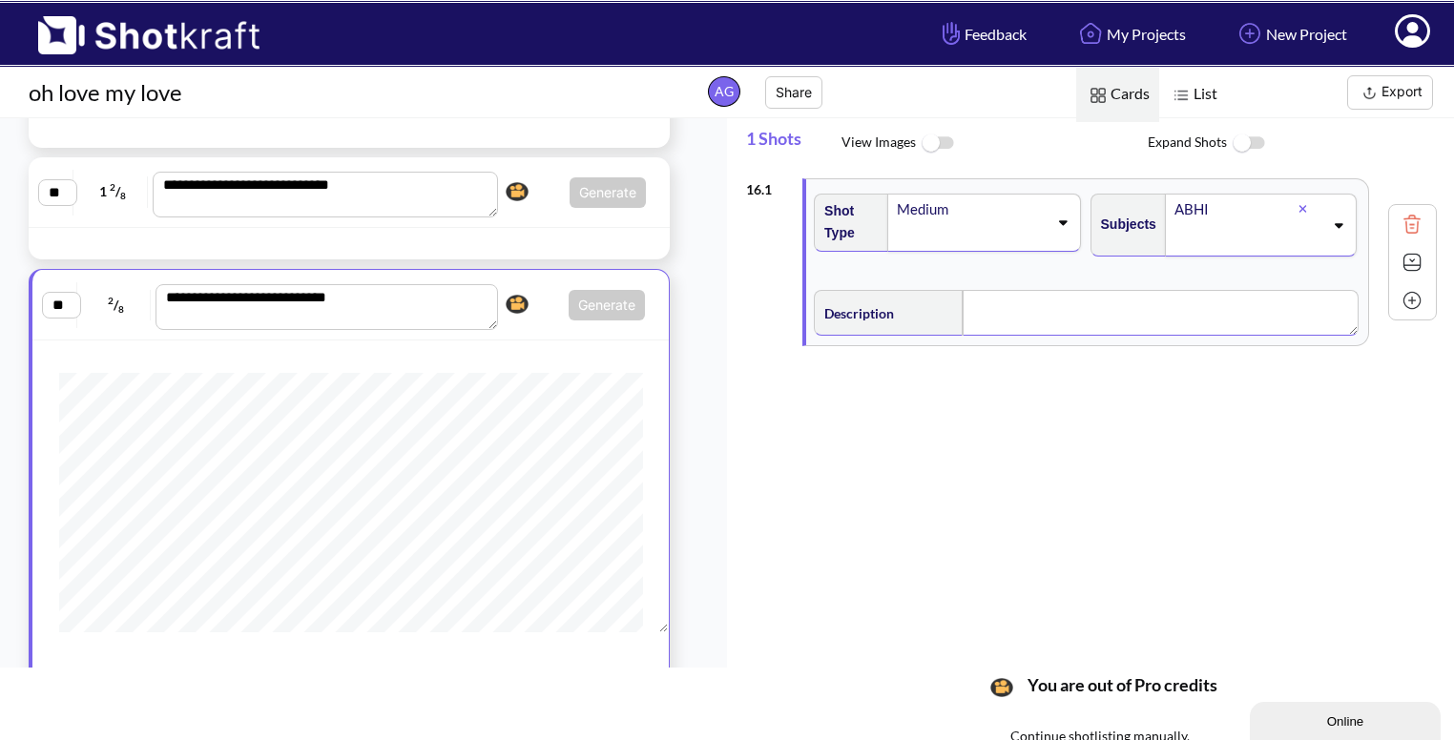
click at [1010, 299] on textarea at bounding box center [1161, 313] width 396 height 46
click at [1399, 263] on img at bounding box center [1412, 262] width 29 height 29
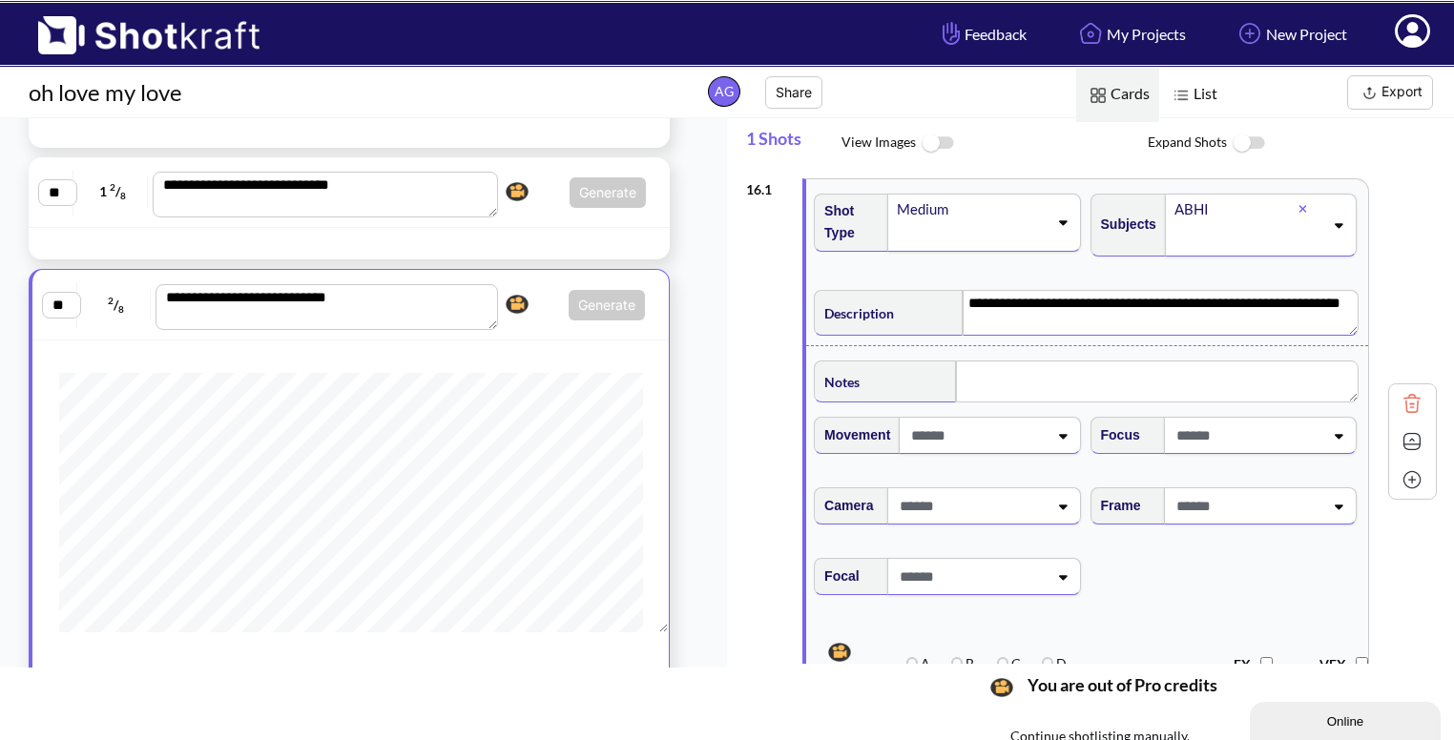
click at [1399, 263] on div "**********" at bounding box center [1091, 441] width 691 height 545
click at [1302, 507] on span at bounding box center [1248, 505] width 152 height 31
type textarea "**********"
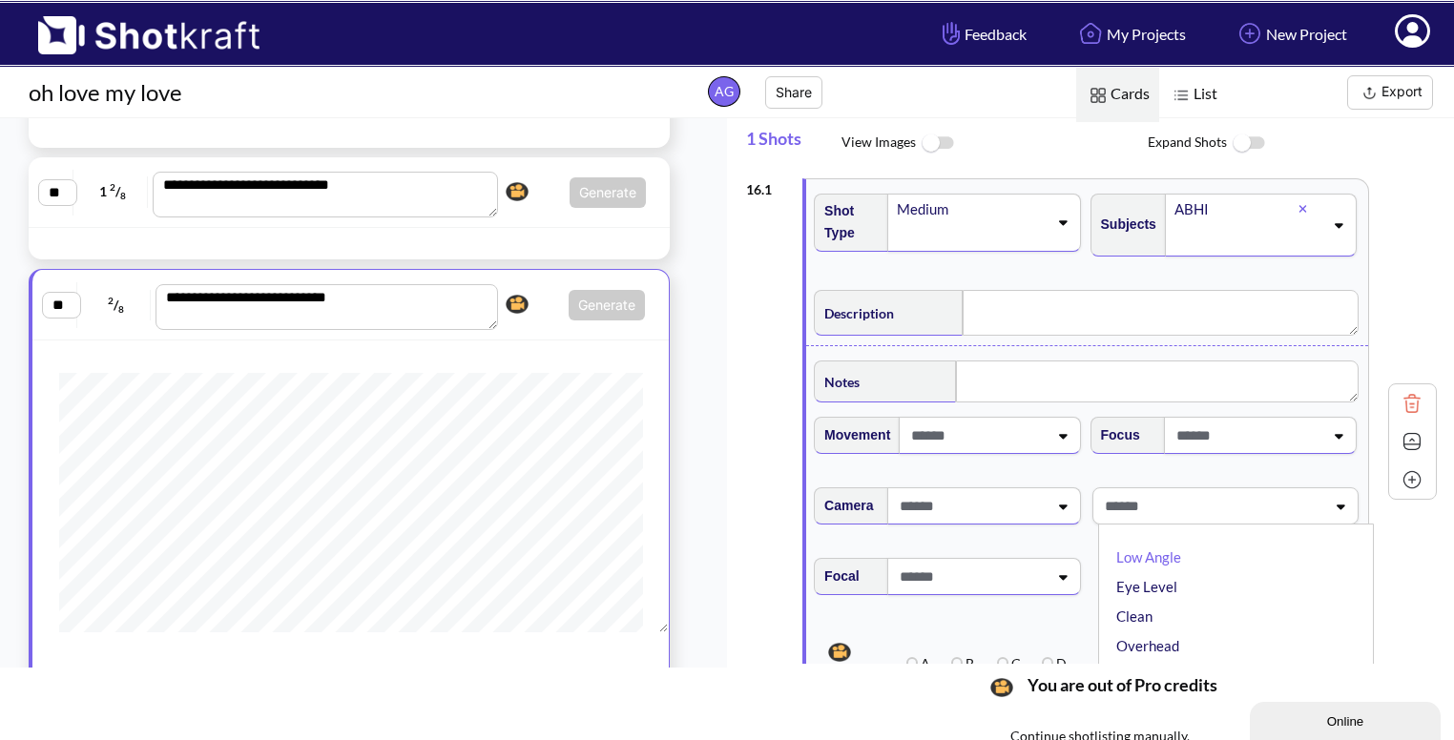
type textarea "**********"
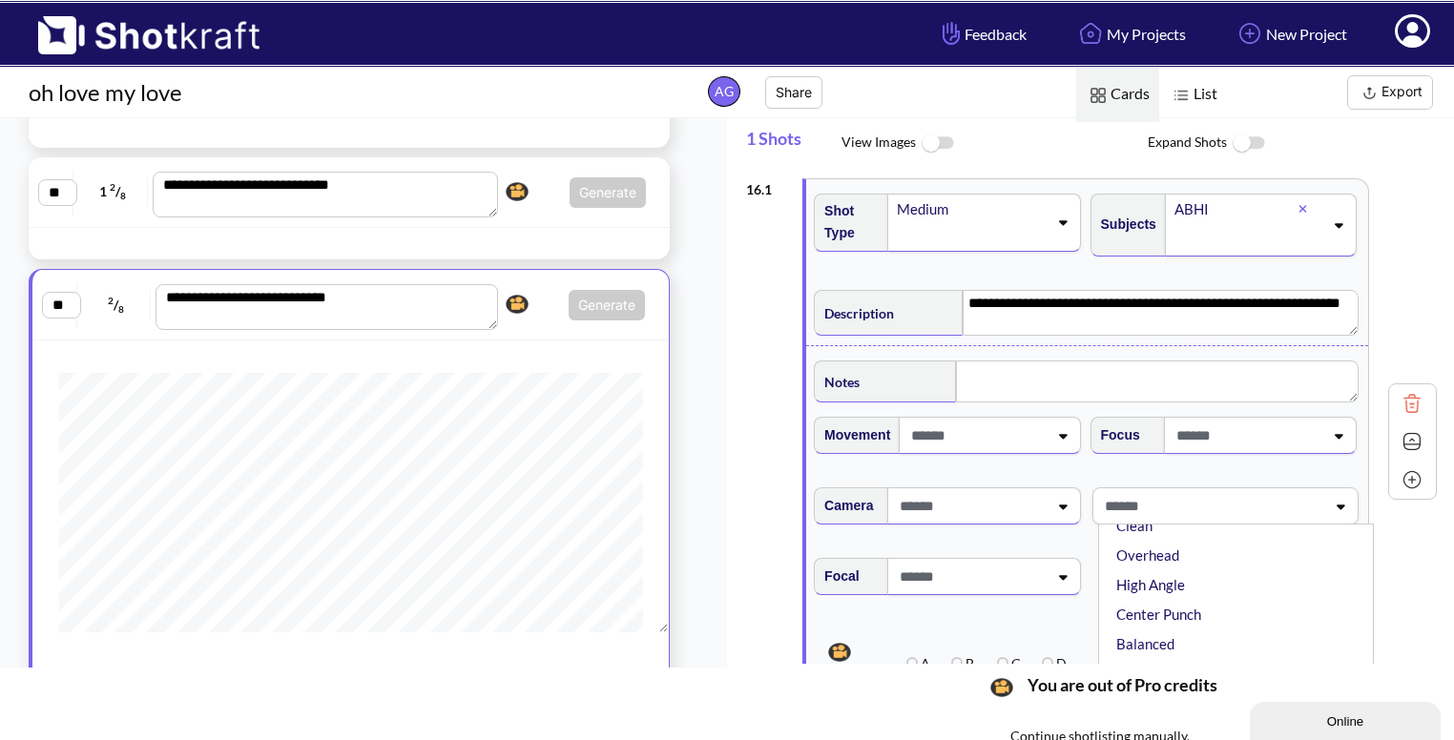
scroll to position [107, 0]
click at [1212, 538] on li "Overhead" at bounding box center [1241, 540] width 257 height 30
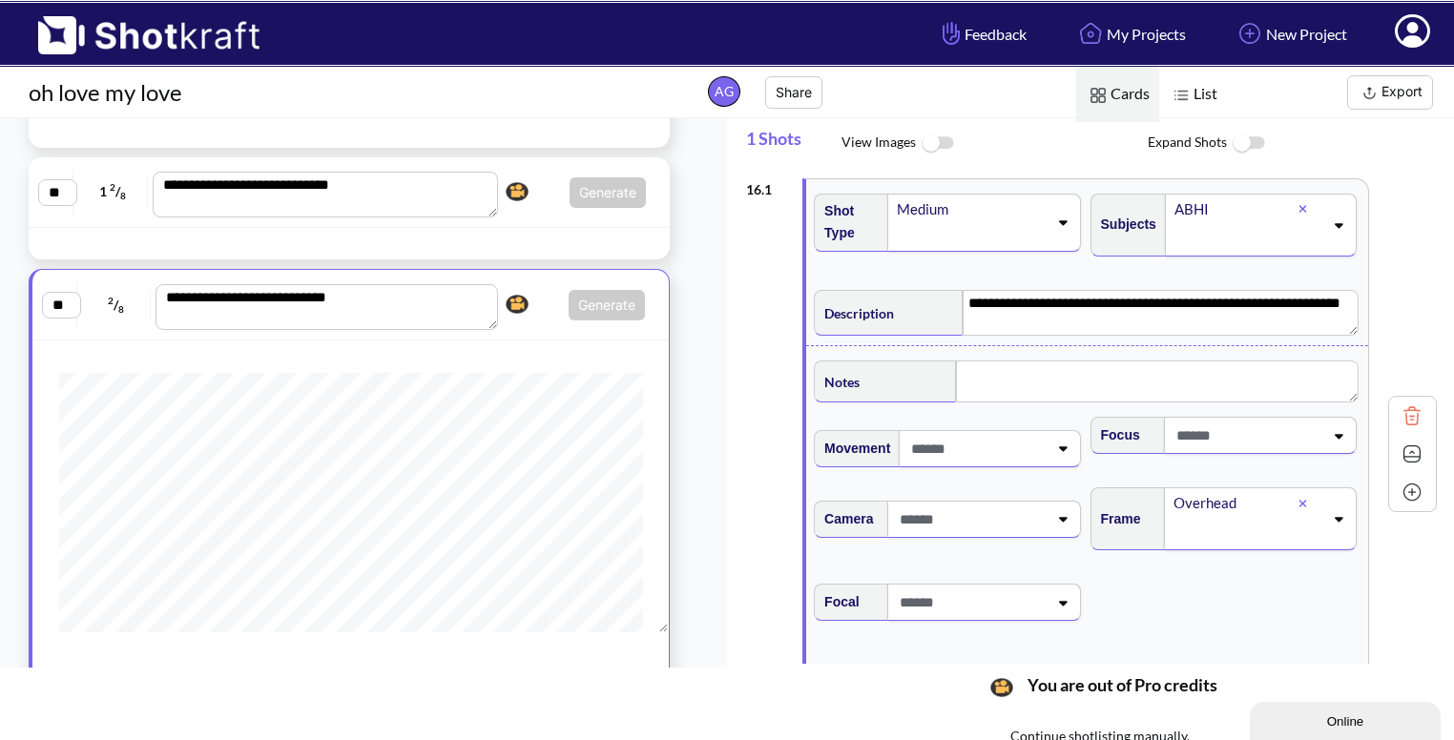
click at [1398, 447] on img at bounding box center [1412, 454] width 29 height 29
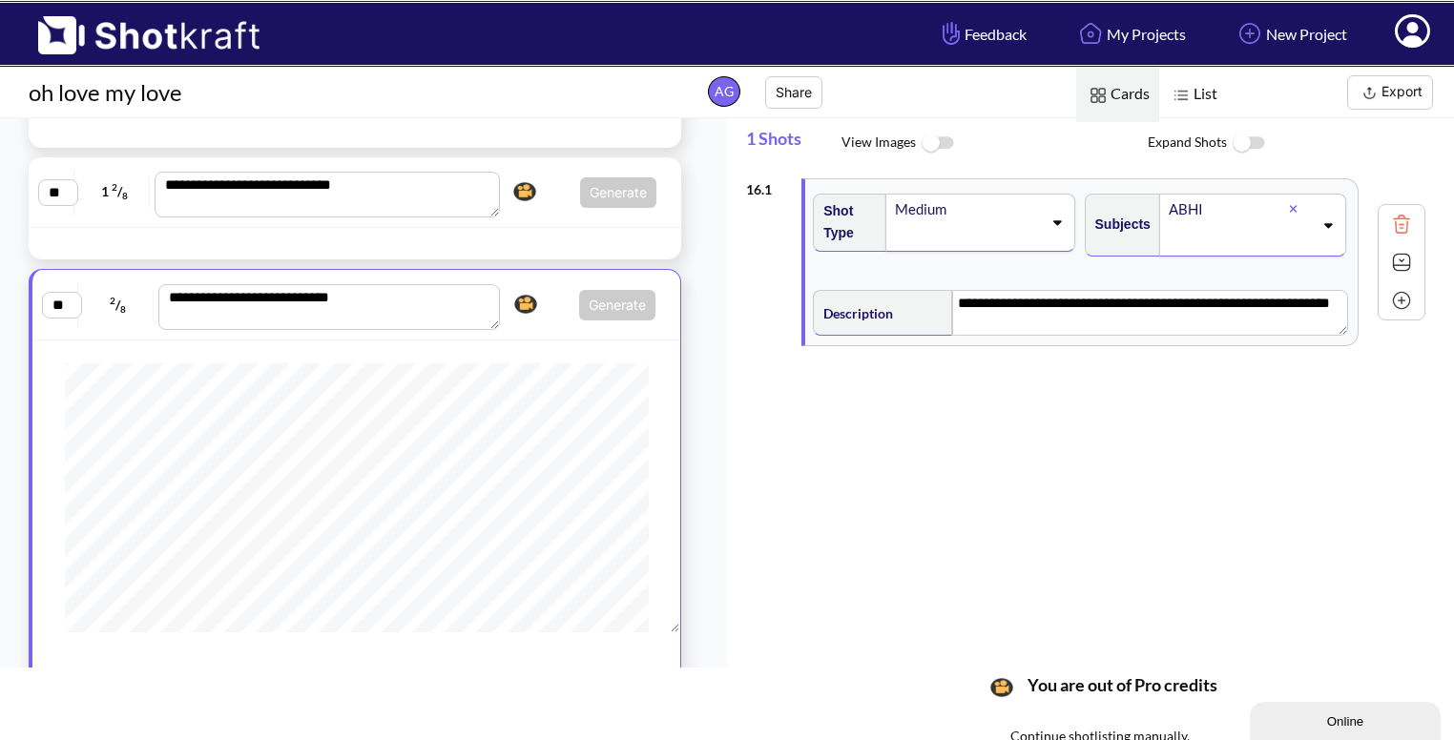
scroll to position [1634, 0]
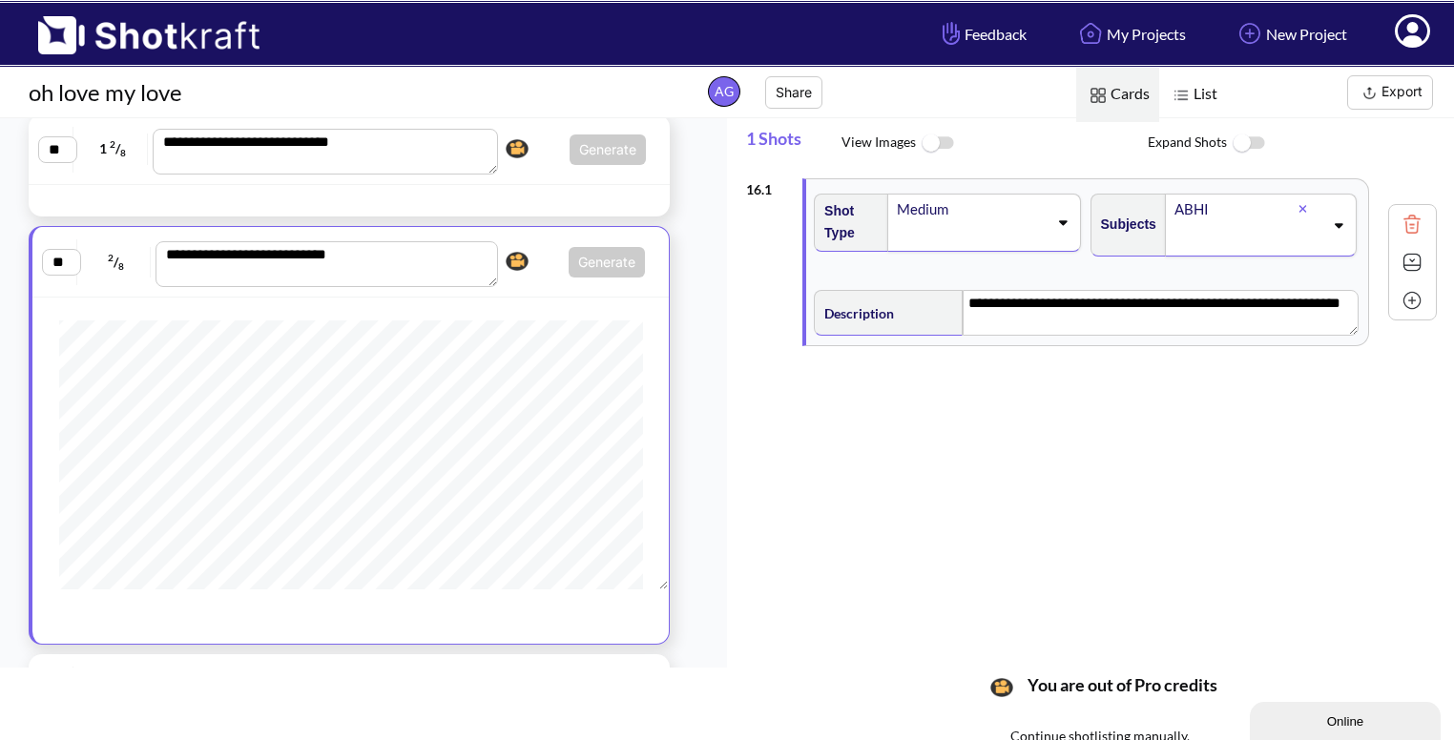
click at [1402, 296] on img at bounding box center [1412, 300] width 29 height 29
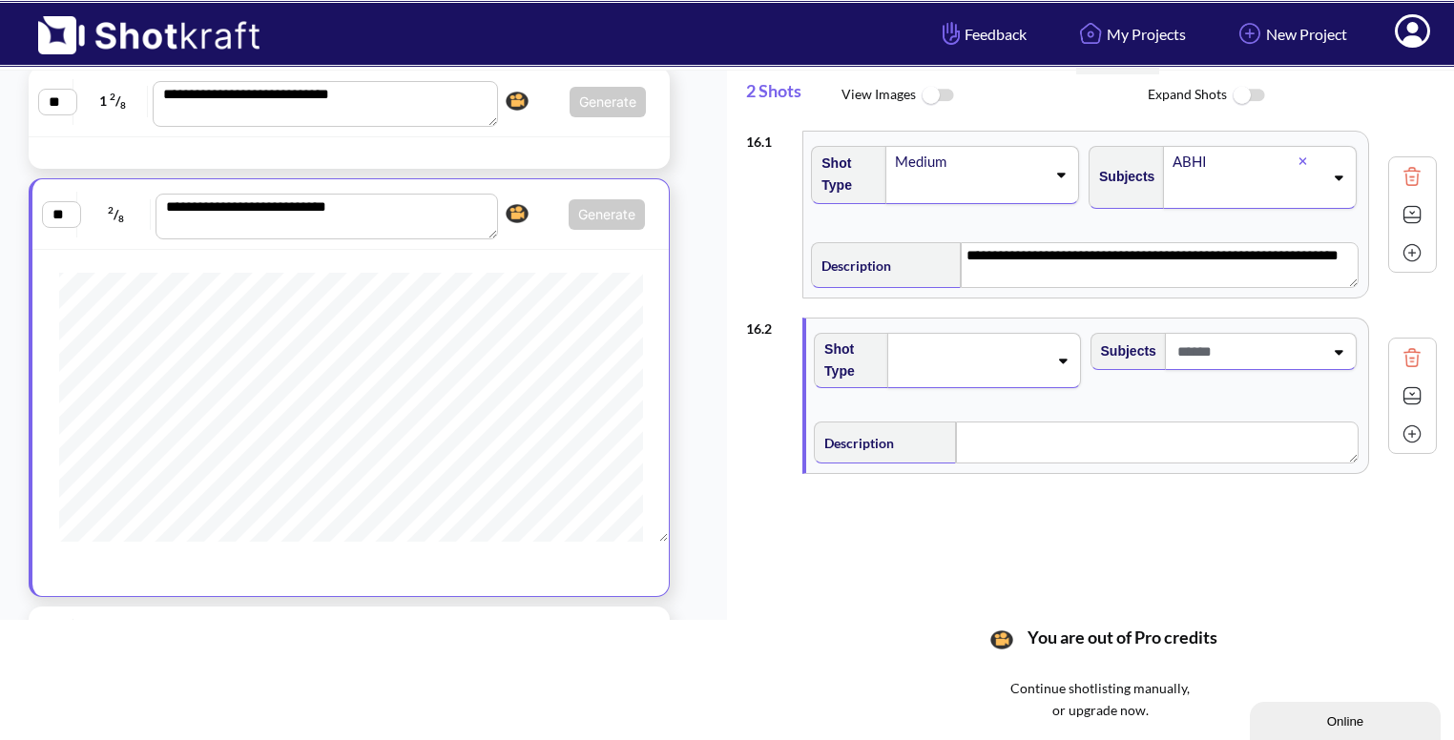
scroll to position [50, 0]
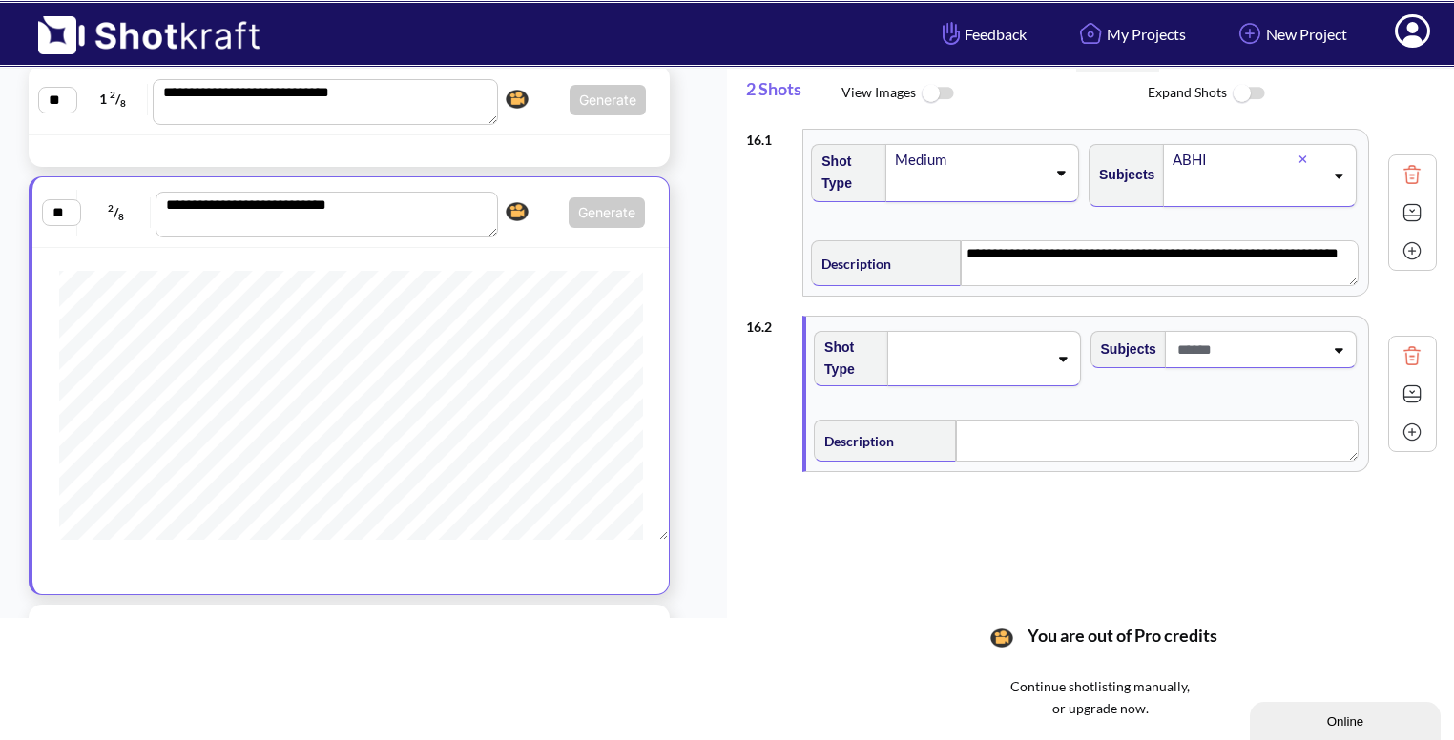
click at [1052, 364] on div at bounding box center [983, 358] width 193 height 55
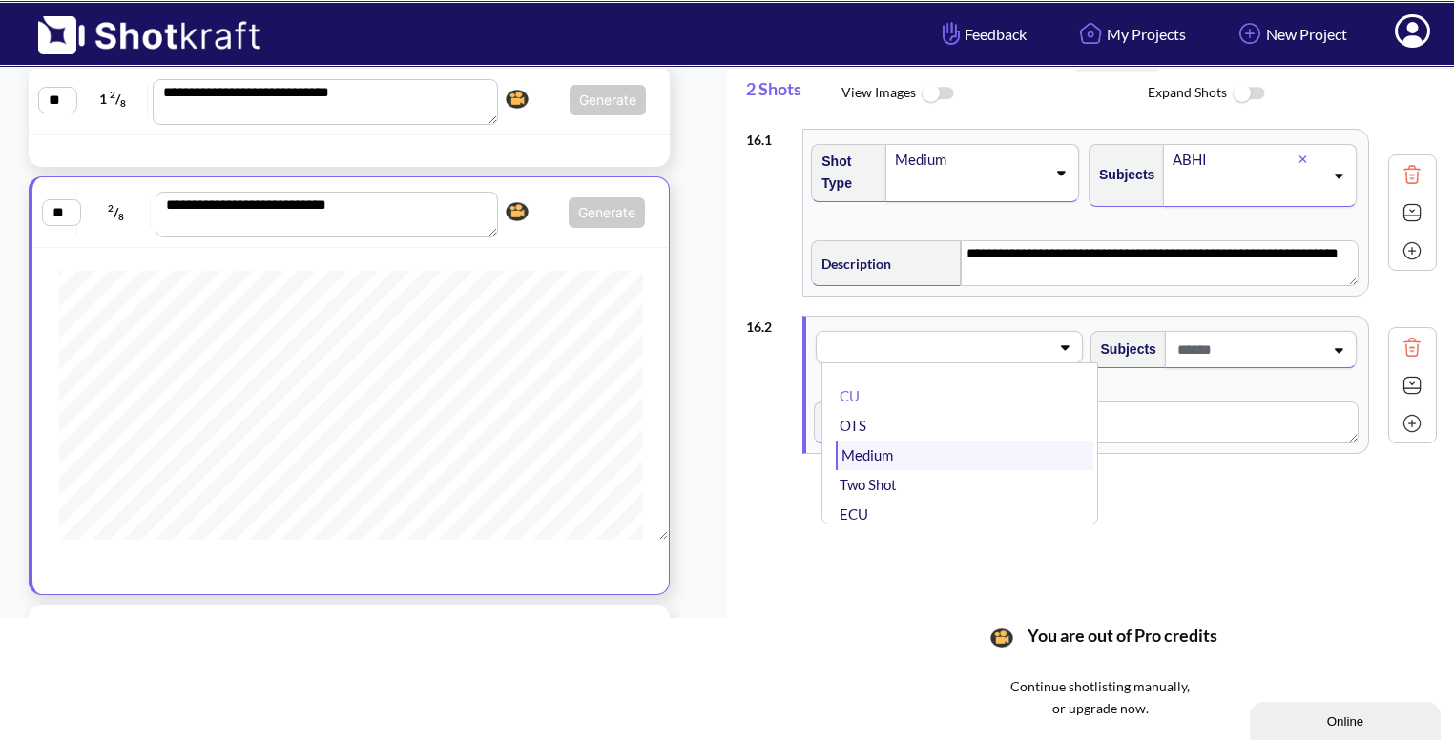
click at [916, 451] on li "Medium" at bounding box center [964, 456] width 257 height 30
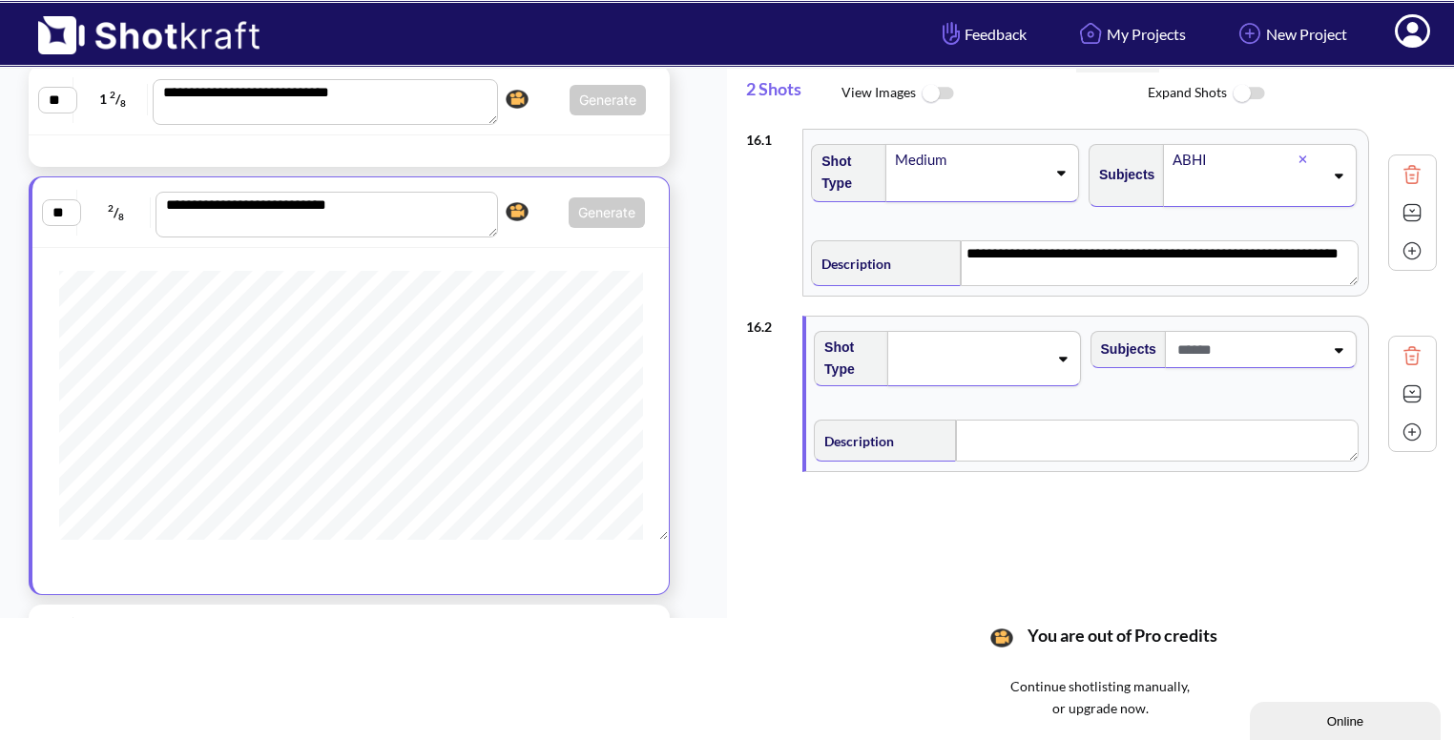
click at [1275, 340] on span at bounding box center [1248, 349] width 151 height 31
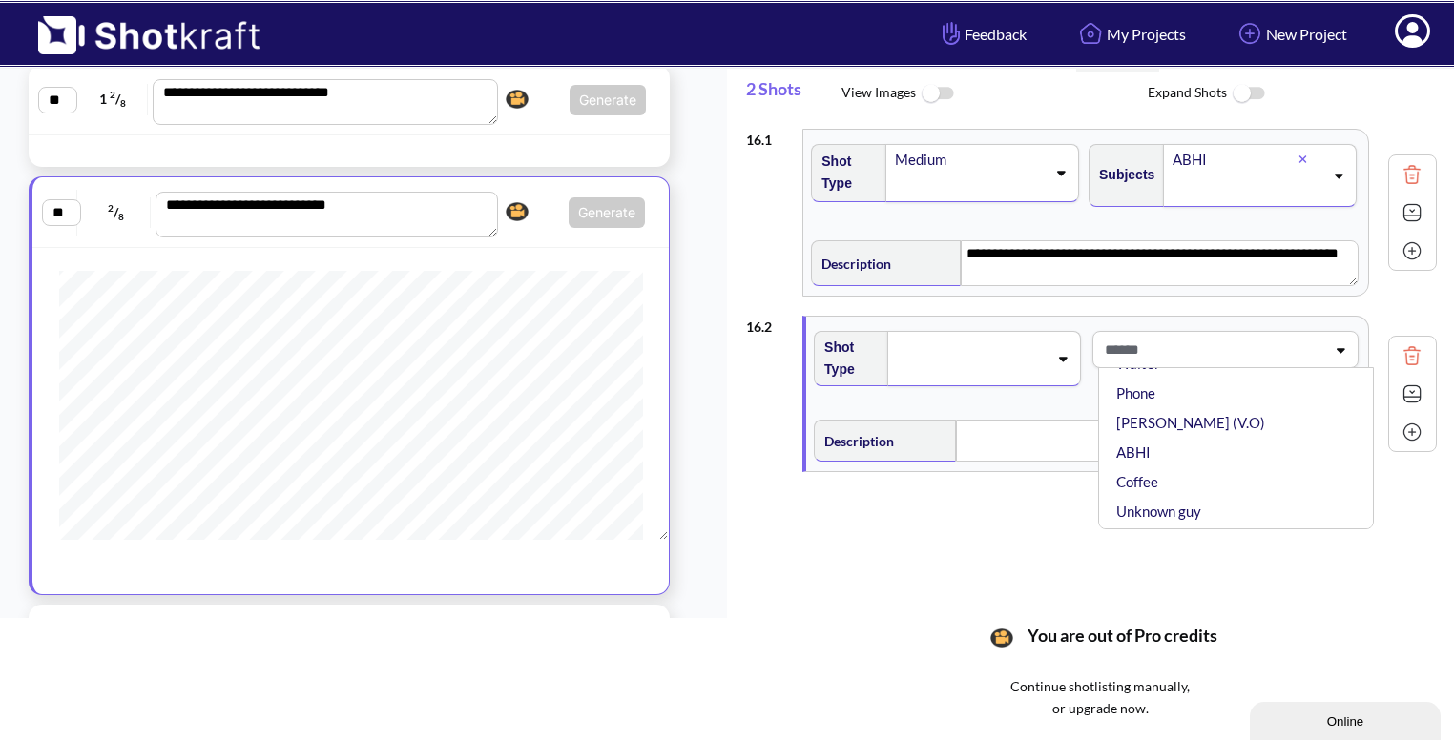
scroll to position [130, 0]
click at [1171, 439] on li "ABHI" at bounding box center [1241, 449] width 257 height 30
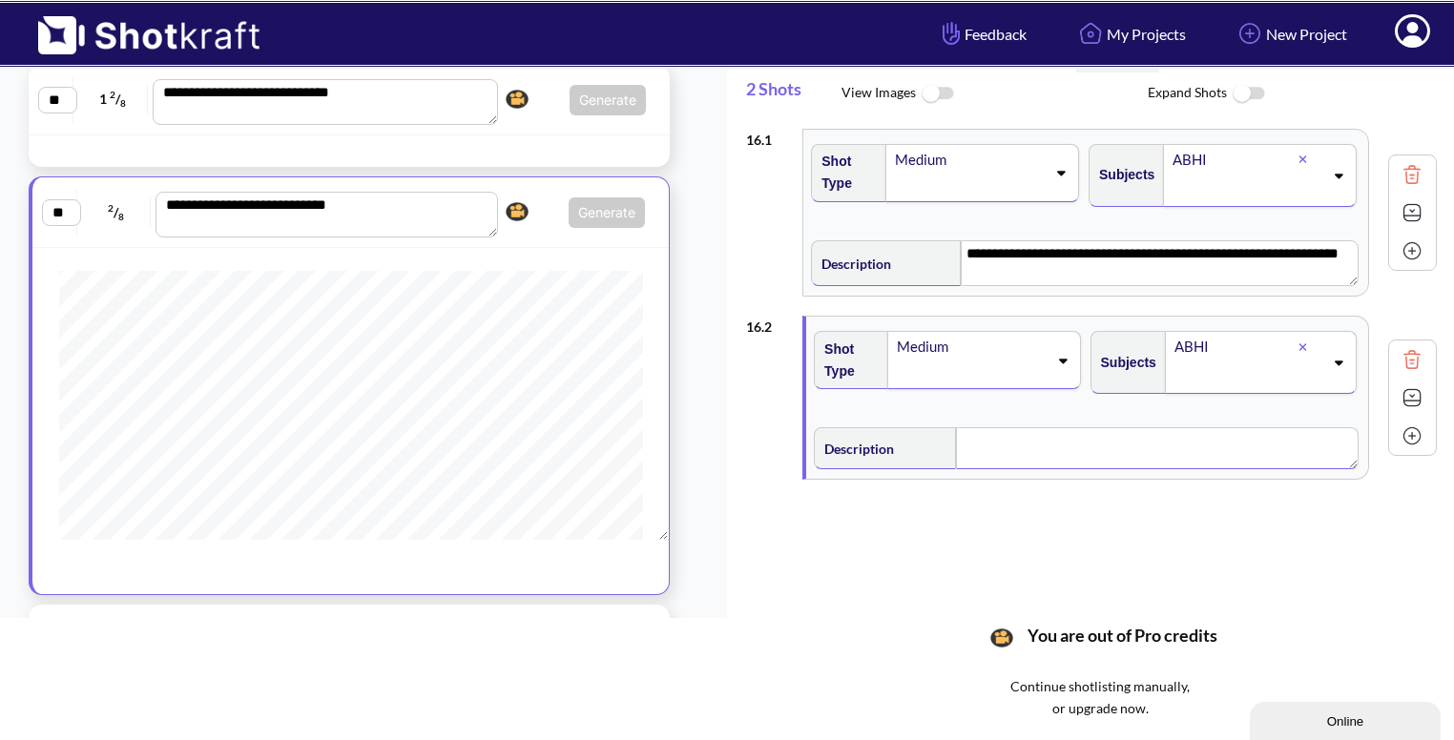
click at [1077, 444] on textarea at bounding box center [1157, 448] width 403 height 42
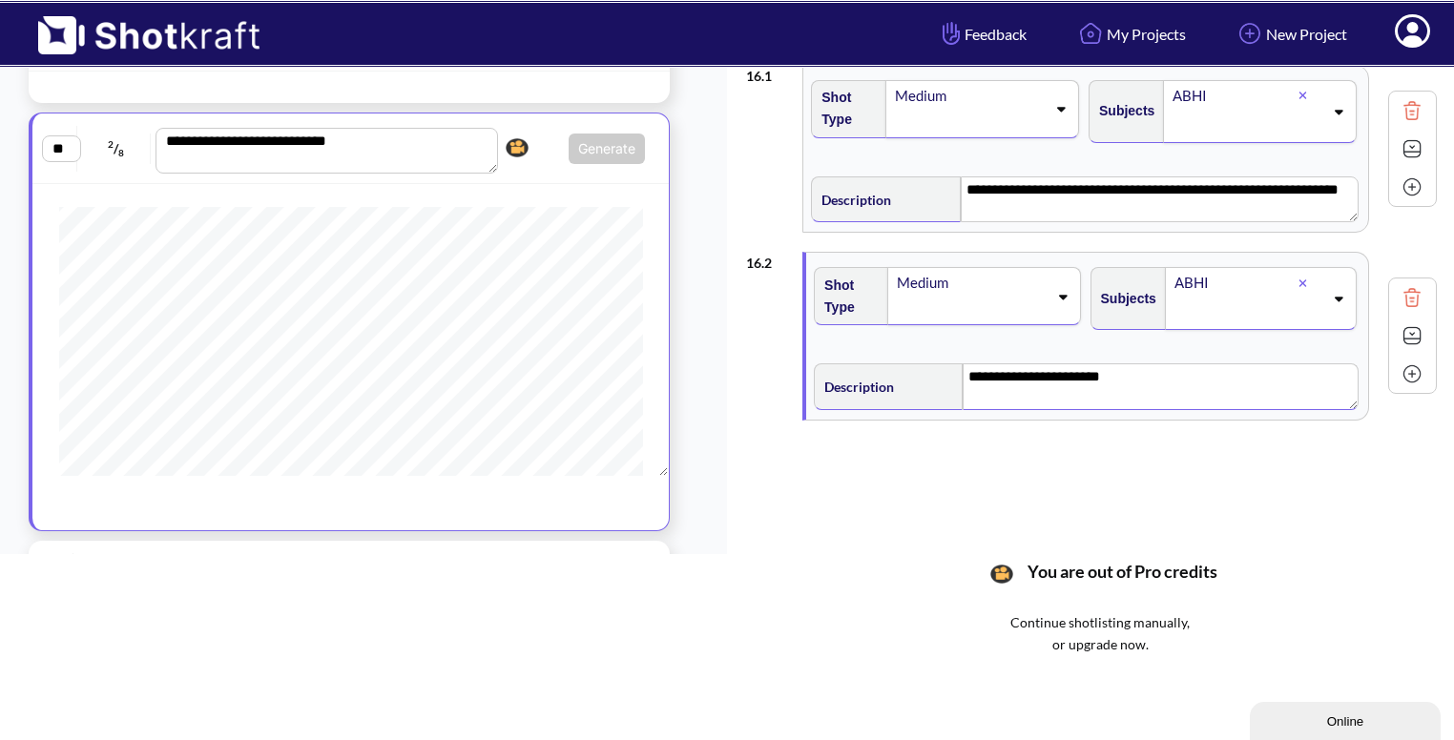
scroll to position [118, 0]
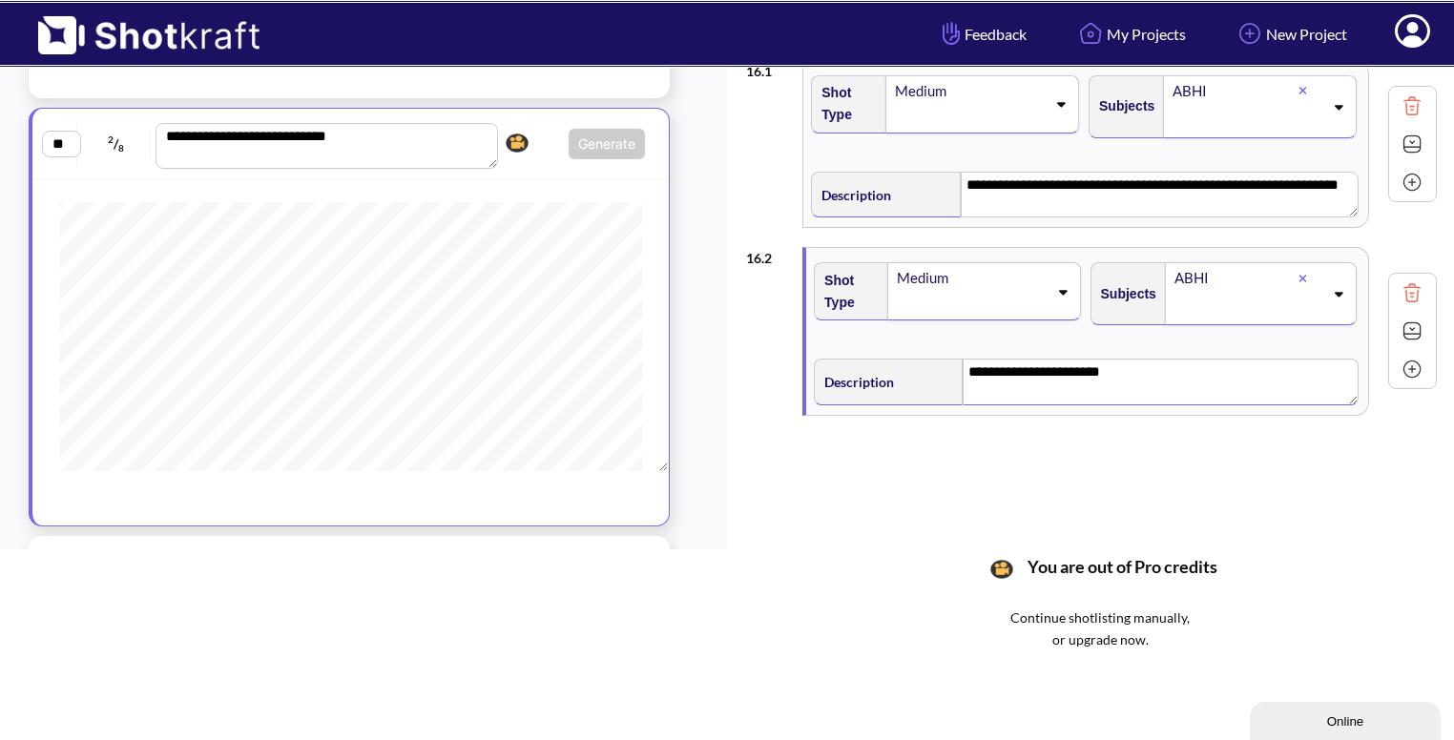
click at [1406, 329] on img at bounding box center [1412, 331] width 29 height 29
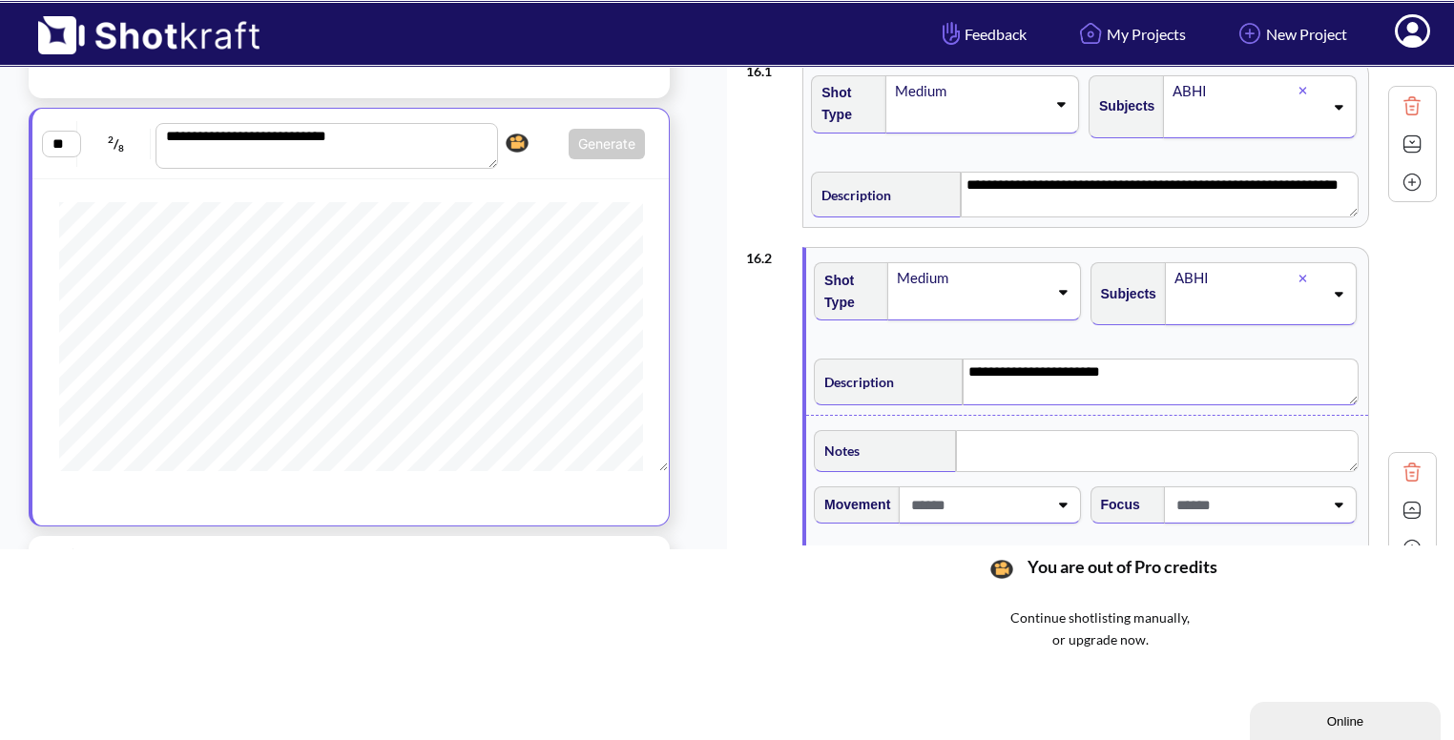
scroll to position [128, 0]
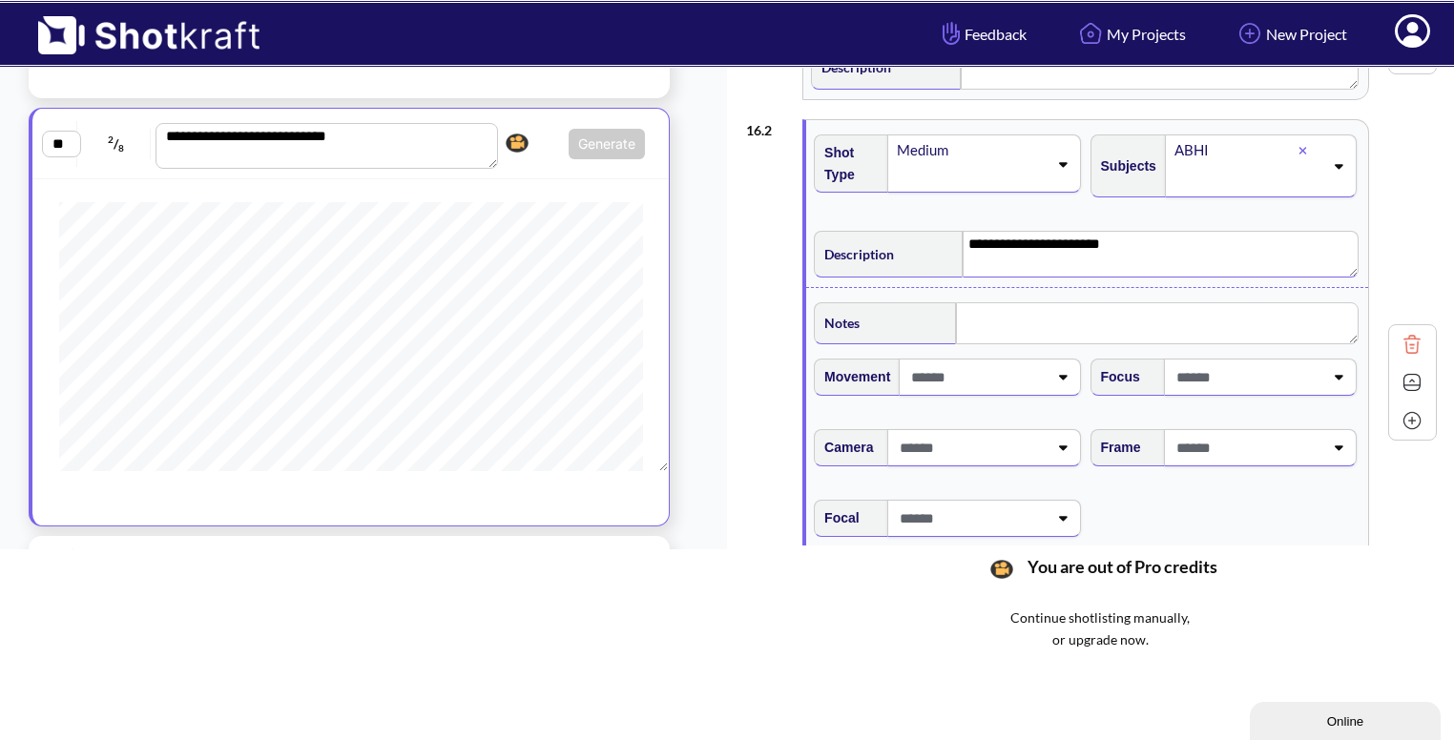
click at [1282, 454] on span at bounding box center [1248, 447] width 152 height 31
type textarea "**********"
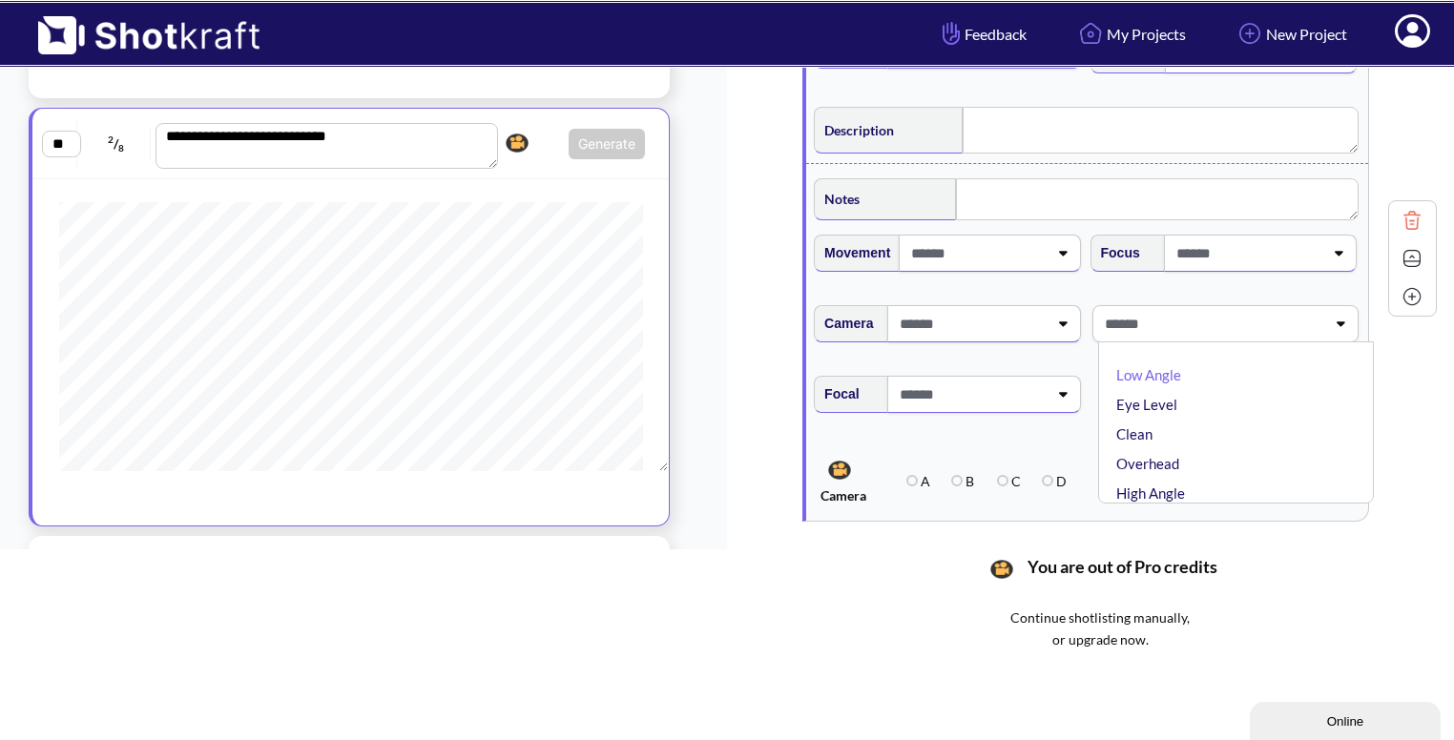
type textarea "**********"
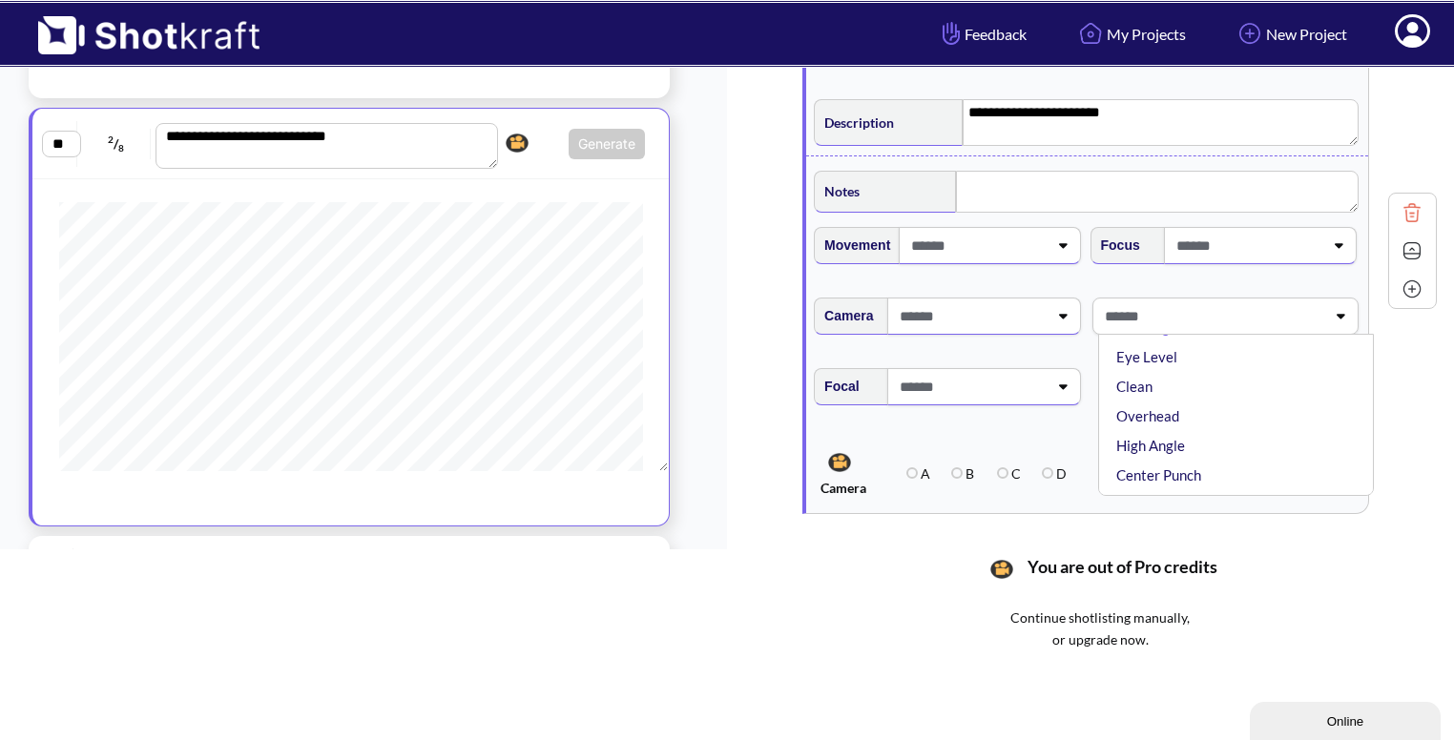
scroll to position [0, 0]
click at [1251, 395] on li "Eye Level" at bounding box center [1241, 398] width 257 height 30
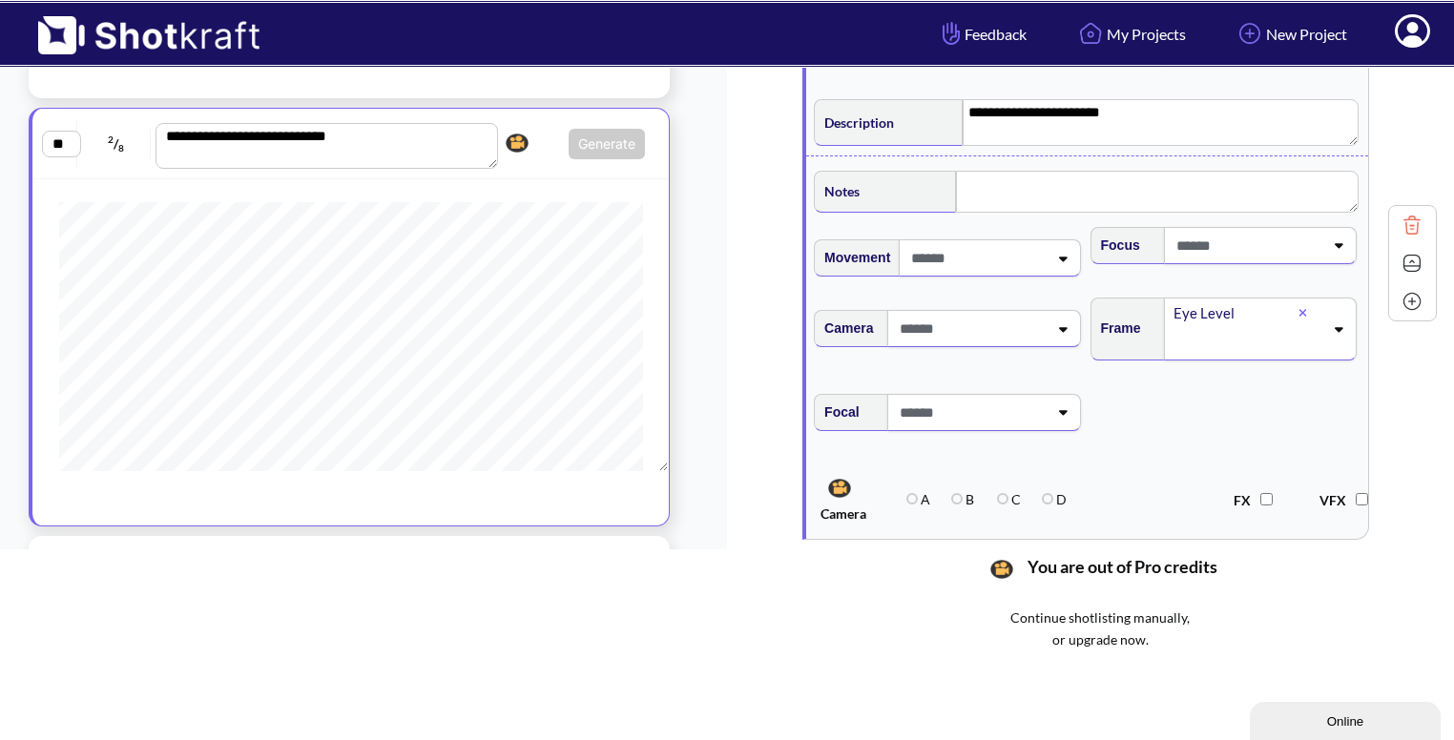
click at [1335, 328] on icon at bounding box center [1339, 329] width 9 height 5
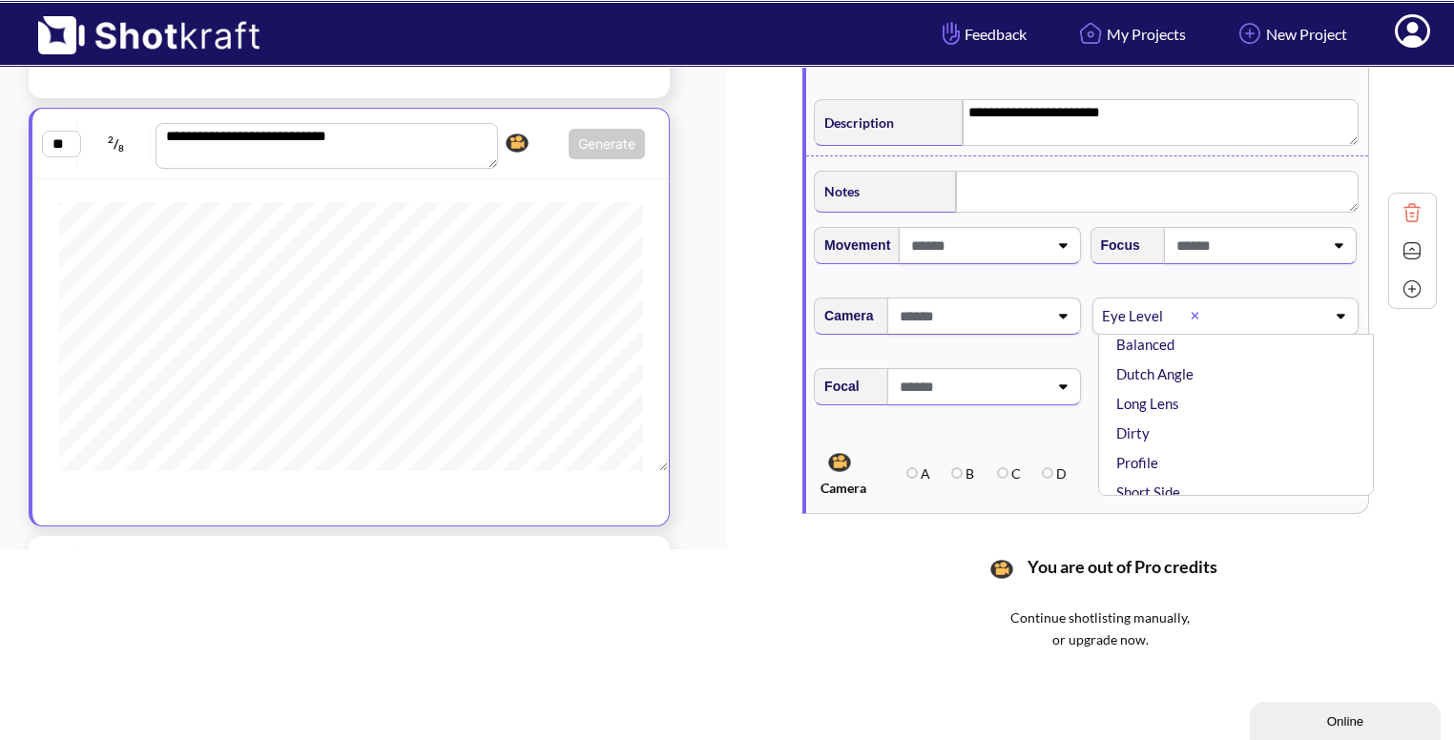
scroll to position [200, 0]
click at [1215, 427] on li "Profile" at bounding box center [1241, 434] width 257 height 30
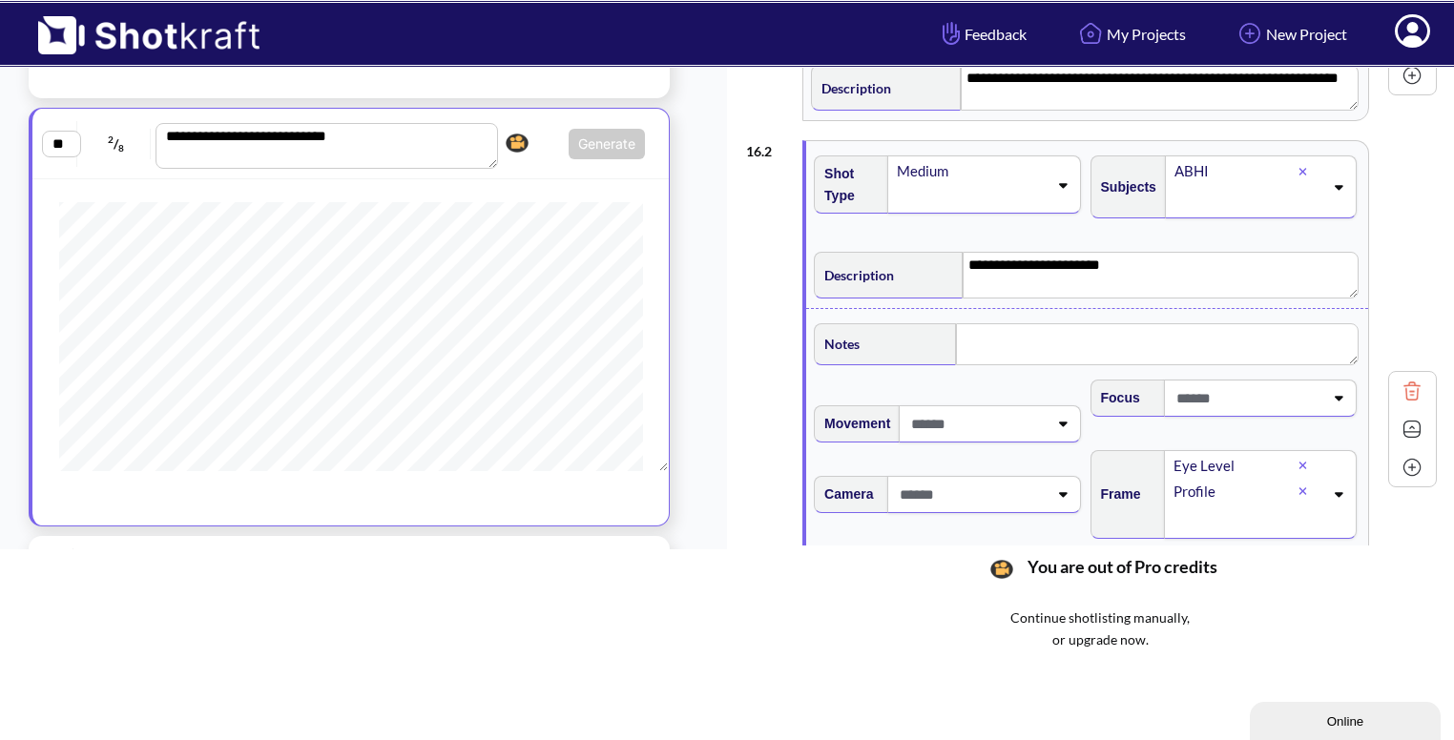
scroll to position [103, 0]
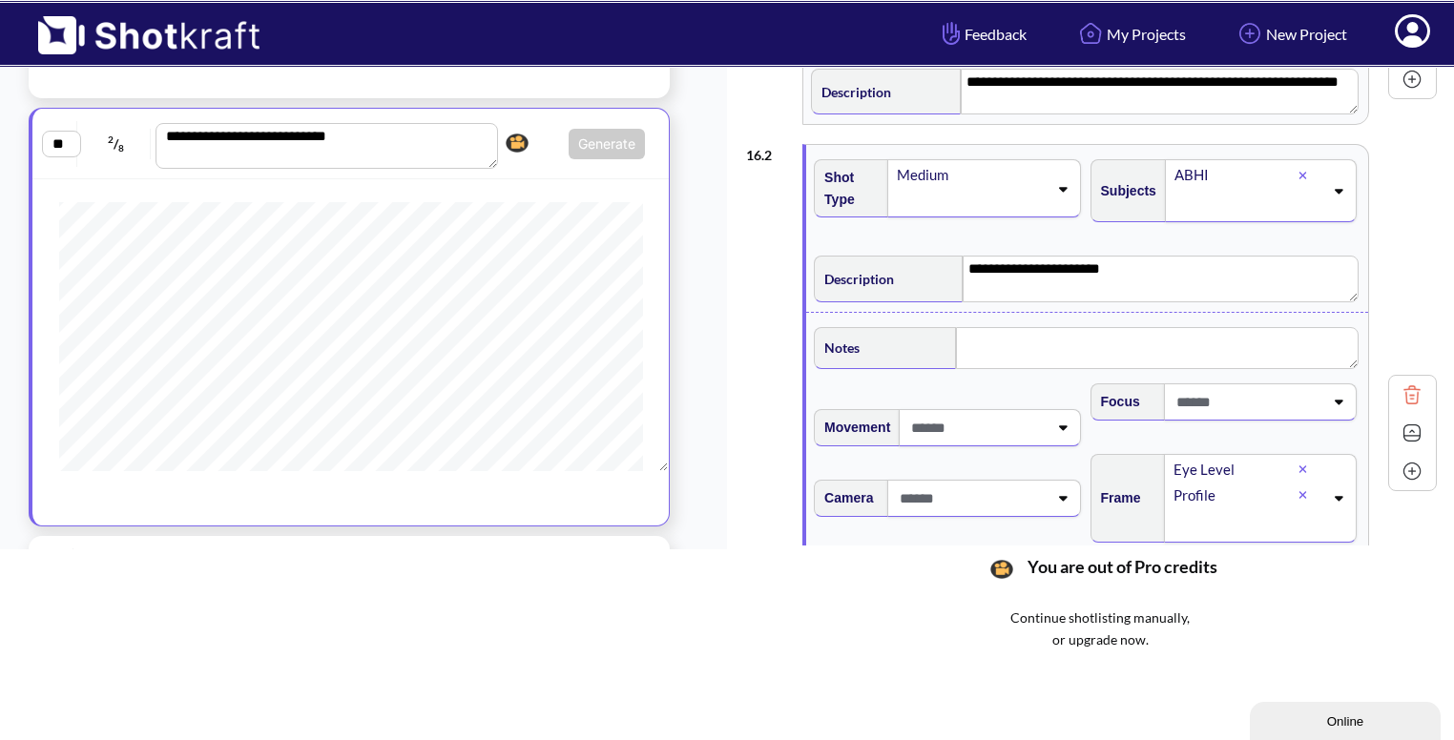
click at [1401, 433] on img at bounding box center [1412, 433] width 29 height 29
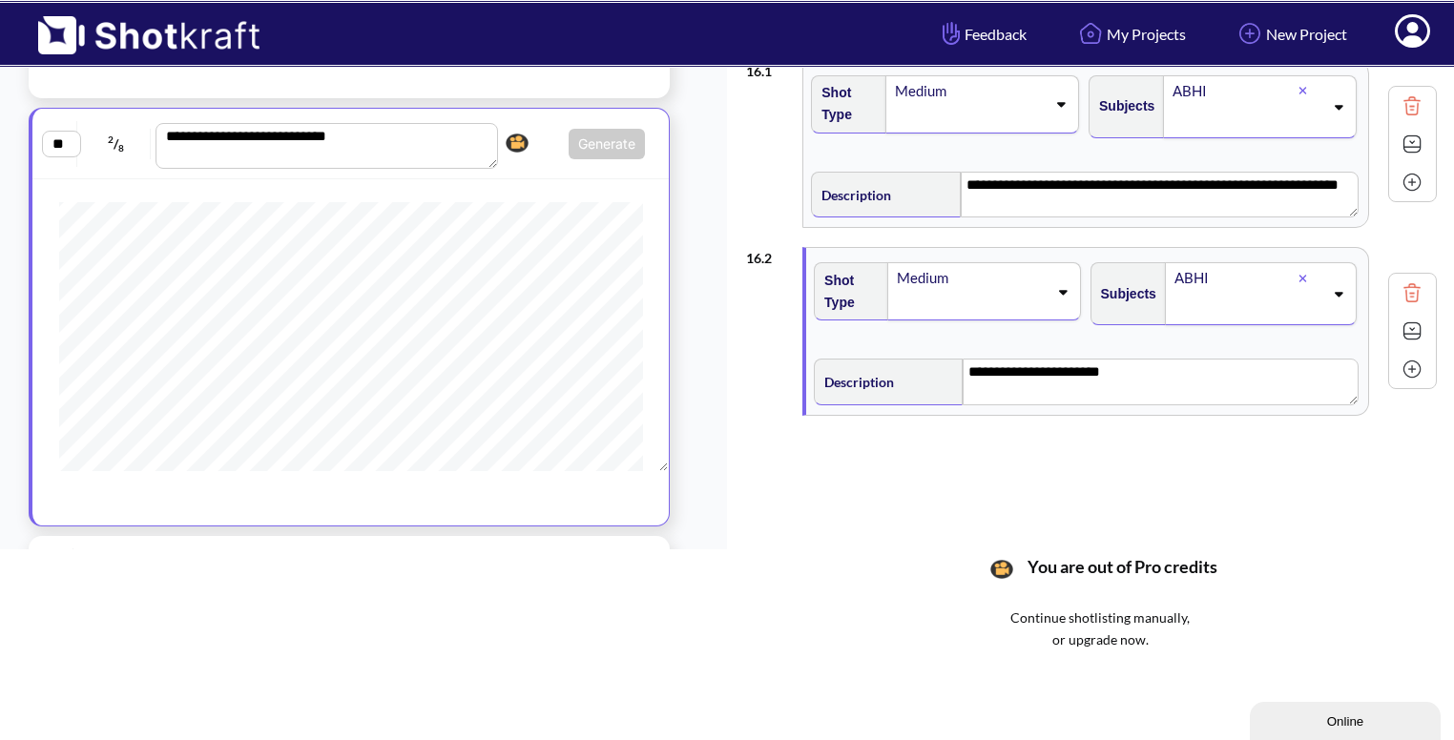
scroll to position [0, 0]
click at [1405, 371] on img at bounding box center [1412, 369] width 29 height 29
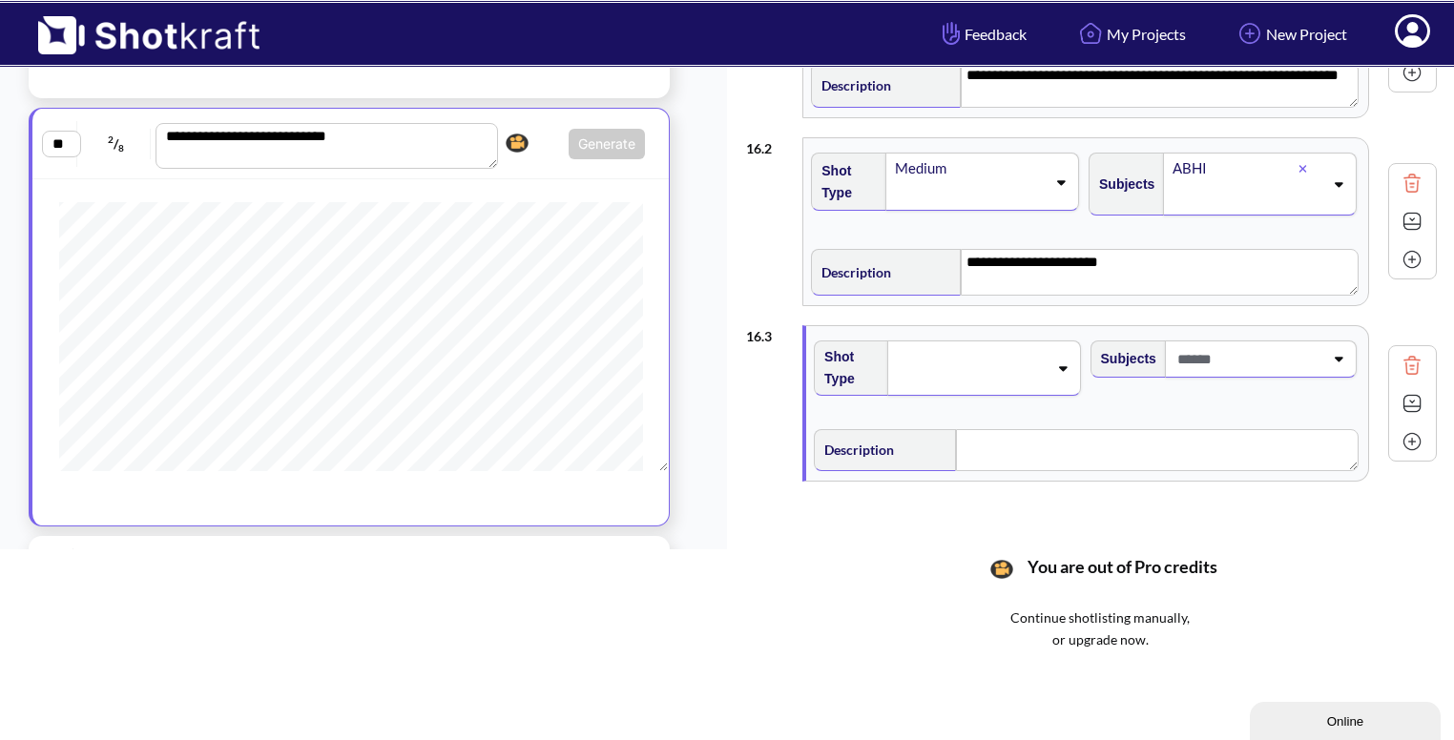
scroll to position [111, 0]
click at [1053, 367] on icon at bounding box center [1063, 367] width 26 height 13
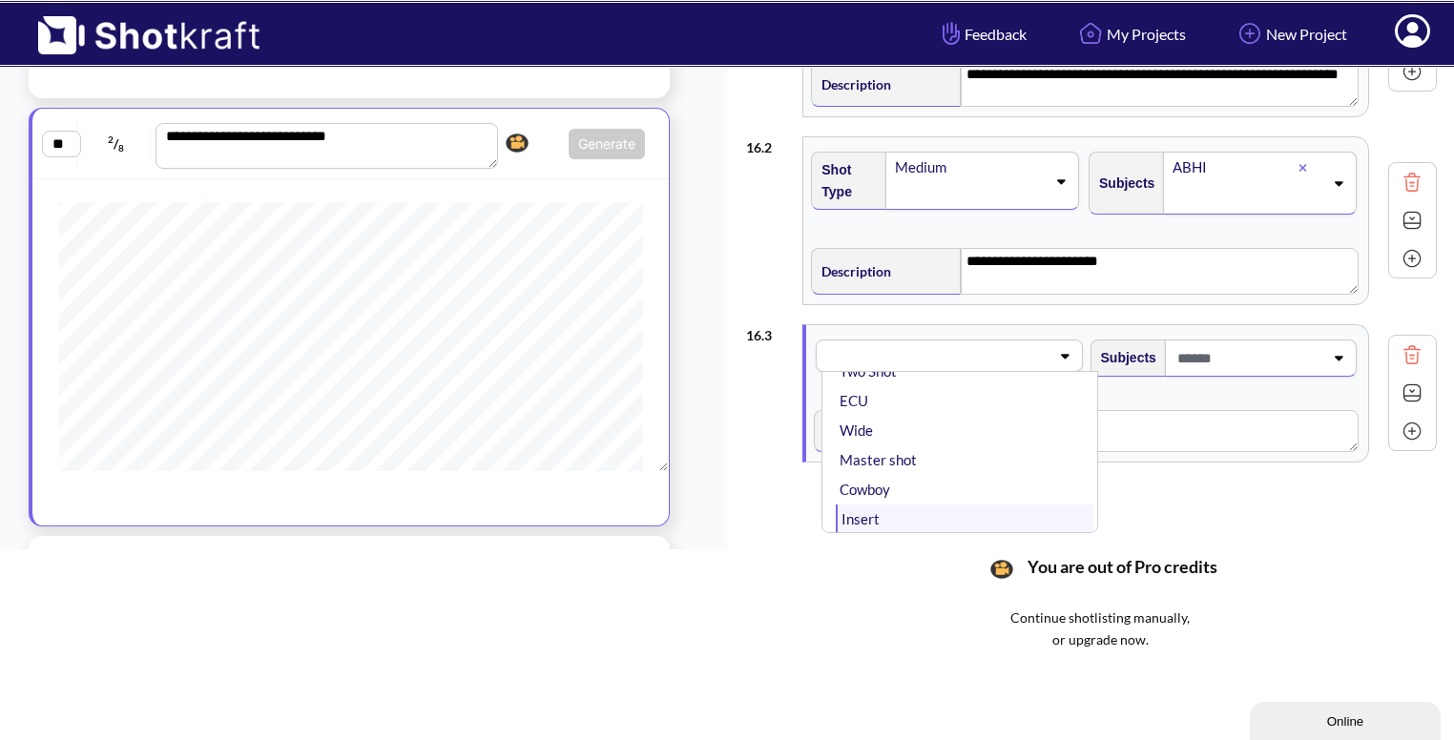
scroll to position [147, 0]
click at [927, 497] on li "Insert" at bounding box center [964, 495] width 257 height 30
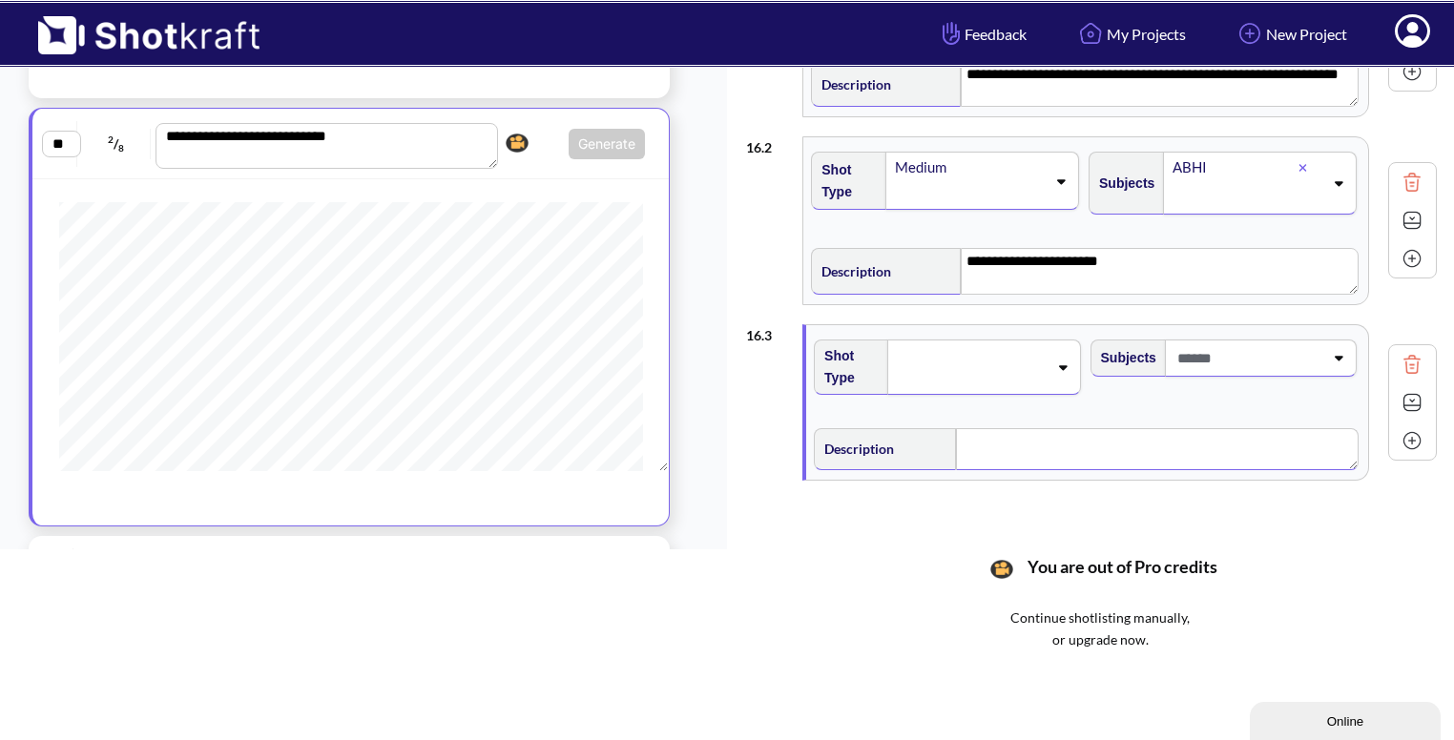
click at [1025, 429] on textarea at bounding box center [1157, 449] width 403 height 42
click at [1325, 352] on icon at bounding box center [1338, 357] width 26 height 13
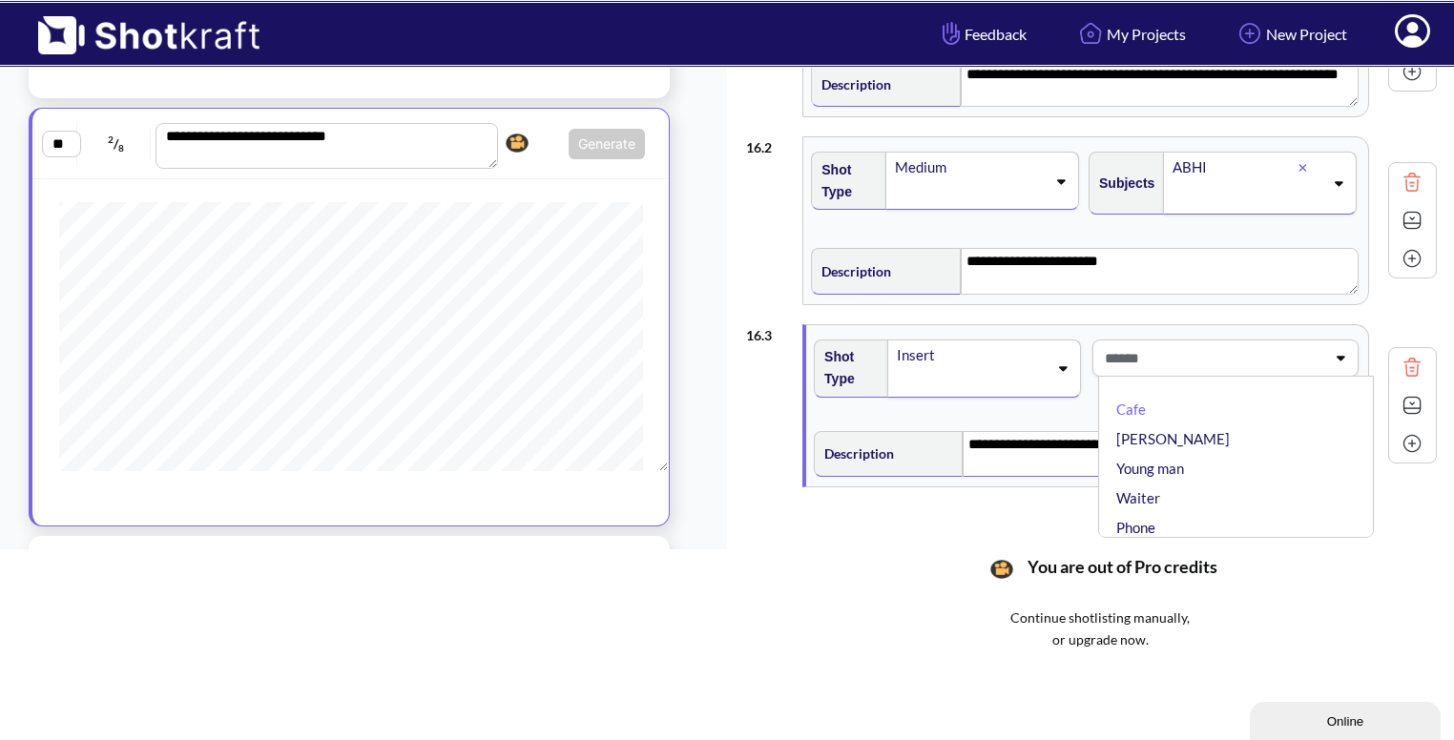
click at [1160, 356] on span at bounding box center [1213, 358] width 226 height 31
type textarea "**********"
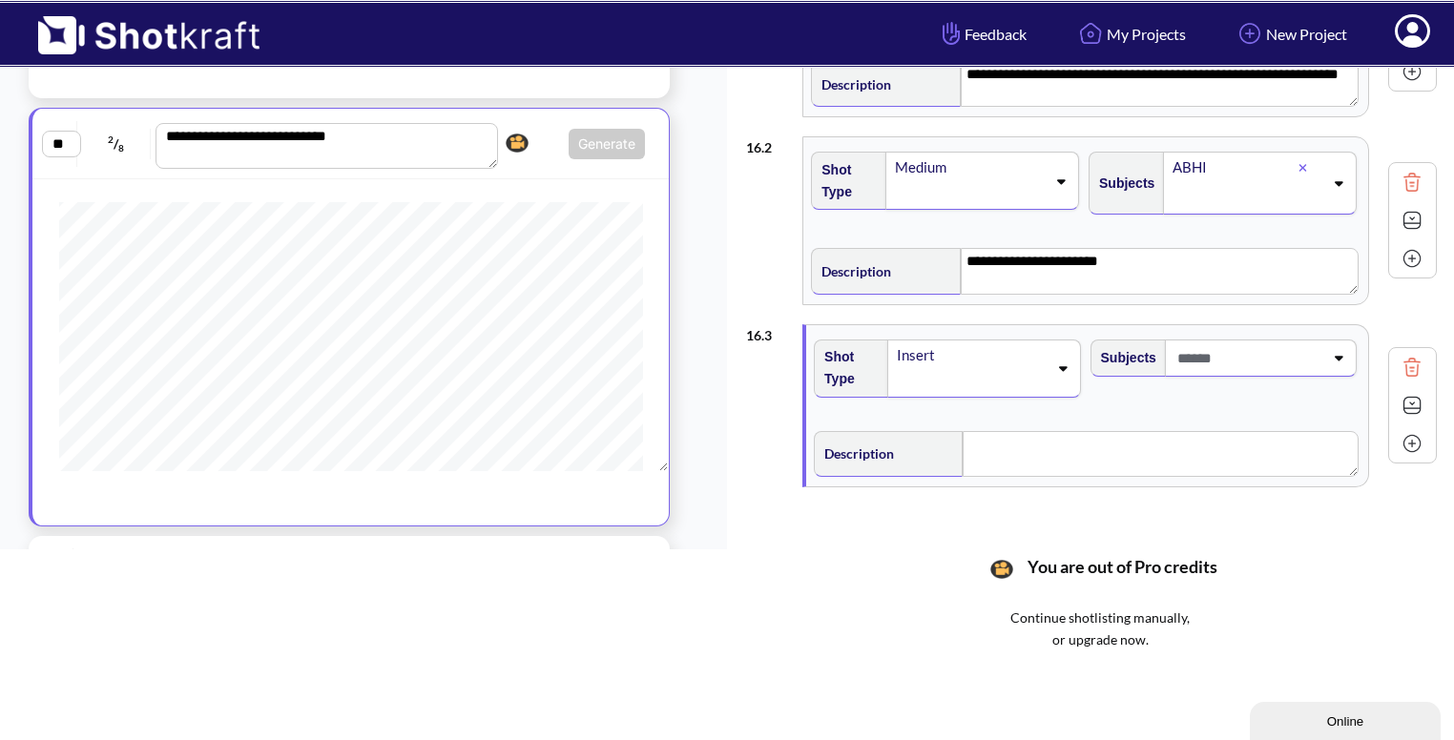
type textarea "**********"
type input "**********"
click at [1344, 510] on div "**********" at bounding box center [1100, 298] width 708 height 495
click at [1257, 469] on textarea "**********" at bounding box center [1161, 454] width 396 height 46
click at [1402, 403] on img at bounding box center [1412, 405] width 29 height 29
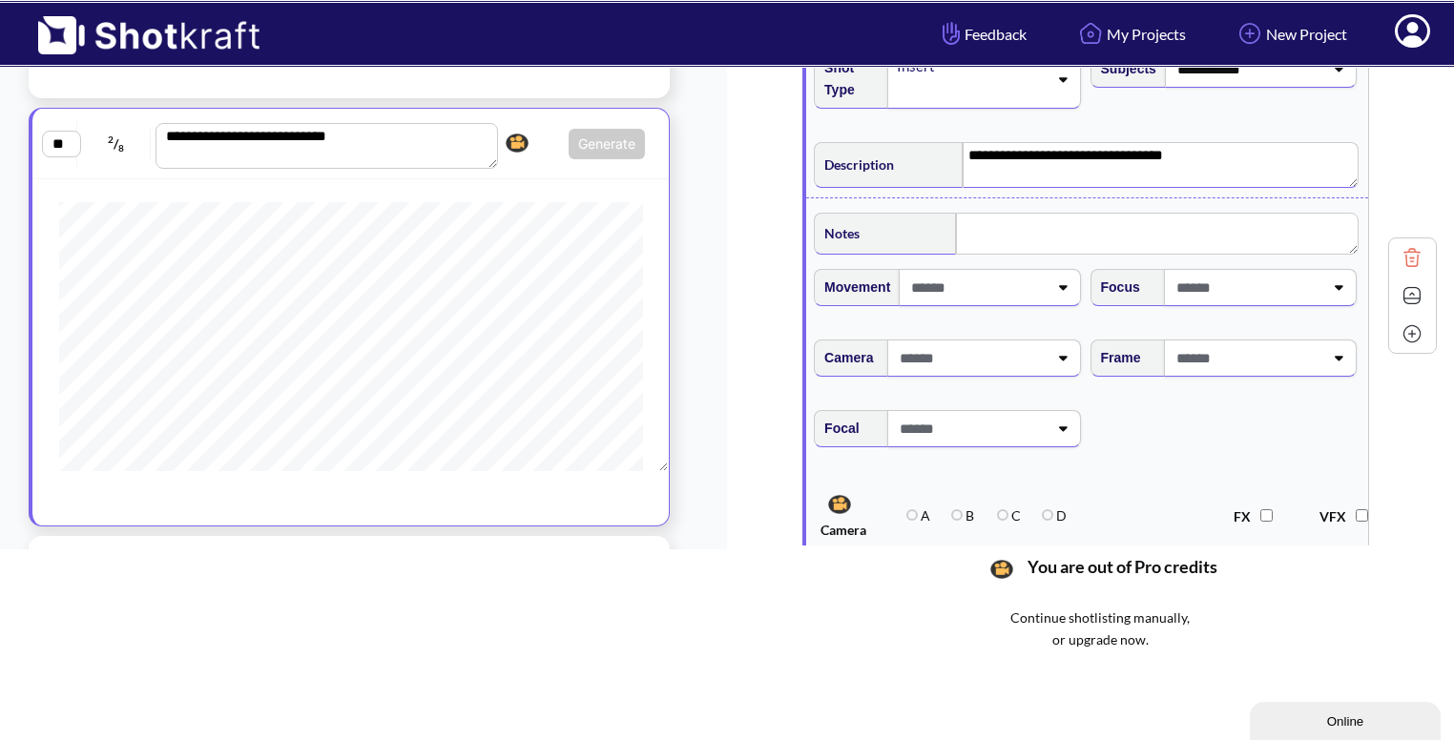
scroll to position [401, 0]
click at [1298, 354] on span at bounding box center [1248, 357] width 152 height 31
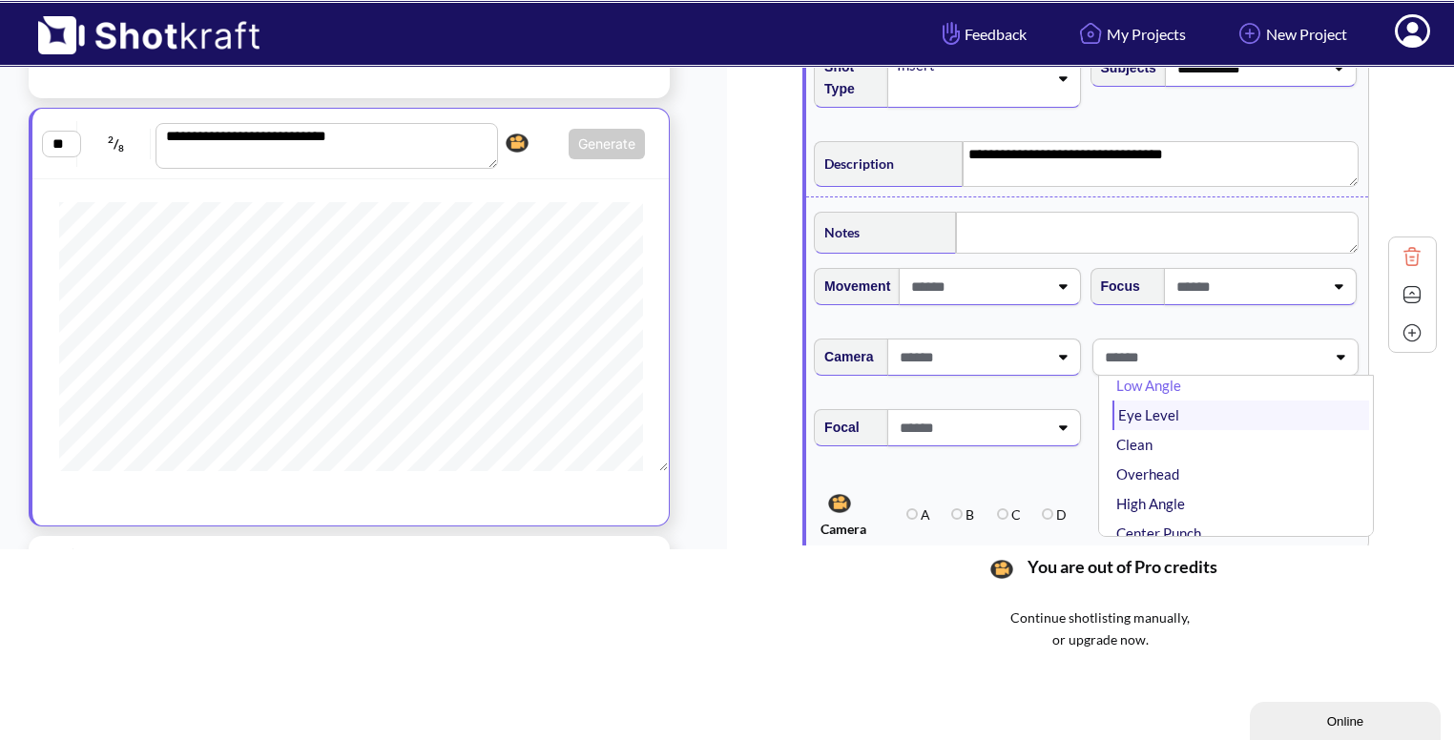
scroll to position [76, 0]
click at [1221, 444] on li "High Angle" at bounding box center [1241, 451] width 257 height 30
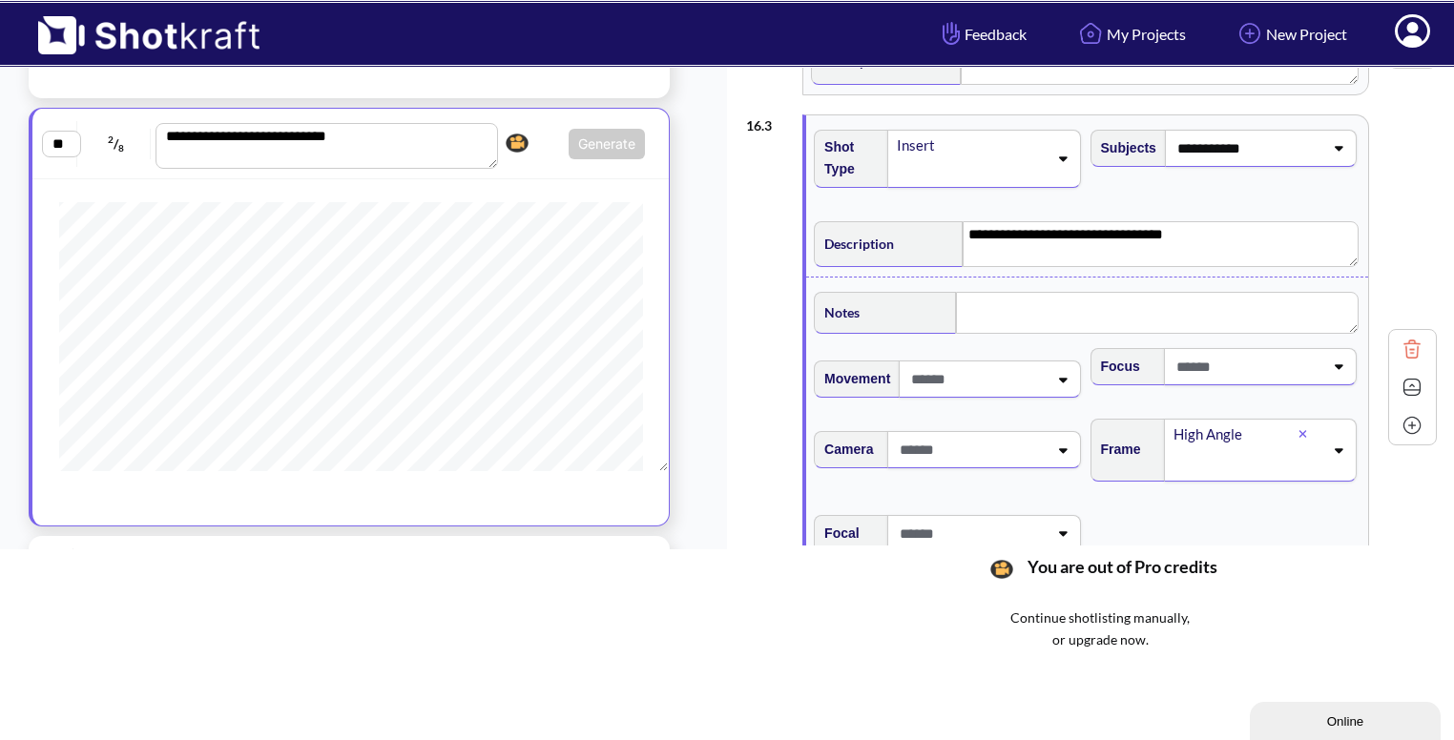
scroll to position [321, 0]
click at [1398, 385] on img at bounding box center [1412, 387] width 29 height 29
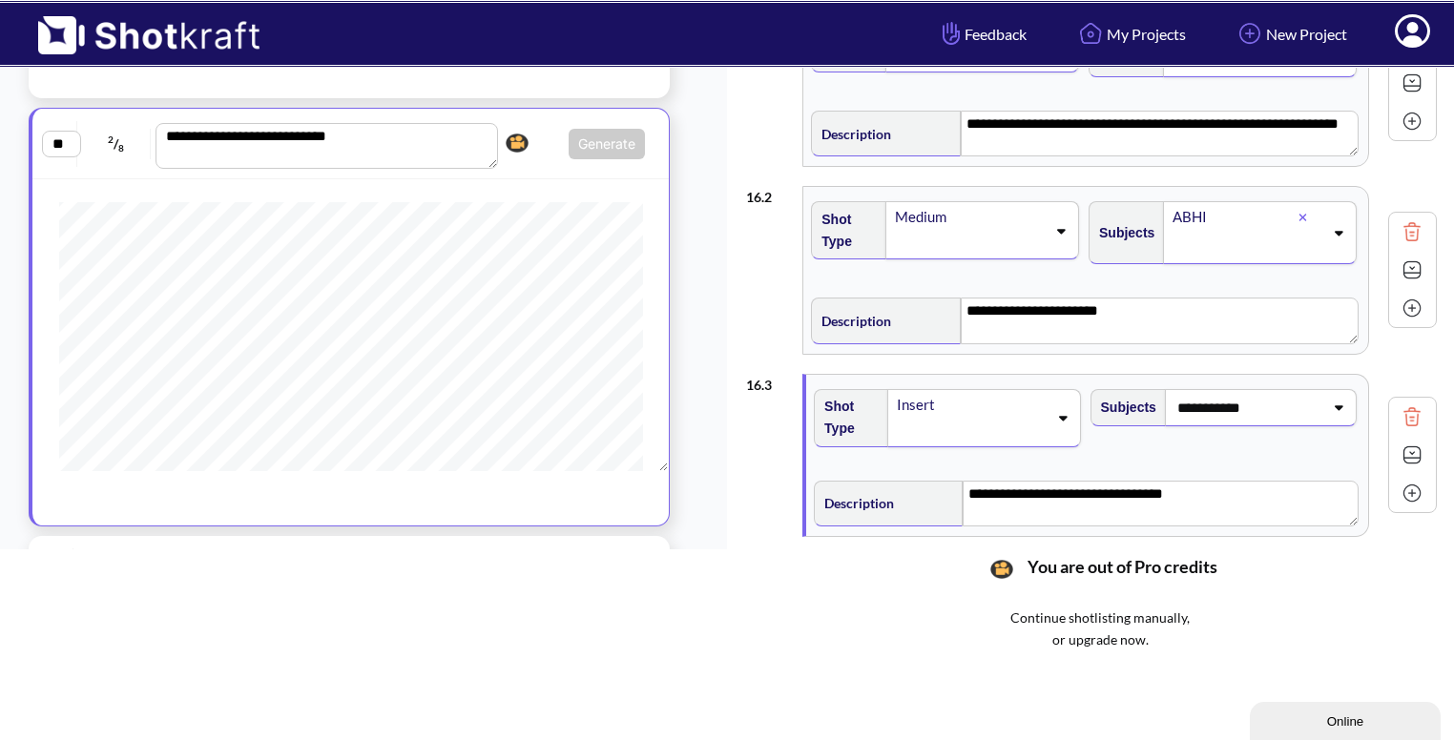
scroll to position [0, 0]
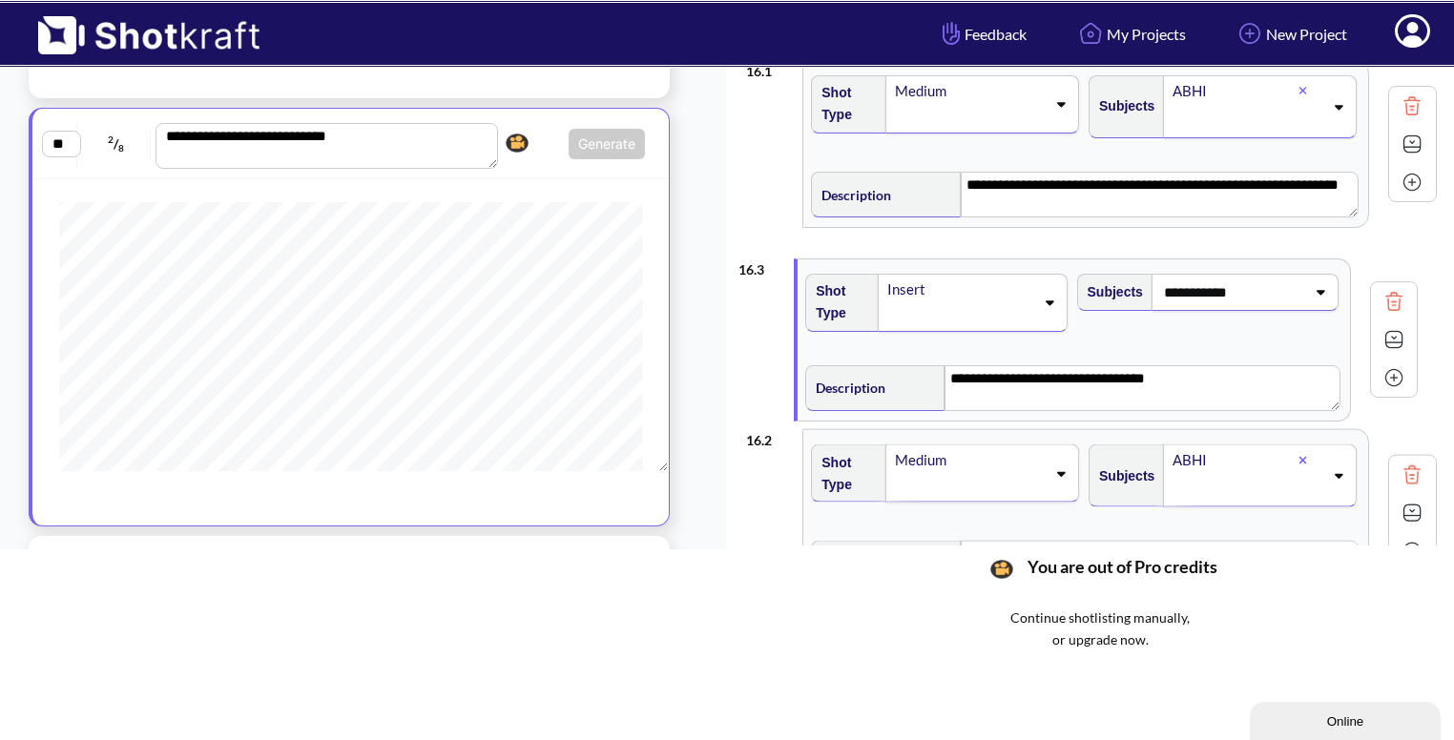
drag, startPoint x: 1037, startPoint y: 372, endPoint x: 1030, endPoint y: 204, distance: 168.1
click at [1030, 204] on div "**********" at bounding box center [1091, 238] width 691 height 375
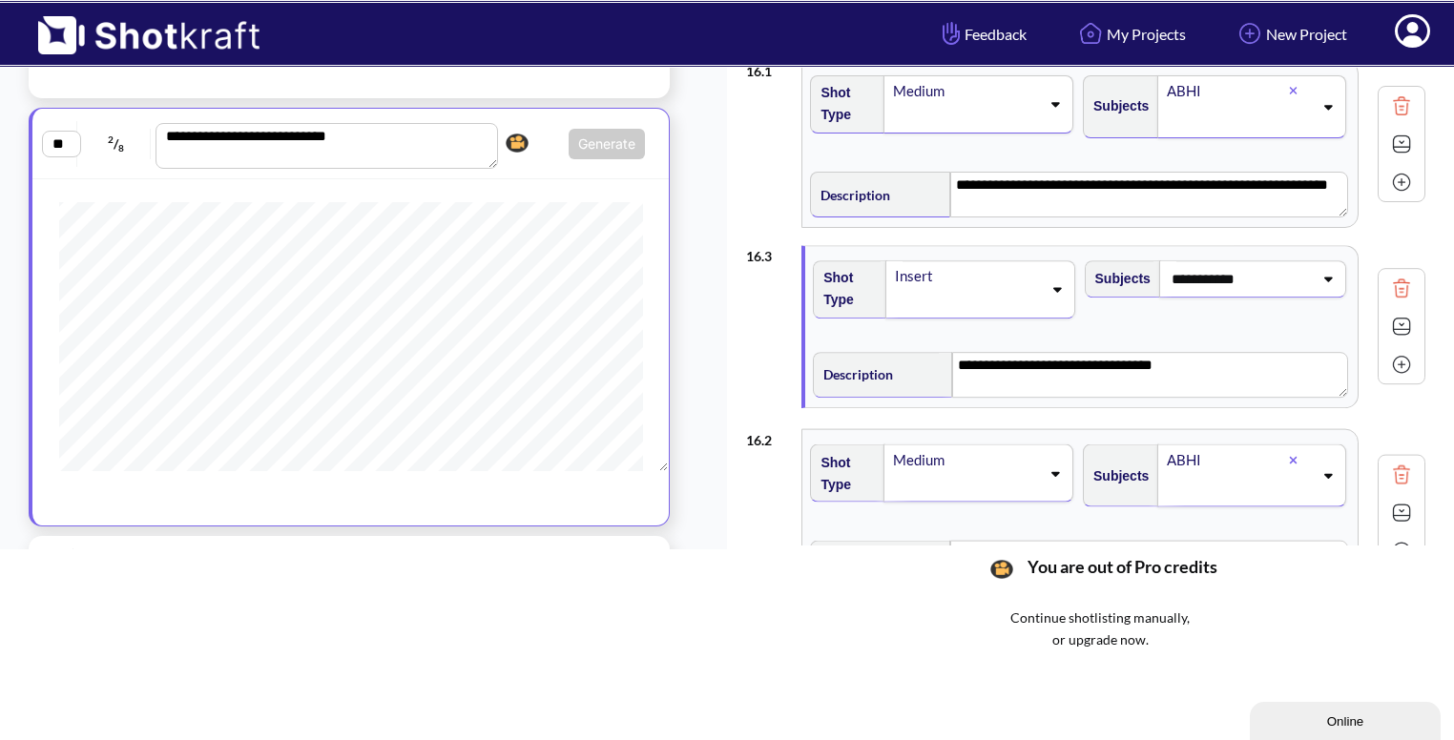
type textarea "**********"
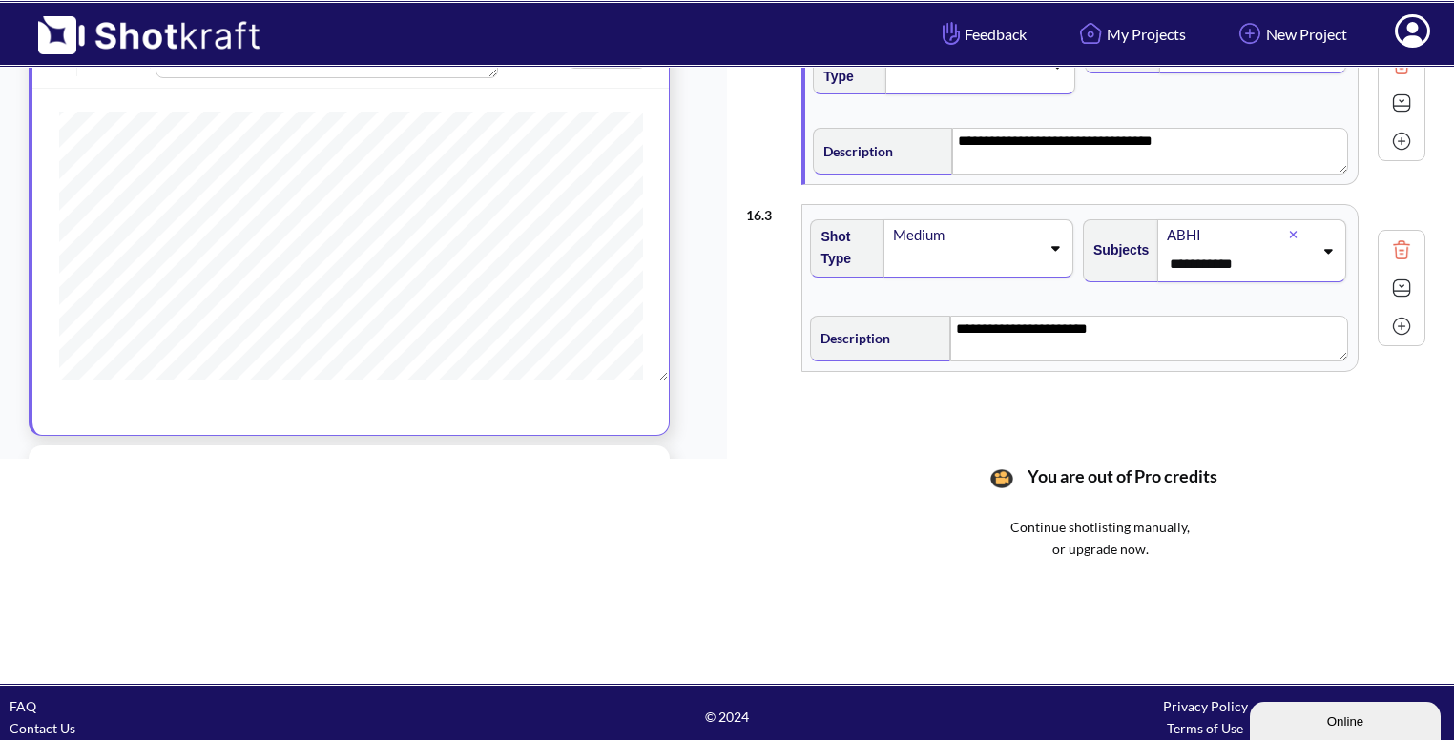
scroll to position [210, 0]
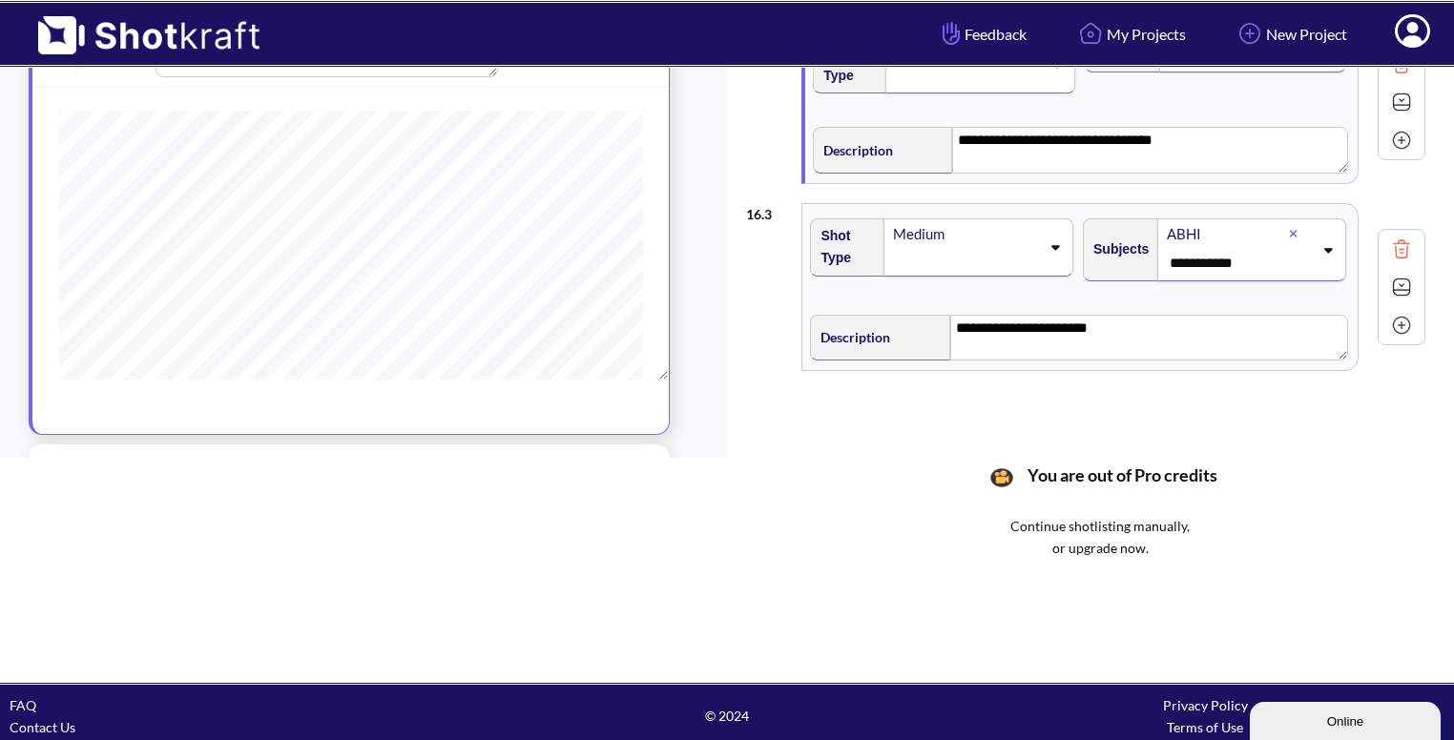
click at [1279, 305] on div "**********" at bounding box center [1079, 335] width 545 height 60
click at [1410, 321] on img at bounding box center [1401, 325] width 29 height 29
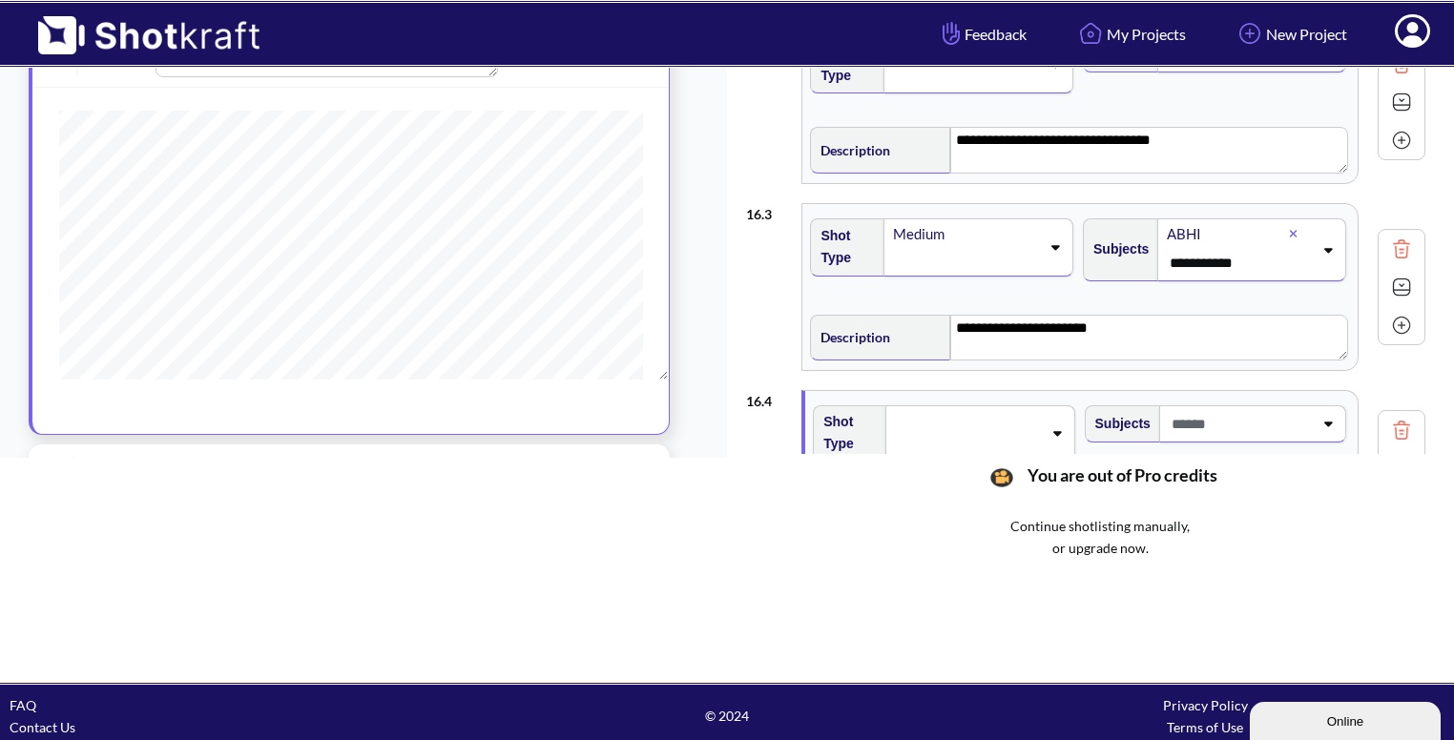
scroll to position [315, 0]
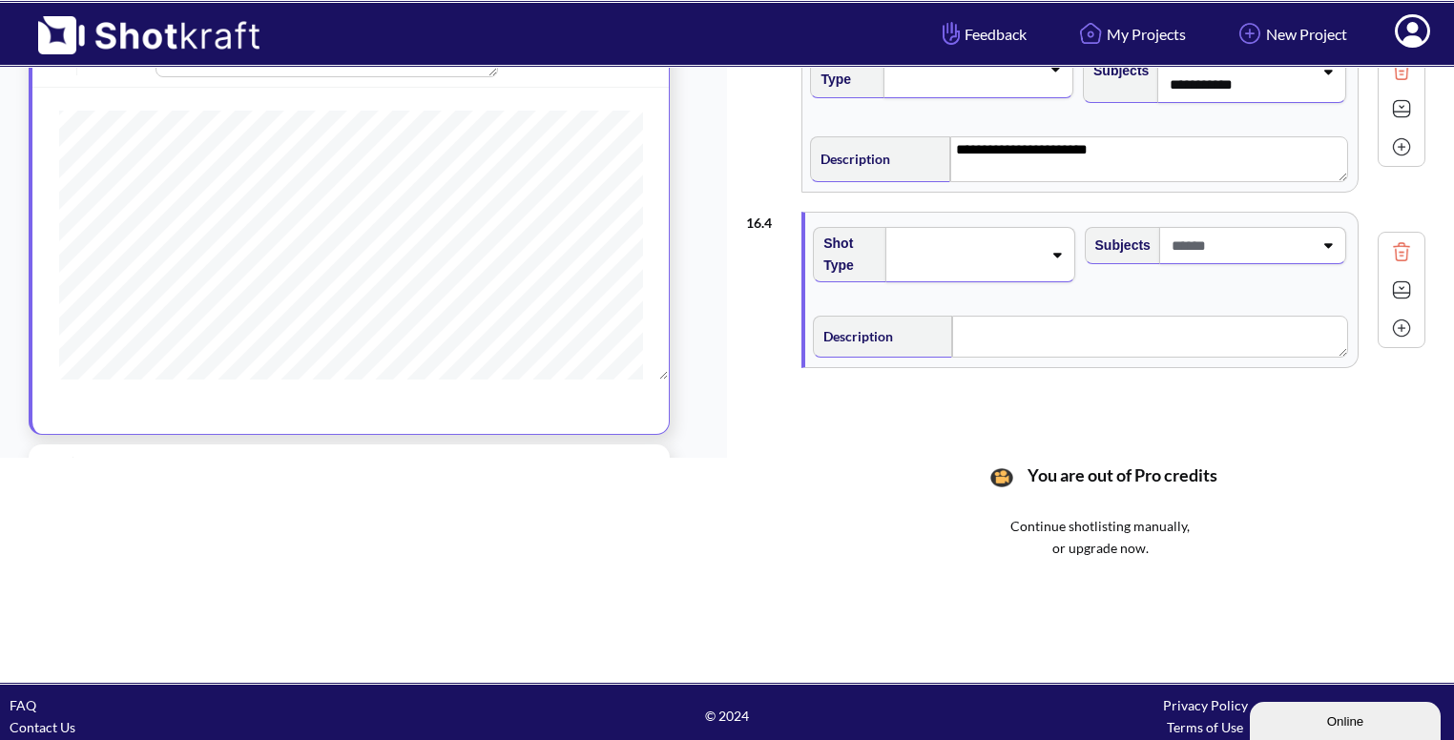
click at [1050, 239] on div at bounding box center [979, 254] width 189 height 55
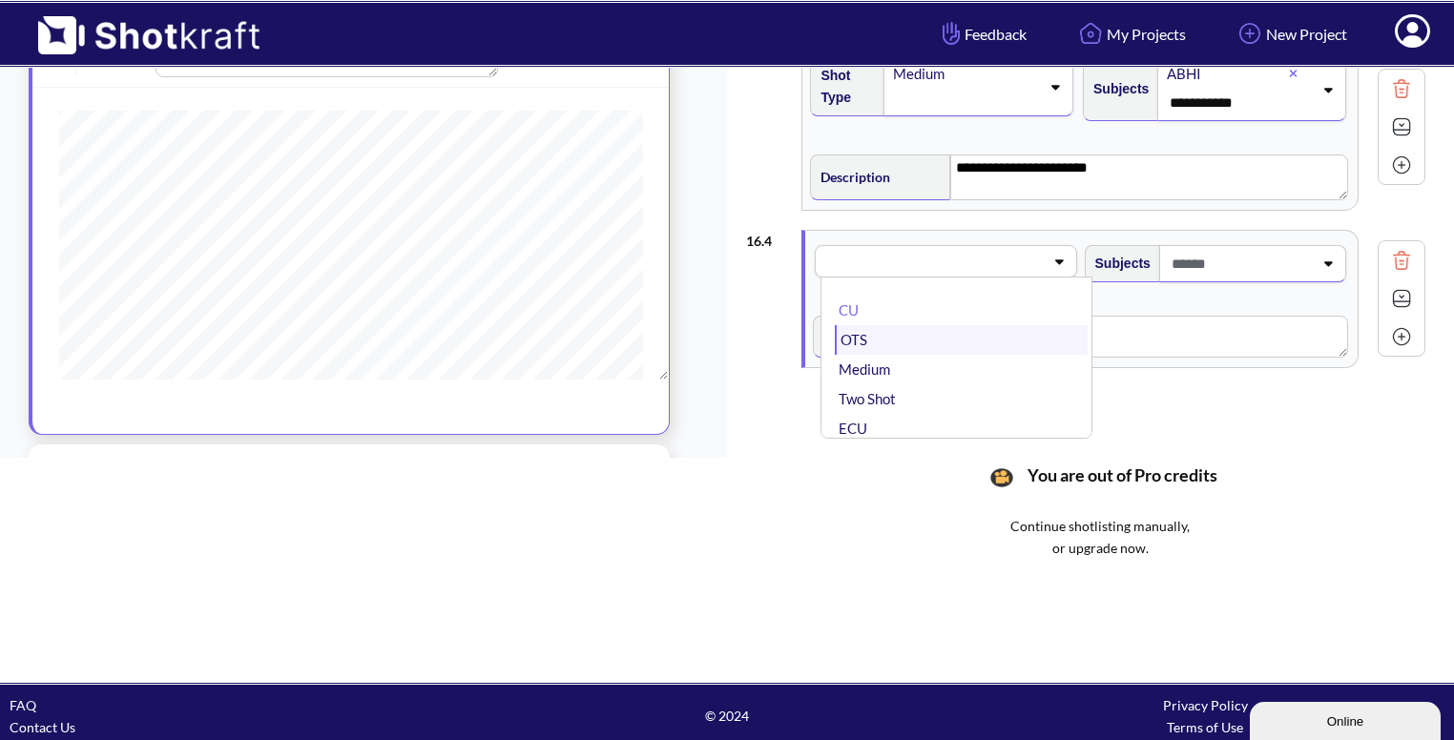
scroll to position [92, 0]
click at [977, 357] on li "Wide" at bounding box center [961, 367] width 252 height 30
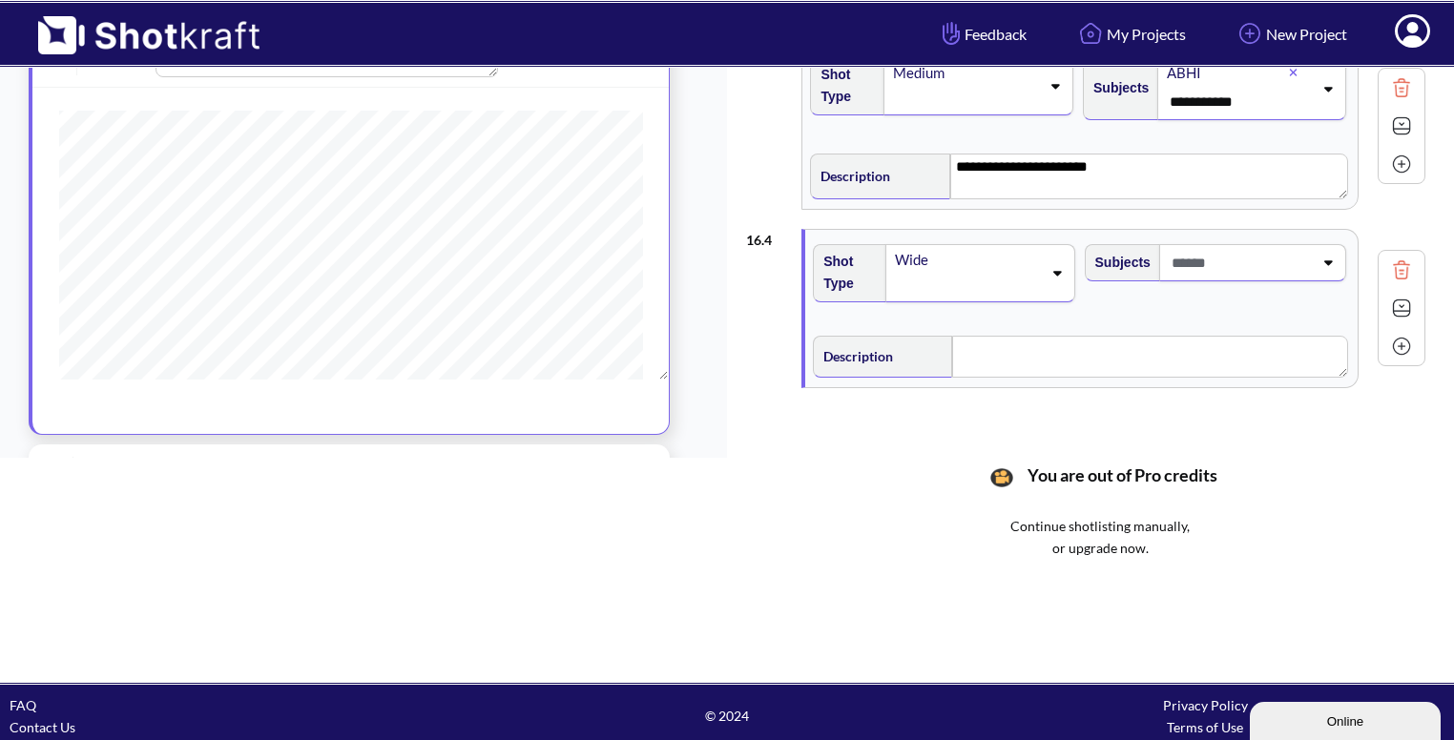
click at [1306, 260] on span at bounding box center [1240, 262] width 146 height 31
click at [1218, 355] on li "ABHI" at bounding box center [1233, 370] width 252 height 30
click at [1092, 352] on textarea at bounding box center [1149, 362] width 395 height 42
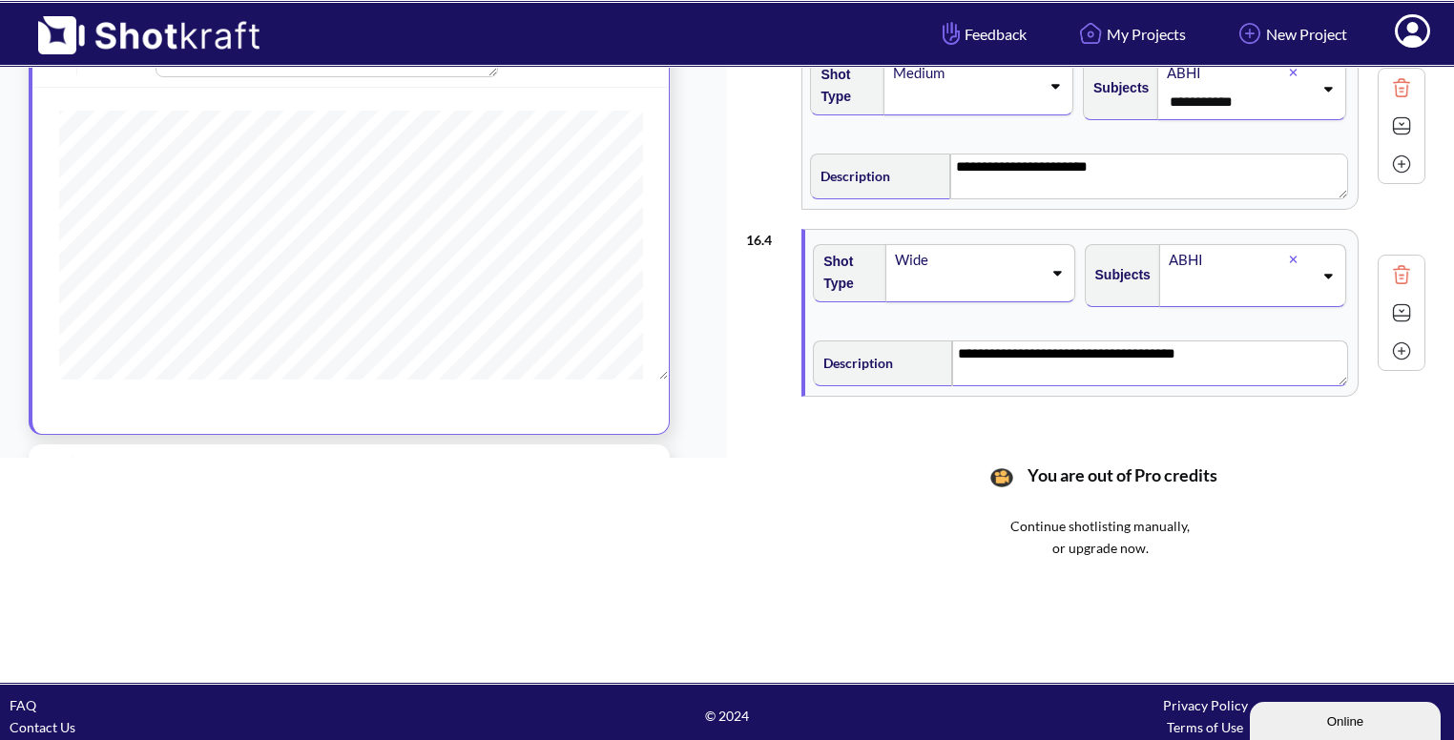
click at [1406, 310] on img at bounding box center [1401, 313] width 29 height 29
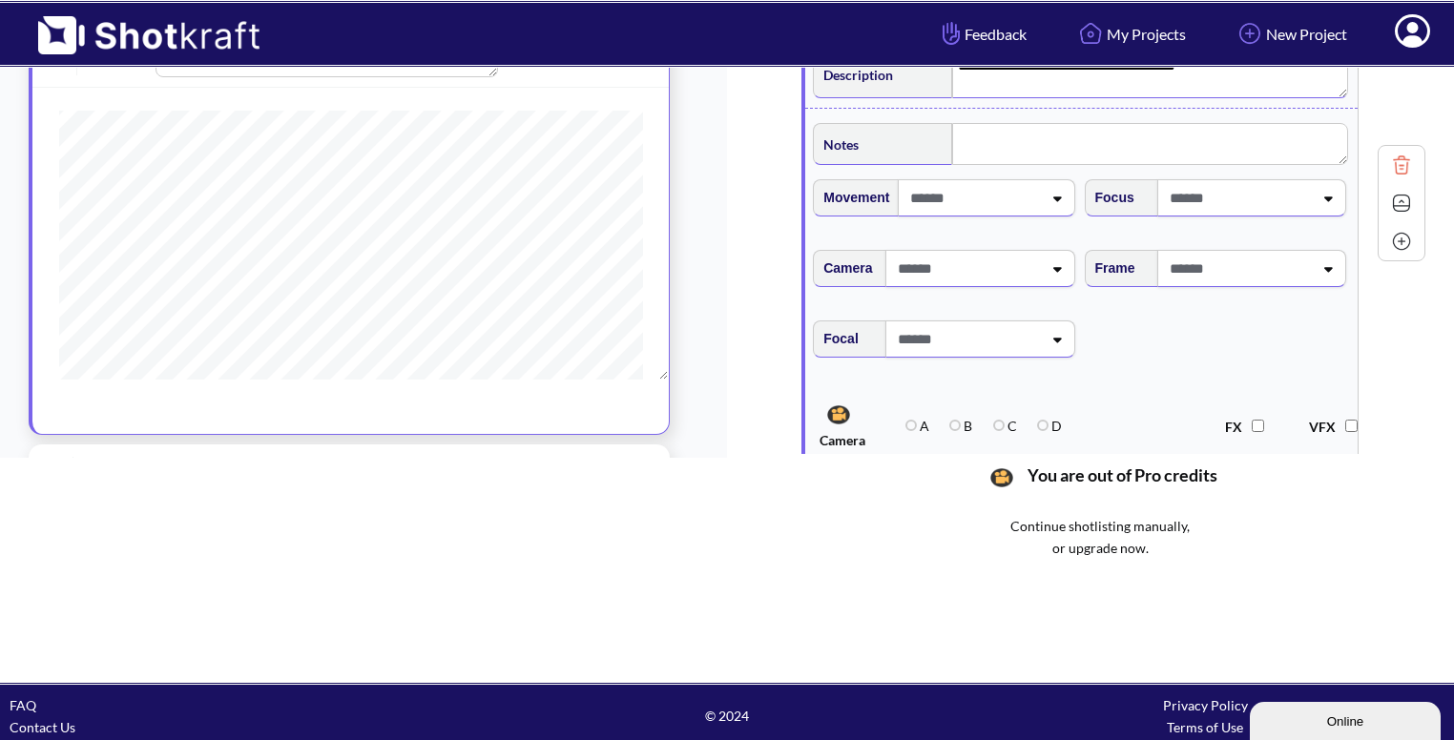
scroll to position [591, 0]
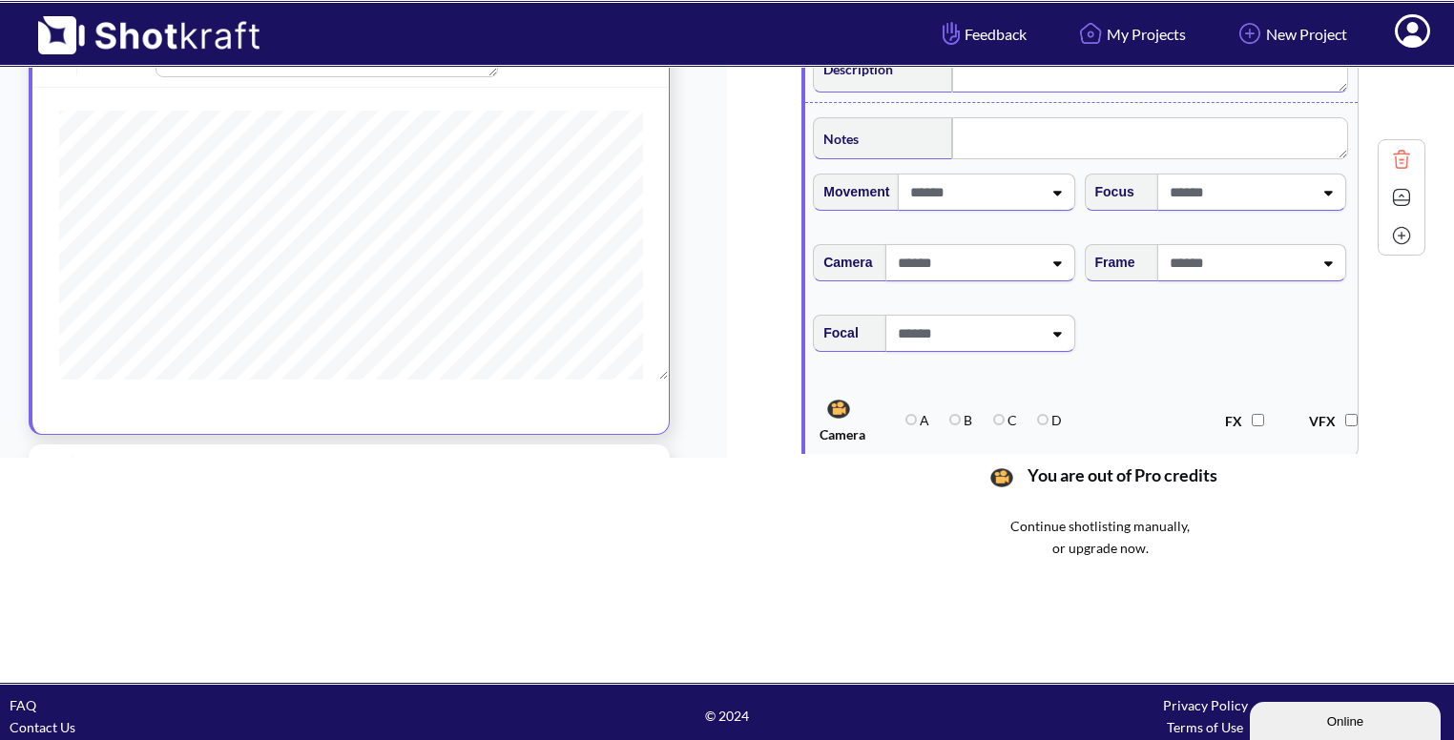
click at [1322, 262] on icon at bounding box center [1328, 263] width 26 height 13
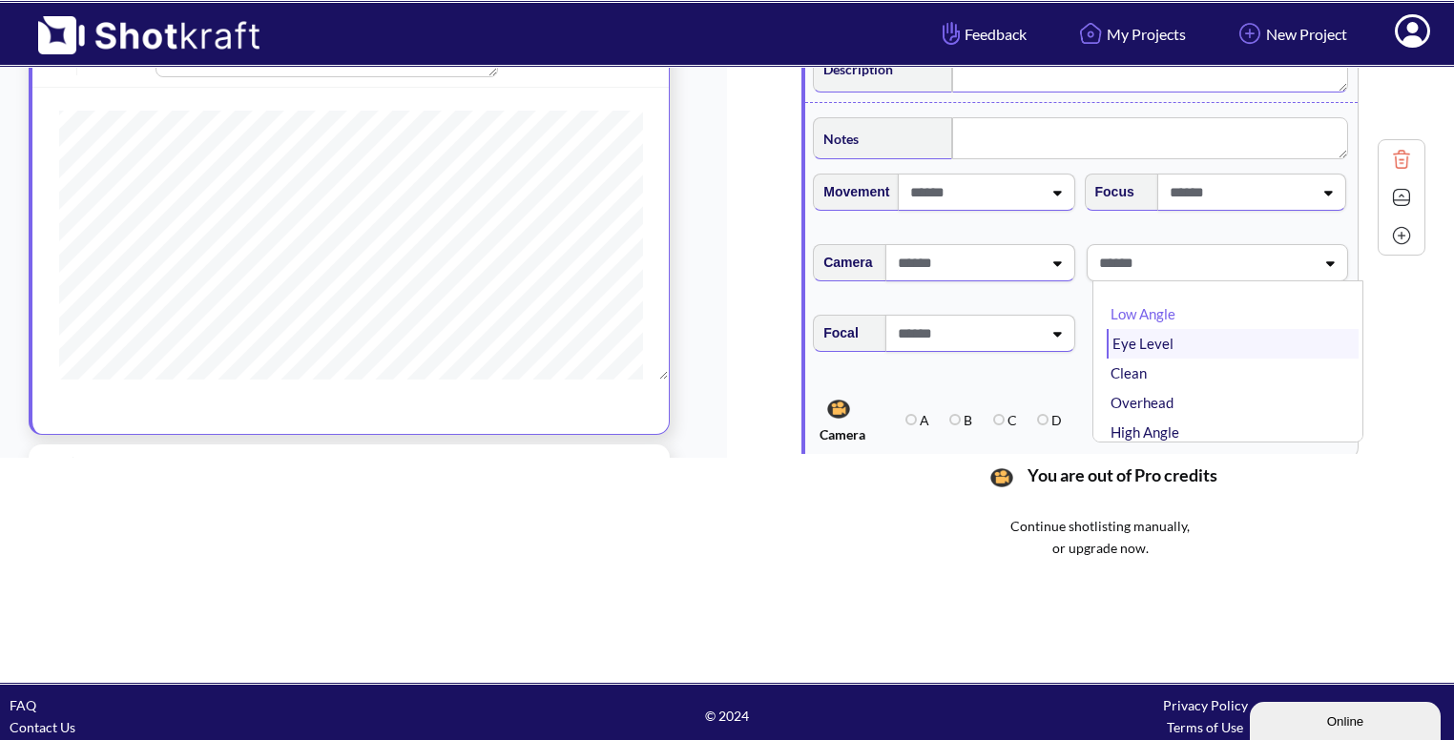
click at [1229, 334] on li "Eye Level" at bounding box center [1233, 344] width 252 height 30
type textarea "**********"
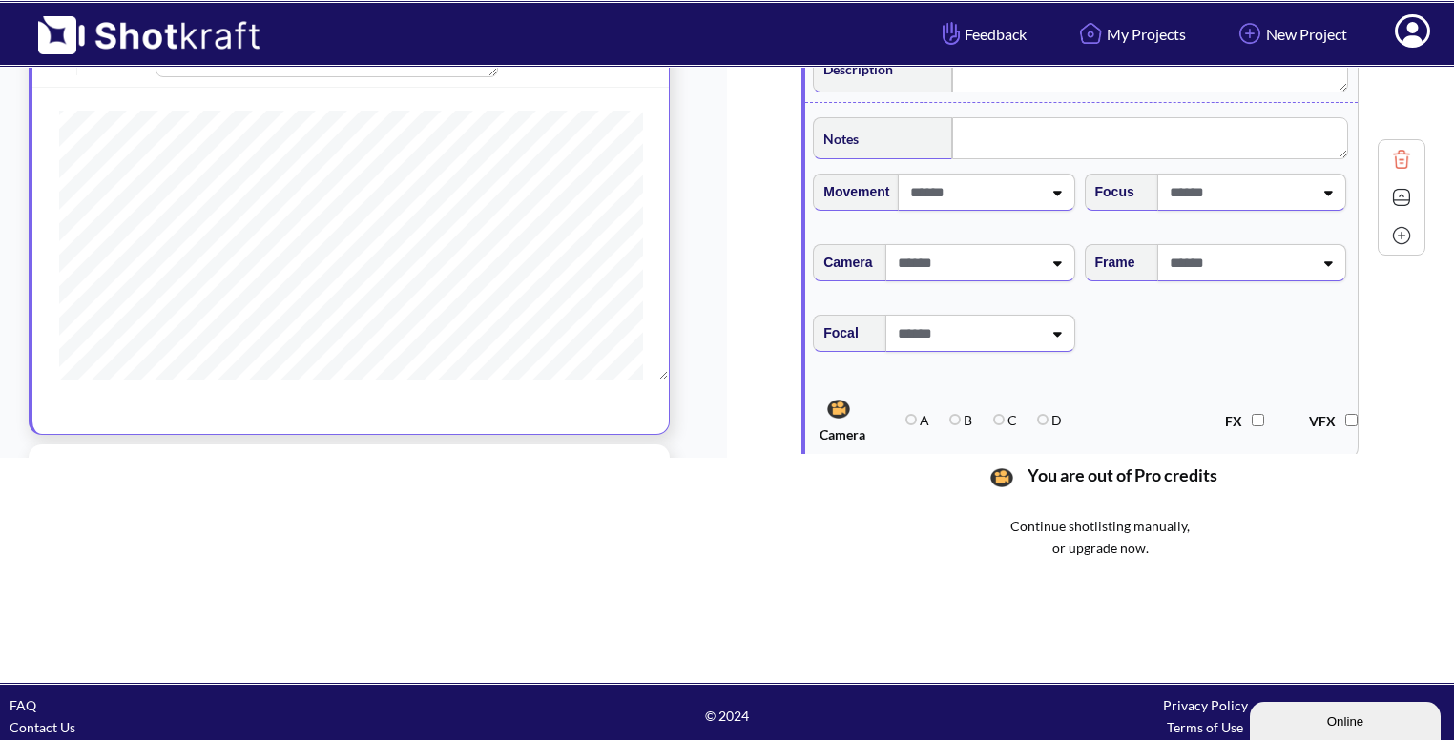
type textarea "**********"
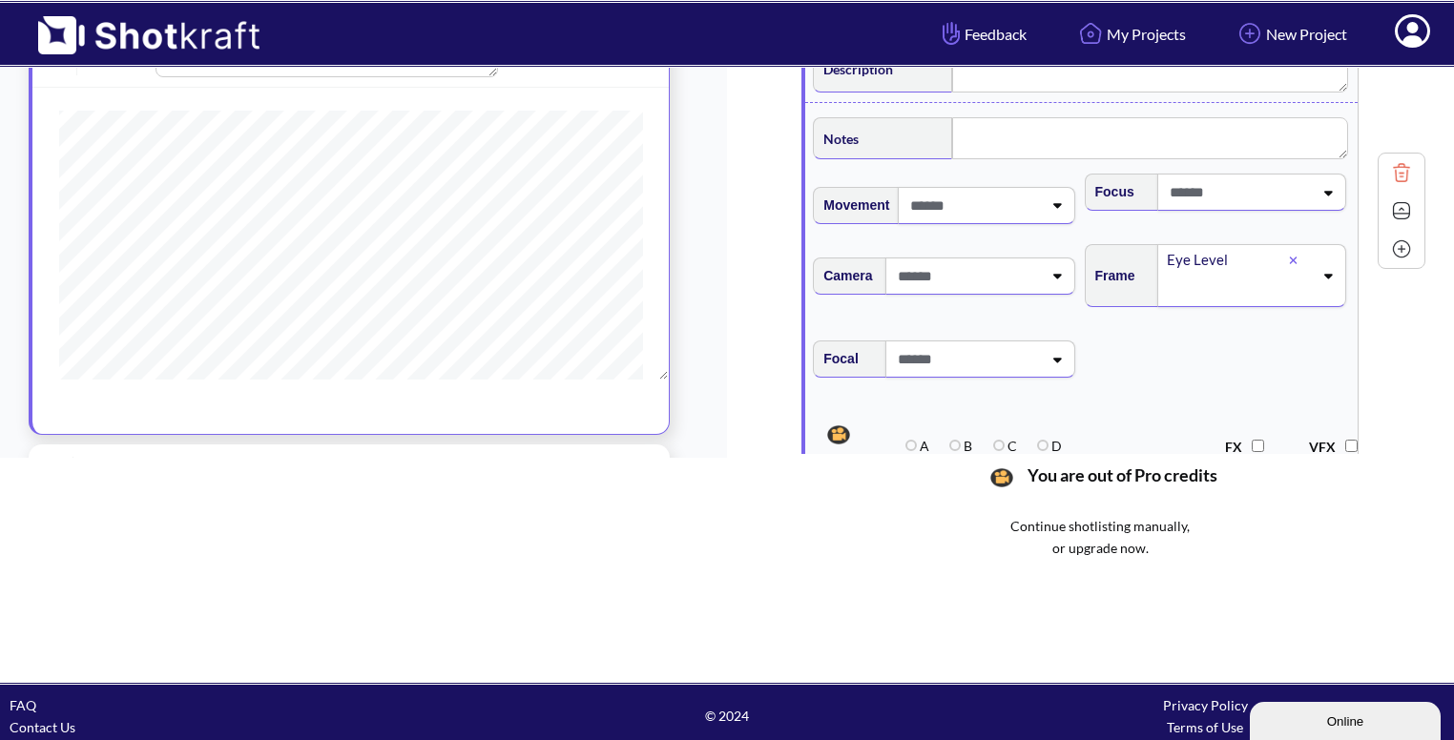
click at [1408, 197] on img at bounding box center [1401, 211] width 29 height 29
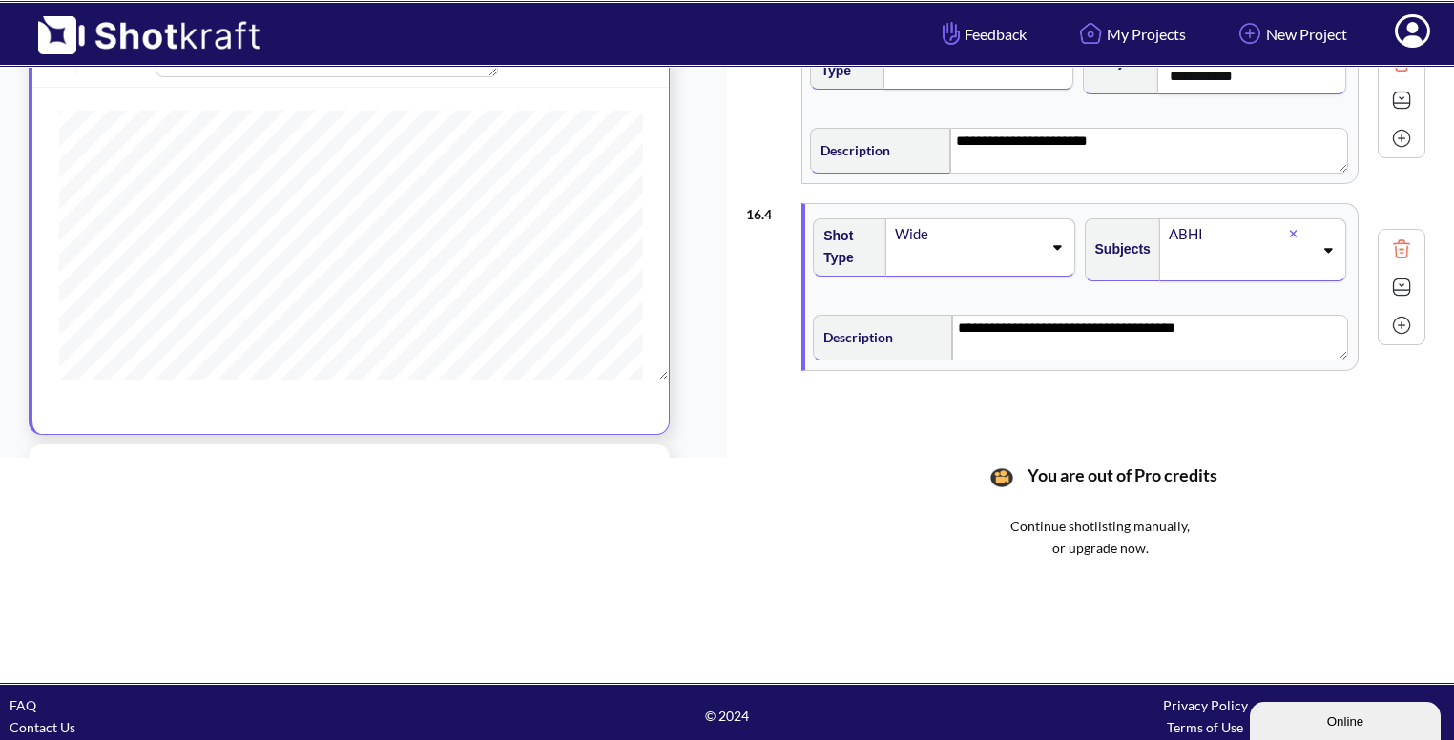
scroll to position [218, 0]
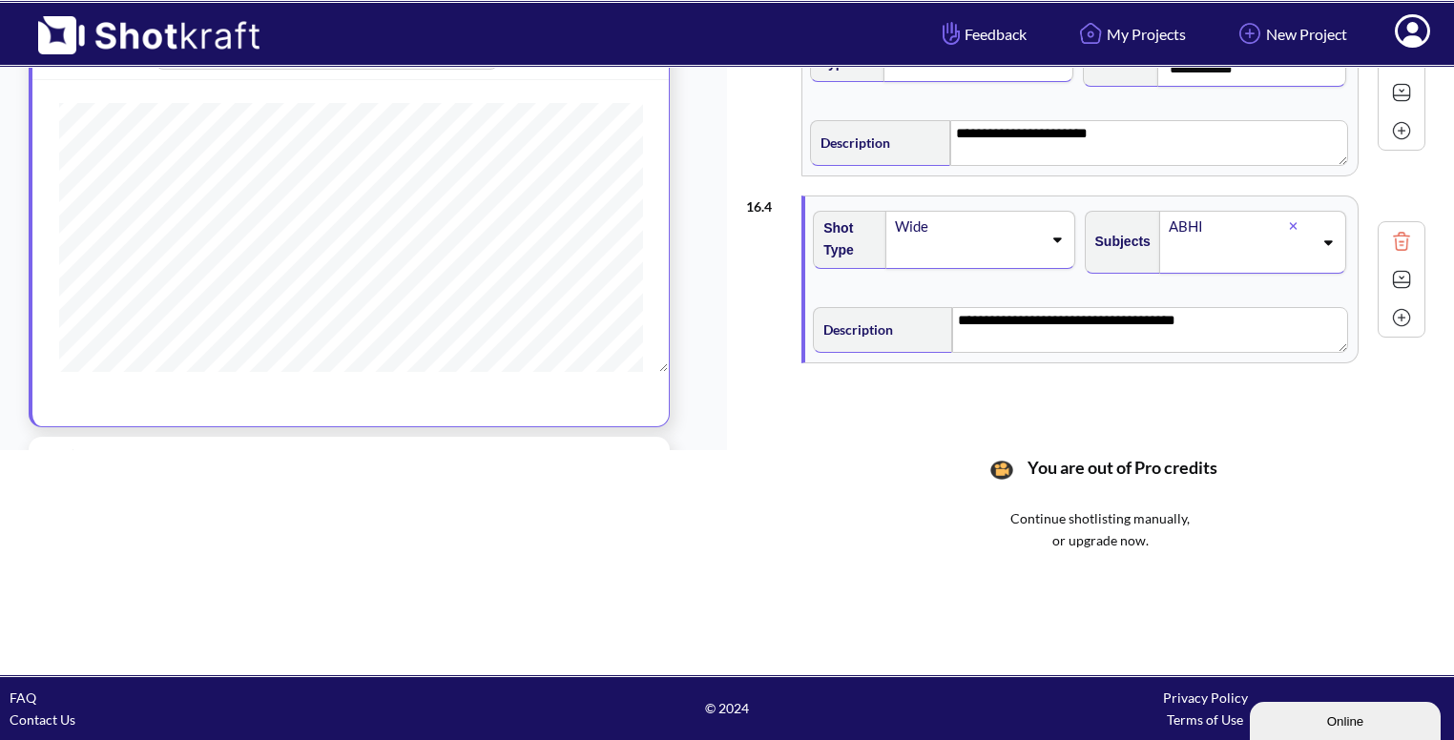
click at [1399, 311] on img at bounding box center [1401, 317] width 29 height 29
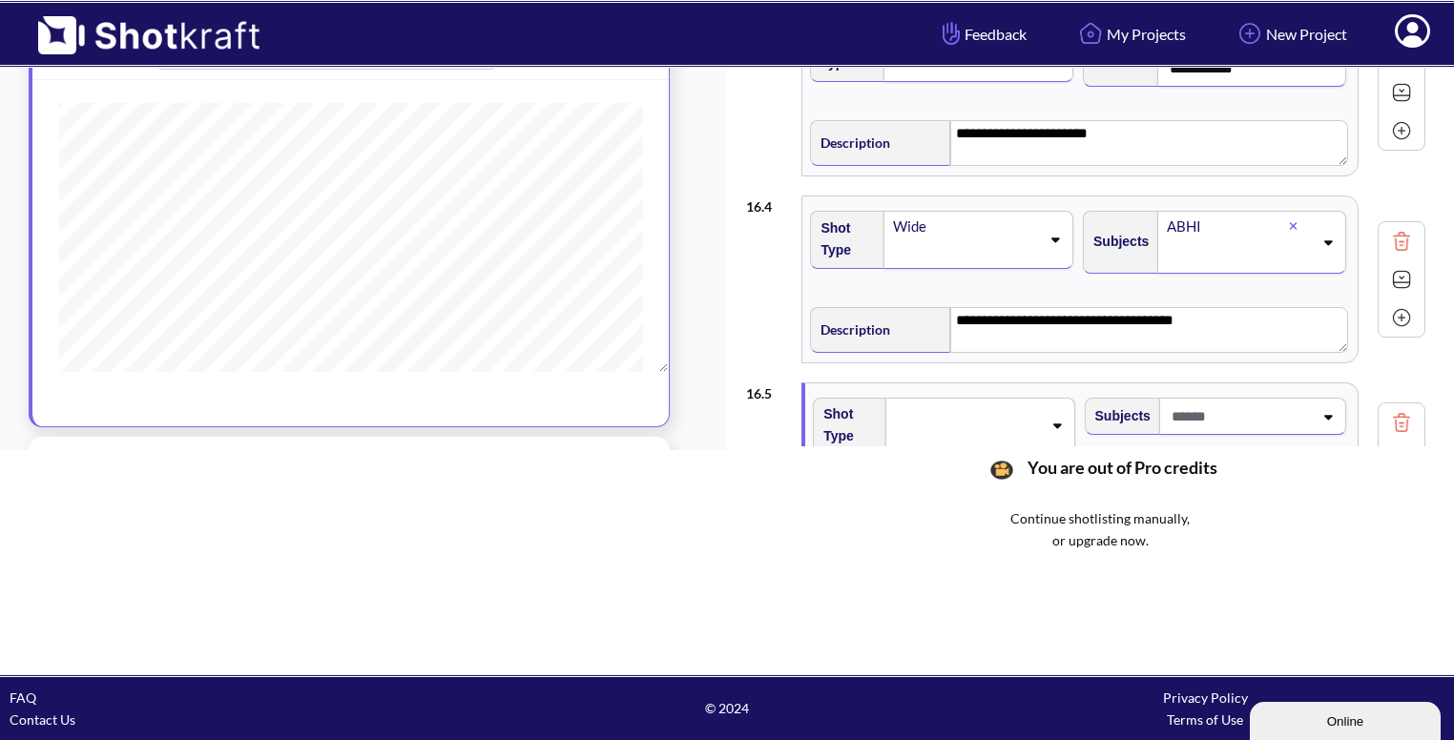
scroll to position [501, 0]
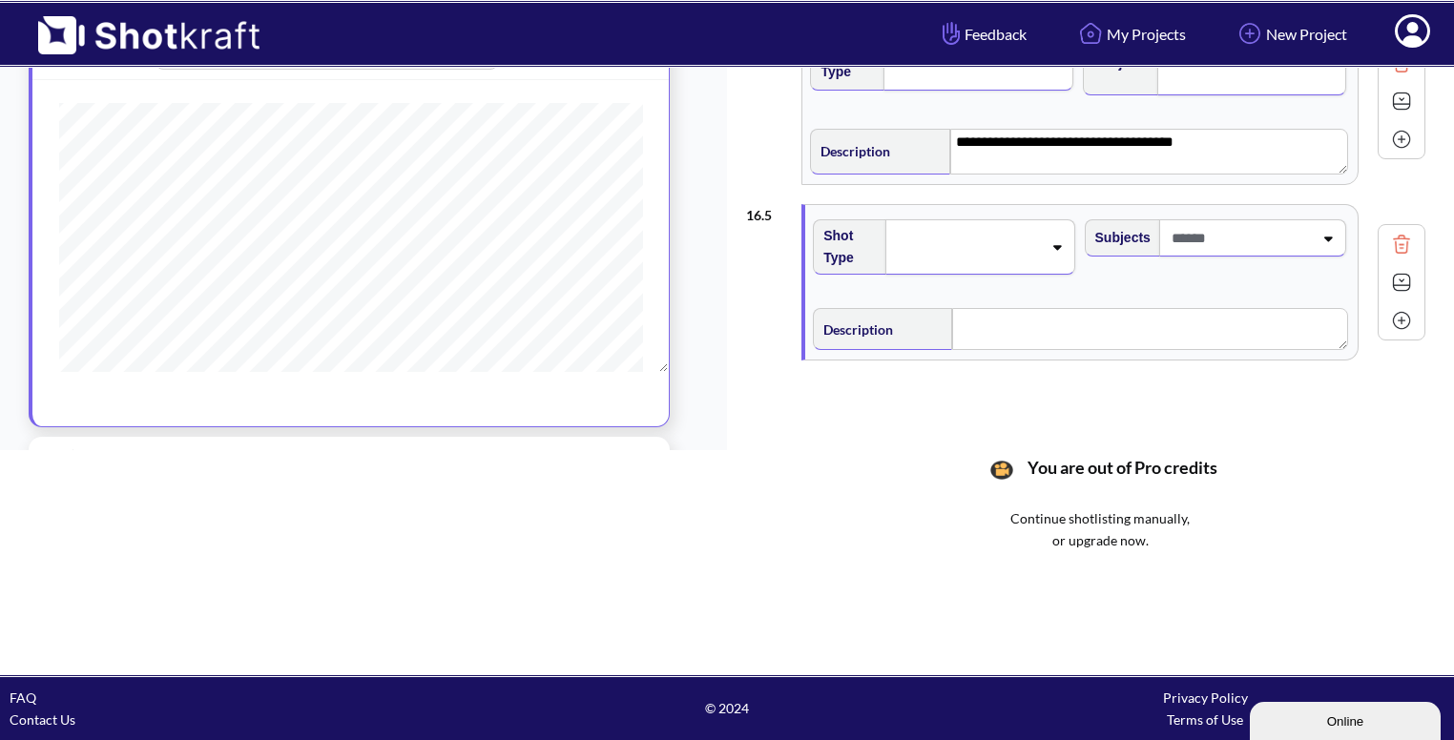
click at [1047, 243] on icon at bounding box center [1057, 246] width 26 height 13
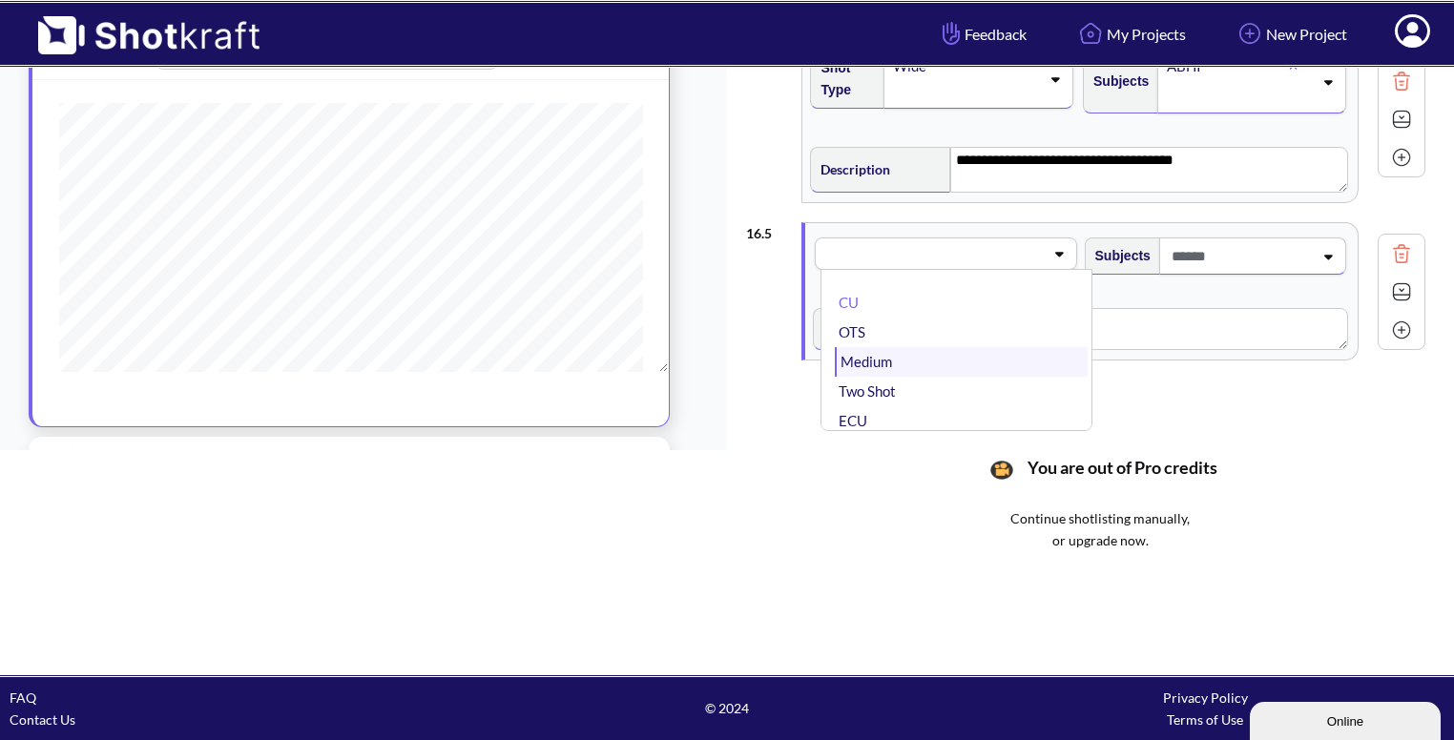
click at [951, 347] on li "Medium" at bounding box center [961, 362] width 252 height 30
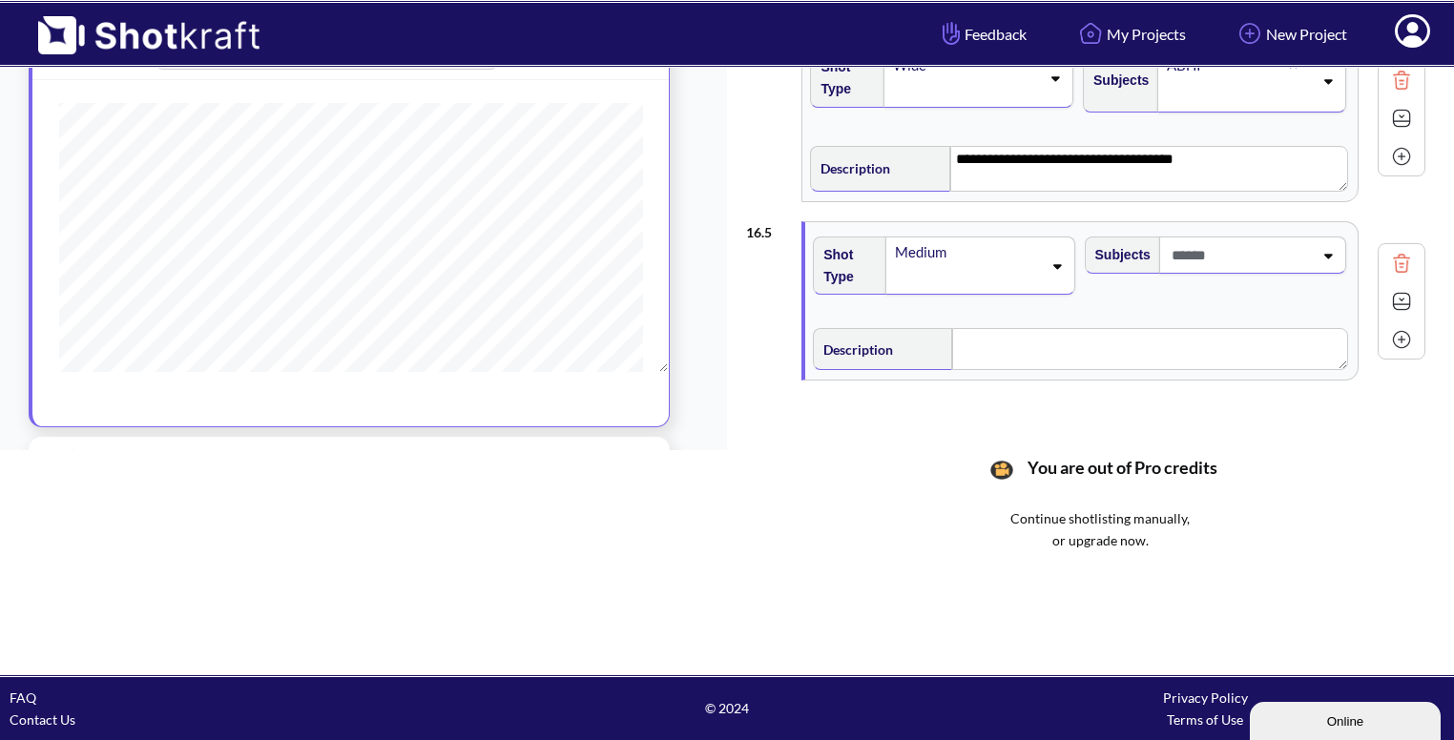
click at [1262, 240] on span at bounding box center [1240, 255] width 146 height 31
click at [1198, 374] on li "ABHI" at bounding box center [1233, 379] width 252 height 30
click at [1122, 361] on textarea at bounding box center [1149, 354] width 395 height 42
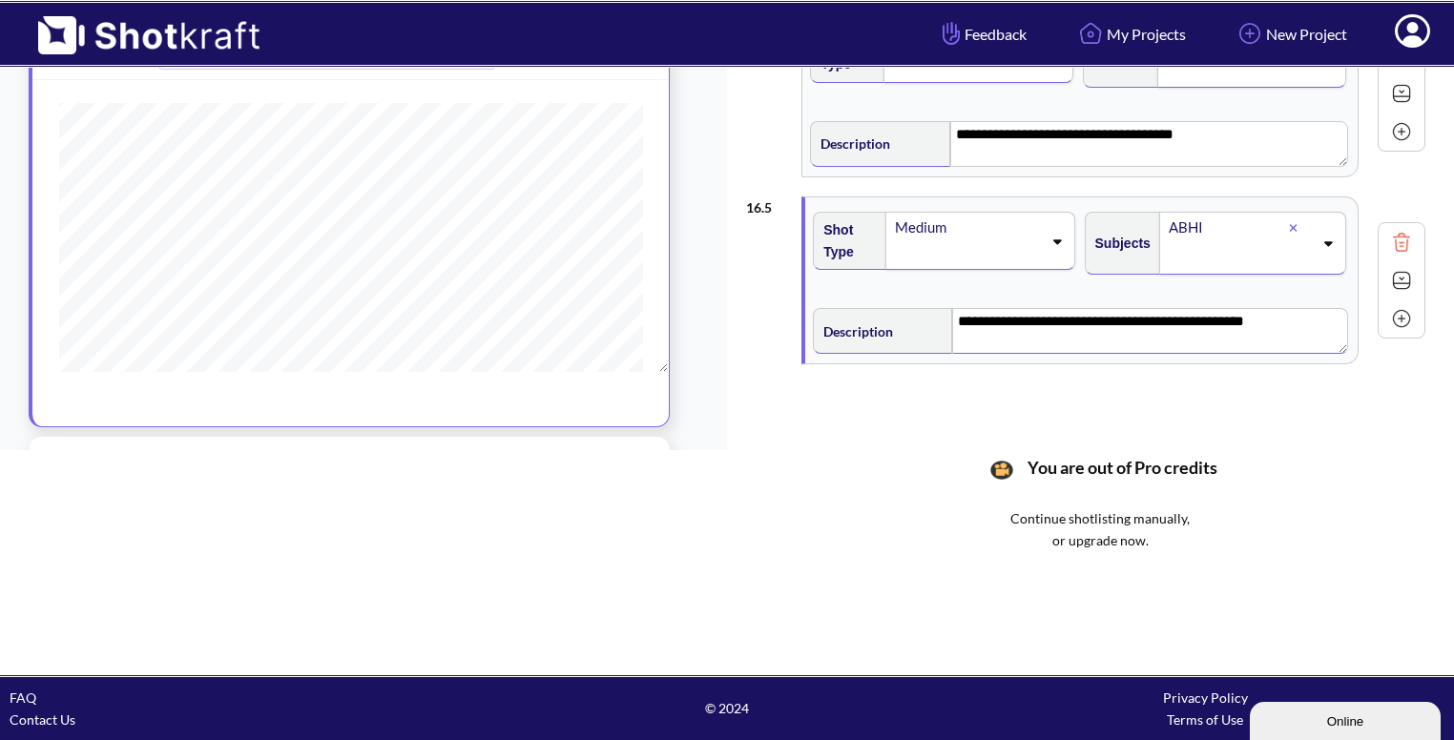
click at [1218, 319] on textarea "**********" at bounding box center [1150, 331] width 396 height 46
click at [1218, 318] on textarea "**********" at bounding box center [1150, 331] width 396 height 46
click at [1409, 280] on img at bounding box center [1401, 280] width 29 height 29
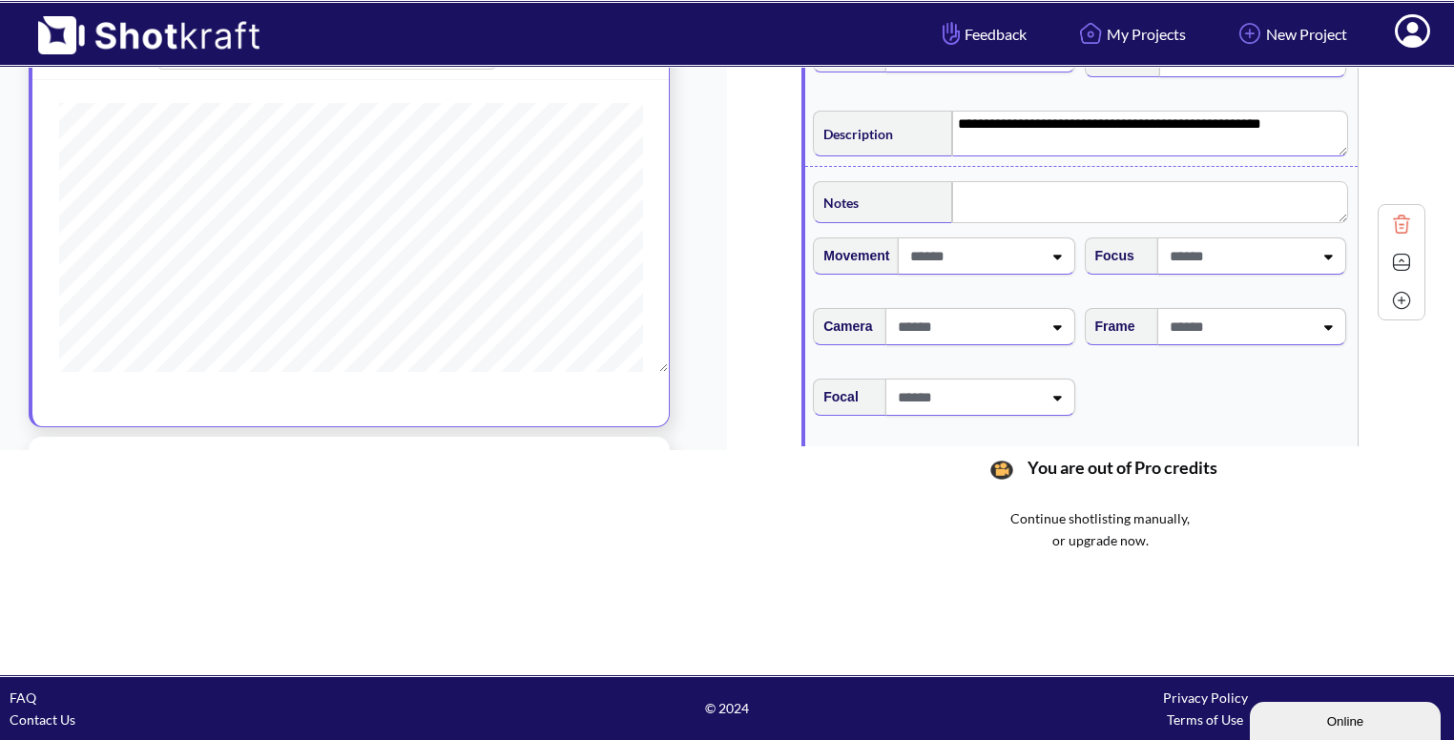
scroll to position [708, 0]
click at [1284, 325] on span at bounding box center [1239, 324] width 148 height 31
type textarea "**********"
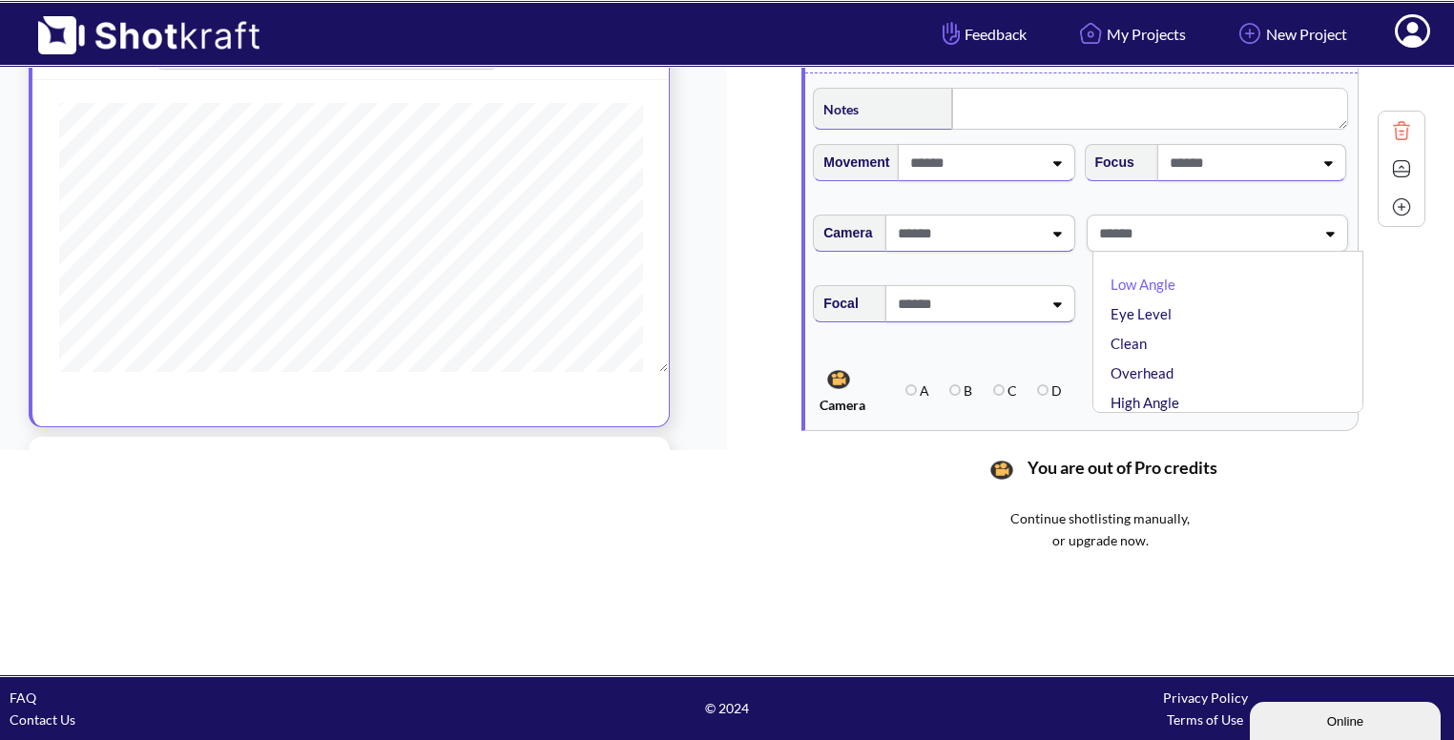
scroll to position [802, 0]
click at [1197, 313] on li "Eye Level" at bounding box center [1233, 313] width 252 height 30
type textarea "**********"
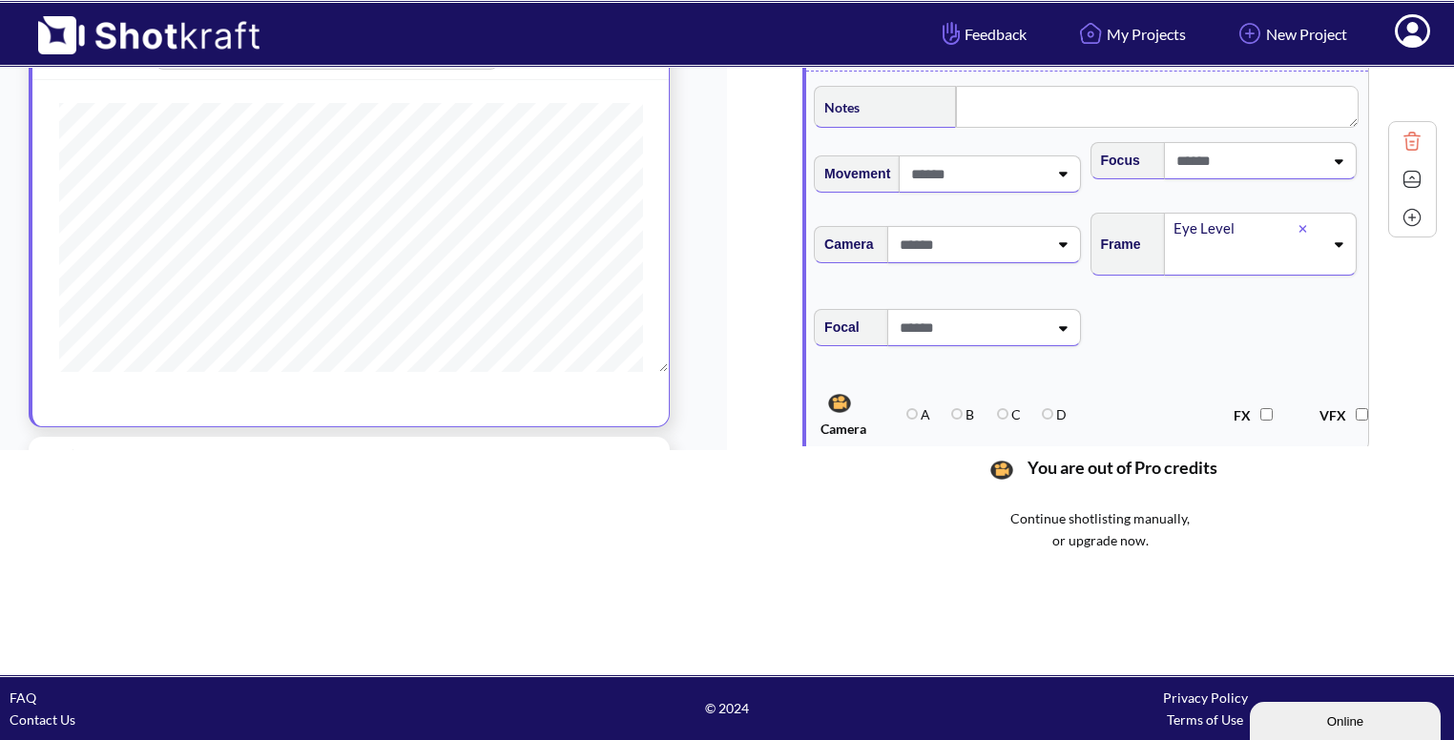
click at [1401, 177] on img at bounding box center [1412, 179] width 29 height 29
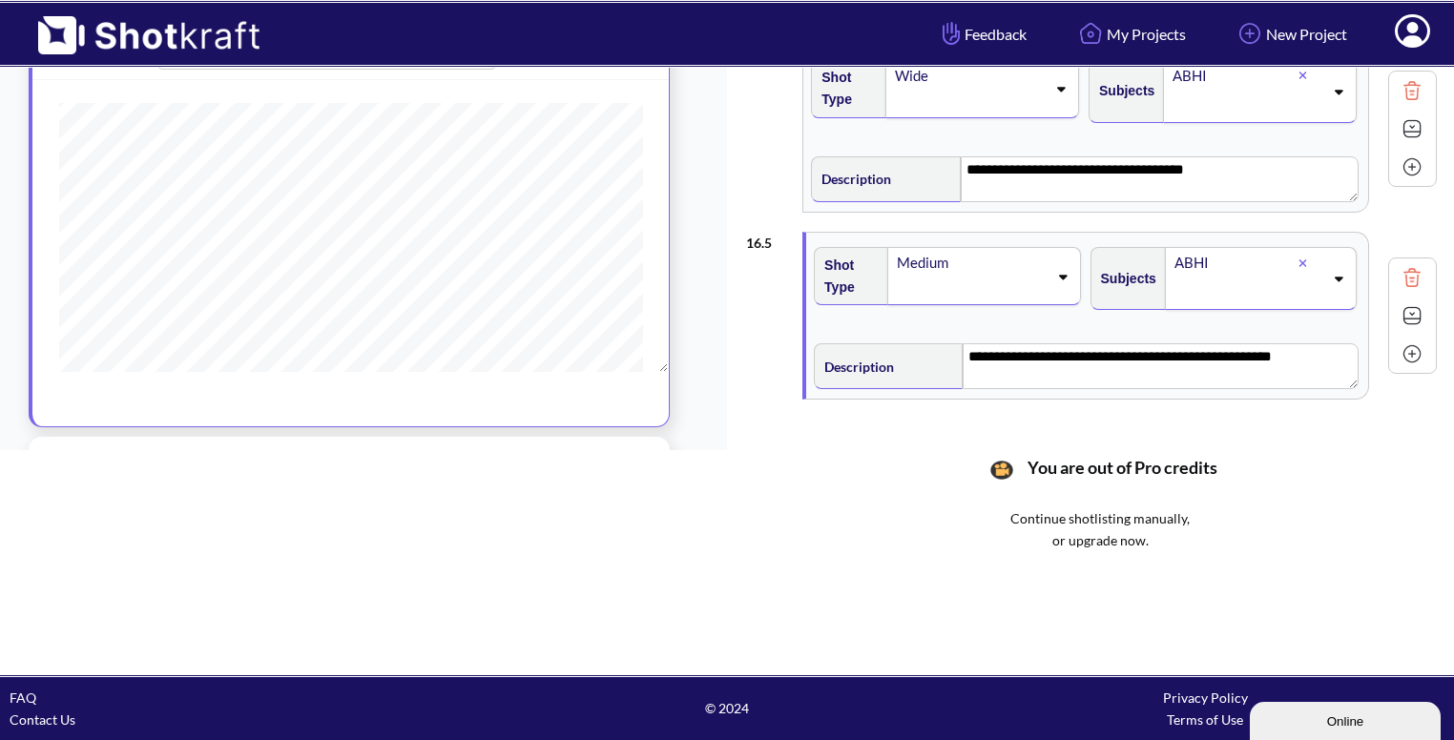
scroll to position [509, 0]
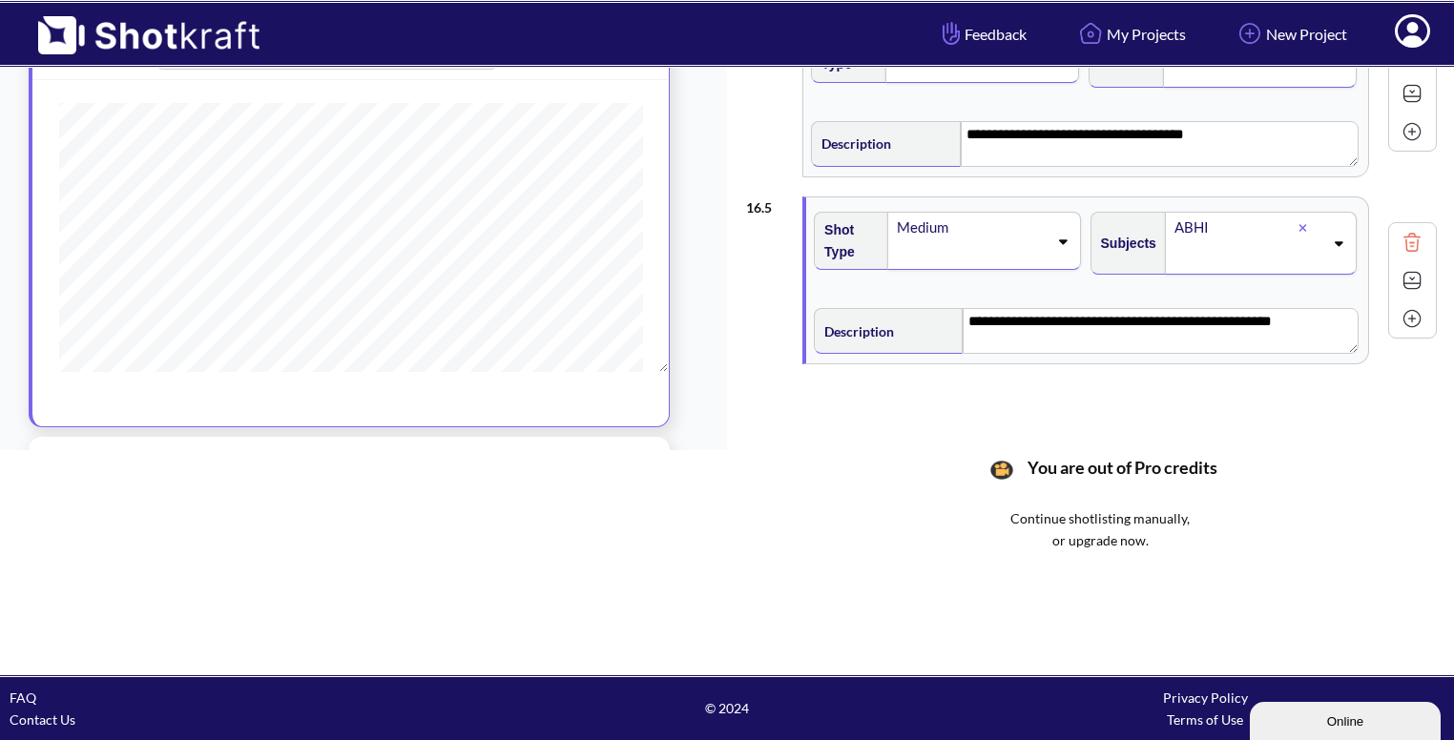
click at [1398, 322] on img at bounding box center [1412, 318] width 29 height 29
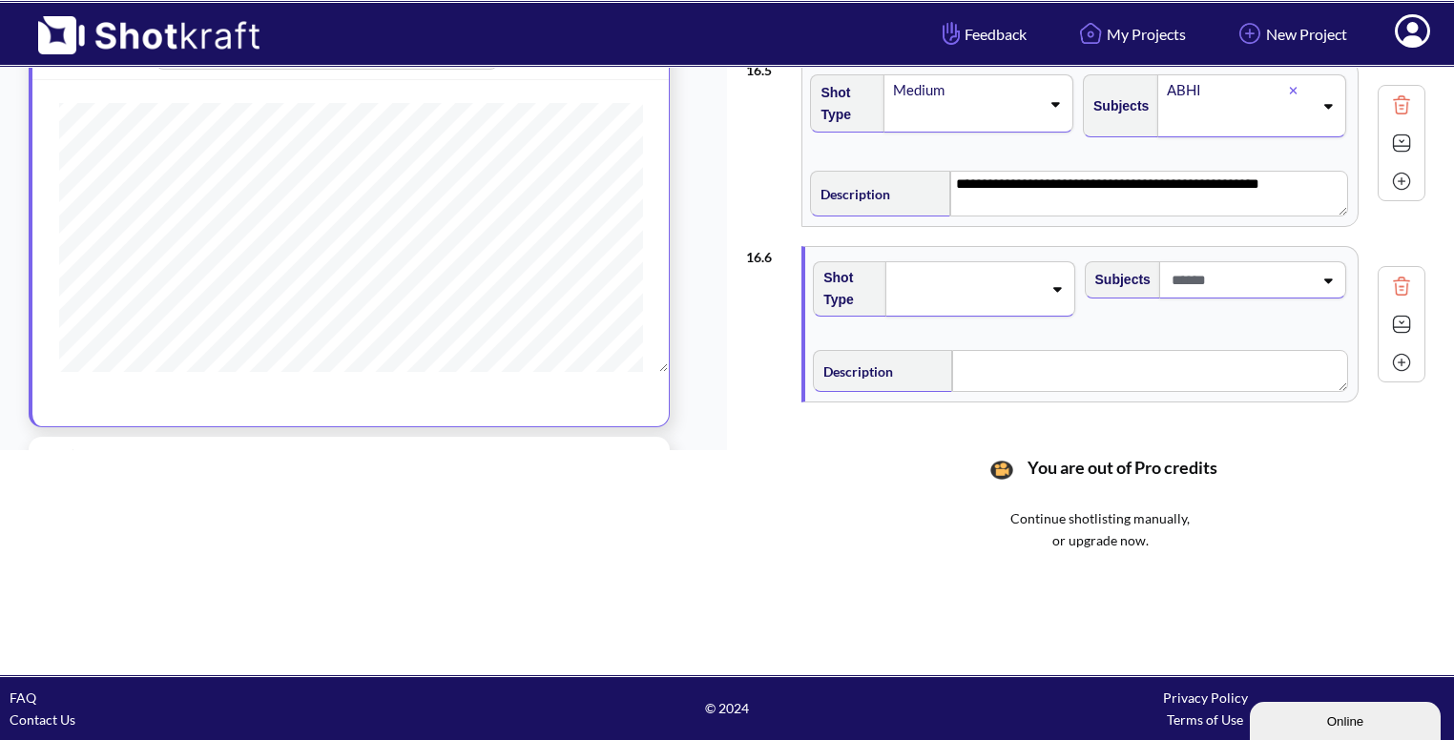
scroll to position [651, 0]
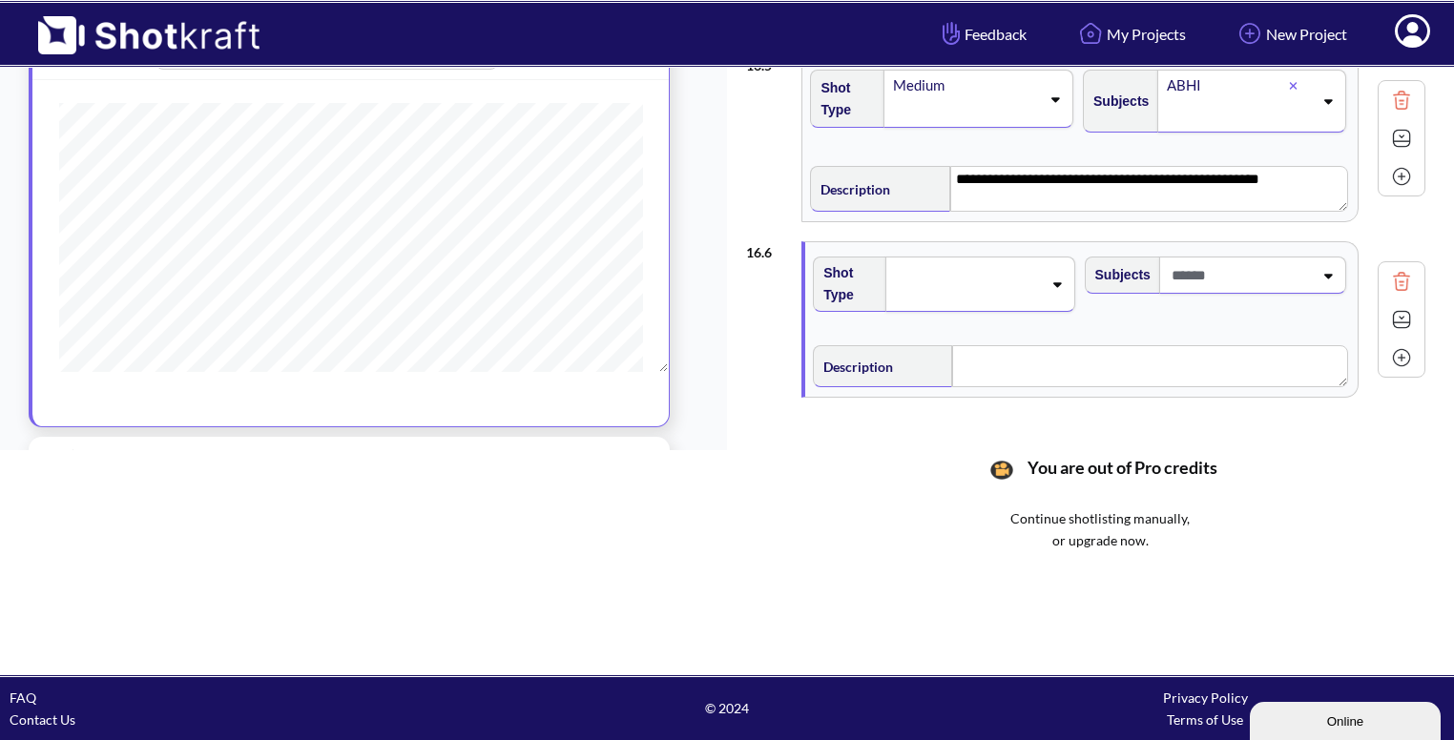
click at [1284, 260] on span at bounding box center [1240, 275] width 146 height 31
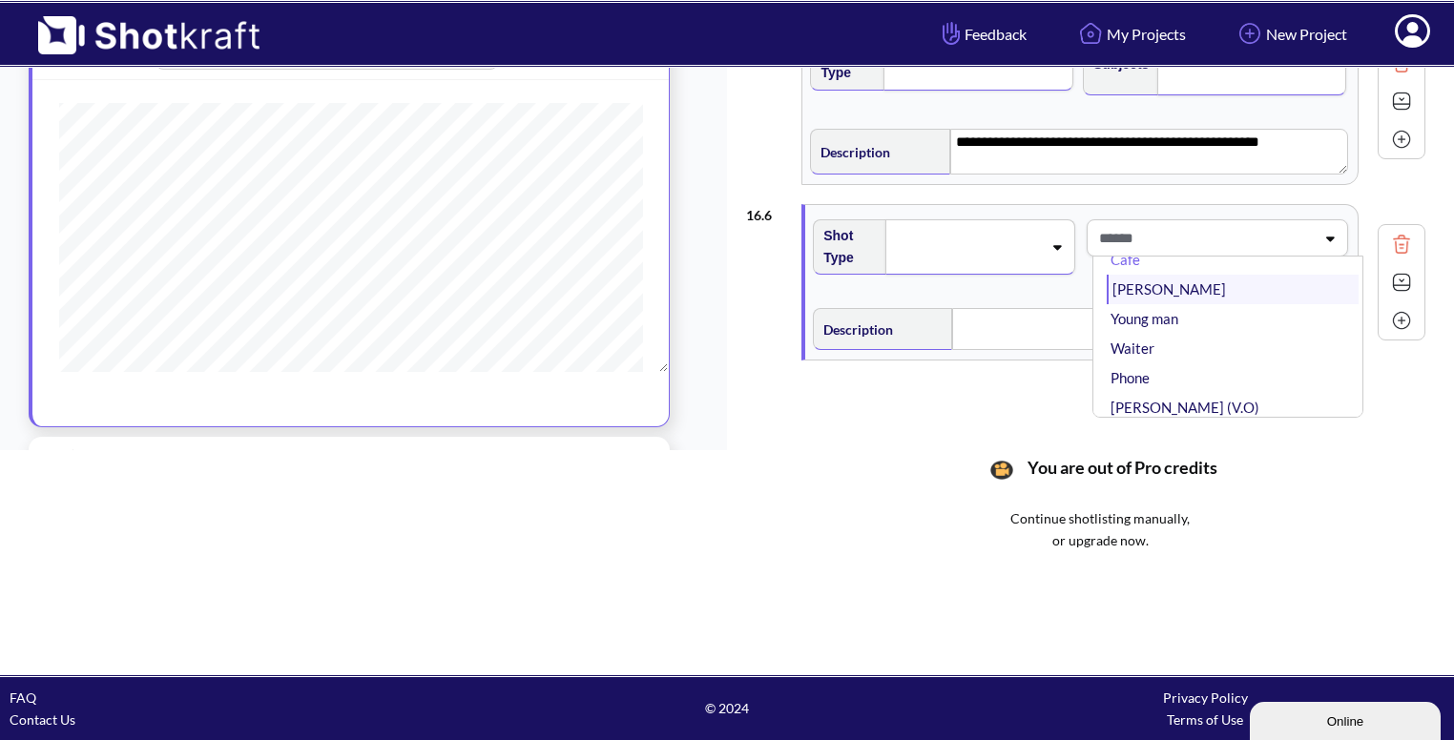
scroll to position [0, 0]
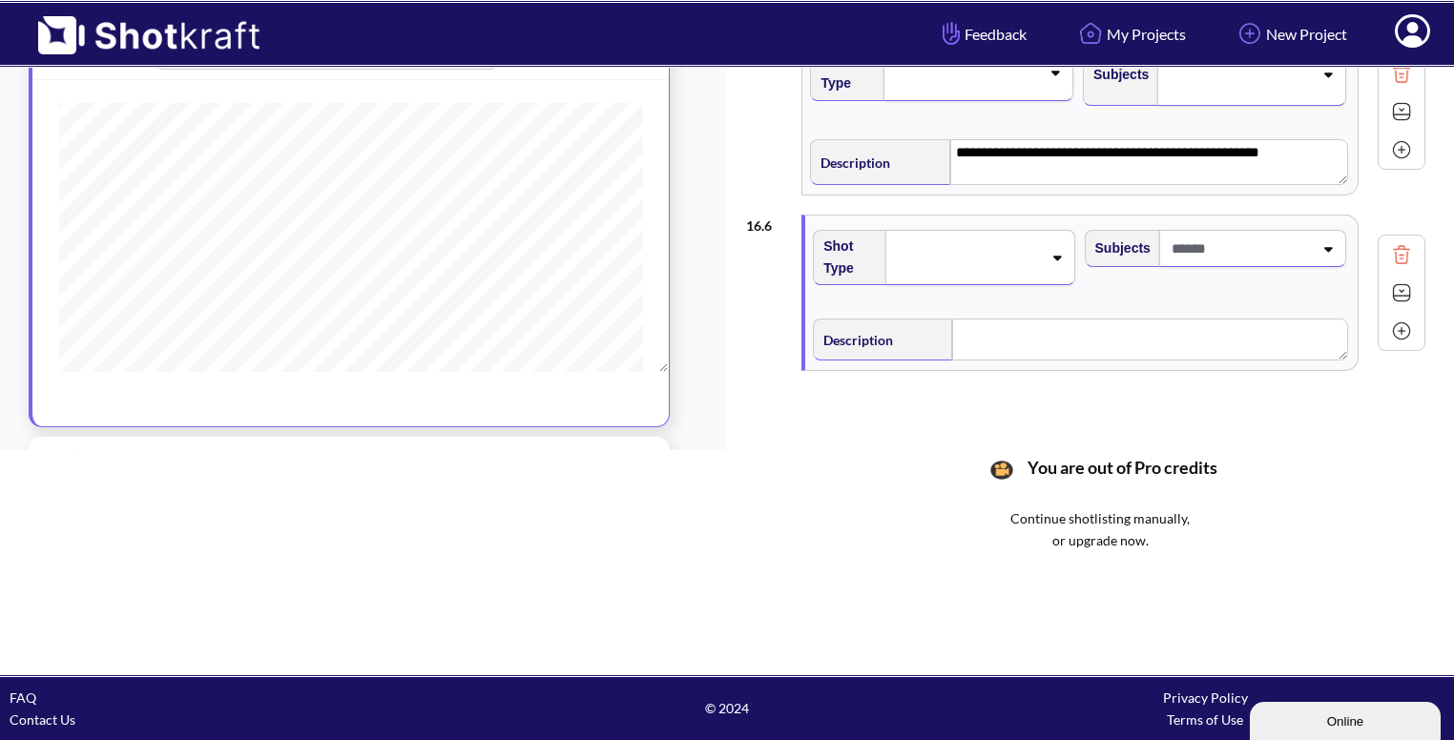
click at [1038, 251] on span at bounding box center [967, 257] width 148 height 27
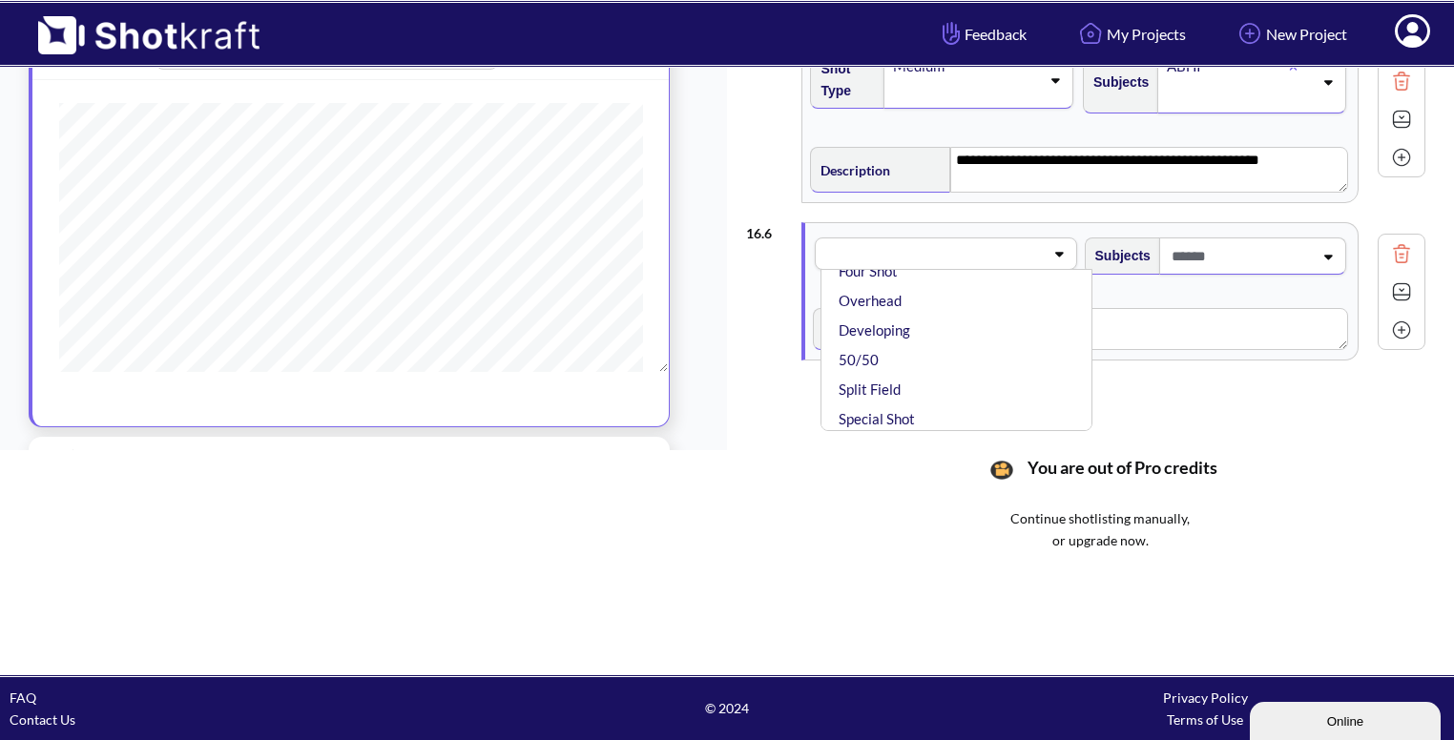
scroll to position [449, 0]
click at [966, 301] on li "Overhead" at bounding box center [961, 297] width 252 height 30
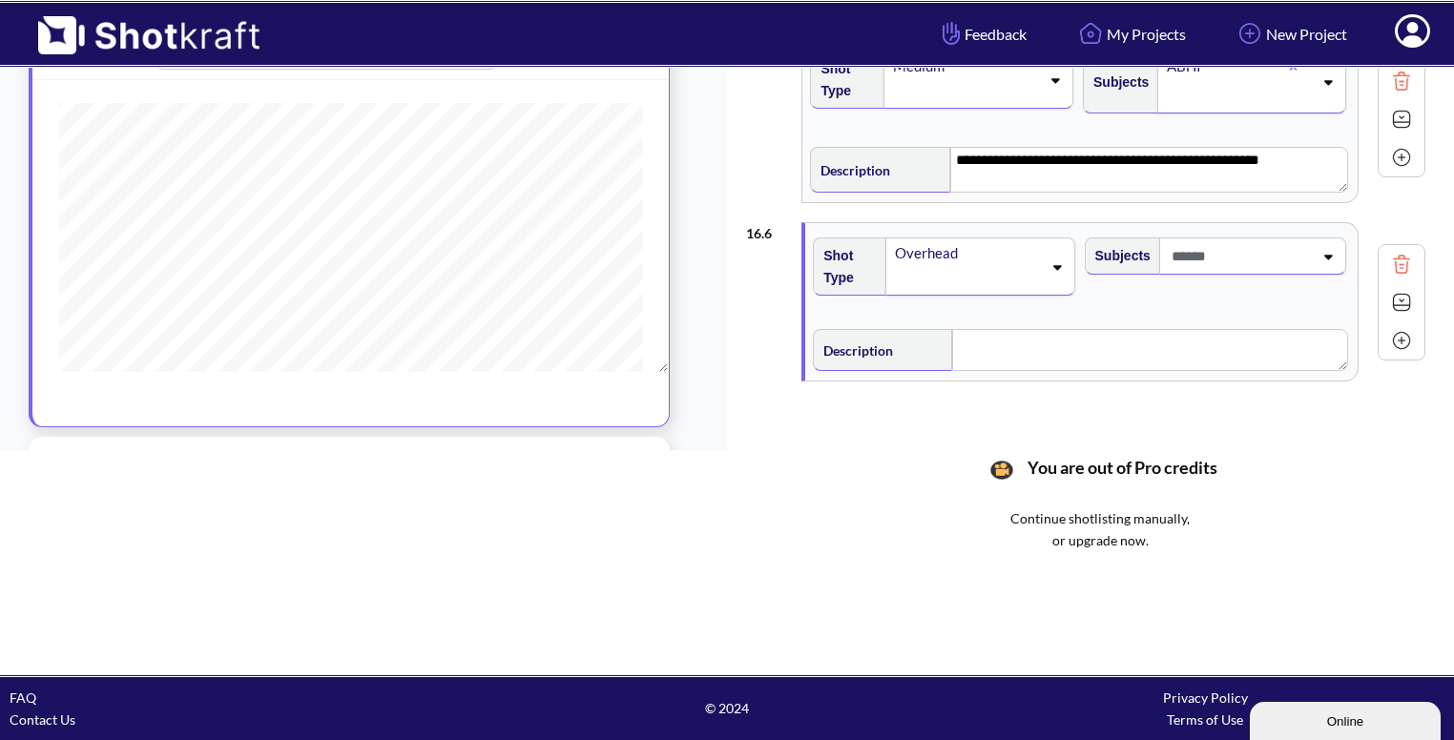
click at [1317, 260] on div at bounding box center [1252, 256] width 187 height 37
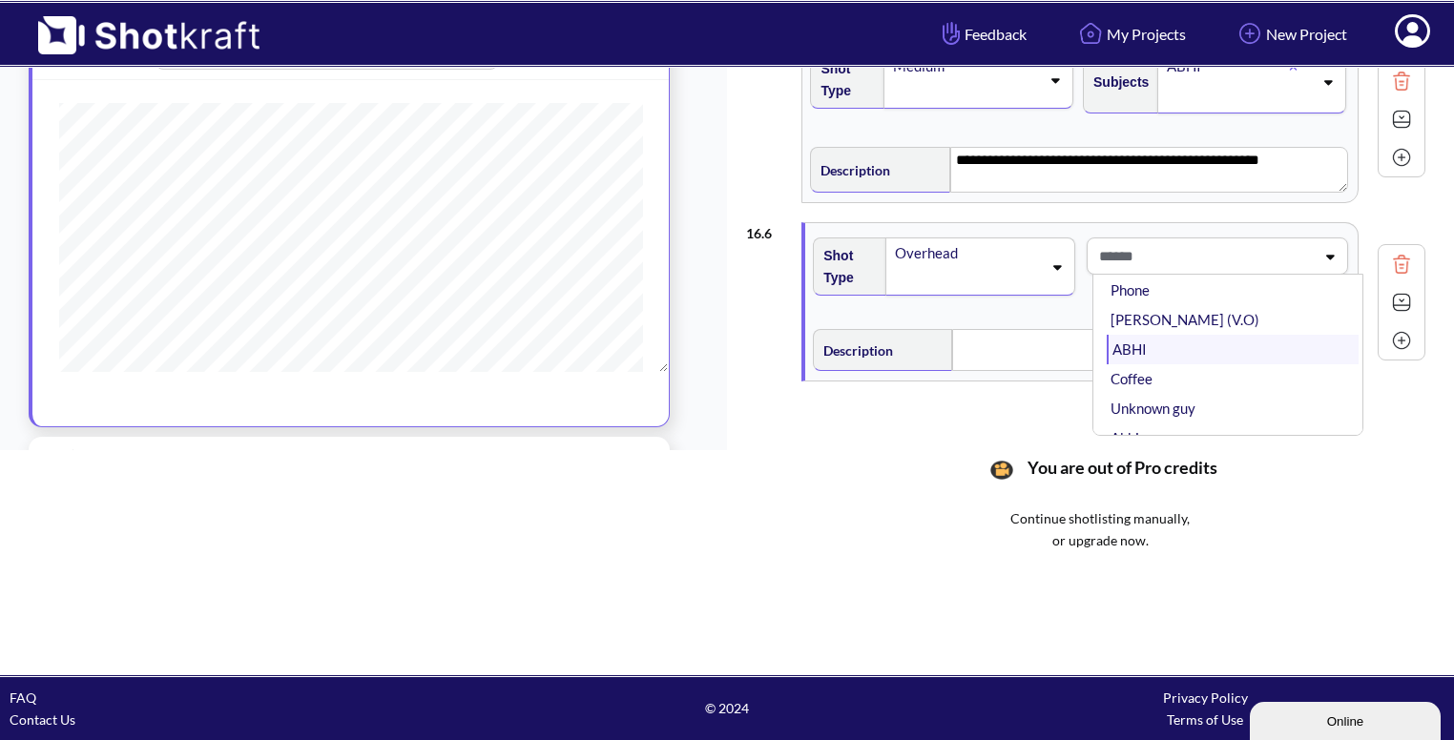
click at [1185, 335] on li "ABHI" at bounding box center [1233, 350] width 252 height 30
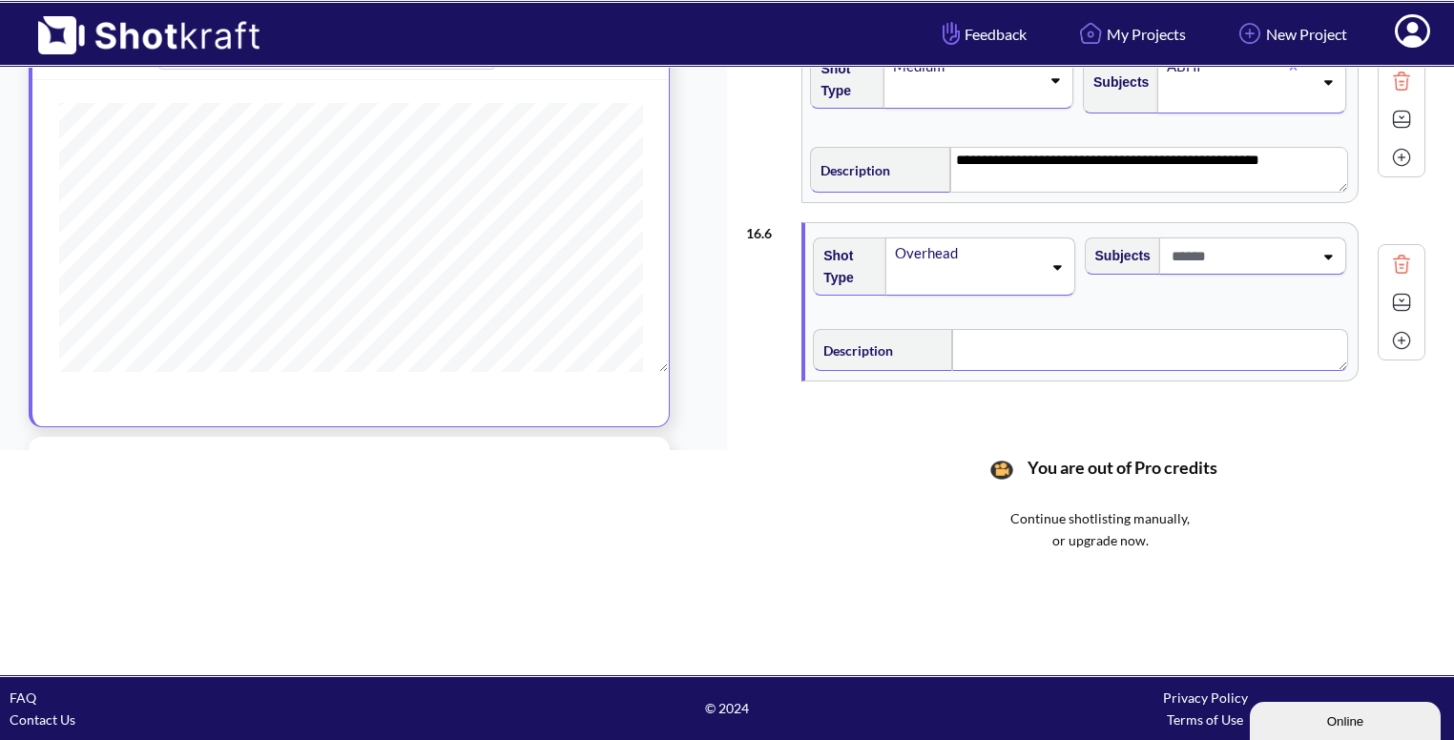
click at [1081, 329] on textarea at bounding box center [1149, 350] width 395 height 42
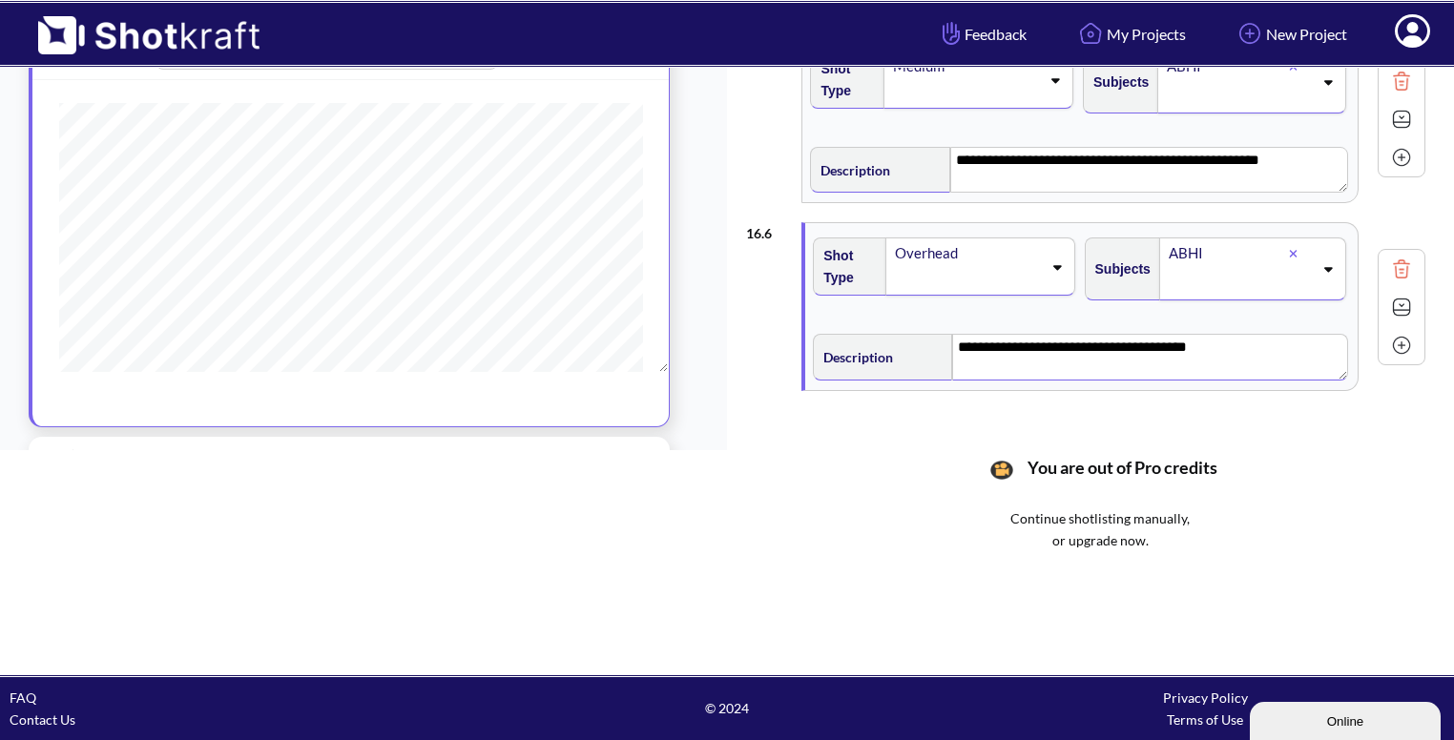
scroll to position [696, 0]
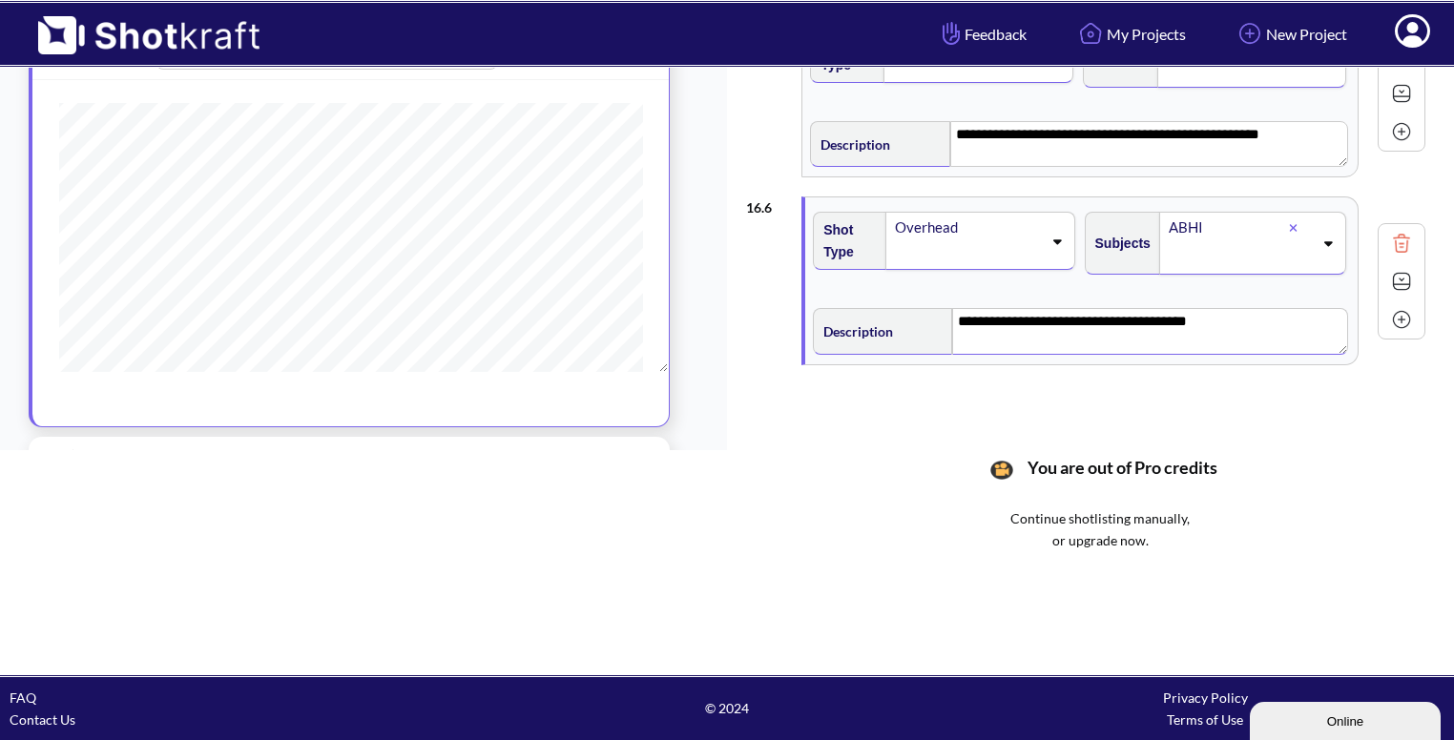
click at [1406, 276] on img at bounding box center [1401, 281] width 29 height 29
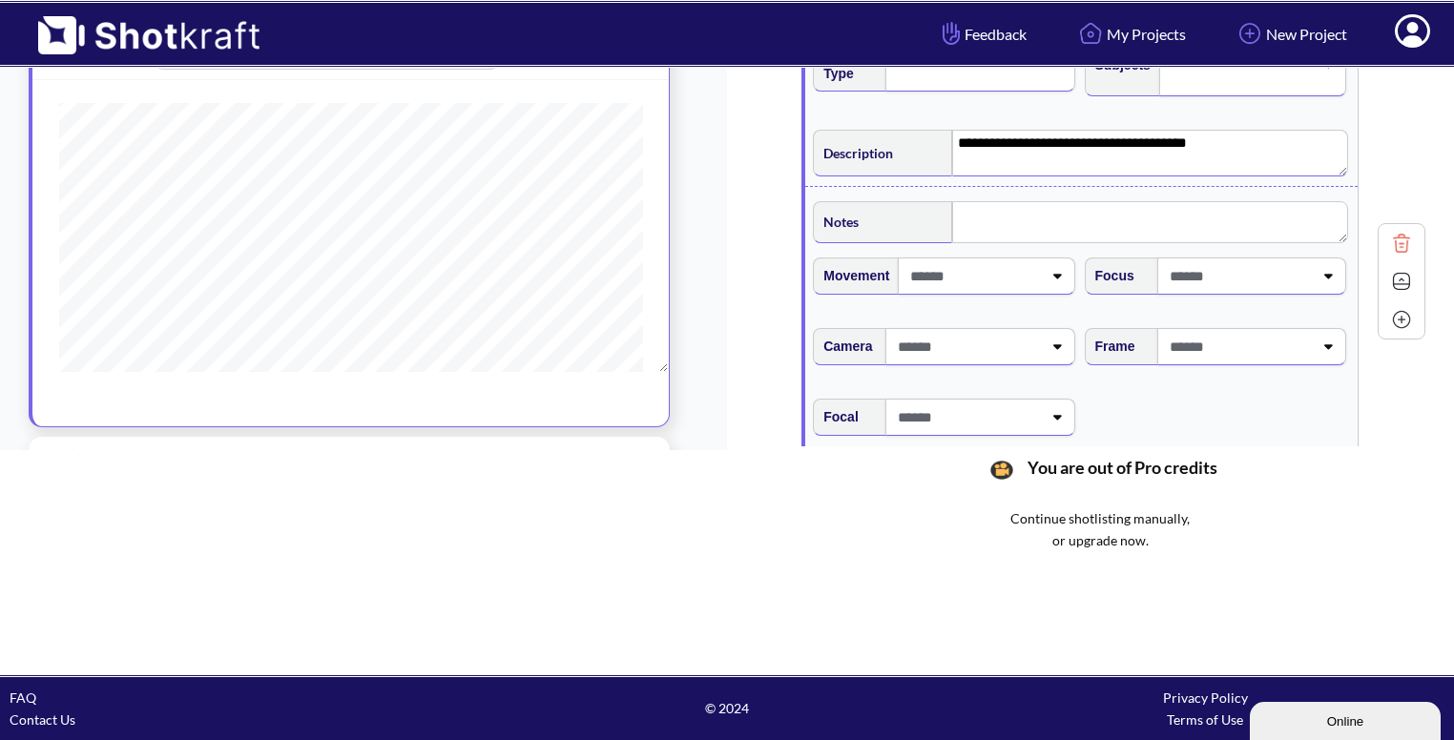
scroll to position [875, 0]
click at [1286, 343] on span at bounding box center [1239, 345] width 148 height 31
type textarea "**********"
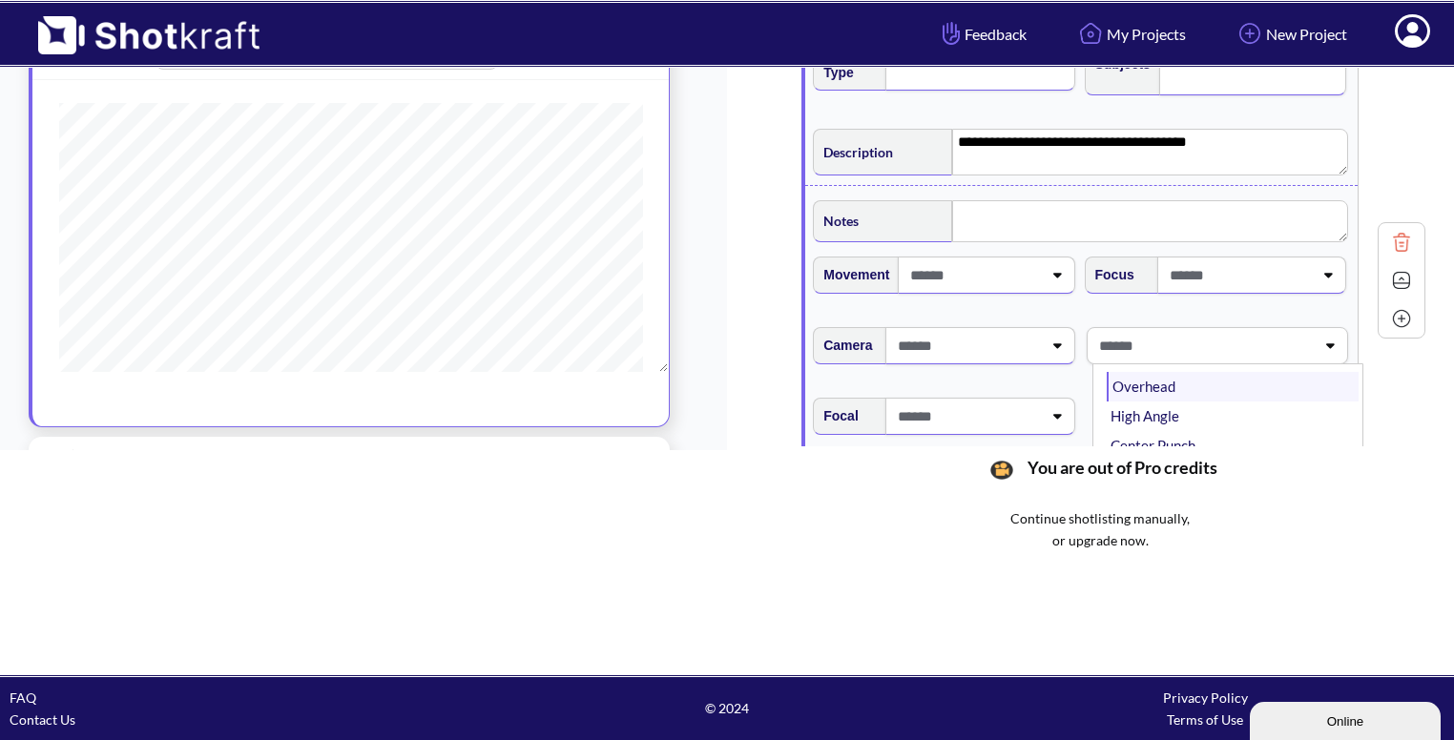
click at [1195, 387] on li "Overhead" at bounding box center [1233, 387] width 252 height 30
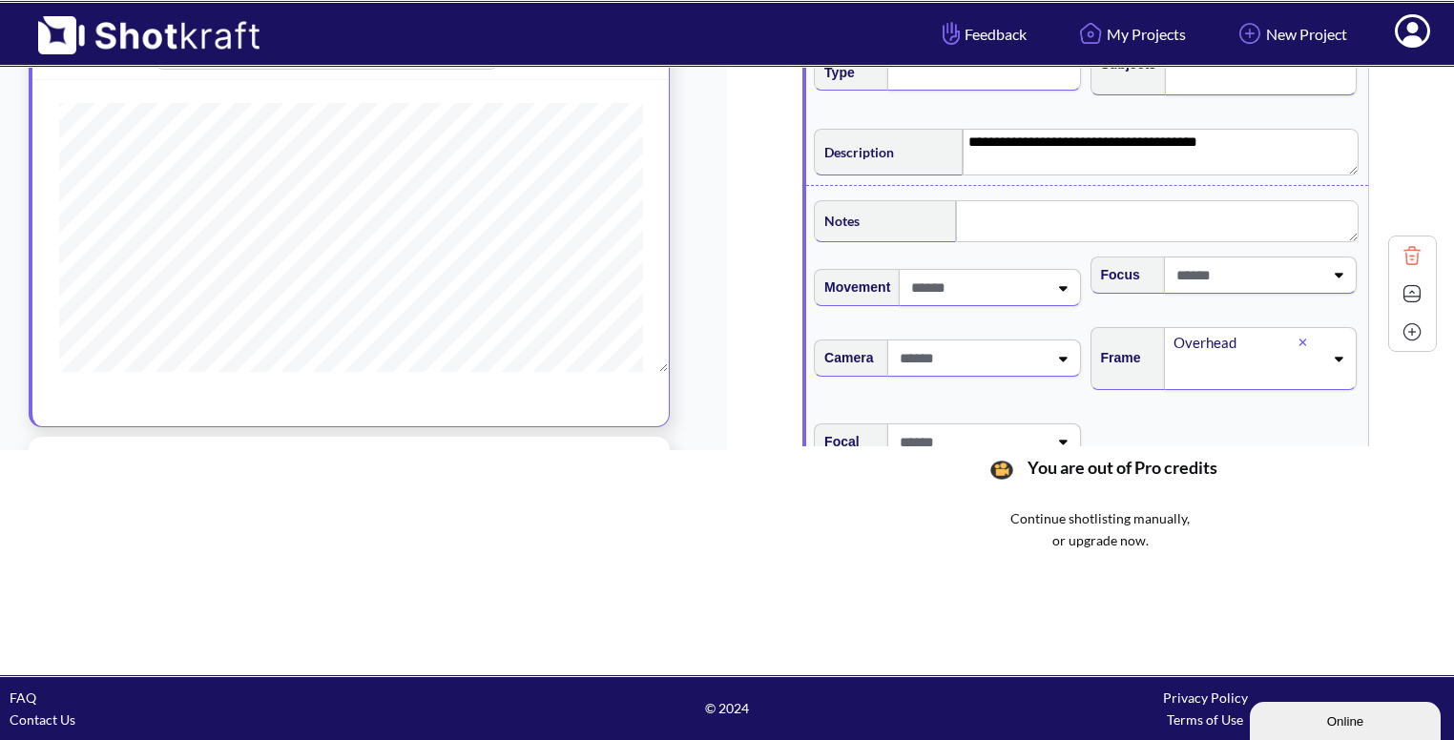
click at [1402, 287] on img at bounding box center [1412, 294] width 29 height 29
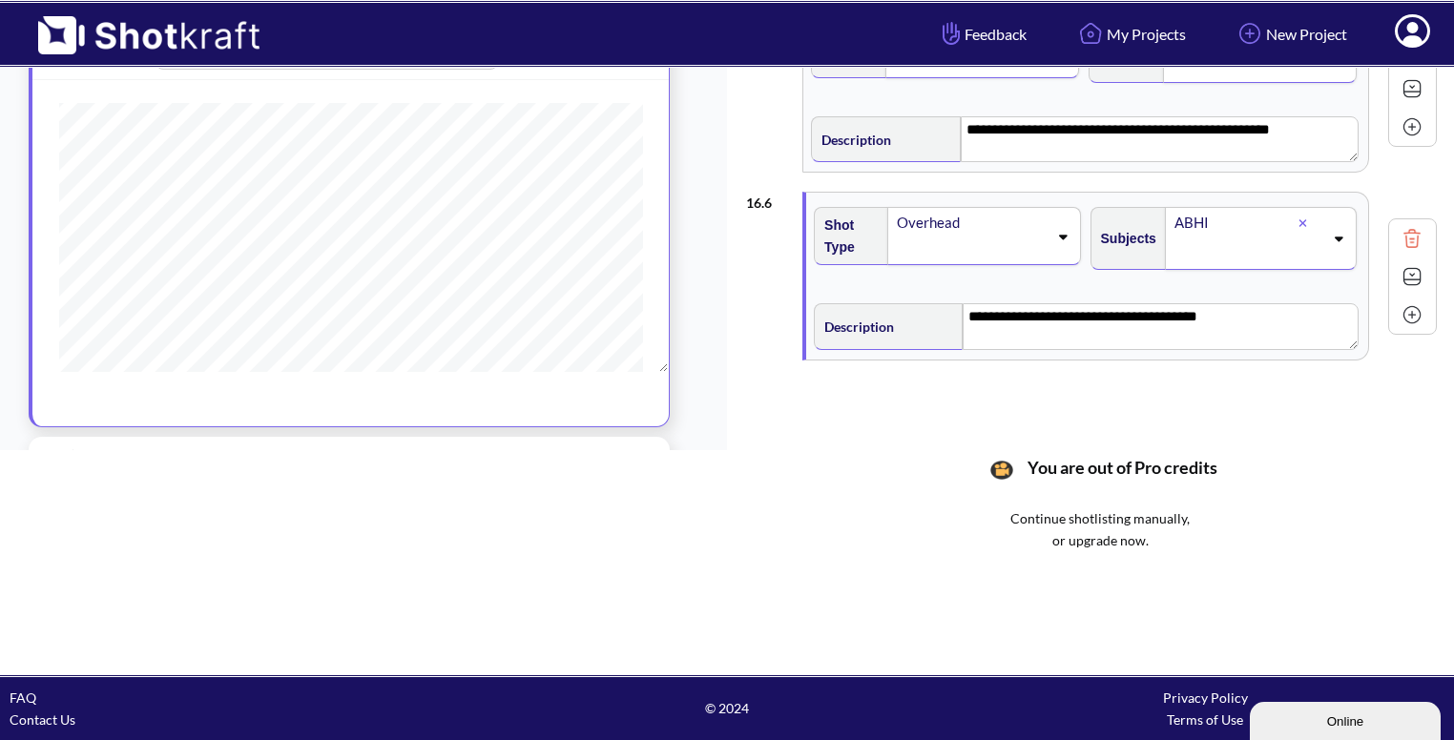
scroll to position [696, 0]
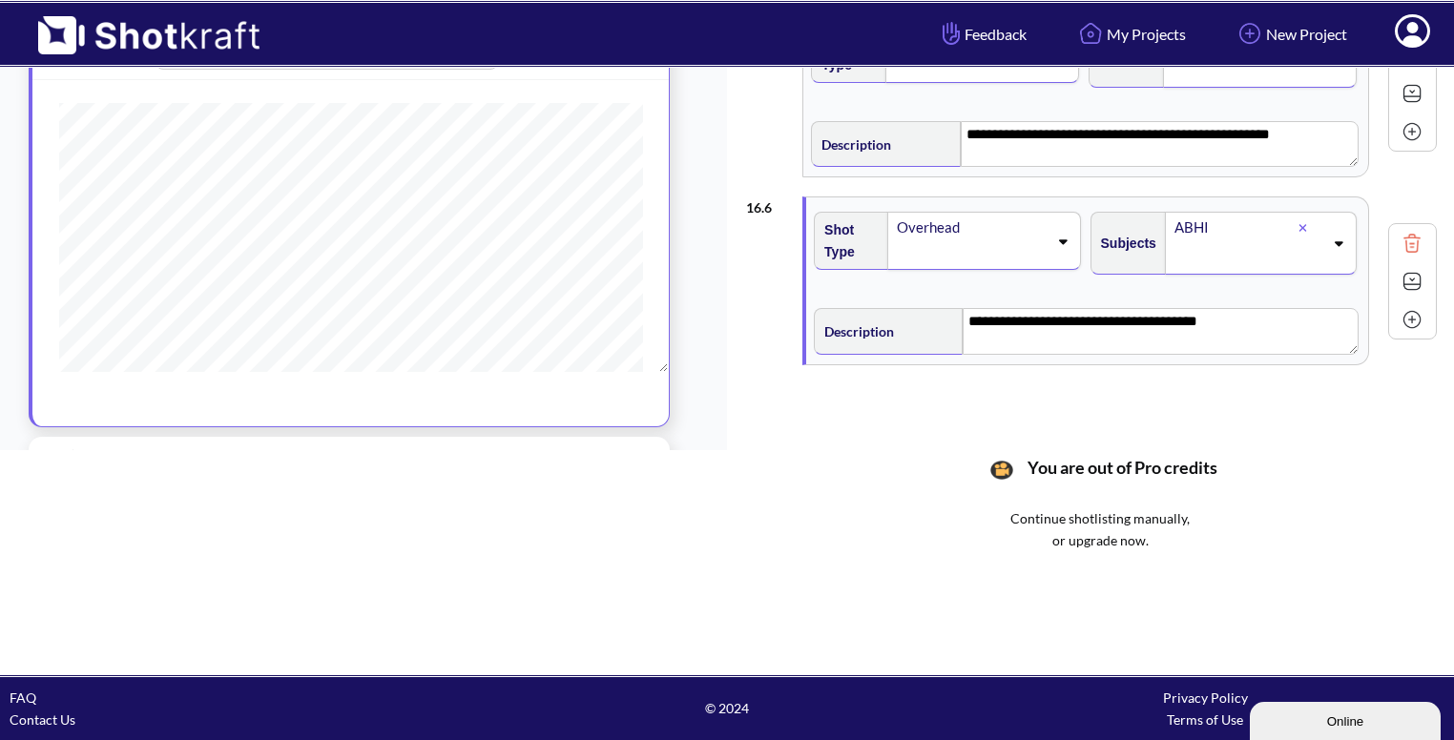
click at [1401, 318] on img at bounding box center [1412, 319] width 29 height 29
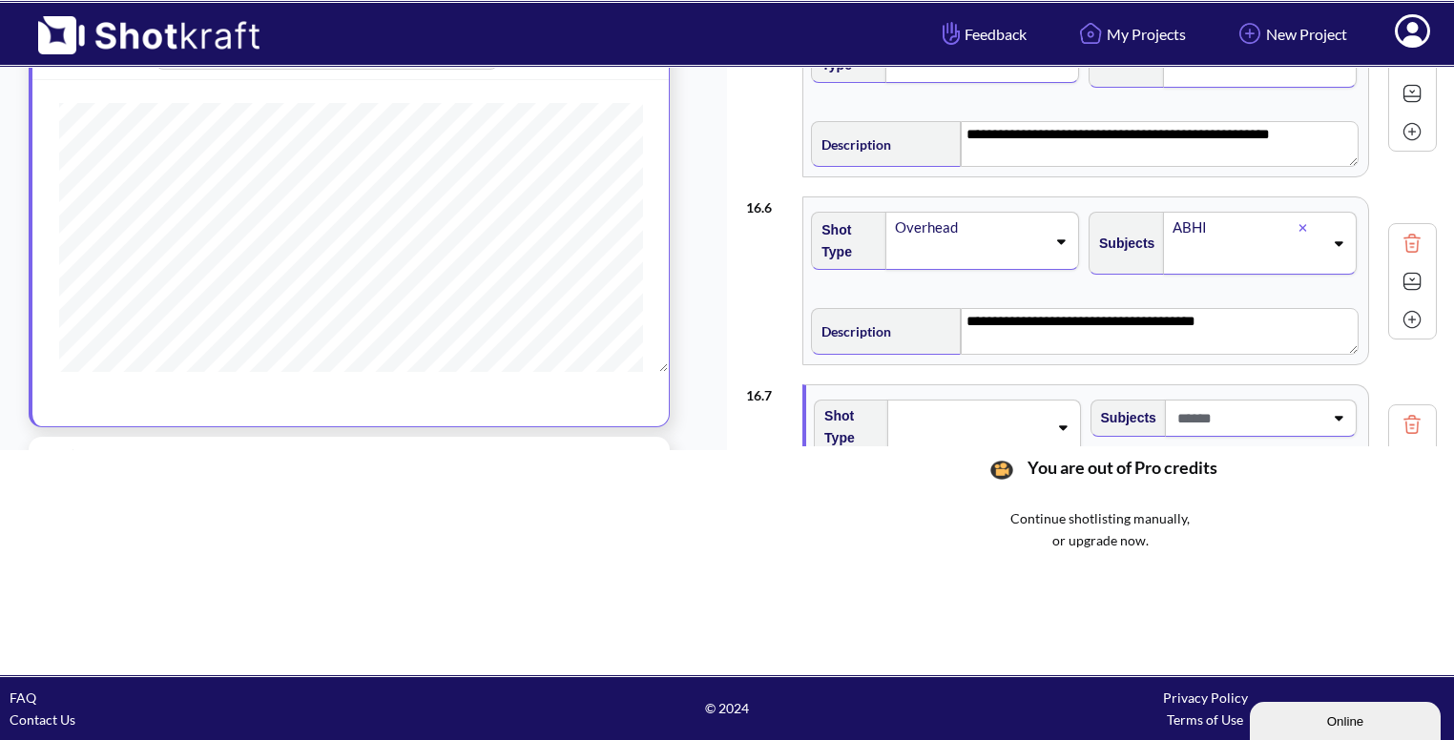
scroll to position [874, 0]
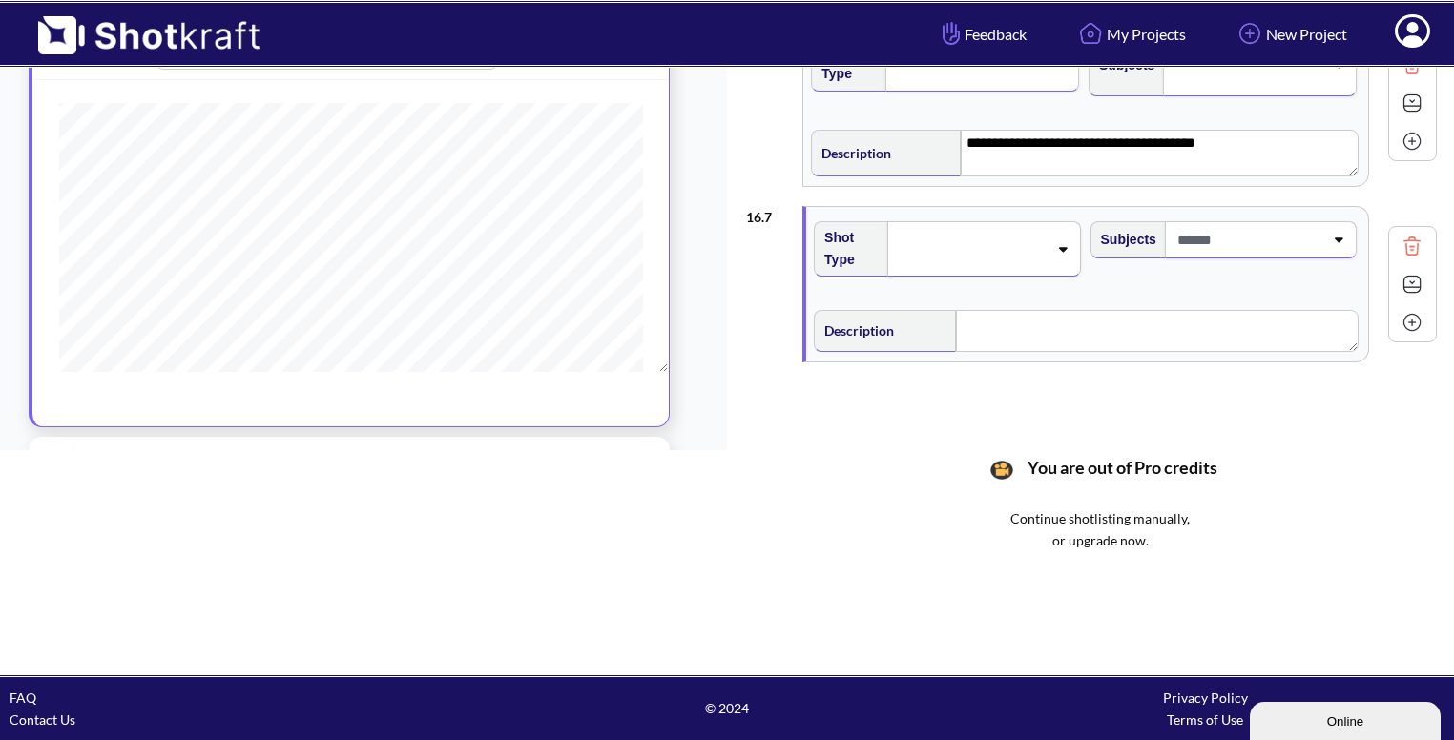
click at [1050, 242] on icon at bounding box center [1063, 248] width 26 height 13
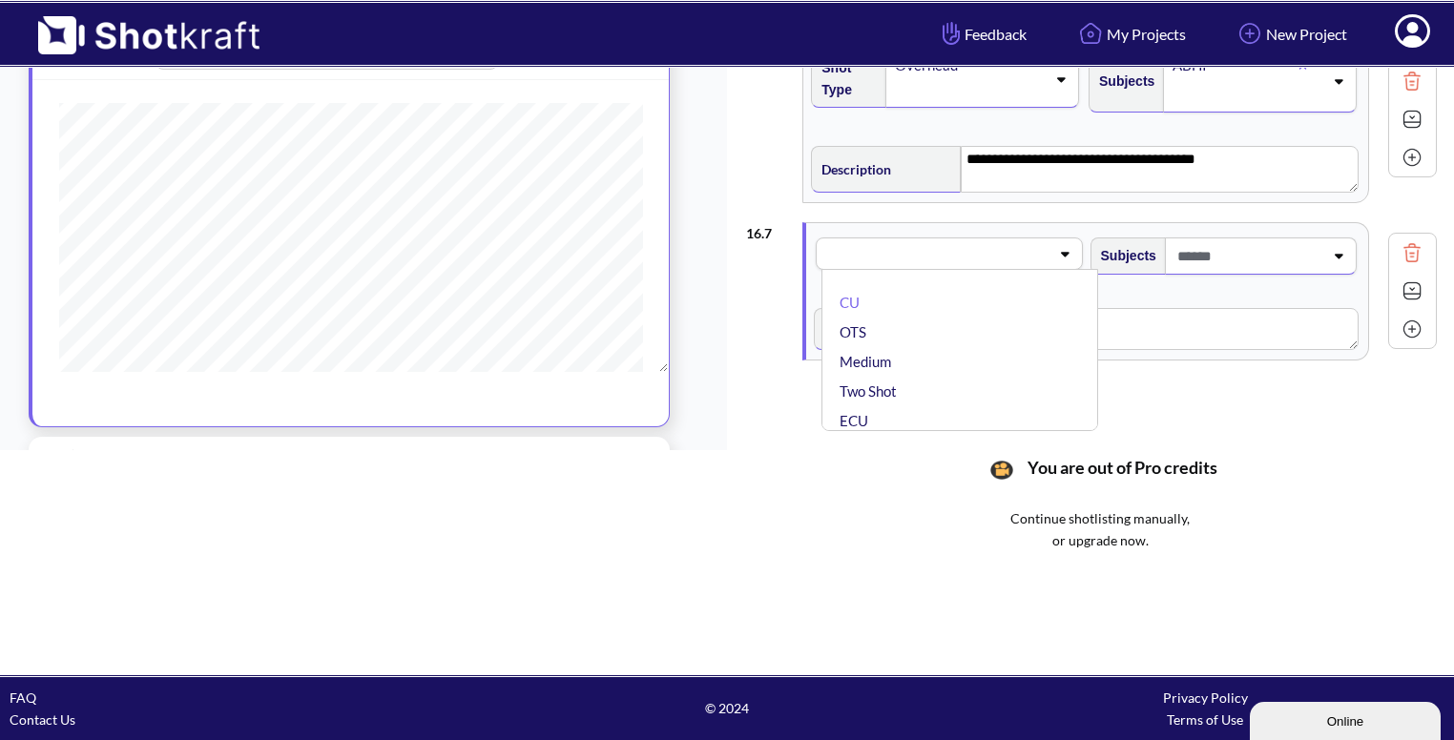
scroll to position [857, 0]
click at [941, 362] on li "Medium" at bounding box center [964, 363] width 257 height 30
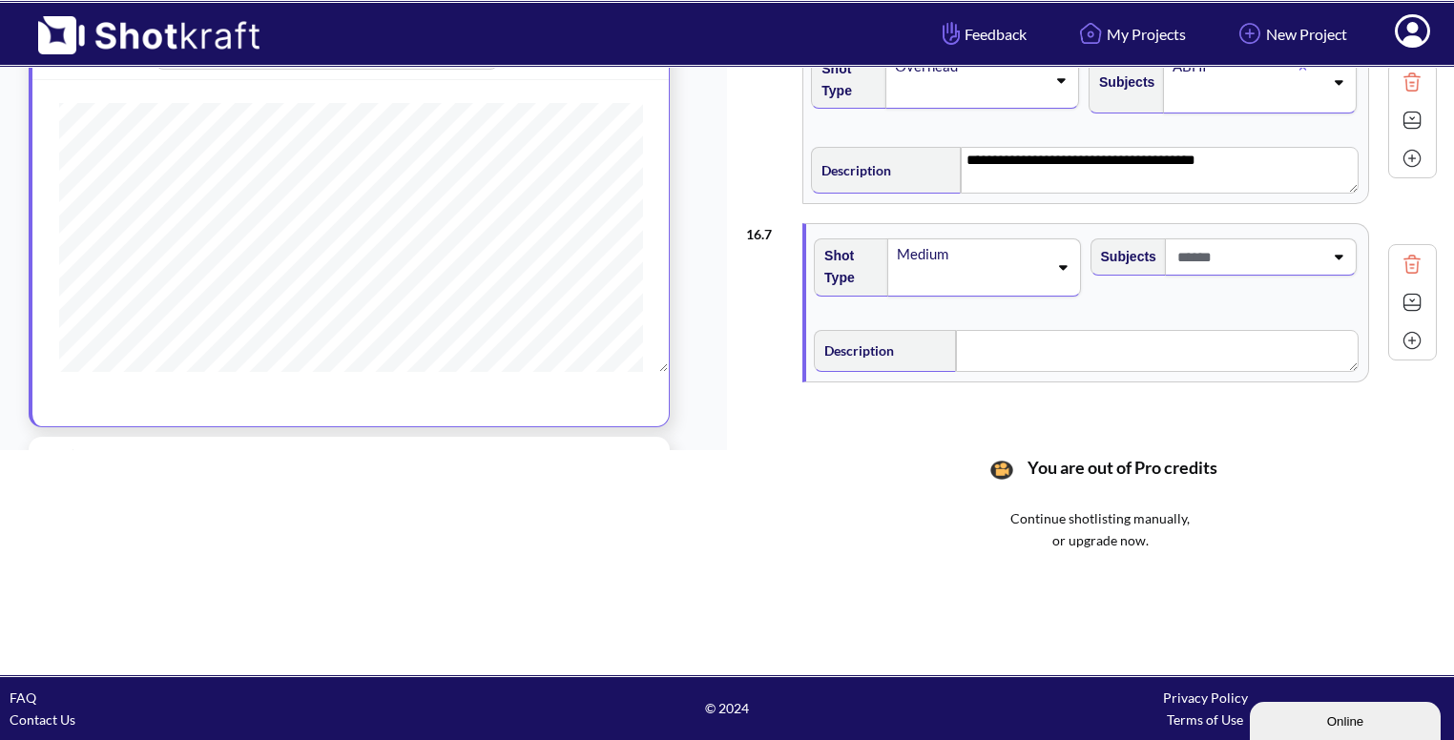
click at [1282, 241] on span at bounding box center [1248, 256] width 151 height 31
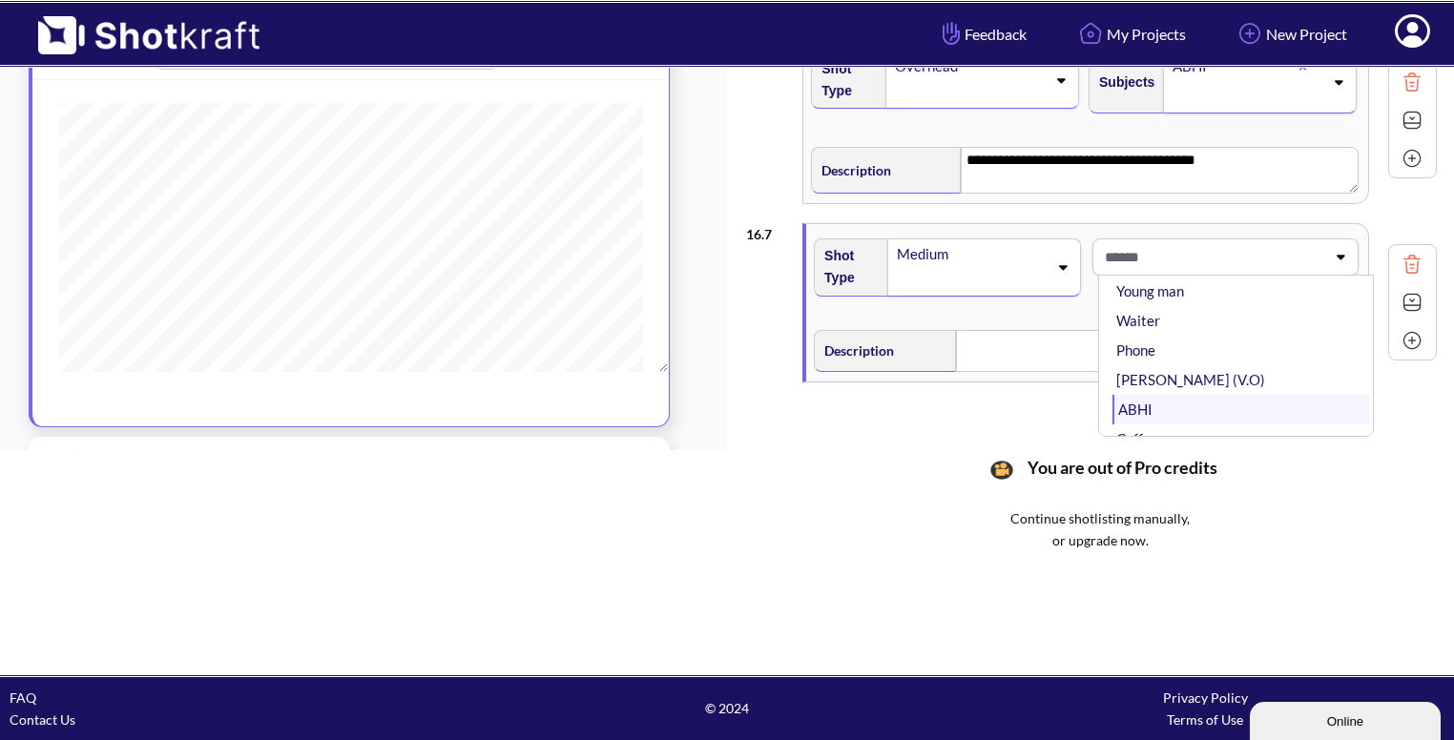
click at [1207, 395] on li "ABHI" at bounding box center [1241, 410] width 257 height 30
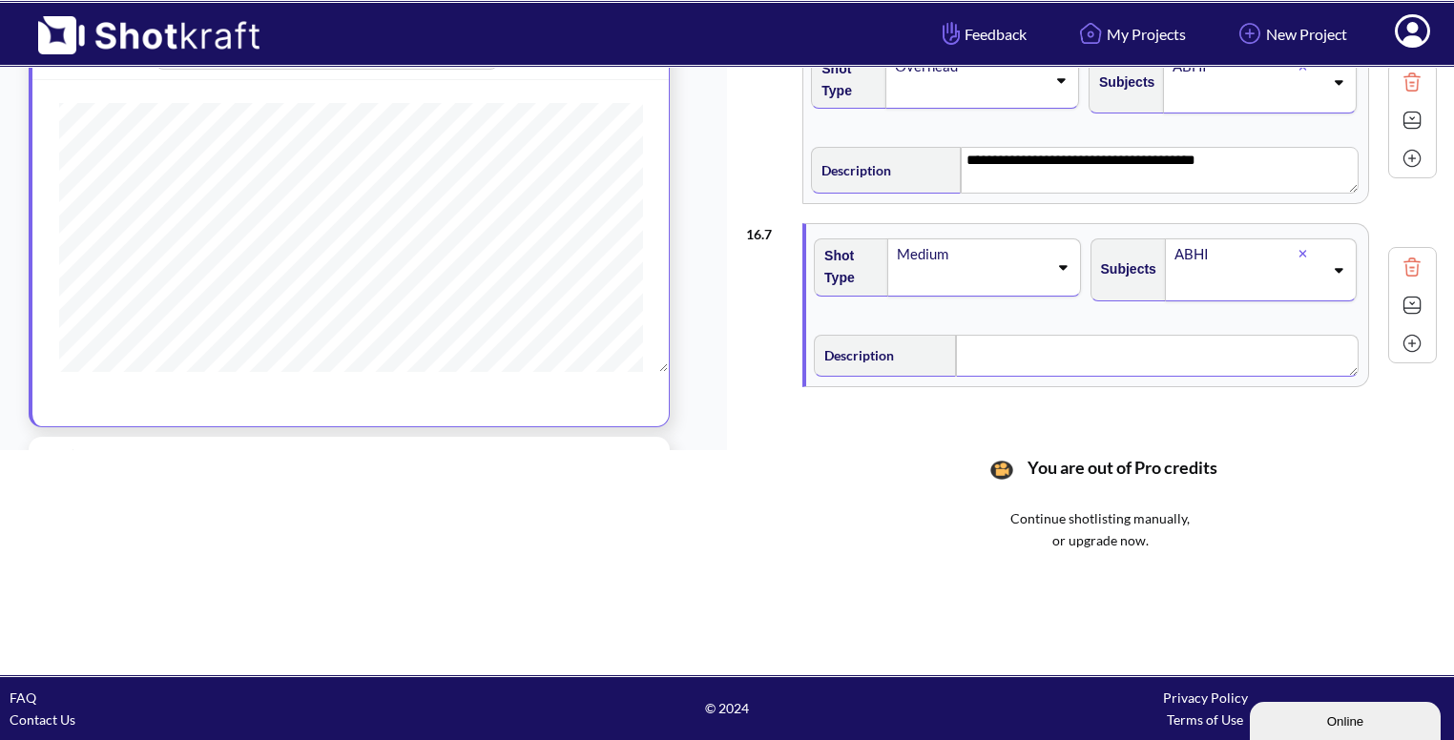
click at [1076, 347] on textarea at bounding box center [1157, 356] width 403 height 42
type textarea "**********"
